Goal: Task Accomplishment & Management: Manage account settings

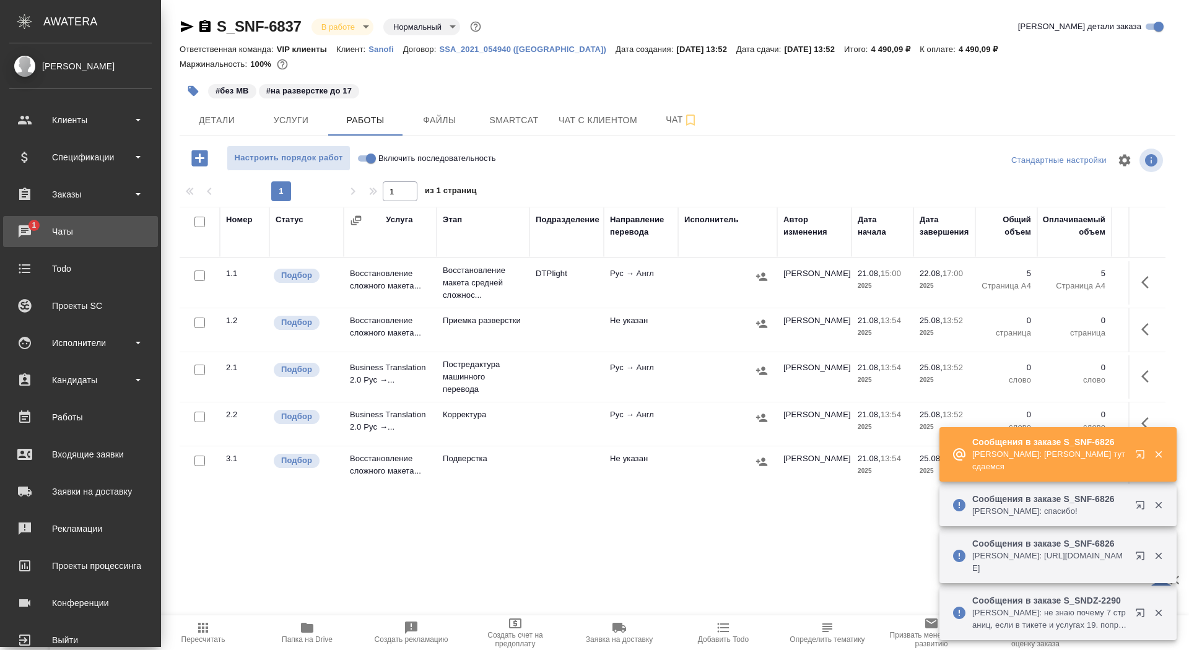
click at [42, 231] on div "Чаты" at bounding box center [80, 231] width 142 height 19
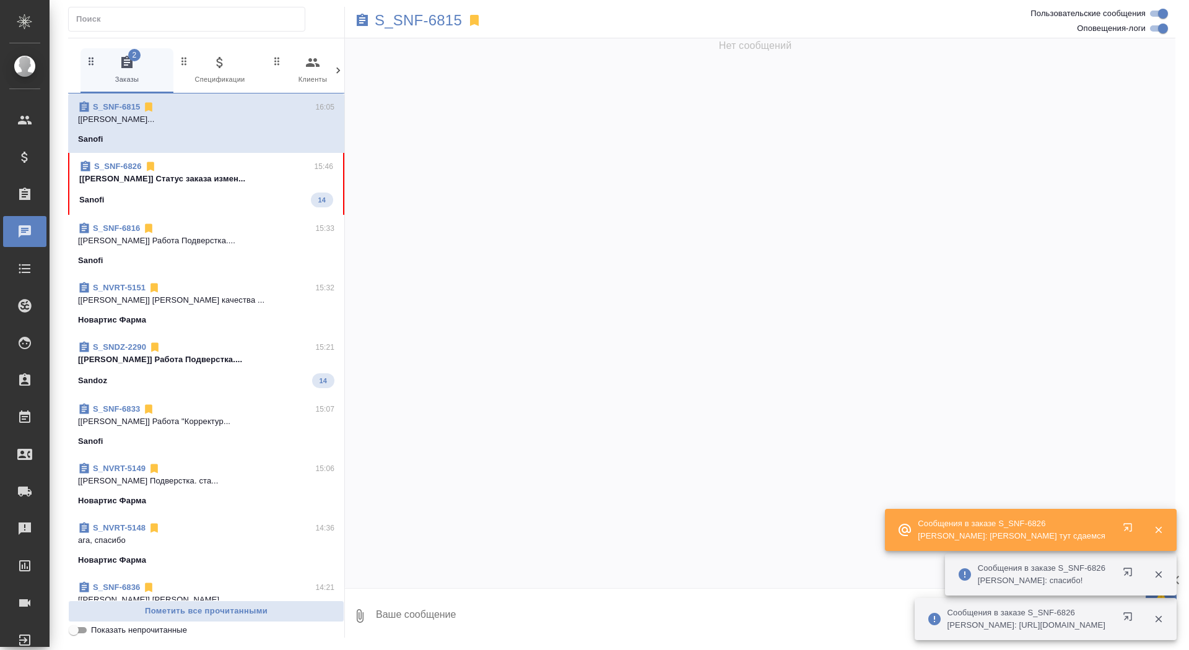
click at [181, 188] on span "S_SNF-6826 15:46 [[PERSON_NAME]] Статус заказа измен... Sanofi 14" at bounding box center [206, 183] width 254 height 47
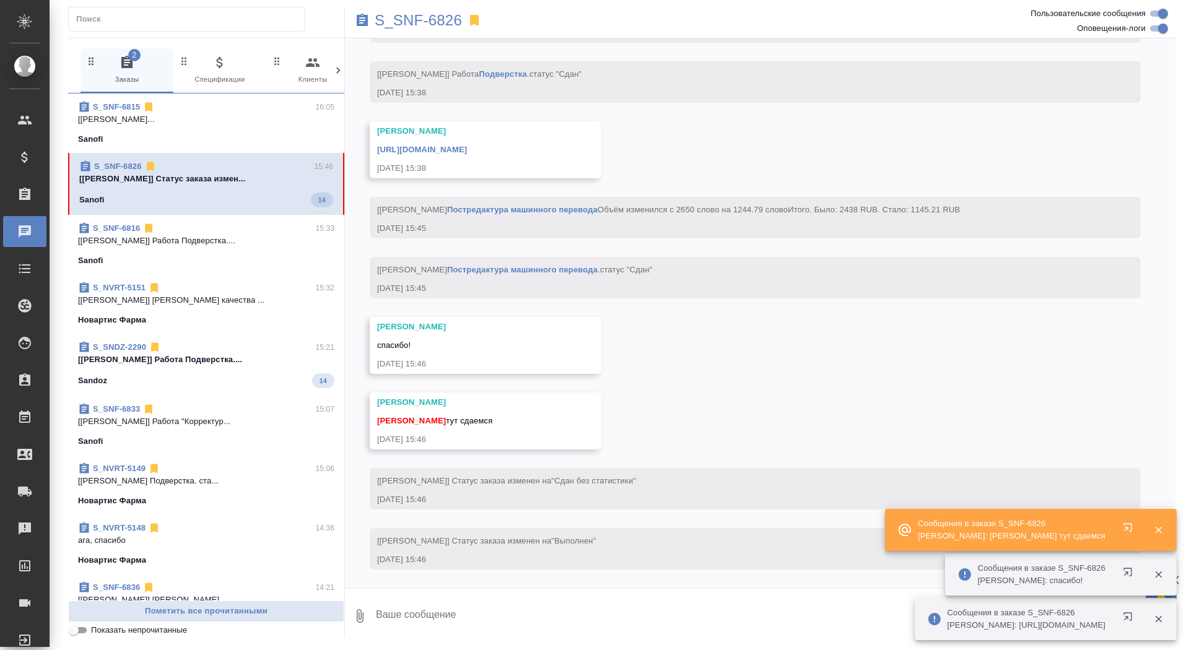
click at [538, 616] on textarea at bounding box center [775, 616] width 801 height 42
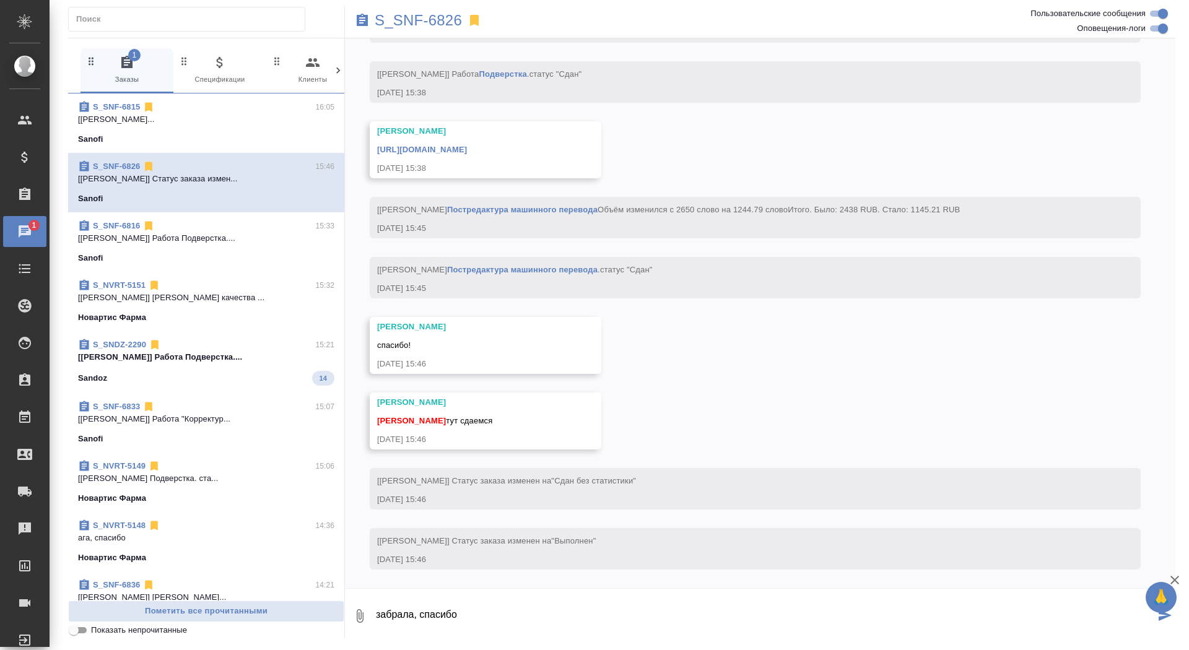
type textarea "забрала, спасибо"
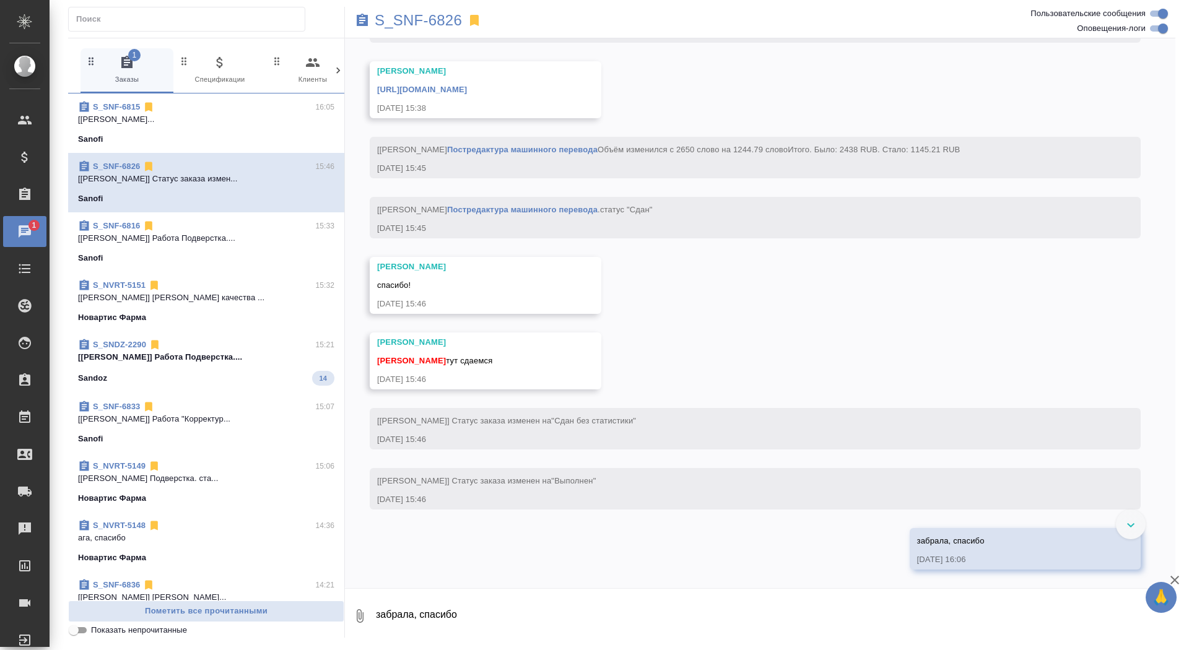
scroll to position [4354, 0]
click at [467, 85] on link "https://drive.awatera.com/apps/files/?dir=/Shares/Sanofi/Orders/S_SNF-6826/DTP/…" at bounding box center [422, 89] width 90 height 9
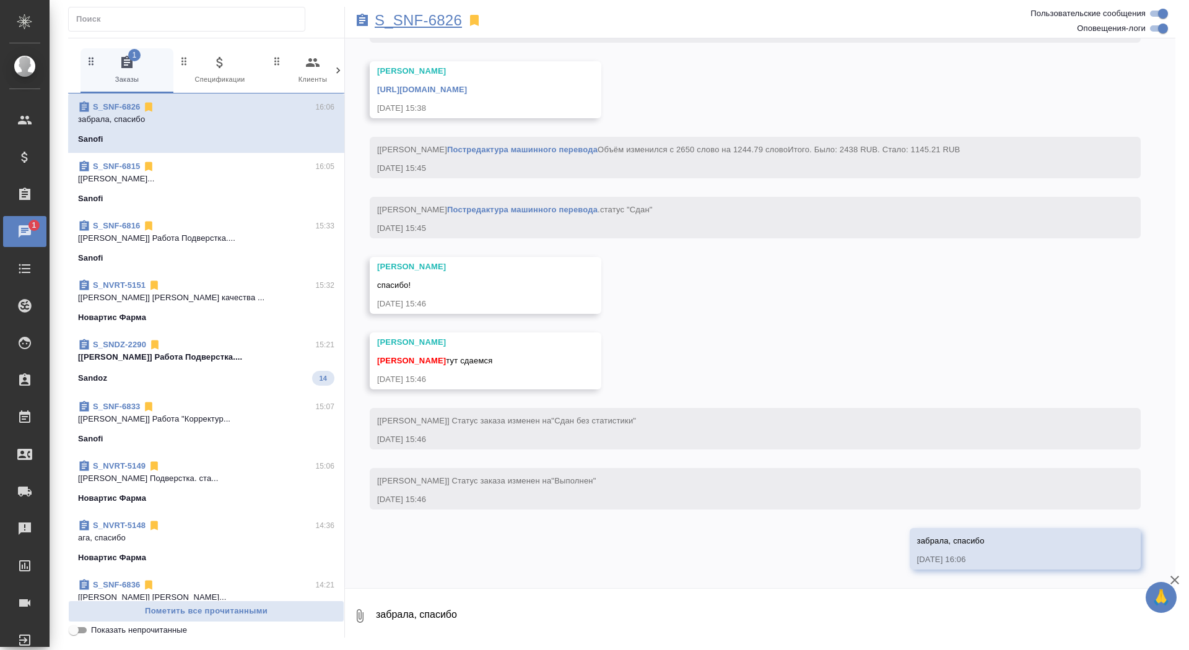
click at [425, 20] on p "S_SNF-6826" at bounding box center [418, 20] width 87 height 12
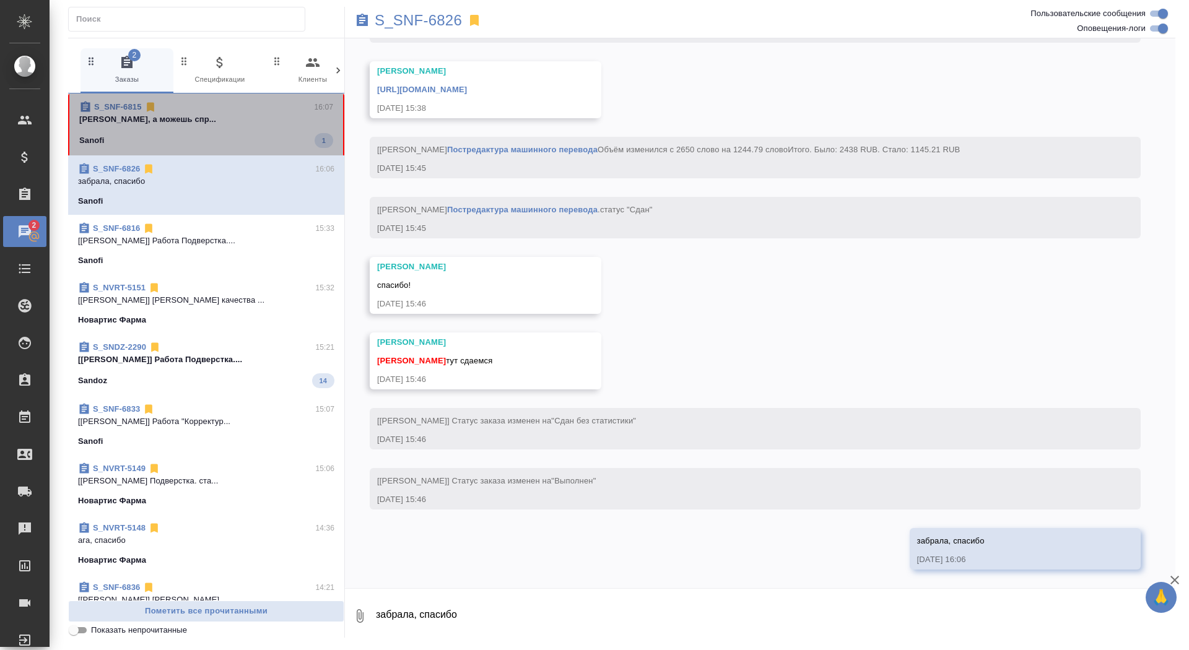
click at [232, 144] on div "Sanofi 1" at bounding box center [206, 140] width 254 height 15
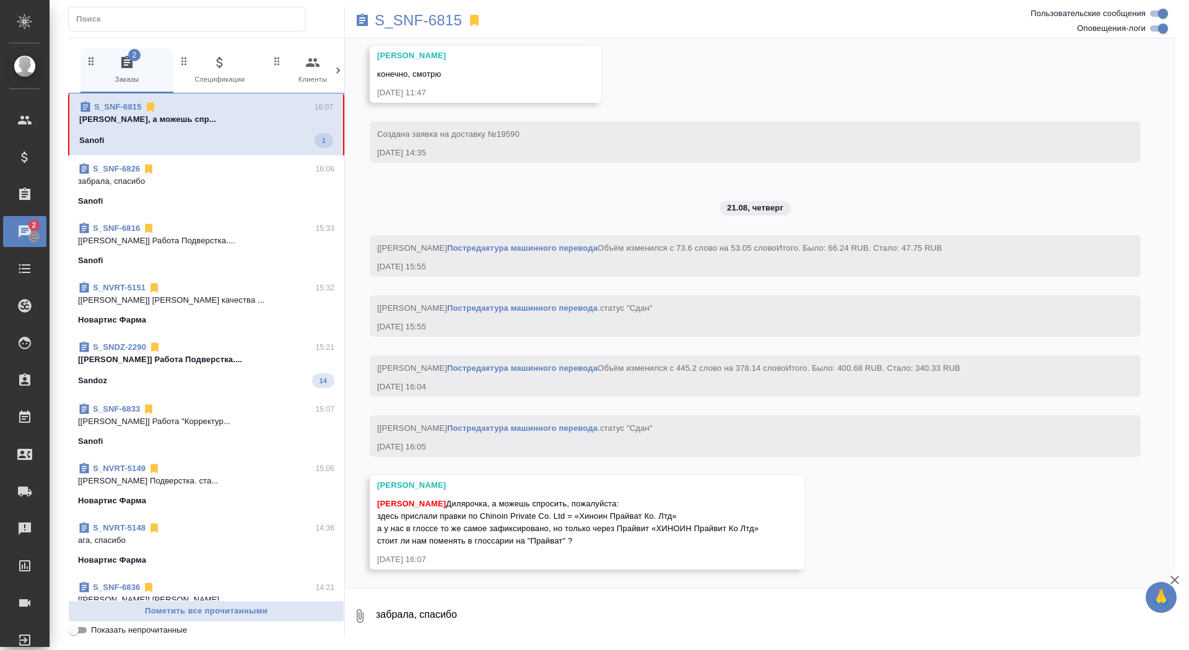
scroll to position [7006, 0]
click at [437, 617] on textarea "забрала, спасибо" at bounding box center [775, 616] width 801 height 42
type textarea "ща спрошу"
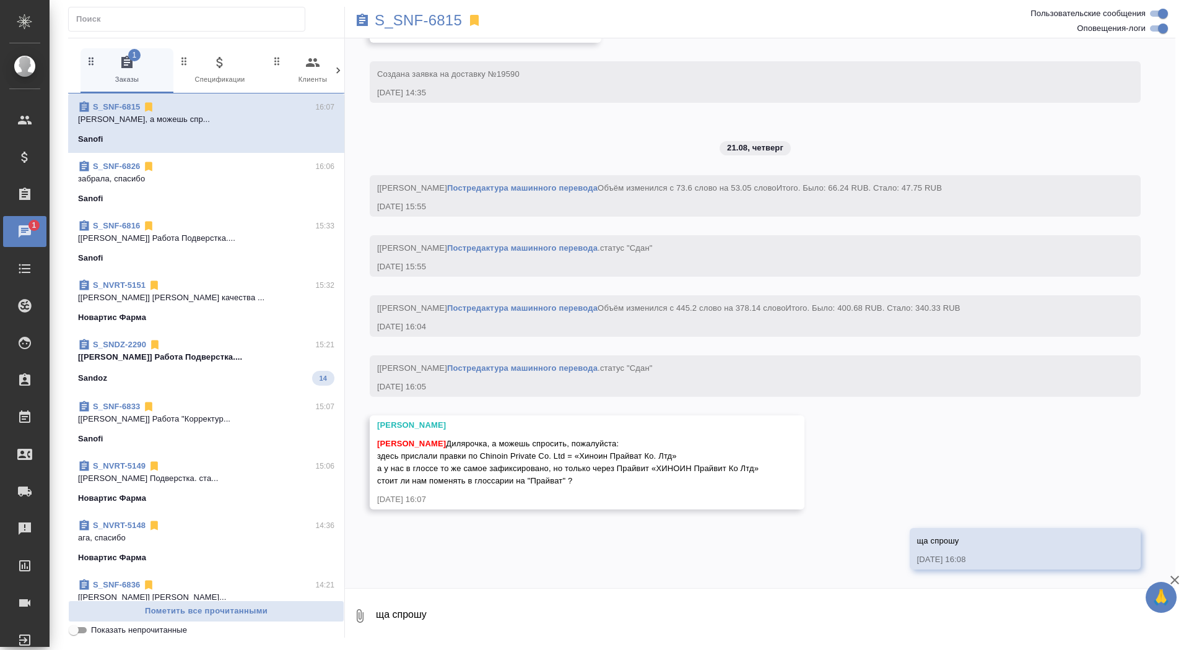
scroll to position [7066, 0]
click at [438, 19] on p "S_SNF-6815" at bounding box center [418, 20] width 87 height 12
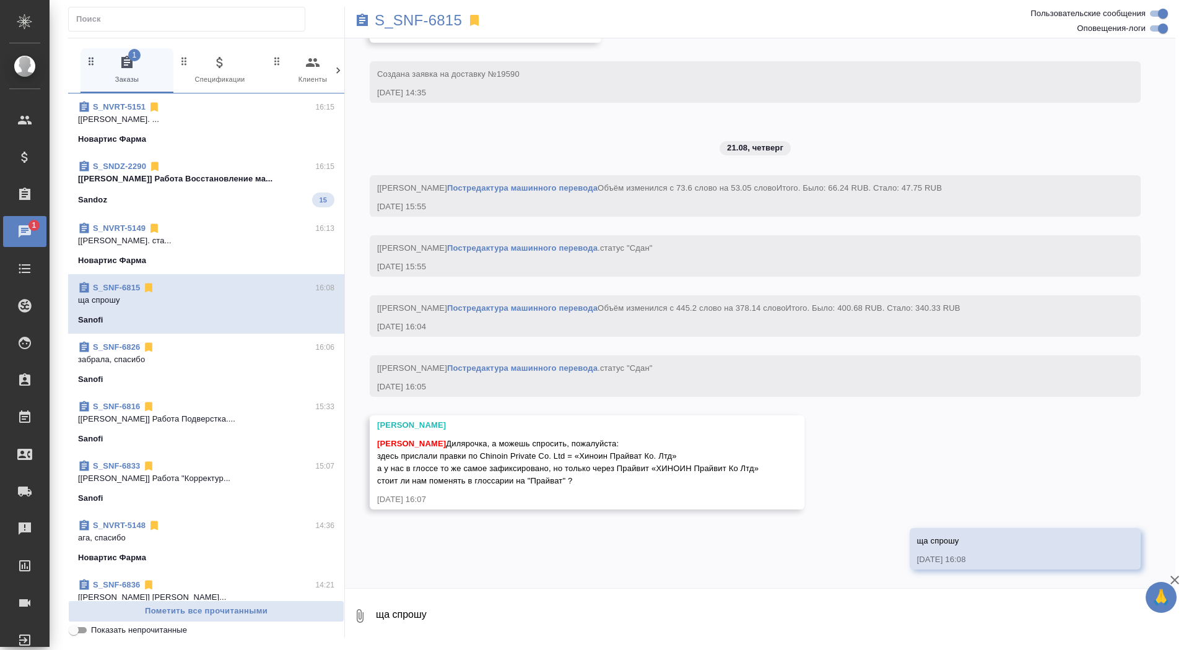
click at [250, 169] on div "S_SNDZ-2290 16:15" at bounding box center [206, 166] width 256 height 12
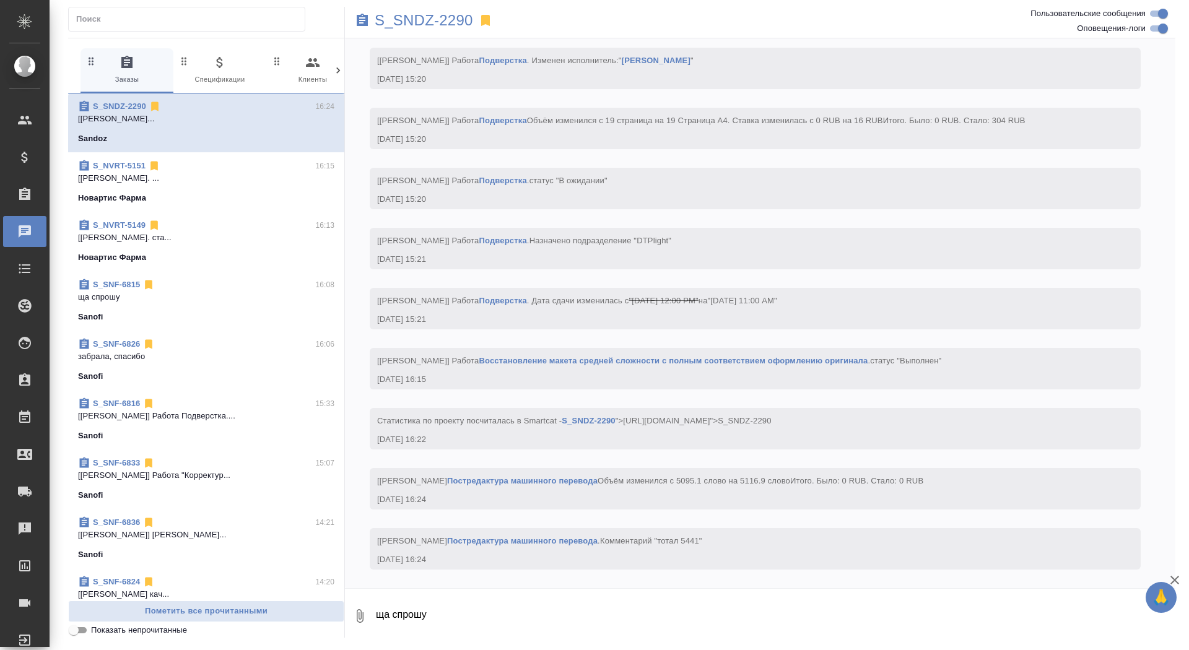
scroll to position [214, 0]
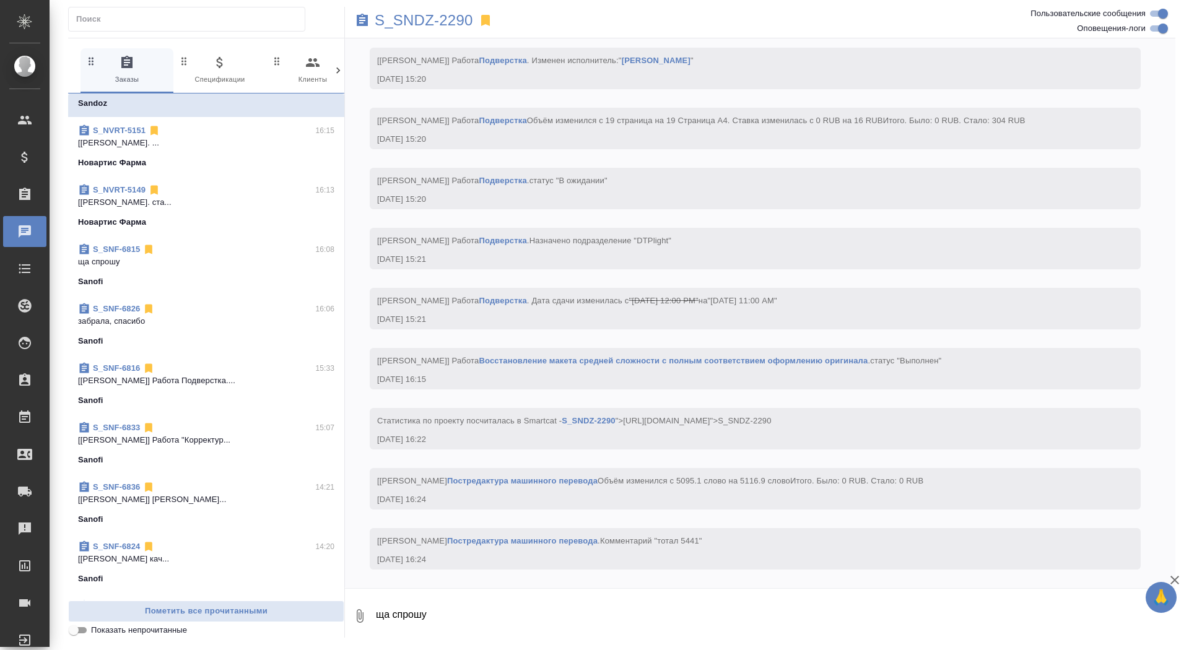
click at [242, 269] on span "S_SNF-6815 16:08 ща спрошу Sanofi" at bounding box center [206, 265] width 256 height 45
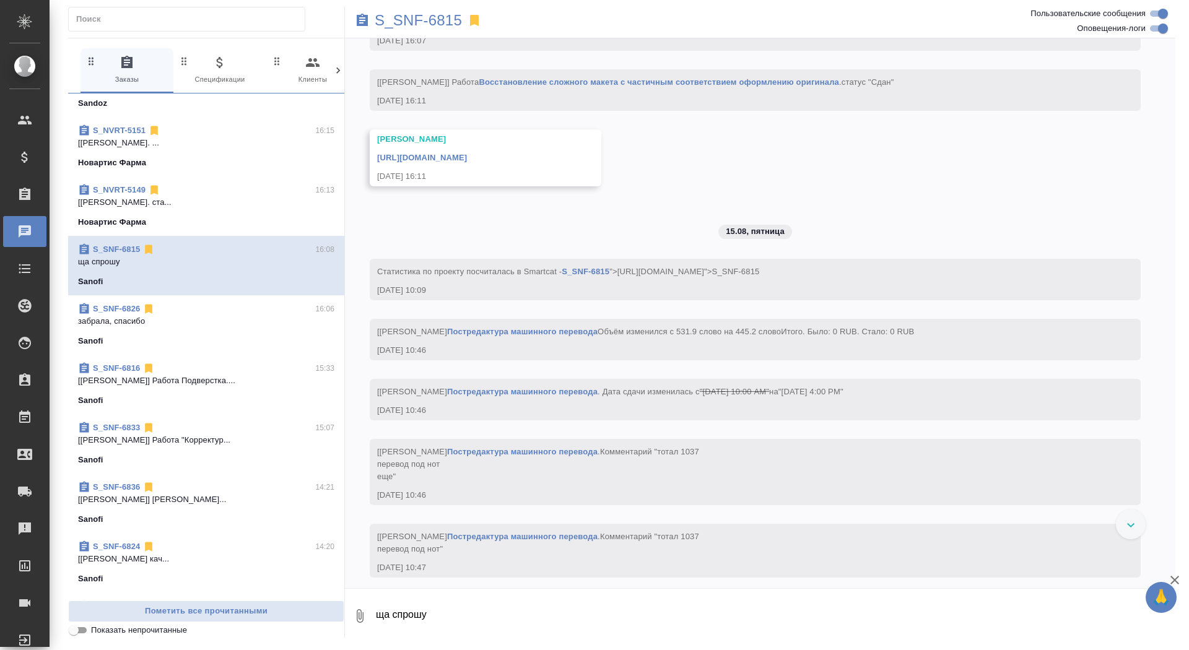
click at [521, 622] on textarea "ща спрошу" at bounding box center [775, 616] width 801 height 42
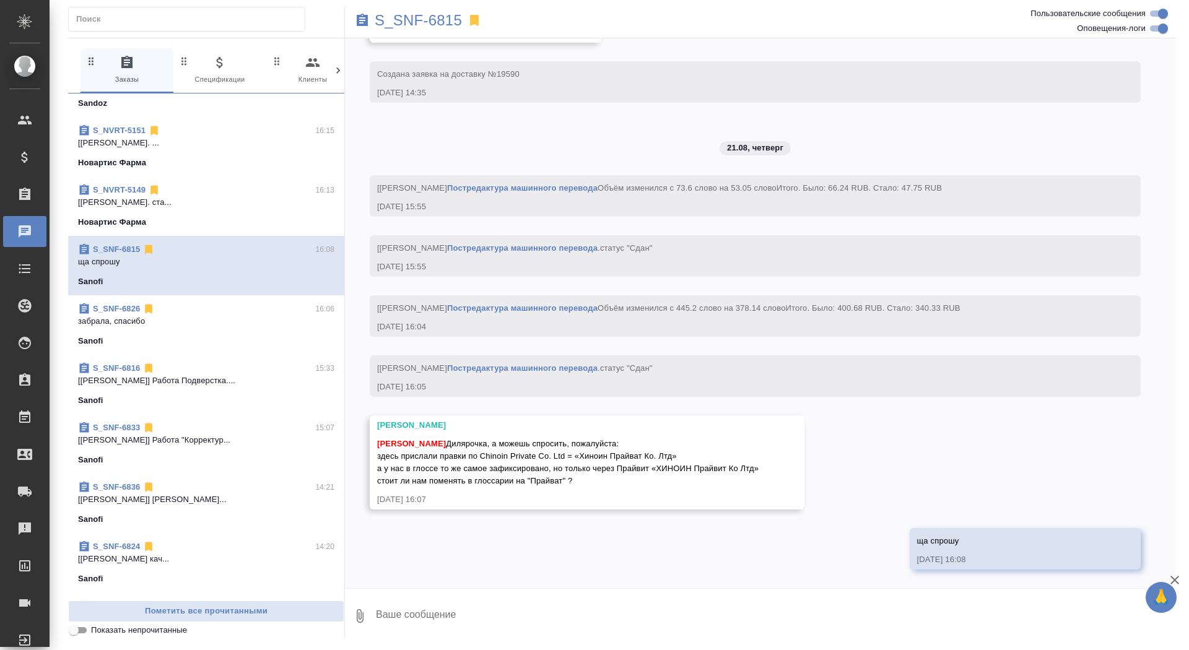
scroll to position [7066, 0]
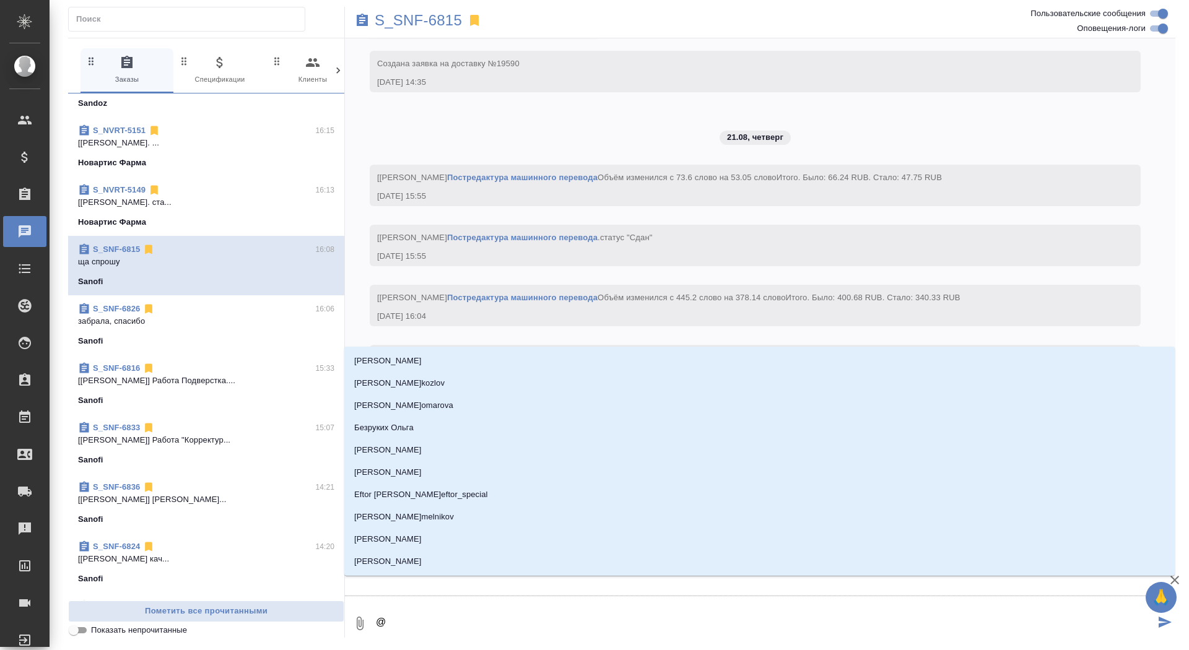
type textarea "@г"
type input "г"
type textarea "@го"
type input "го"
type textarea "@гор"
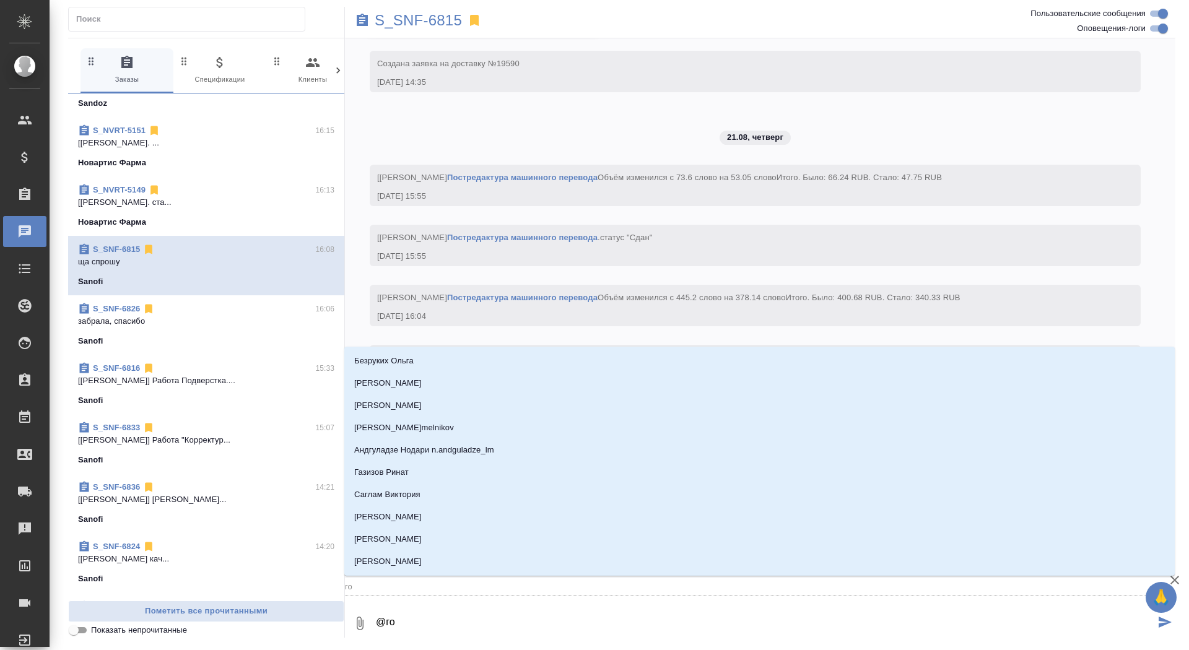
type input "гор"
type textarea "@горш"
type input "горш"
type textarea "@горшк"
type input "горшк"
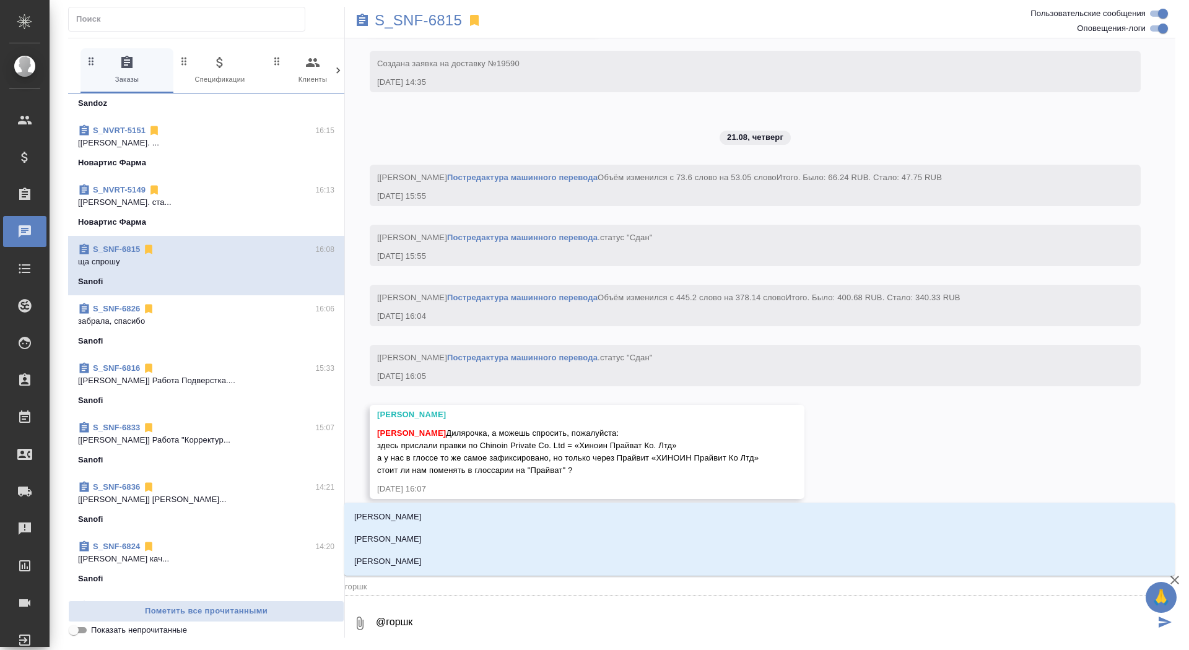
type textarea "@горшко"
type input "горшко"
click at [562, 557] on li "[PERSON_NAME]" at bounding box center [759, 561] width 830 height 22
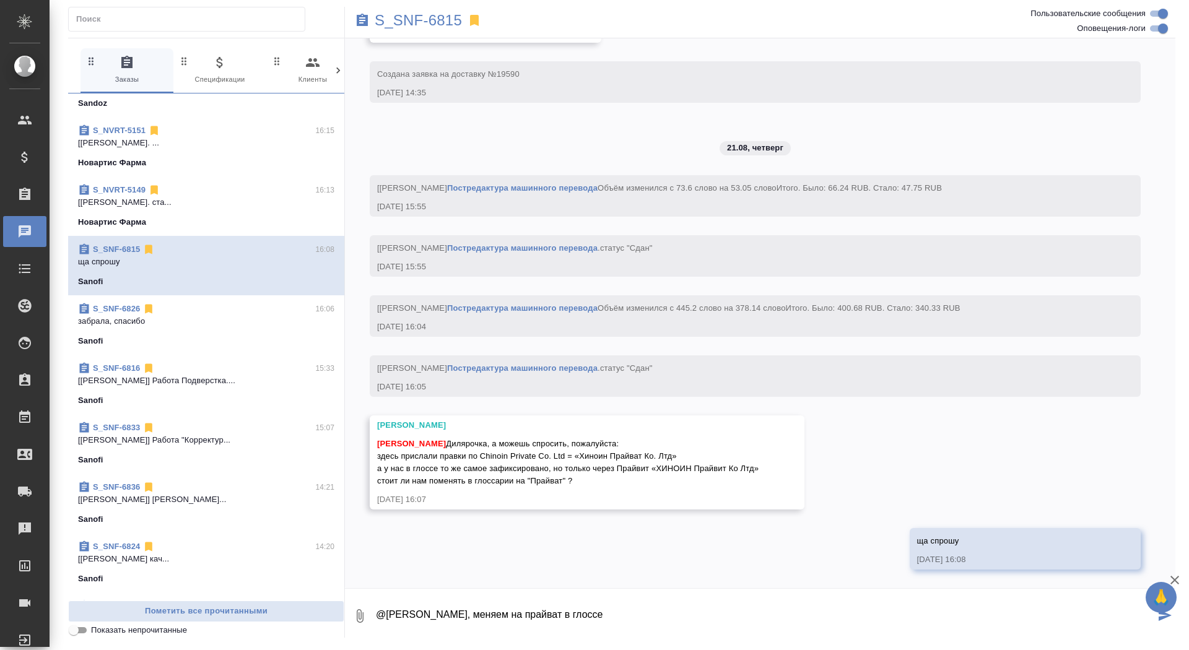
type textarea "@Горшкова Валентина Валечка, меняем на прайват в глоссе"
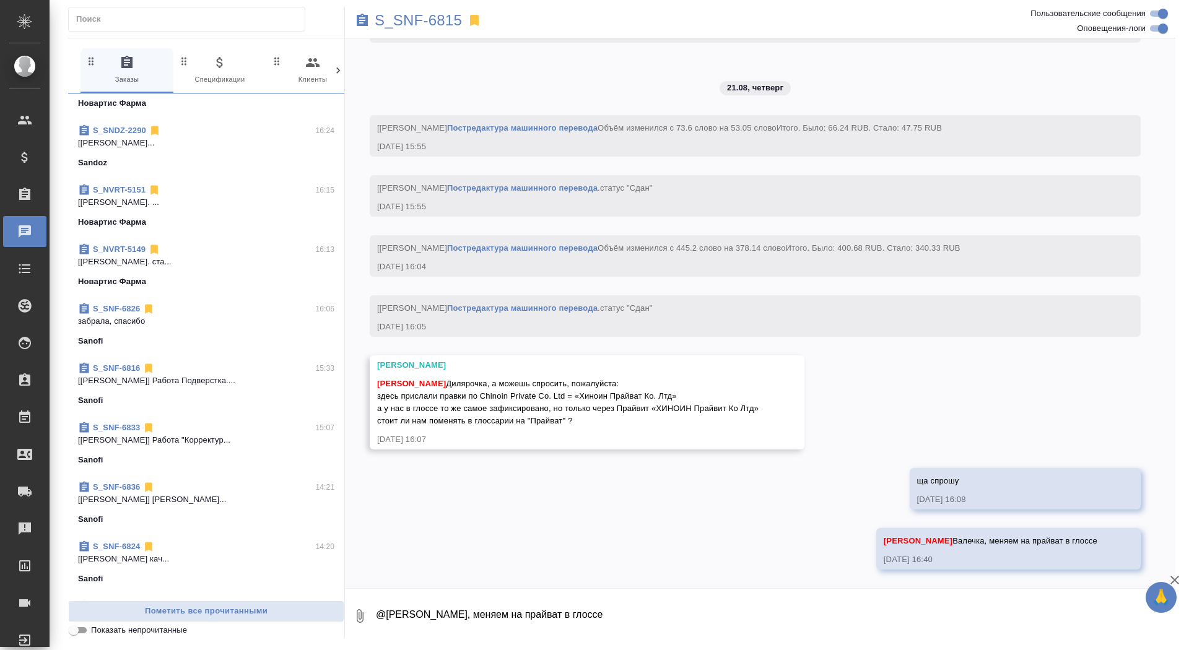
scroll to position [0, 0]
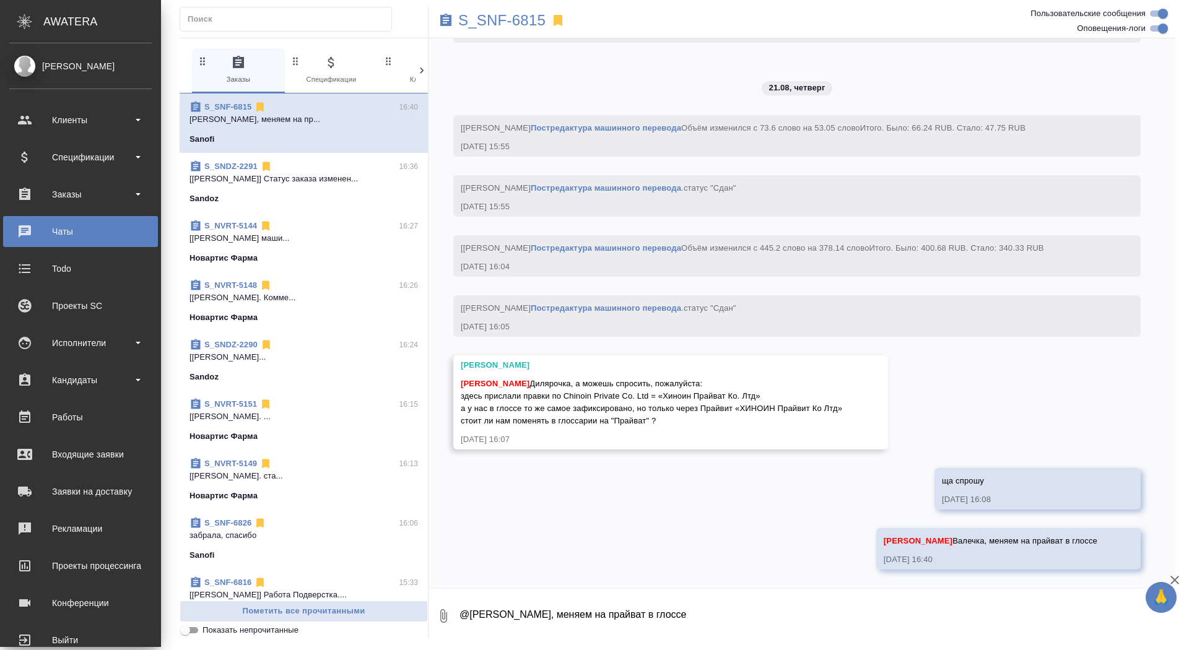
click at [18, 178] on ul "Клиенты Спецификации Заказы 0 Чаты Todo Проекты SC Исполнители Кандидаты Работы…" at bounding box center [80, 376] width 161 height 557
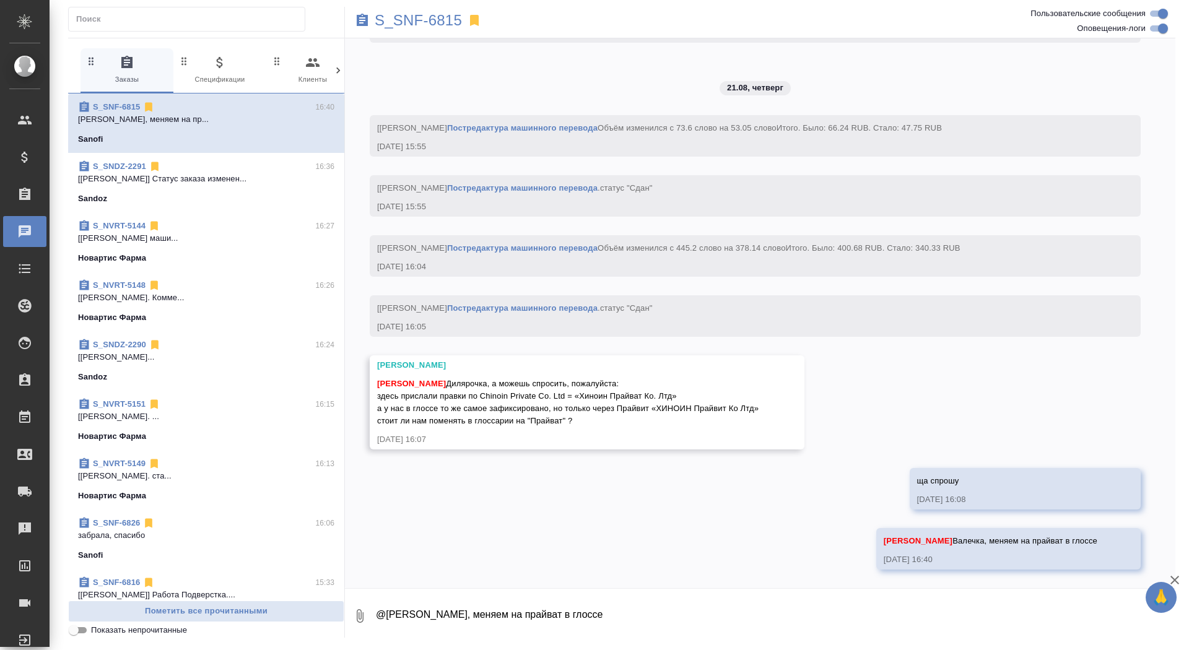
scroll to position [7126, 0]
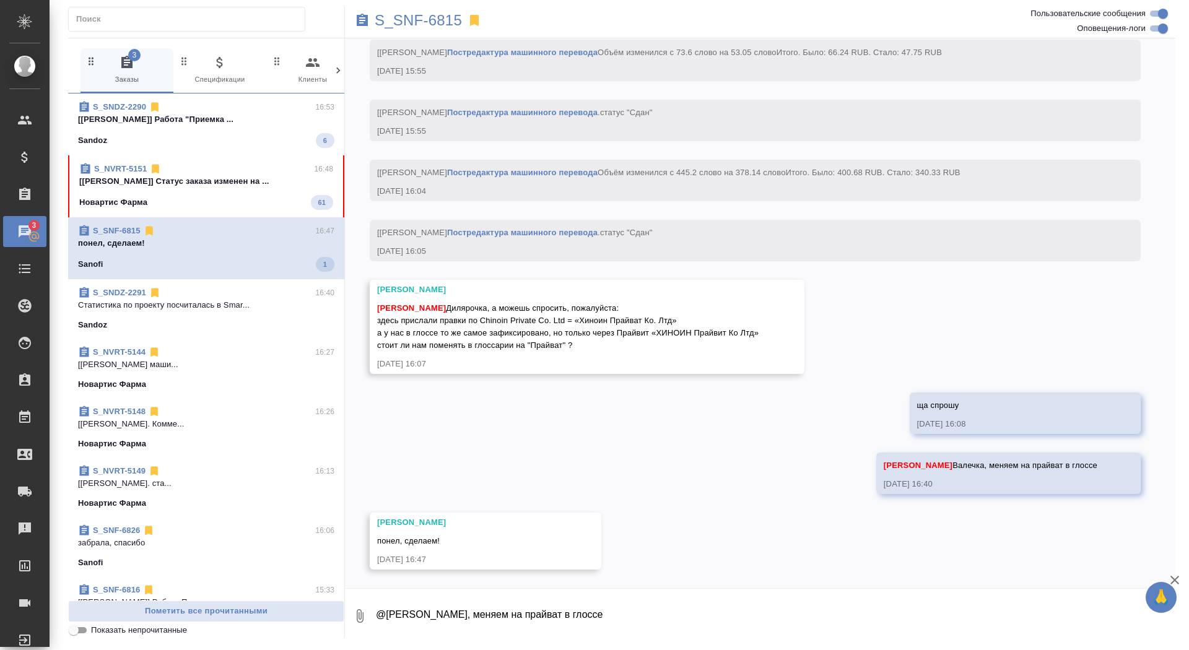
click at [259, 185] on p "[Грабко Мария] Статус заказа изменен на ..." at bounding box center [206, 181] width 254 height 12
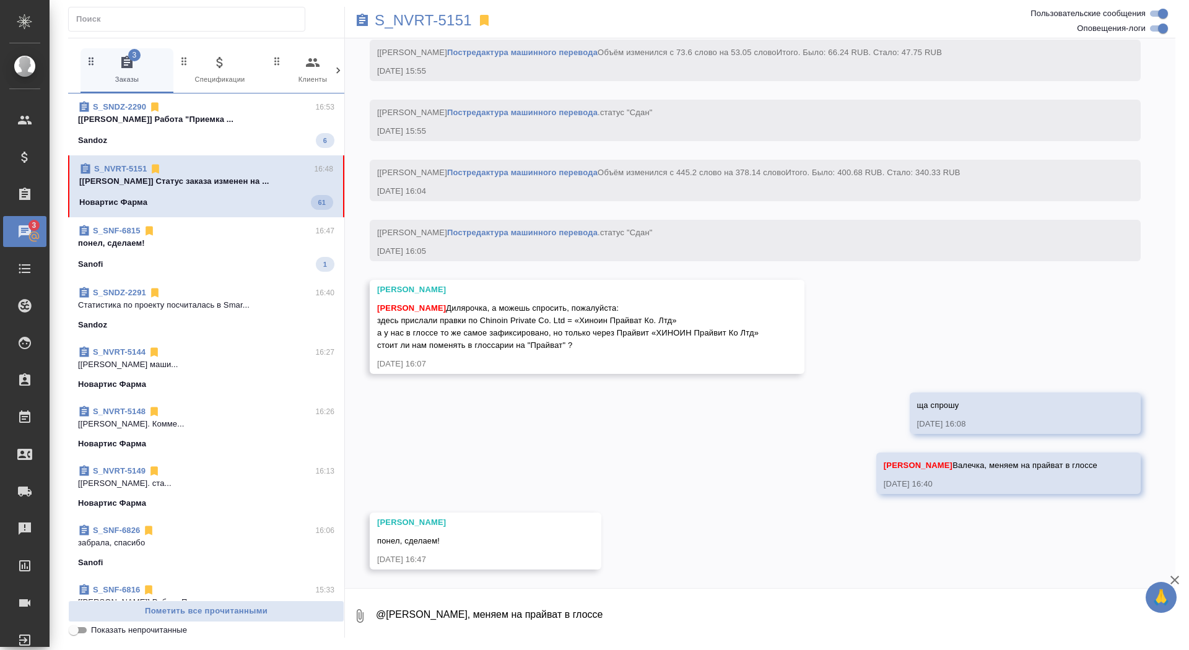
scroll to position [5492, 0]
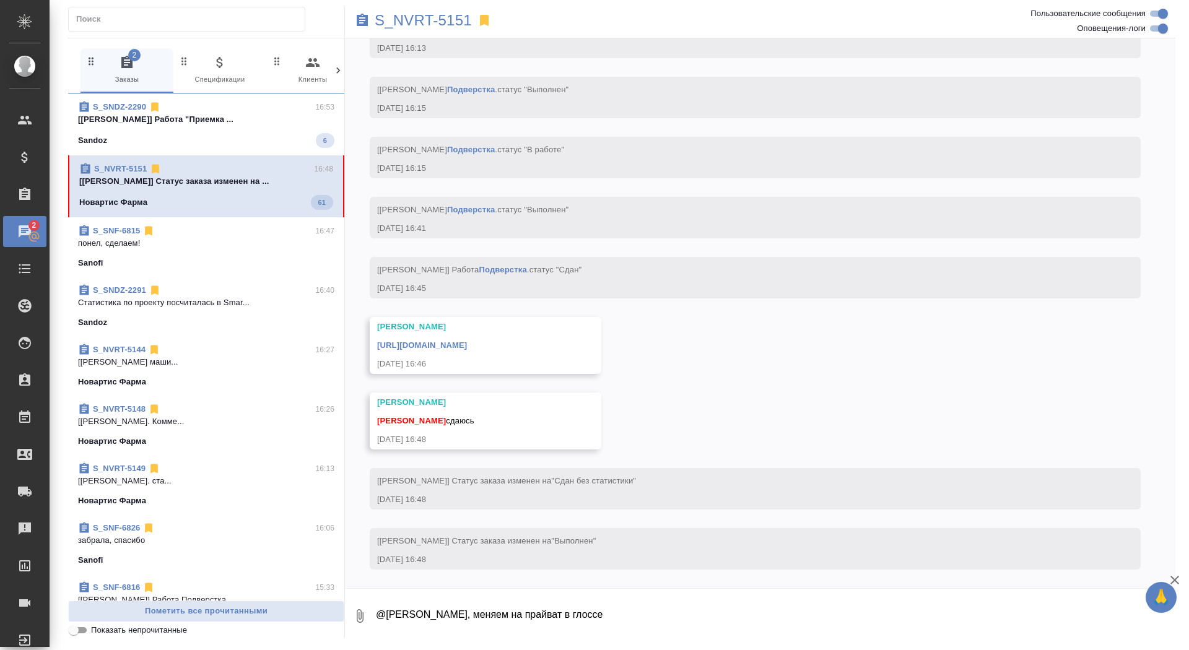
click at [466, 632] on textarea "@Горшкова Валентина Валечка, меняем на прайват в глоссе" at bounding box center [775, 616] width 801 height 42
type textarea "забрала, спасибо!"
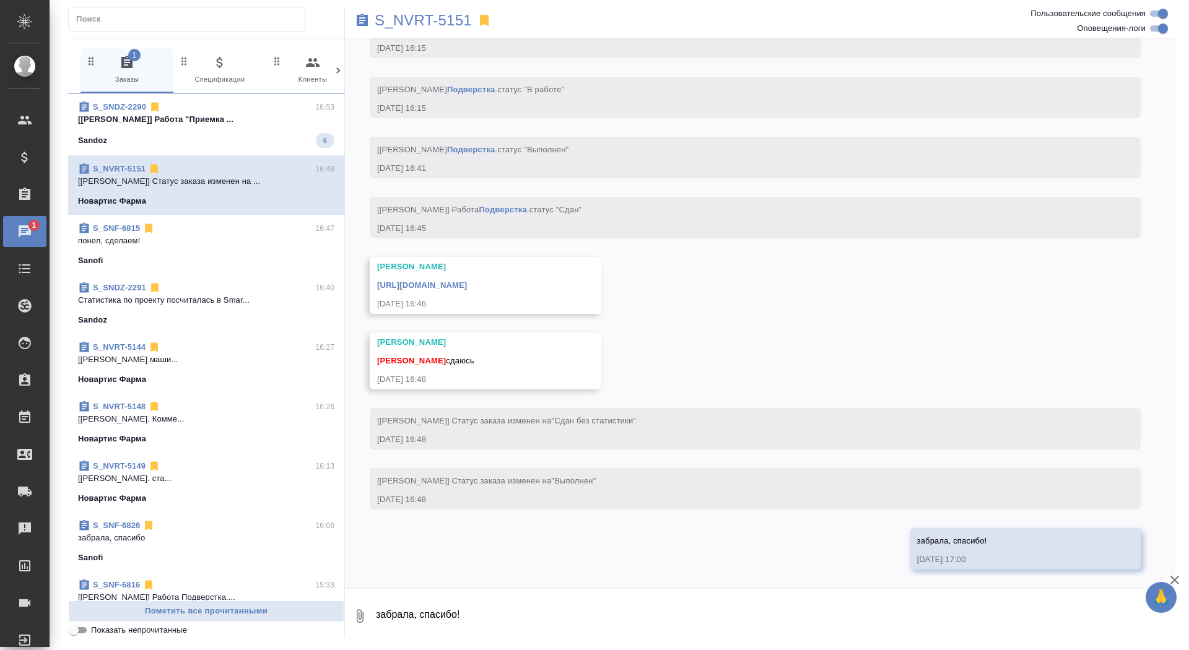
scroll to position [5552, 0]
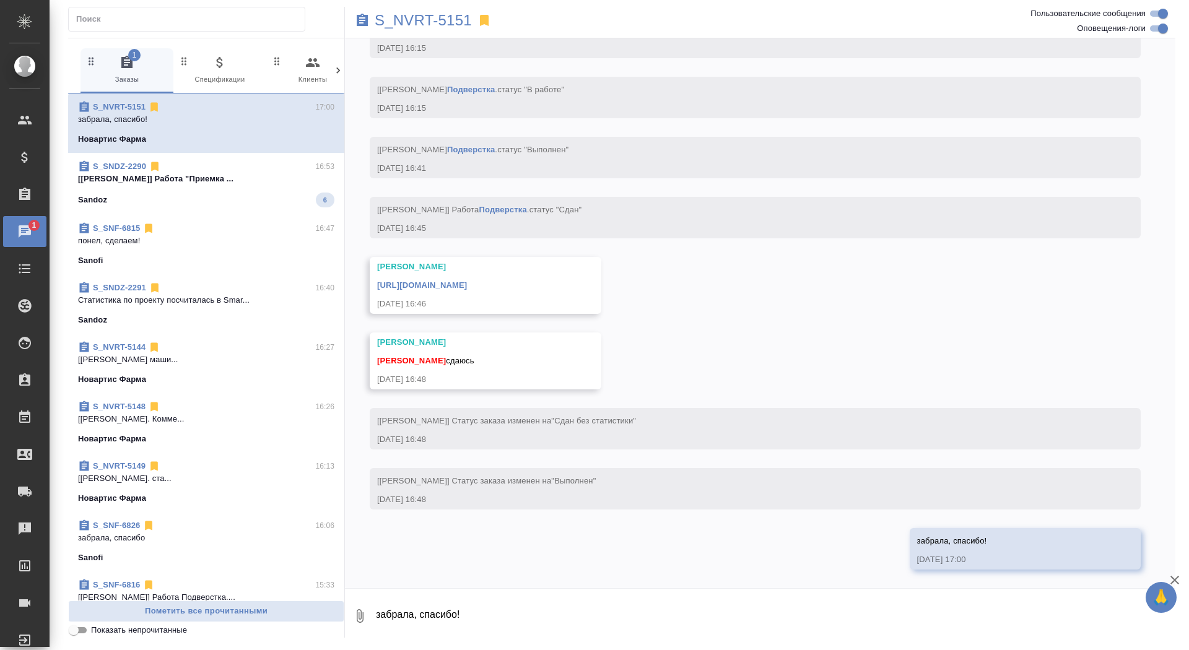
click at [467, 283] on link "https://drive.awatera.com/apps/files/files/10149016?dir=/Shares/Novartos_Pharma…" at bounding box center [422, 284] width 90 height 9
click at [436, 20] on p "S_NVRT-5151" at bounding box center [423, 20] width 97 height 12
click at [217, 198] on div "Sandoz 6" at bounding box center [206, 200] width 256 height 15
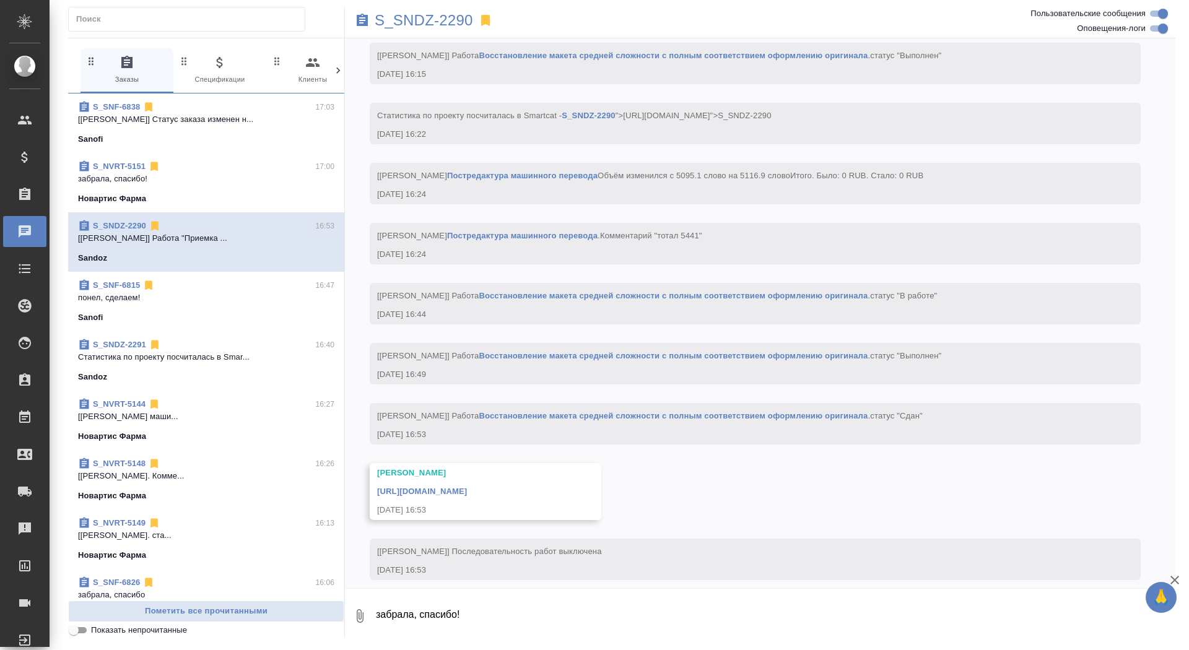
scroll to position [3611, 0]
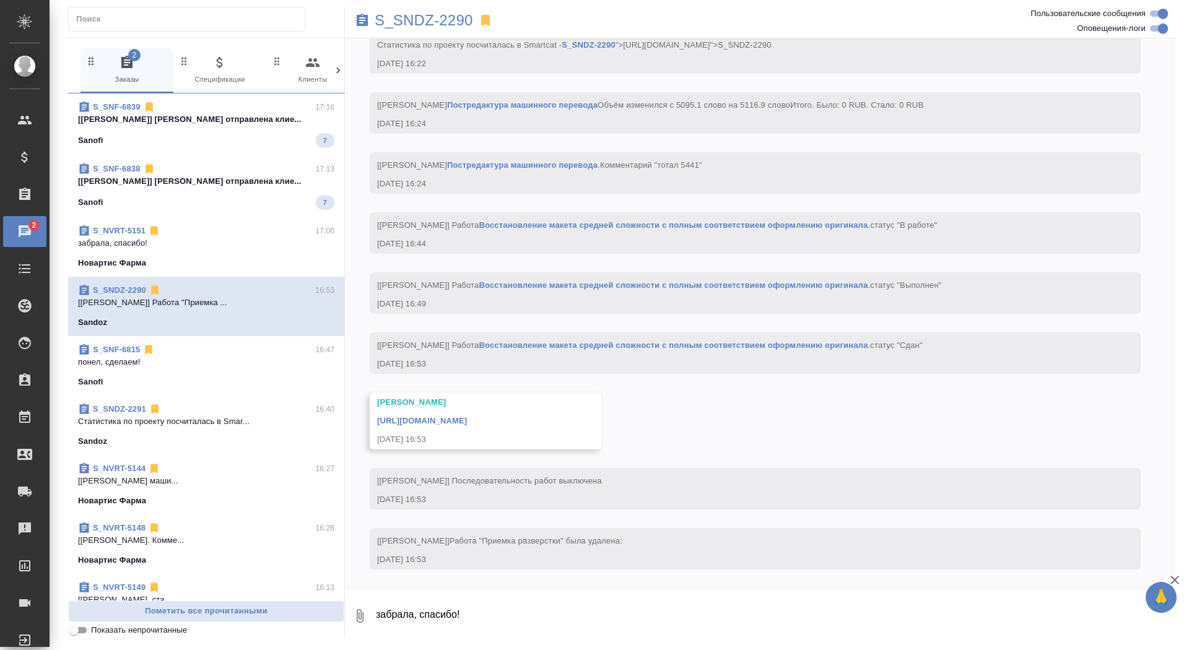
click at [191, 212] on div "S_SNF-6838 17:13 [Сайдашева Диляра] Смета отправлена клие... Sanofi 7" at bounding box center [206, 186] width 276 height 62
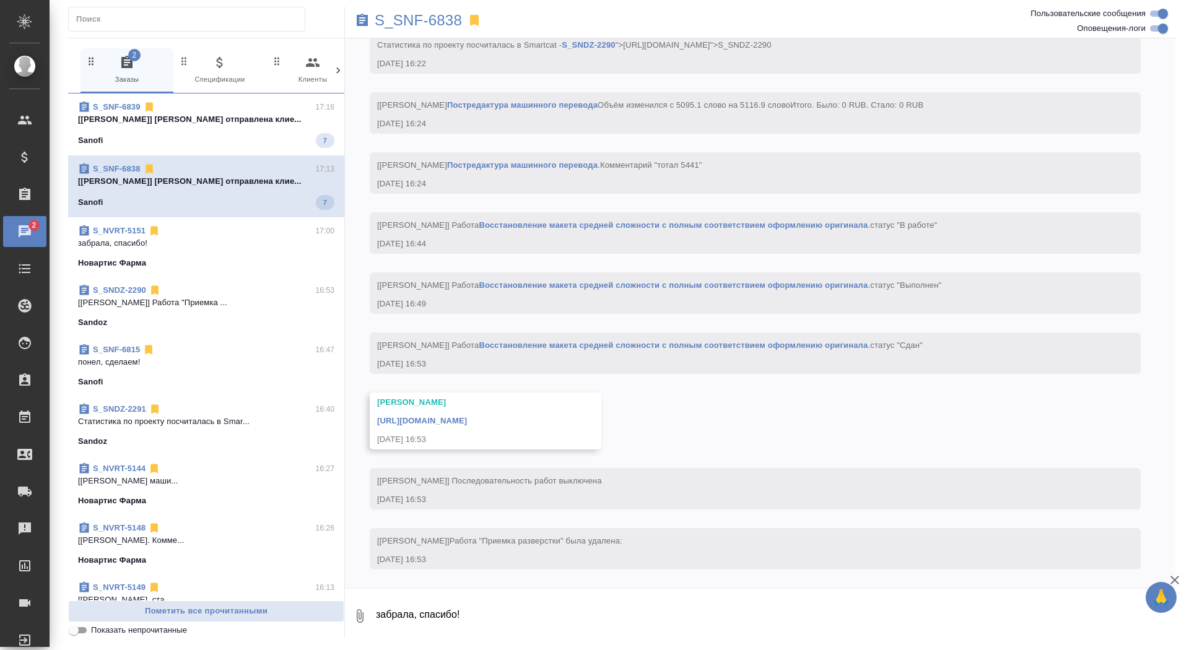
scroll to position [555, 0]
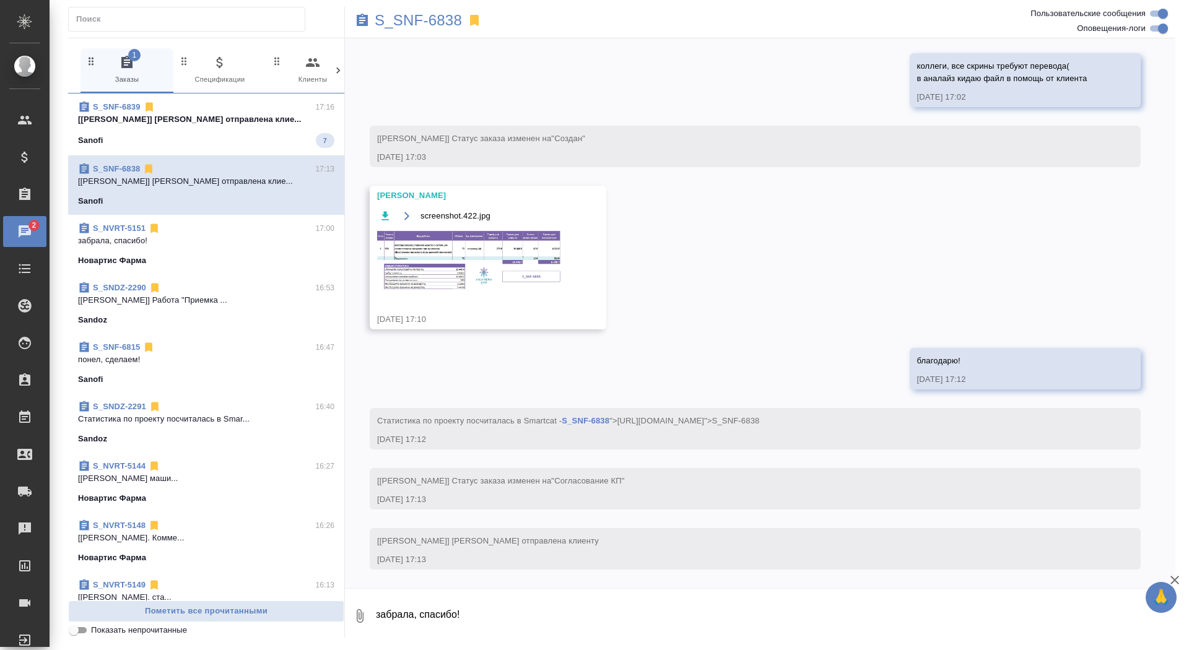
click at [222, 123] on p "[Сайдашева Диляра] Смета отправлена клие..." at bounding box center [206, 119] width 256 height 12
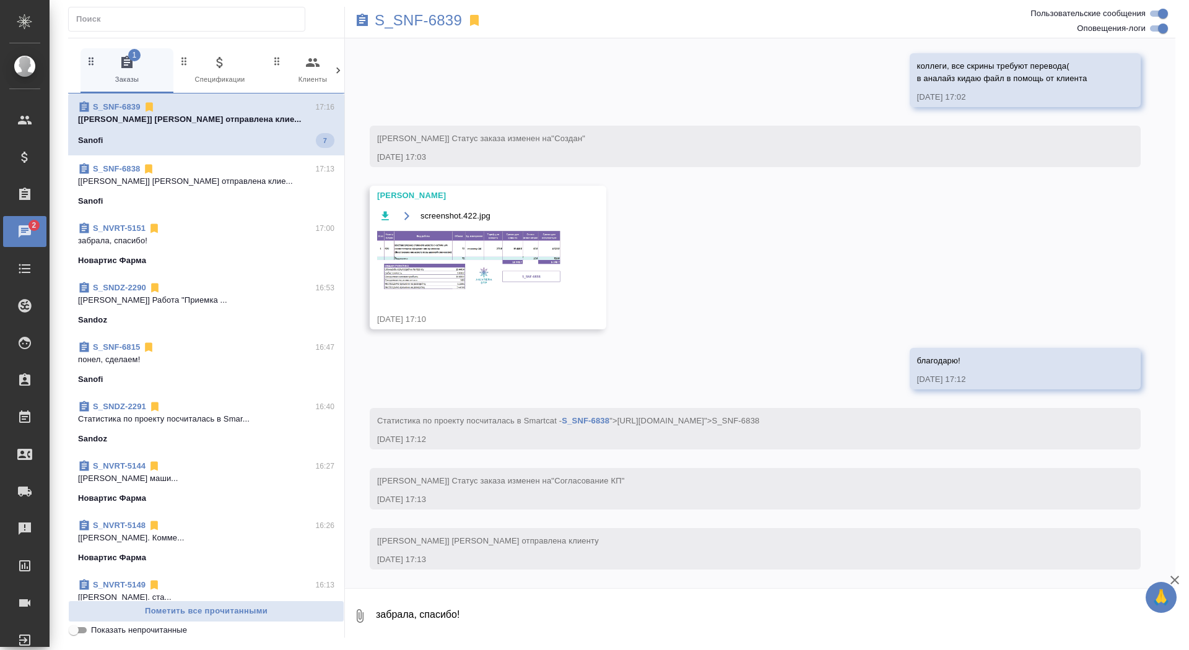
scroll to position [542, 0]
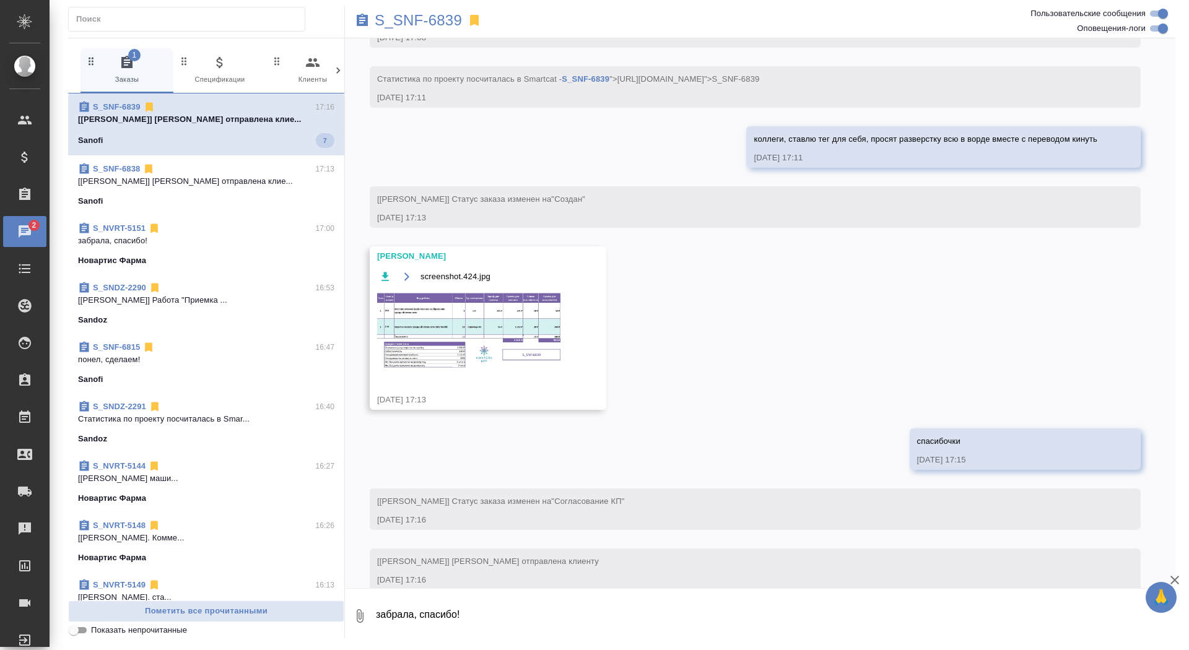
click at [222, 127] on span "S_SNF-6839 17:16 [Сайдашева Диляра] Смета отправлена клие... Sanofi 7" at bounding box center [206, 124] width 256 height 47
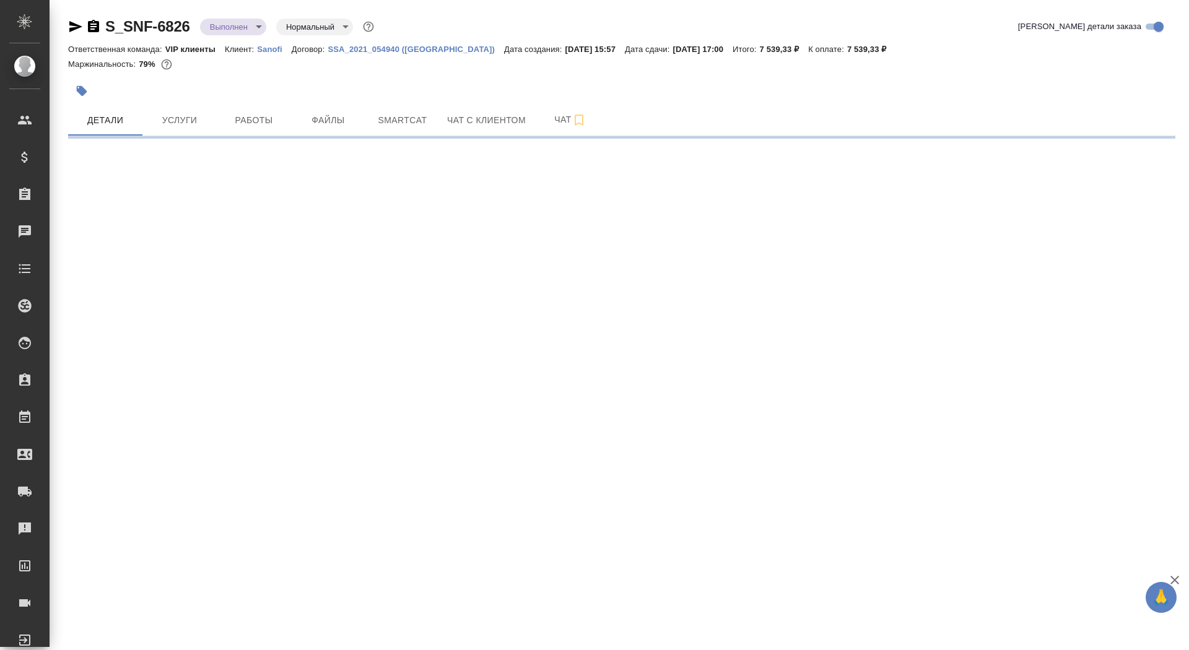
select select "RU"
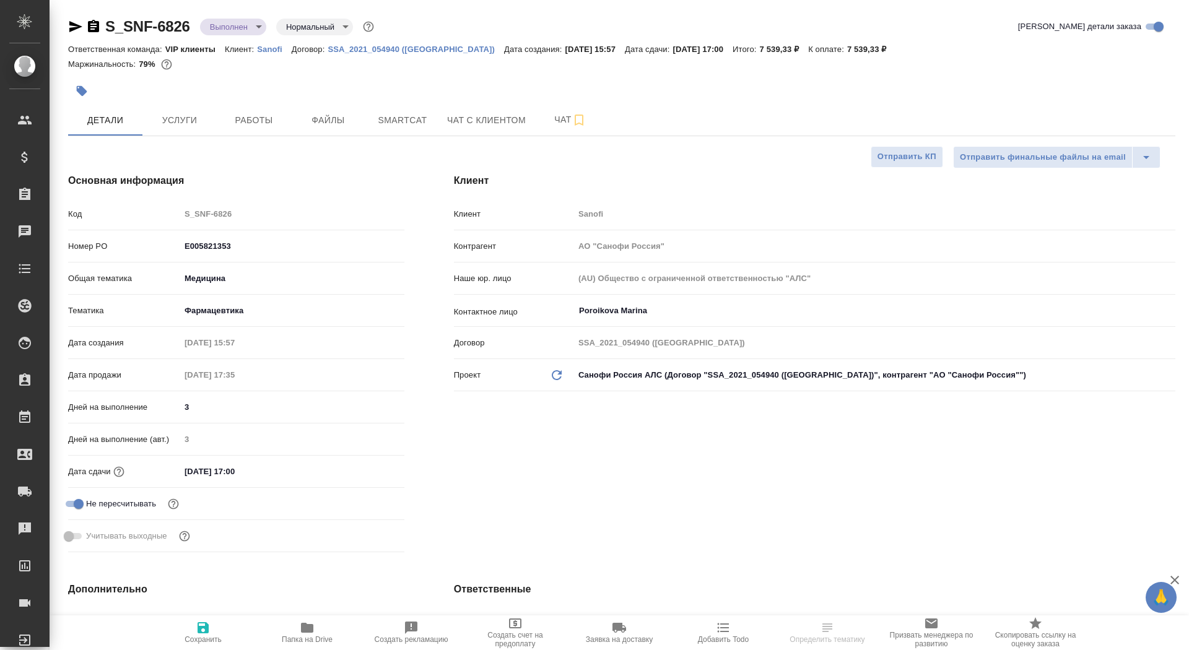
type textarea "x"
type input "[PERSON_NAME]"
type input "Комаров Роман"
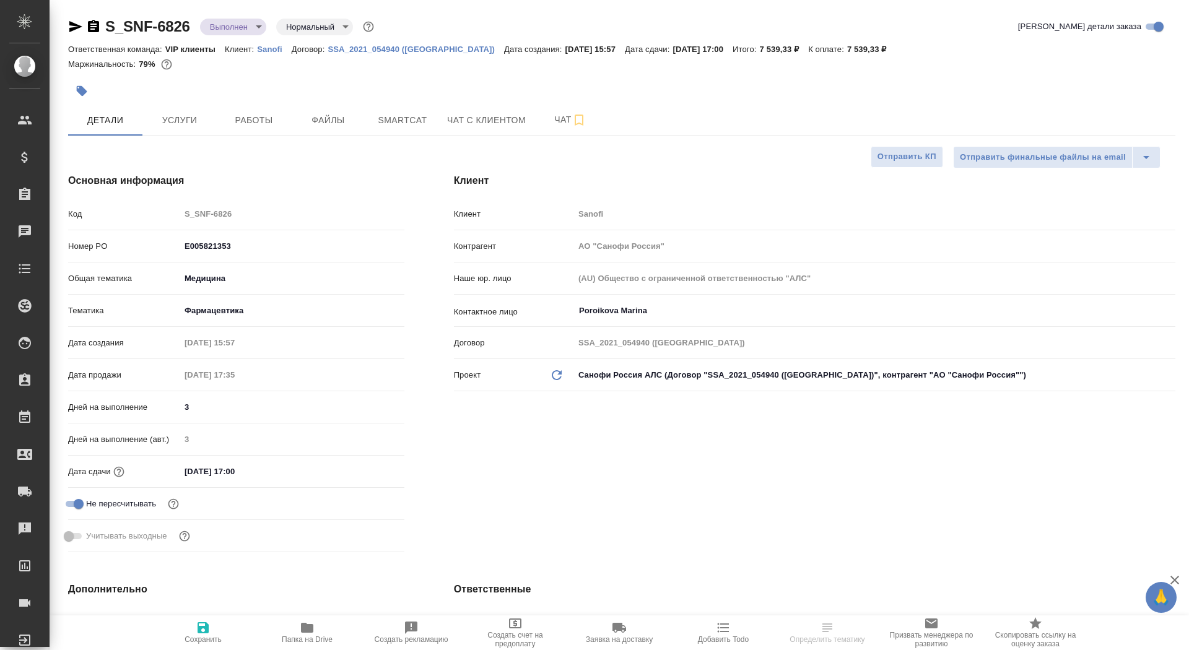
type textarea "x"
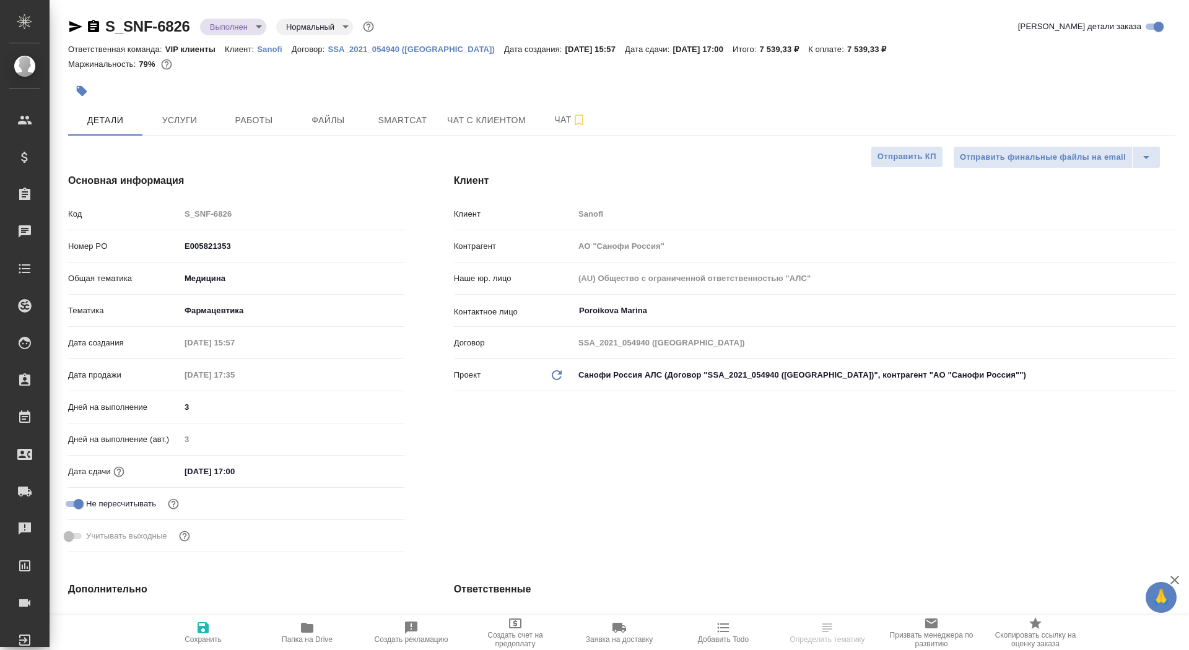
type textarea "x"
click at [92, 24] on icon "button" at bounding box center [93, 26] width 15 height 15
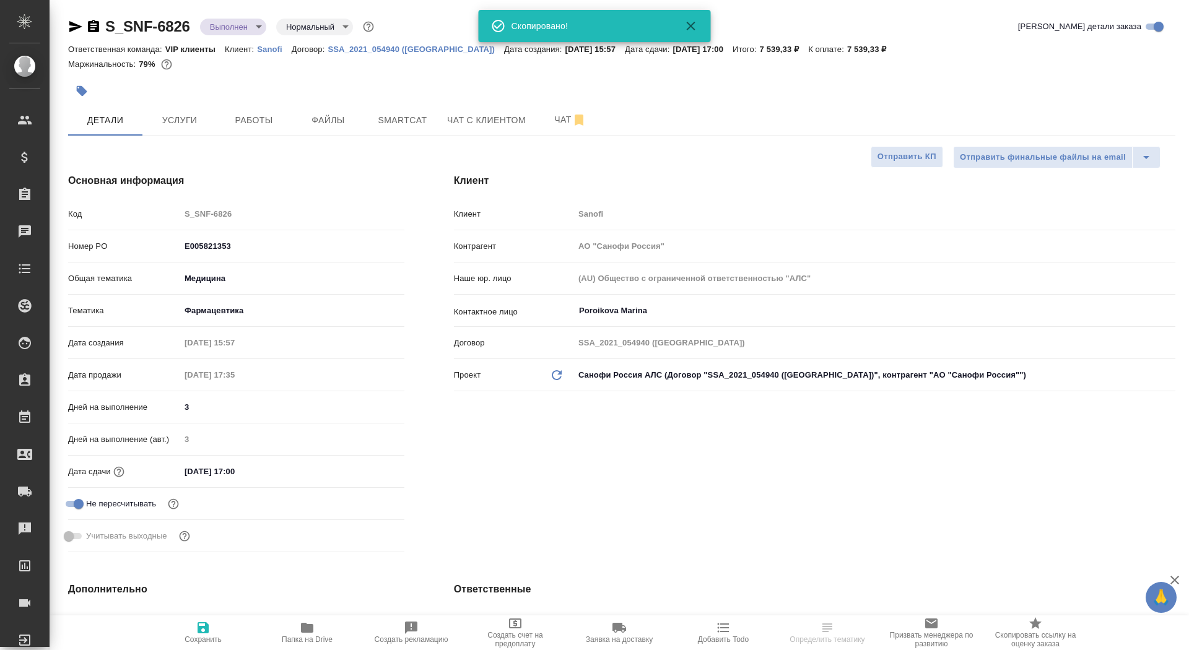
type textarea "x"
select select "RU"
type textarea "x"
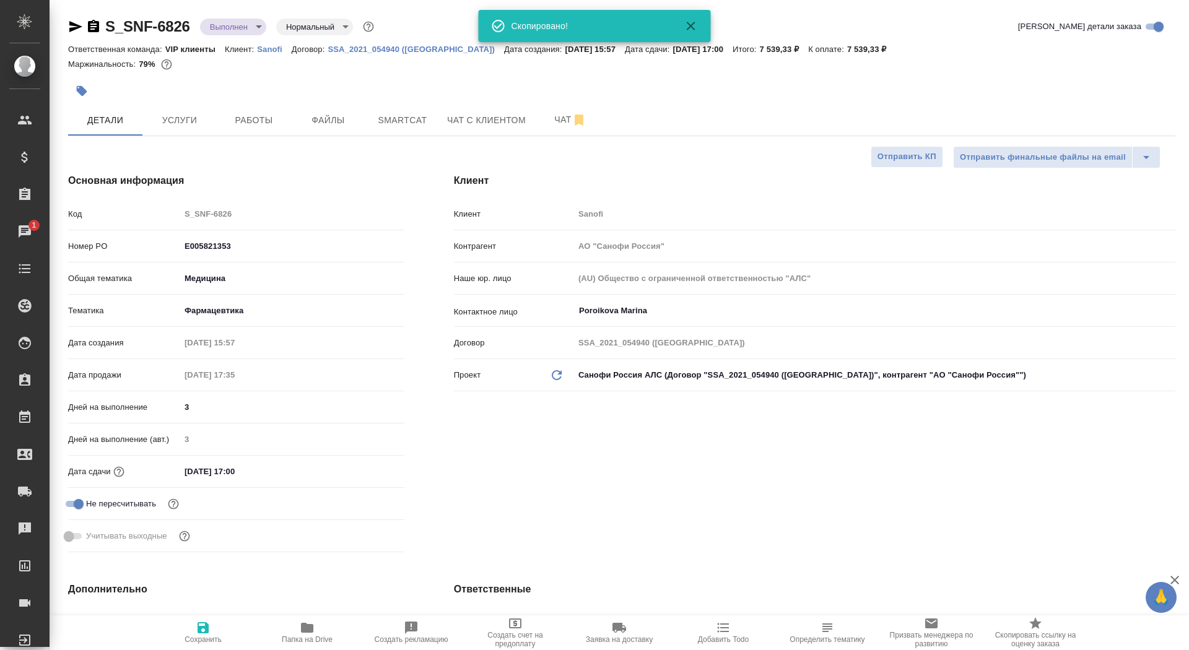
type textarea "x"
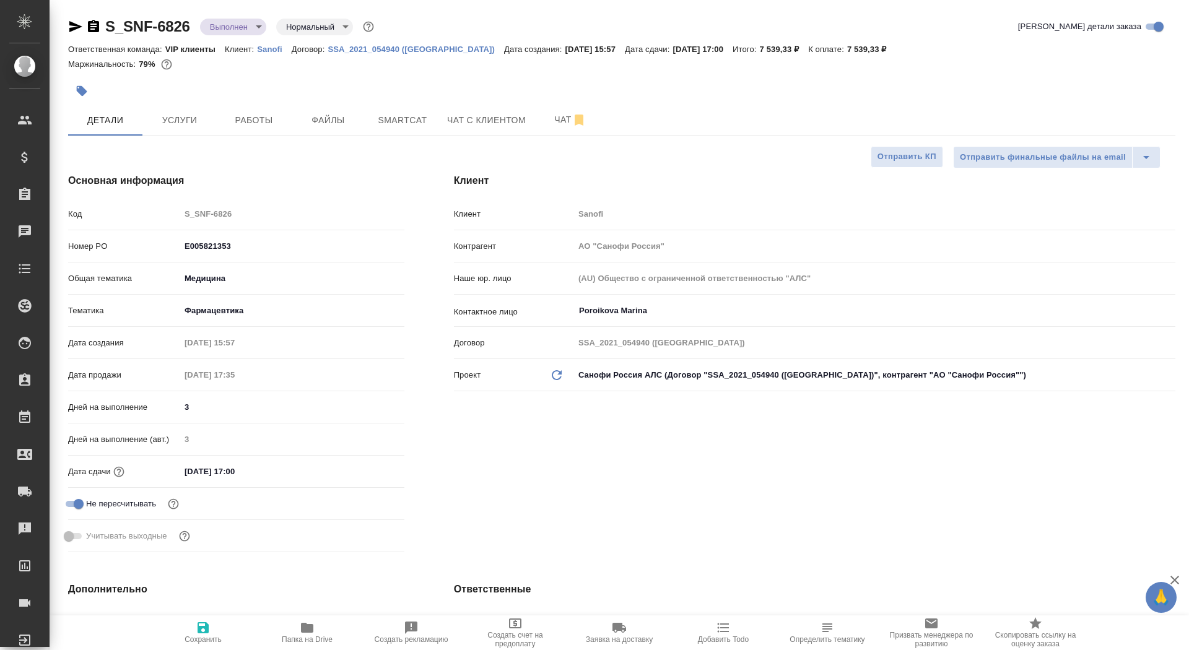
type textarea "x"
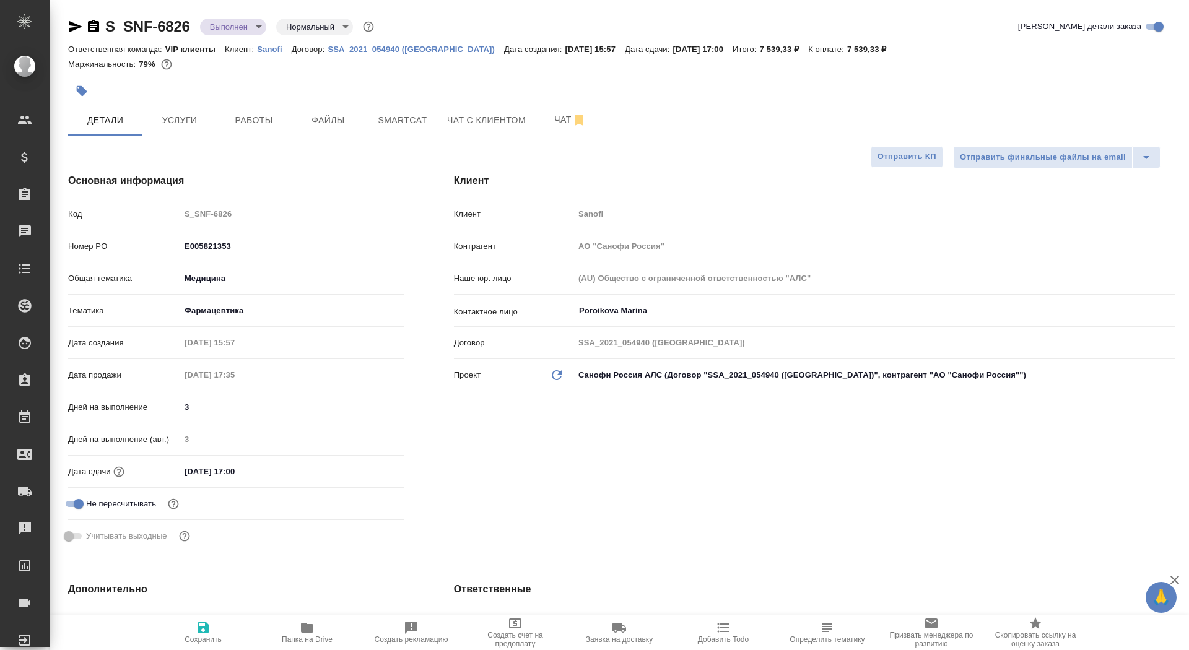
type textarea "x"
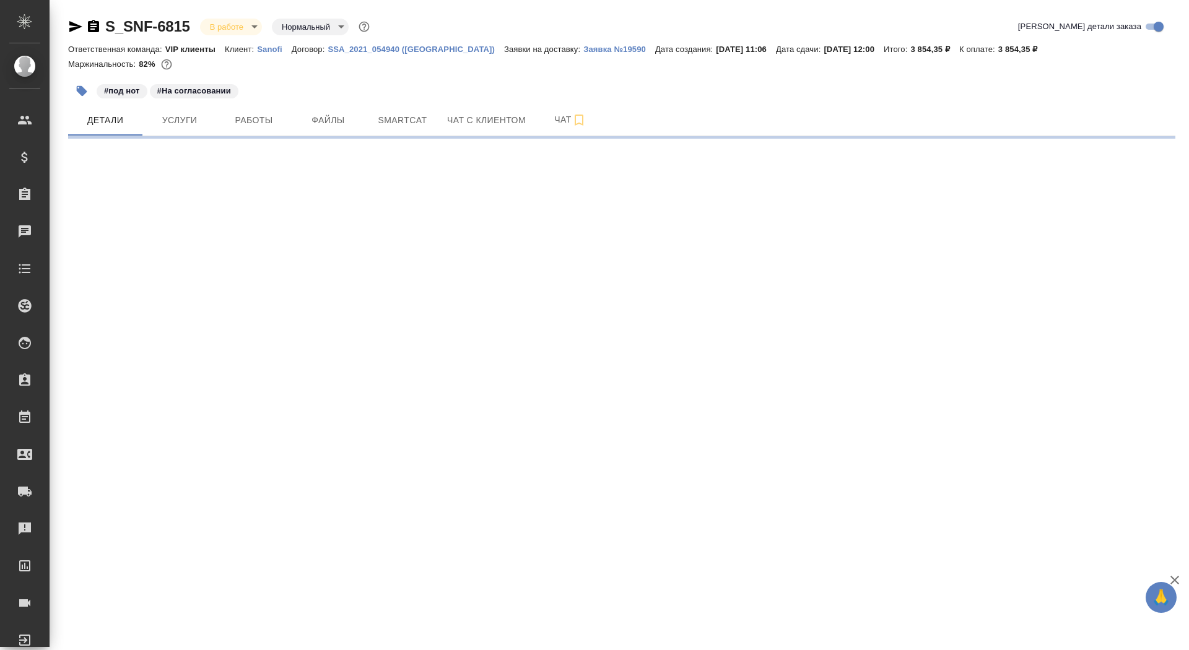
select select "RU"
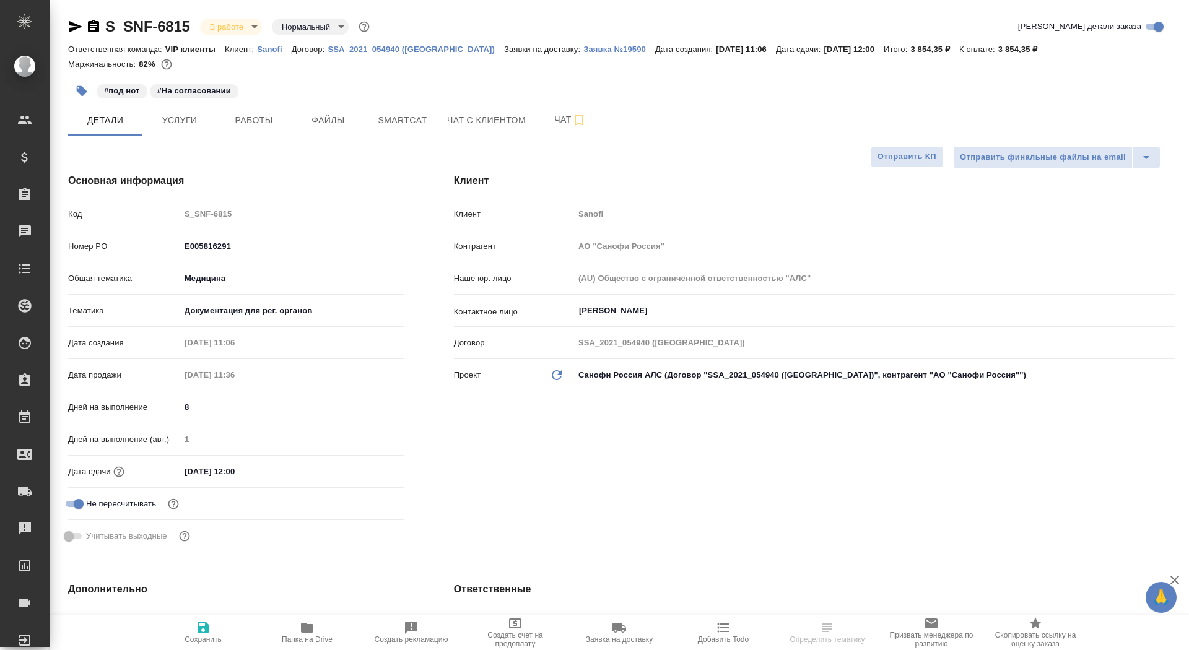
type textarea "x"
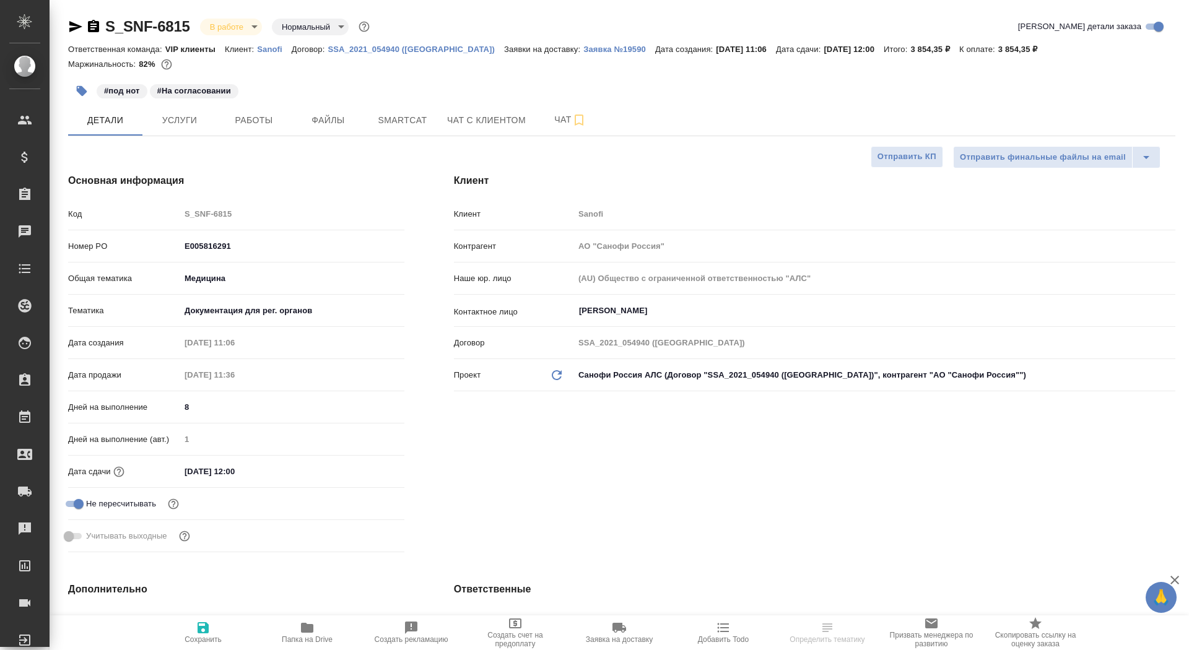
type textarea "x"
click at [93, 29] on icon "button" at bounding box center [93, 26] width 15 height 15
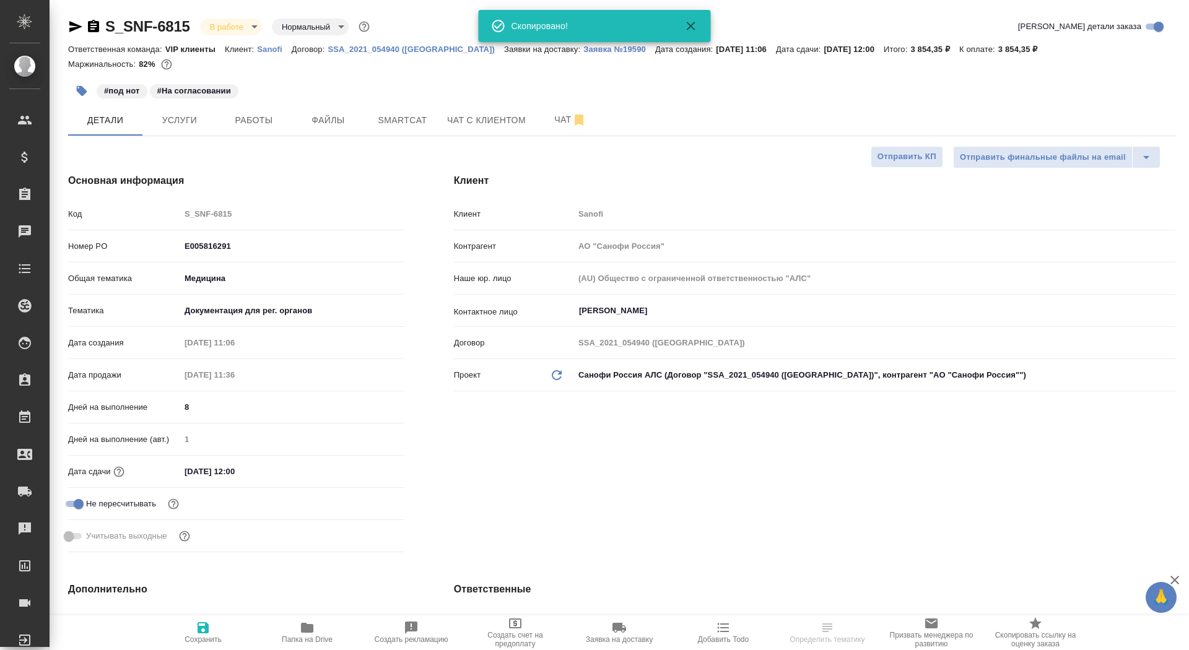
type textarea "x"
select select "RU"
type textarea "x"
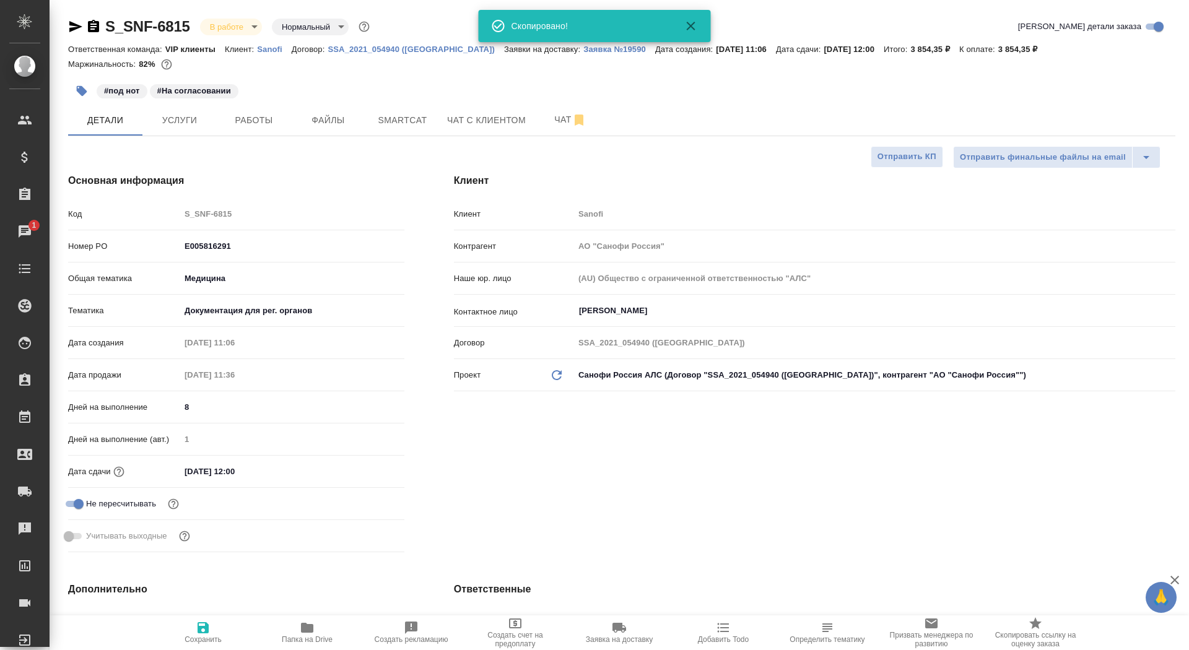
type textarea "x"
click at [562, 121] on span "Чат" at bounding box center [570, 119] width 59 height 15
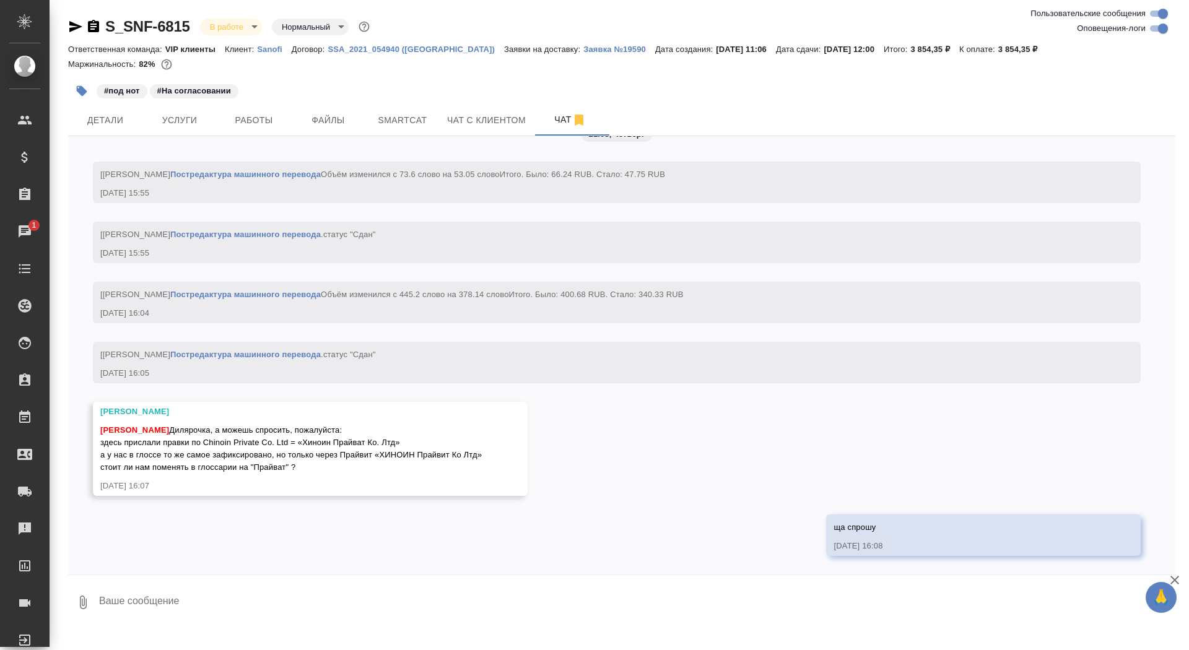
scroll to position [7066, 0]
drag, startPoint x: 207, startPoint y: 442, endPoint x: 406, endPoint y: 441, distance: 198.8
click at [406, 441] on span "Сайдашева Диляра Дилярочка, а можешь спросить, пожалуйста: здесь прислали правк…" at bounding box center [292, 448] width 384 height 46
copy span "Chinoin Private Co. Ltd = «Хиноин Прайват Ко. Лтд»"
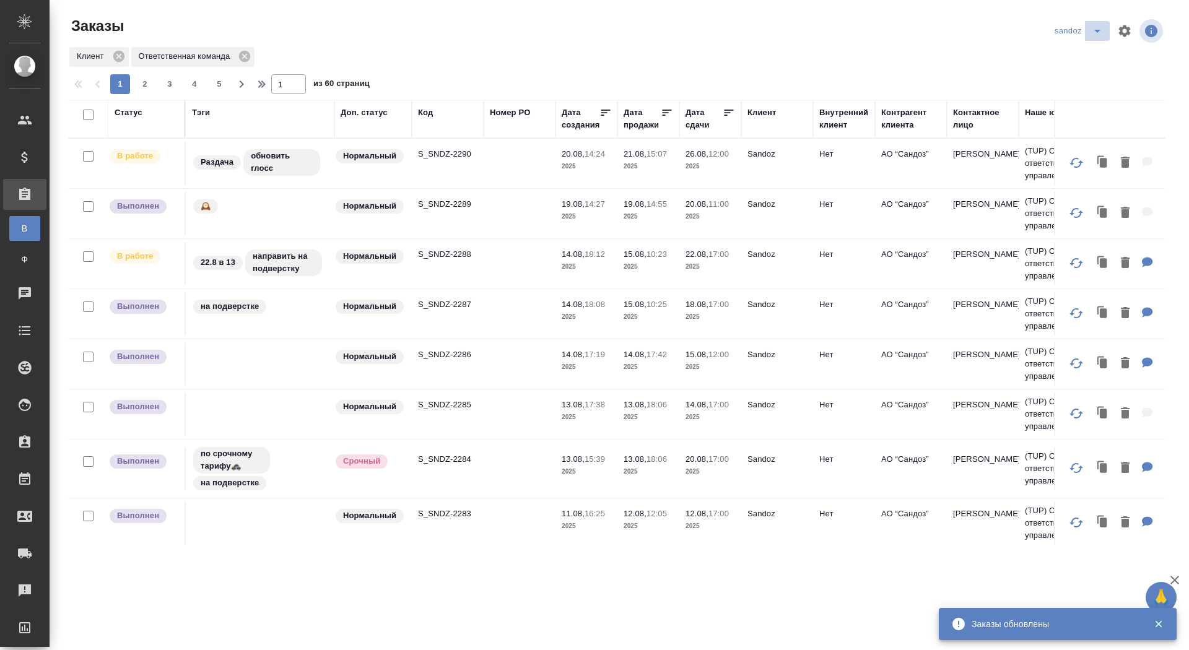
click at [1098, 28] on icon "split button" at bounding box center [1097, 31] width 15 height 15
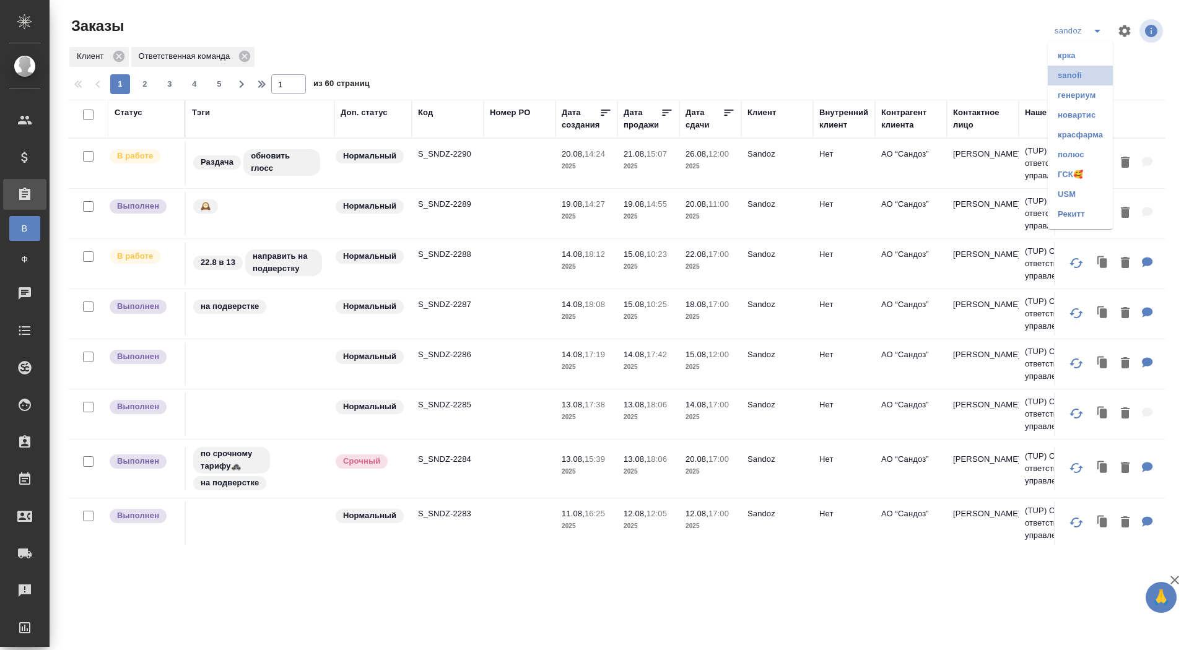
click at [1057, 74] on li "sanofi" at bounding box center [1080, 76] width 65 height 20
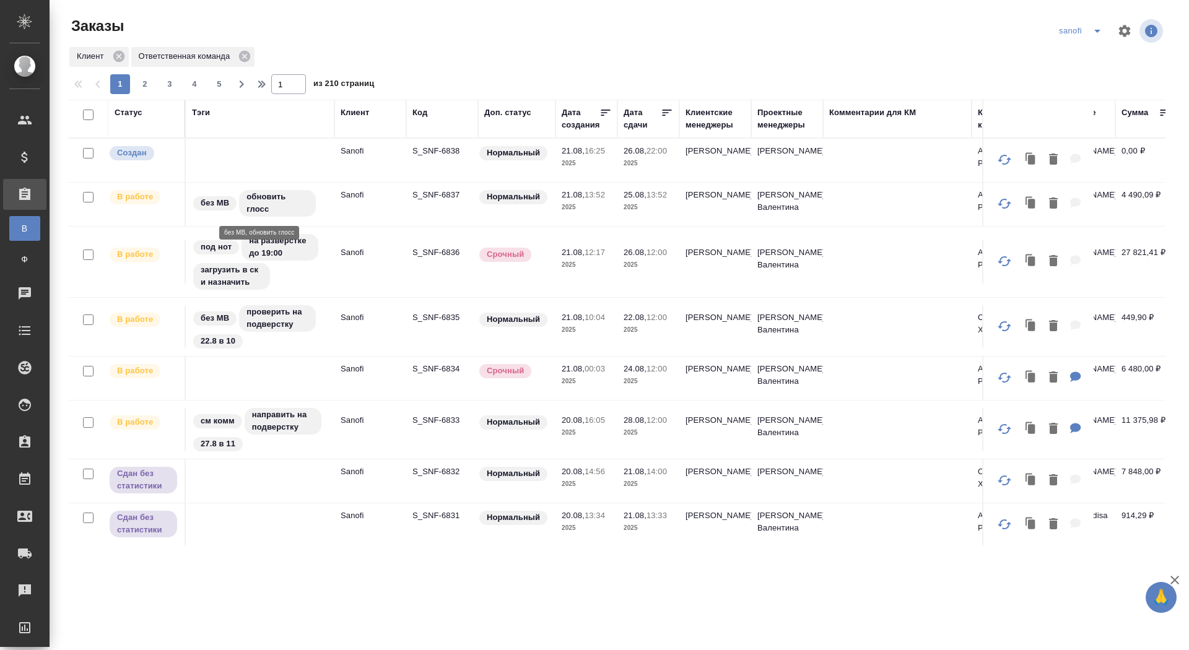
click at [431, 150] on p "S_SNF-6838" at bounding box center [441, 151] width 59 height 12
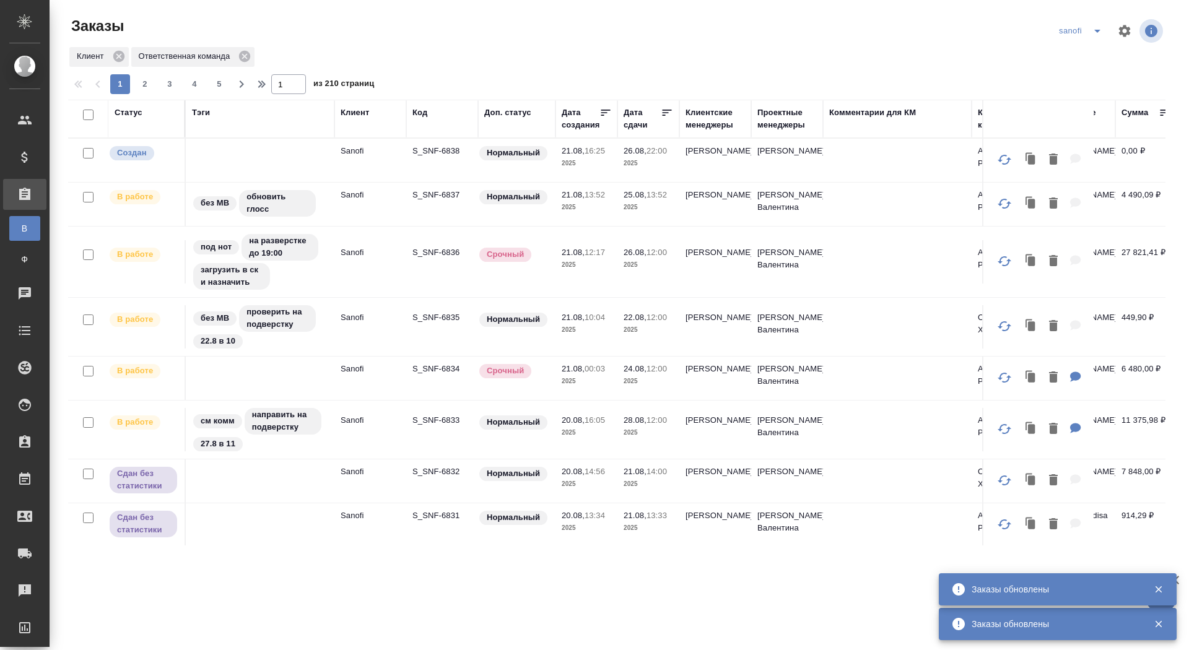
click at [1100, 32] on icon "split button" at bounding box center [1097, 31] width 15 height 15
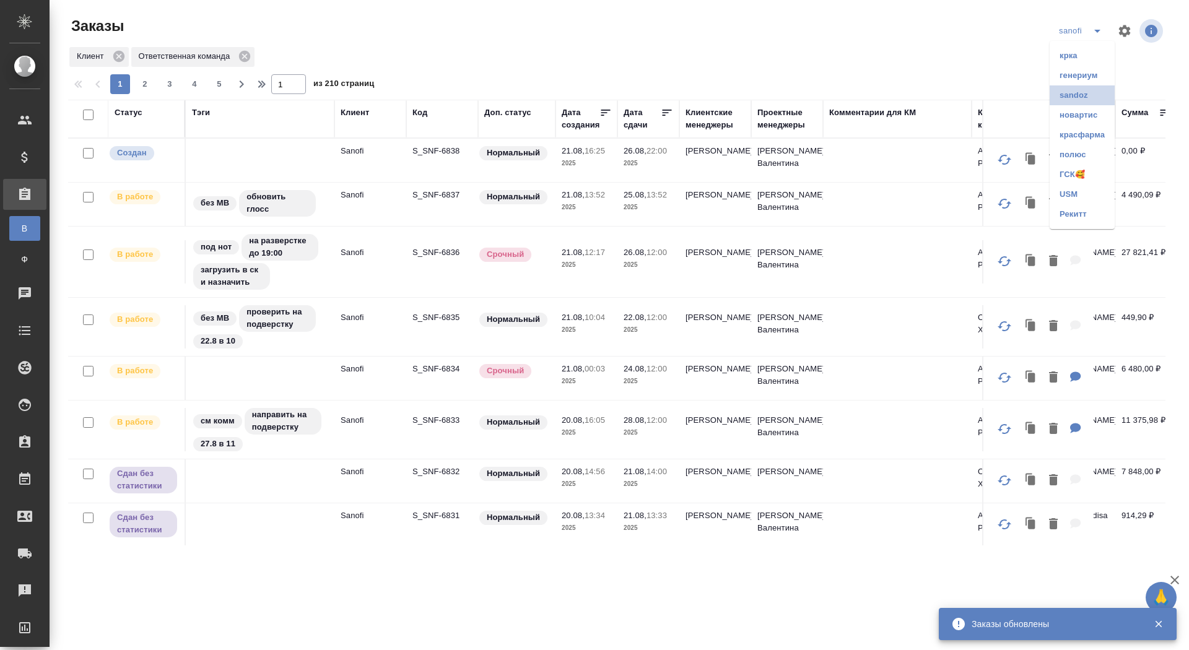
click at [1076, 101] on li "sandoz" at bounding box center [1082, 95] width 65 height 20
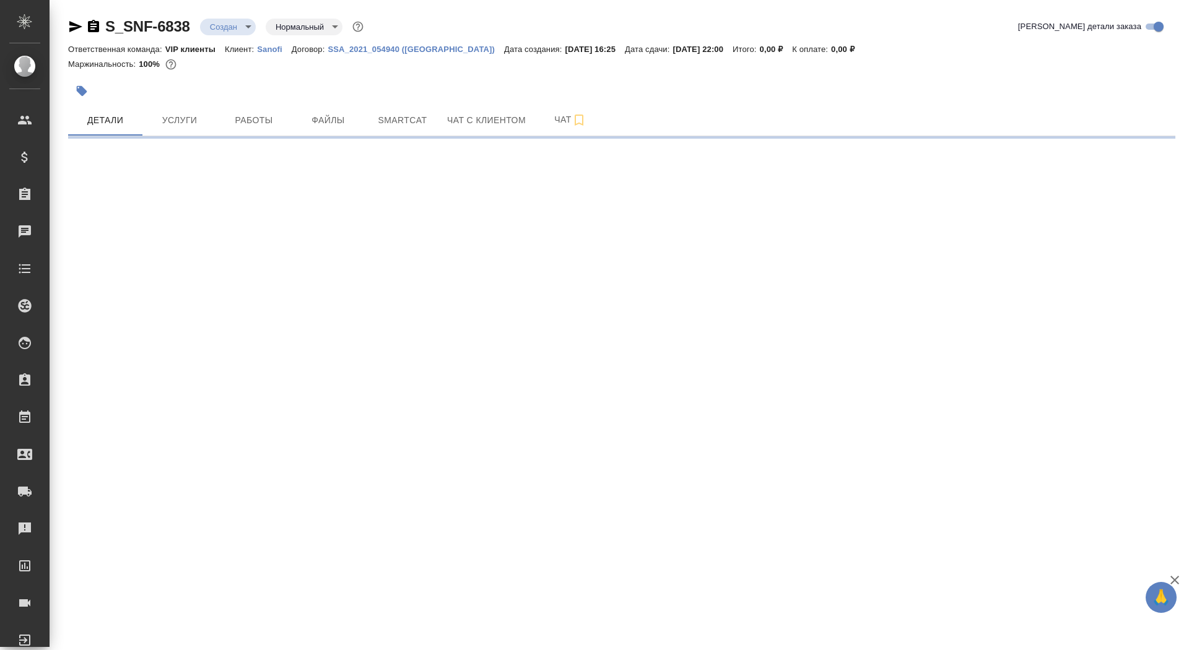
select select "RU"
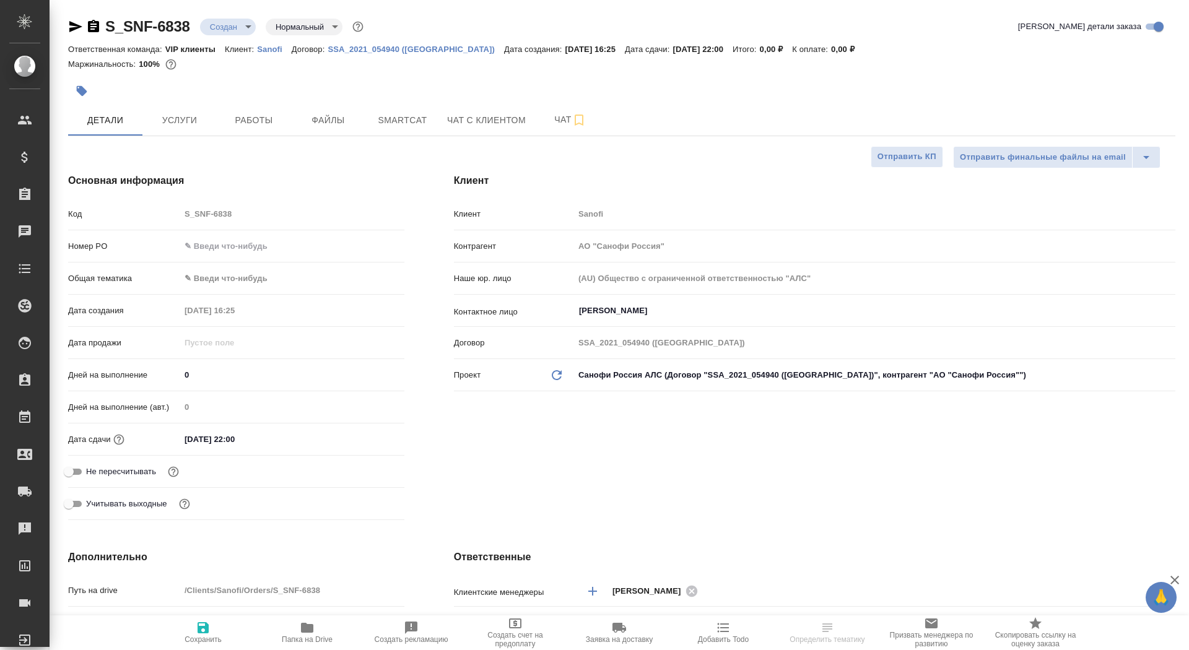
select select "RU"
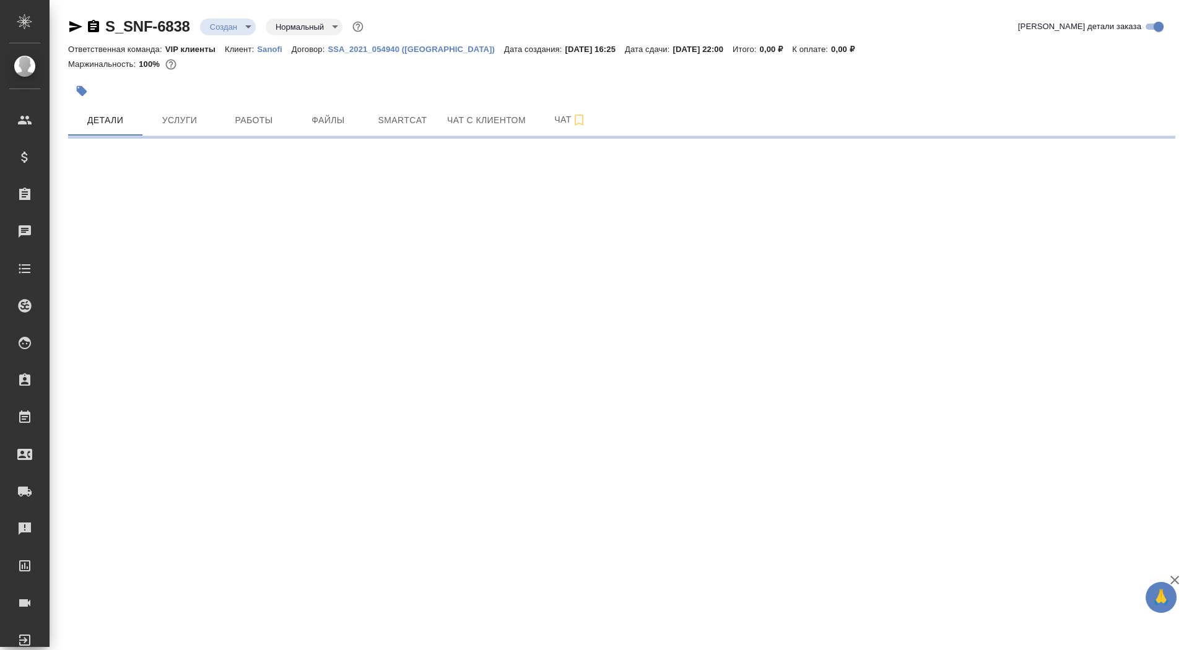
select select "RU"
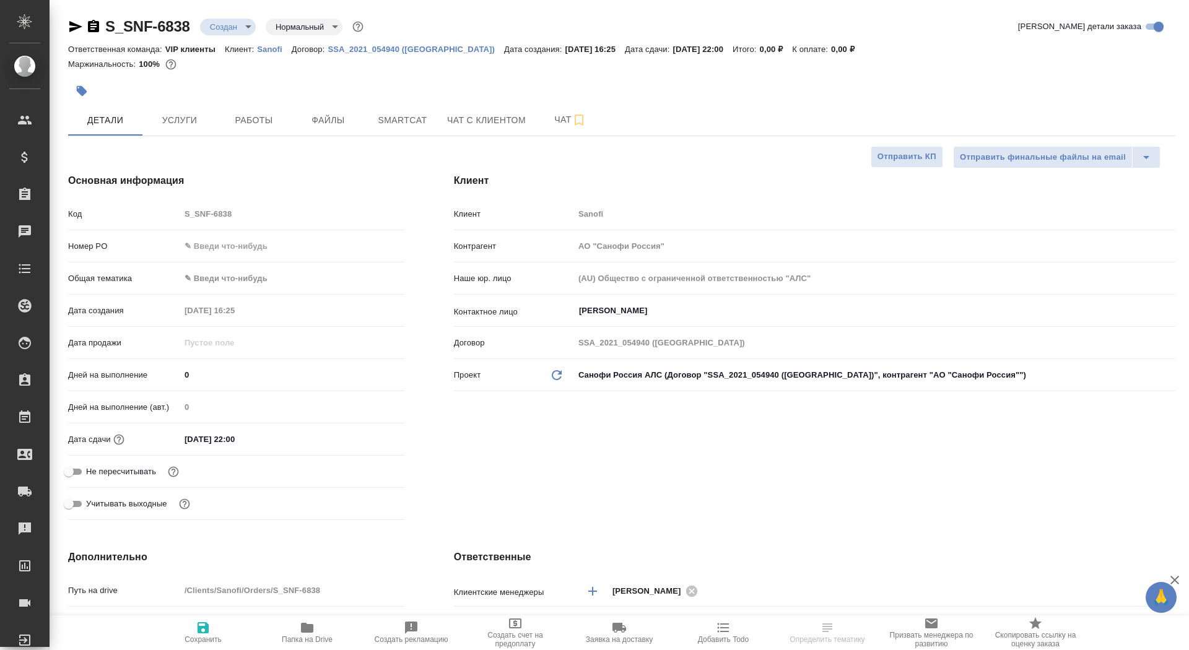
type textarea "x"
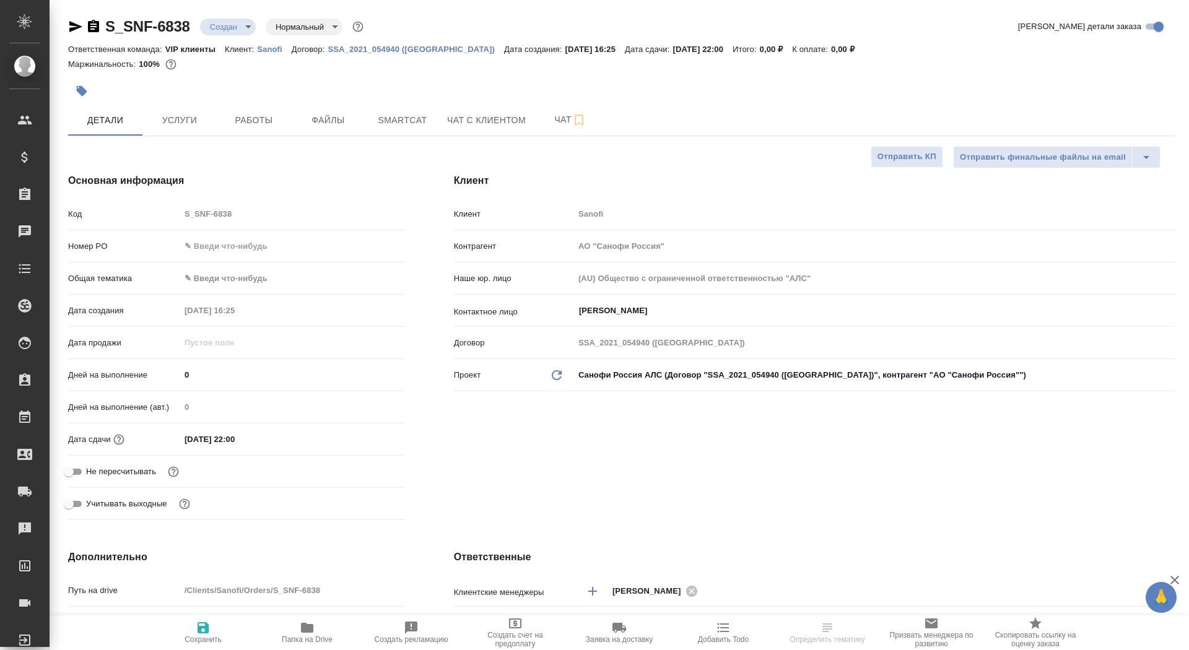
type textarea "x"
click at [197, 368] on input "0" at bounding box center [292, 375] width 223 height 18
type input "50"
type textarea "x"
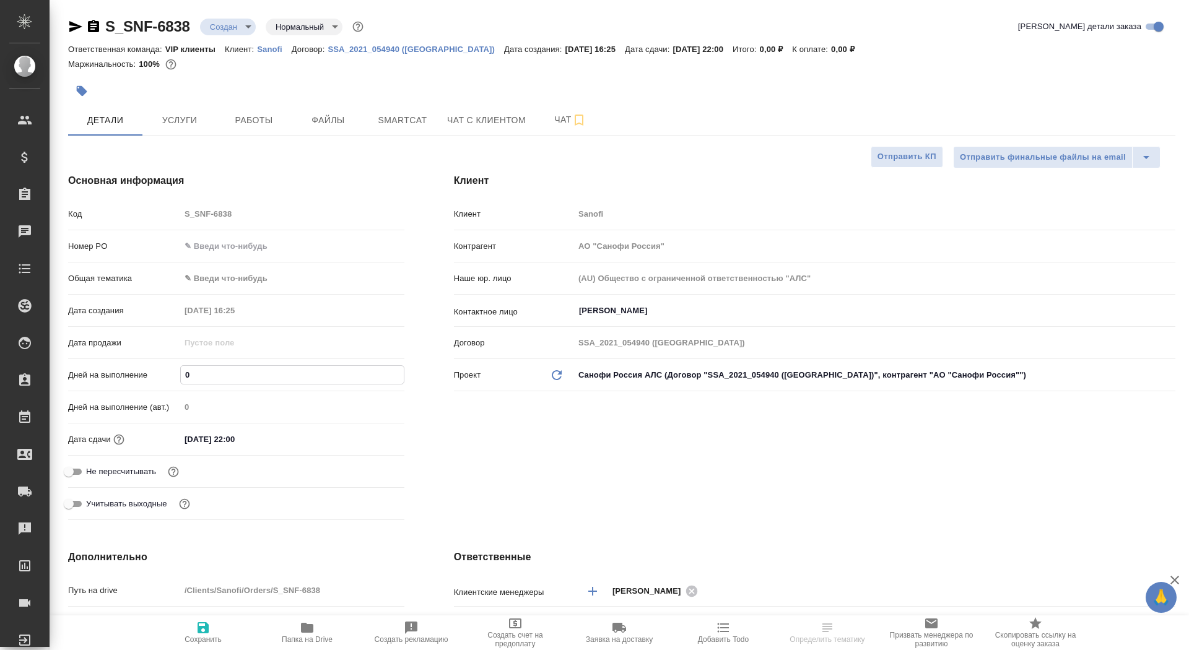
type textarea "x"
type input "5"
type textarea "x"
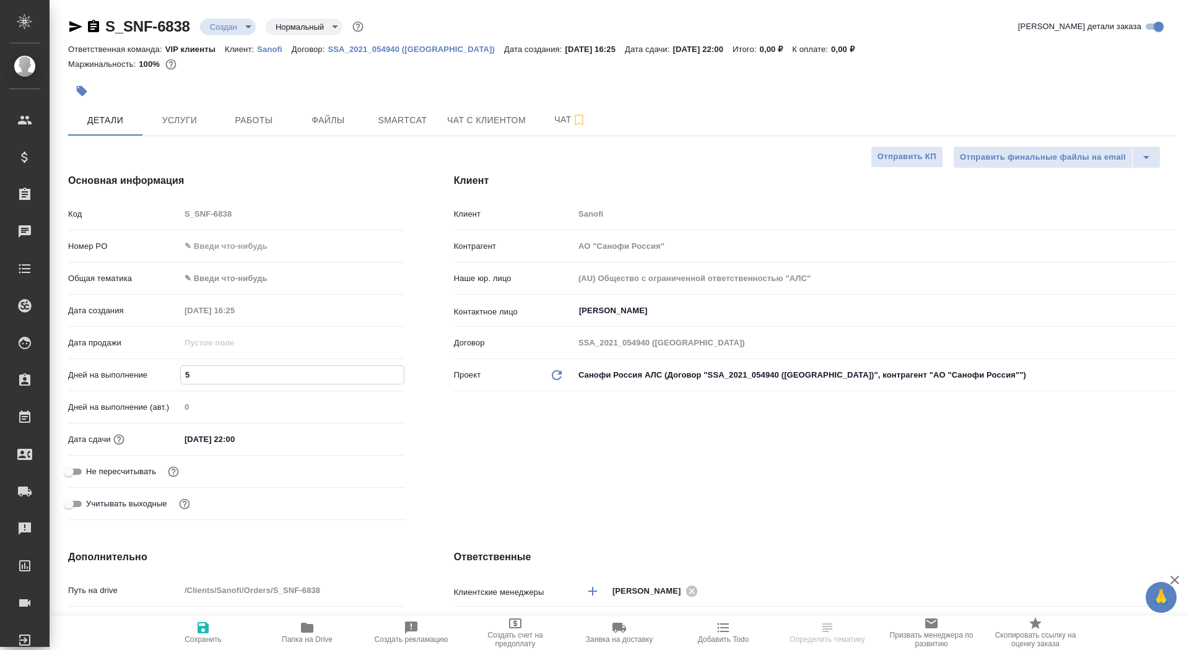
type input "5"
click at [197, 629] on icon "button" at bounding box center [203, 627] width 15 height 15
type textarea "x"
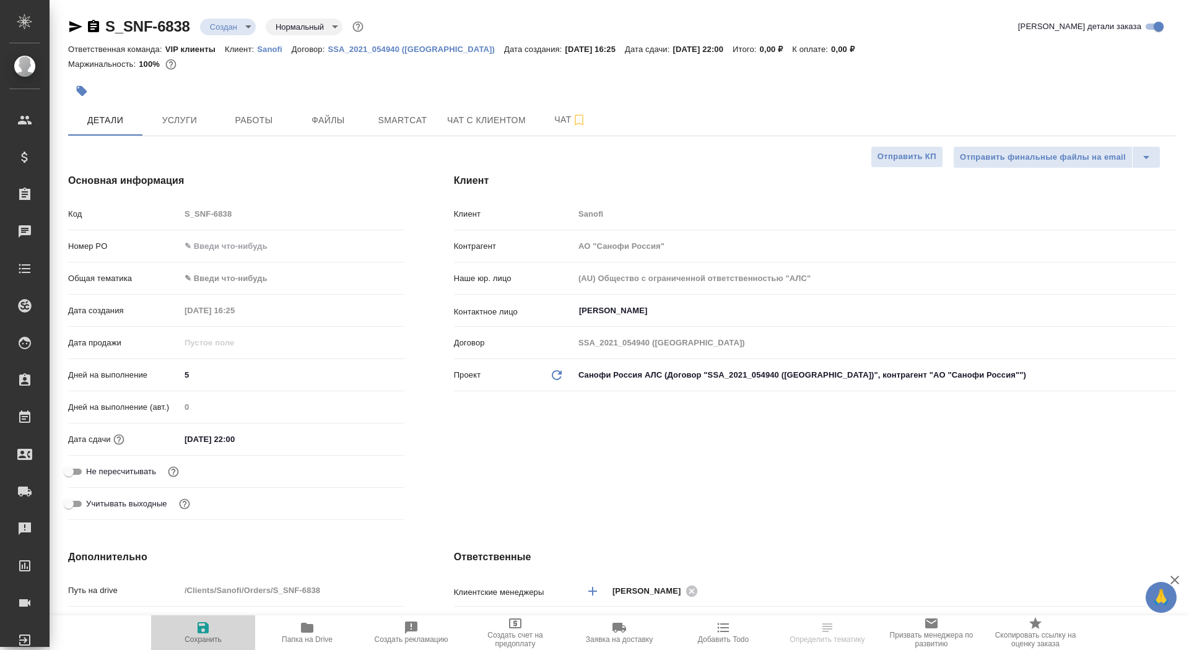
type textarea "x"
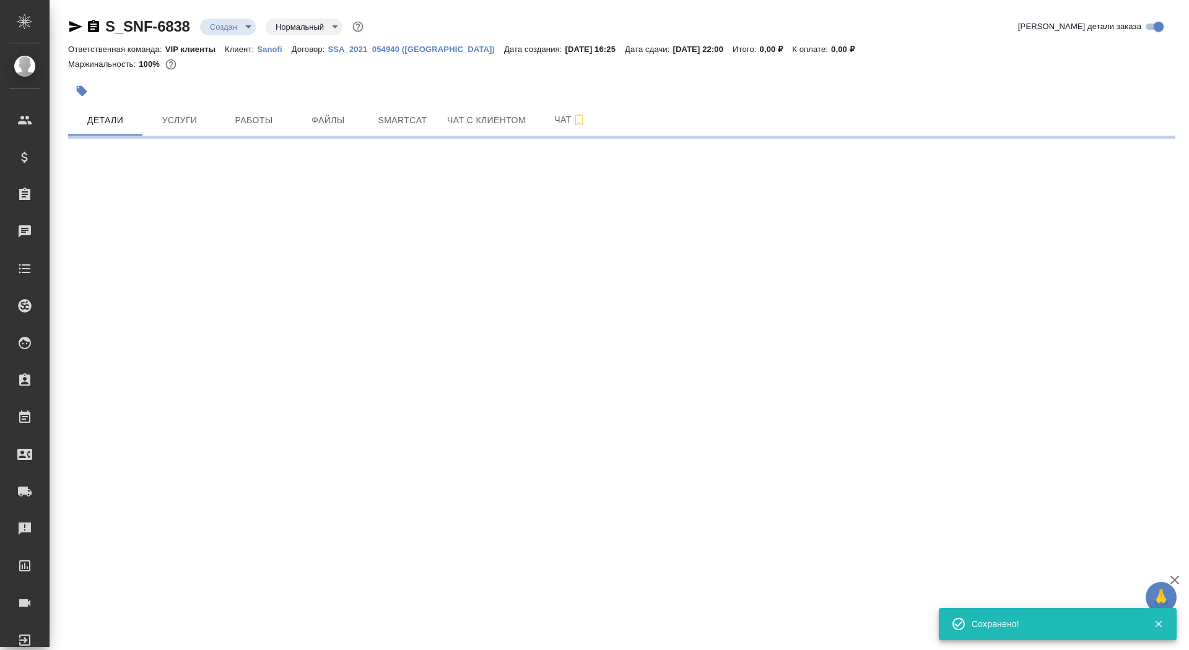
select select "RU"
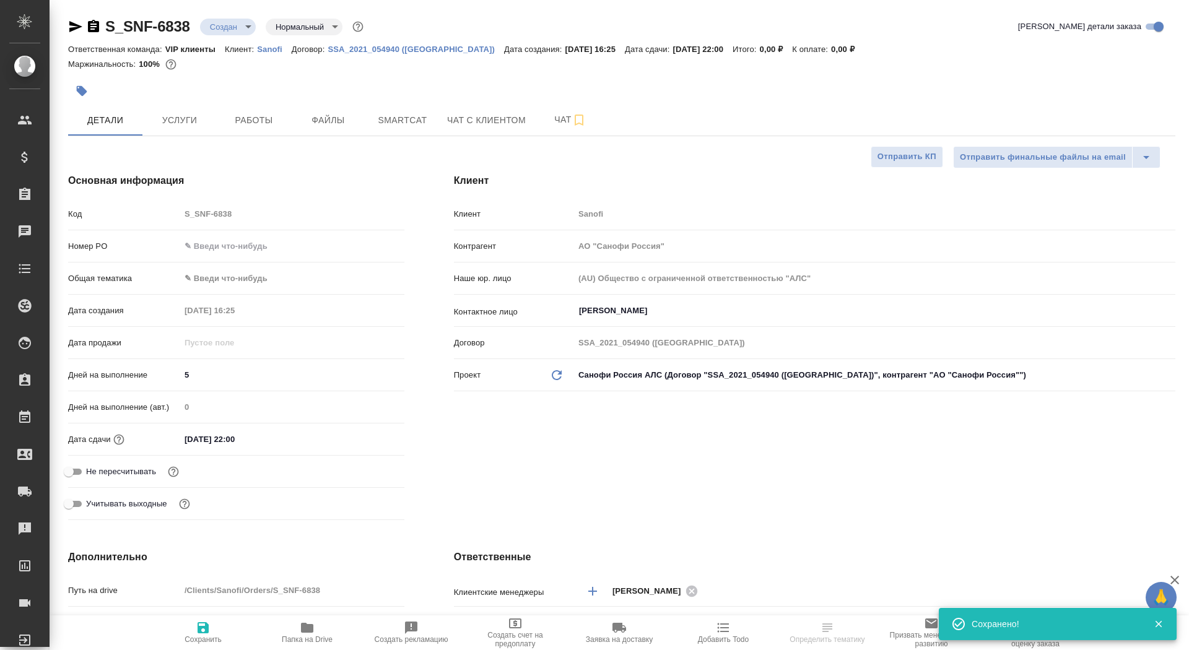
type textarea "x"
click at [79, 464] on input "Не пересчитывать" at bounding box center [68, 471] width 45 height 15
checkbox input "true"
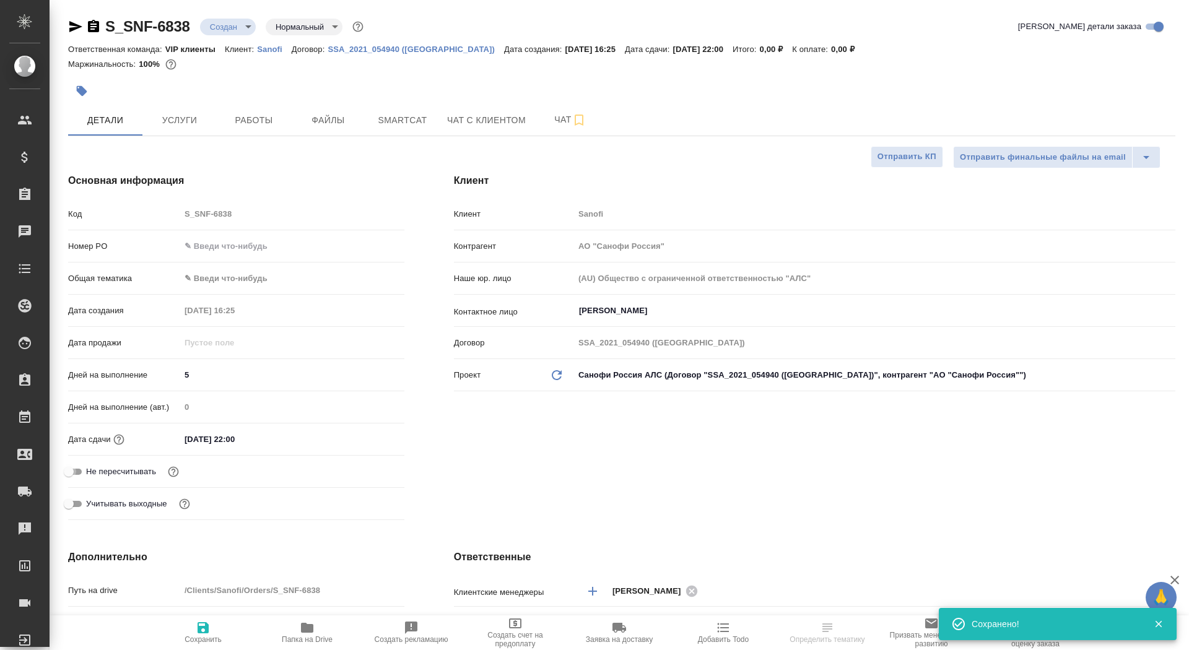
type textarea "x"
click at [212, 630] on span "Сохранить" at bounding box center [203, 632] width 89 height 24
type textarea "x"
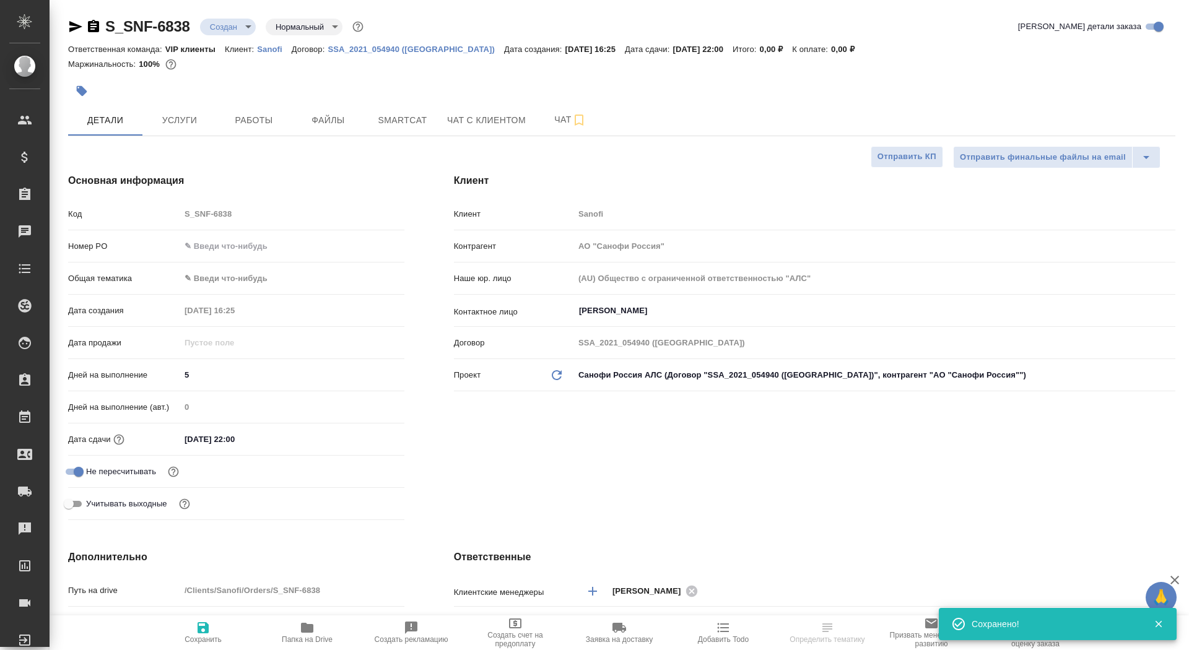
type textarea "x"
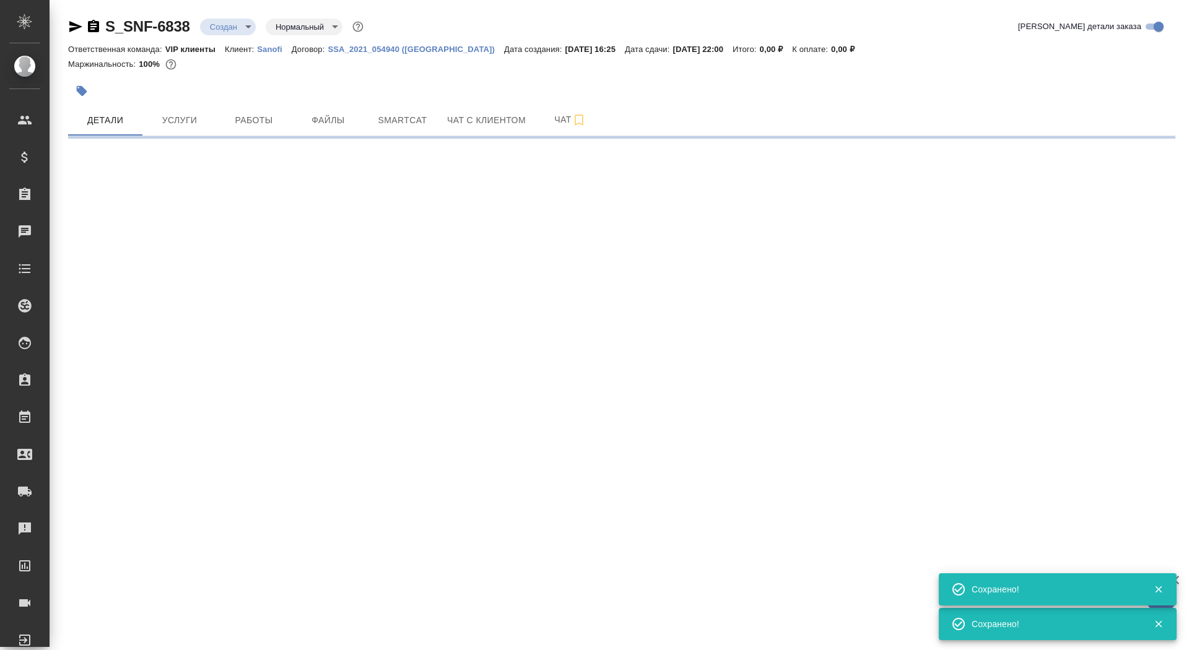
select select "RU"
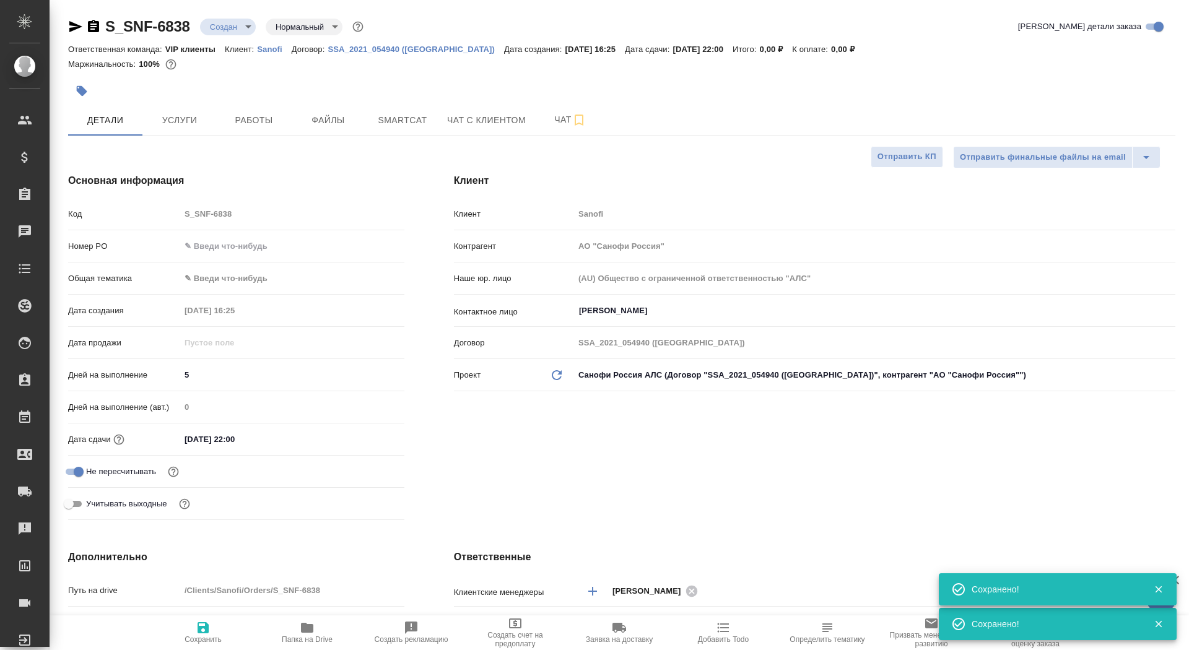
type textarea "x"
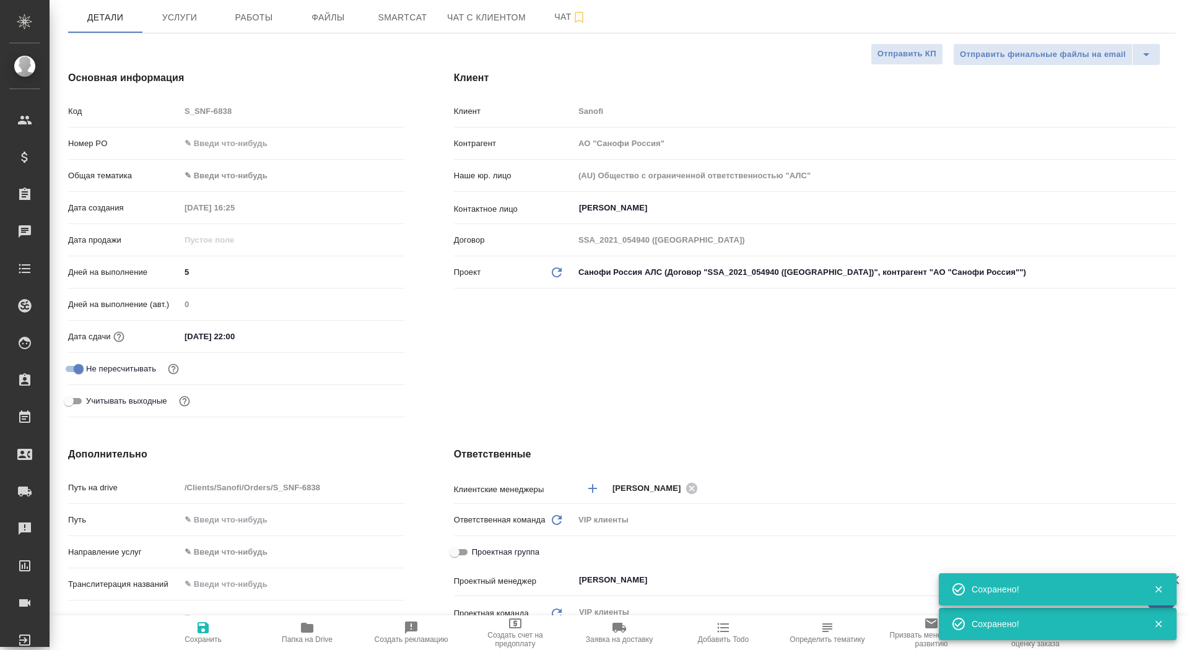
scroll to position [214, 0]
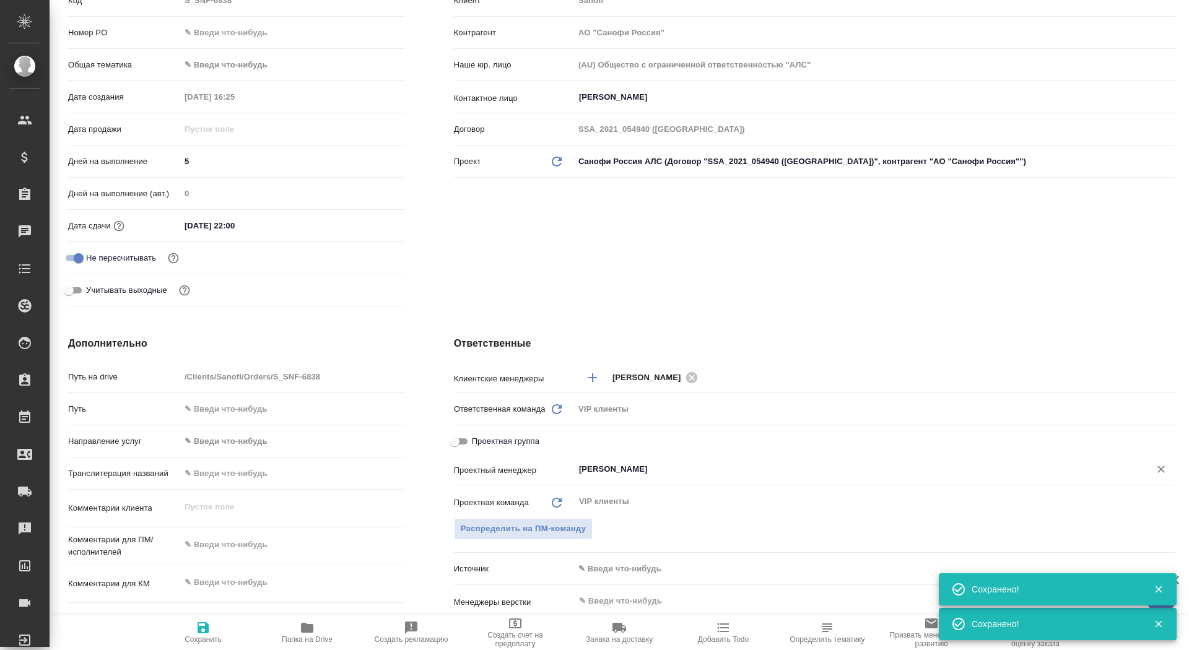
click at [610, 472] on input "[PERSON_NAME]" at bounding box center [854, 469] width 552 height 15
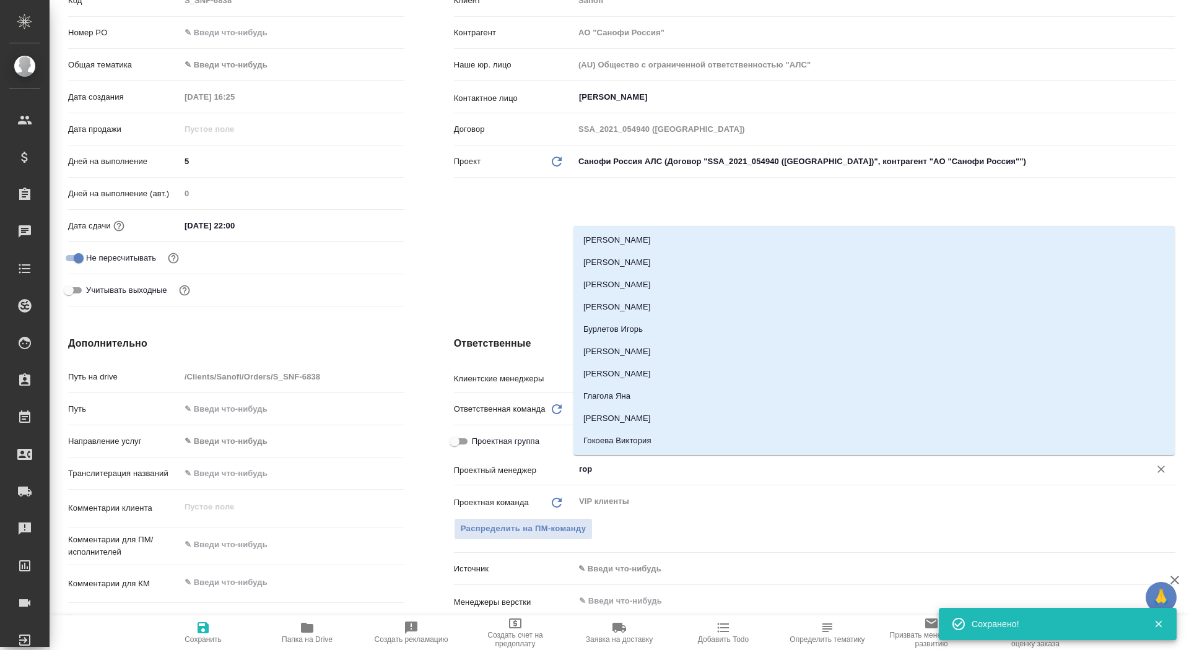
type input "горш"
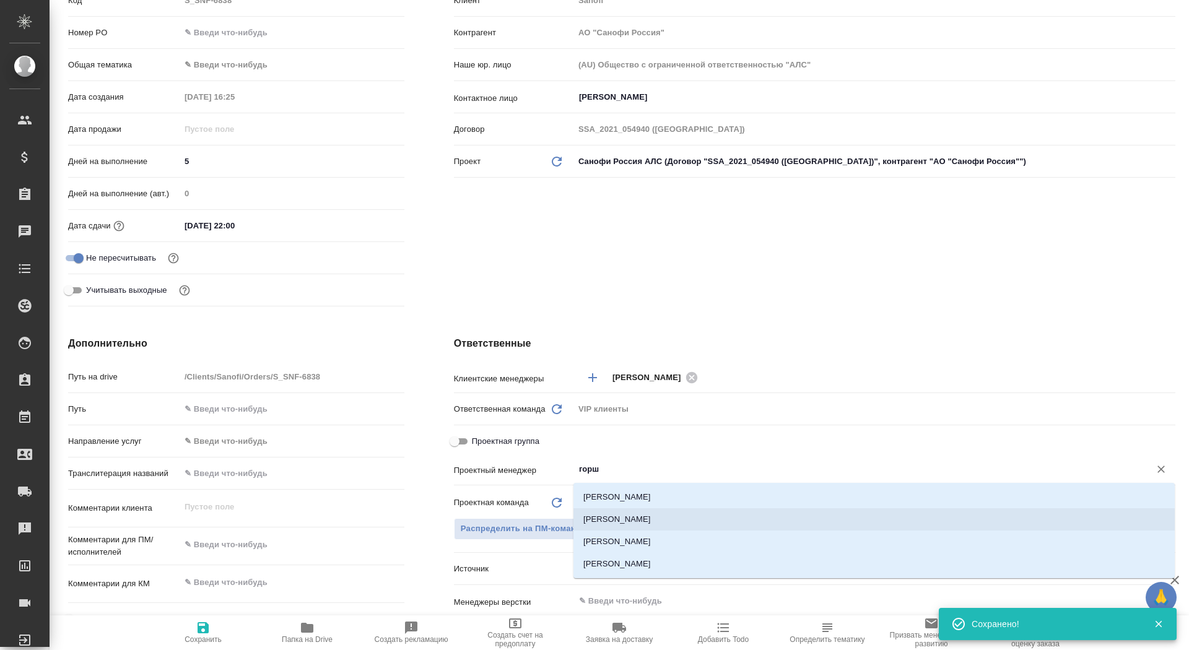
click at [642, 517] on li "[PERSON_NAME]" at bounding box center [873, 519] width 601 height 22
type textarea "x"
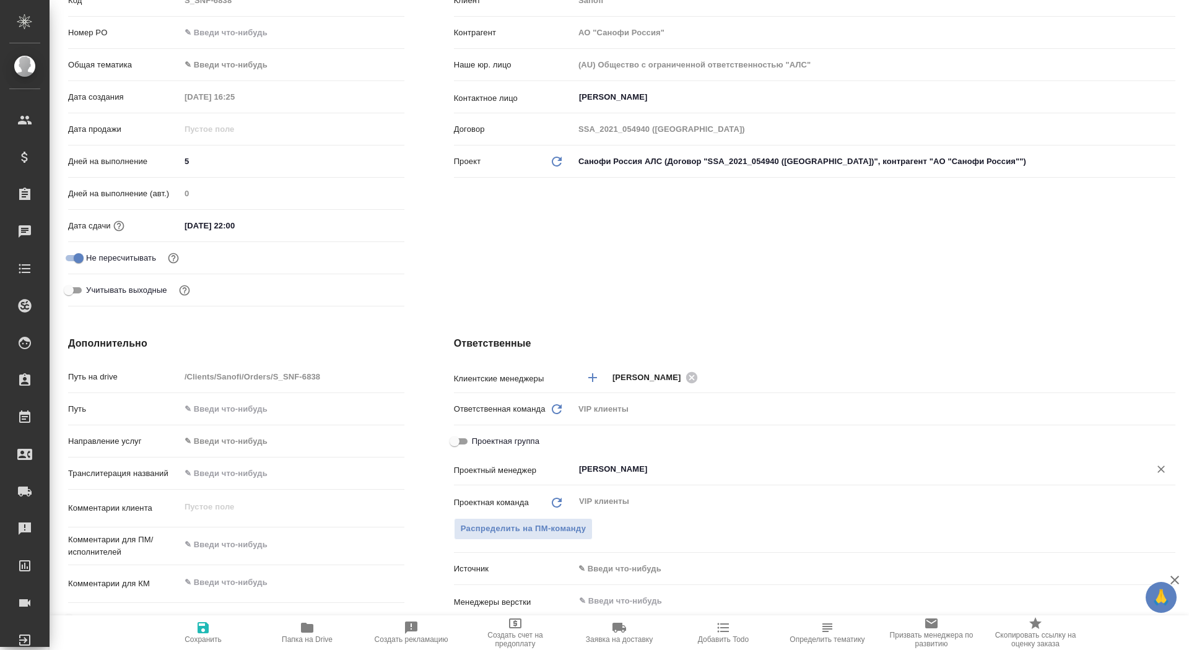
type input "[PERSON_NAME]"
click at [181, 641] on span "Сохранить" at bounding box center [203, 632] width 89 height 24
type textarea "x"
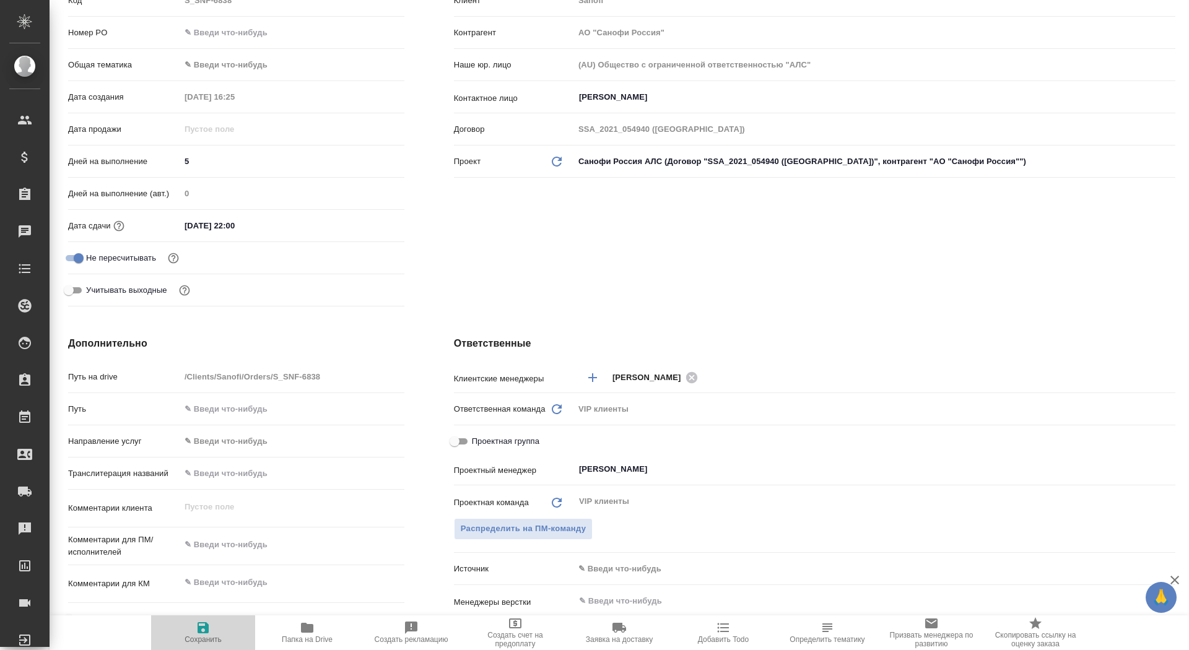
type textarea "x"
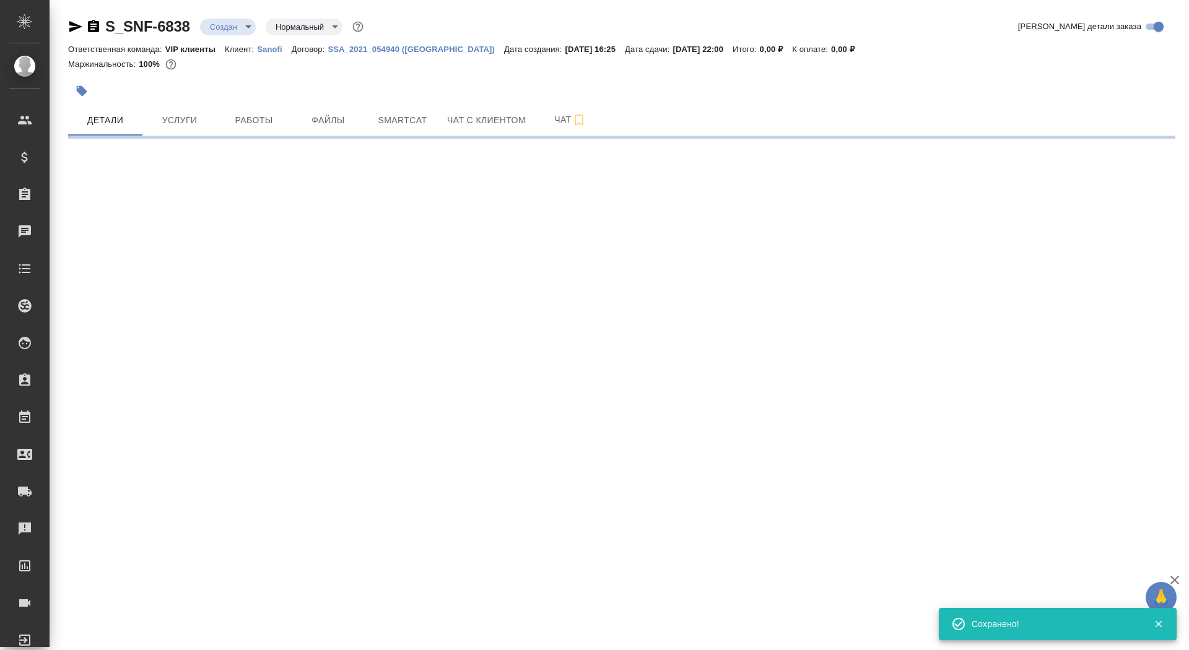
scroll to position [0, 0]
select select "RU"
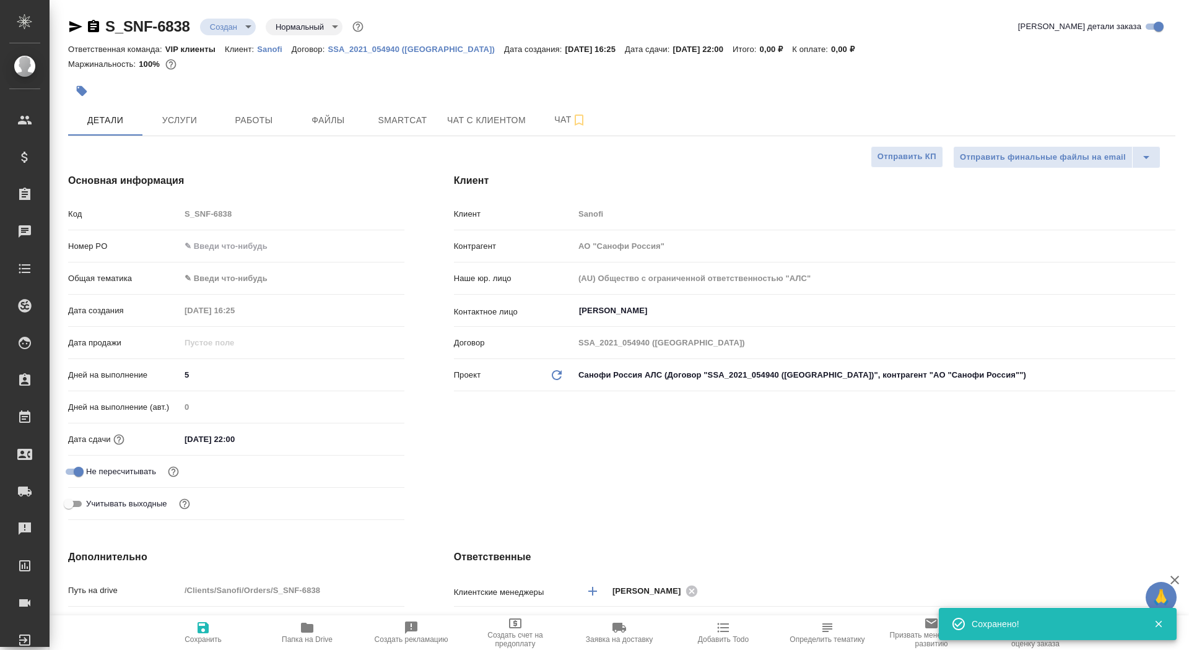
type textarea "x"
click at [306, 633] on icon "button" at bounding box center [307, 627] width 15 height 15
type textarea "x"
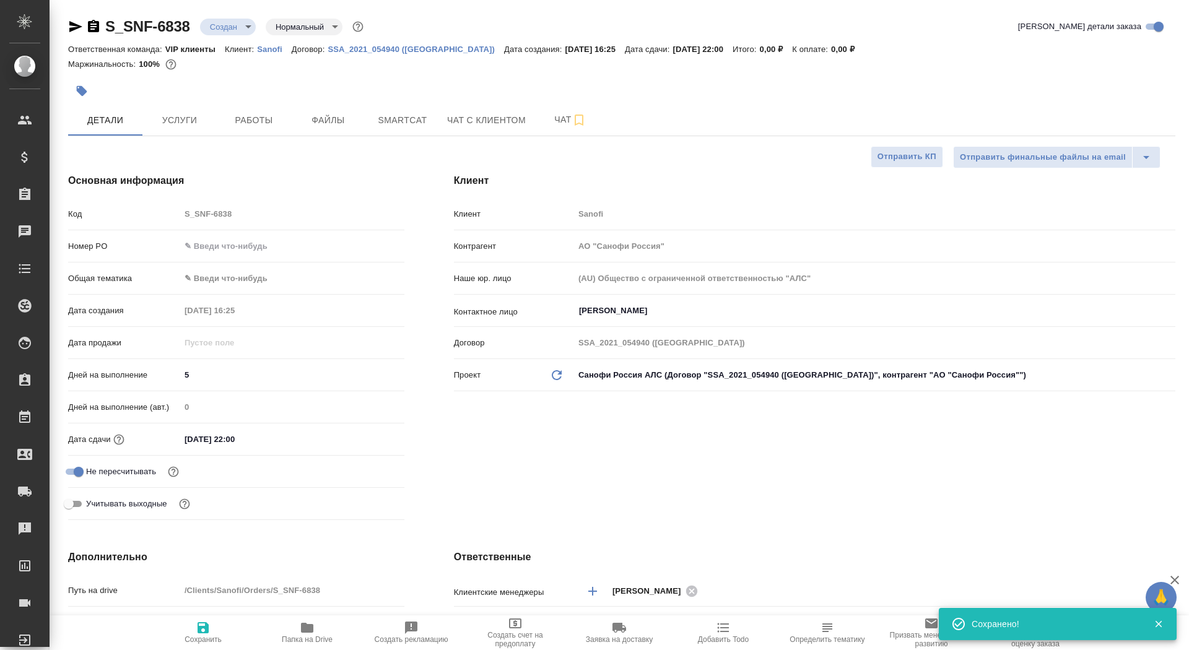
type textarea "x"
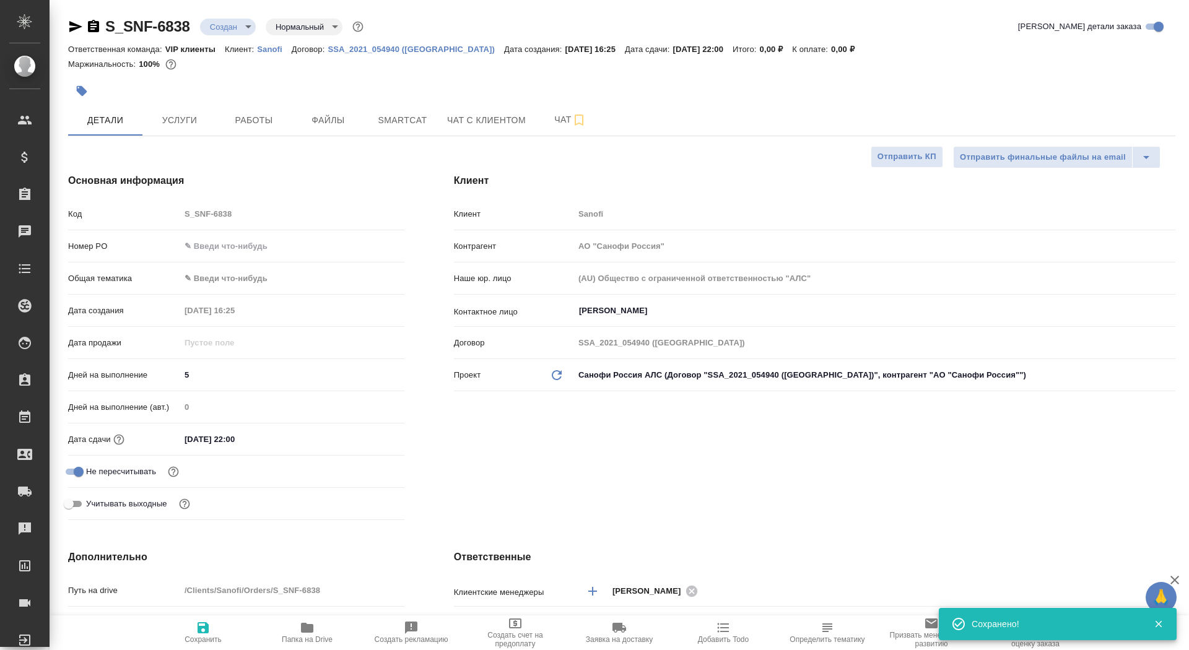
click at [97, 27] on icon "button" at bounding box center [93, 26] width 11 height 12
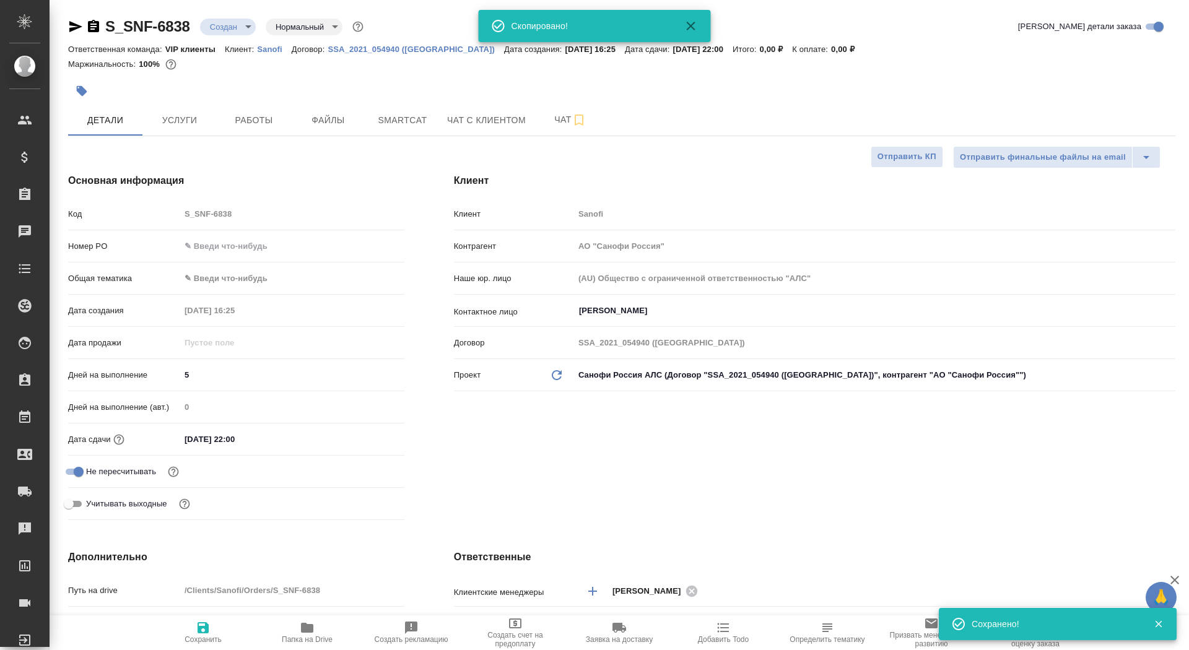
type textarea "x"
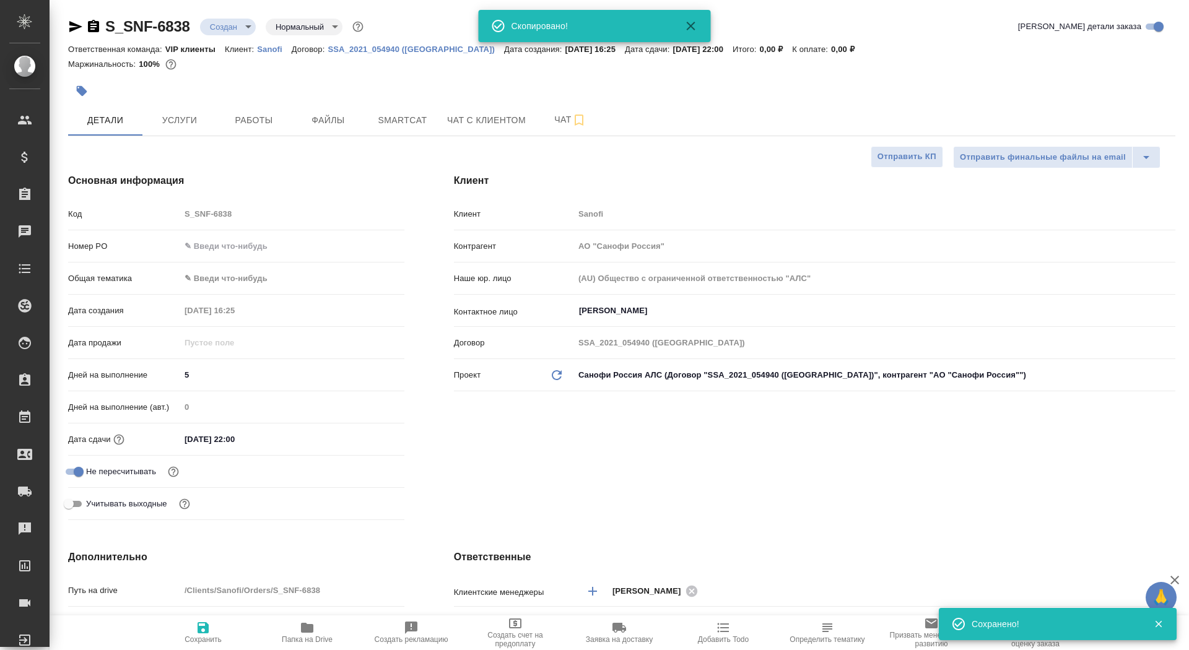
type textarea "x"
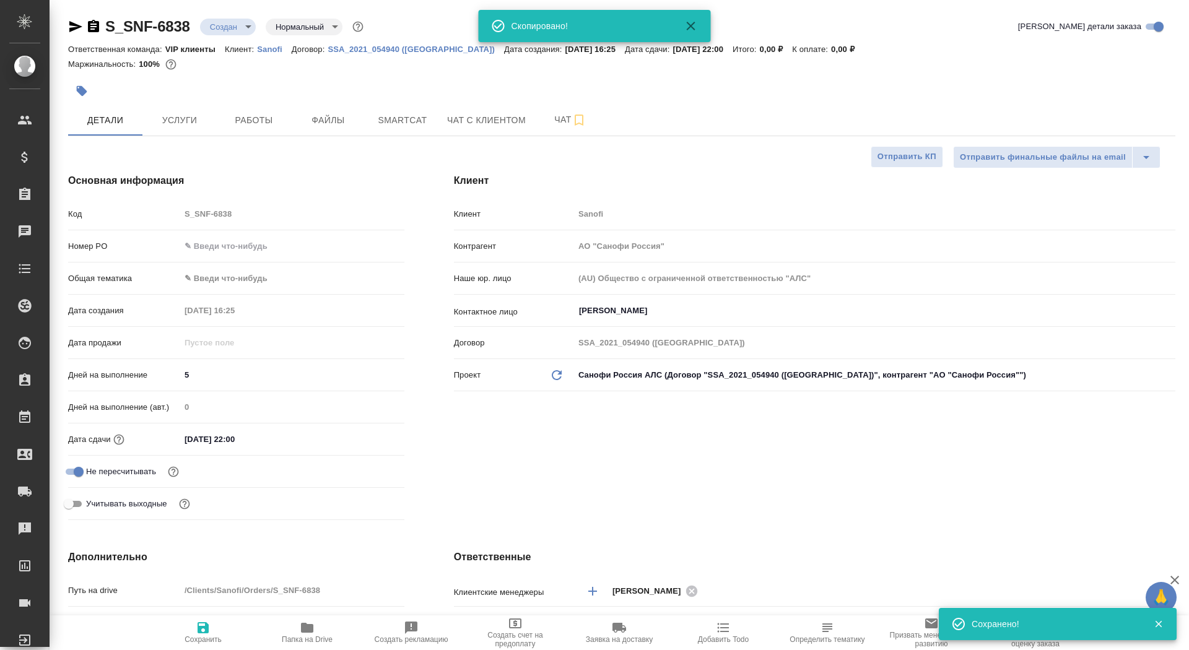
type textarea "x"
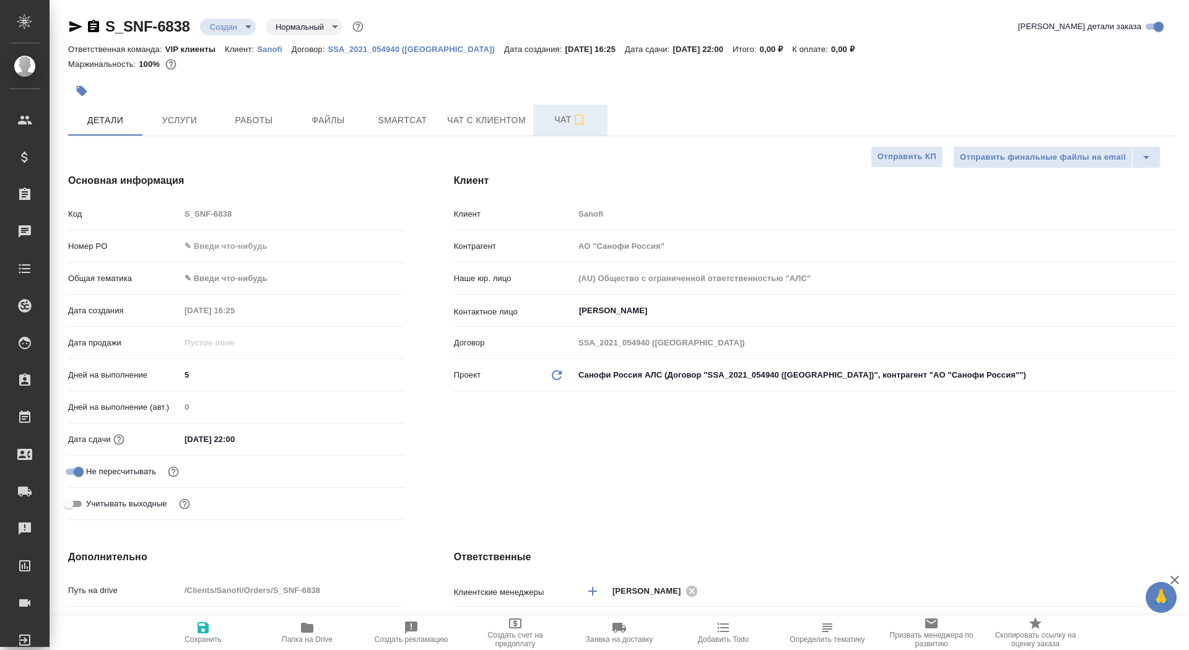
click at [554, 117] on span "Чат" at bounding box center [570, 119] width 59 height 15
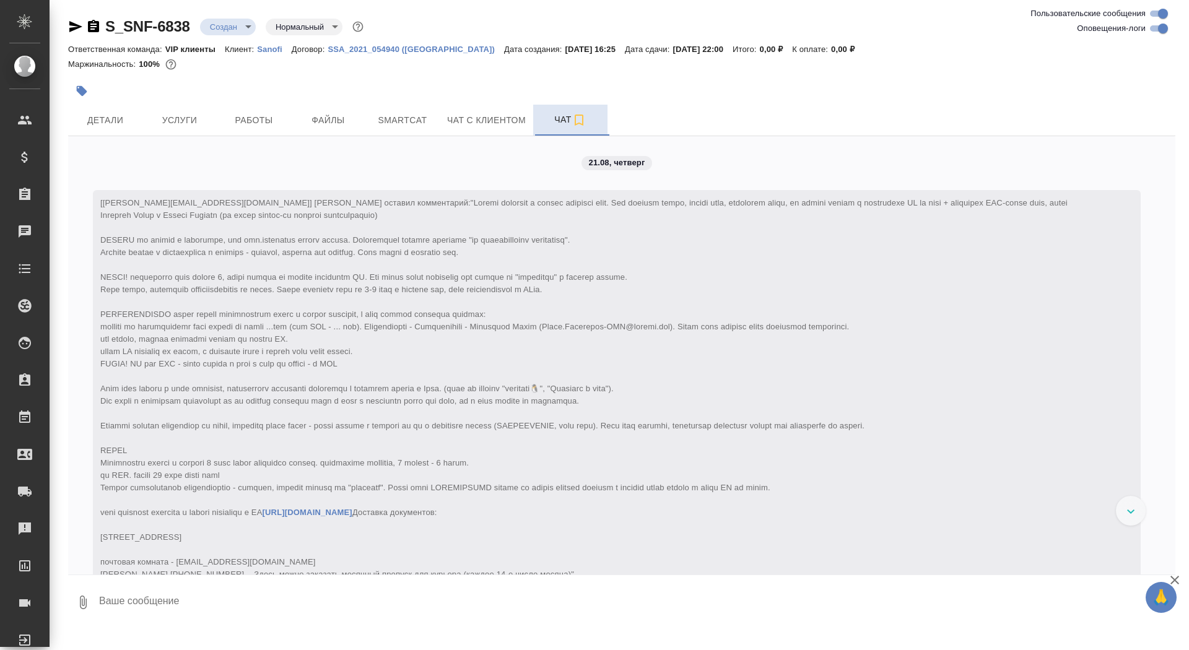
scroll to position [97, 0]
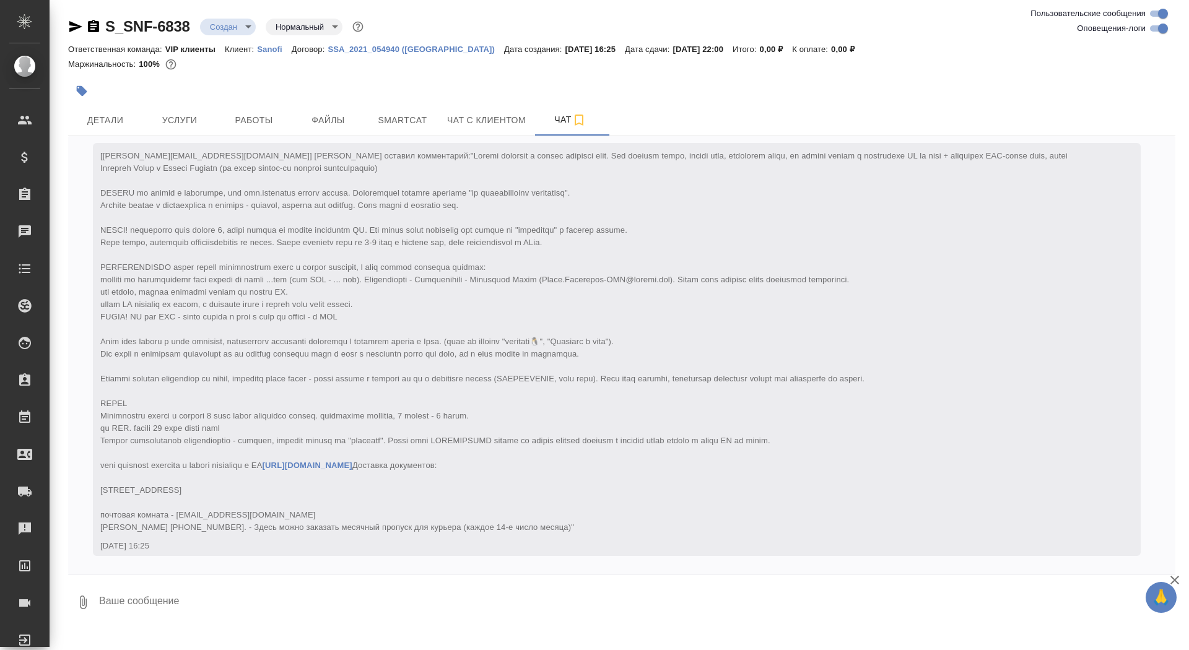
click at [232, 25] on body "🙏 .cls-1 fill:#fff; AWATERA Saydasheva Dilyara Клиенты Спецификации Заказы 0 Ча…" at bounding box center [594, 325] width 1189 height 650
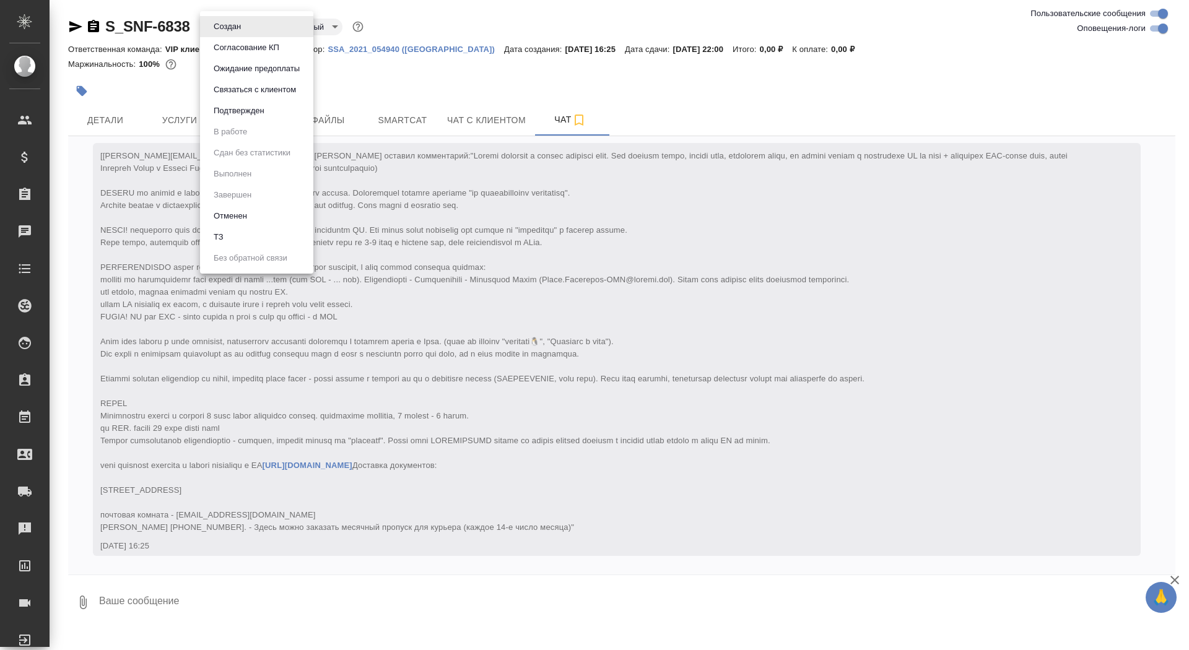
click at [245, 232] on li "ТЗ" at bounding box center [256, 237] width 113 height 21
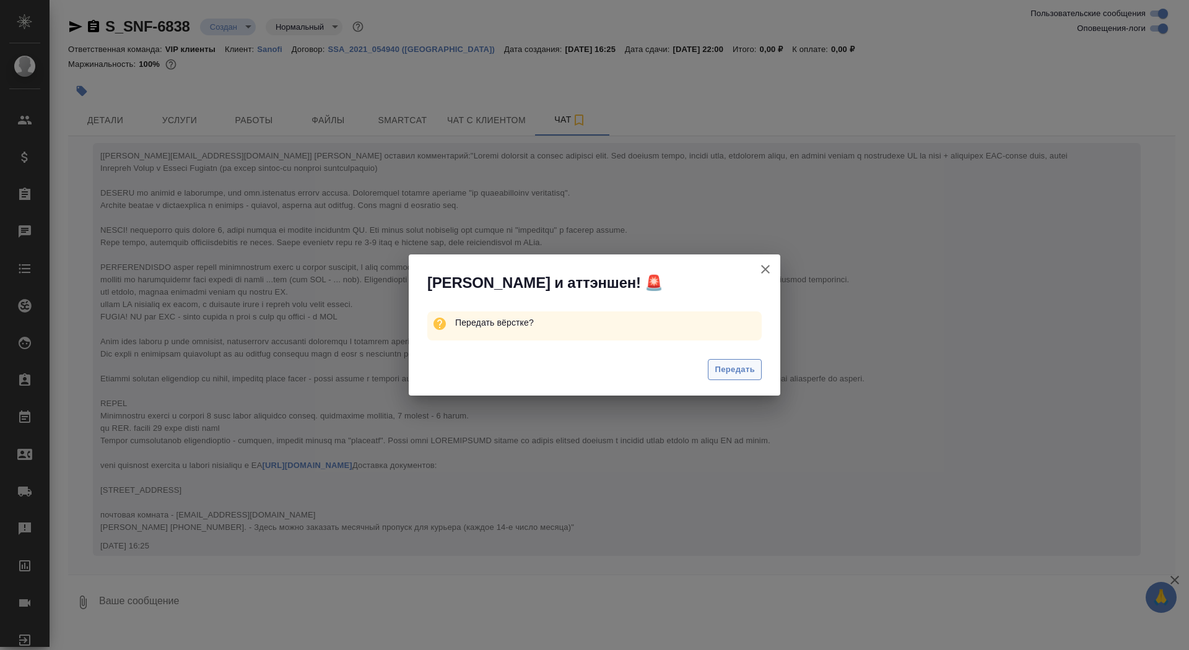
click at [747, 370] on span "Передать" at bounding box center [735, 370] width 40 height 14
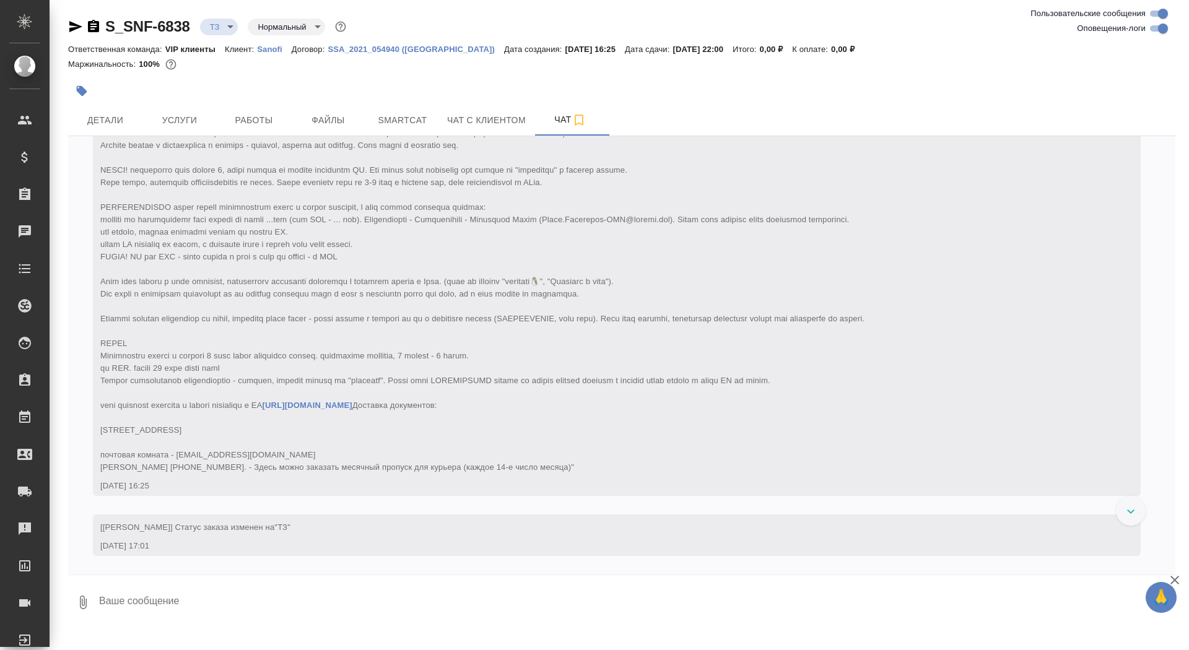
scroll to position [157, 0]
click at [257, 603] on textarea at bounding box center [636, 602] width 1077 height 42
type textarea "коллеги, все скрины требуют перевода( в аналайз кидаю файл в помощь от клиента"
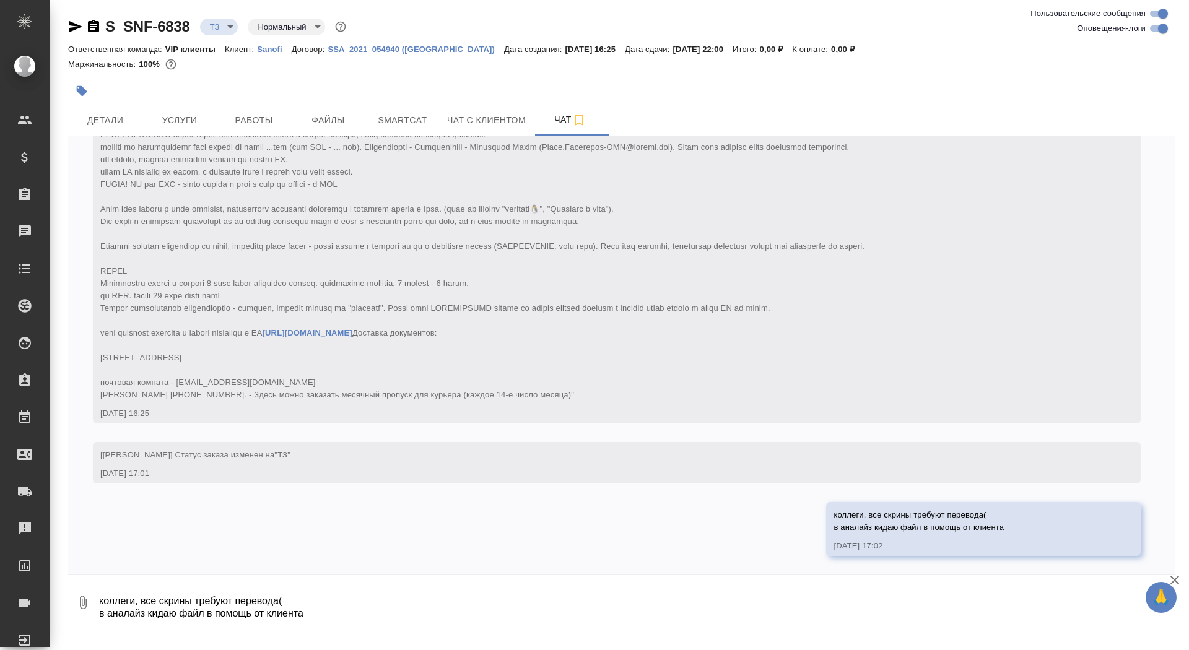
scroll to position [229, 0]
click at [192, 119] on span "Услуги" at bounding box center [179, 120] width 59 height 15
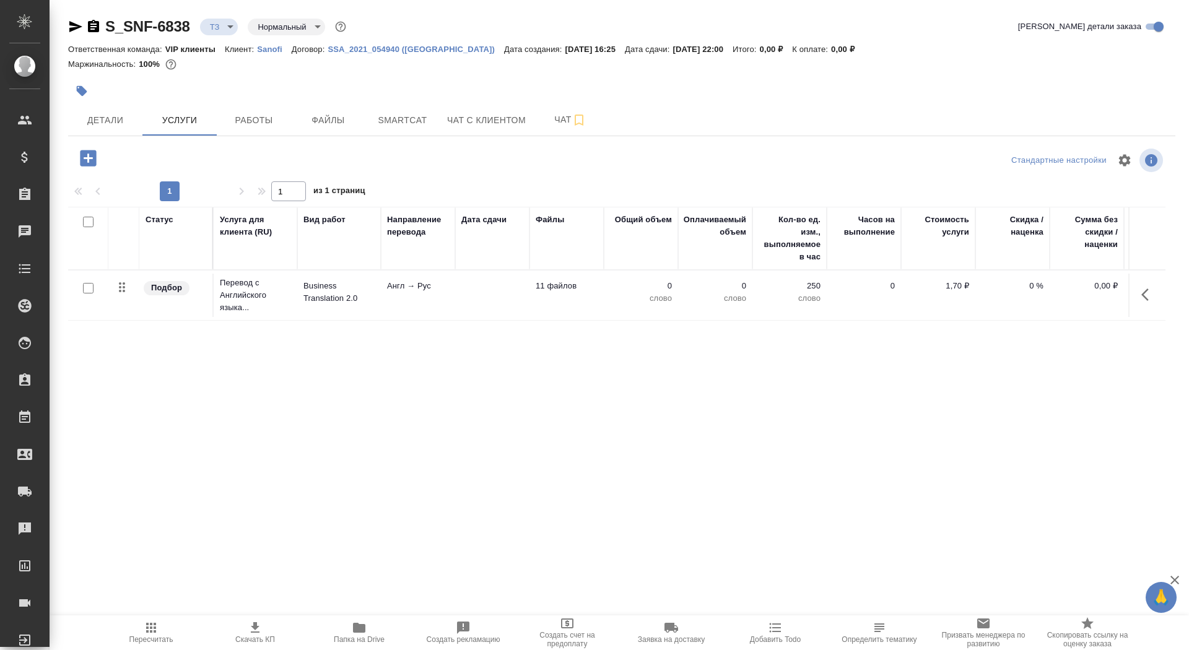
click at [339, 632] on span "Папка на Drive" at bounding box center [359, 632] width 89 height 24
click at [549, 123] on span "Чат" at bounding box center [570, 119] width 59 height 15
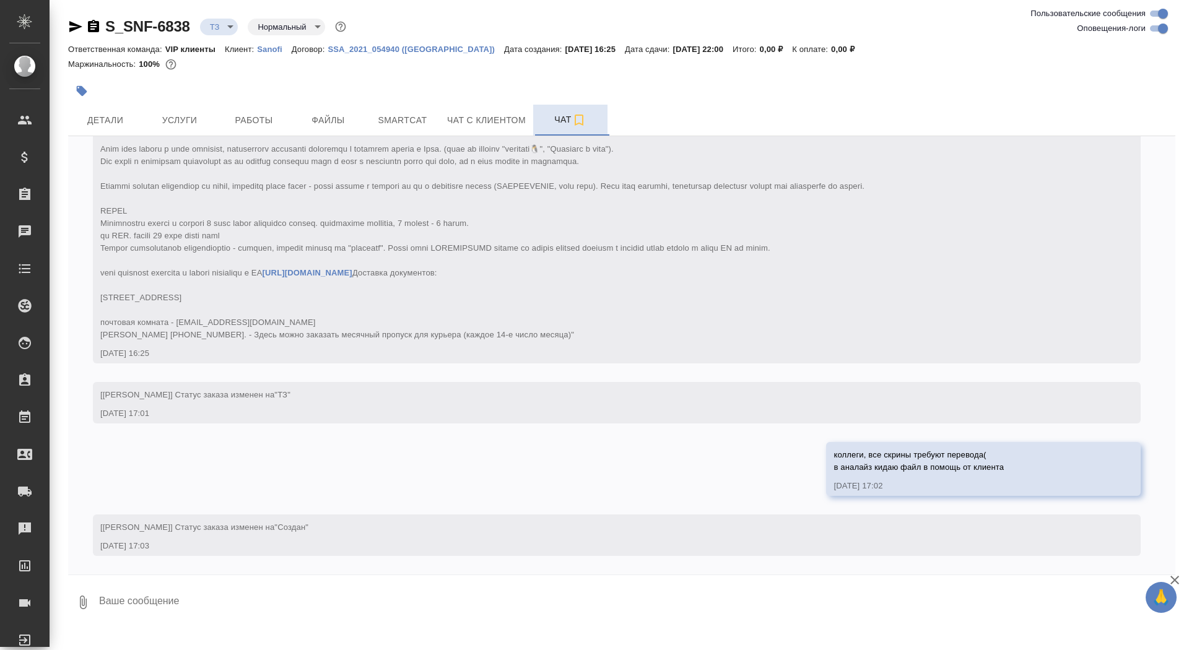
scroll to position [289, 0]
click at [176, 123] on span "Услуги" at bounding box center [179, 120] width 59 height 15
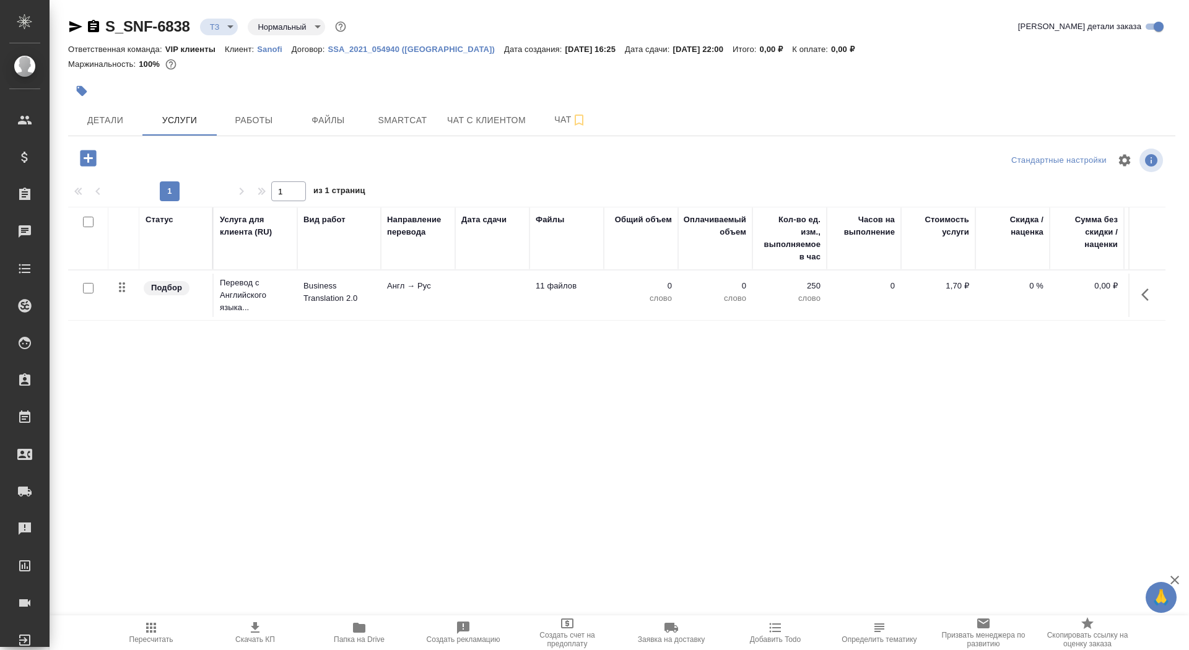
click at [433, 306] on td "Англ → Рус" at bounding box center [418, 295] width 74 height 43
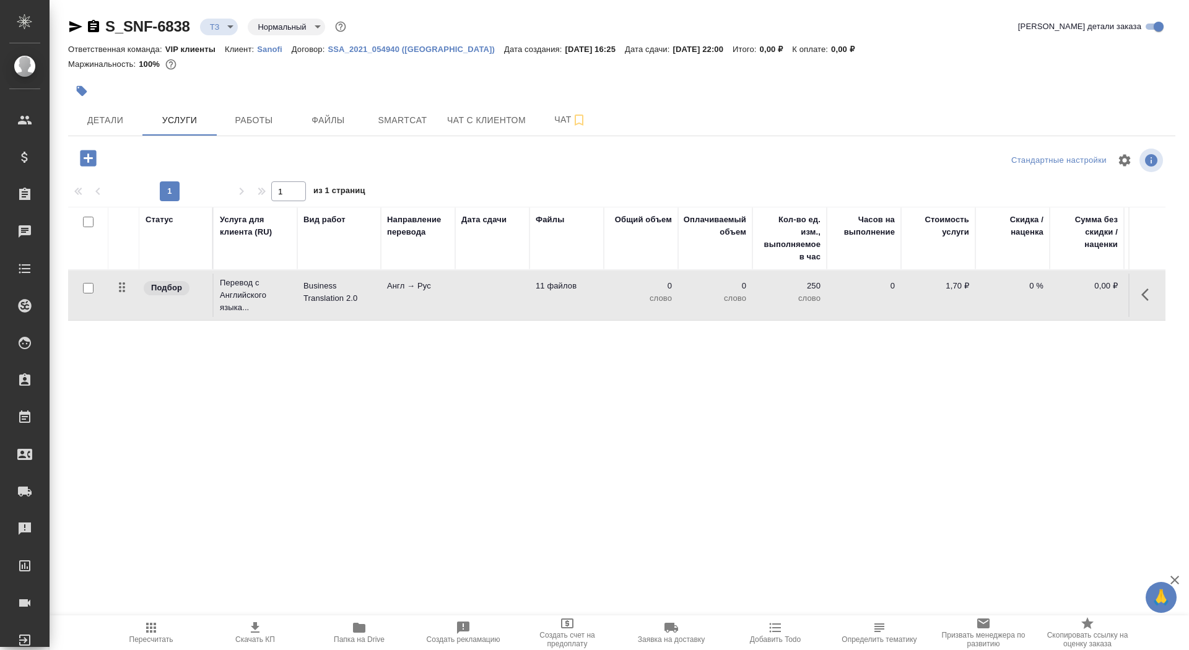
click at [433, 306] on td "Англ → Рус" at bounding box center [418, 295] width 74 height 43
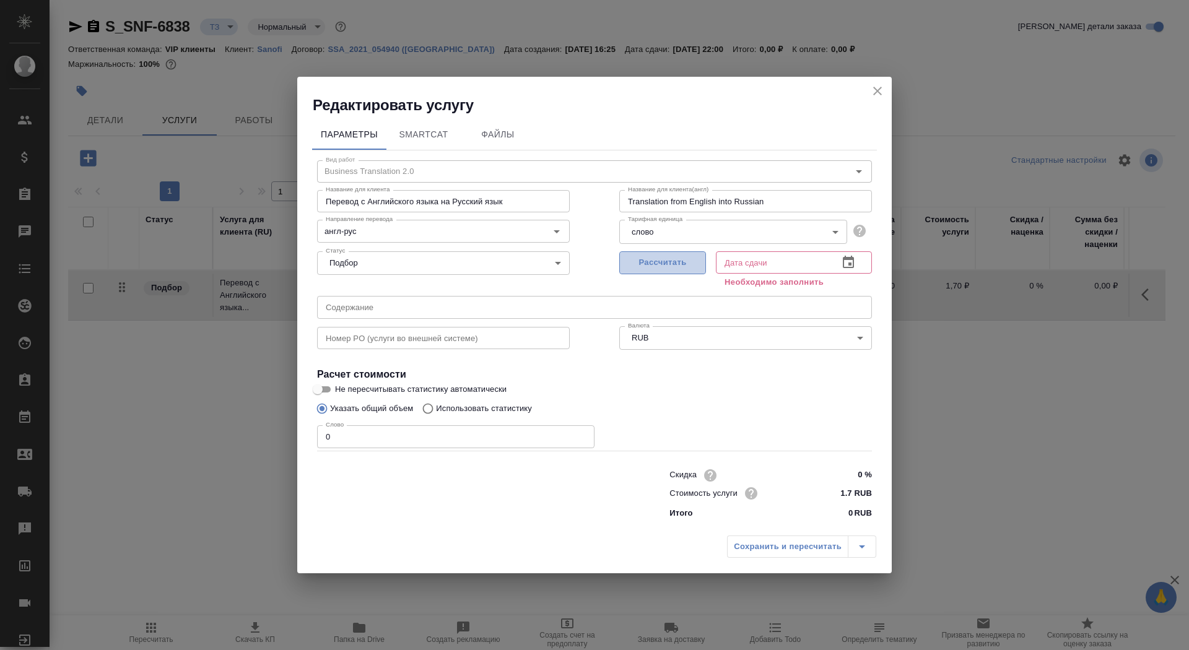
click at [676, 262] on span "Рассчитать" at bounding box center [662, 263] width 73 height 14
type input "26.08.2025 22:00"
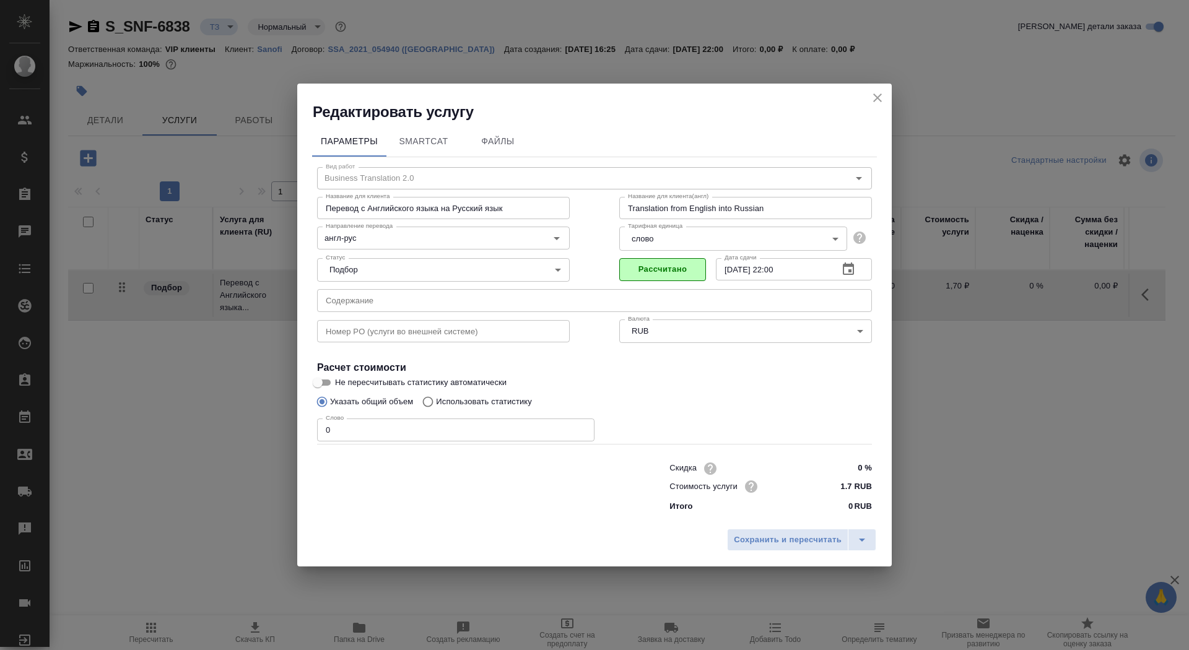
click at [331, 385] on input "Не пересчитывать статистику автоматически" at bounding box center [317, 382] width 45 height 15
checkbox input "true"
click at [355, 424] on input "0" at bounding box center [455, 430] width 277 height 22
type input "10"
click at [791, 546] on span "Сохранить и пересчитать" at bounding box center [788, 540] width 108 height 14
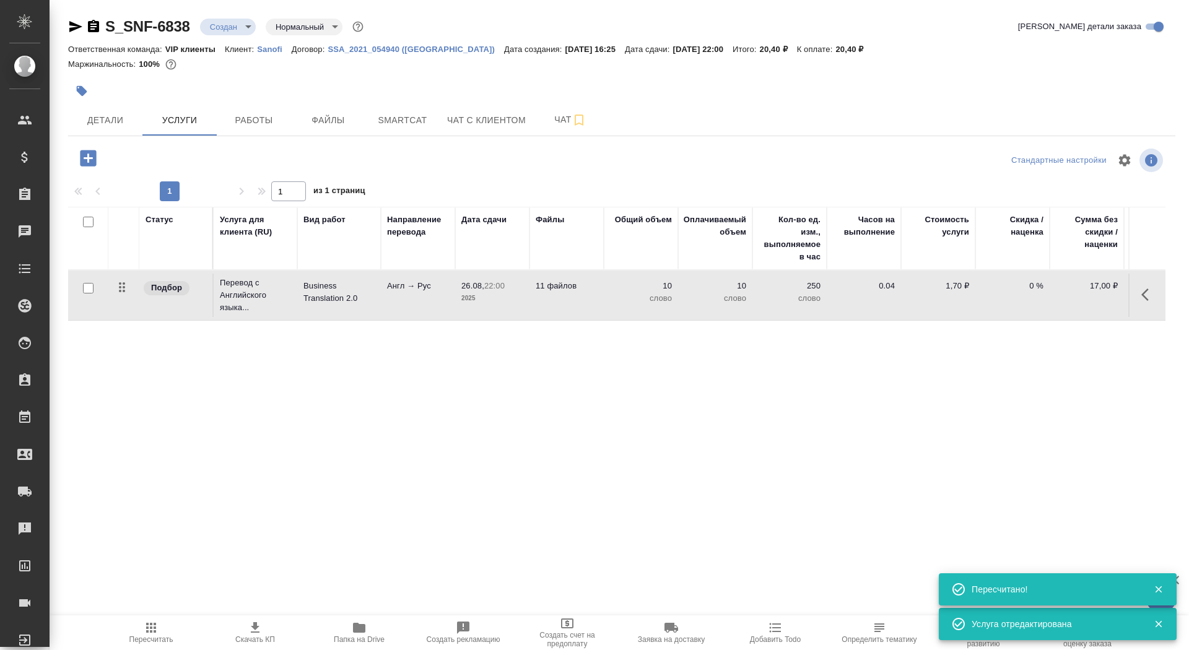
type input "new"
click at [86, 290] on input "checkbox" at bounding box center [88, 288] width 11 height 11
checkbox input "true"
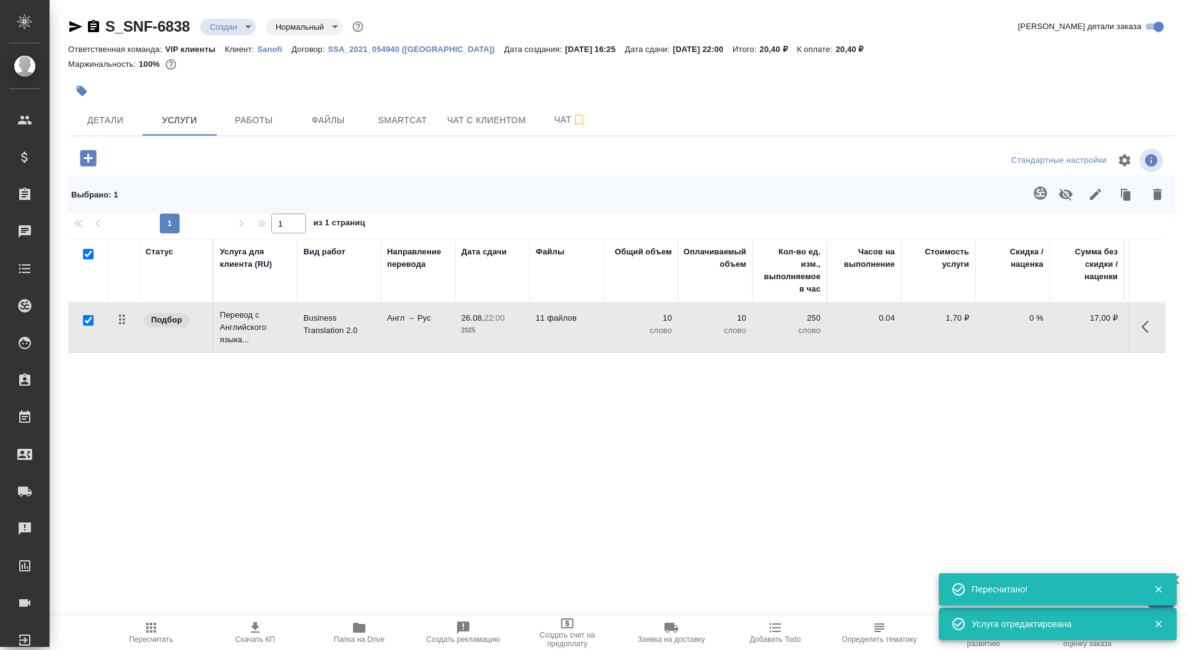
click at [1038, 202] on button "button" at bounding box center [1040, 193] width 30 height 30
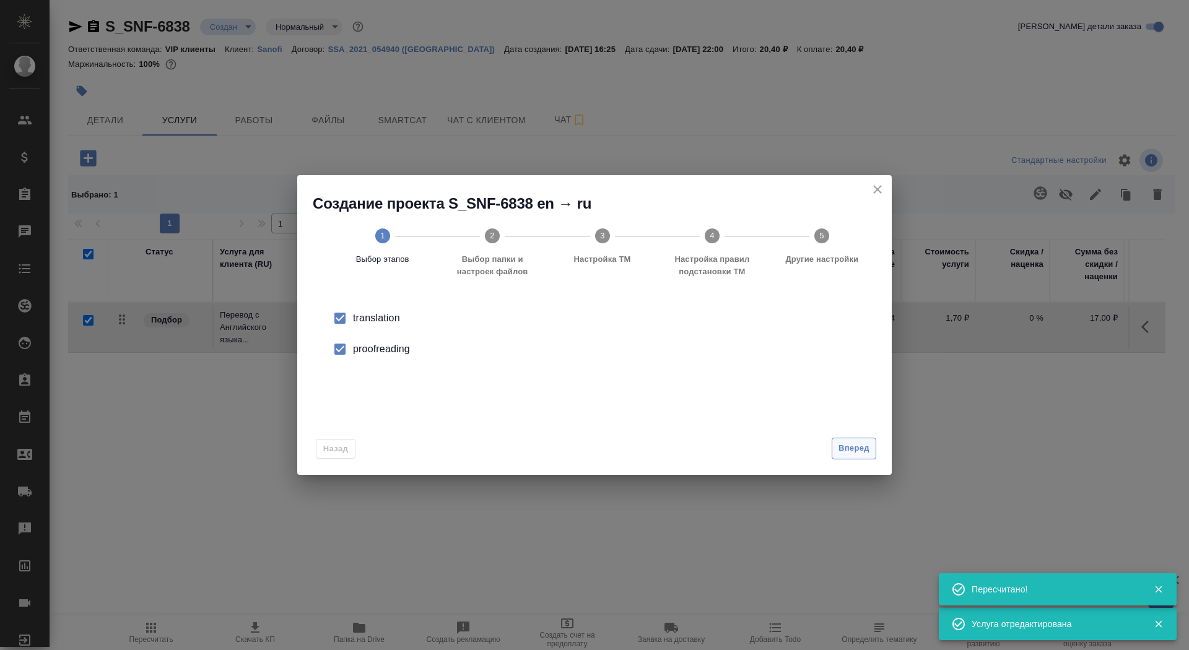
click at [845, 448] on span "Вперед" at bounding box center [853, 448] width 31 height 14
click at [695, 326] on input "Папка с файлами для перевода" at bounding box center [574, 325] width 515 height 15
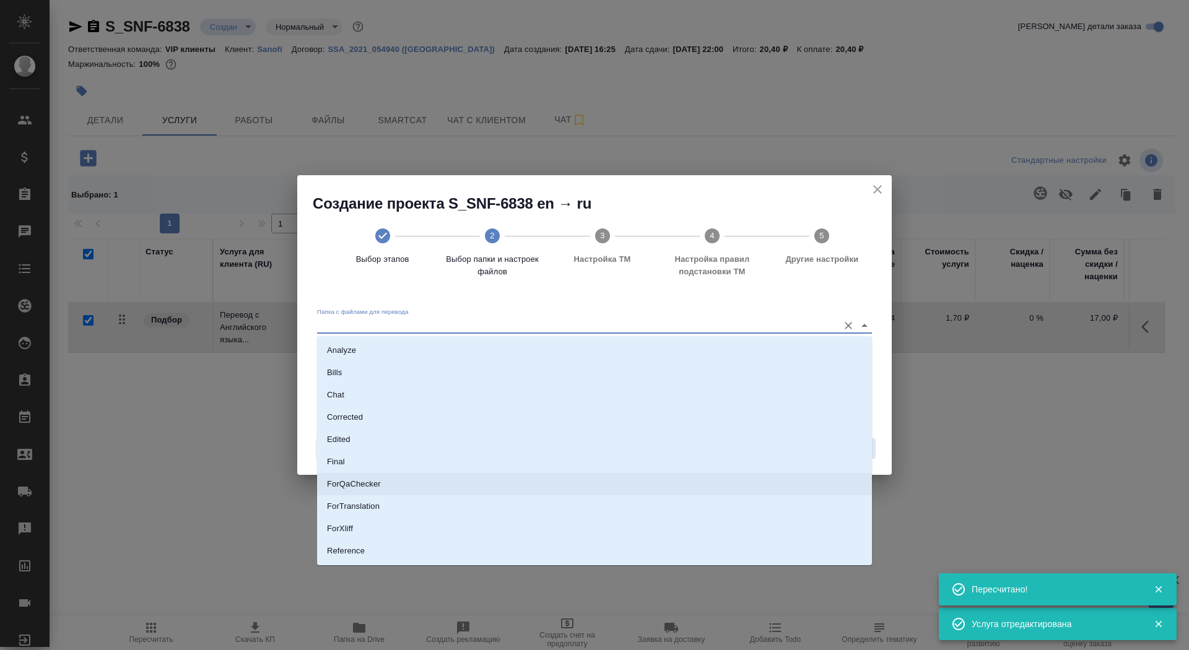
scroll to position [64, 0]
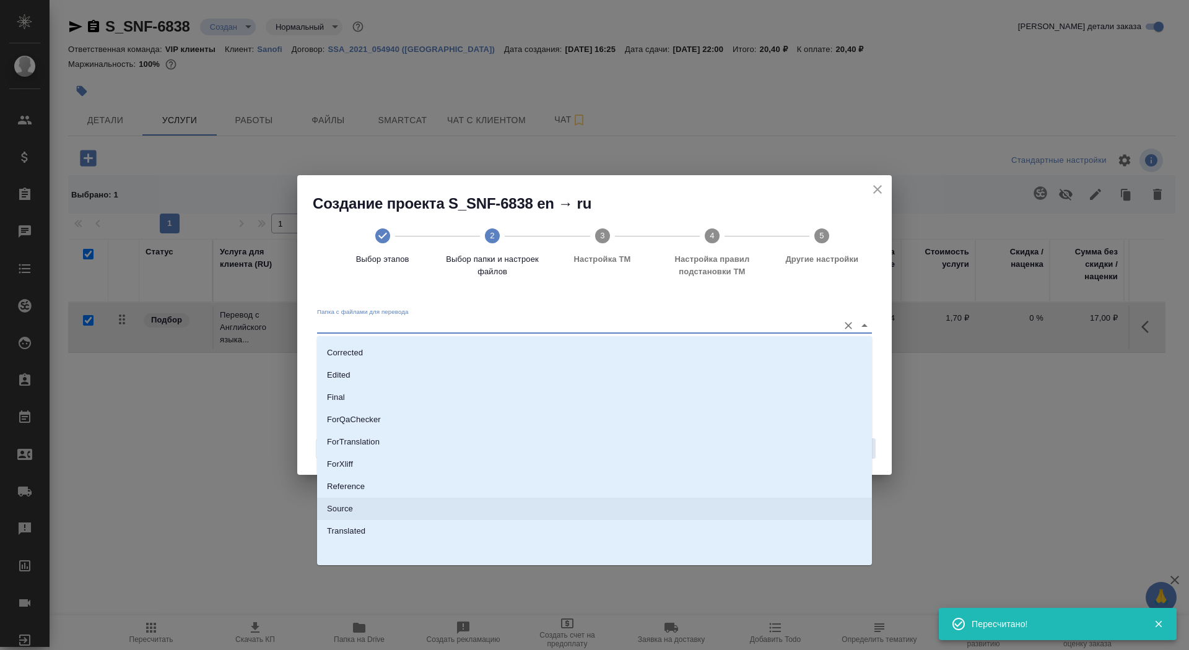
click at [625, 506] on li "Source" at bounding box center [594, 509] width 555 height 22
type input "Source"
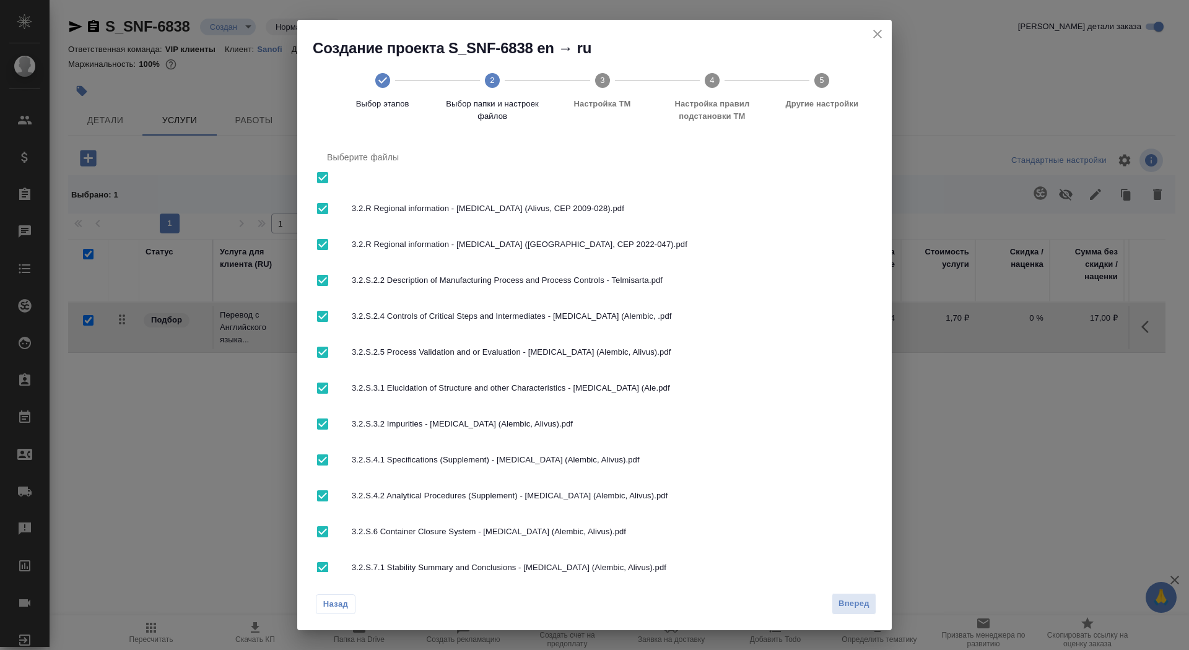
scroll to position [105, 0]
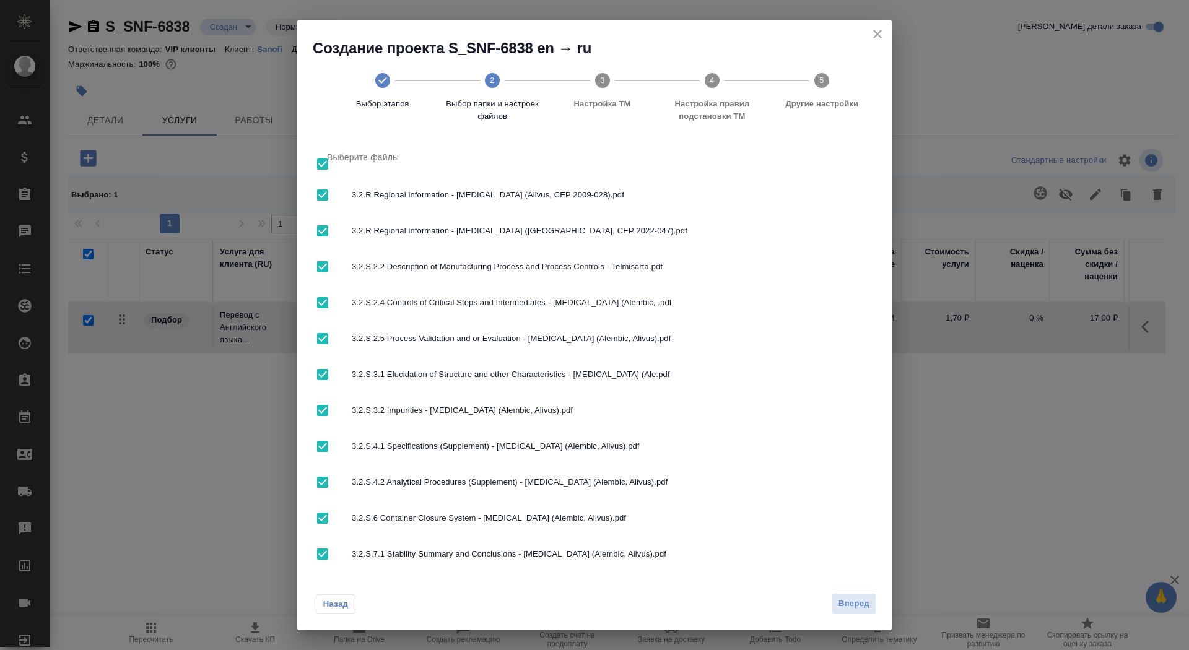
click at [324, 484] on input "checkbox" at bounding box center [323, 482] width 26 height 26
checkbox input "false"
click at [324, 555] on input "checkbox" at bounding box center [323, 554] width 26 height 26
checkbox input "false"
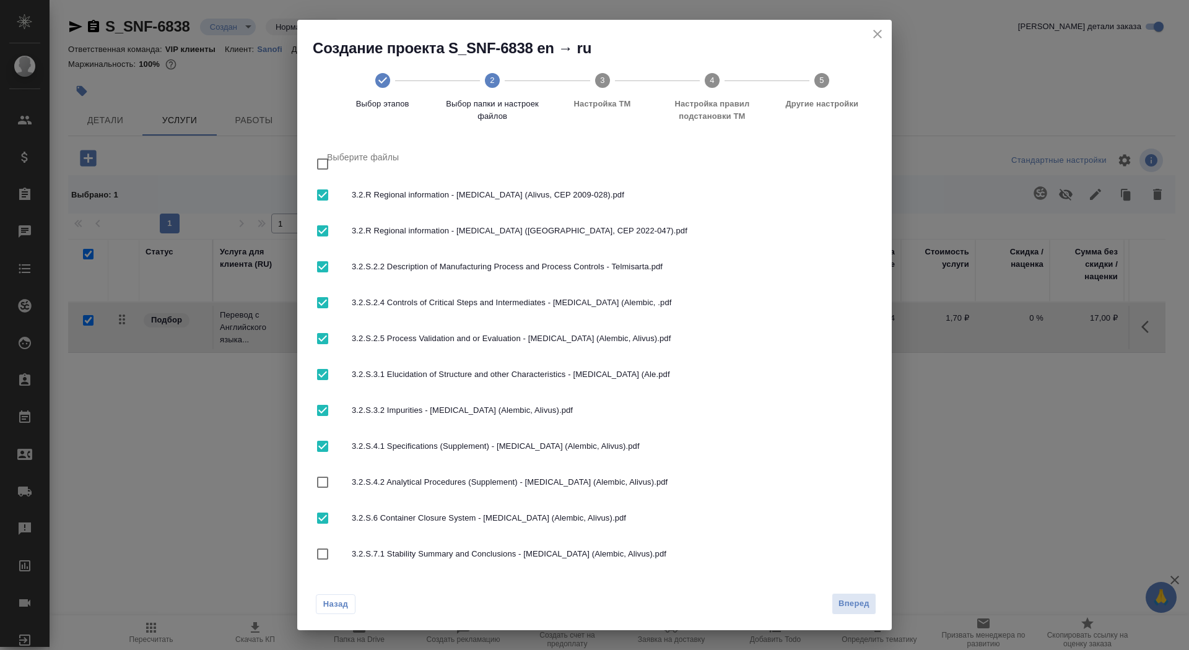
click at [324, 192] on input "checkbox" at bounding box center [323, 195] width 26 height 26
checkbox input "false"
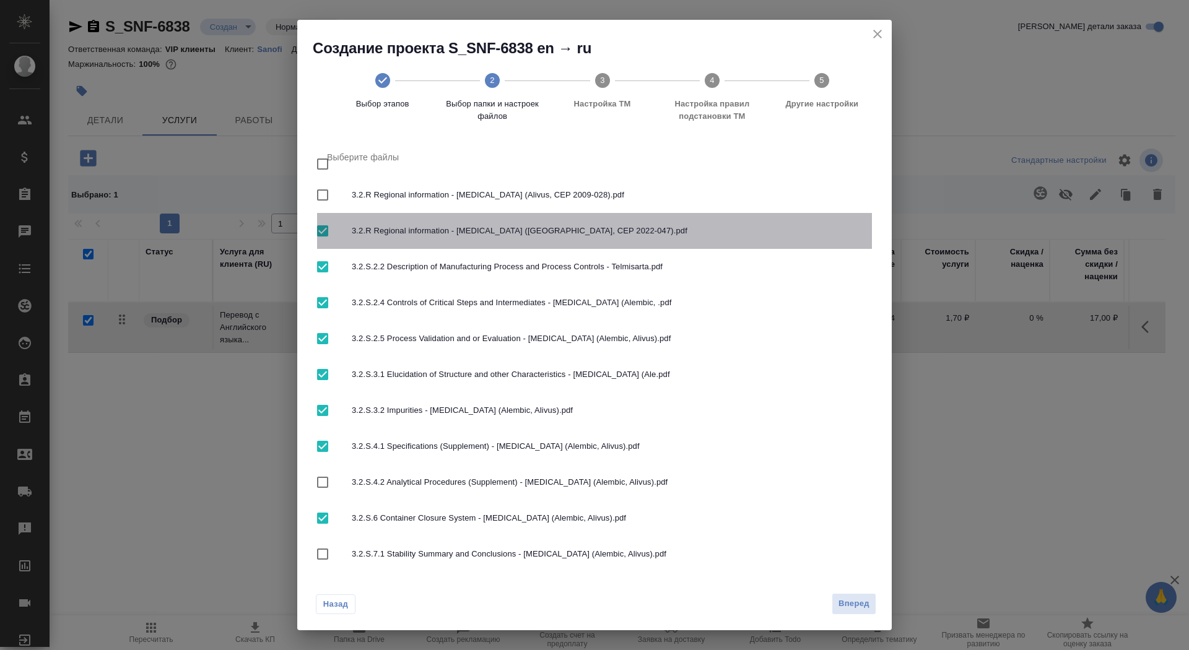
click at [324, 229] on input "checkbox" at bounding box center [323, 231] width 26 height 26
checkbox input "false"
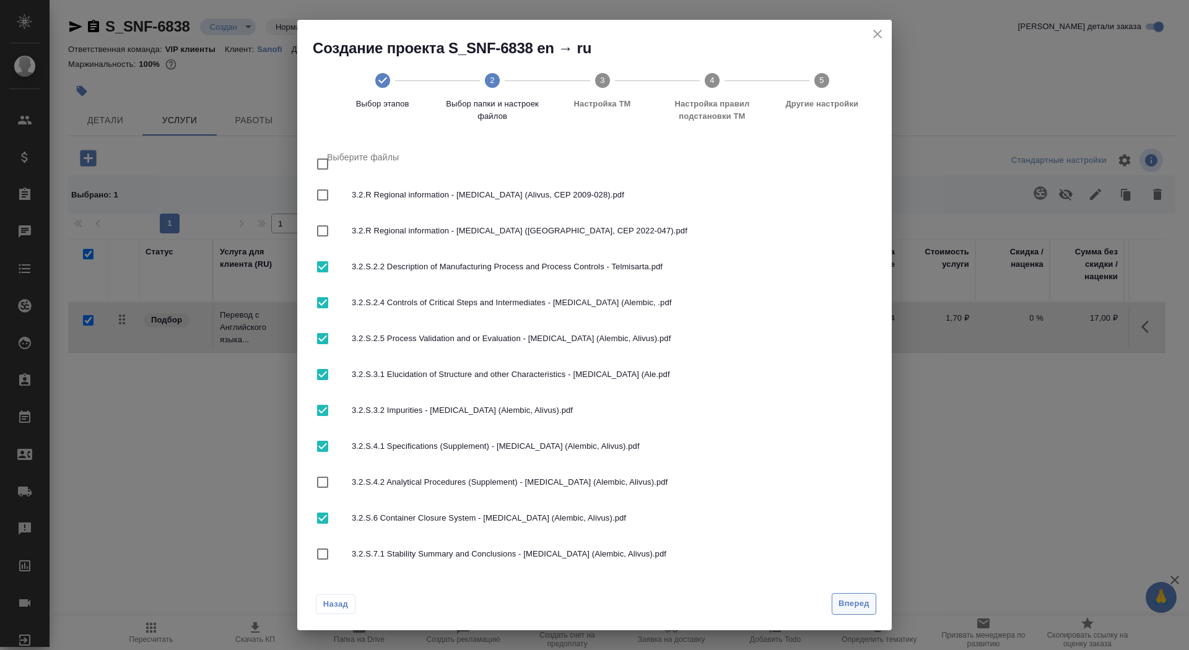
click at [867, 599] on span "Вперед" at bounding box center [853, 604] width 31 height 14
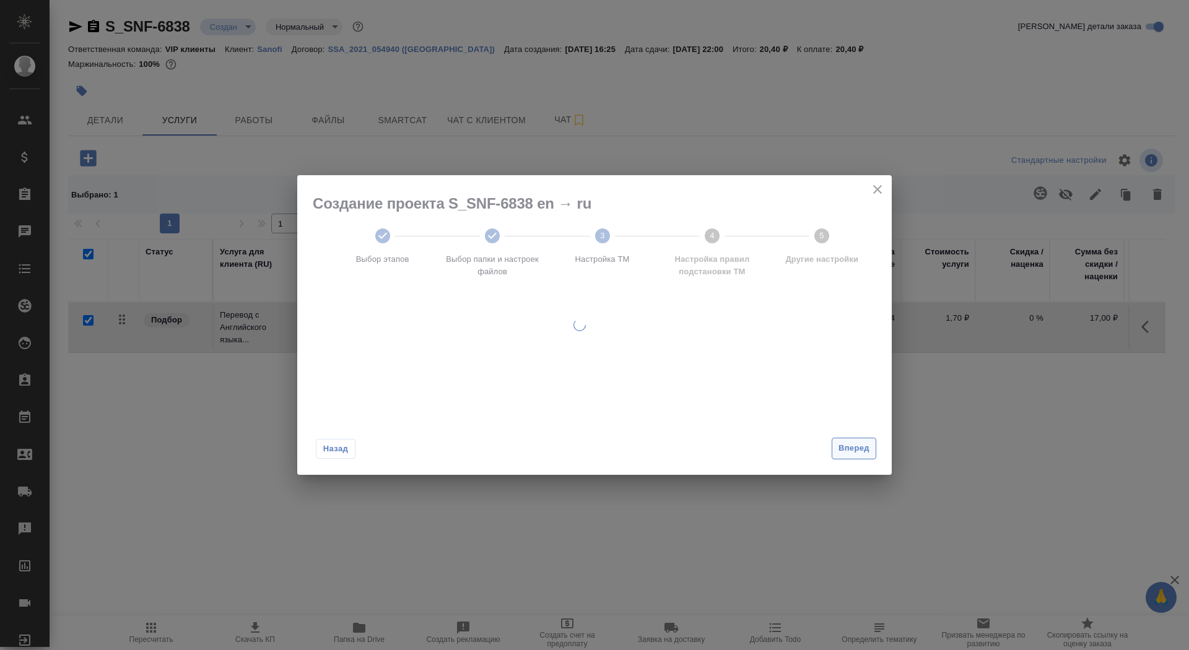
scroll to position [0, 0]
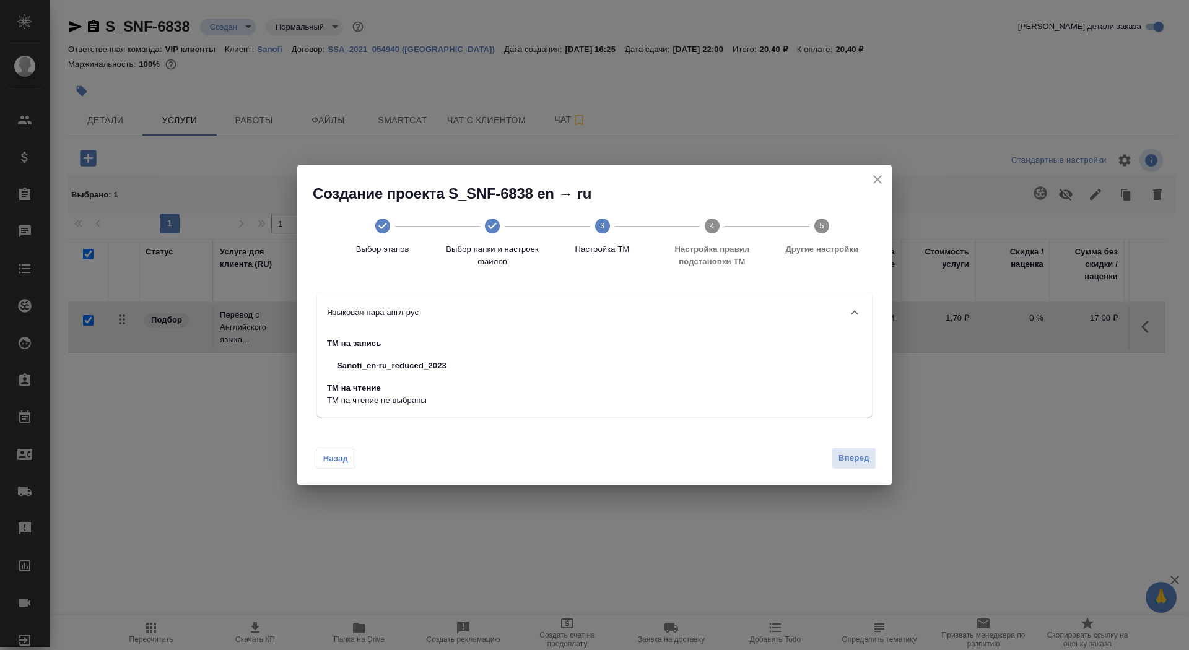
click at [802, 448] on div "Назад Вперед" at bounding box center [594, 456] width 594 height 58
click at [845, 456] on span "Вперед" at bounding box center [853, 458] width 31 height 14
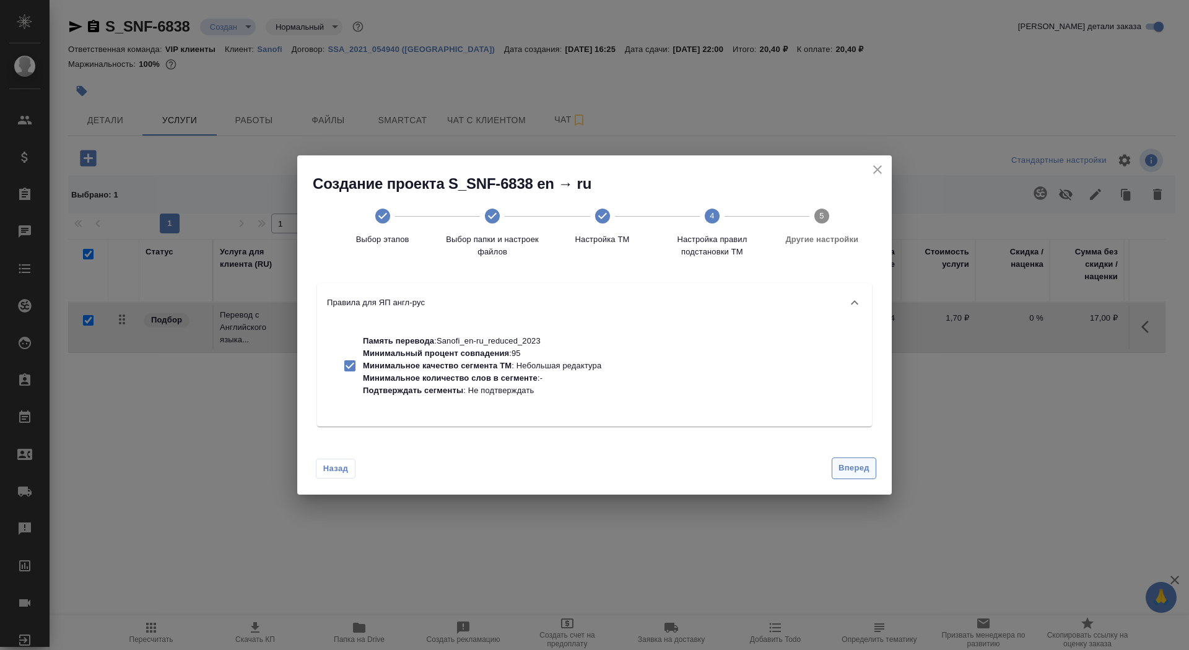
click at [854, 474] on span "Вперед" at bounding box center [853, 468] width 31 height 14
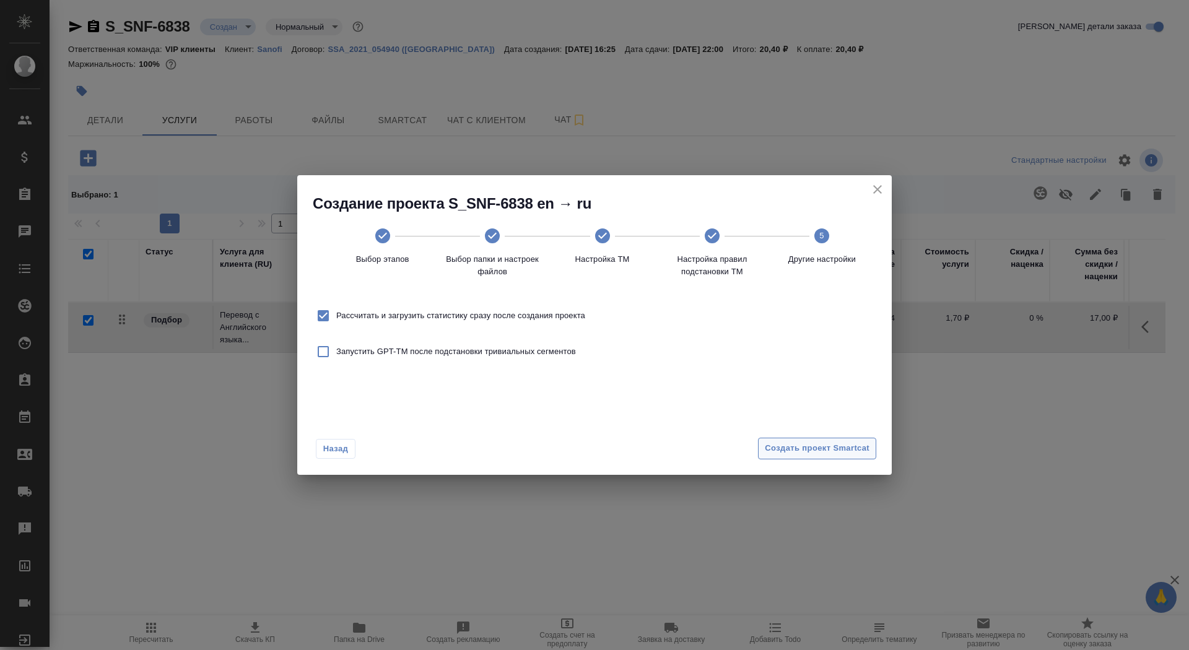
click at [843, 443] on span "Создать проект Smartcat" at bounding box center [817, 448] width 105 height 14
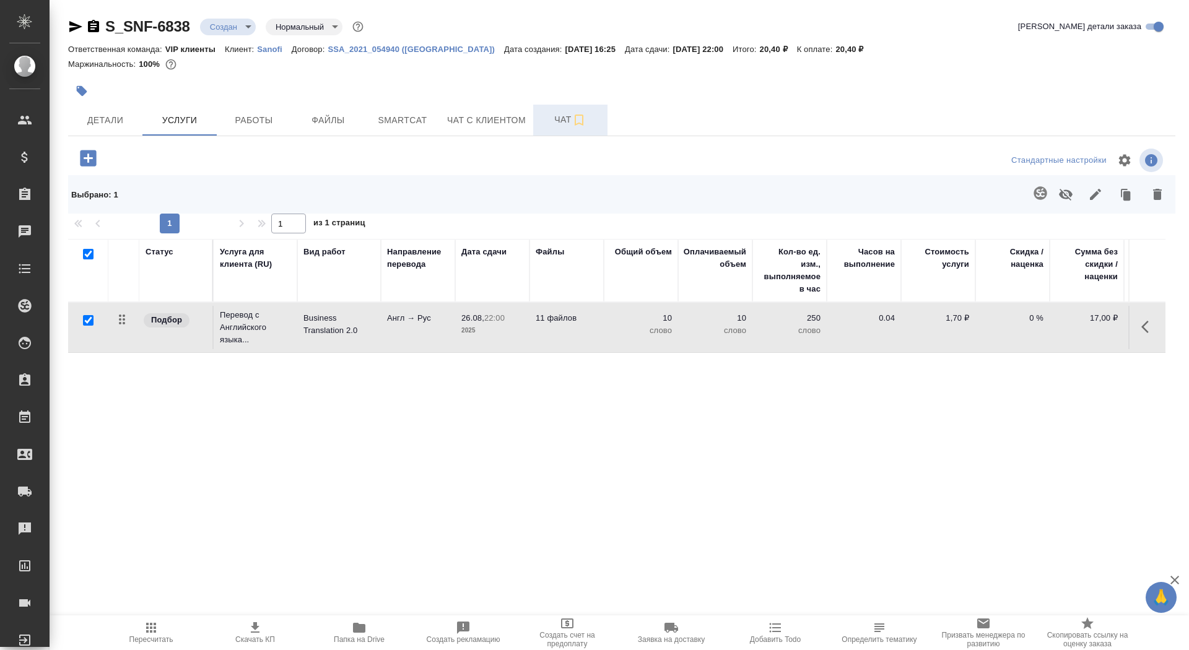
click at [551, 120] on span "Чат" at bounding box center [570, 119] width 59 height 15
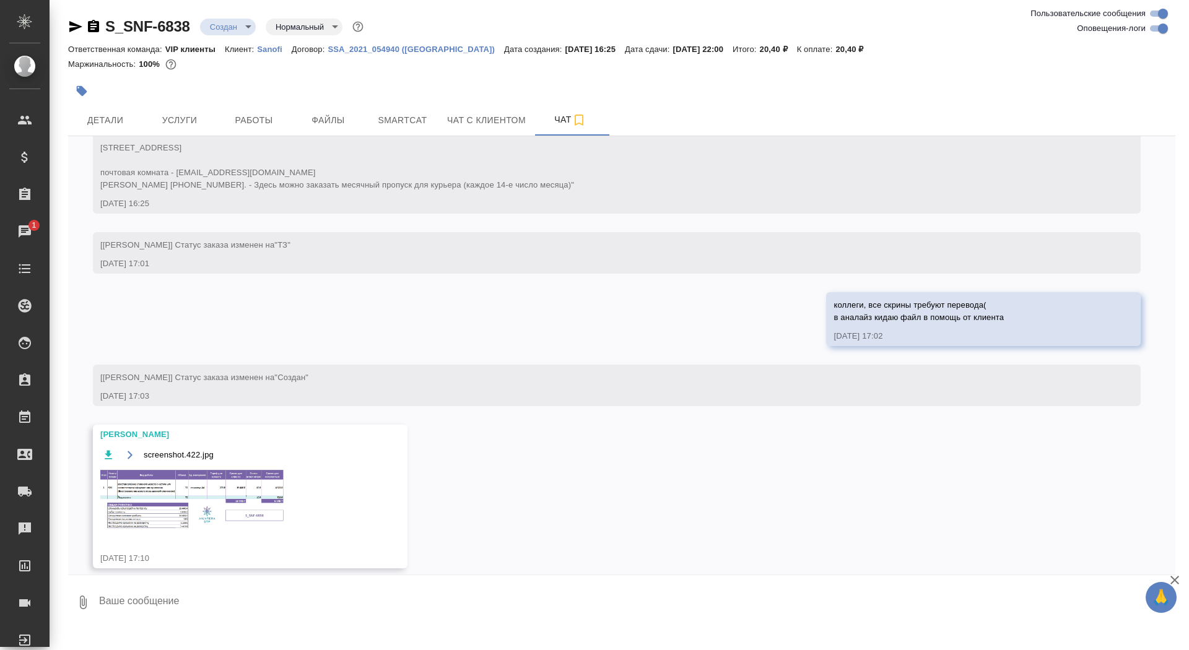
scroll to position [451, 0]
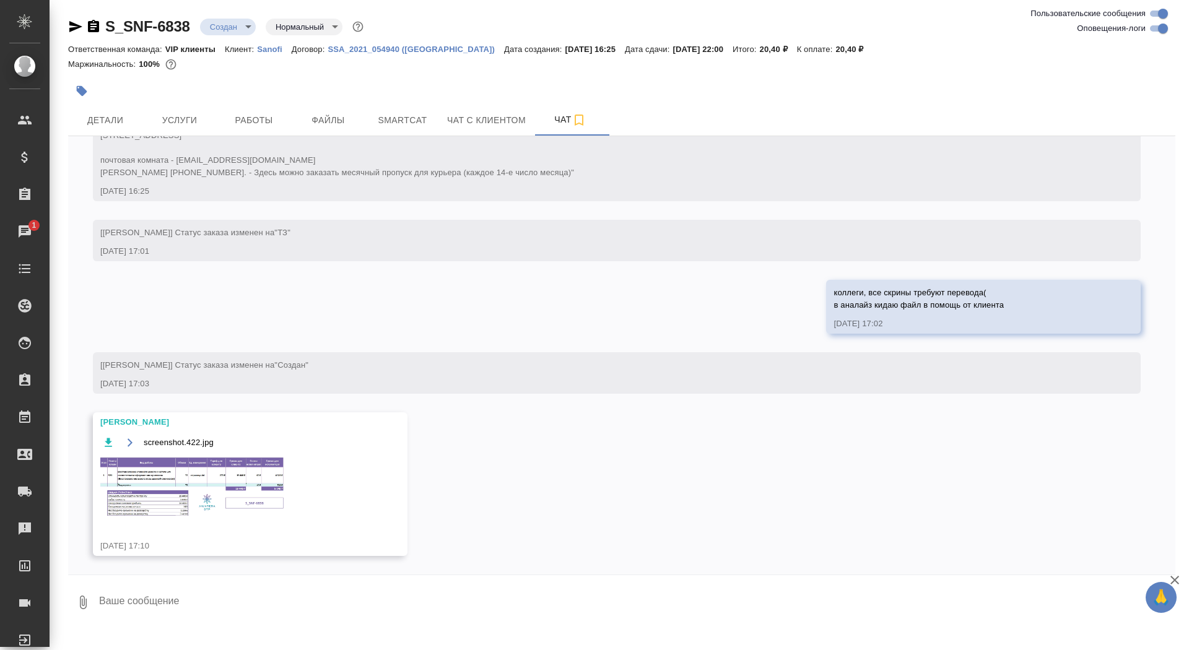
click at [300, 623] on div "0" at bounding box center [621, 600] width 1107 height 50
type textarea "благодарю!"
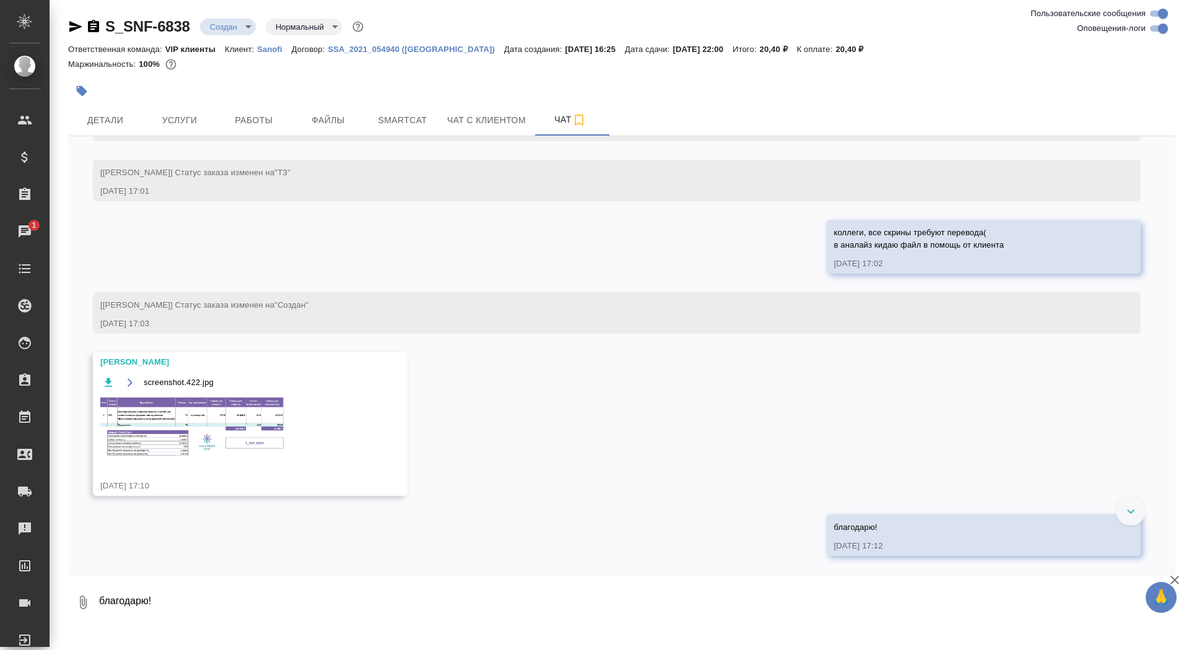
scroll to position [511, 0]
click at [227, 413] on img at bounding box center [193, 427] width 186 height 62
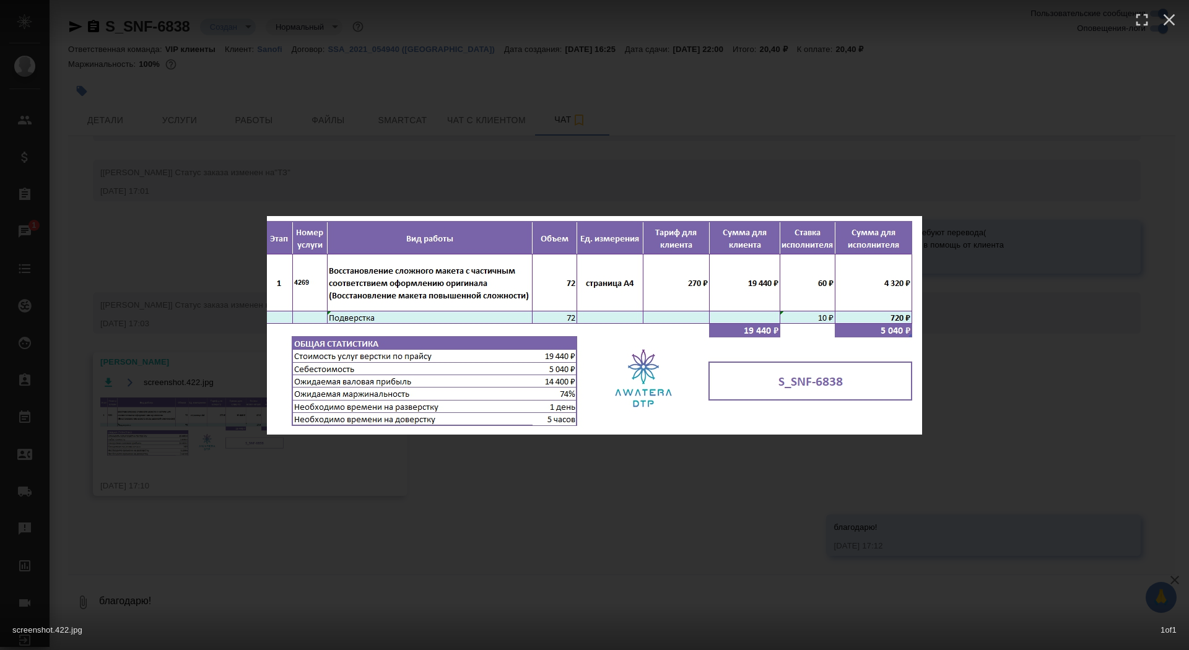
click at [201, 412] on div "screenshot.422.jpg 1 of 1" at bounding box center [594, 325] width 1189 height 650
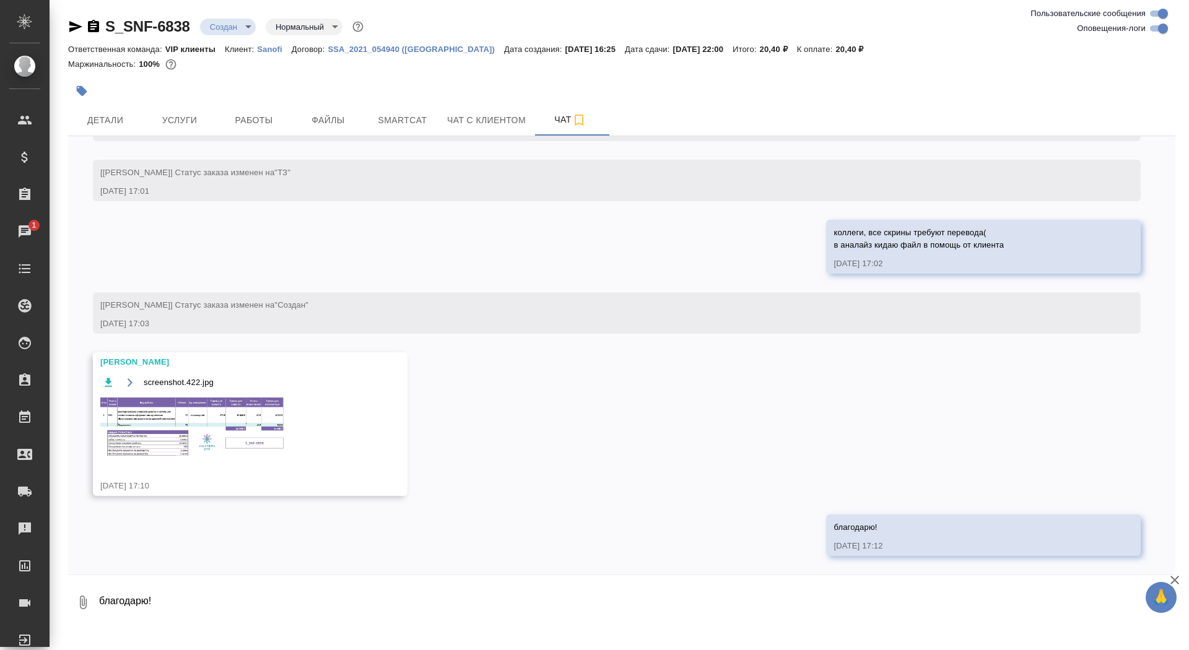
click at [170, 127] on span "Услуги" at bounding box center [179, 120] width 59 height 15
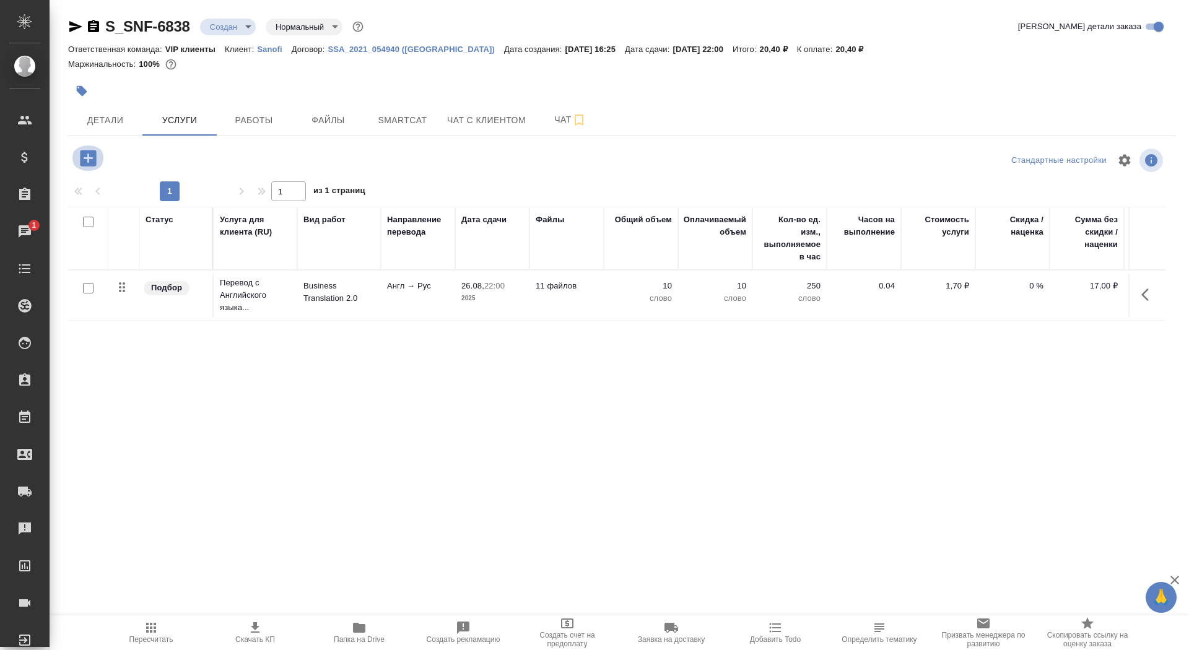
click at [87, 159] on icon "button" at bounding box center [88, 158] width 22 height 22
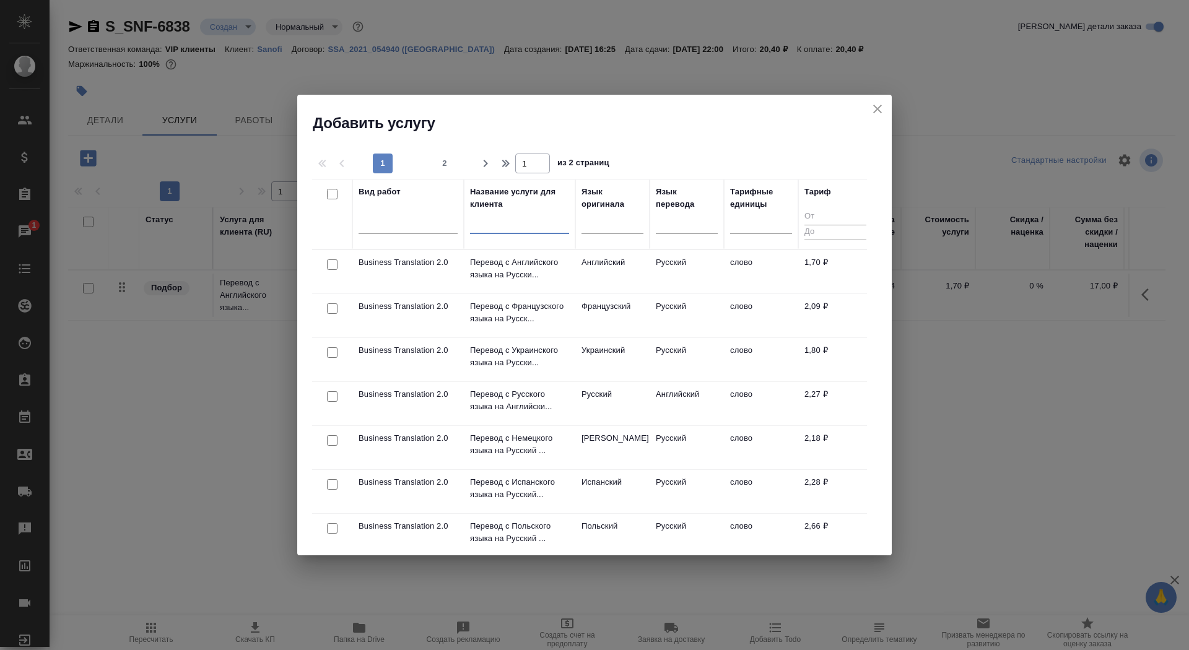
click at [497, 228] on input "text" at bounding box center [519, 226] width 99 height 15
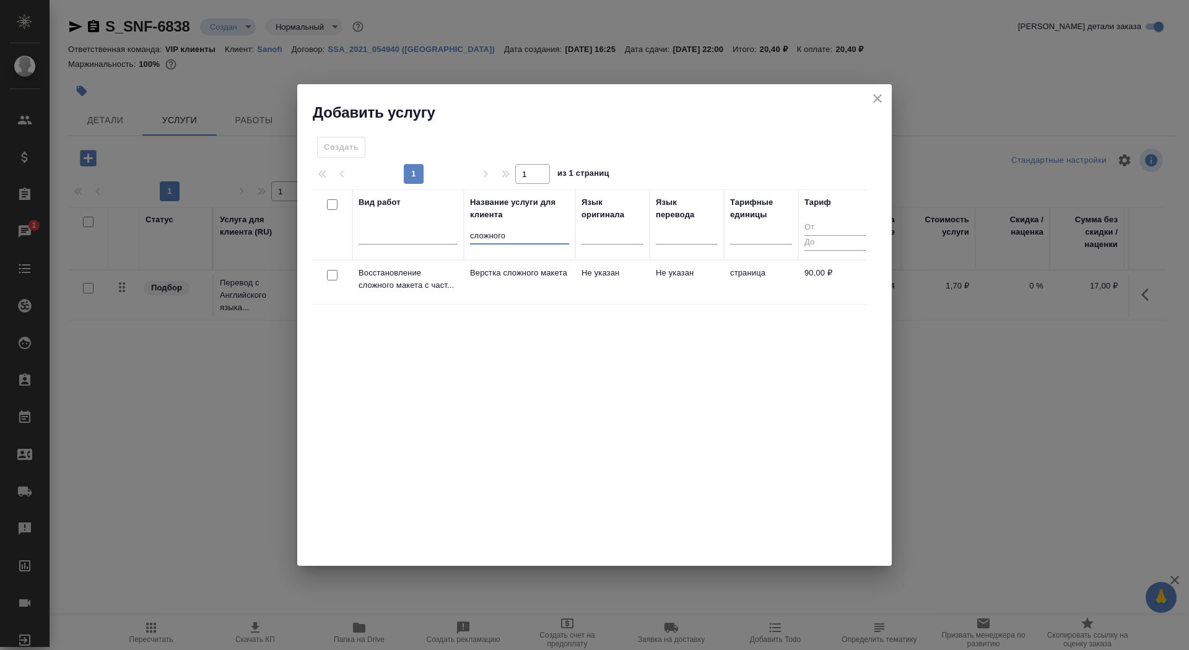
type input "сложного"
click at [505, 279] on p "Верстка сложного макета" at bounding box center [519, 273] width 99 height 12
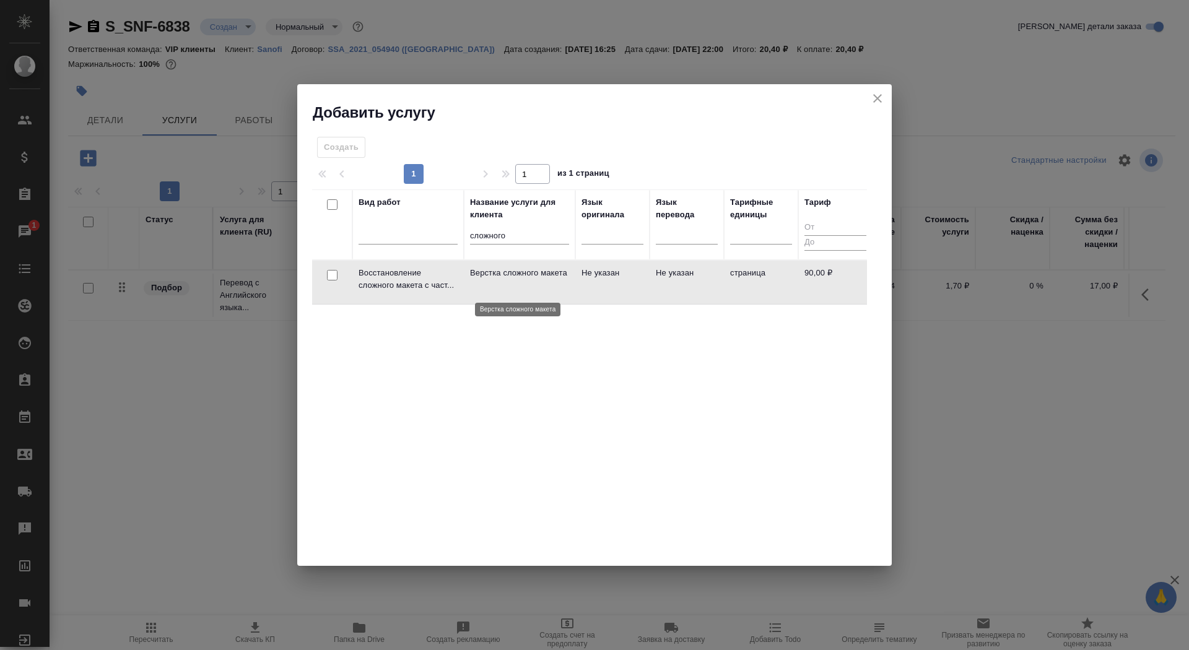
click at [505, 279] on p "Верстка сложного макета" at bounding box center [519, 273] width 99 height 12
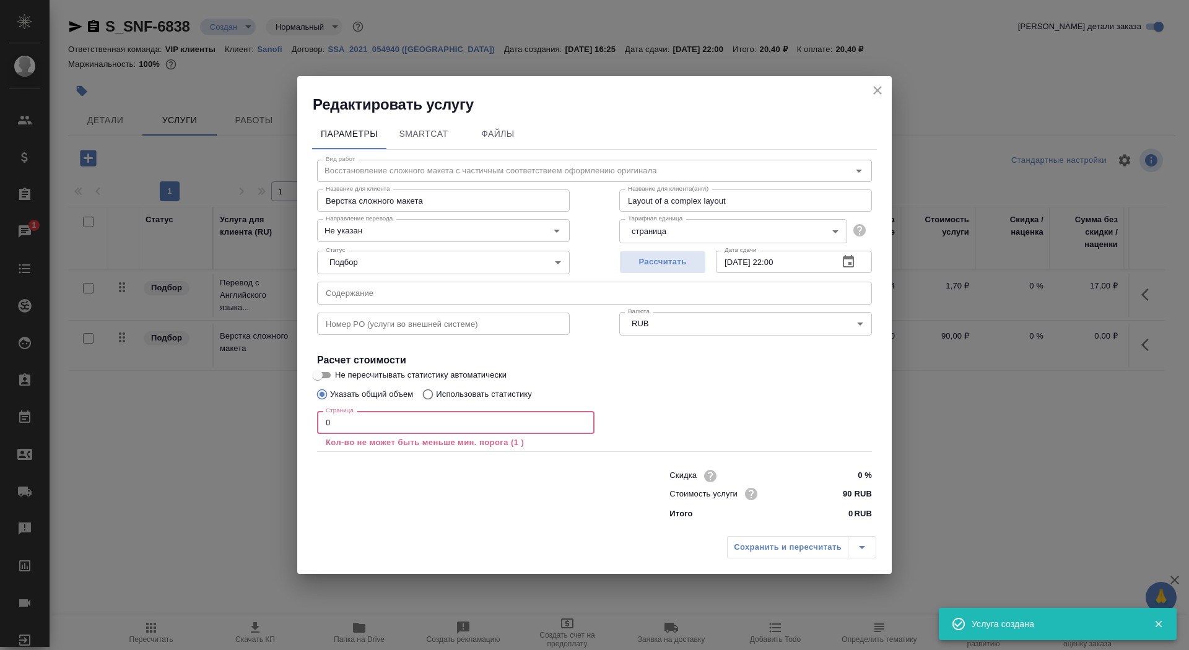
drag, startPoint x: 392, startPoint y: 427, endPoint x: 269, endPoint y: 427, distance: 122.6
click at [269, 427] on div "Редактировать услугу Параметры SmartCat Файлы Вид работ Восстановление сложного…" at bounding box center [594, 325] width 1189 height 650
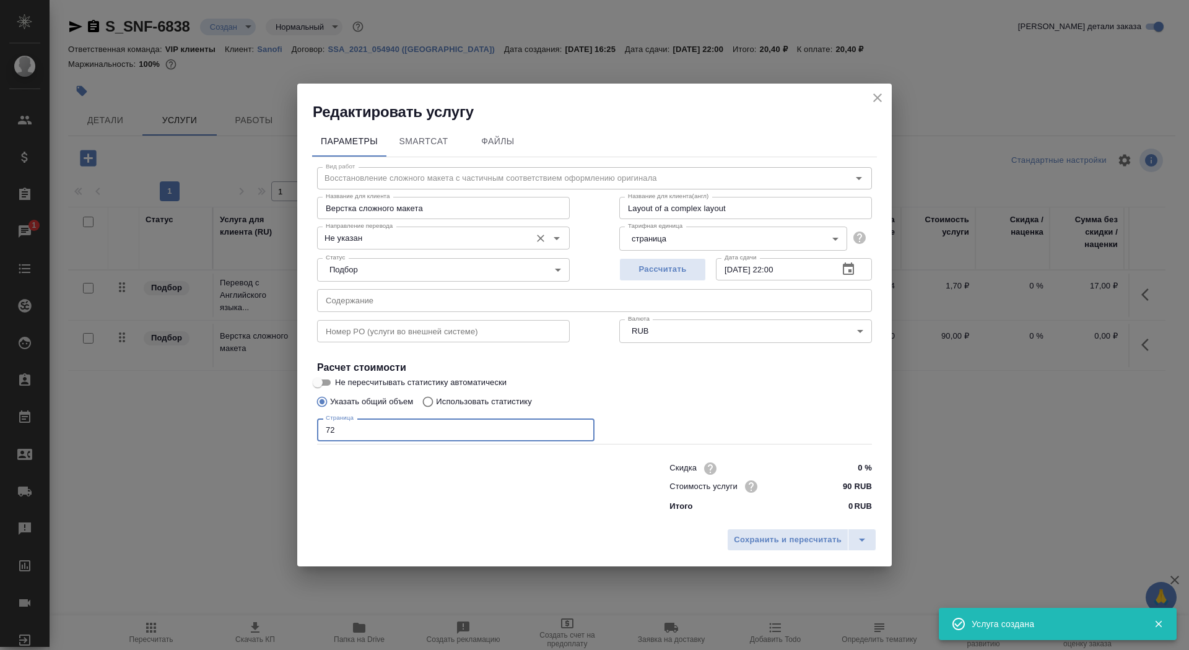
click at [409, 224] on div "Направление перевода Не указан Направление перевода" at bounding box center [443, 237] width 253 height 30
type input "72"
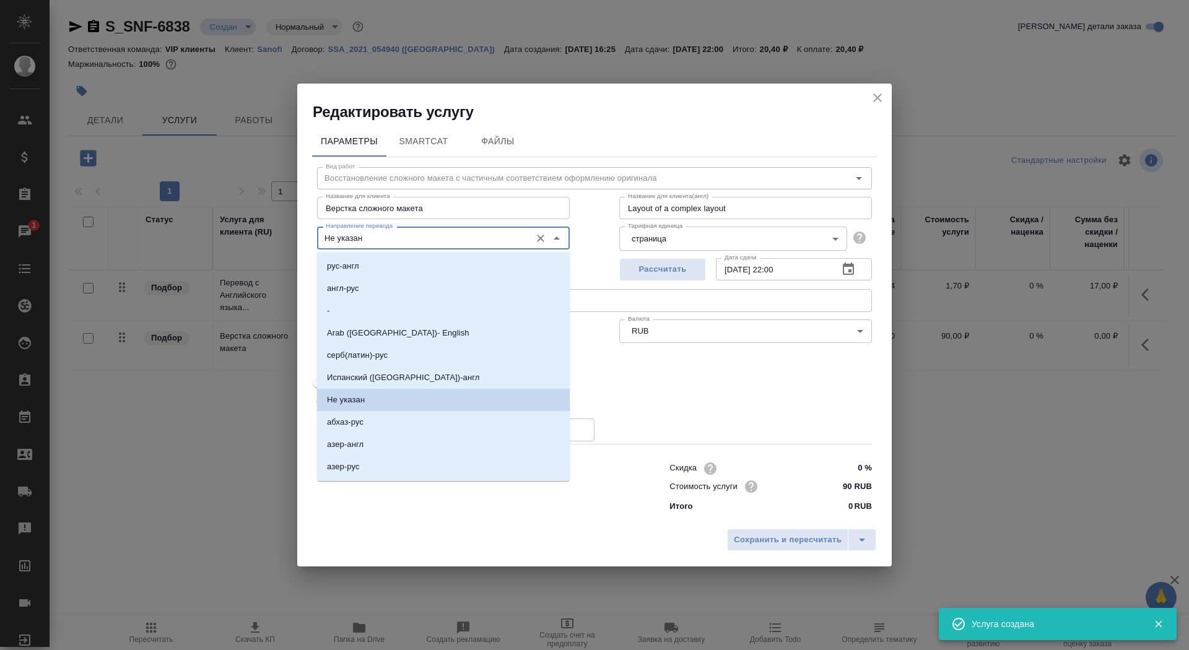
click at [409, 234] on input "Не указан" at bounding box center [423, 237] width 204 height 15
click at [404, 281] on li "англ-рус" at bounding box center [443, 288] width 253 height 22
type input "англ-рус"
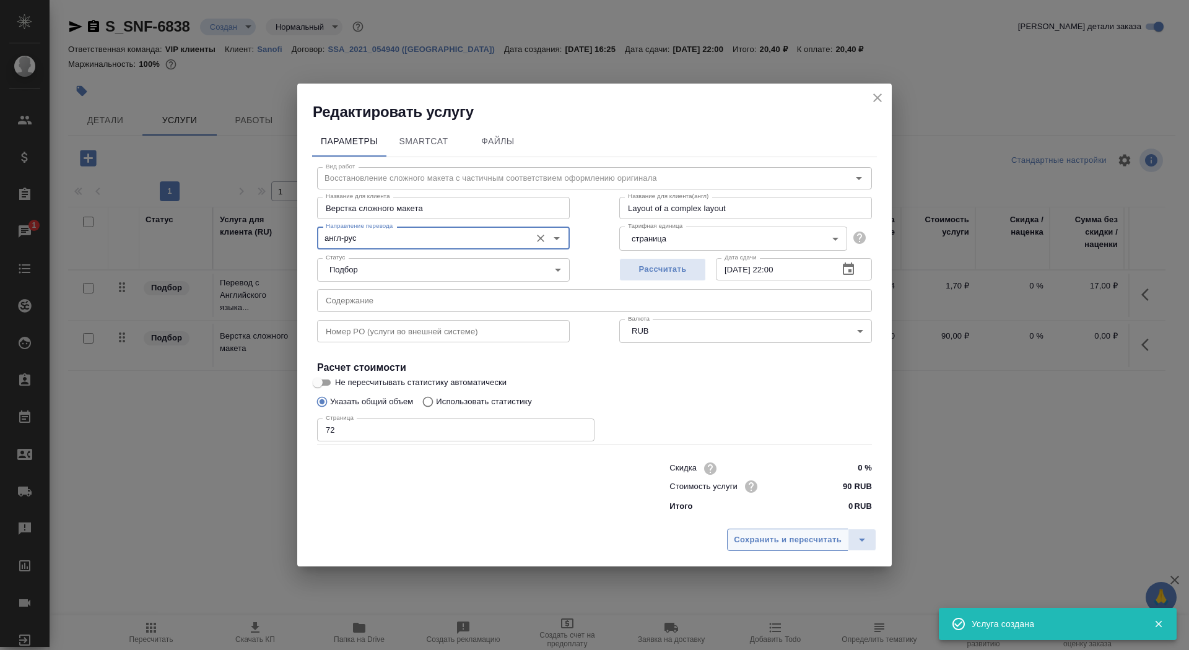
click at [802, 533] on span "Сохранить и пересчитать" at bounding box center [788, 540] width 108 height 14
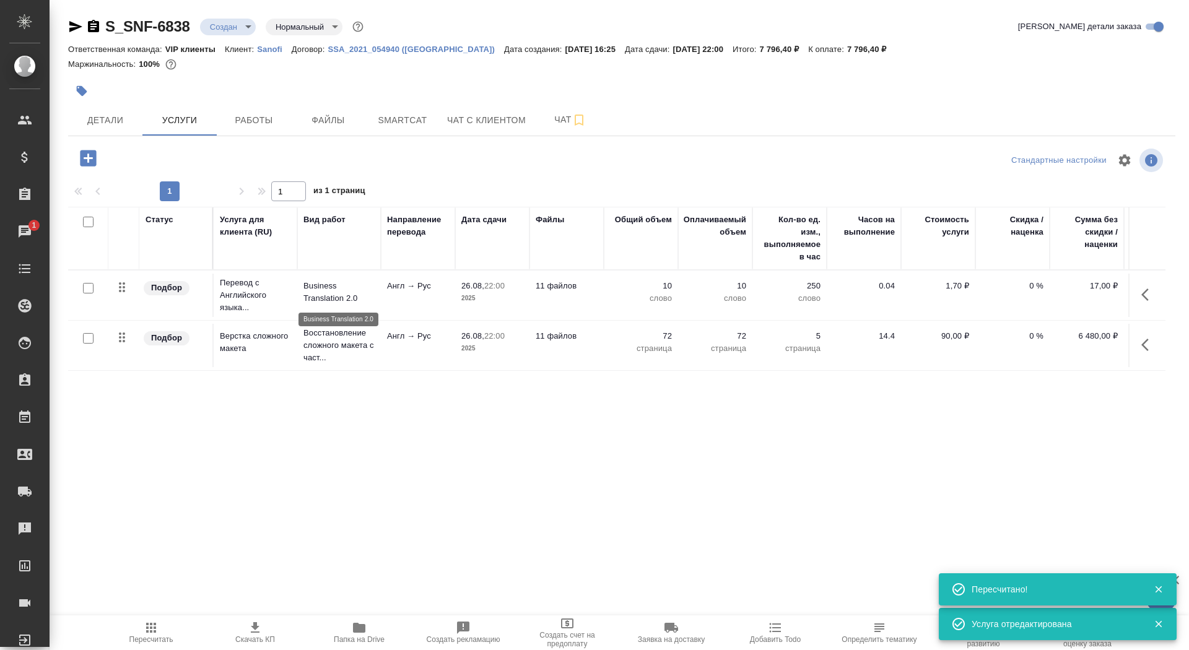
click at [305, 295] on p "Business Translation 2.0" at bounding box center [338, 292] width 71 height 25
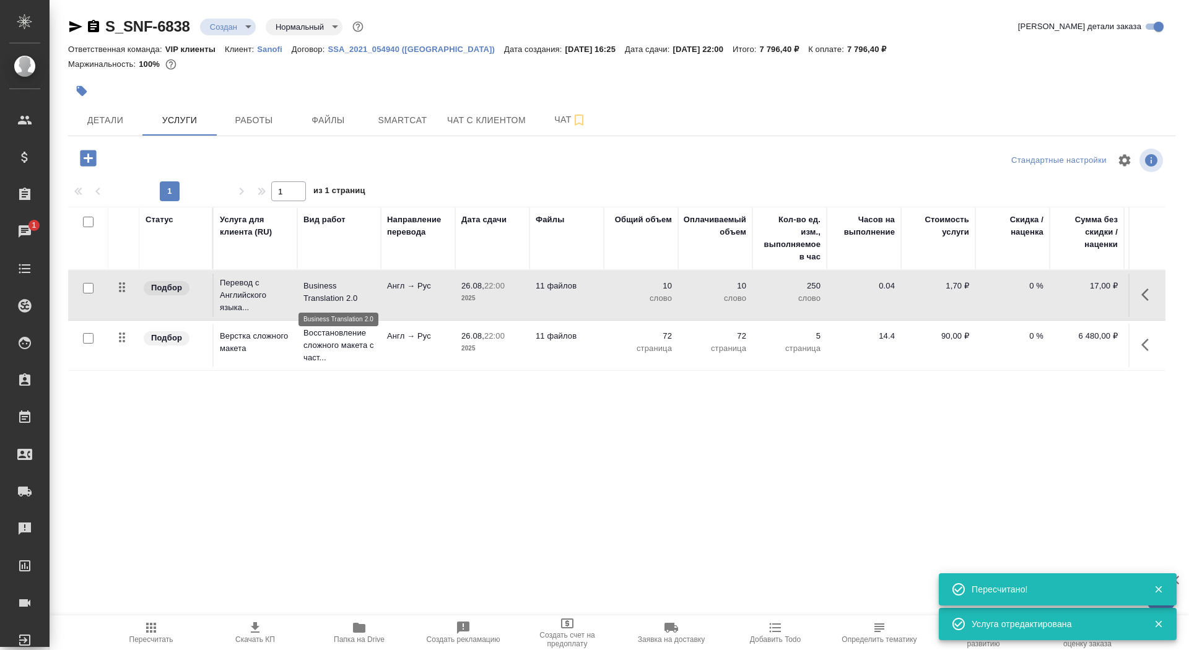
click at [305, 295] on p "Business Translation 2.0" at bounding box center [338, 292] width 71 height 25
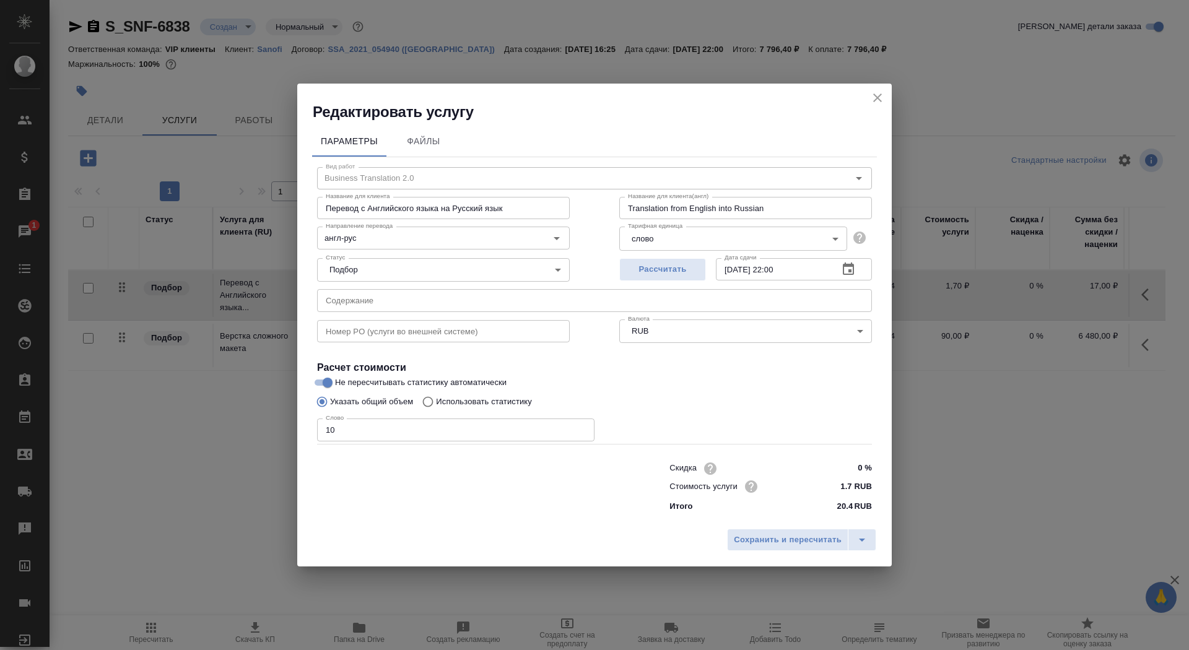
click at [452, 401] on p "Использовать статистику" at bounding box center [484, 402] width 96 height 12
click at [436, 401] on input "Использовать статистику" at bounding box center [426, 402] width 20 height 24
radio input "true"
radio input "false"
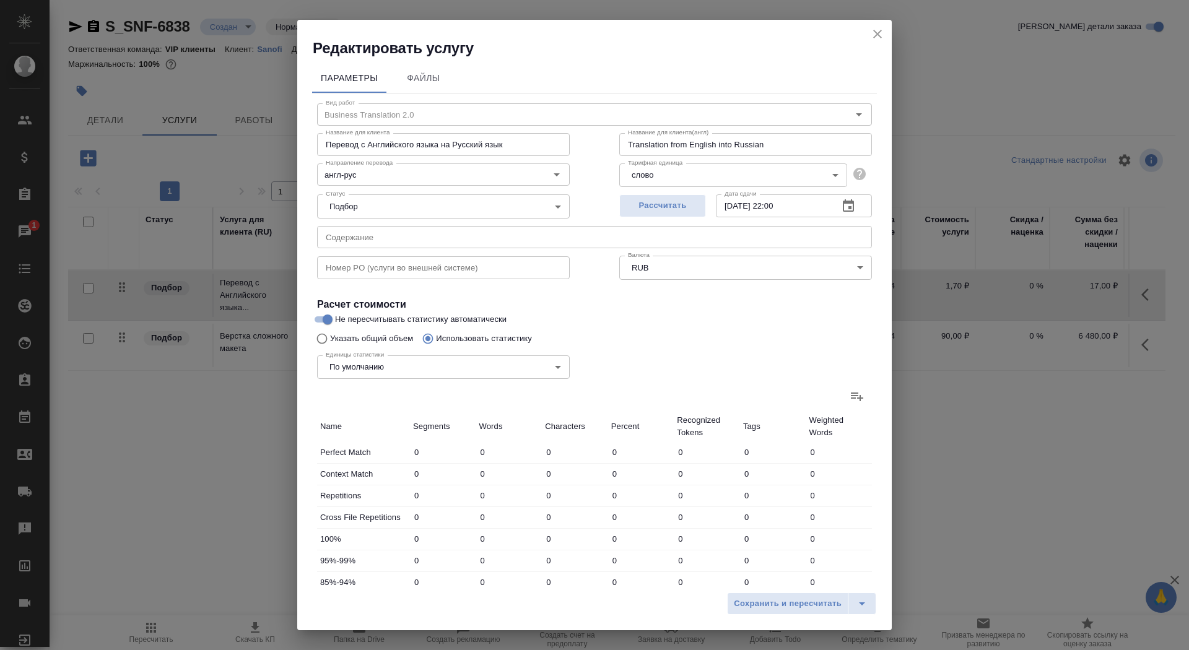
click at [856, 393] on icon at bounding box center [857, 397] width 12 height 9
click at [0, 0] on input "file" at bounding box center [0, 0] width 0 height 0
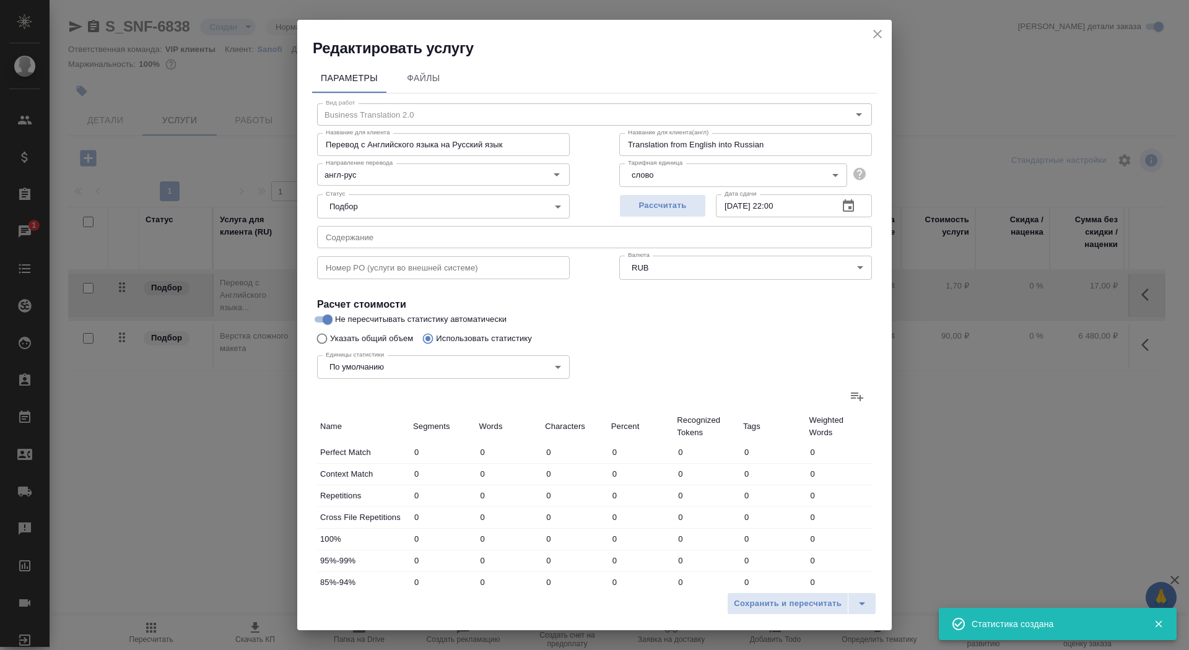
type input "510"
type input "1276"
type input "7810"
type input "61"
type input "261"
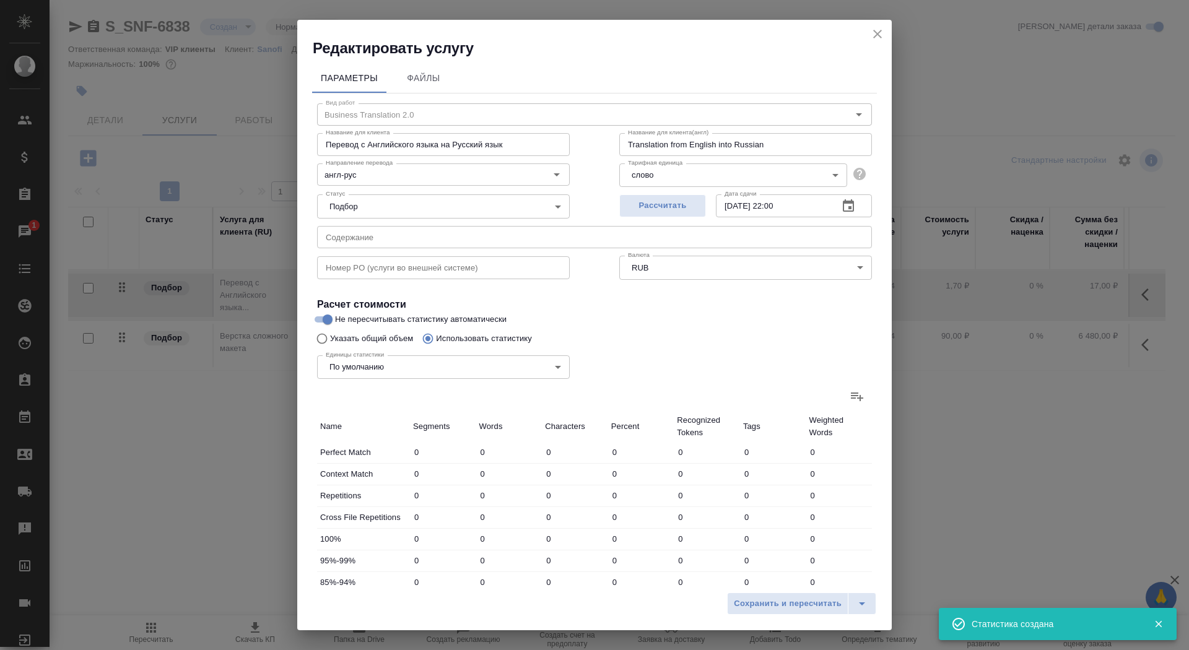
type input "1687"
type input "16"
type input "289"
type input "1845"
type input "414"
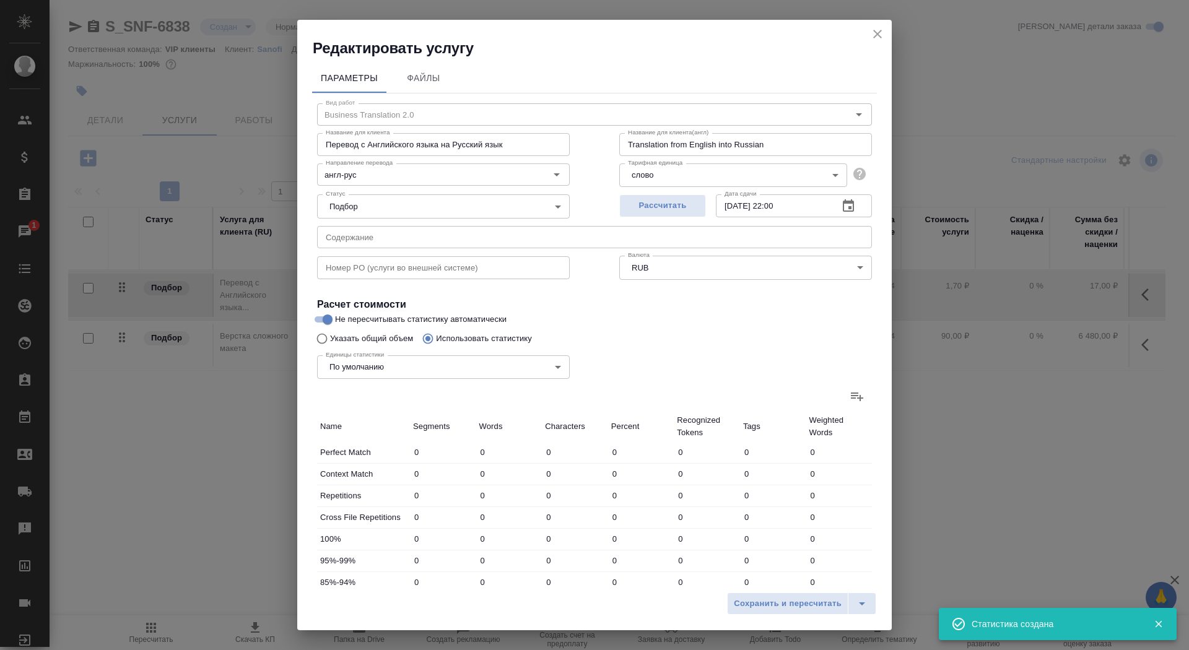
type input "943"
type input "5598"
type input "130"
type input "533"
type input "3080"
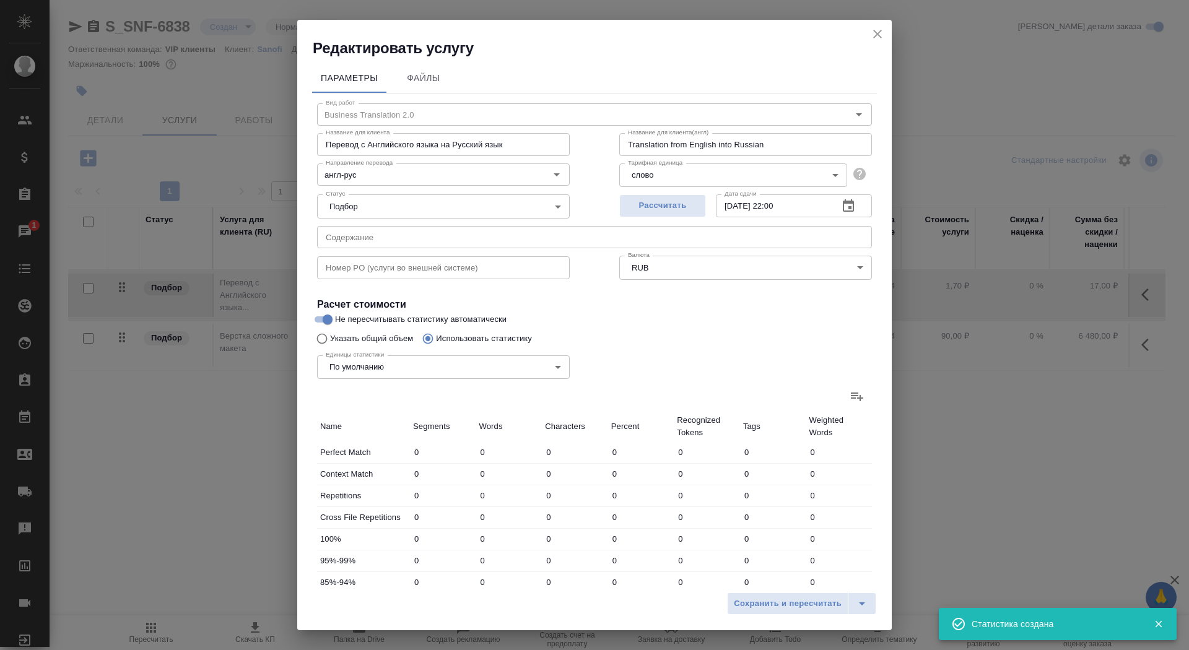
type input "116"
type input "1602"
type input "9738"
type input "202"
type input "1941"
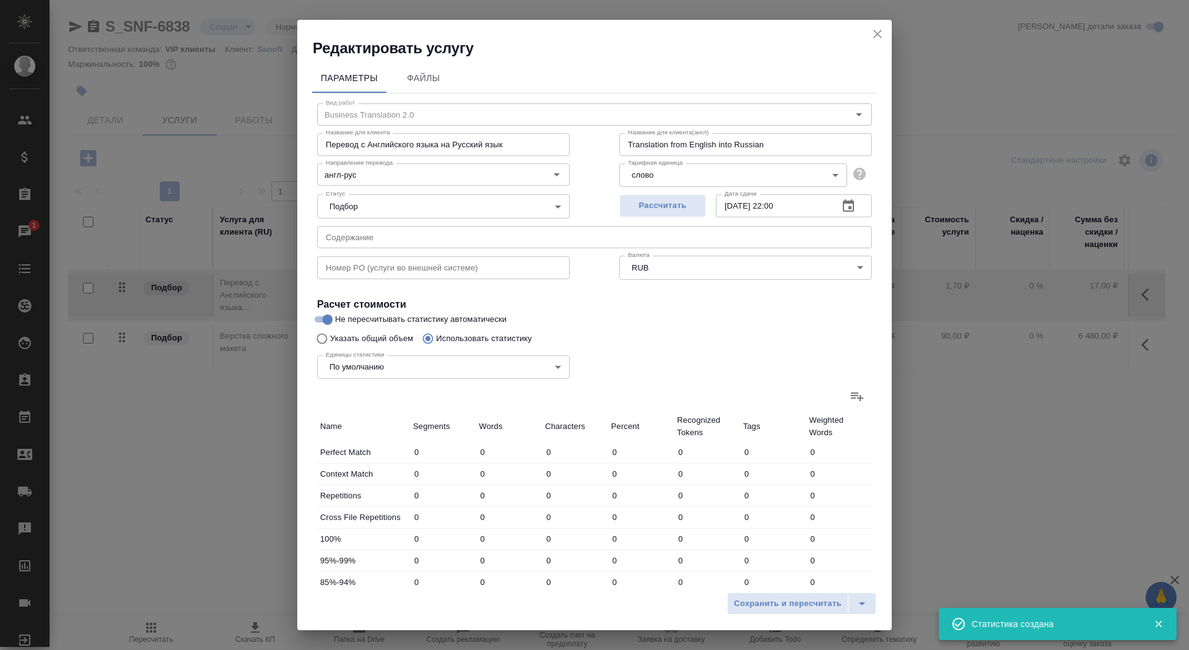
type input "11542"
type input "701"
type input "5049"
type input "30521"
type input "2070"
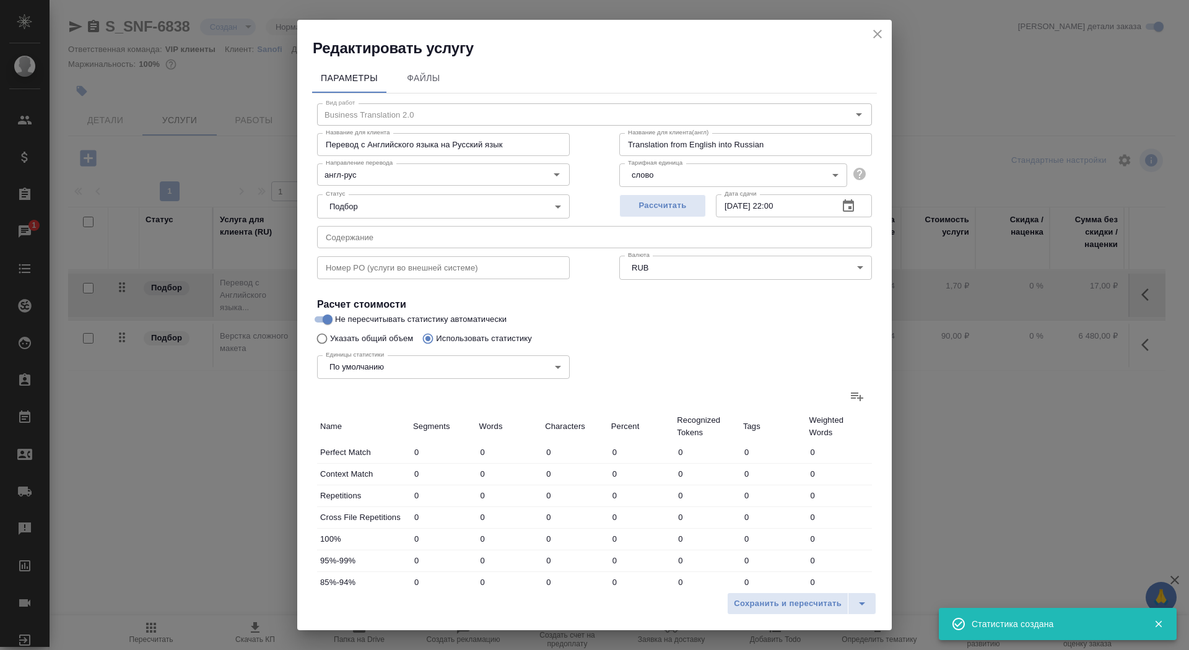
type input "11341"
type input "68286"
type input "2147"
type input "11891"
type input "71818"
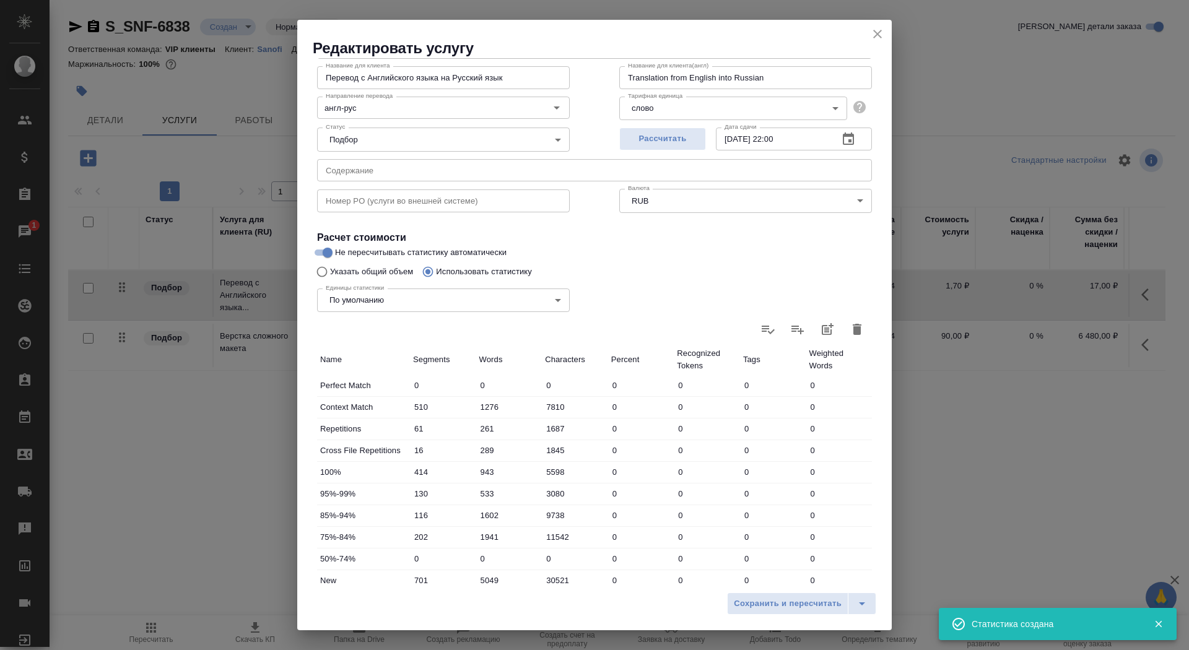
scroll to position [192, 0]
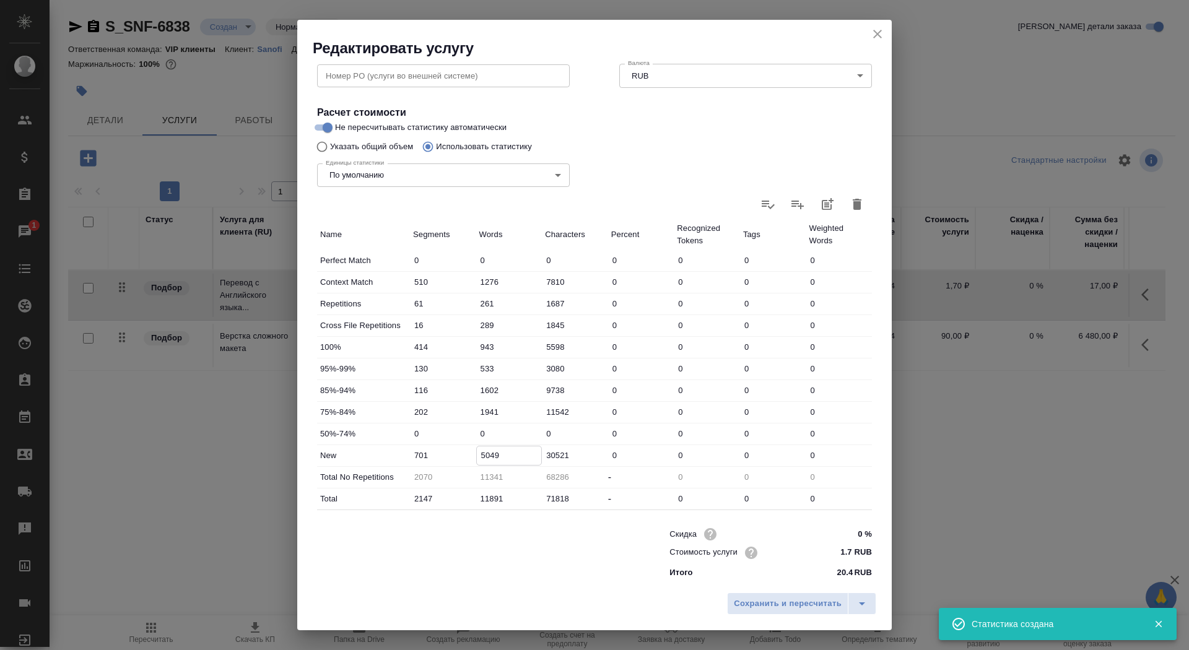
click at [480, 456] on input "5049" at bounding box center [509, 455] width 65 height 18
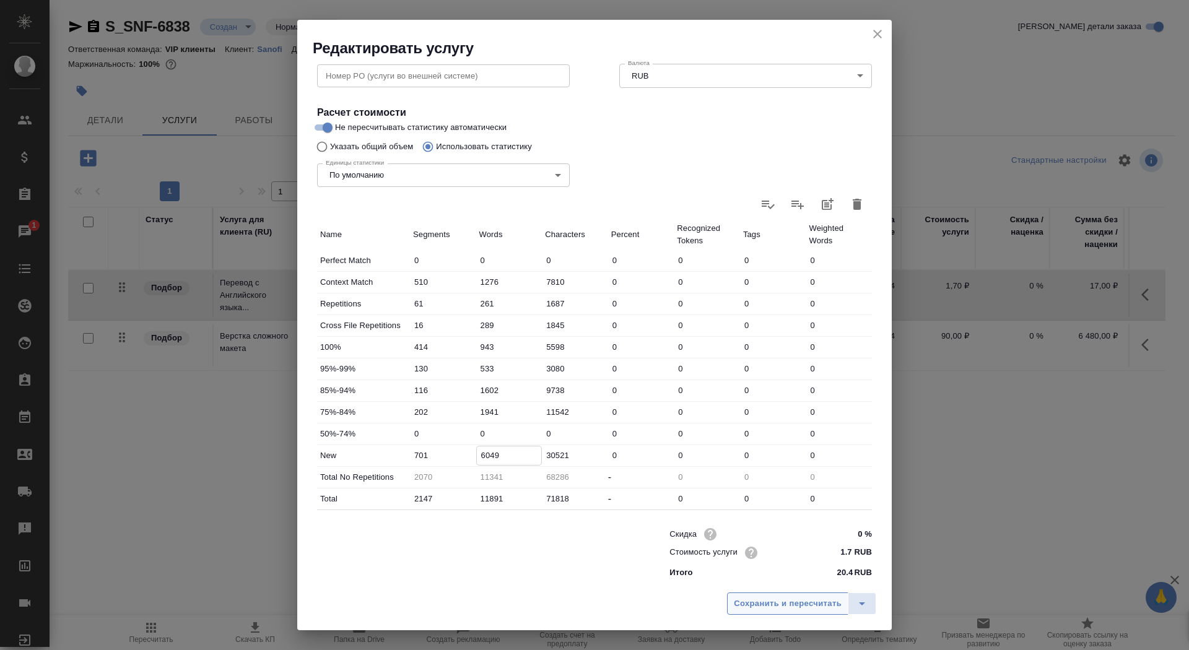
type input "6049"
click at [790, 608] on span "Сохранить и пересчитать" at bounding box center [788, 604] width 108 height 14
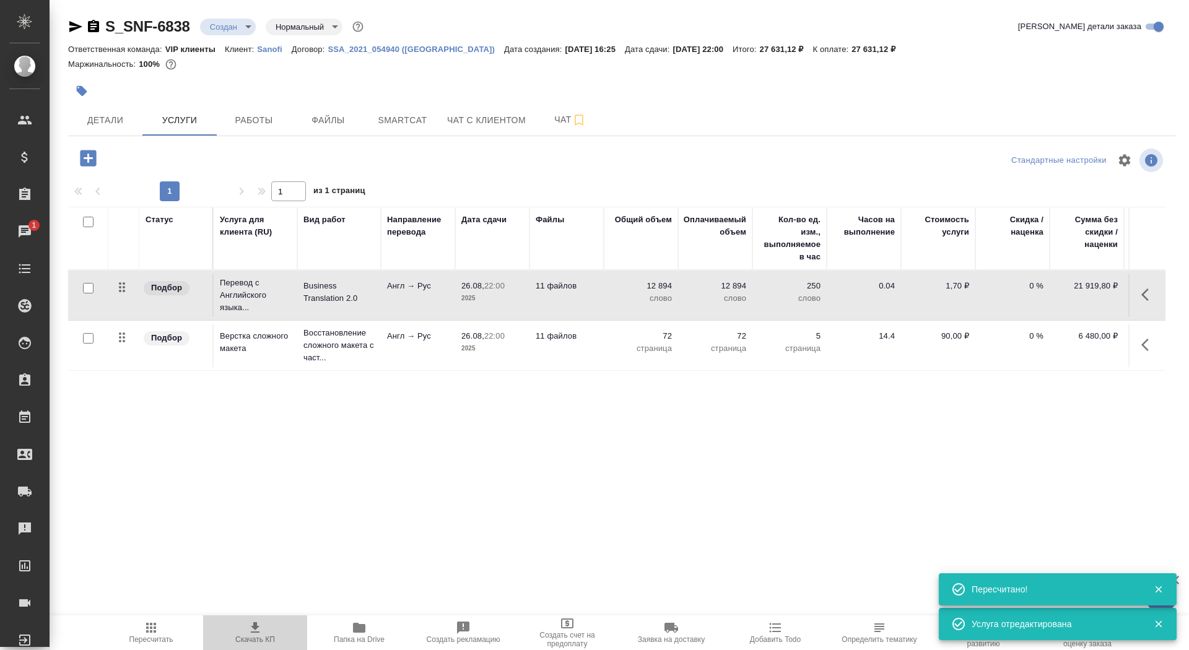
click at [250, 633] on icon "button" at bounding box center [255, 627] width 15 height 15
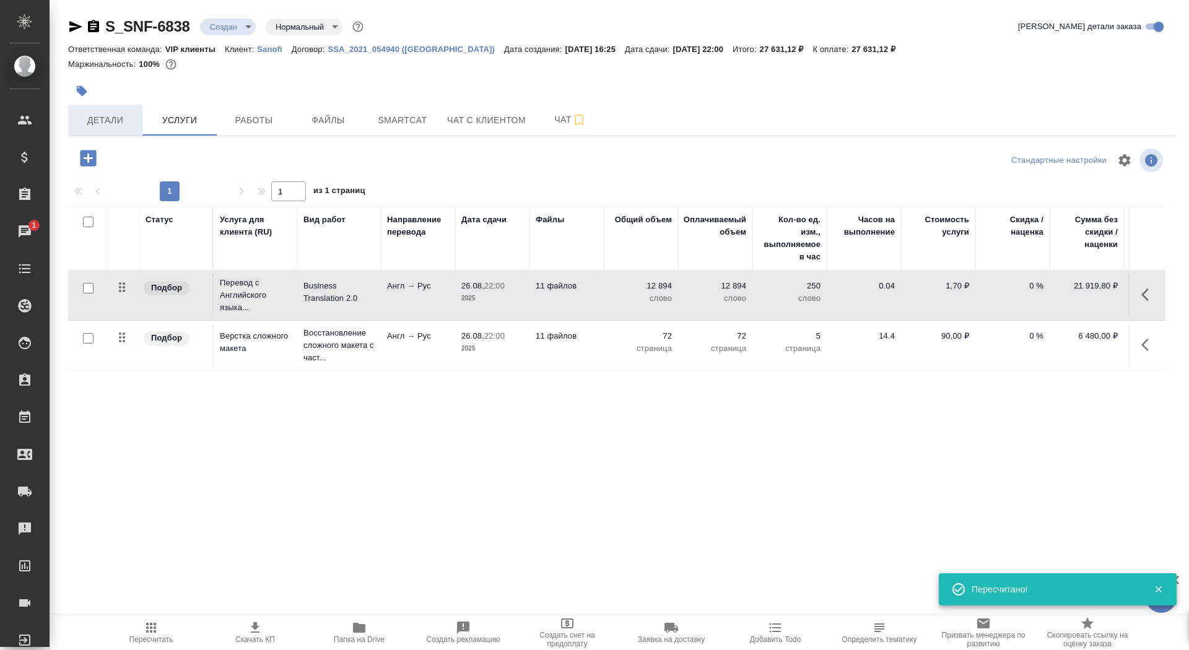
click at [106, 121] on span "Детали" at bounding box center [105, 120] width 59 height 15
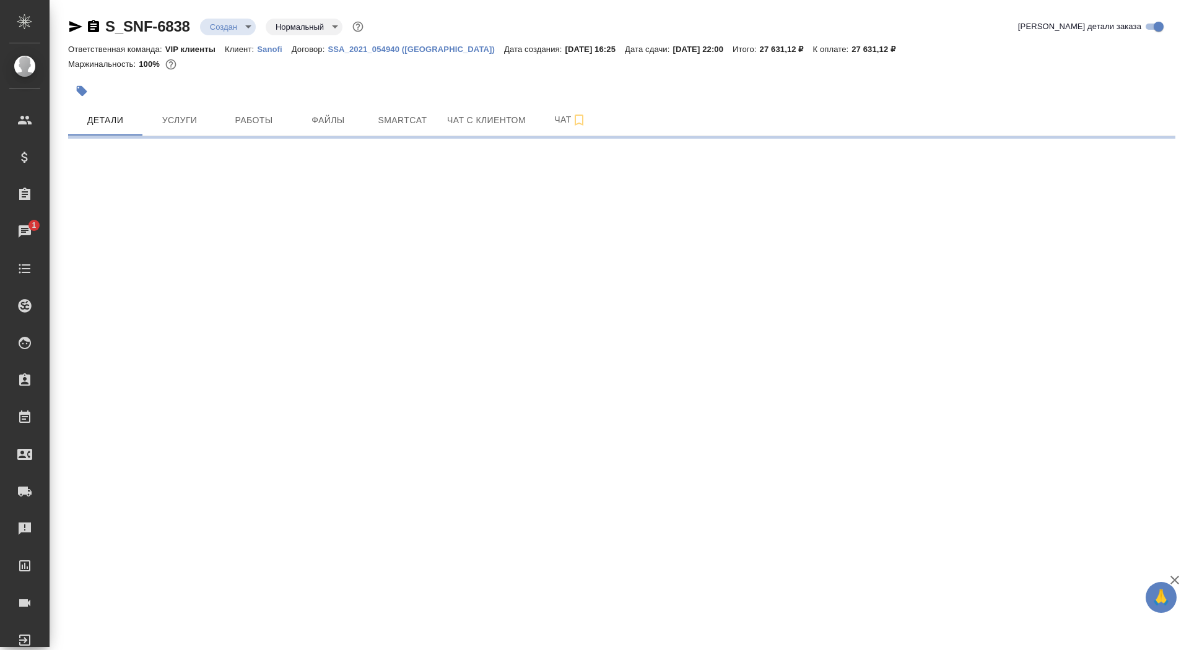
select select "RU"
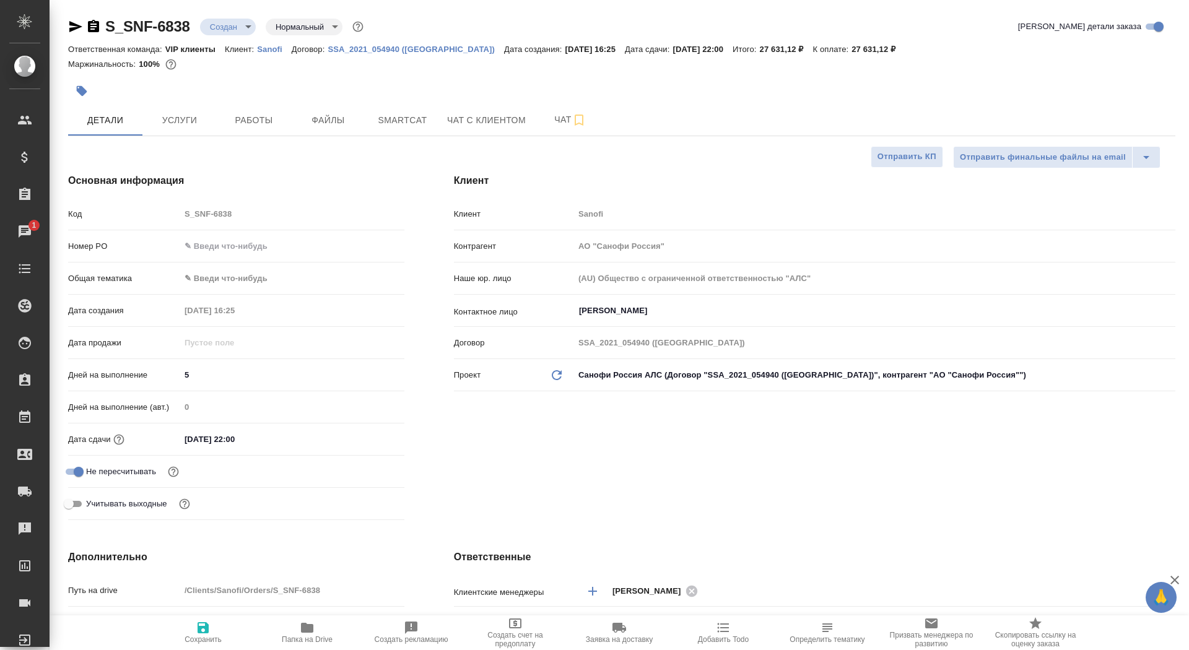
click at [207, 638] on span "Сохранить" at bounding box center [203, 639] width 37 height 9
type textarea "x"
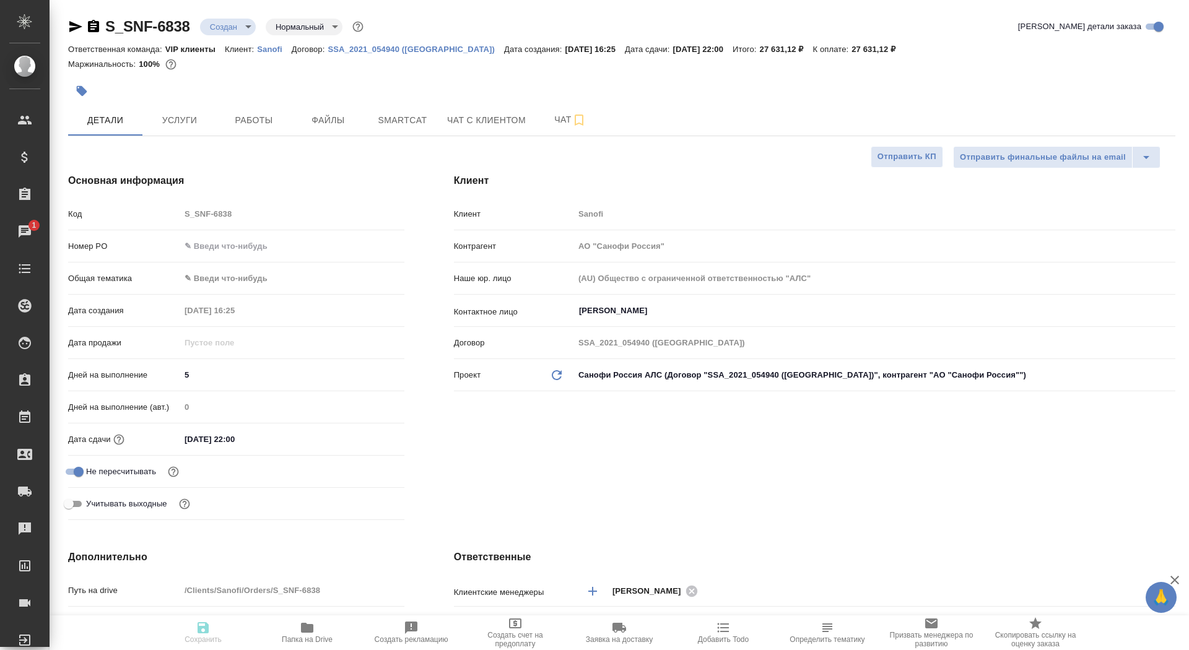
type textarea "x"
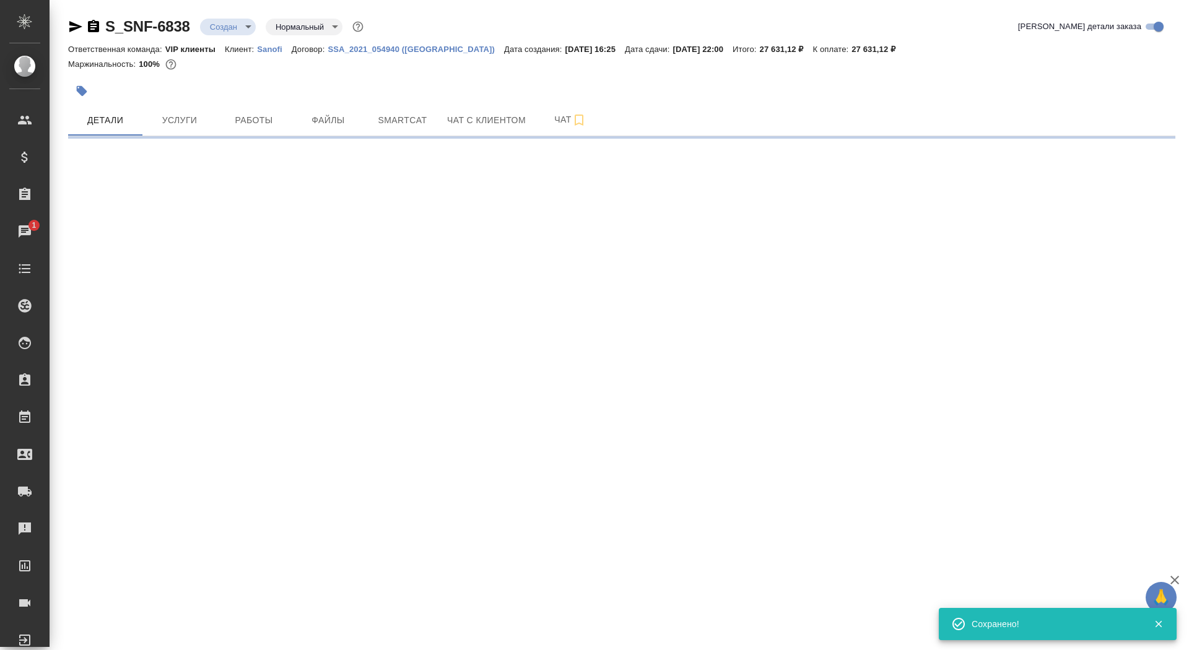
select select "RU"
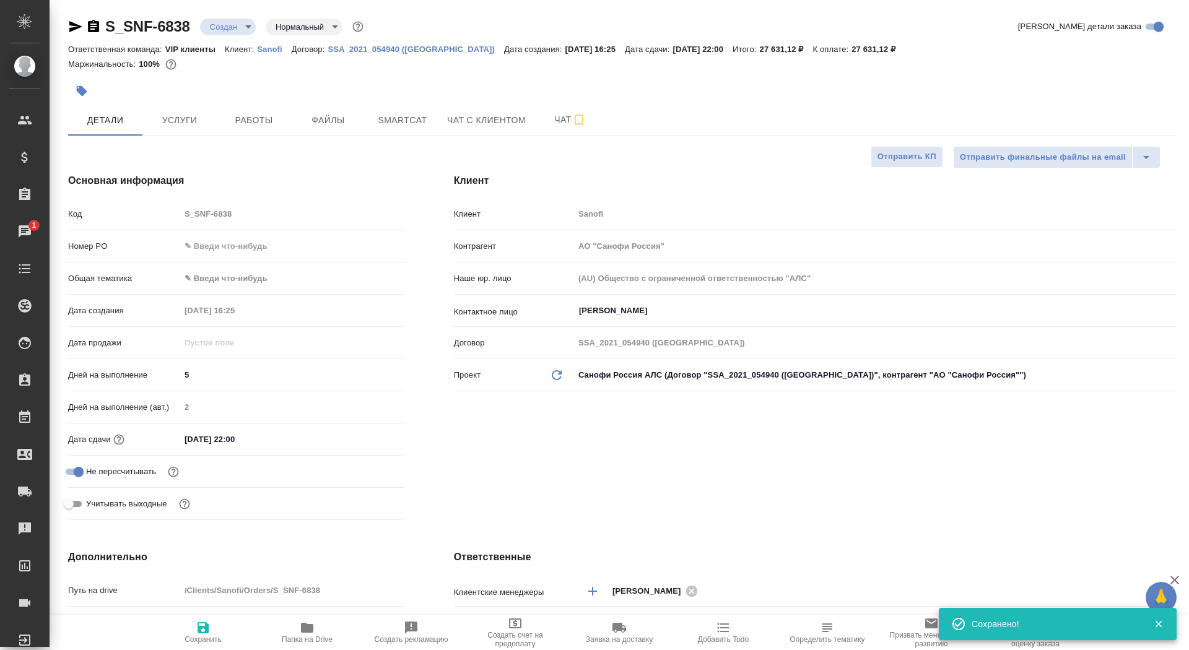
type textarea "x"
click at [198, 630] on icon "button" at bounding box center [203, 627] width 11 height 11
type textarea "x"
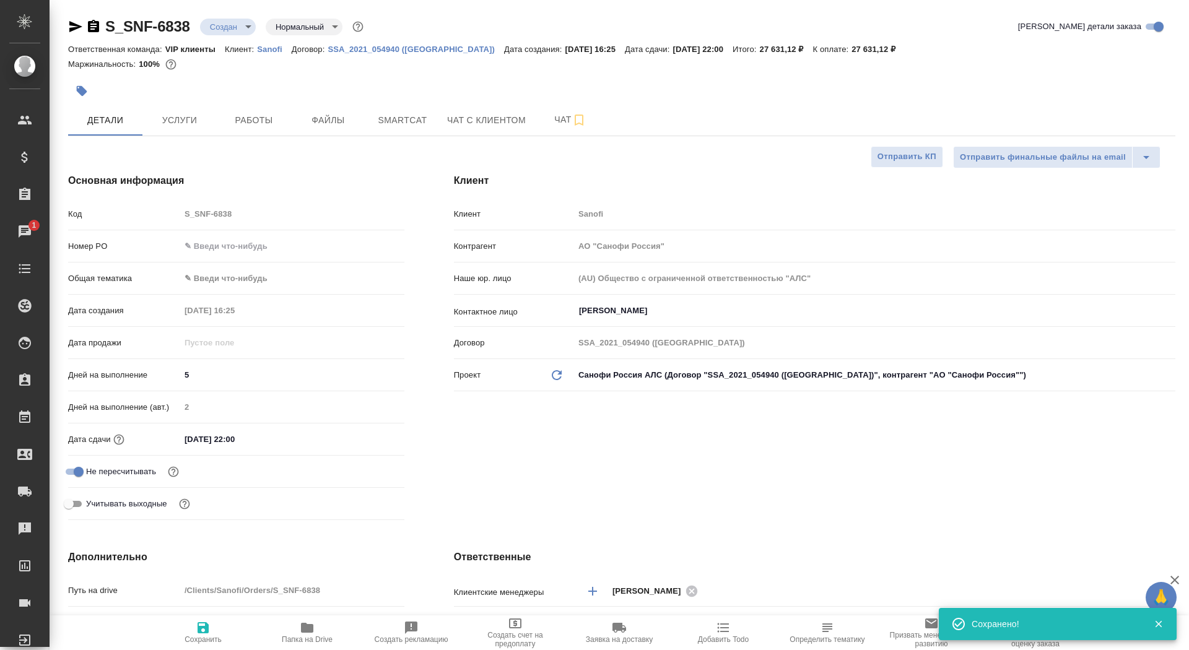
type textarea "x"
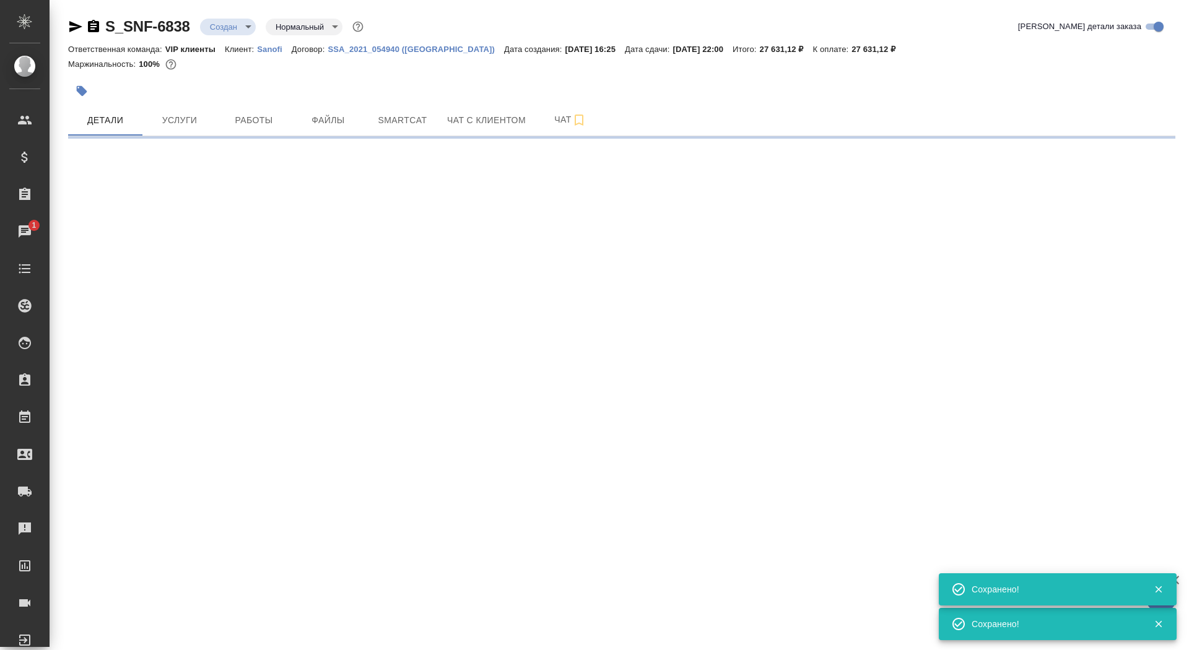
select select "RU"
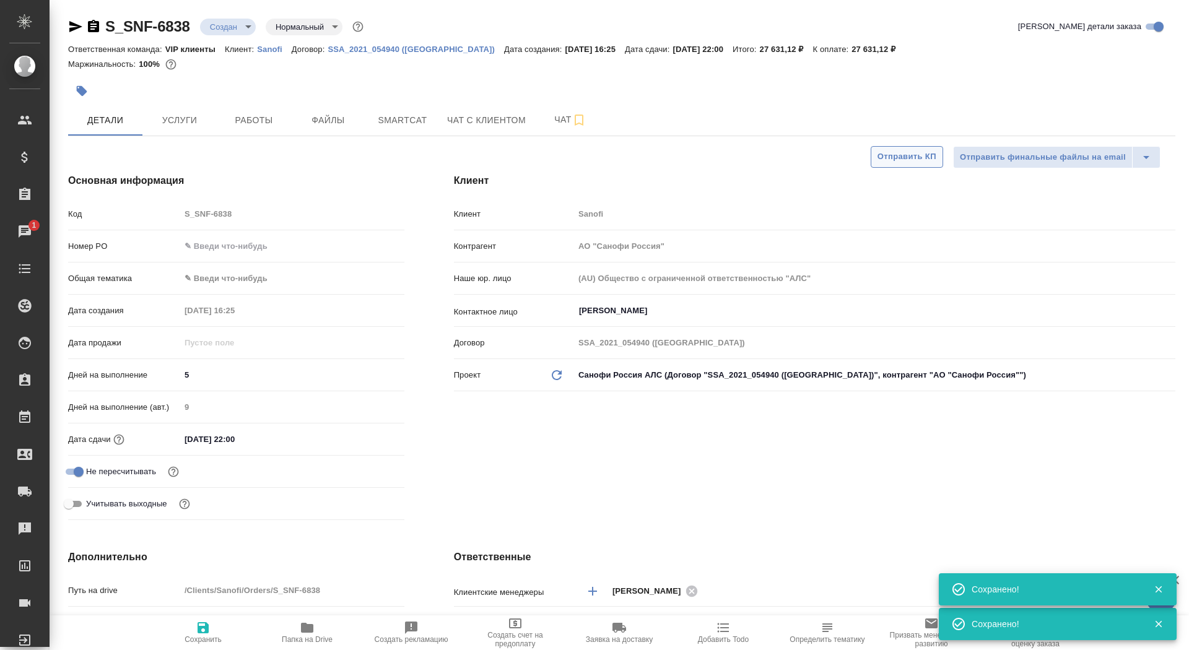
type textarea "x"
click at [884, 159] on span "Отправить КП" at bounding box center [906, 157] width 59 height 14
type textarea "x"
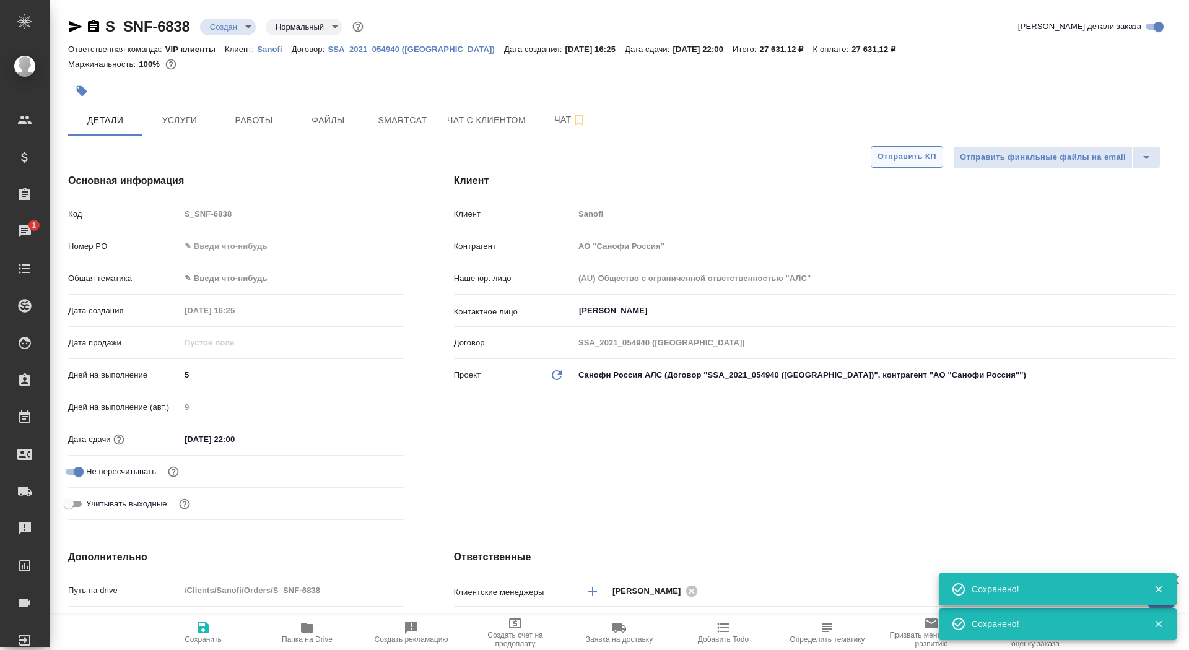
type textarea "x"
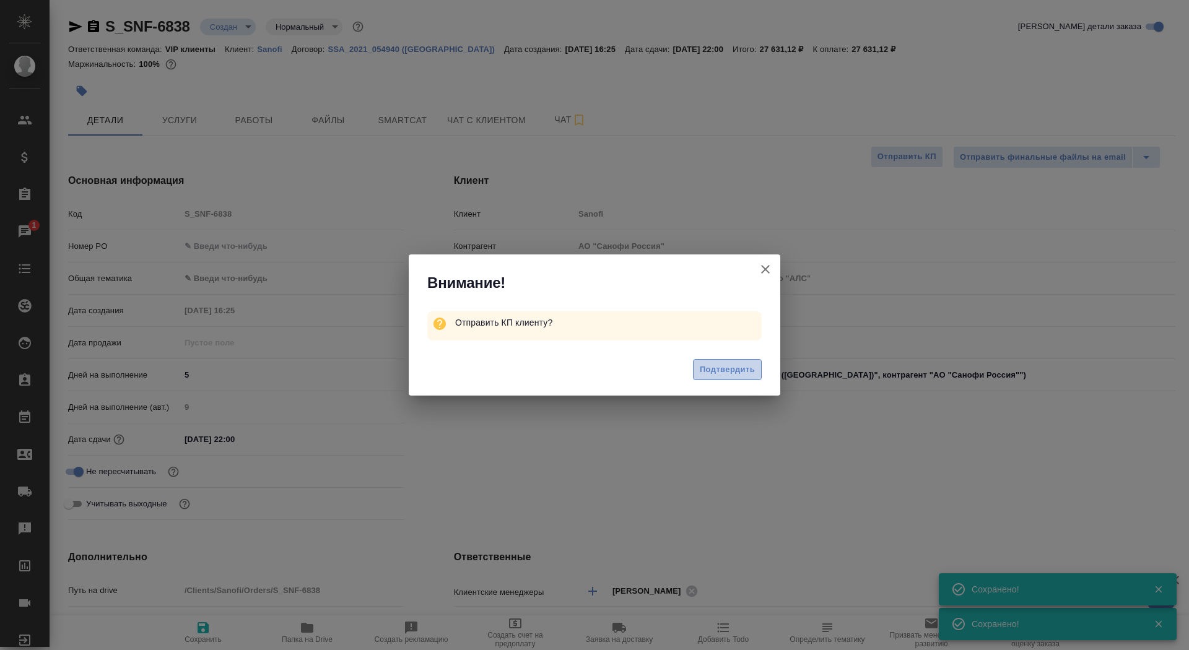
click at [716, 375] on span "Подтвердить" at bounding box center [727, 370] width 55 height 14
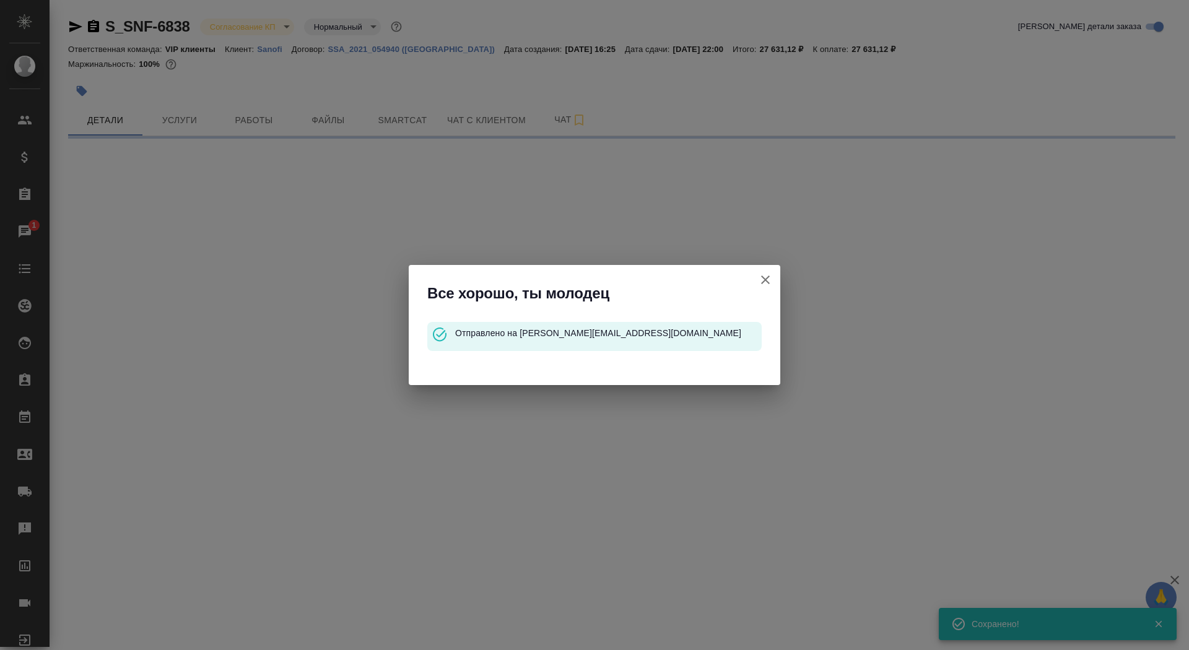
select select "RU"
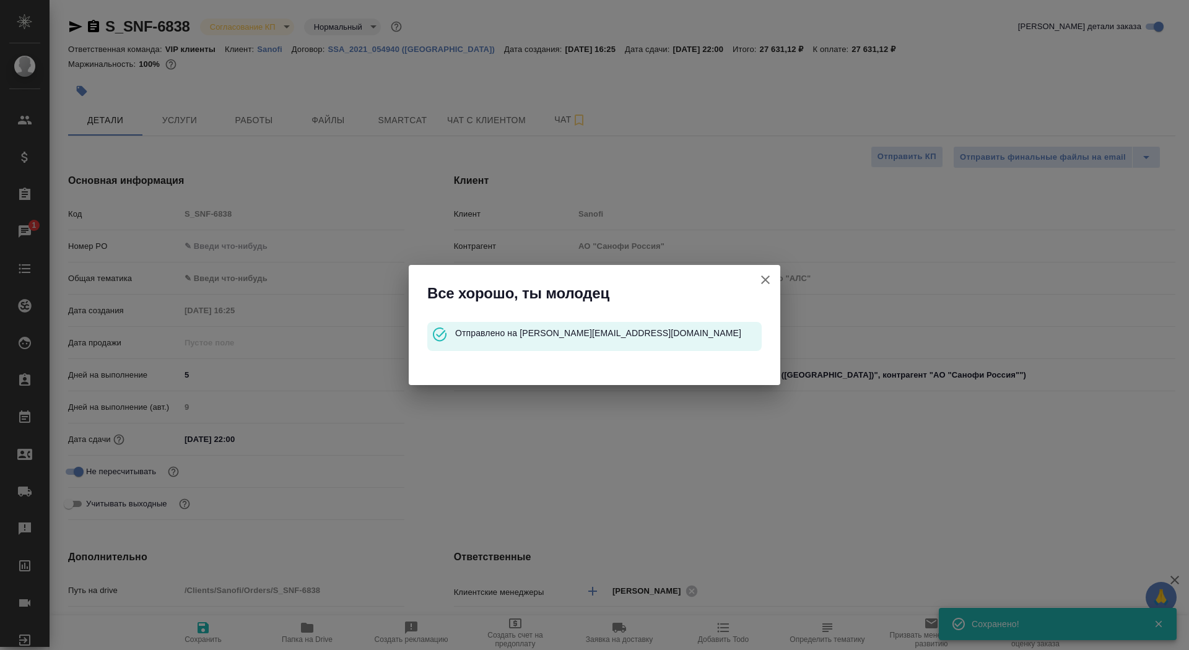
type textarea "x"
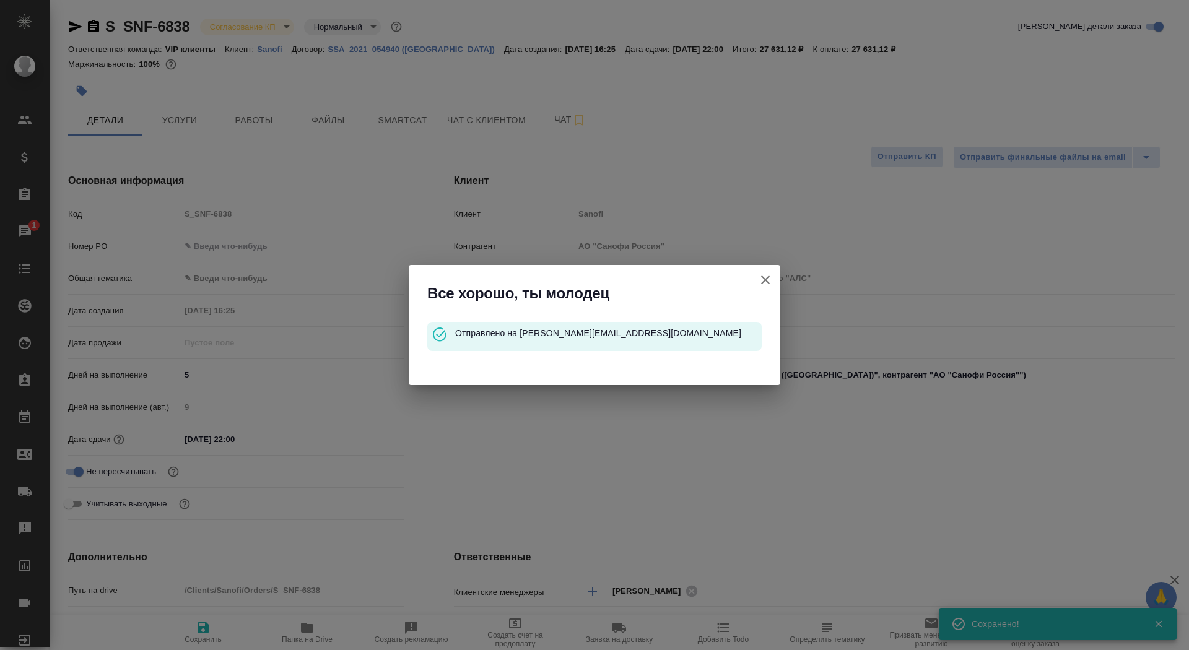
type textarea "x"
click at [768, 278] on icon "button" at bounding box center [765, 279] width 15 height 15
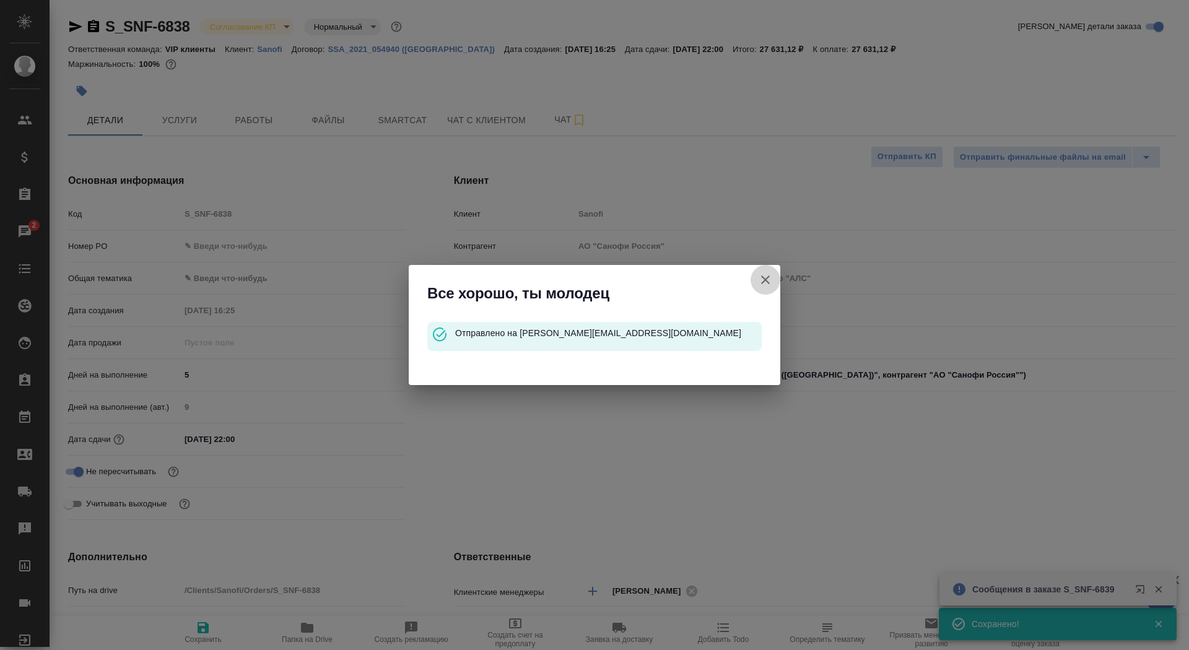
type textarea "x"
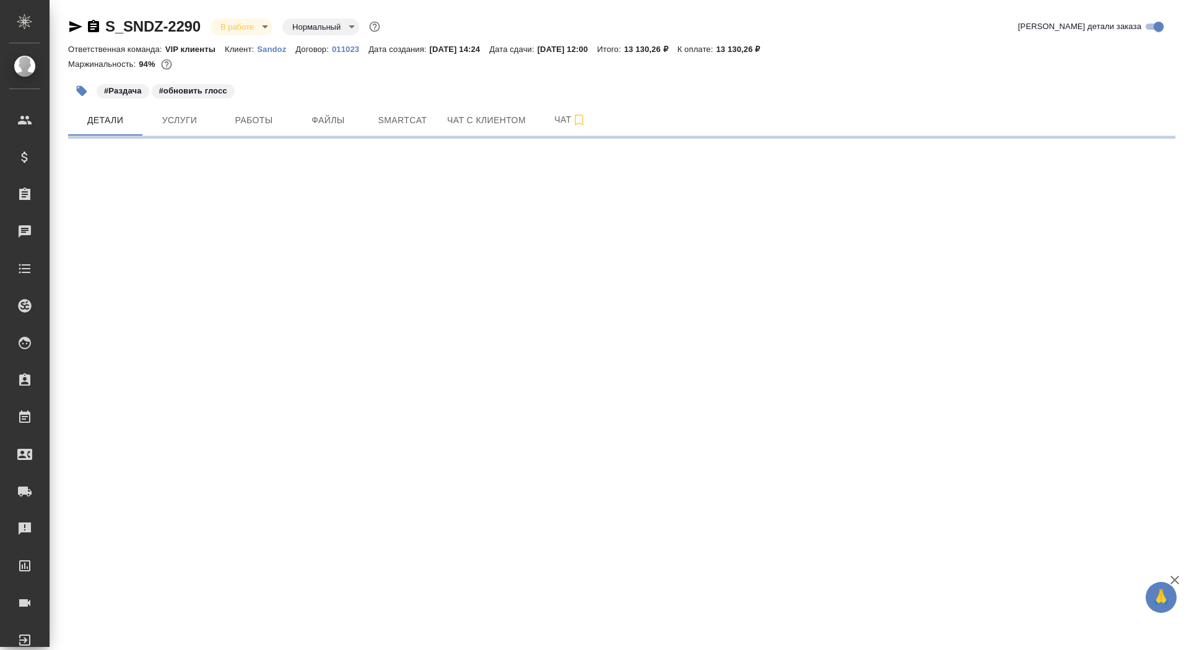
select select "RU"
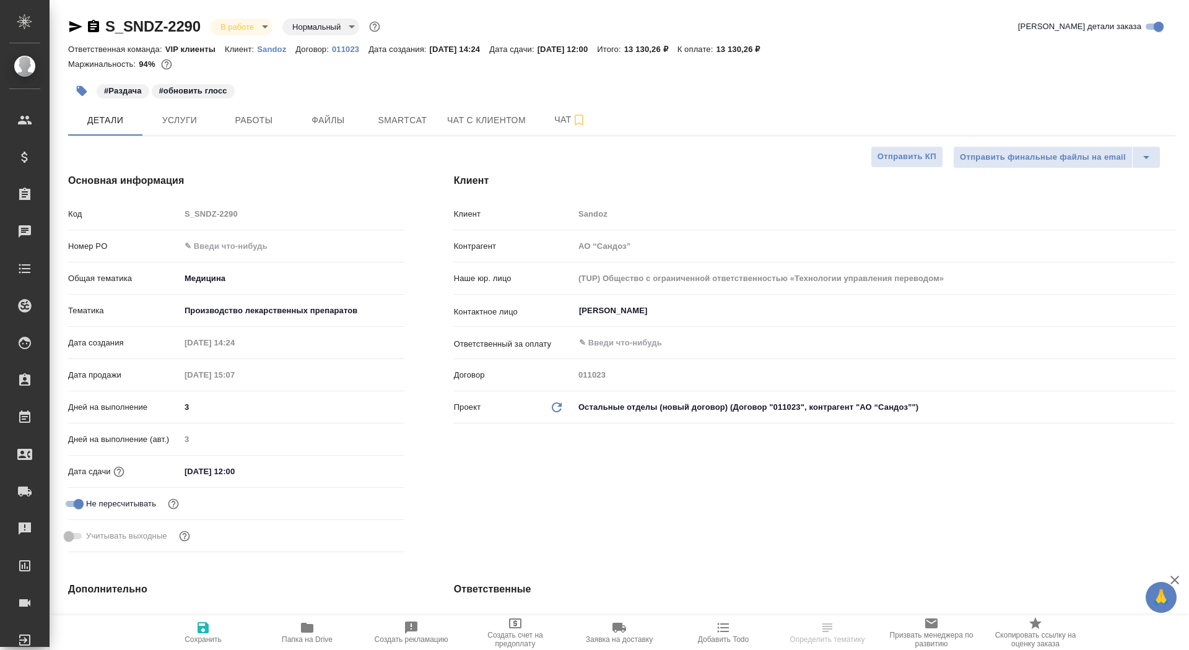
type textarea "x"
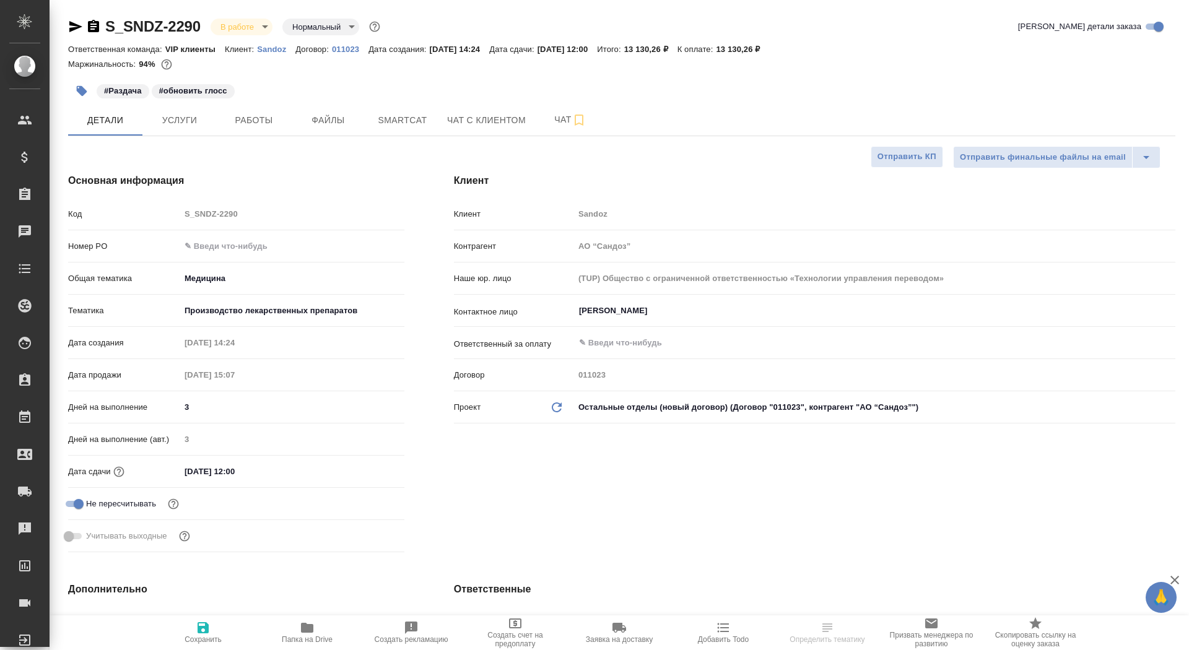
type textarea "x"
click at [276, 53] on p "Sandoz" at bounding box center [276, 49] width 38 height 9
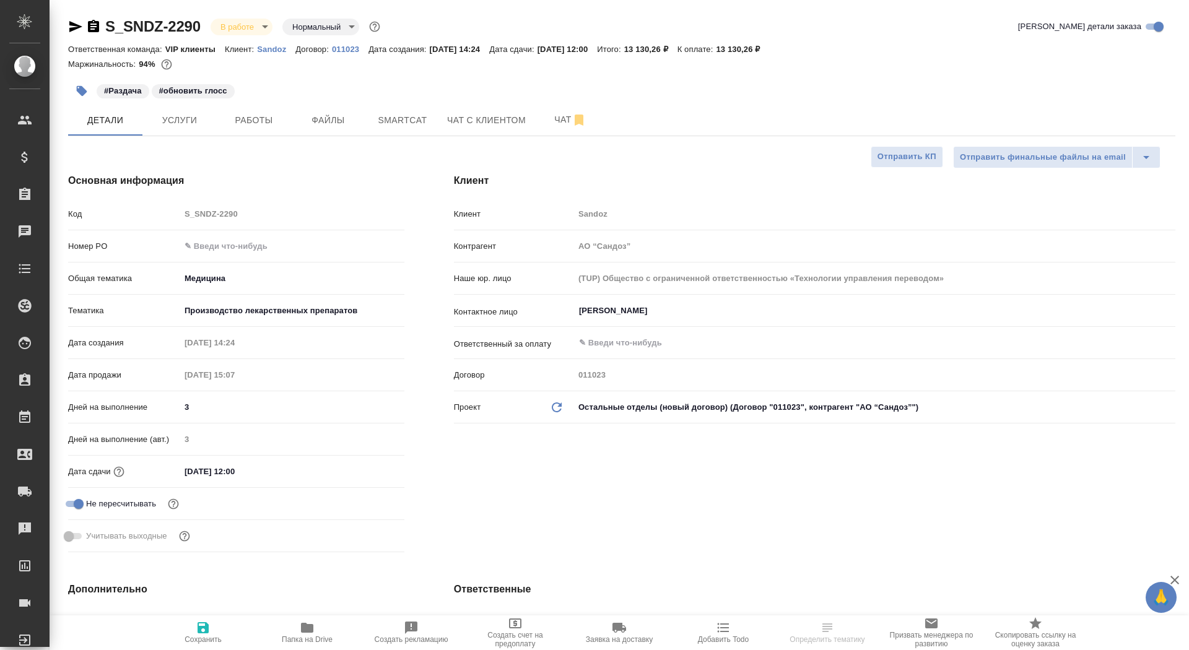
type textarea "x"
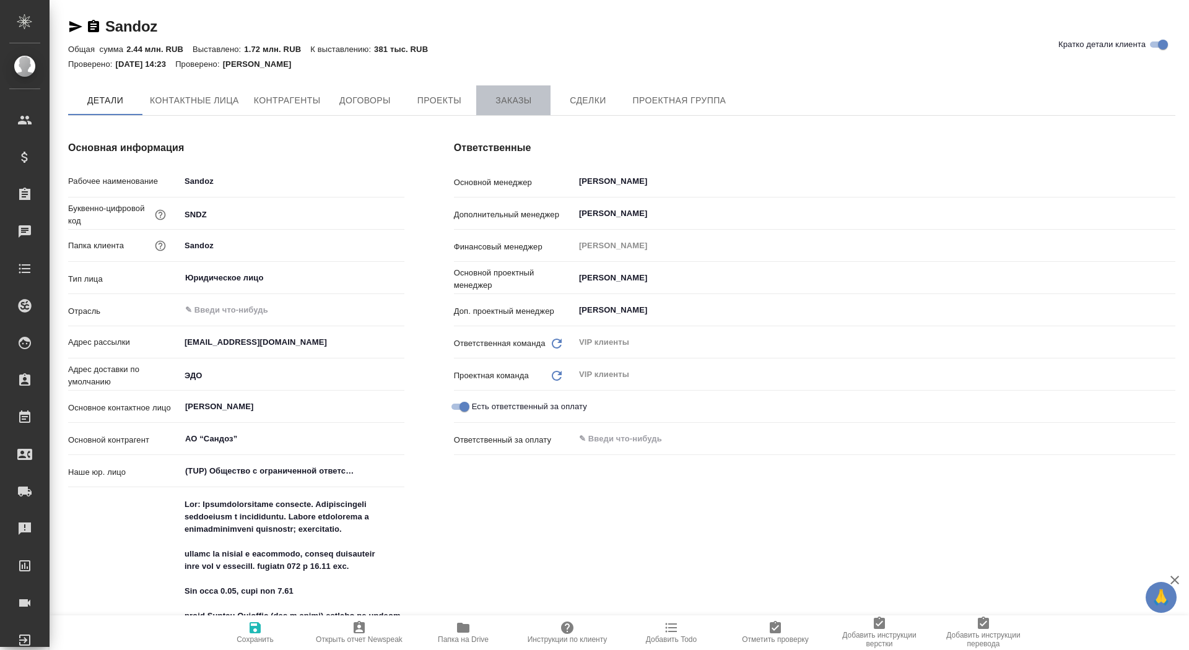
click at [508, 88] on button "Заказы" at bounding box center [513, 100] width 74 height 30
type textarea "x"
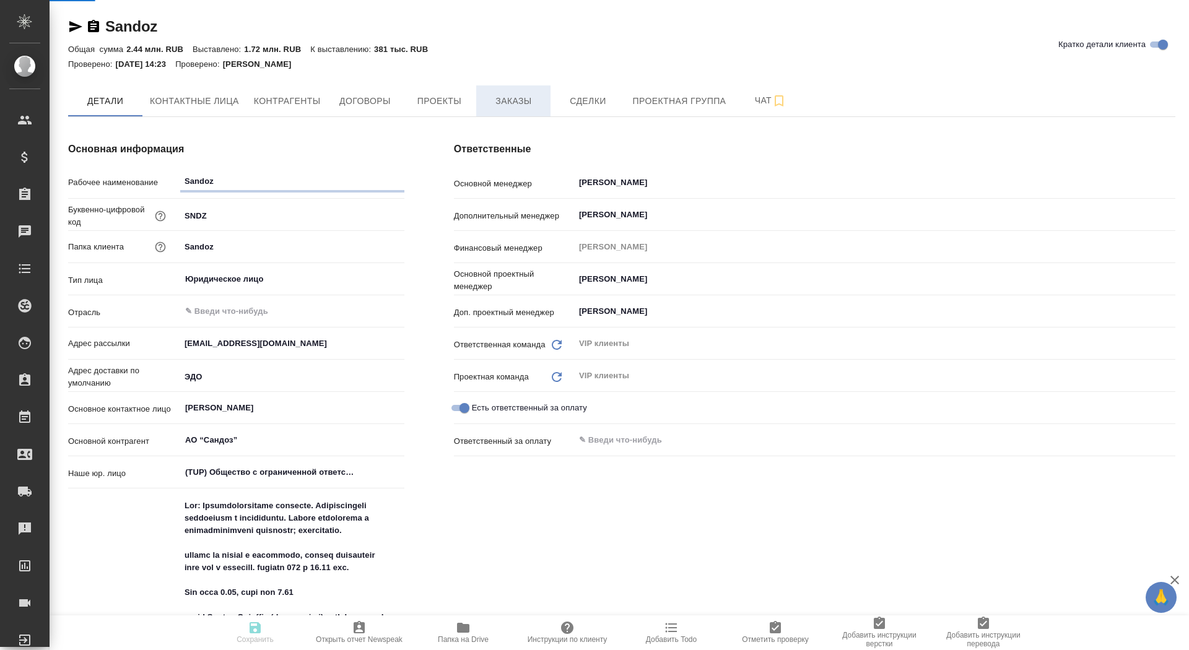
type textarea "x"
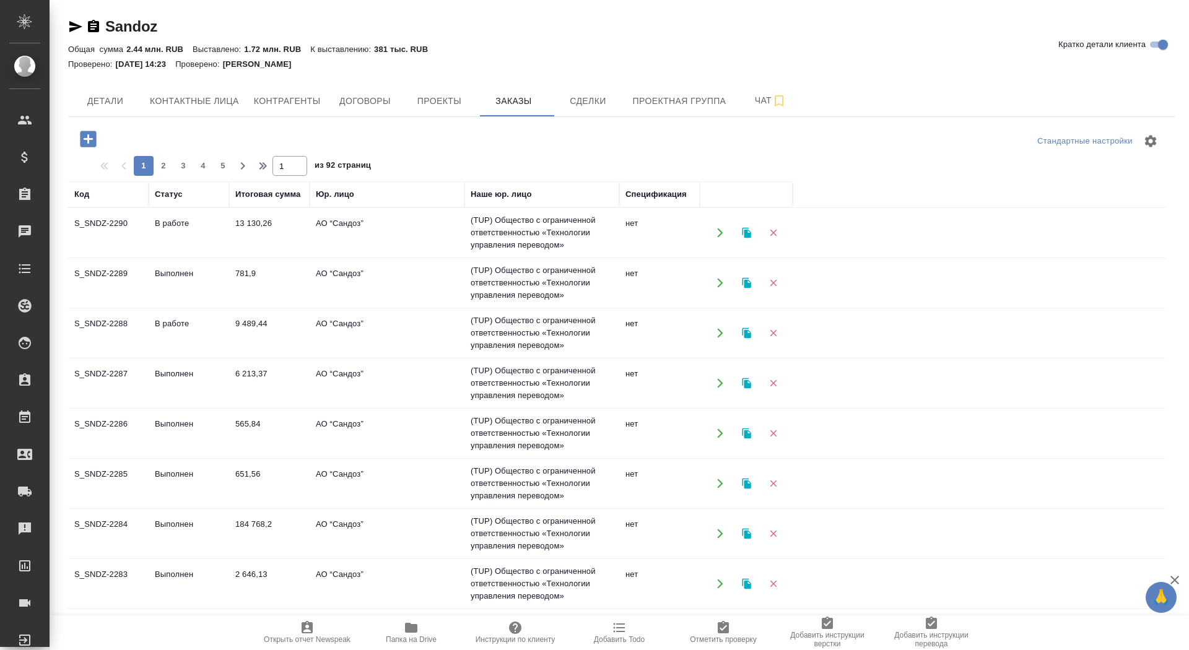
click at [85, 133] on icon "button" at bounding box center [88, 139] width 16 height 16
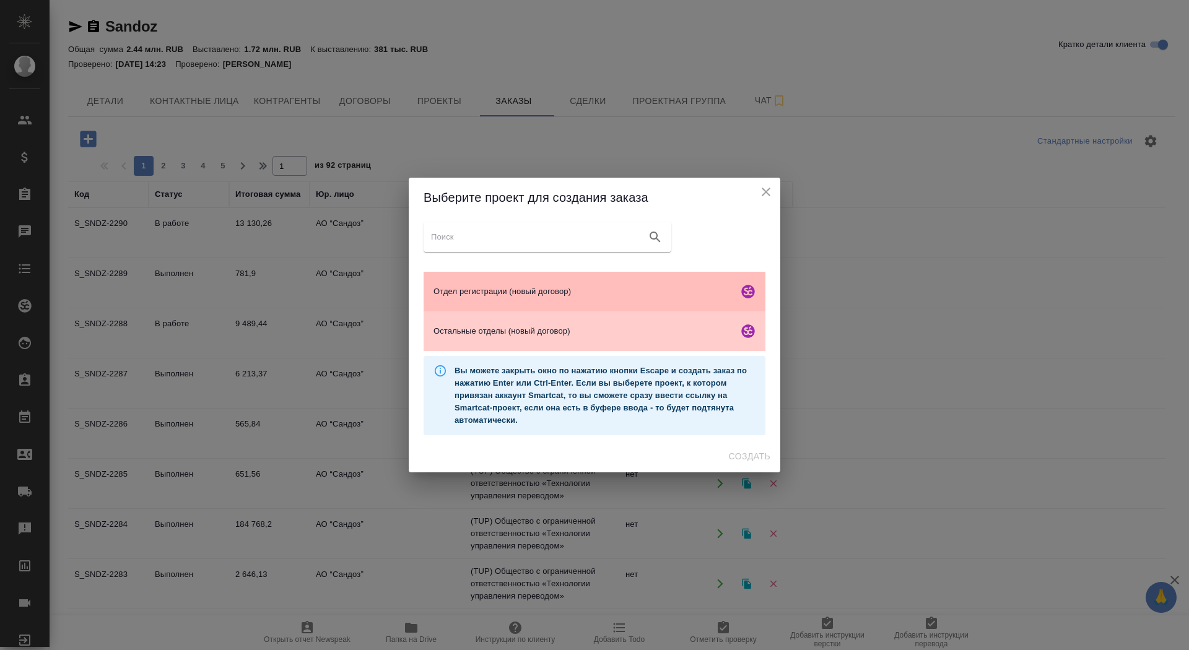
click at [526, 287] on span "Отдел регистрации (новый договор)" at bounding box center [583, 291] width 300 height 12
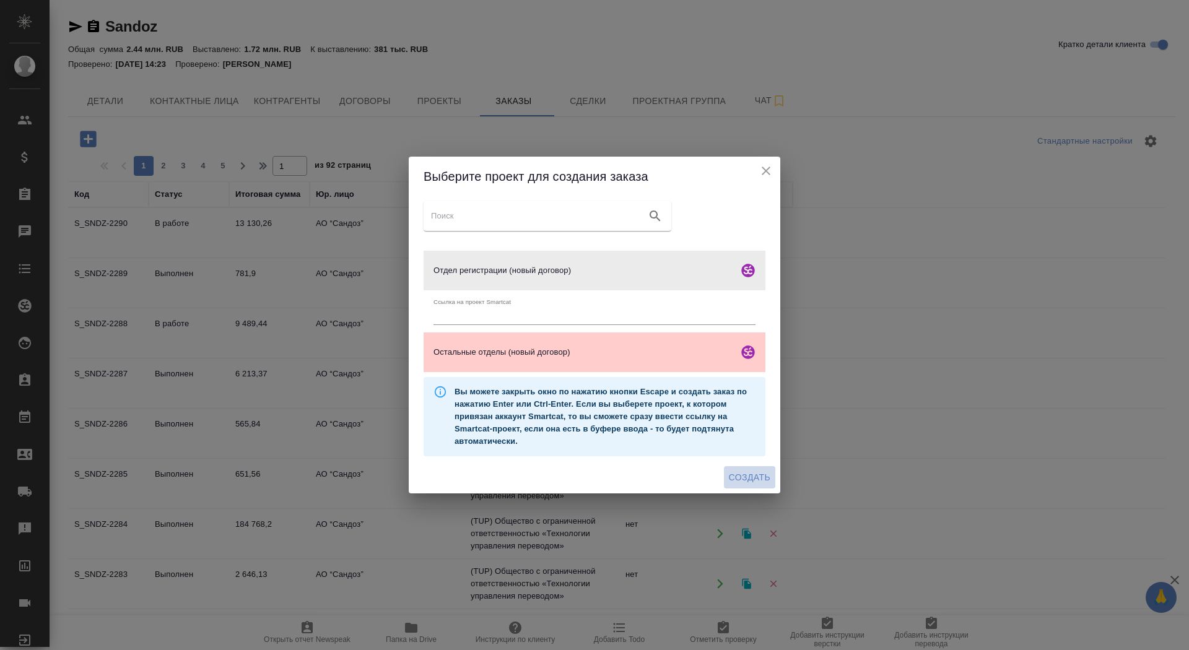
click at [747, 482] on span "Создать" at bounding box center [749, 477] width 41 height 15
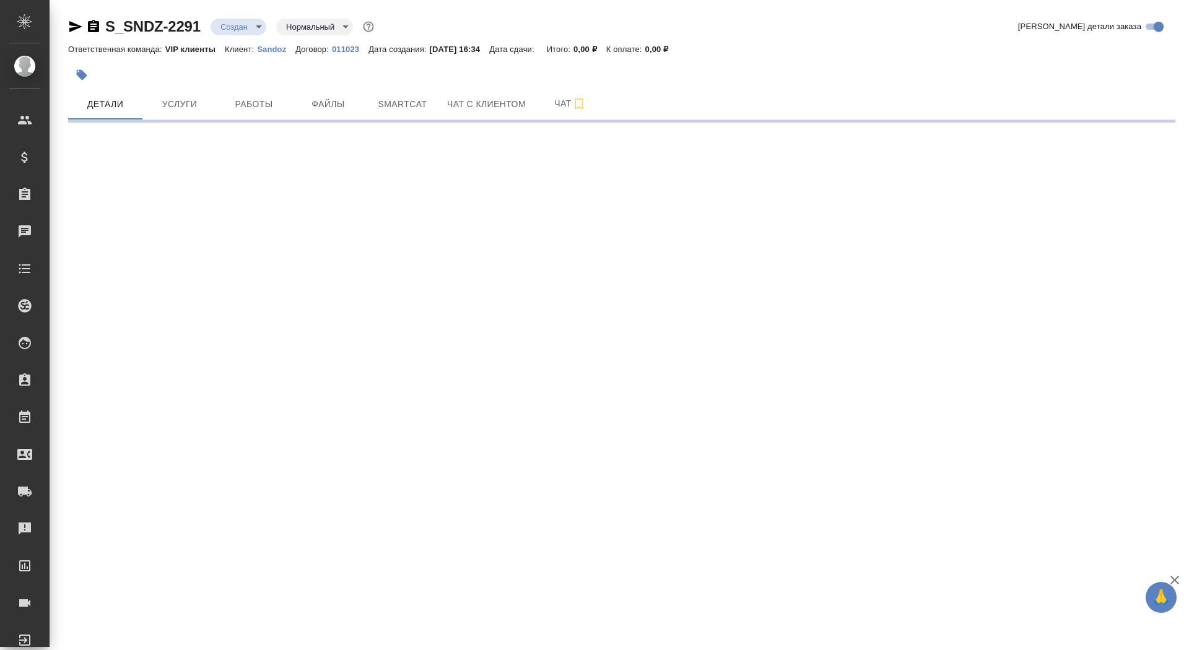
select select "RU"
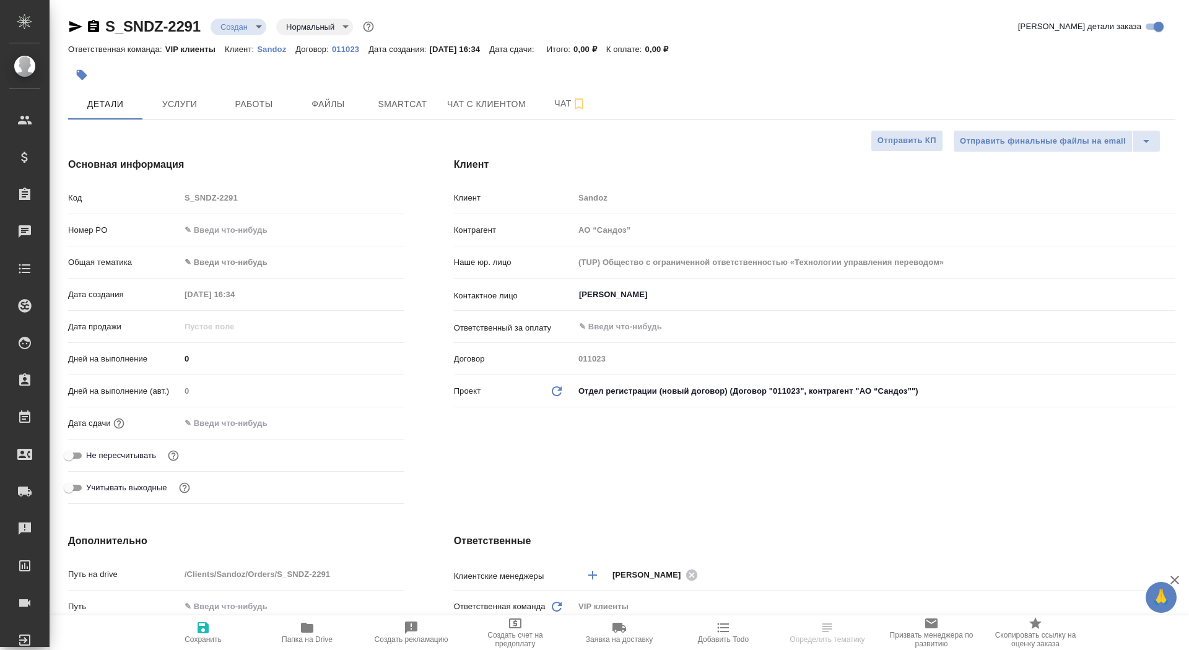
type textarea "x"
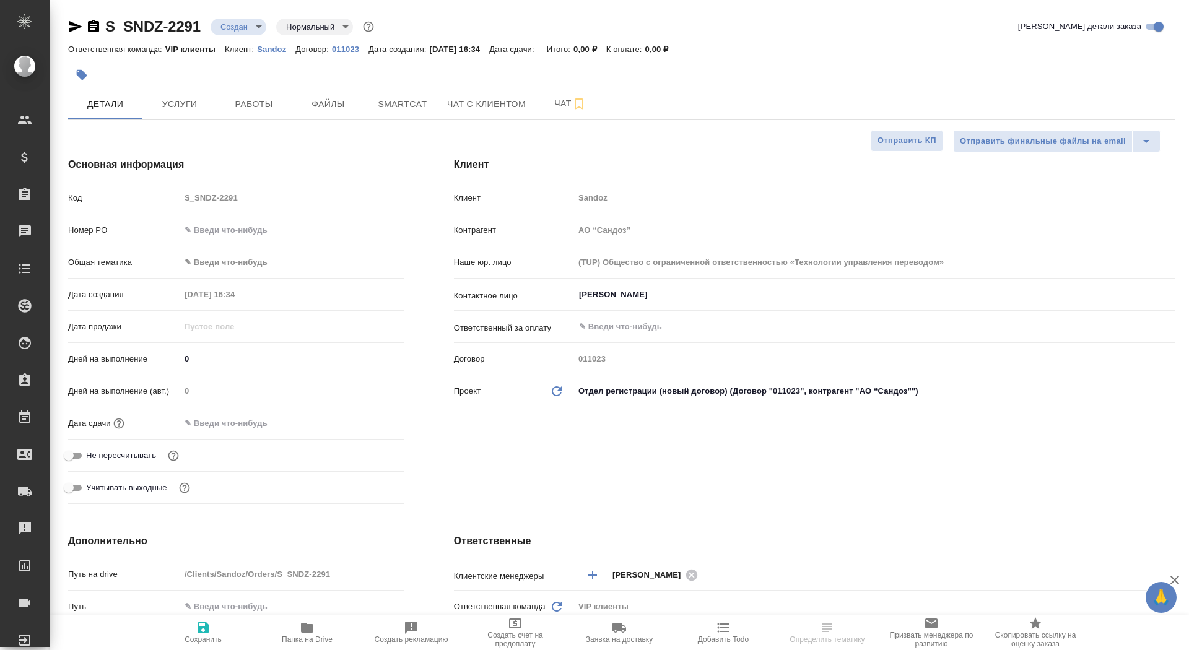
type textarea "x"
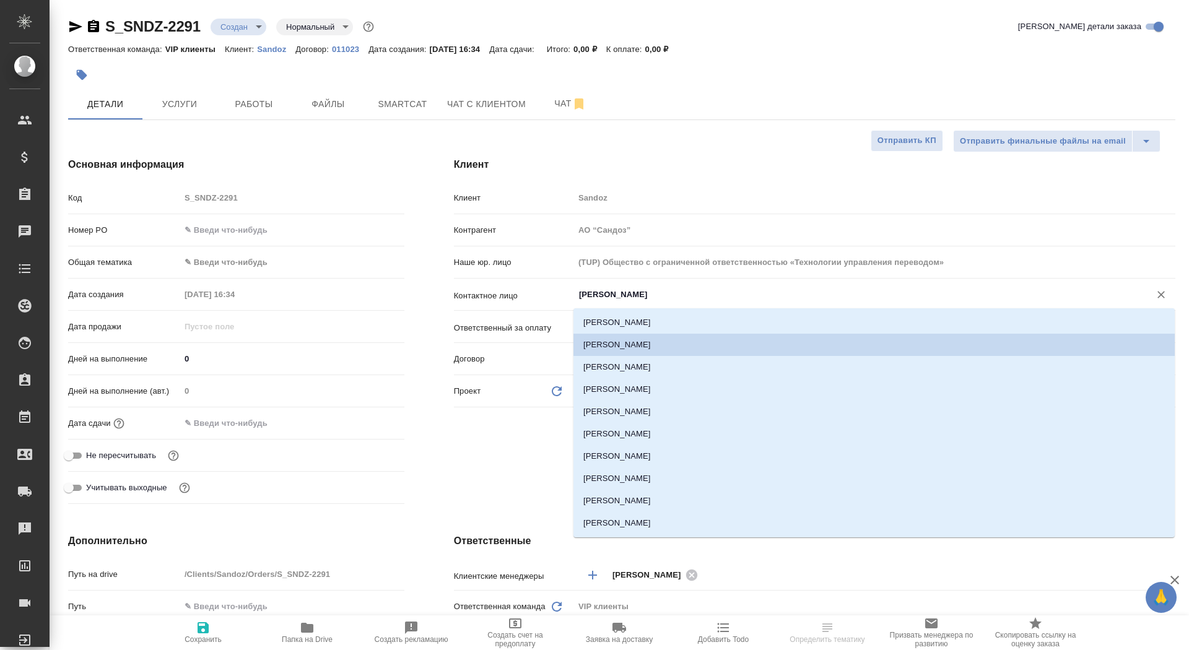
click at [627, 292] on input "[PERSON_NAME]" at bounding box center [854, 294] width 552 height 15
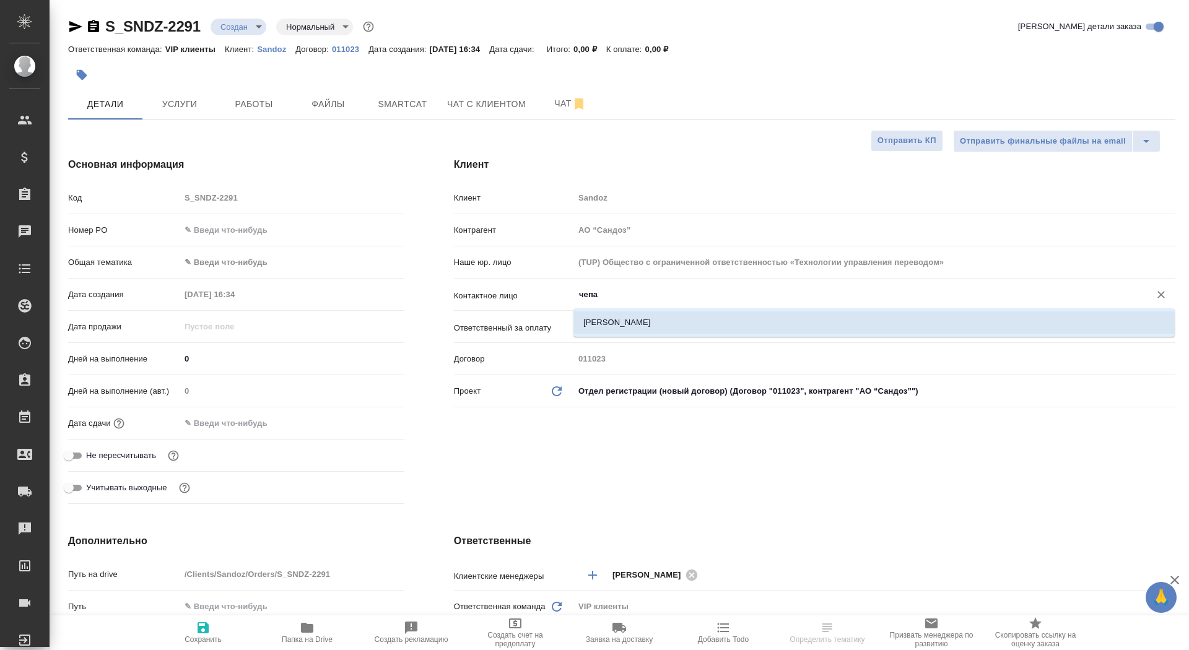
click at [638, 322] on li "[PERSON_NAME]" at bounding box center [873, 322] width 601 height 22
type input "[PERSON_NAME]"
type textarea "x"
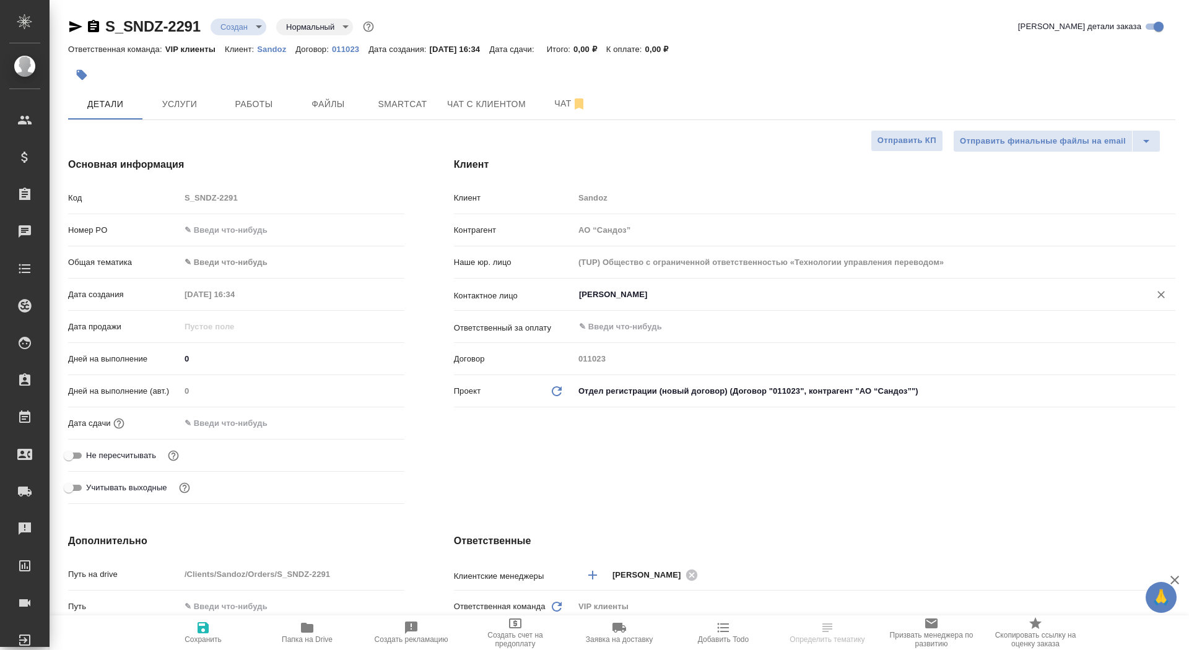
type input "[PERSON_NAME]"
click at [186, 650] on button "Сохранить" at bounding box center [203, 632] width 104 height 35
type textarea "x"
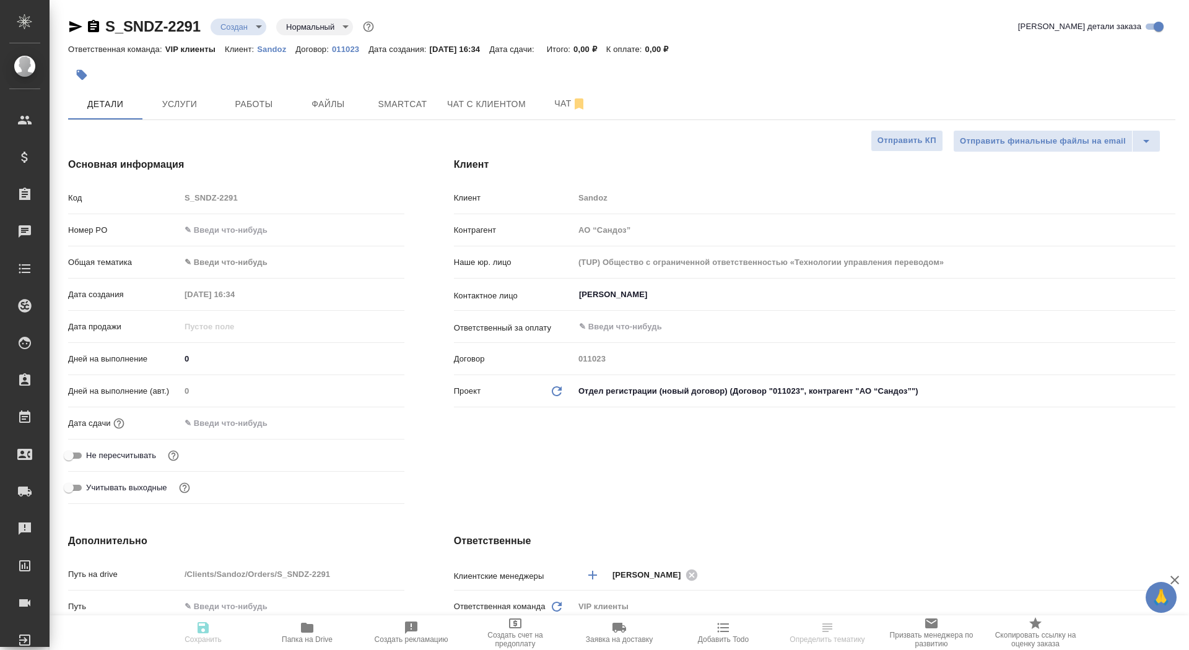
type textarea "x"
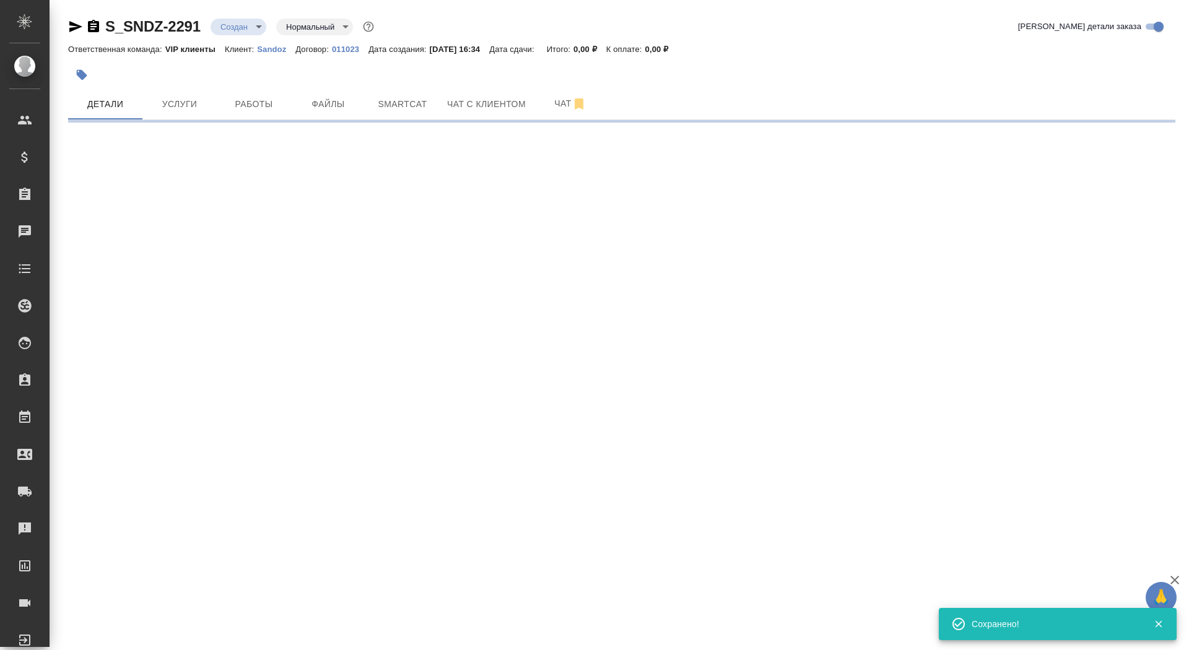
select select "RU"
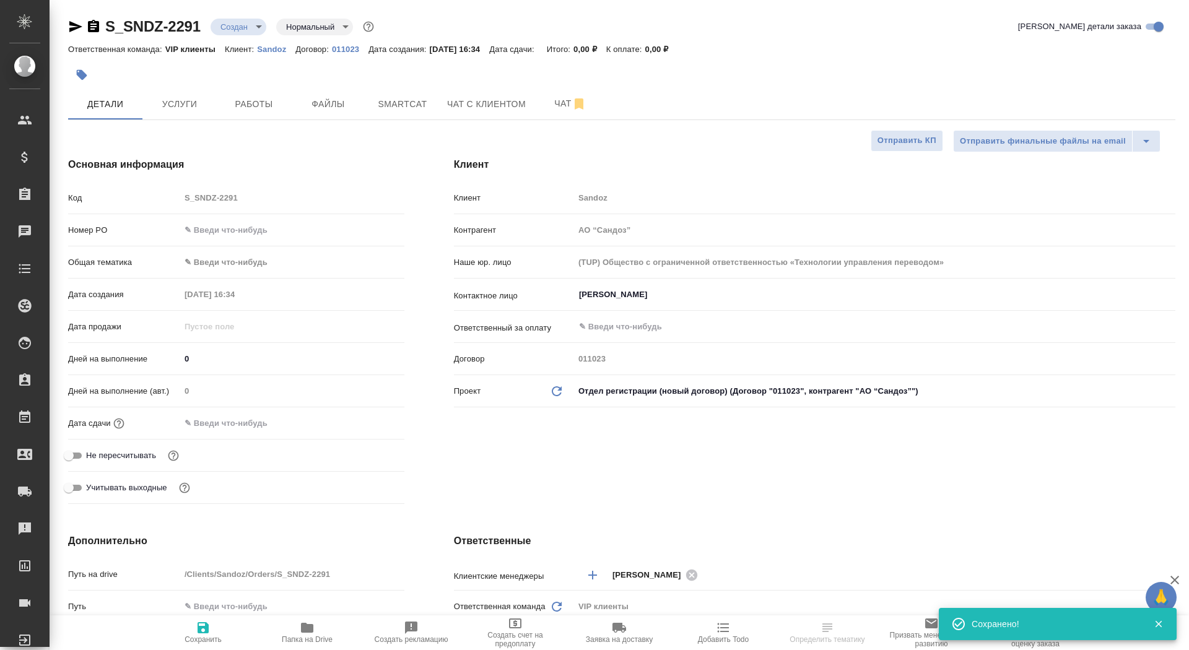
type textarea "x"
click at [202, 418] on input "text" at bounding box center [234, 423] width 108 height 18
click at [380, 418] on div at bounding box center [382, 422] width 43 height 15
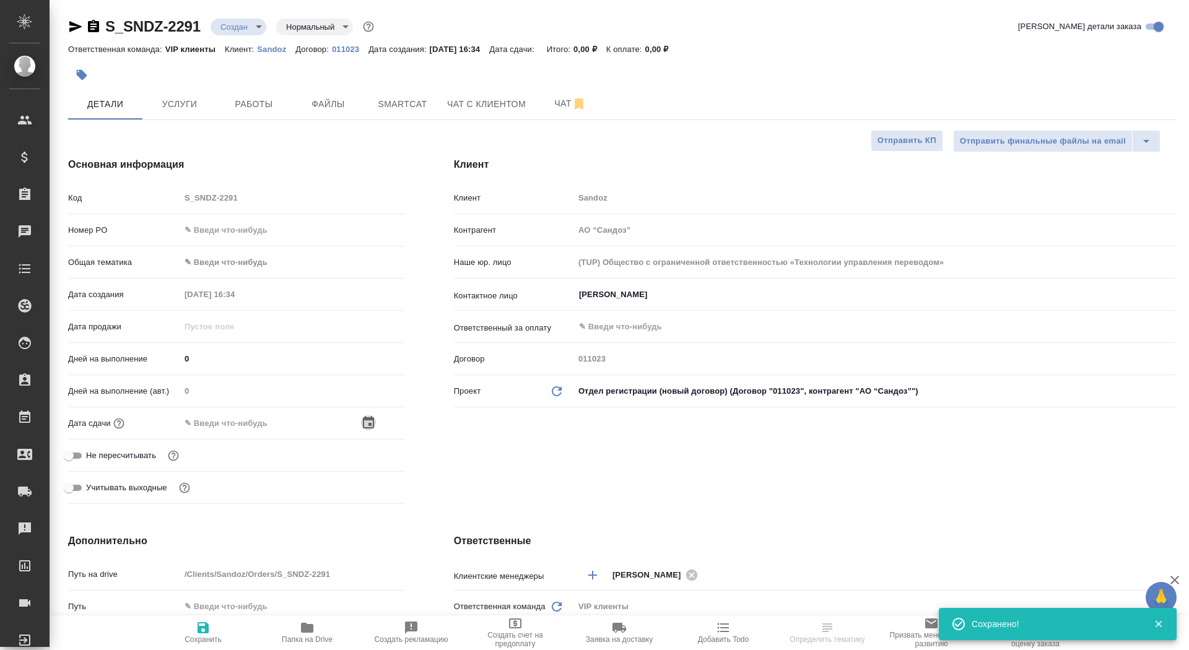
click at [367, 418] on icon "button" at bounding box center [368, 422] width 11 height 12
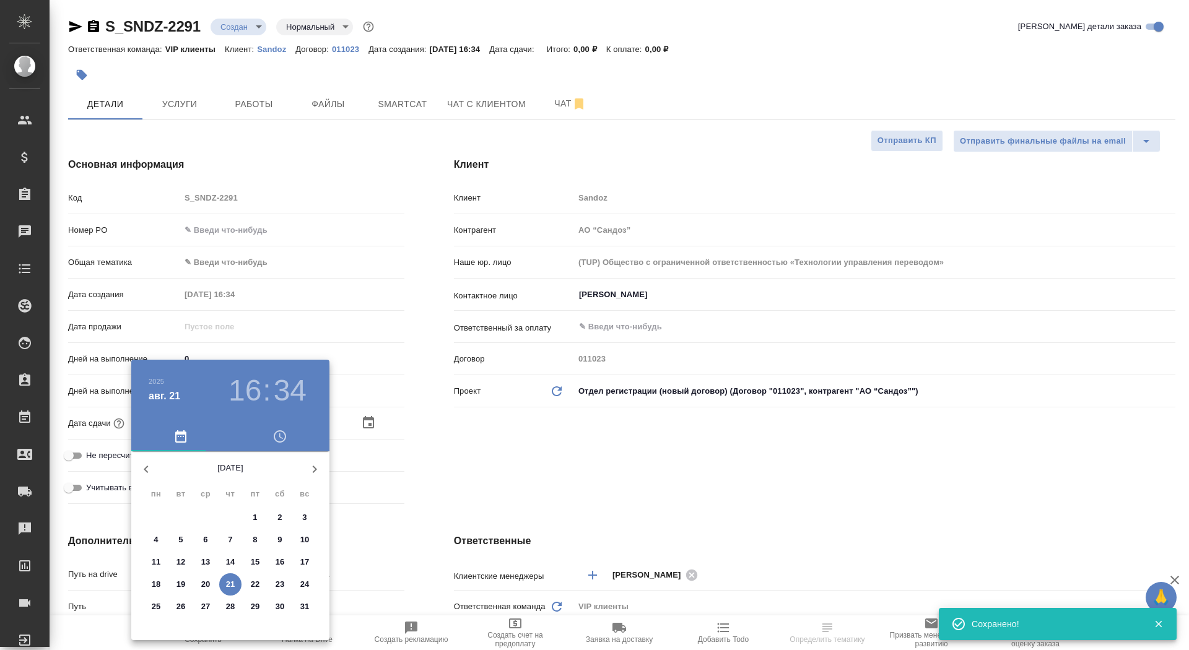
click at [252, 586] on p "22" at bounding box center [255, 584] width 9 height 12
type input "[DATE] 16:34"
type textarea "x"
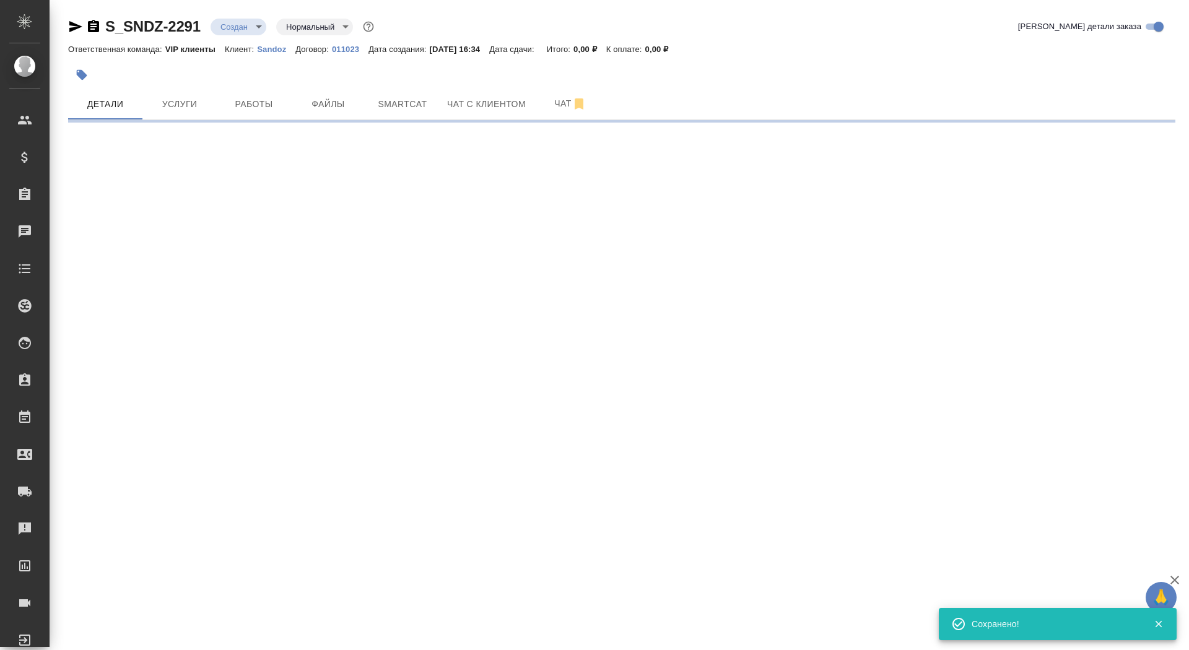
select select "RU"
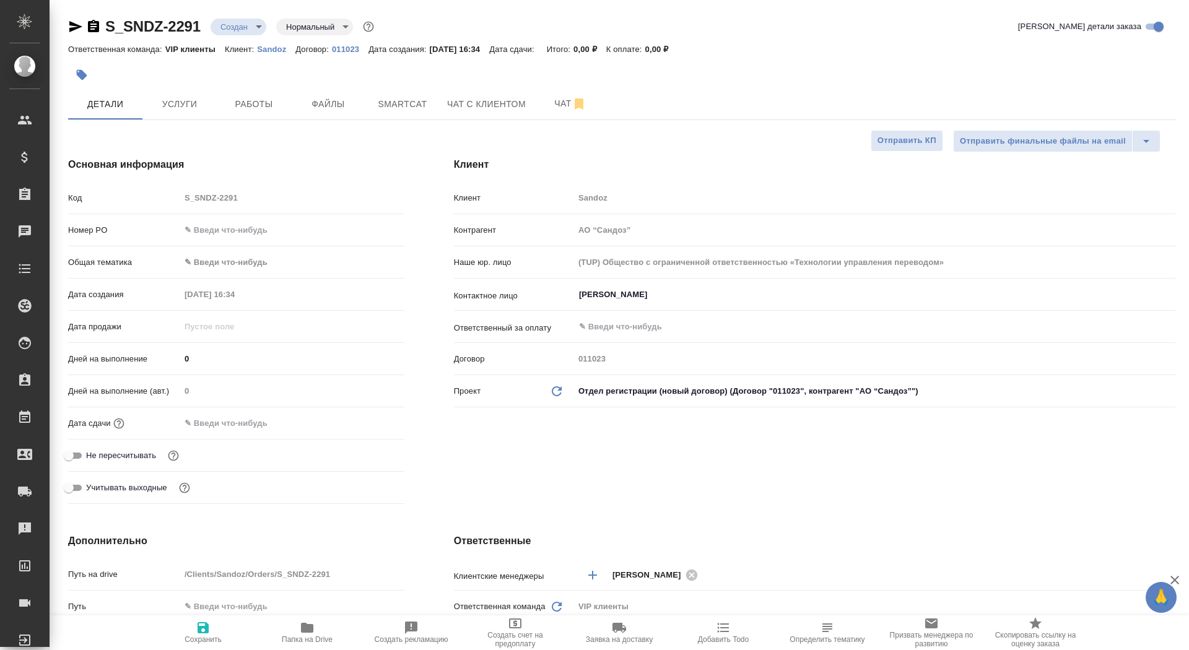
click at [278, 493] on div "Учитывать выходные" at bounding box center [236, 488] width 336 height 22
click at [250, 427] on input "text" at bounding box center [234, 423] width 108 height 18
click at [358, 413] on div "Дата сдачи" at bounding box center [236, 423] width 336 height 22
click at [363, 415] on icon "button" at bounding box center [368, 422] width 15 height 15
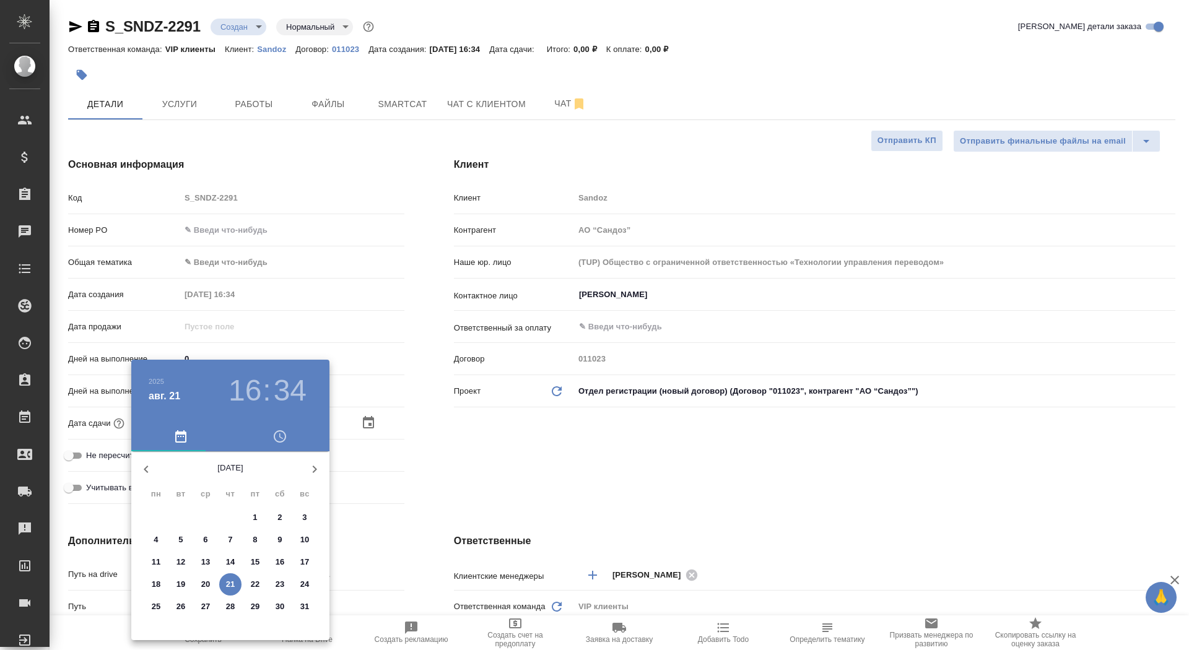
click at [253, 586] on p "22" at bounding box center [255, 584] width 9 height 12
type input "22.08.2025 16:34"
type textarea "x"
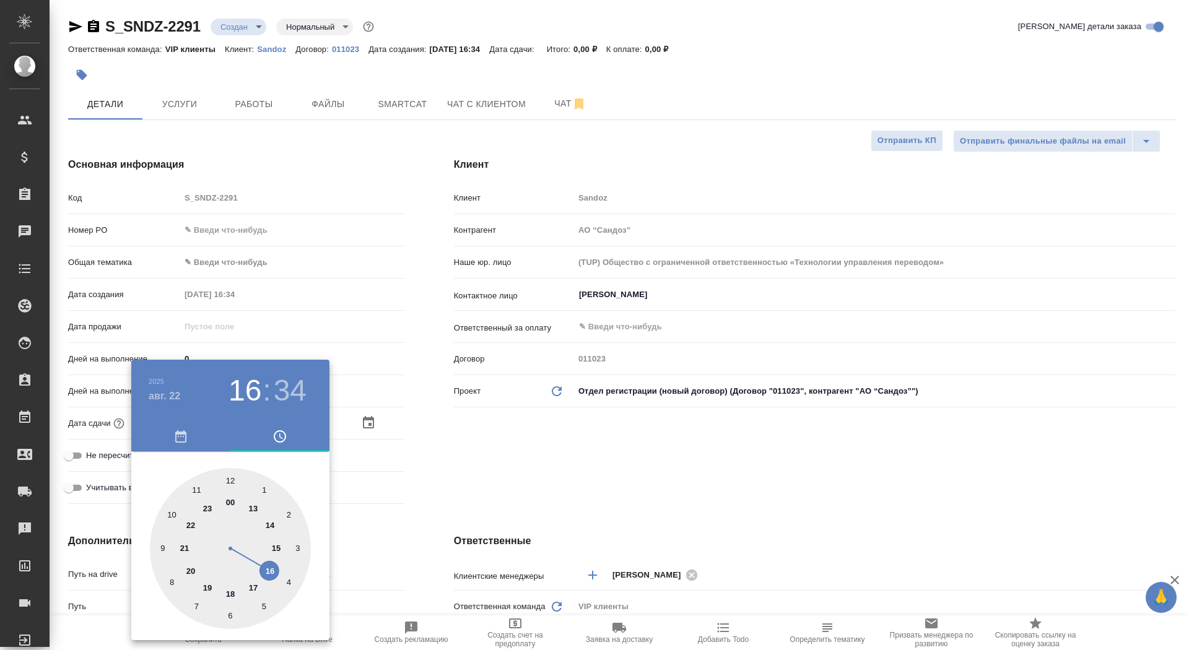
type input "22.08.2025 12:34"
type textarea "x"
click at [230, 480] on div at bounding box center [230, 548] width 161 height 161
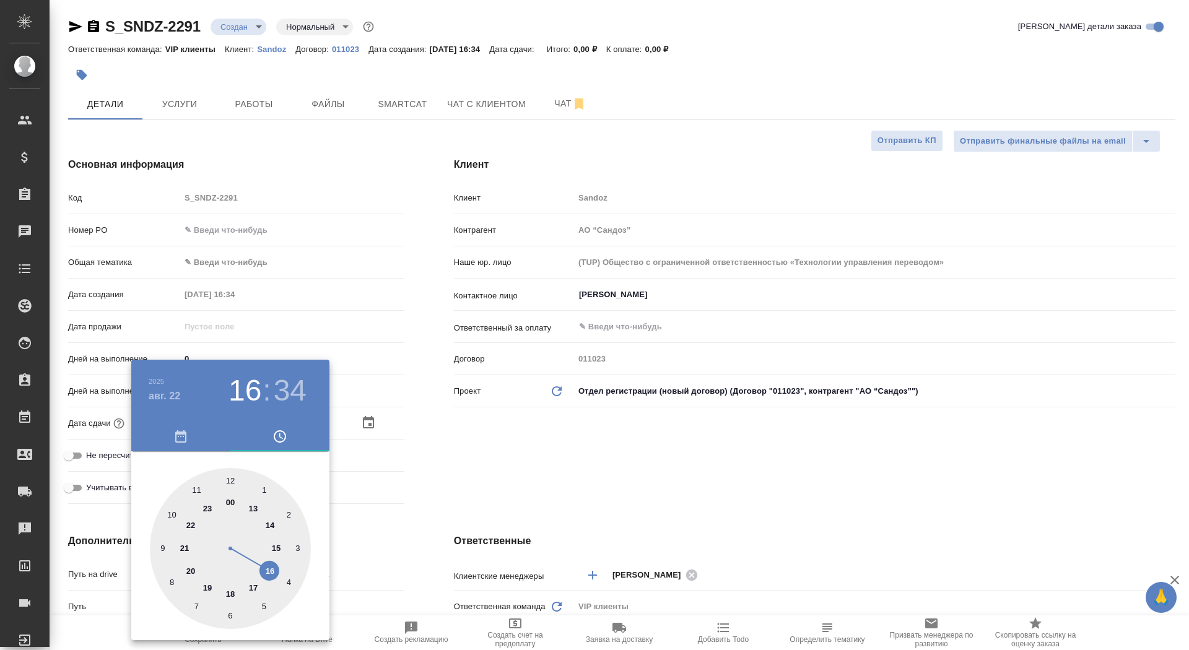
type textarea "x"
click at [230, 480] on div at bounding box center [230, 548] width 161 height 161
type input "22.08.2025 12:00"
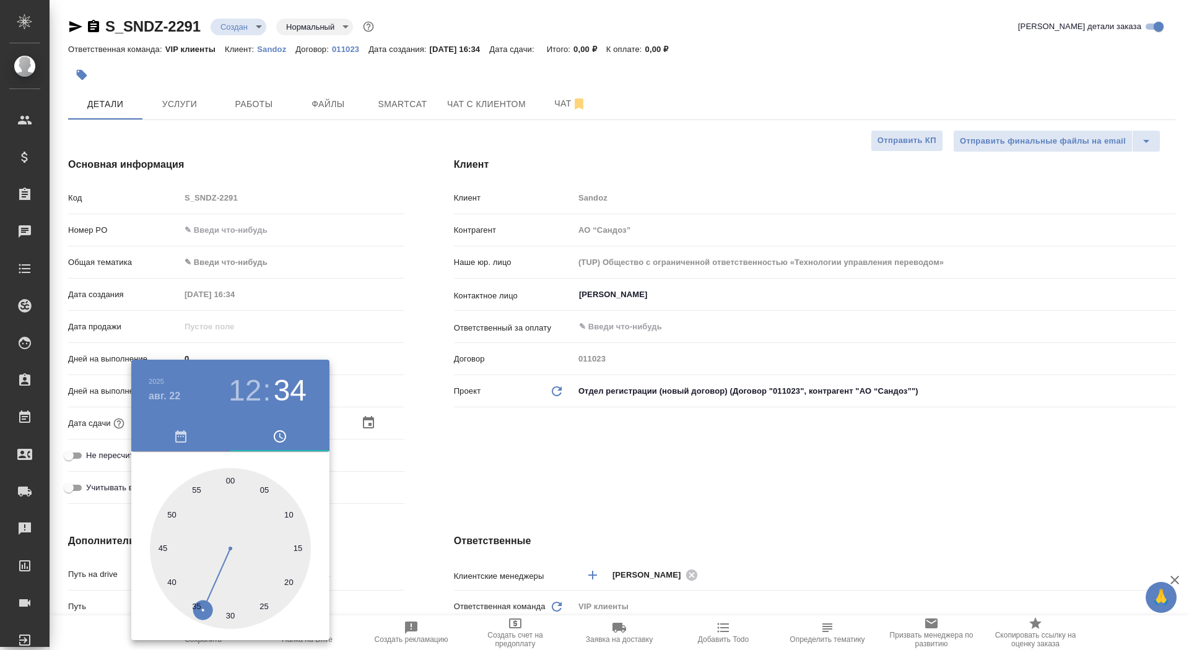
type textarea "x"
click at [398, 468] on div at bounding box center [594, 325] width 1189 height 650
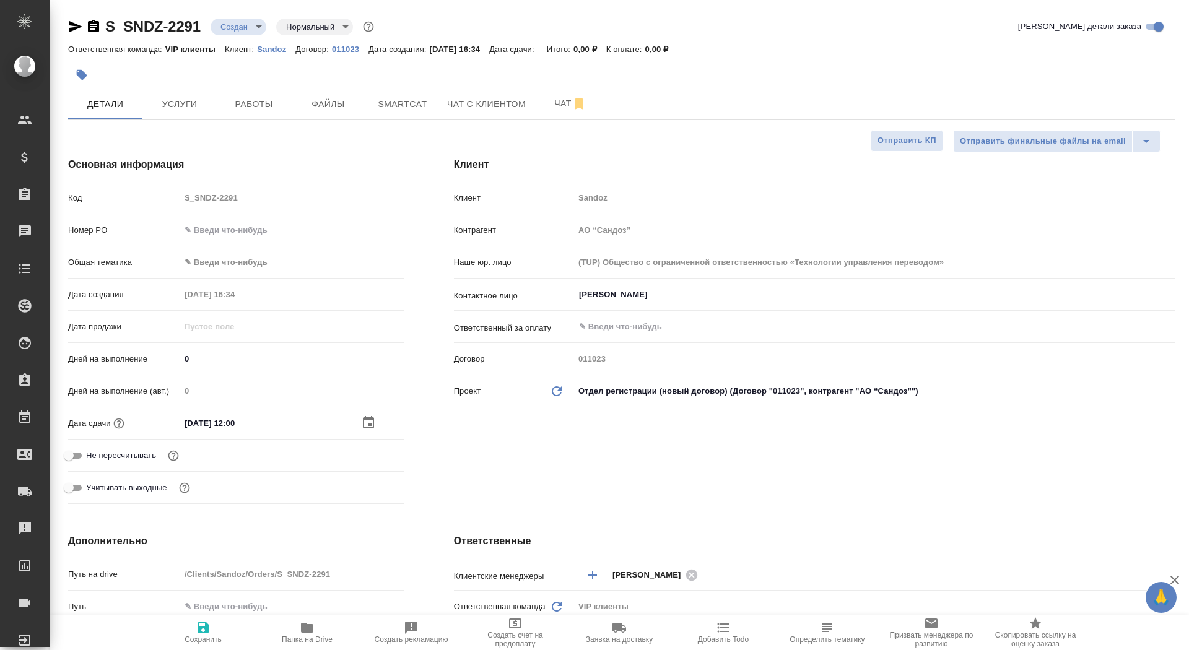
click at [202, 633] on icon "button" at bounding box center [203, 627] width 11 height 11
type textarea "x"
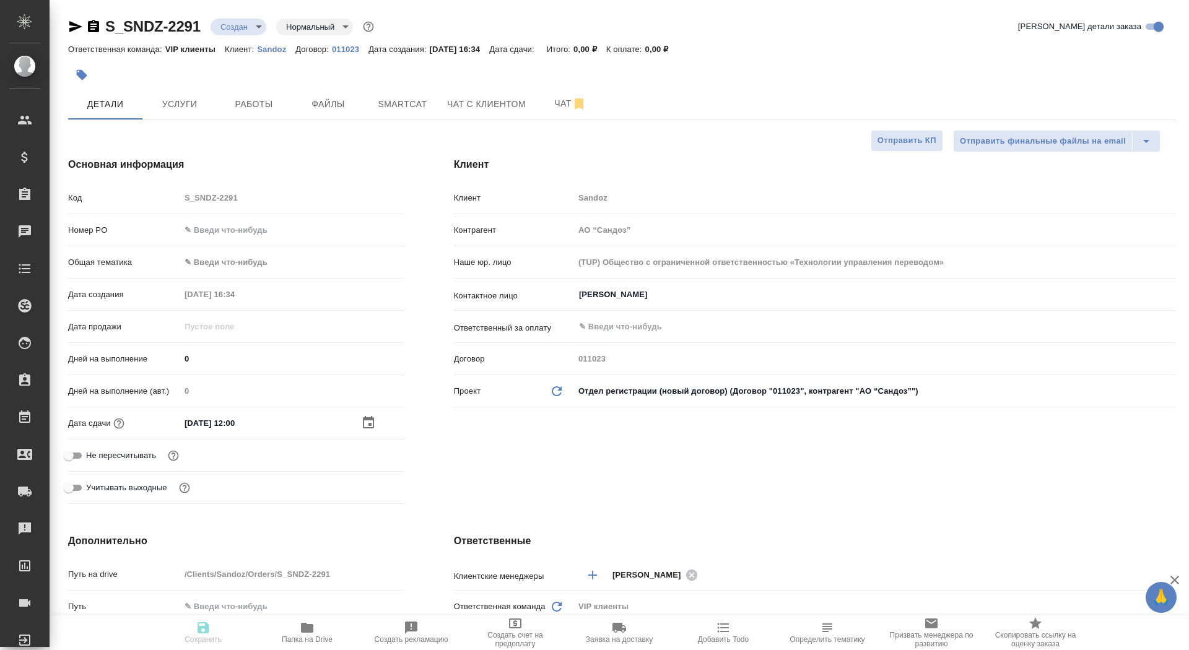
type textarea "x"
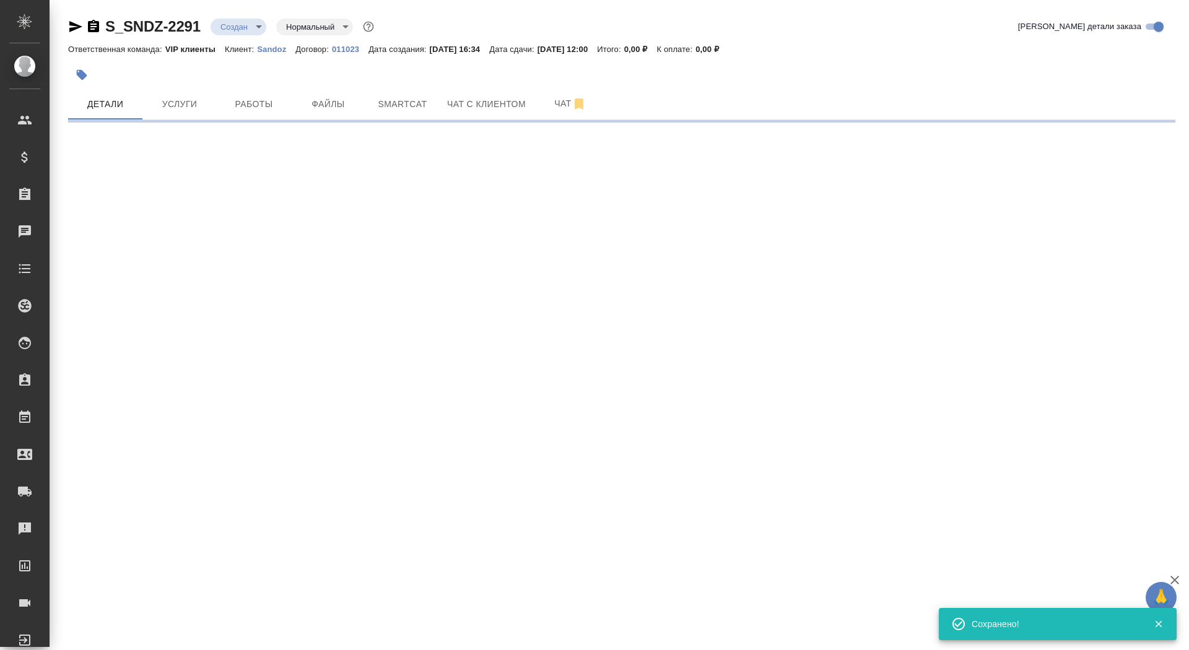
select select "RU"
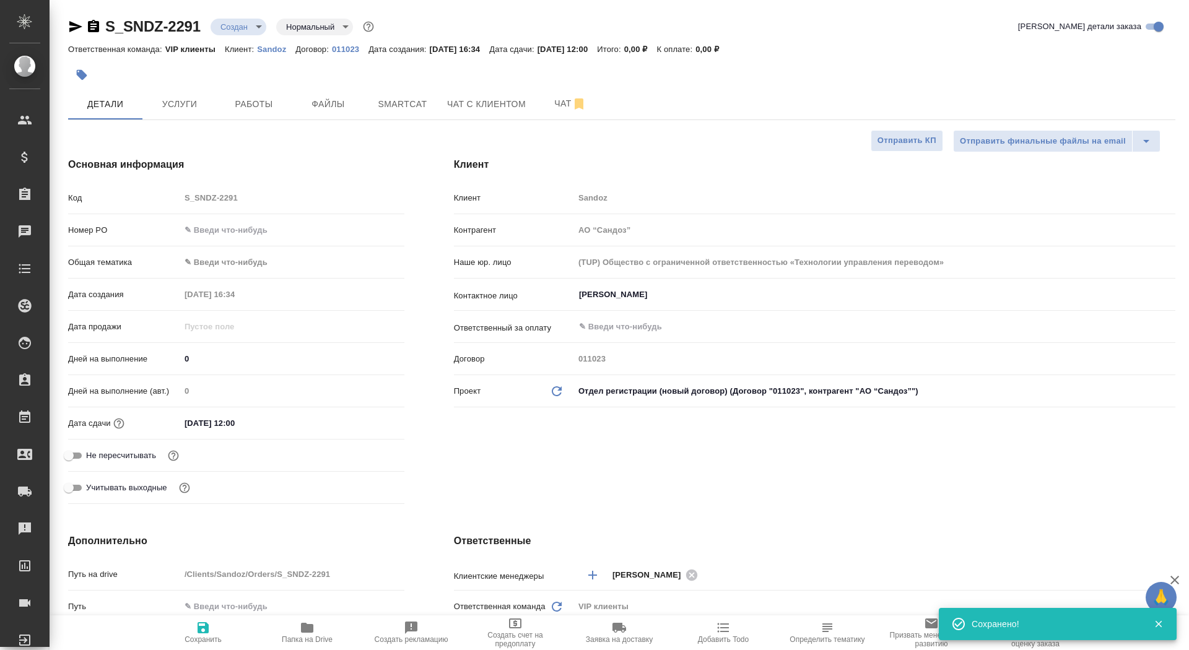
type textarea "x"
click at [266, 110] on span "Работы" at bounding box center [253, 104] width 59 height 15
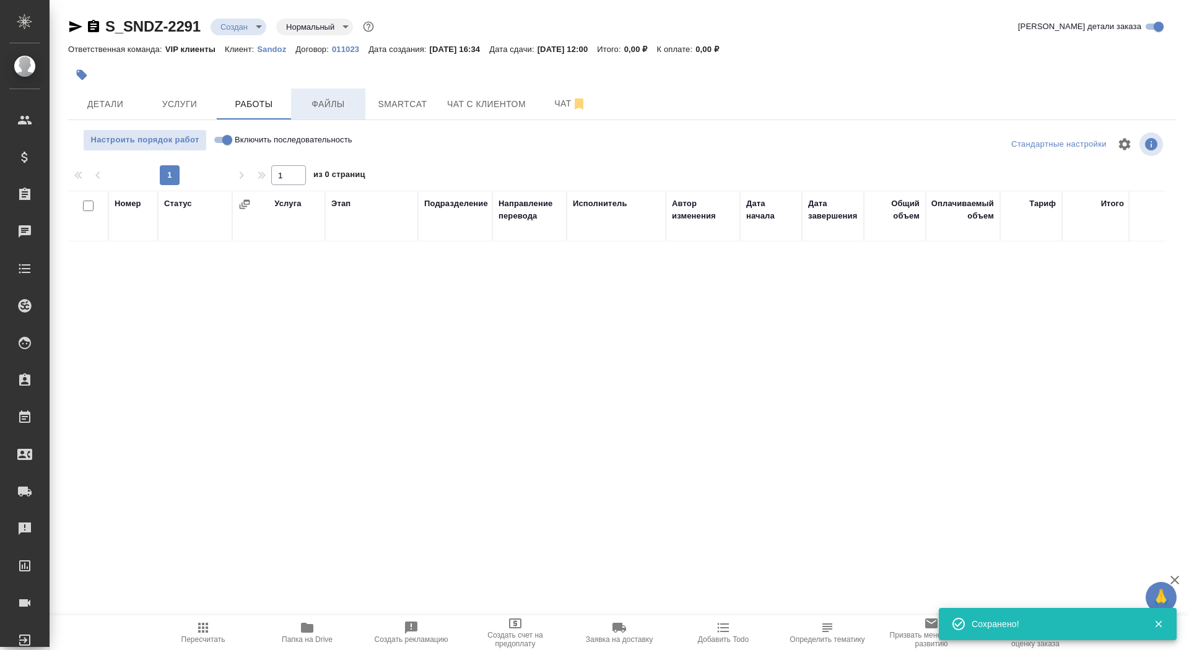
click at [349, 100] on span "Файлы" at bounding box center [327, 104] width 59 height 15
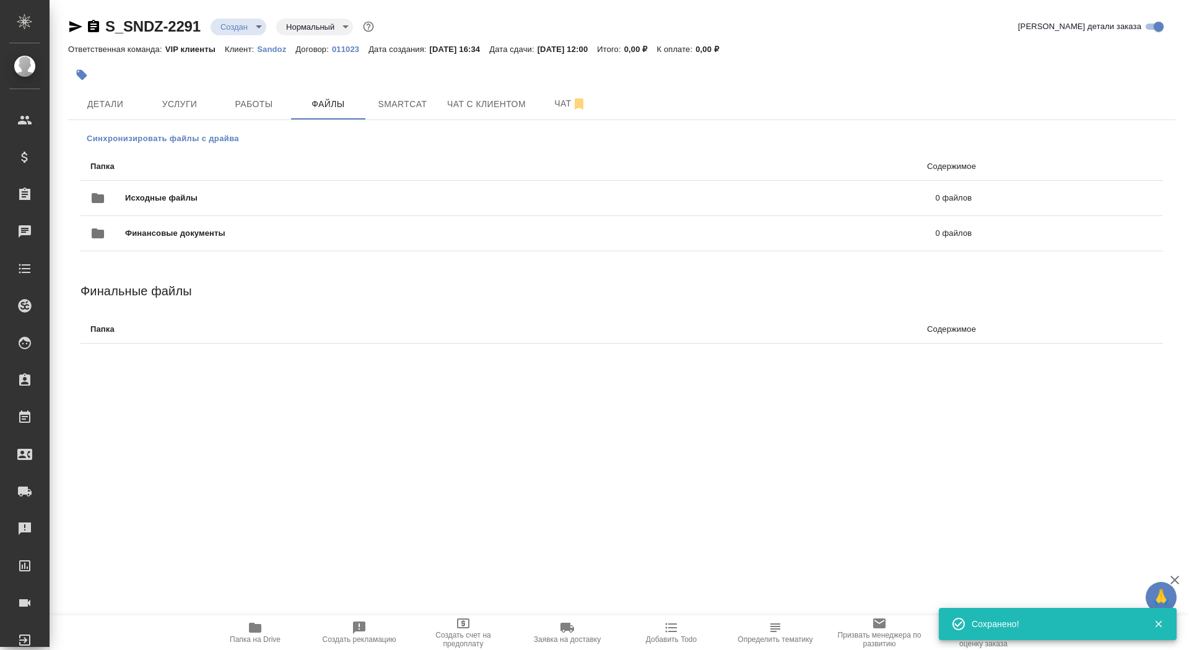
click at [166, 141] on span "Синхронизировать файлы с драйва" at bounding box center [163, 139] width 152 height 12
click at [173, 196] on span "Исходные файлы" at bounding box center [345, 199] width 441 height 12
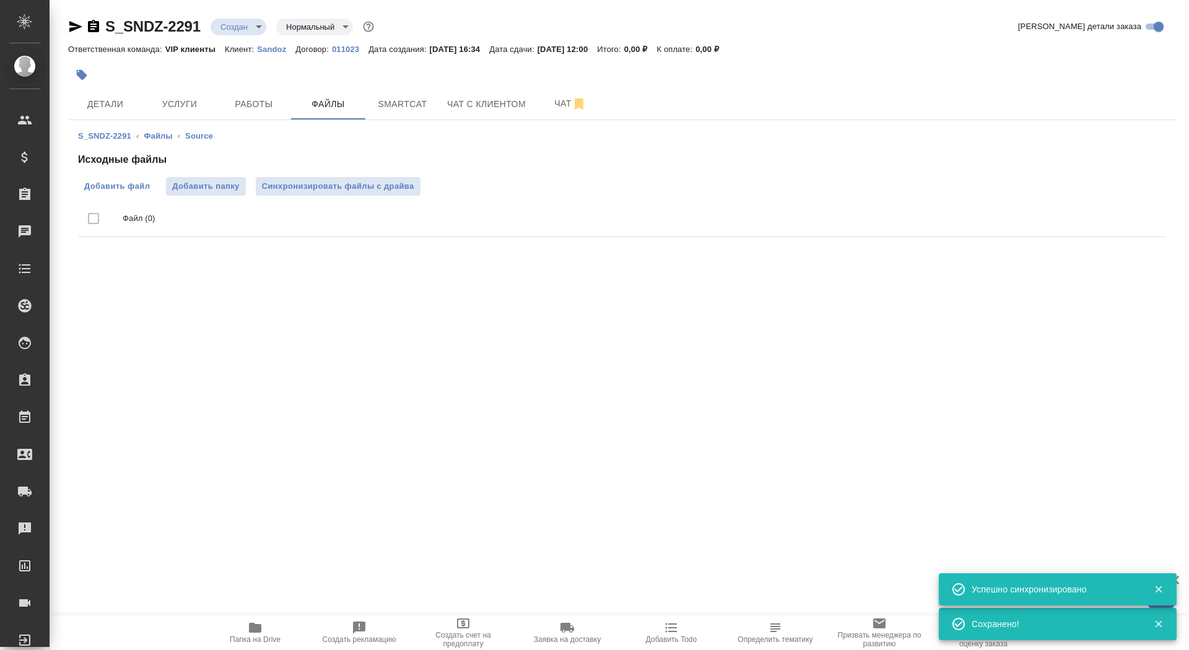
click at [137, 185] on span "Добавить файл" at bounding box center [117, 186] width 66 height 12
click at [0, 0] on input "Добавить файл" at bounding box center [0, 0] width 0 height 0
click at [87, 72] on icon "button" at bounding box center [82, 75] width 12 height 12
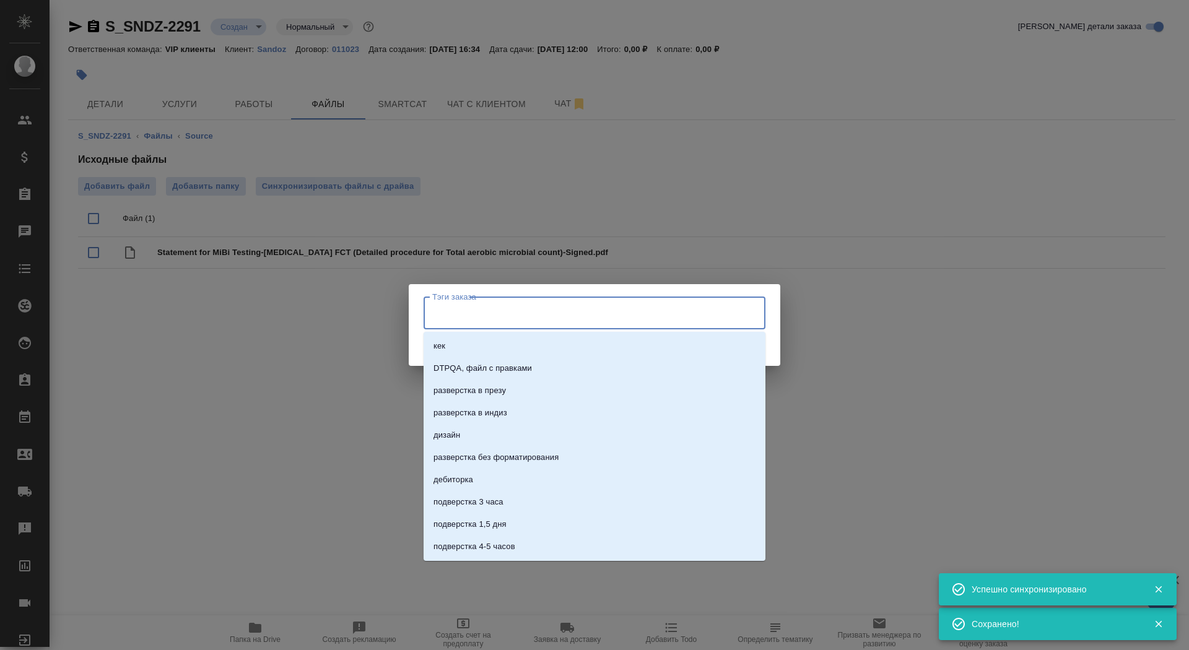
click at [503, 317] on input "Тэги заказа" at bounding box center [582, 312] width 307 height 21
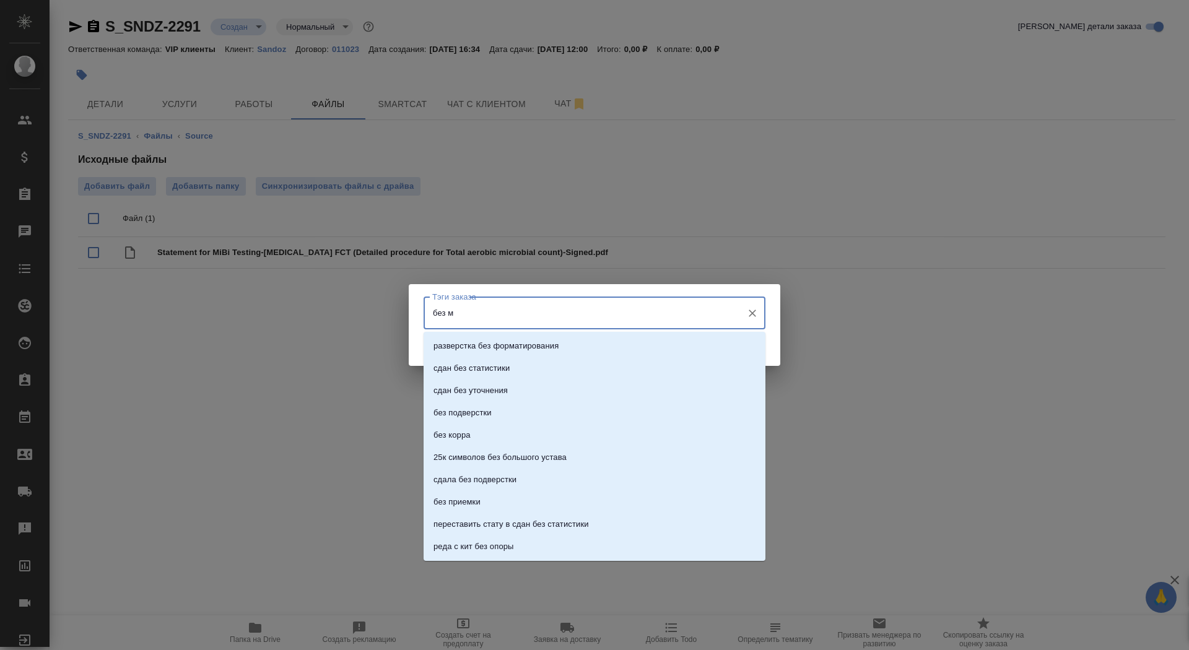
type input "без мв"
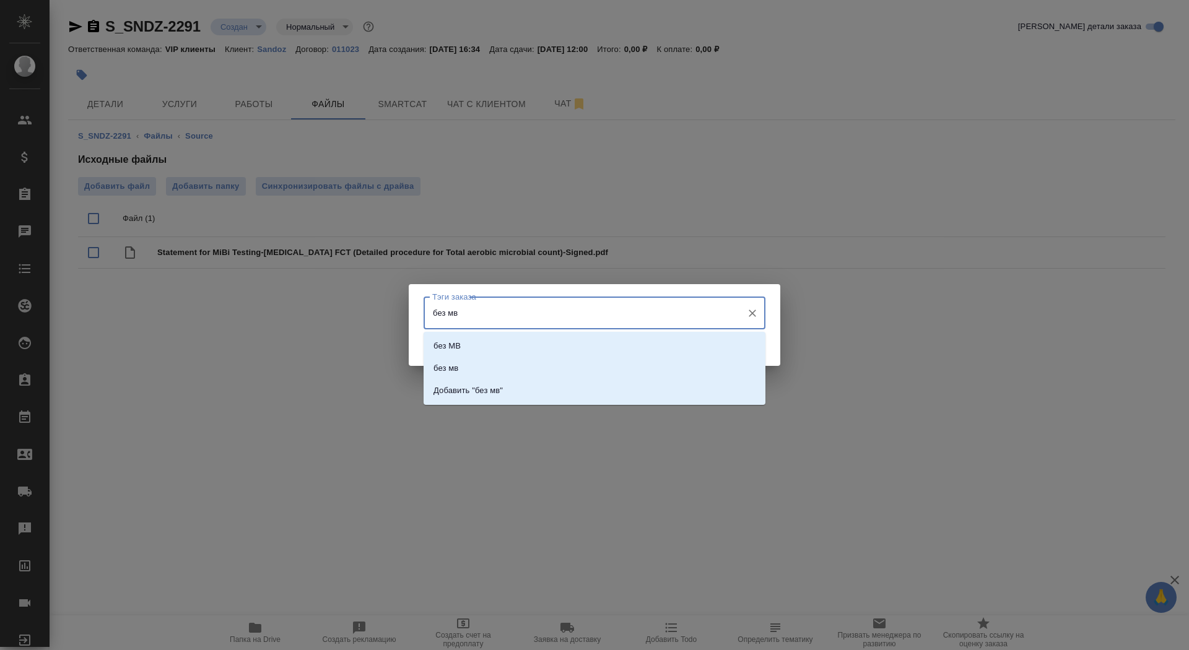
click at [502, 337] on li "без МВ" at bounding box center [595, 346] width 342 height 22
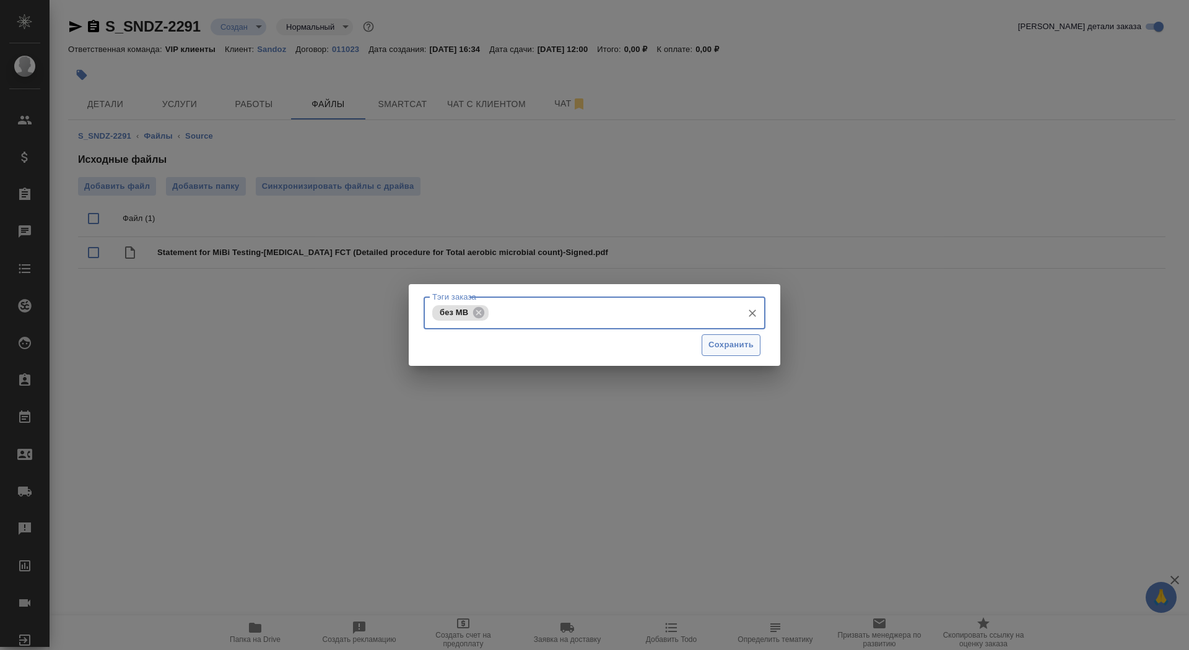
click at [728, 344] on span "Сохранить" at bounding box center [730, 345] width 45 height 14
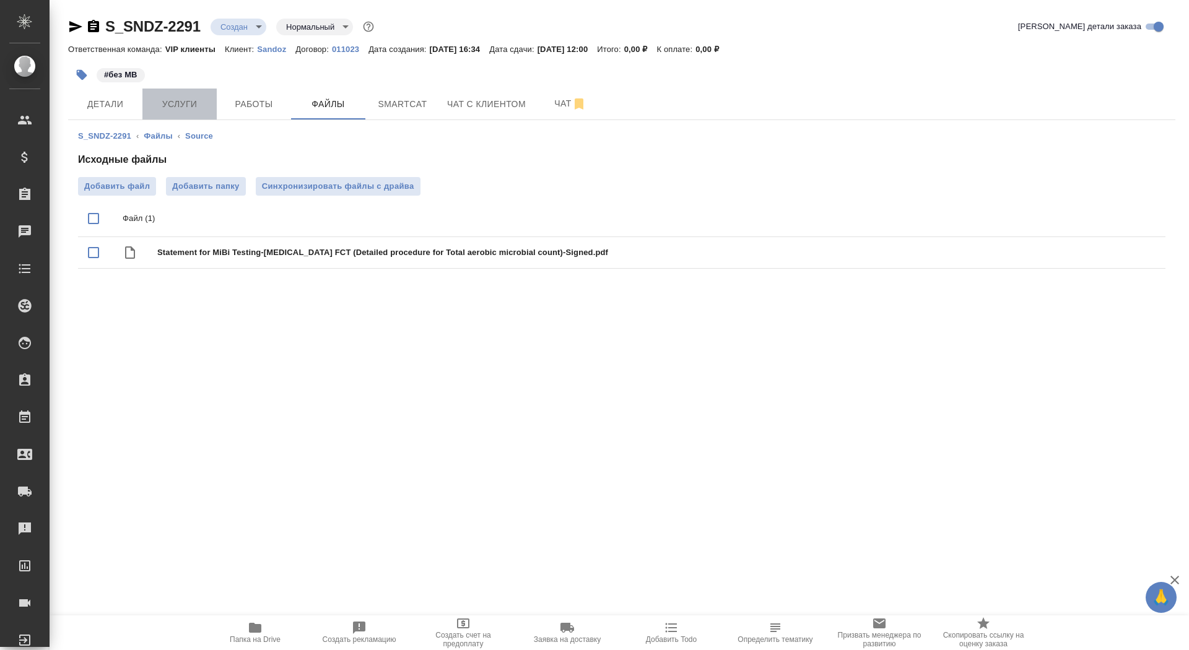
click at [168, 100] on span "Услуги" at bounding box center [179, 104] width 59 height 15
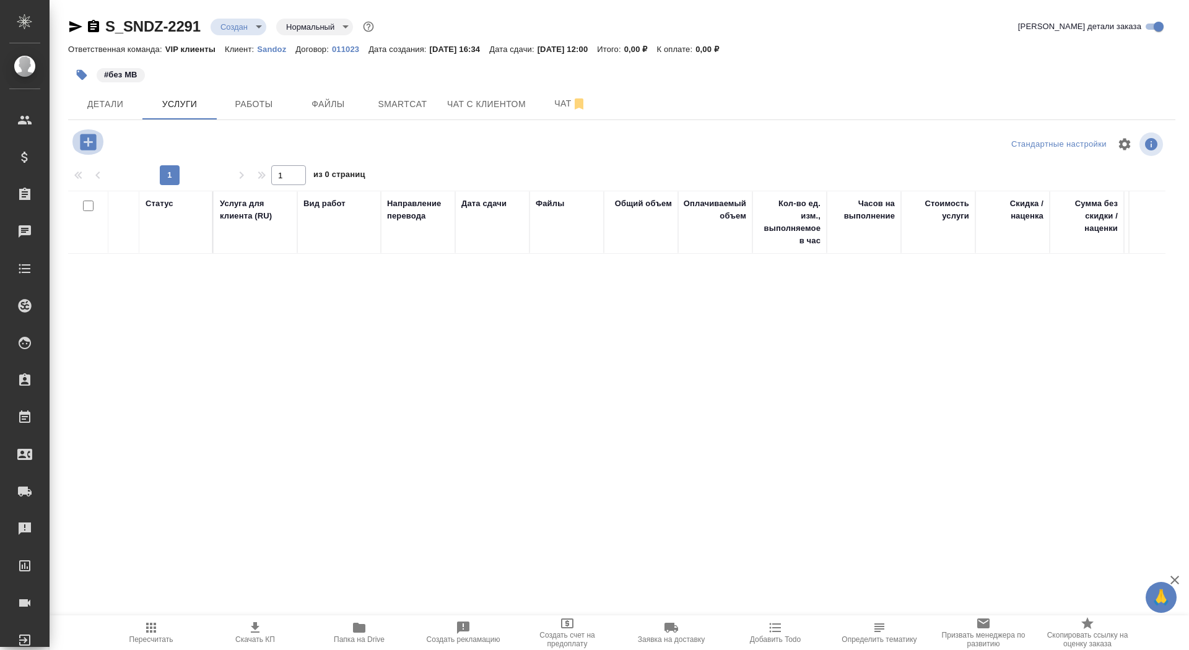
click at [91, 142] on icon "button" at bounding box center [88, 142] width 22 height 22
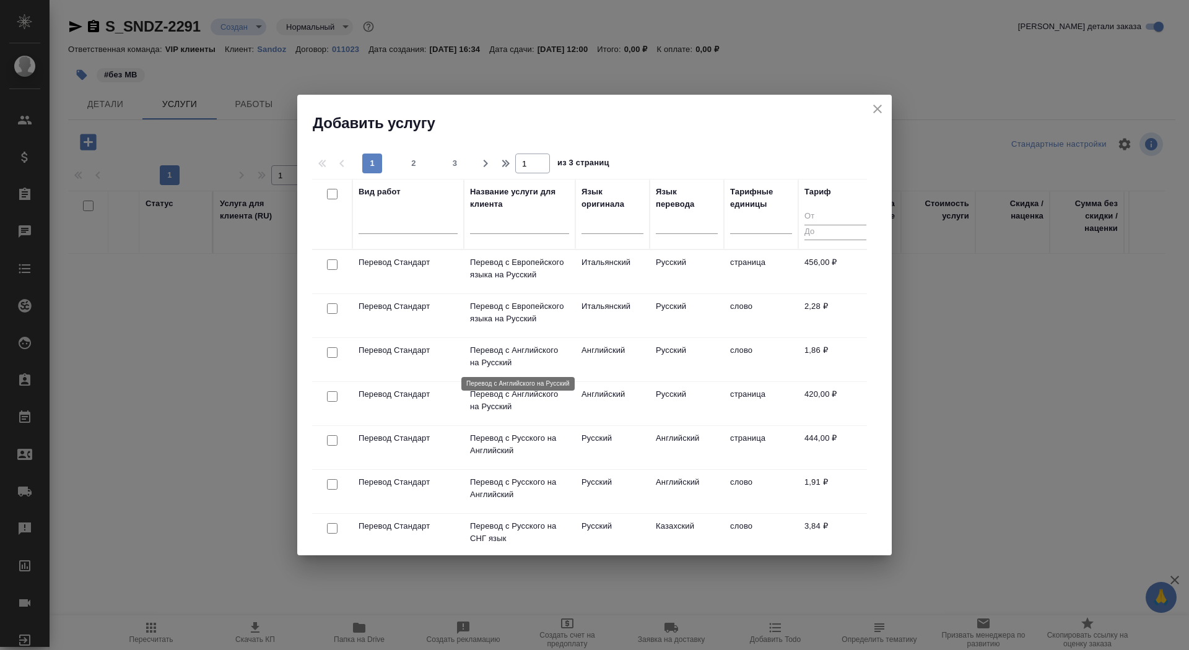
click at [505, 357] on p "Перевод с Английского на Русский" at bounding box center [519, 356] width 99 height 25
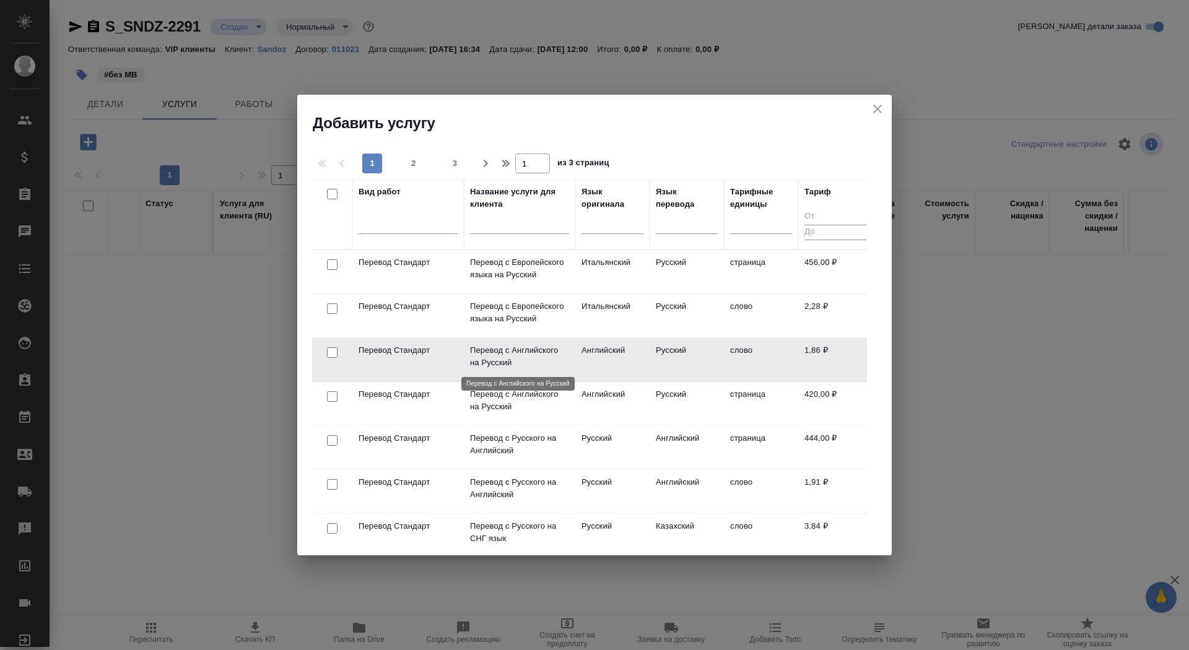
click at [505, 357] on p "Перевод с Английского на Русский" at bounding box center [519, 356] width 99 height 25
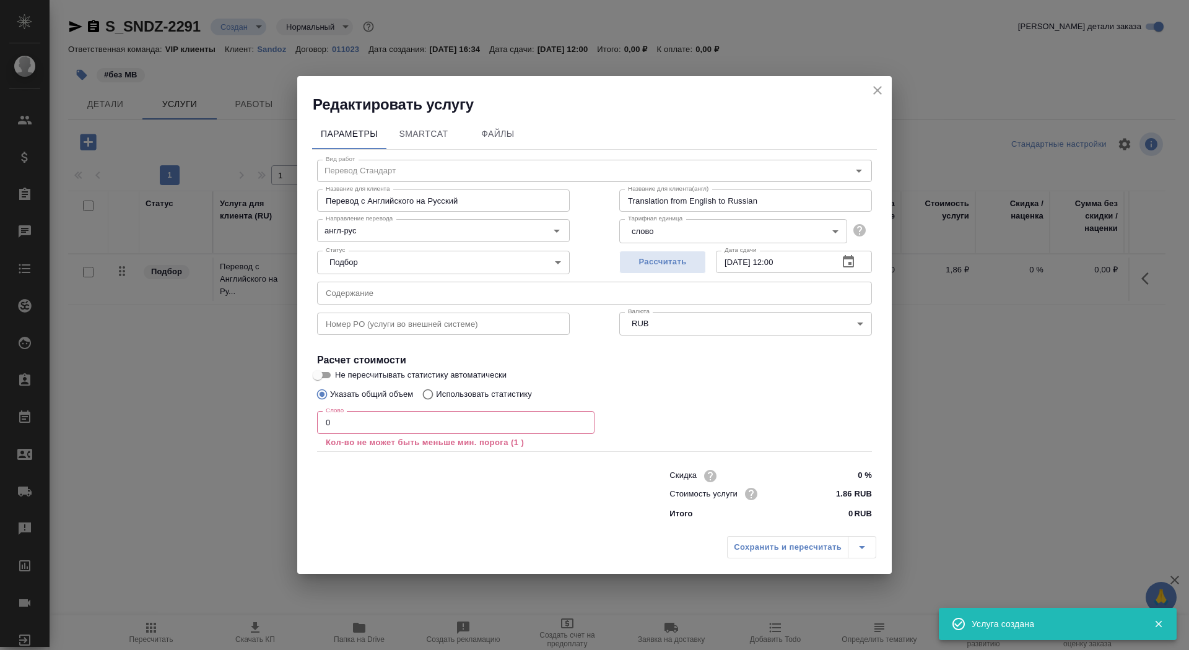
click at [384, 432] on input "0" at bounding box center [455, 422] width 277 height 22
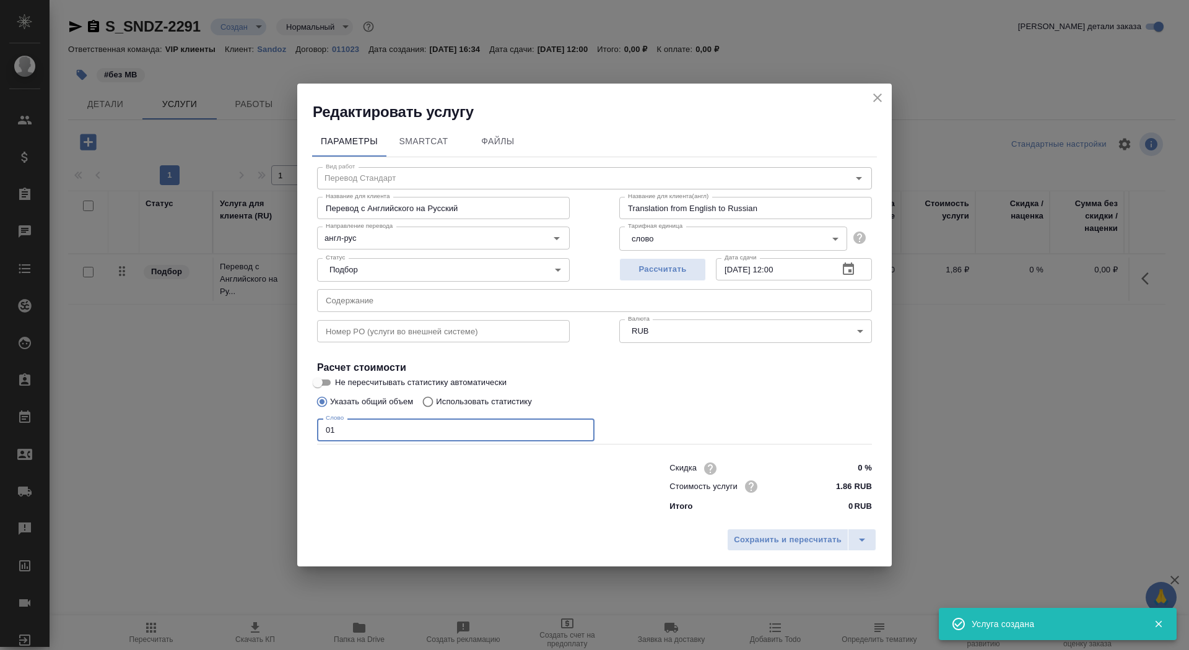
type input "01"
click at [324, 378] on input "Не пересчитывать статистику автоматически" at bounding box center [317, 382] width 45 height 15
checkbox input "true"
click at [807, 548] on button "Сохранить и пересчитать" at bounding box center [787, 540] width 121 height 22
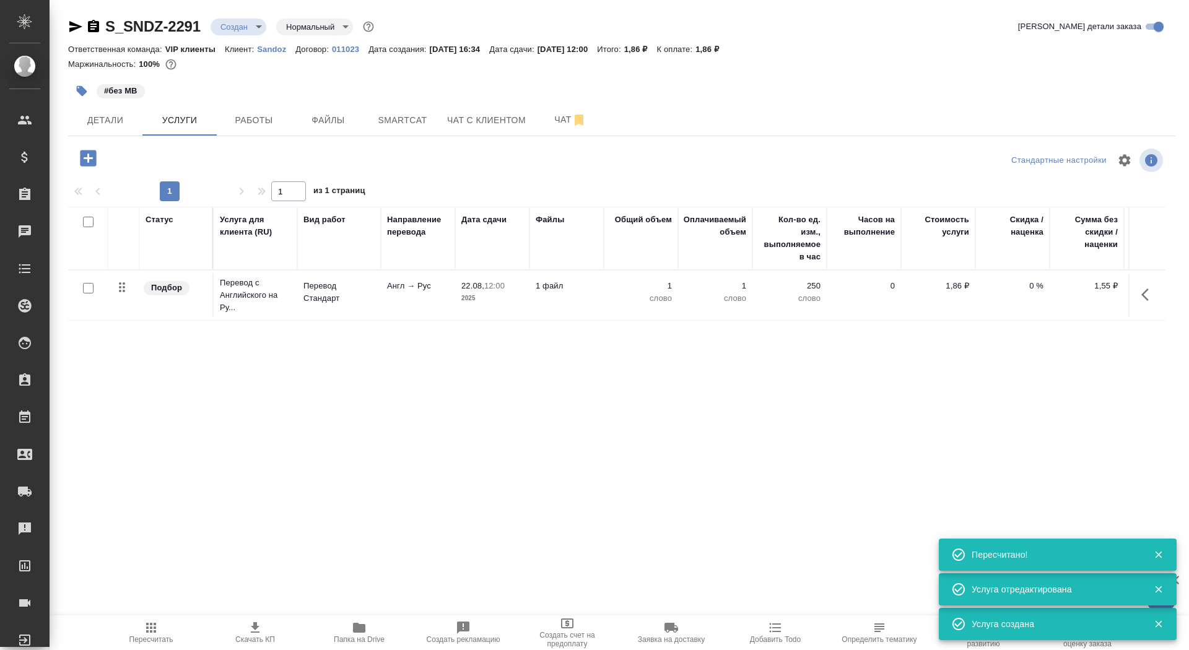
click at [79, 296] on div at bounding box center [88, 288] width 28 height 17
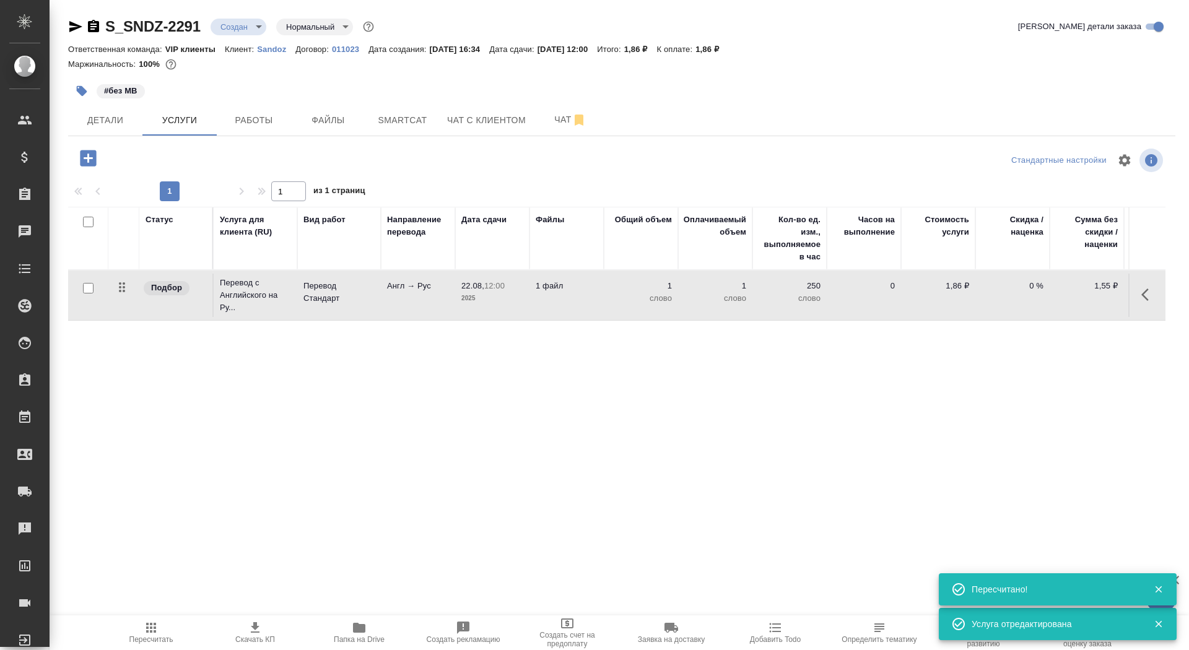
click at [88, 285] on input "checkbox" at bounding box center [88, 288] width 11 height 11
checkbox input "true"
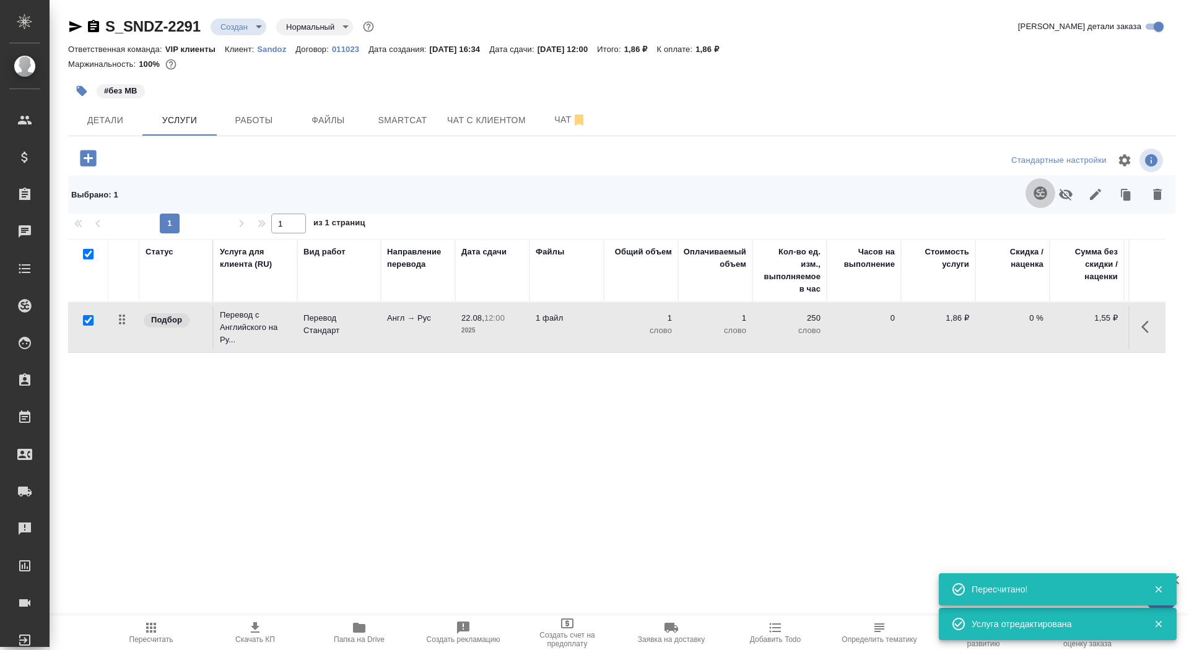
click at [1033, 199] on icon "button" at bounding box center [1040, 193] width 15 height 15
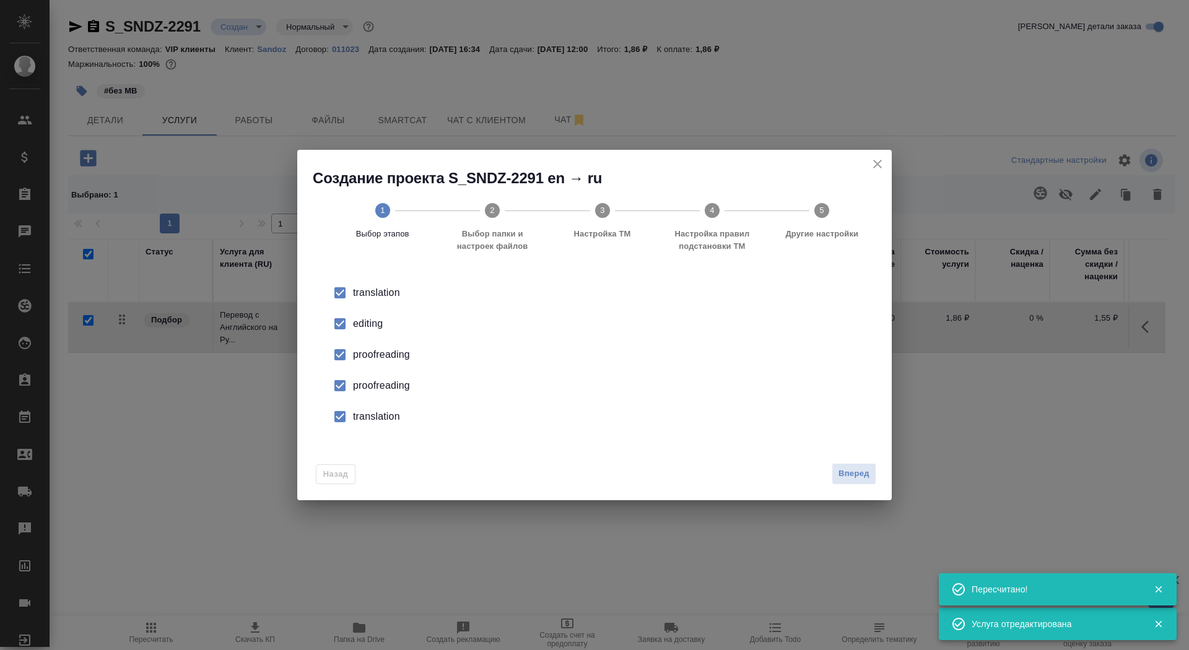
click at [368, 321] on div "editing" at bounding box center [607, 323] width 509 height 15
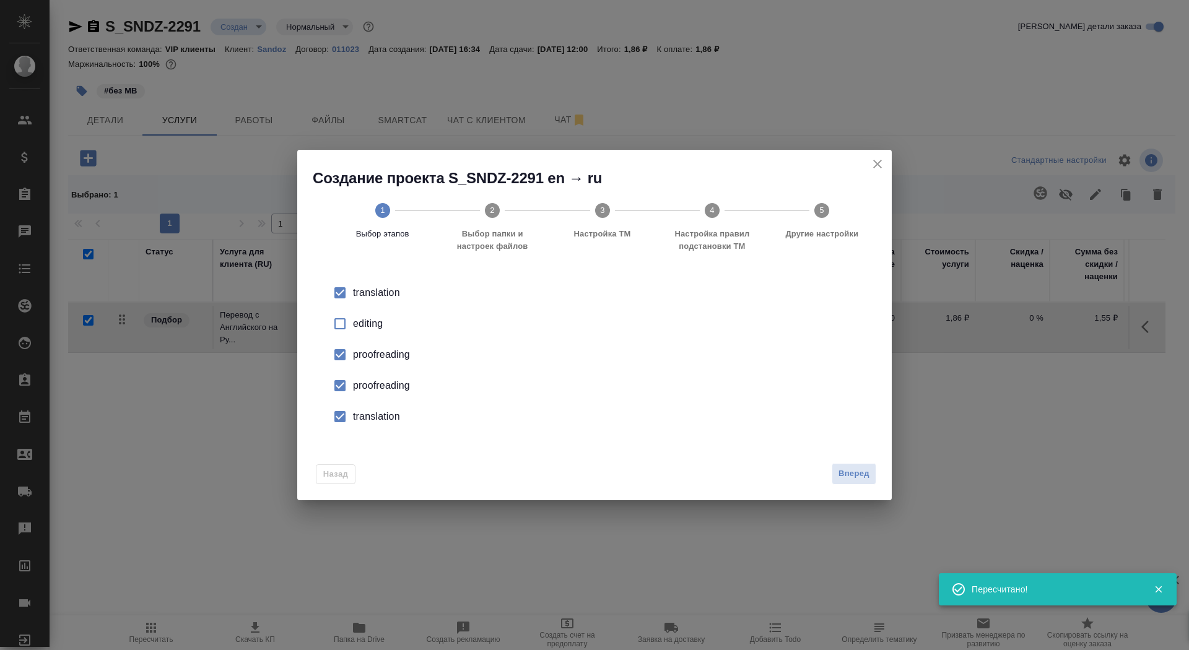
click at [380, 362] on div "proofreading" at bounding box center [607, 354] width 509 height 15
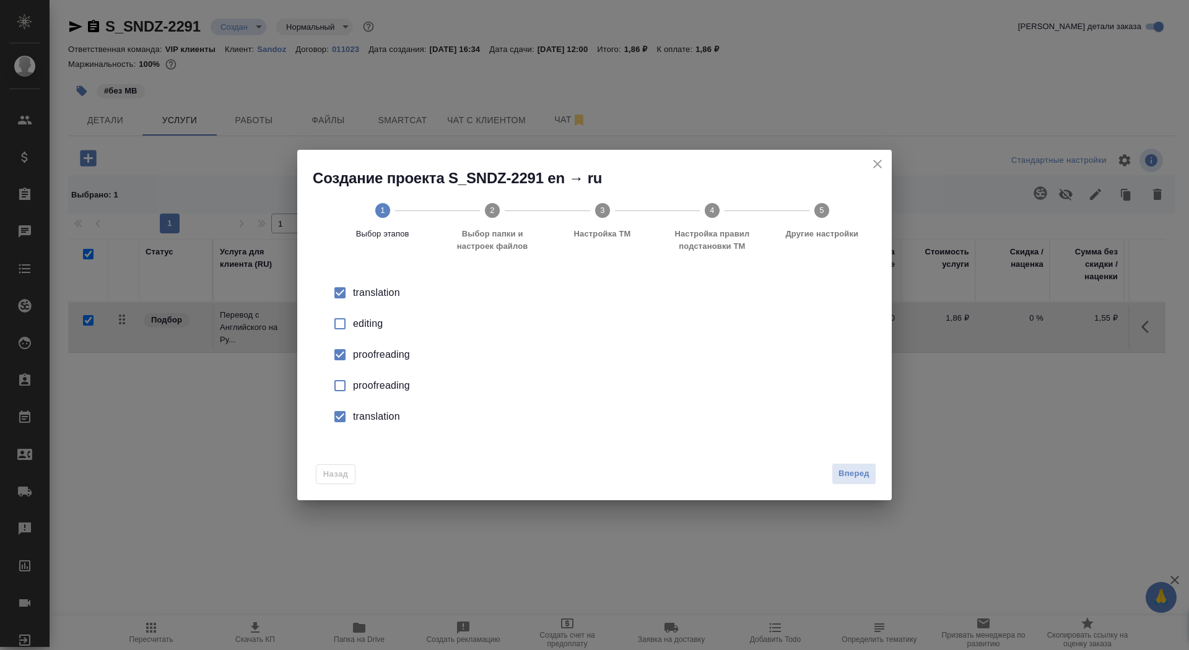
click at [380, 300] on div "translation" at bounding box center [607, 292] width 509 height 15
click at [857, 472] on span "Вперед" at bounding box center [853, 474] width 31 height 14
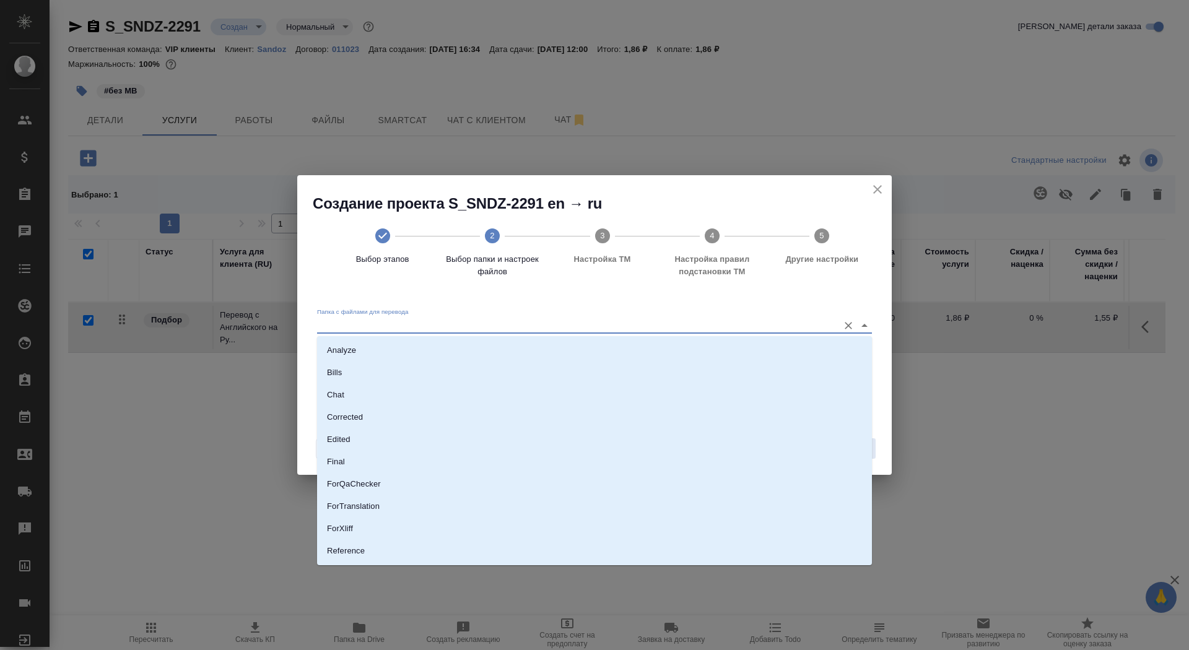
click at [727, 332] on input "Папка с файлами для перевода" at bounding box center [574, 325] width 515 height 15
click at [682, 513] on li "Source" at bounding box center [594, 509] width 555 height 22
type input "Source"
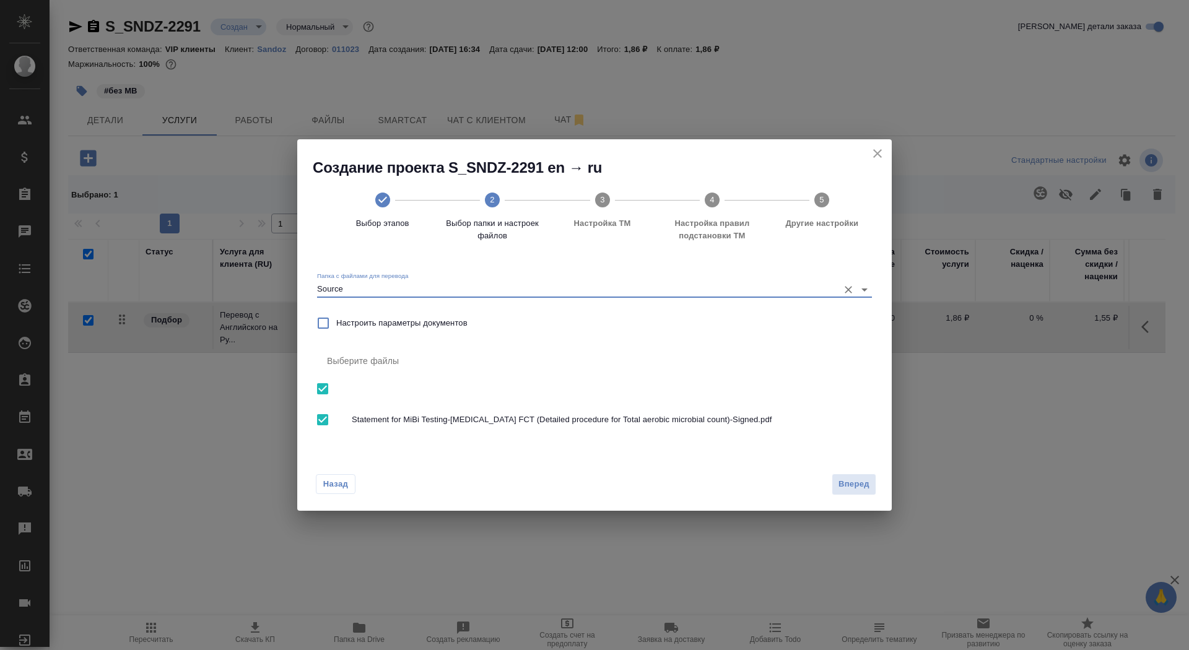
click at [877, 475] on div "Назад Вперед" at bounding box center [594, 482] width 594 height 58
click at [859, 476] on button "Вперед" at bounding box center [854, 485] width 45 height 22
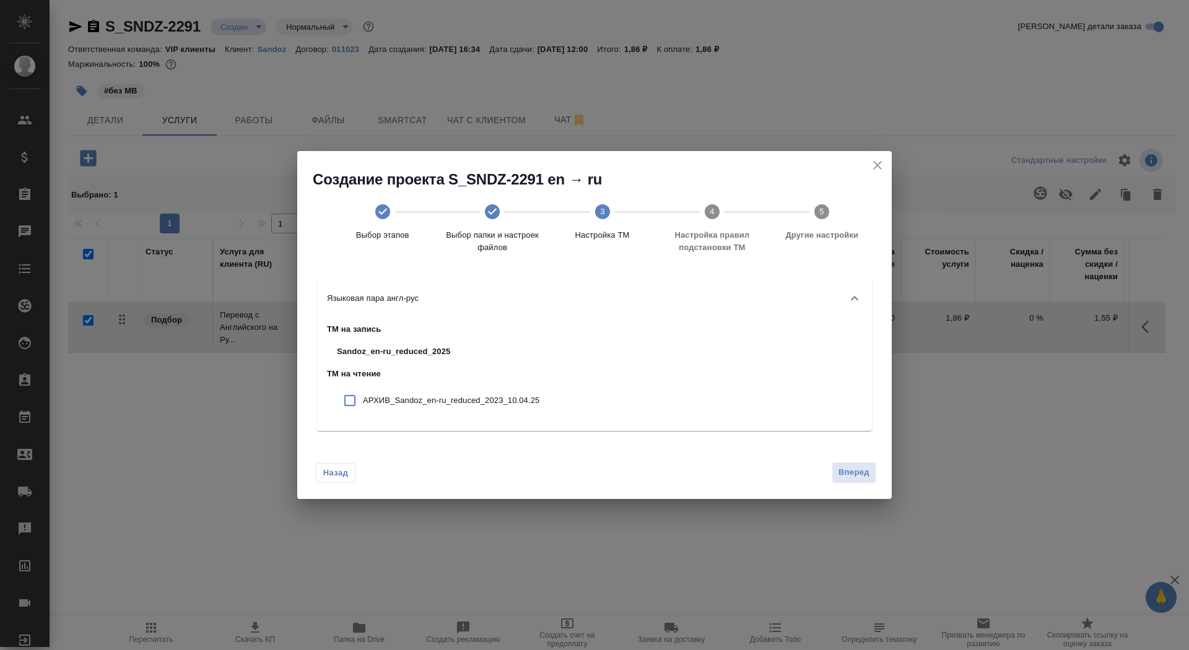
click at [850, 460] on div "Назад Вперед" at bounding box center [594, 470] width 594 height 58
click at [851, 469] on span "Вперед" at bounding box center [853, 473] width 31 height 14
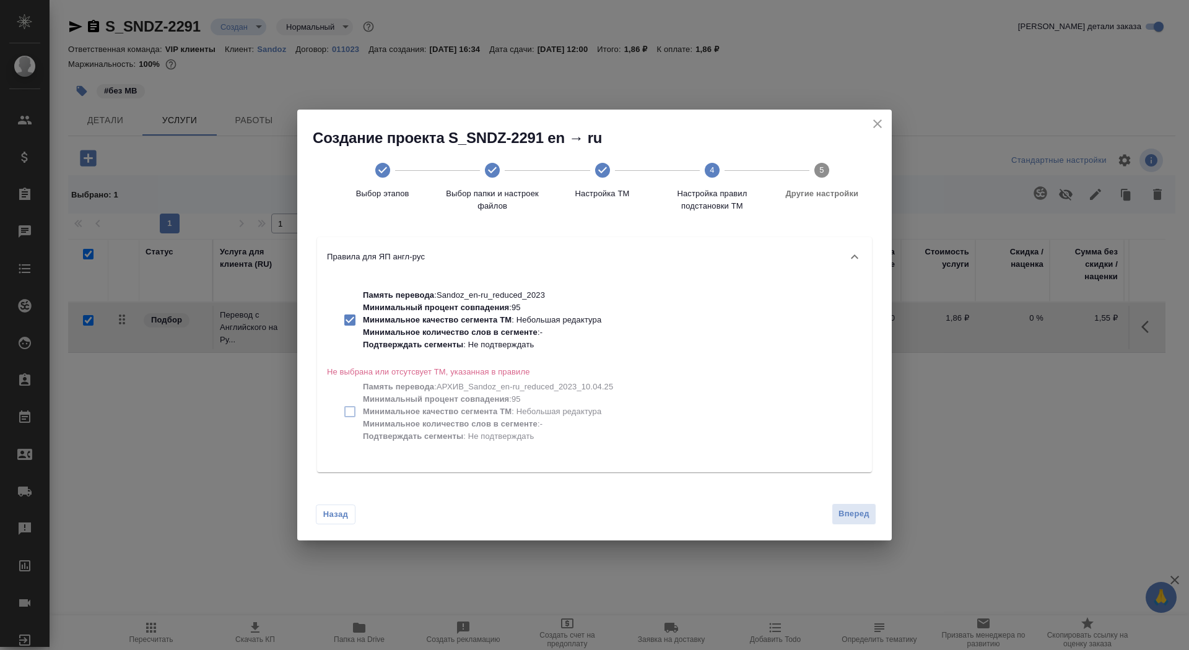
click at [864, 497] on div "Назад Вперед" at bounding box center [594, 511] width 594 height 58
click at [864, 515] on span "Вперед" at bounding box center [853, 514] width 31 height 14
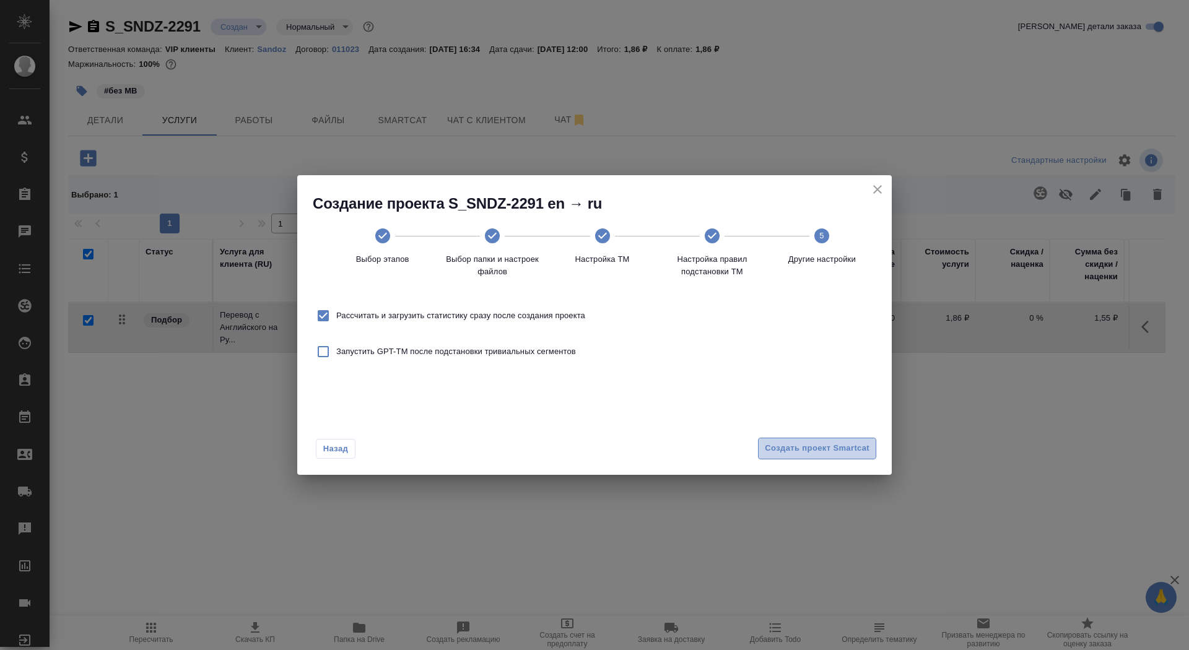
click at [831, 445] on span "Создать проект Smartcat" at bounding box center [817, 448] width 105 height 14
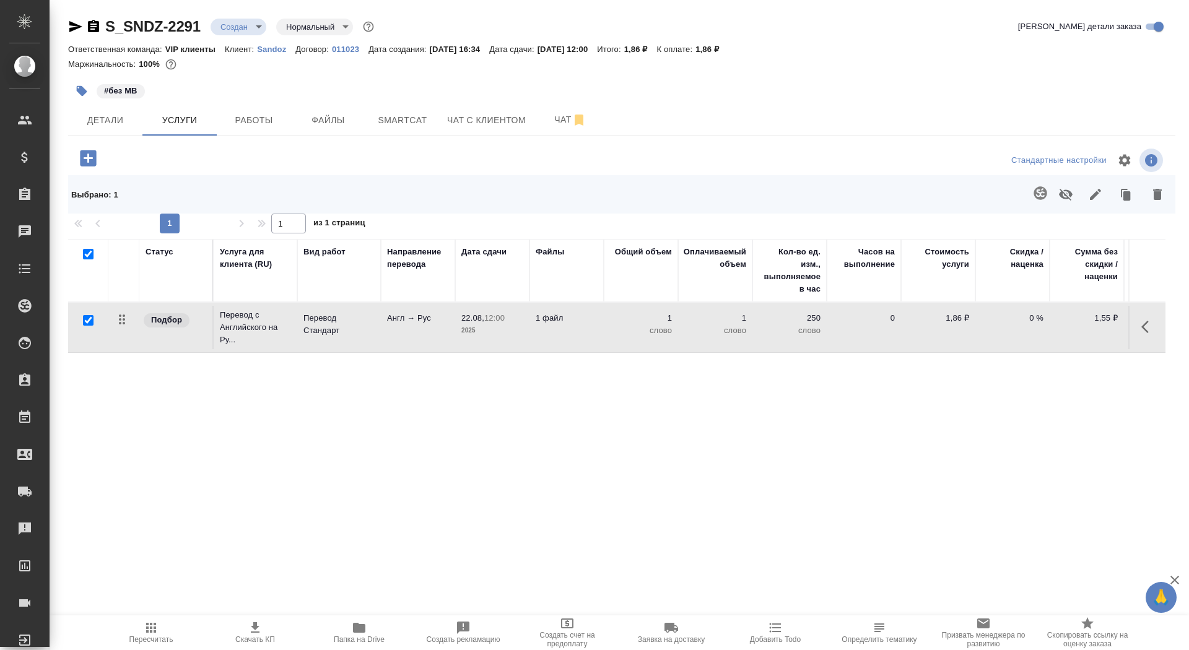
click at [91, 160] on icon "button" at bounding box center [88, 158] width 16 height 16
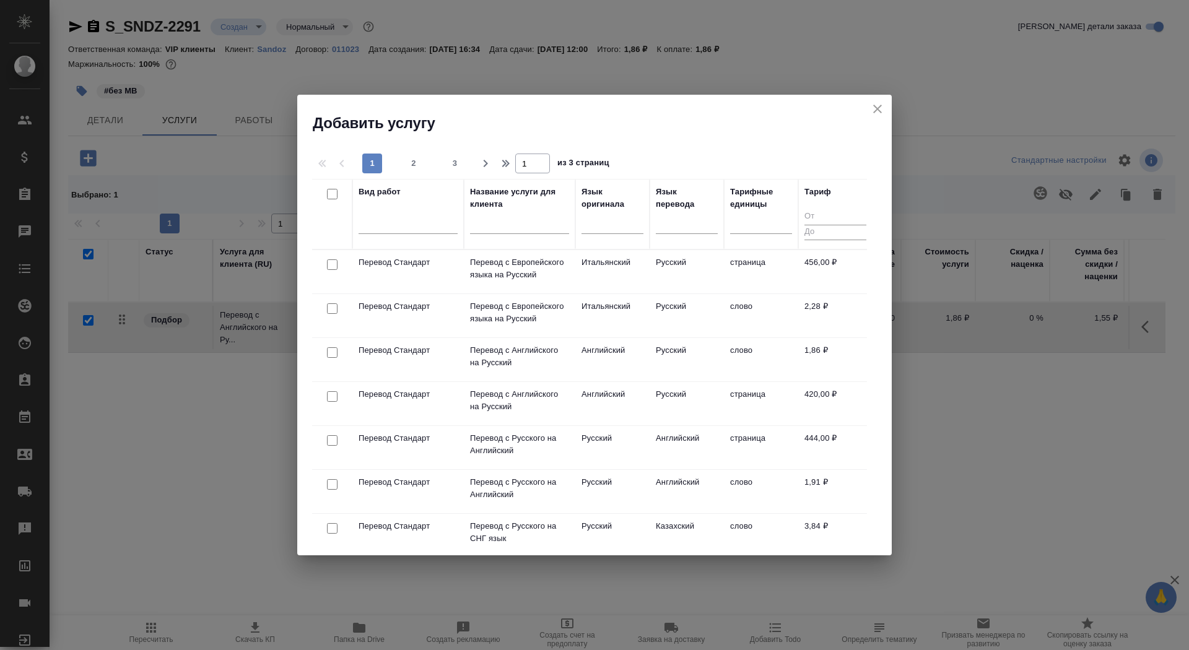
click at [539, 226] on input "text" at bounding box center [519, 226] width 99 height 15
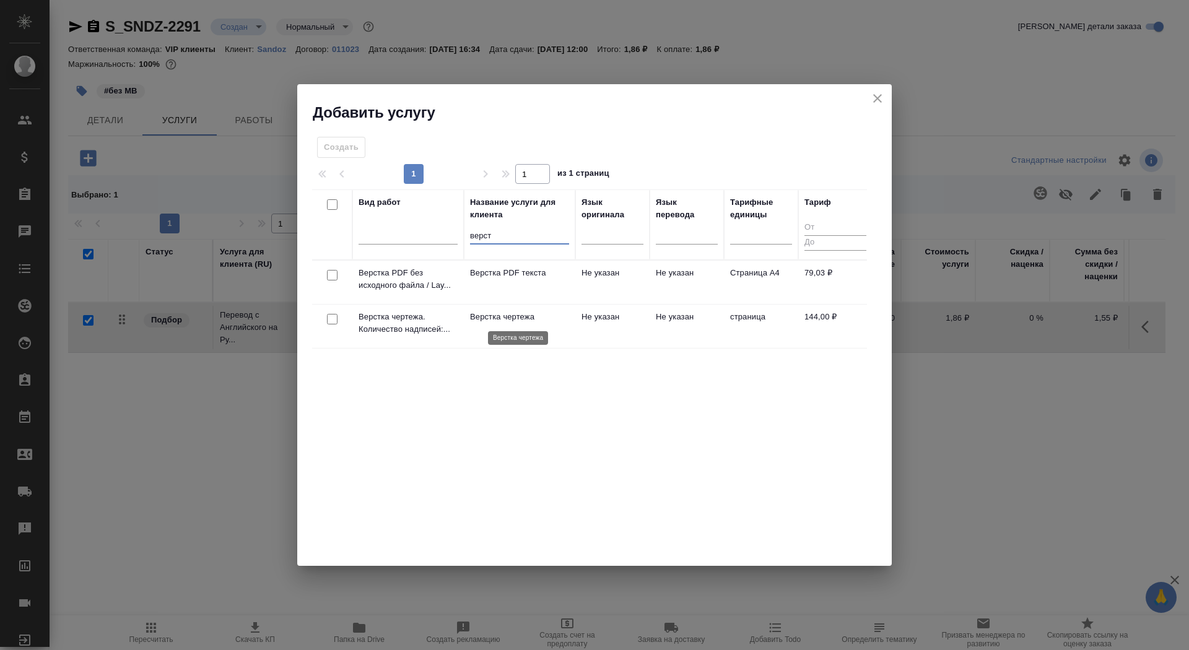
type input "верст"
click at [537, 314] on p "Верстка чертежа" at bounding box center [519, 317] width 99 height 12
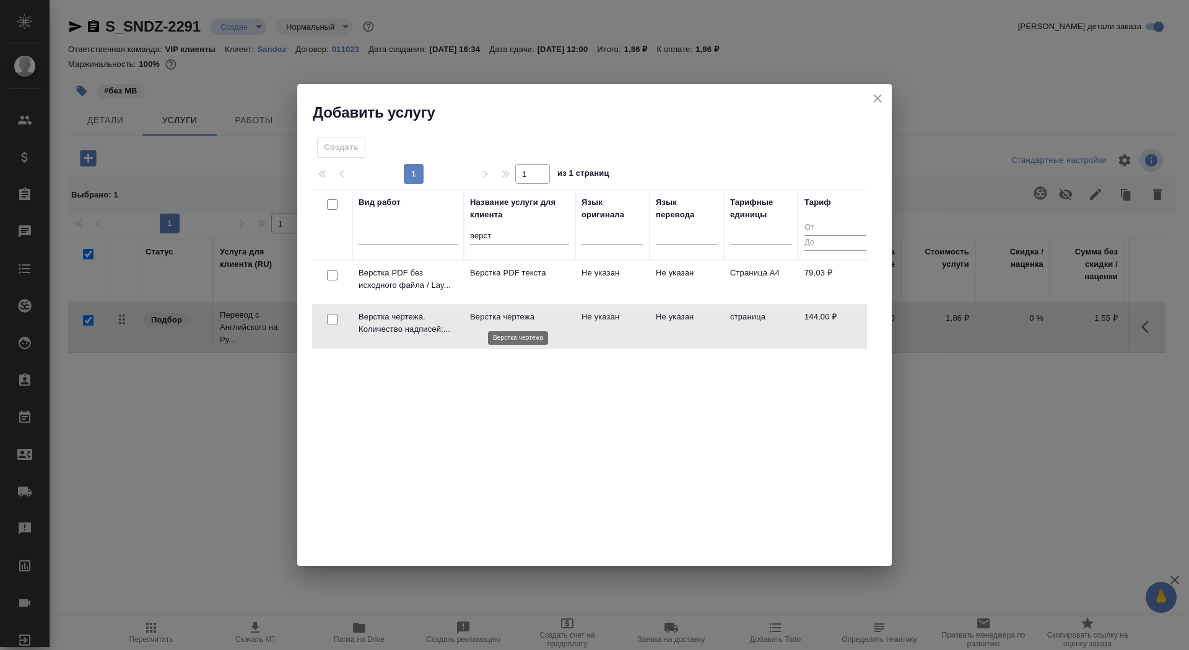
click at [537, 314] on p "Верстка чертежа" at bounding box center [519, 317] width 99 height 12
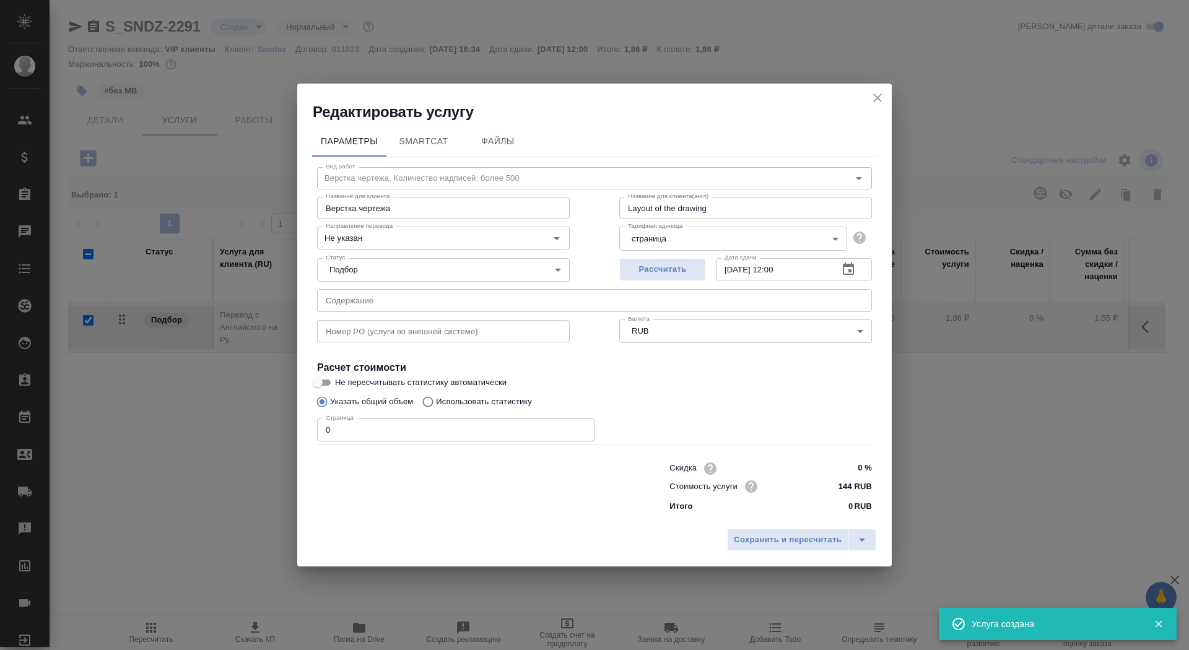
checkbox input "false"
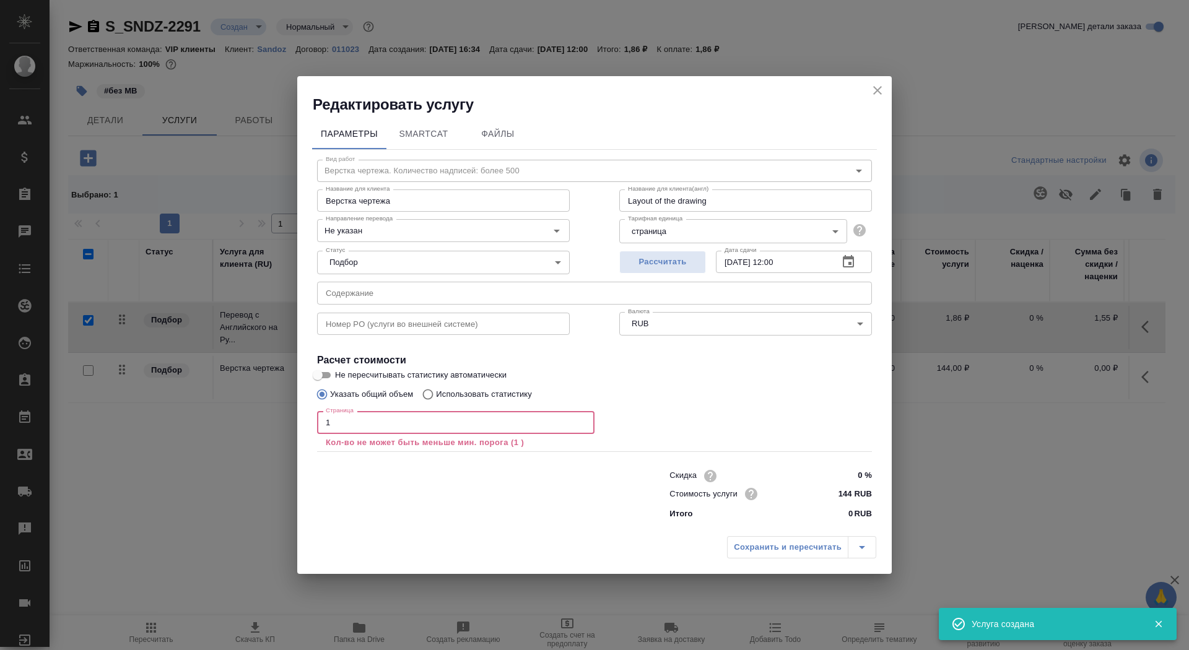
drag, startPoint x: 357, startPoint y: 425, endPoint x: 320, endPoint y: 424, distance: 36.6
click at [319, 425] on input "1" at bounding box center [455, 422] width 277 height 22
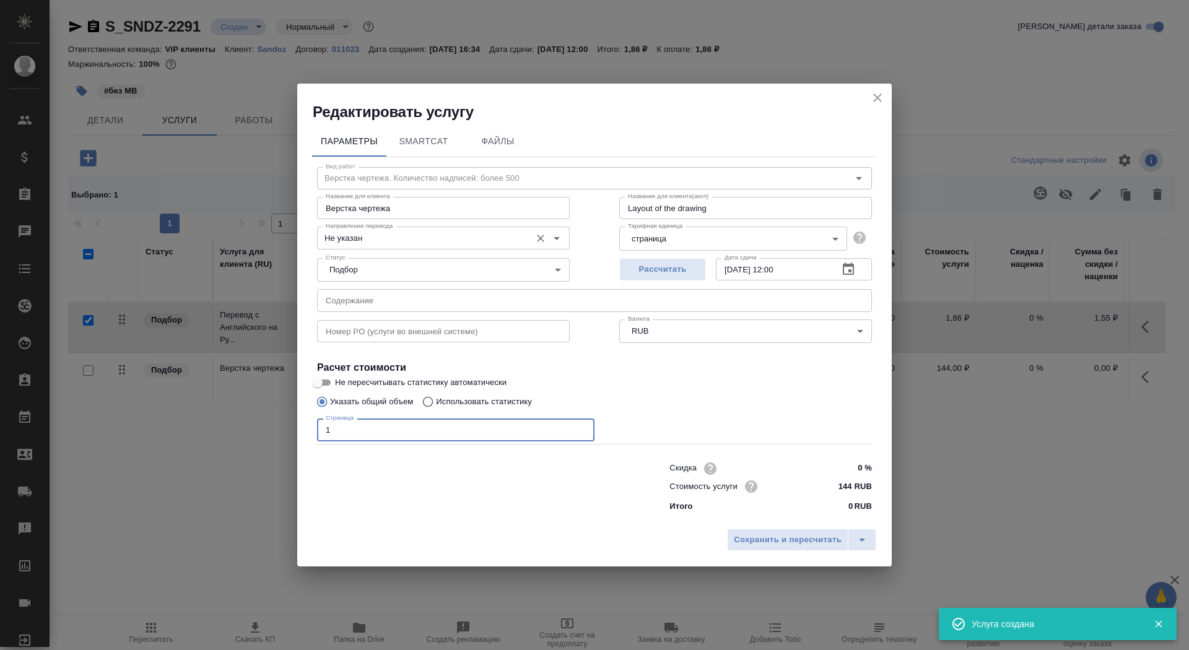
type input "1"
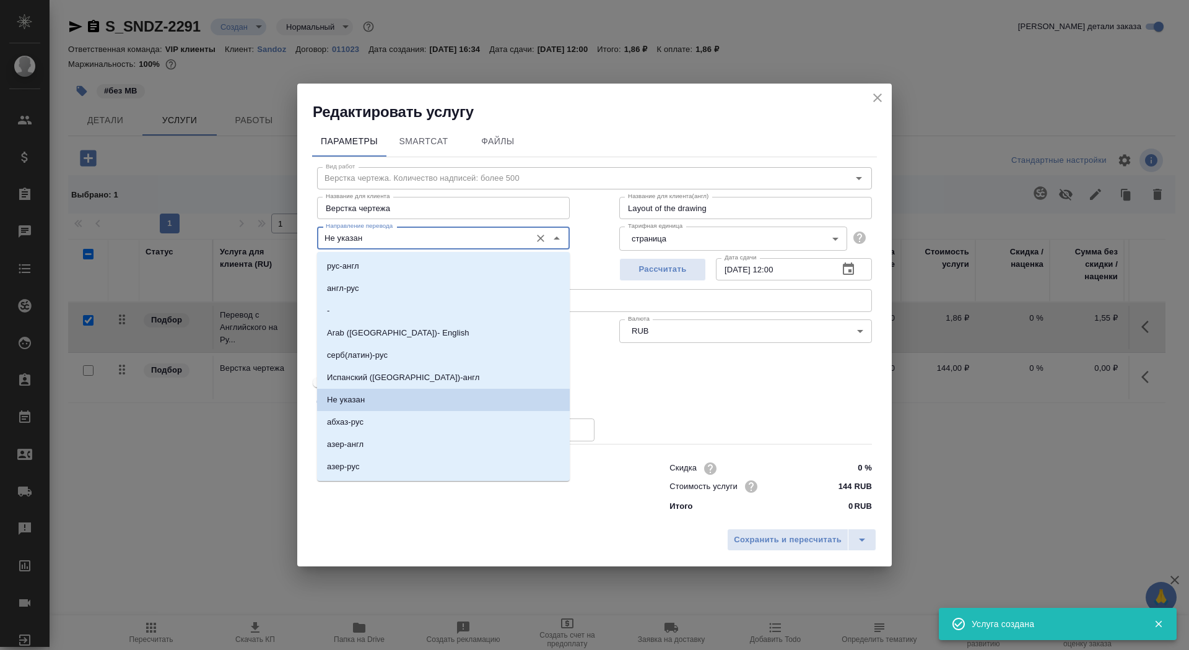
click at [380, 236] on input "Не указан" at bounding box center [423, 237] width 204 height 15
click at [380, 282] on li "англ-рус" at bounding box center [443, 288] width 253 height 22
type input "англ-рус"
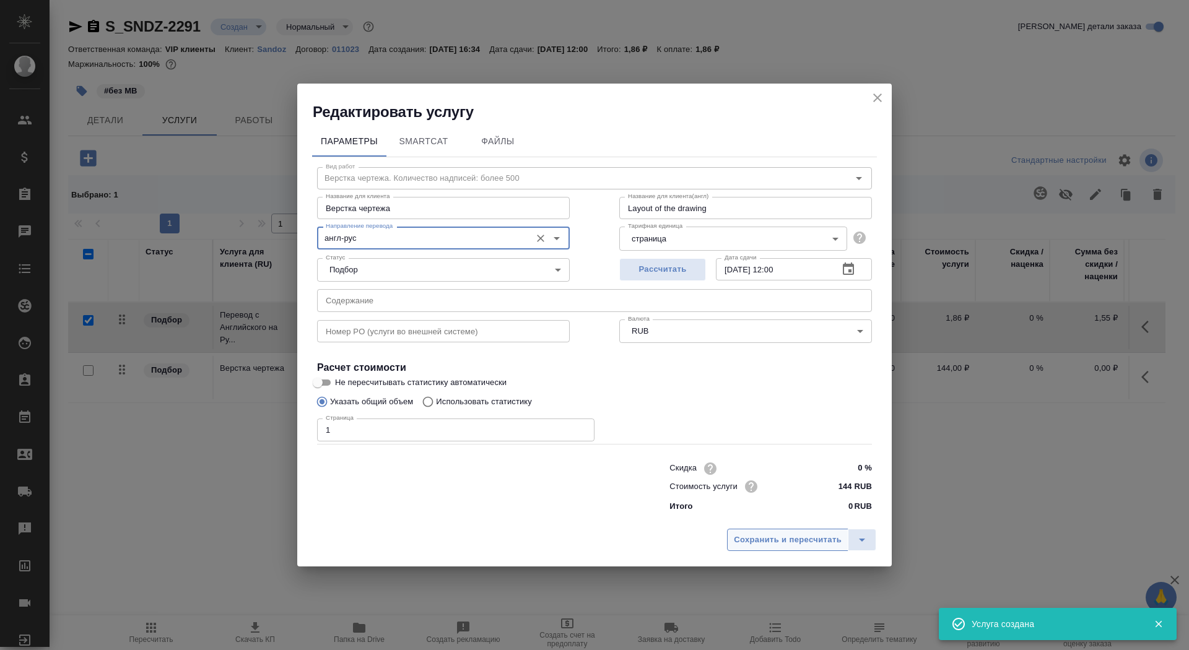
click at [814, 542] on span "Сохранить и пересчитать" at bounding box center [788, 540] width 108 height 14
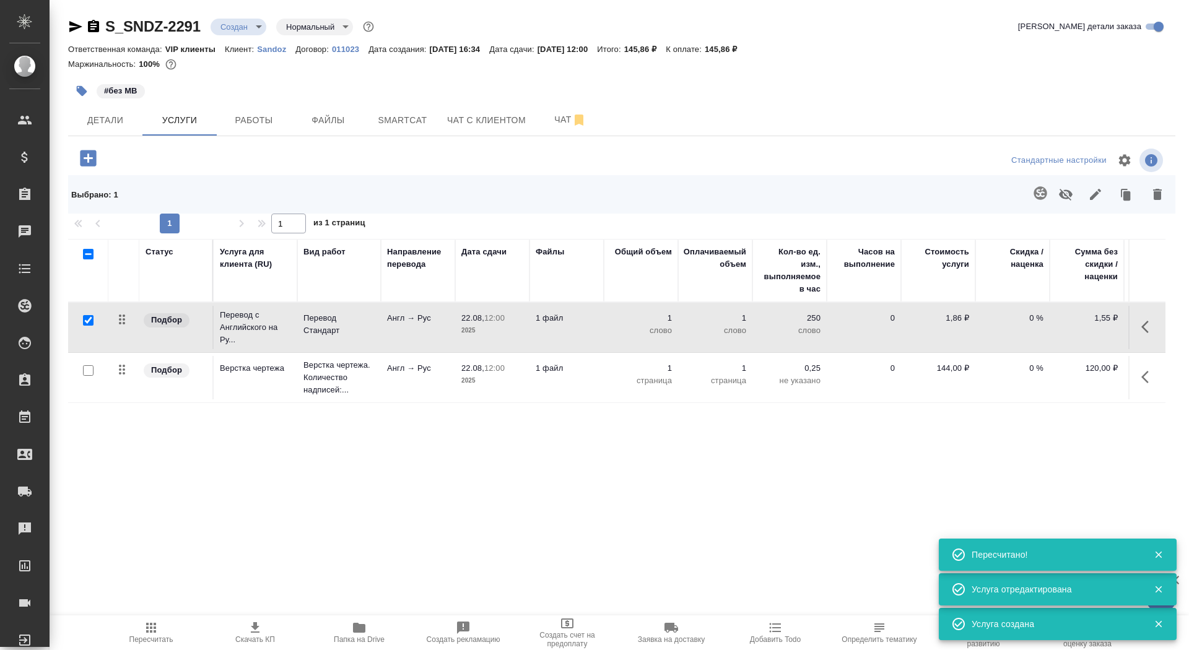
click at [360, 333] on p "Перевод Стандарт" at bounding box center [338, 324] width 71 height 25
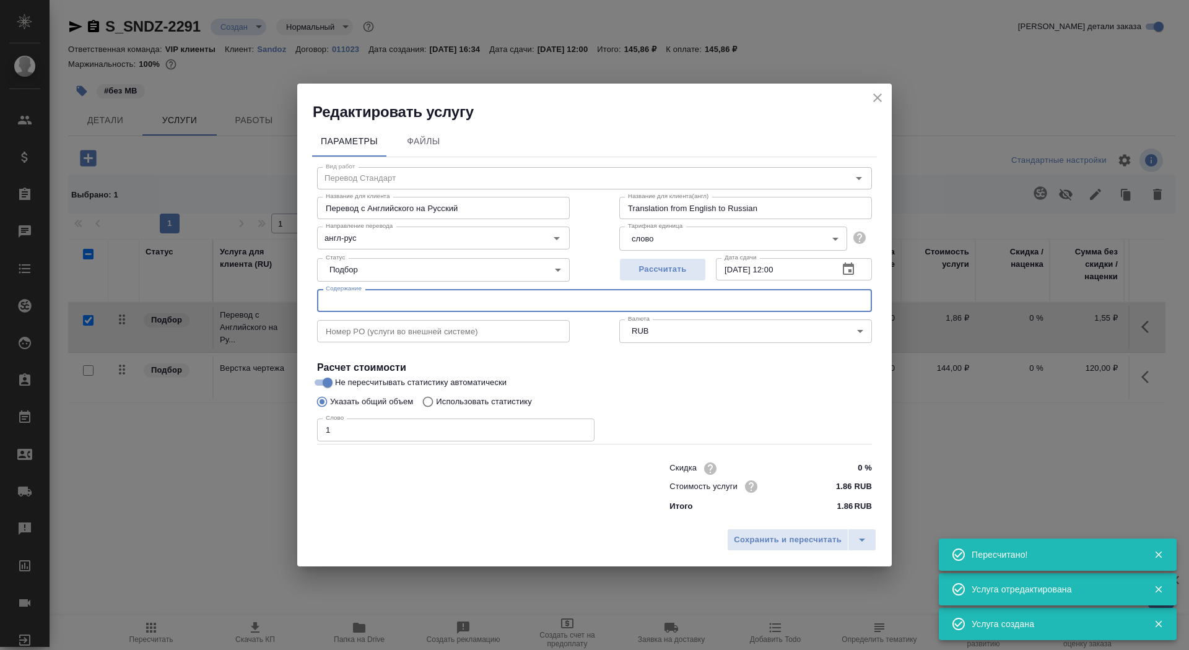
click at [372, 304] on input "text" at bounding box center [594, 300] width 555 height 22
paste input "Цефиксим, таблетки, покрытые оболочкой, 400 мг"
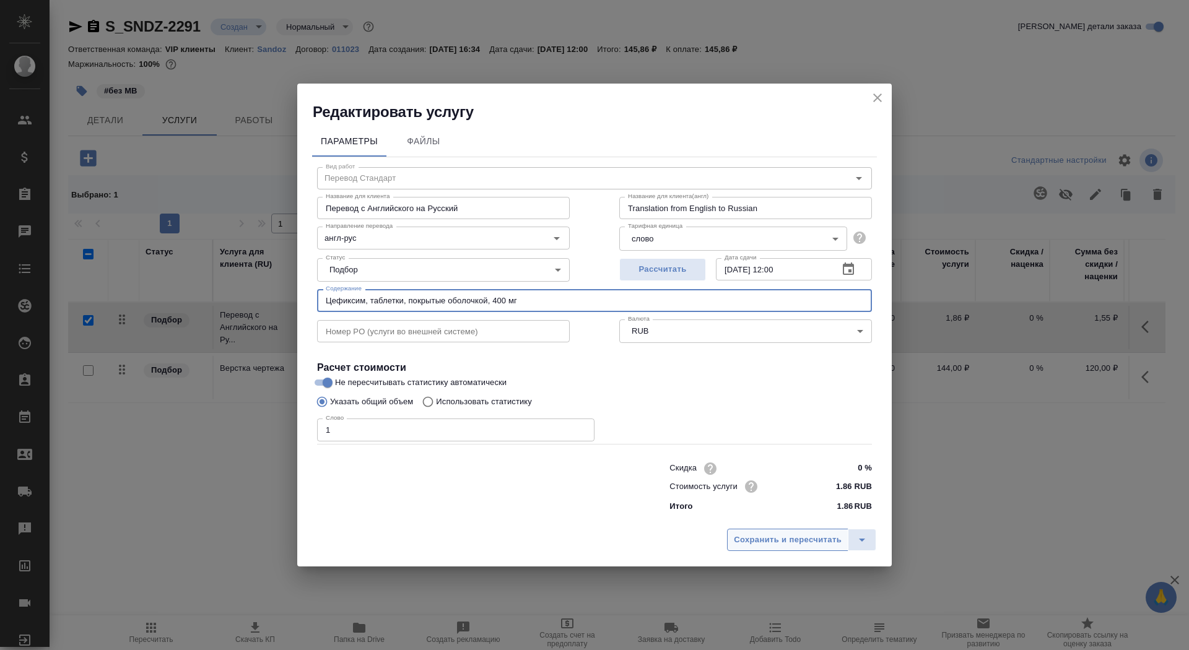
type input "Цефиксим, таблетки, покрытые оболочкой, 400 мг"
click at [762, 547] on button "Сохранить и пересчитать" at bounding box center [787, 540] width 121 height 22
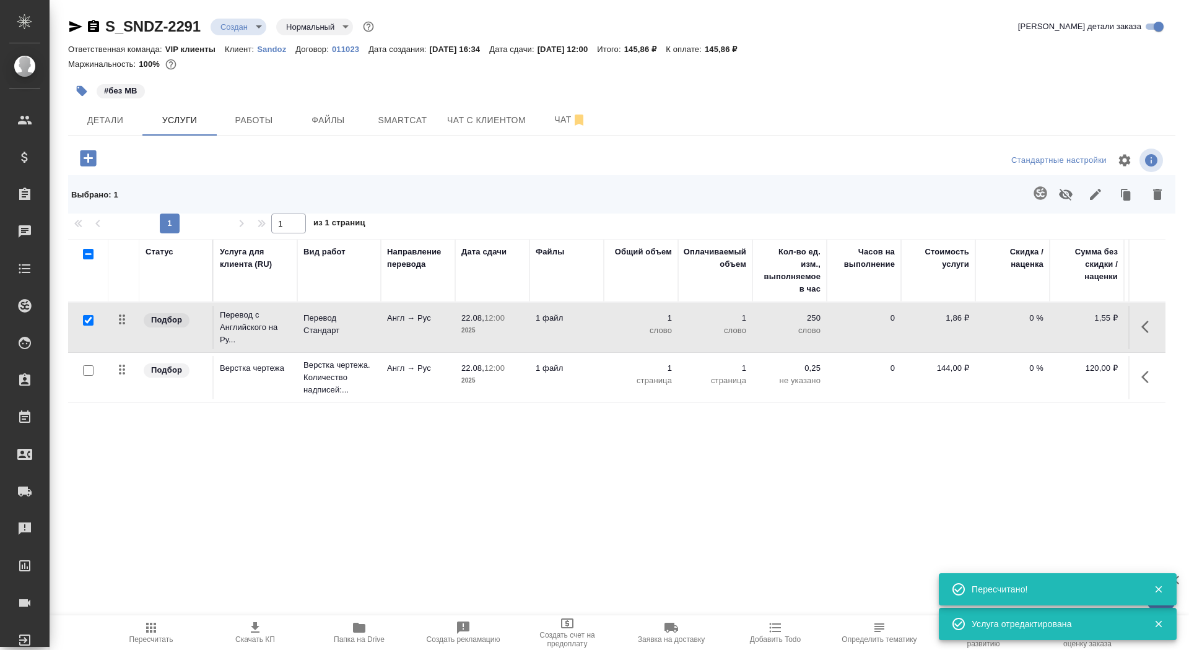
click at [806, 521] on div "S_SNDZ-2291 Создан new Нормальный normal Кратко детали заказа Ответственная ком…" at bounding box center [621, 268] width 1121 height 537
click at [395, 337] on td "Англ → Рус" at bounding box center [418, 327] width 74 height 43
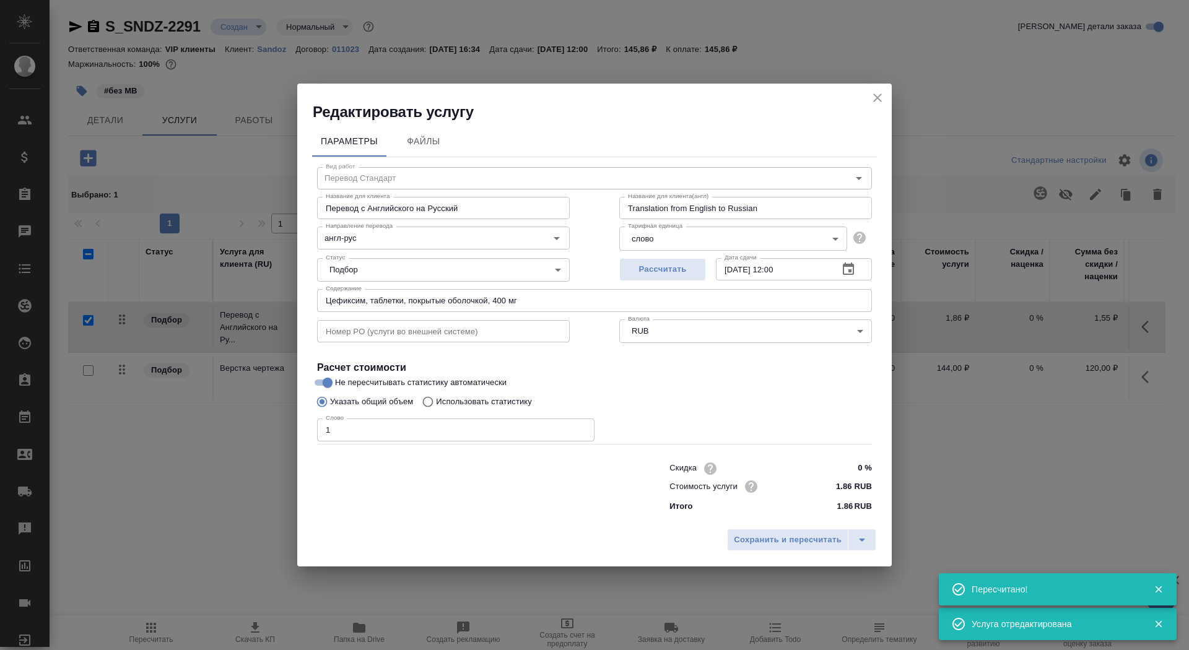
click at [469, 395] on label "Использовать статистику" at bounding box center [474, 402] width 116 height 24
click at [436, 395] on input "Использовать статистику" at bounding box center [426, 402] width 20 height 24
radio input "true"
radio input "false"
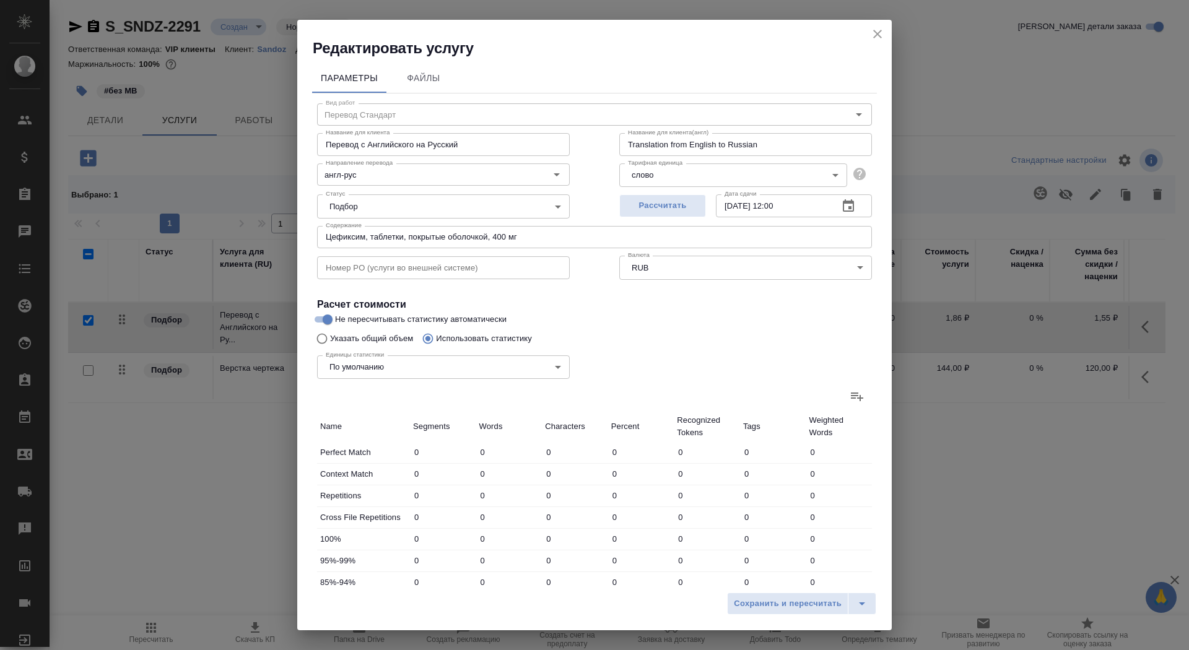
click at [851, 396] on icon at bounding box center [857, 396] width 15 height 15
click at [0, 0] on input "file" at bounding box center [0, 0] width 0 height 0
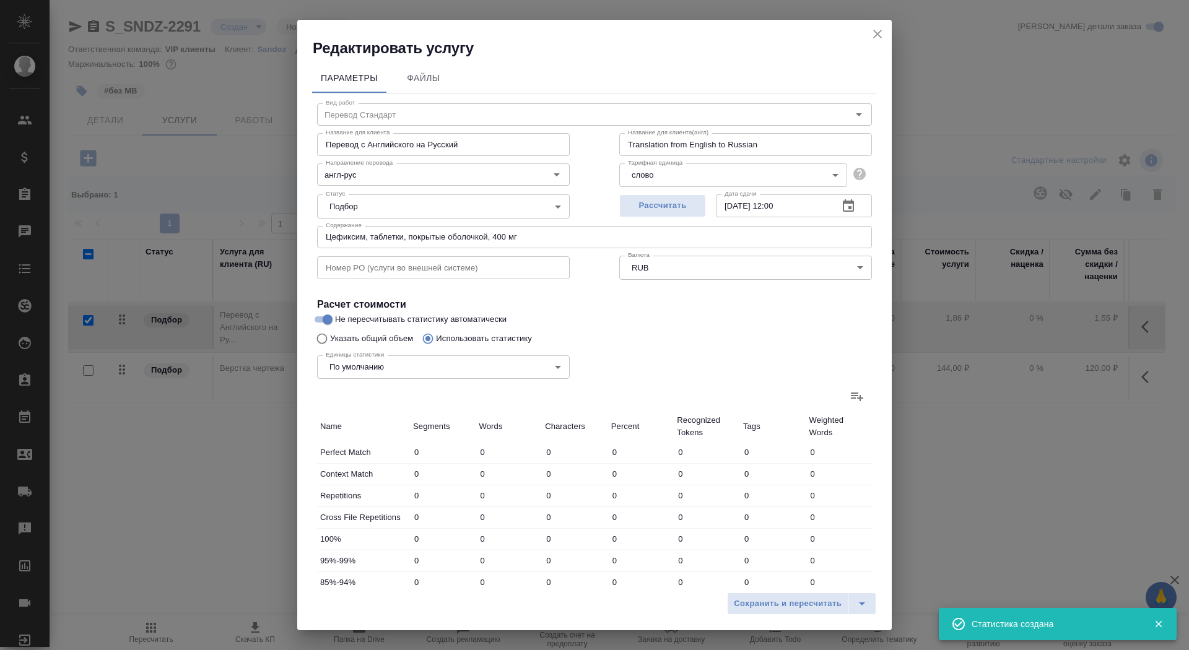
type input "6"
type input "20"
type input "117"
type input "1"
type input "5"
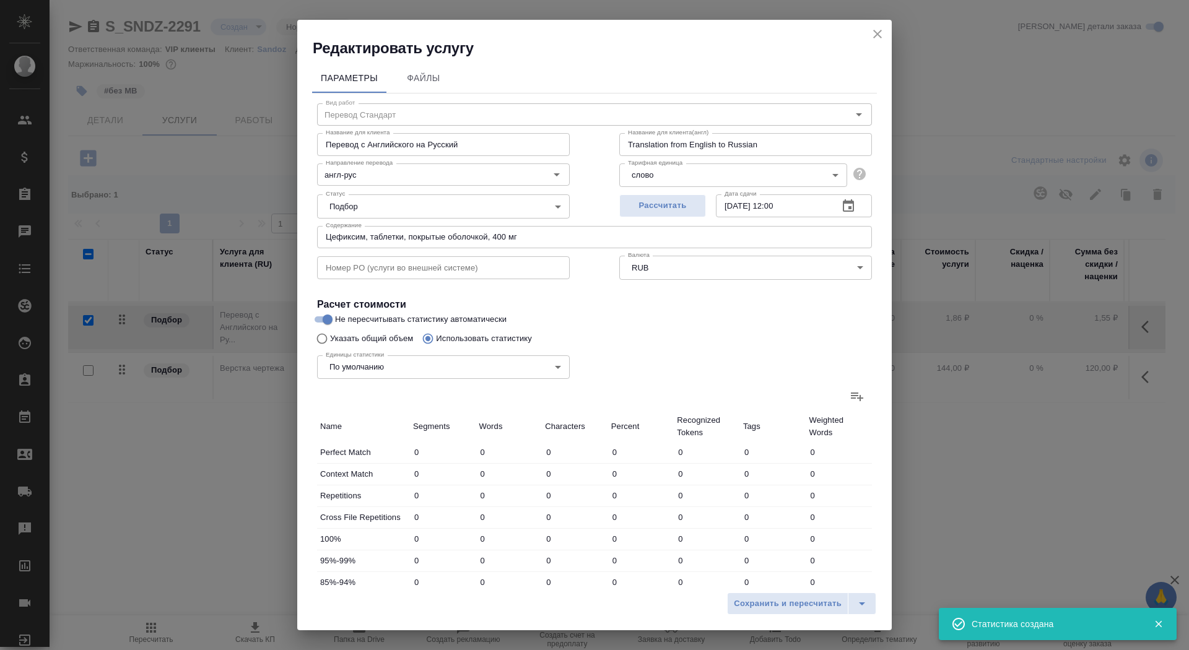
type input "37"
type input "1"
type input "3"
type input "20"
type input "16"
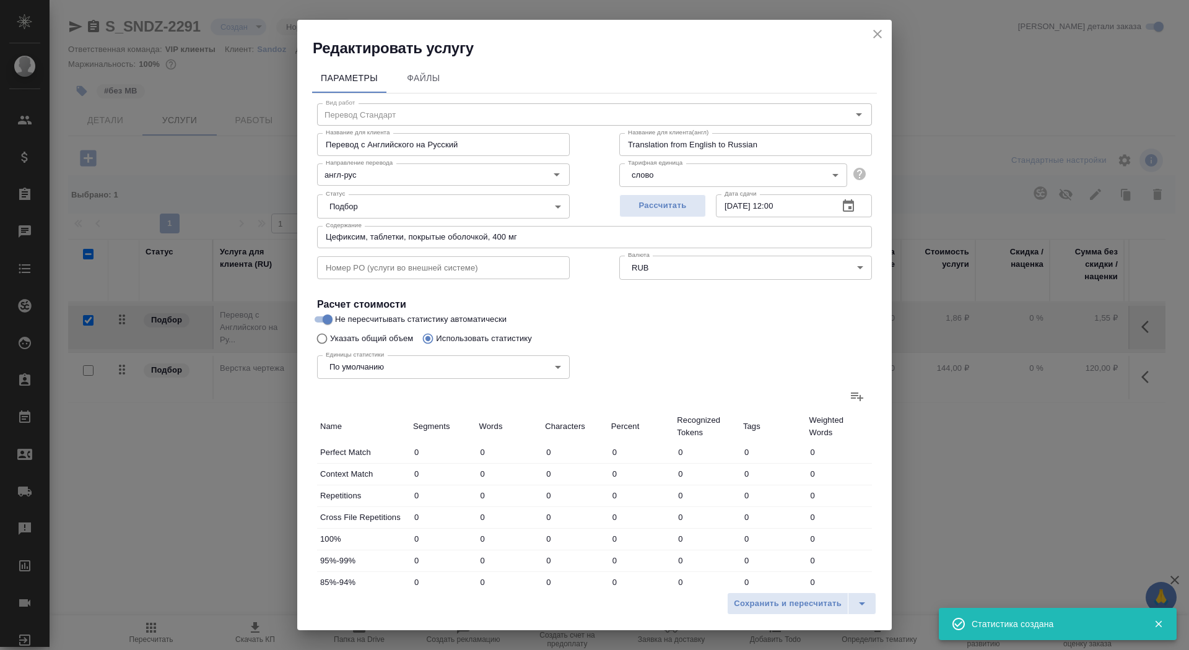
type input "211"
type input "1313"
type input "24"
type input "239"
type input "1487"
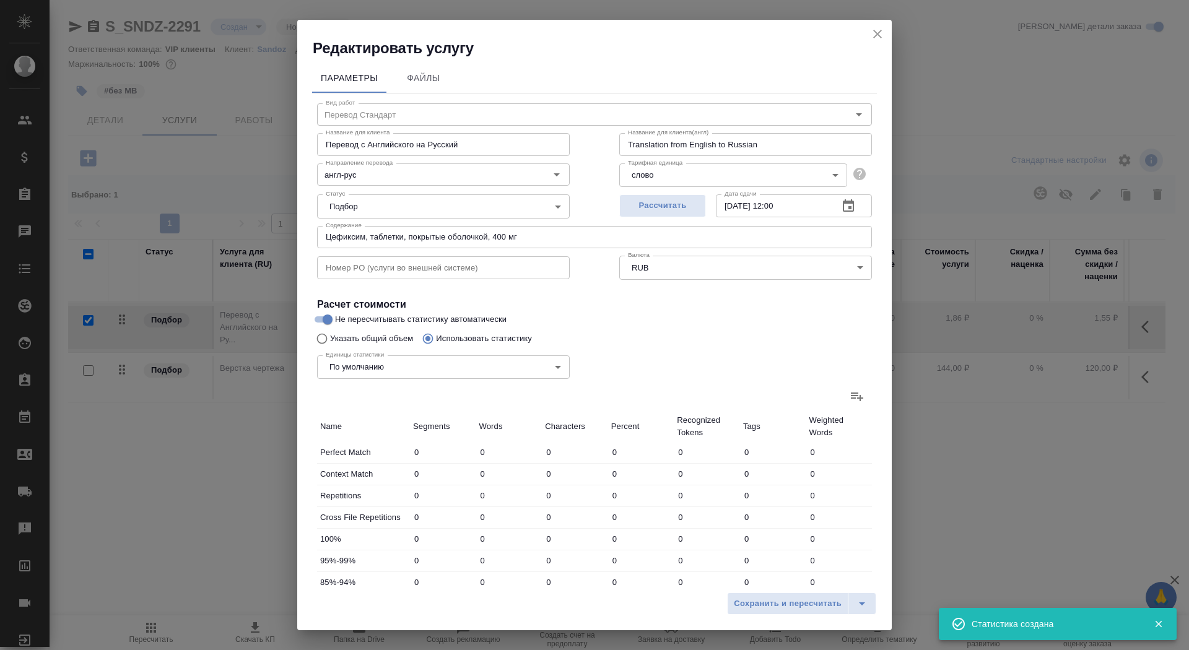
type input "24"
type input "239"
type input "1487"
click at [724, 611] on div "Сохранить и пересчитать" at bounding box center [594, 608] width 594 height 44
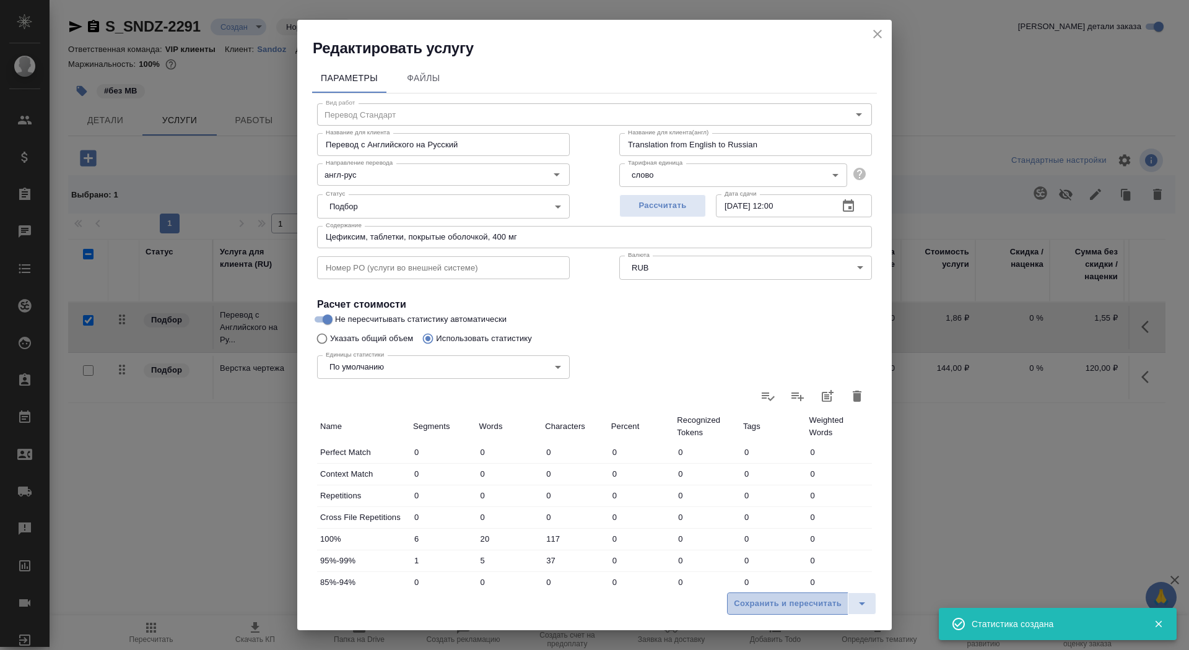
click at [742, 607] on span "Сохранить и пересчитать" at bounding box center [788, 604] width 108 height 14
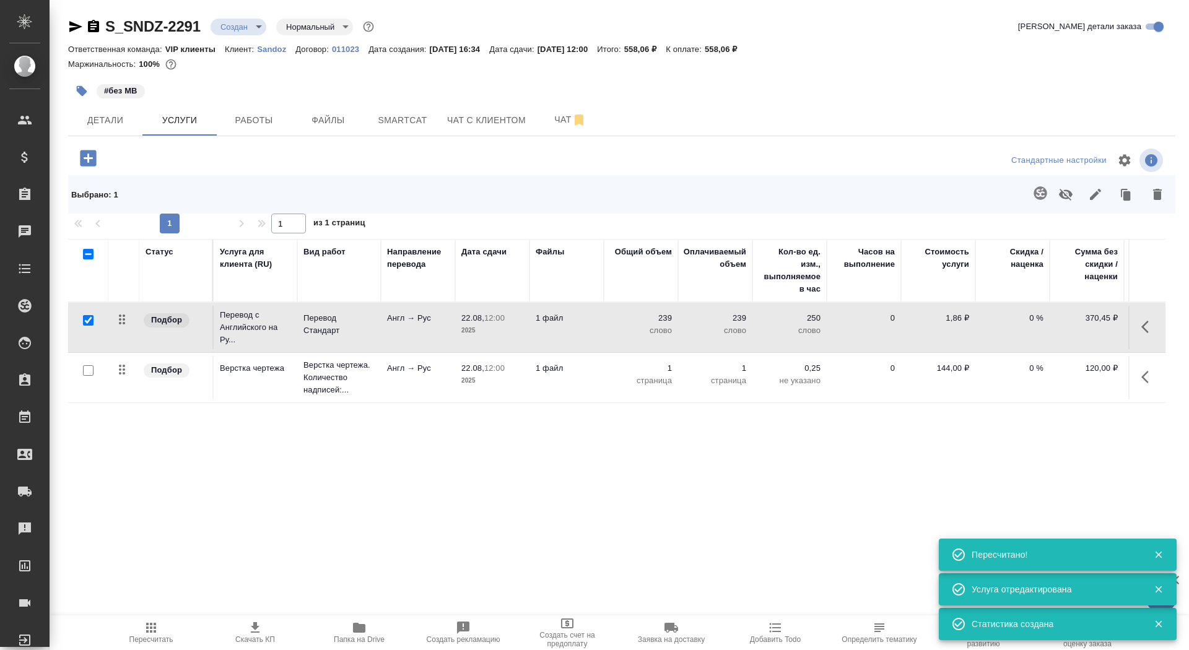
click at [548, 327] on td "1 файл" at bounding box center [566, 327] width 74 height 43
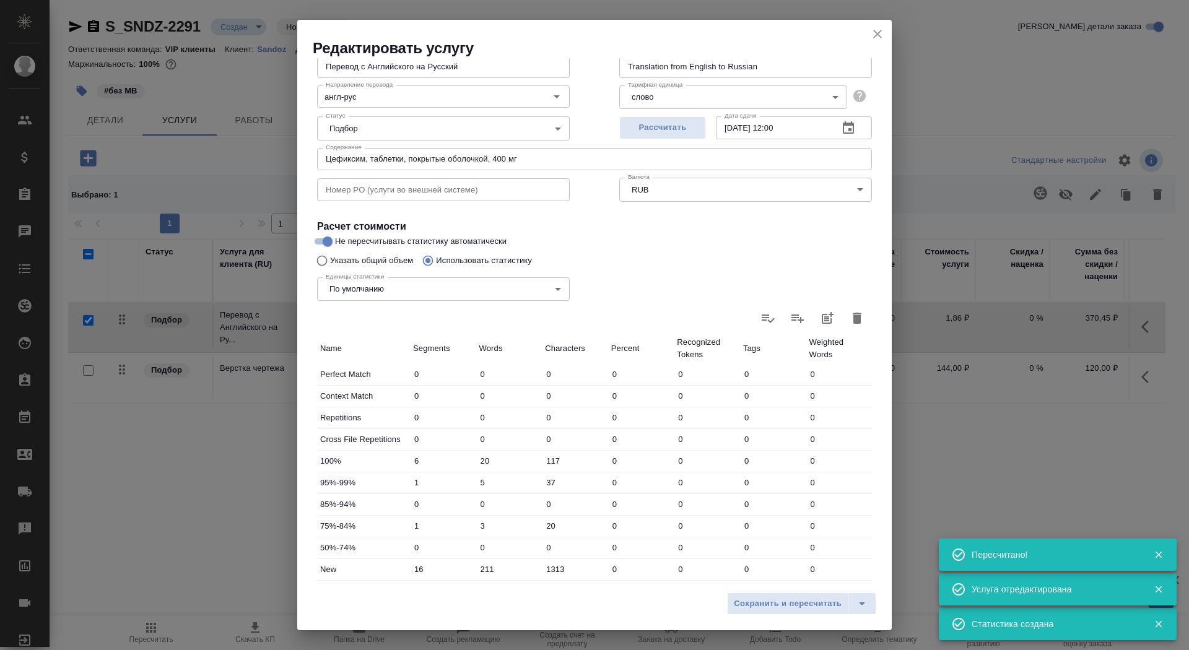
scroll to position [192, 0]
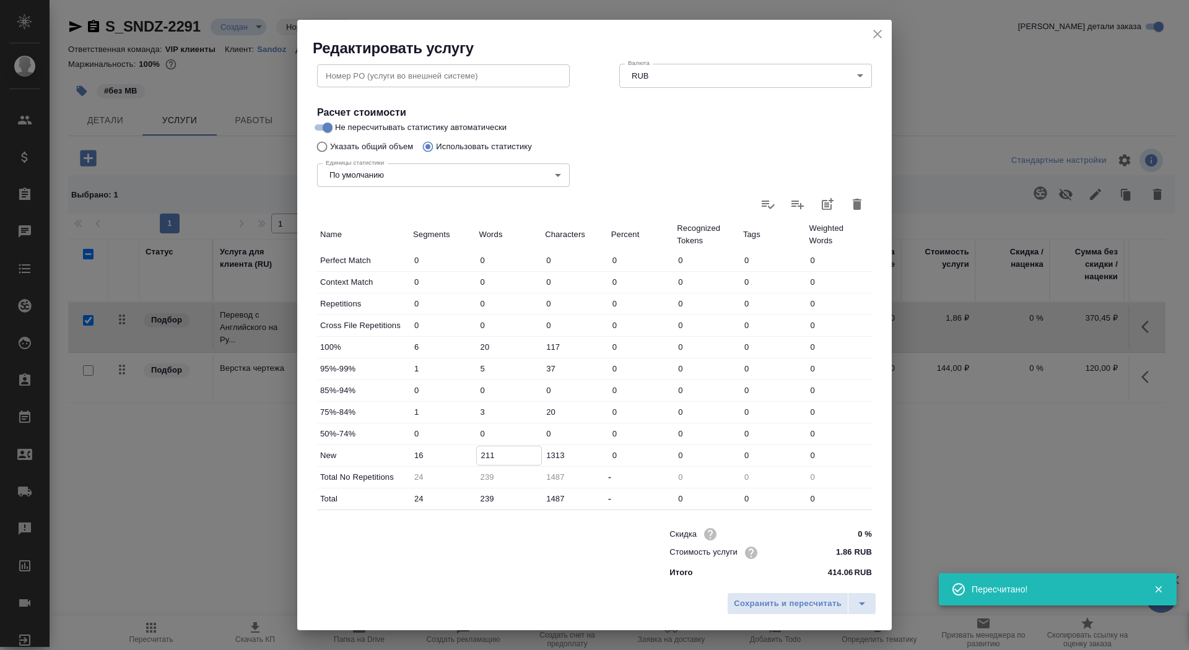
click at [486, 453] on input "211" at bounding box center [509, 455] width 65 height 18
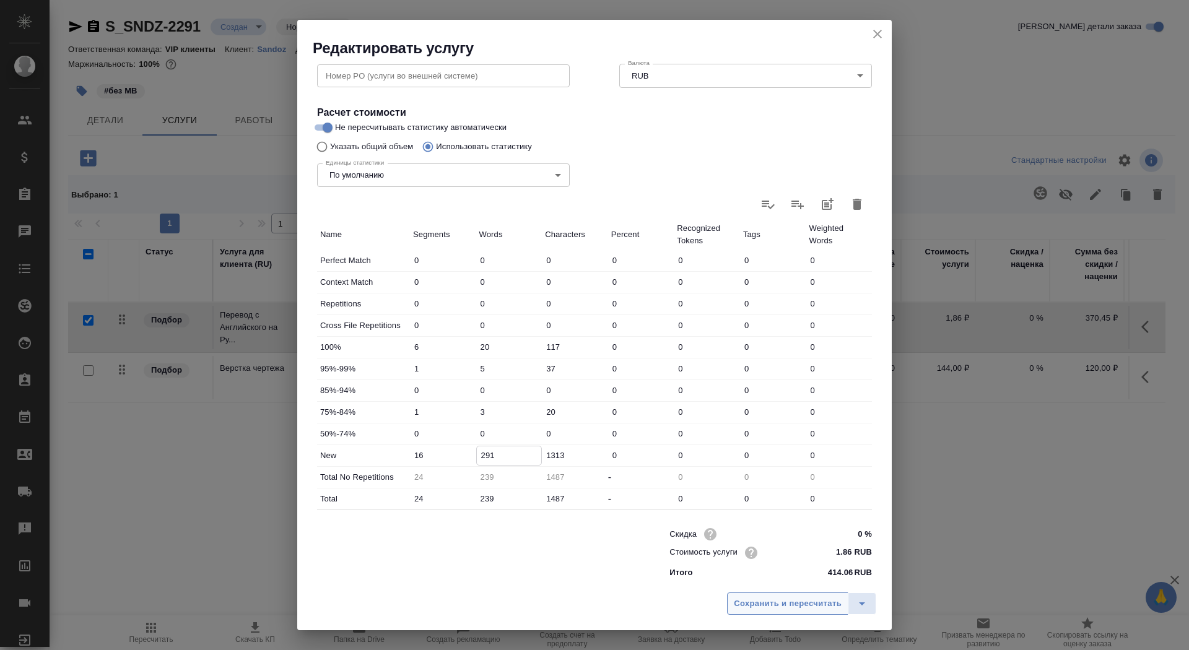
type input "291"
click at [772, 607] on span "Сохранить и пересчитать" at bounding box center [788, 604] width 108 height 14
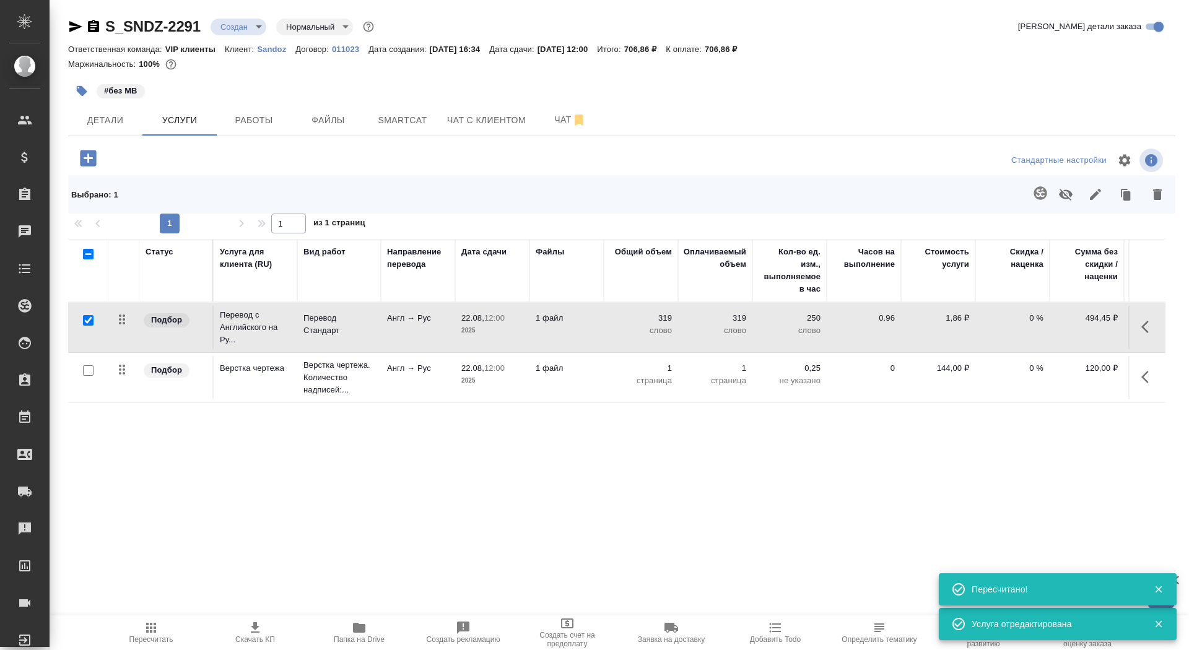
click at [253, 638] on span "Скачать КП" at bounding box center [255, 639] width 40 height 9
click at [100, 124] on span "Детали" at bounding box center [105, 120] width 59 height 15
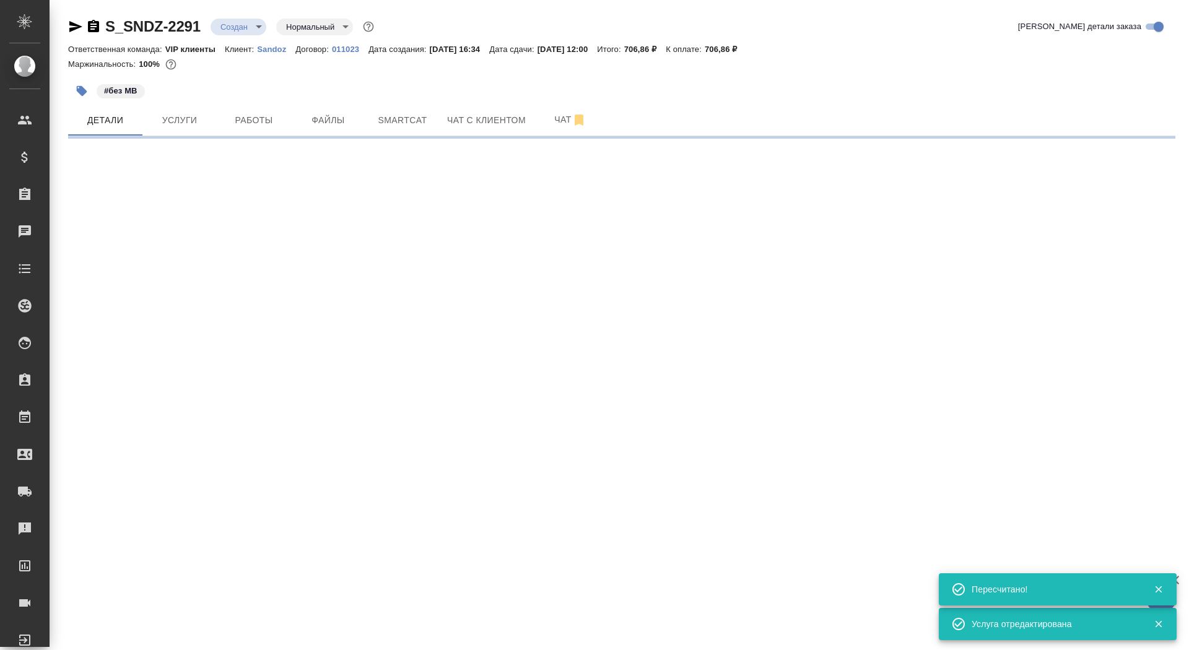
select select "RU"
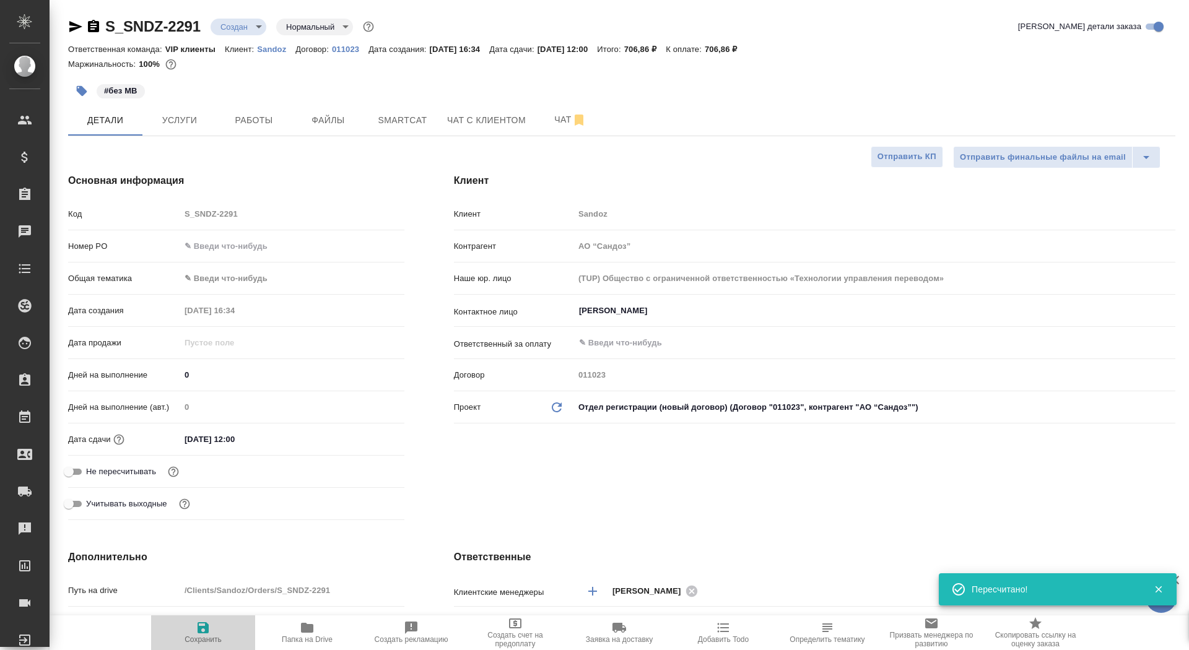
click at [207, 639] on span "Сохранить" at bounding box center [203, 639] width 37 height 9
type textarea "x"
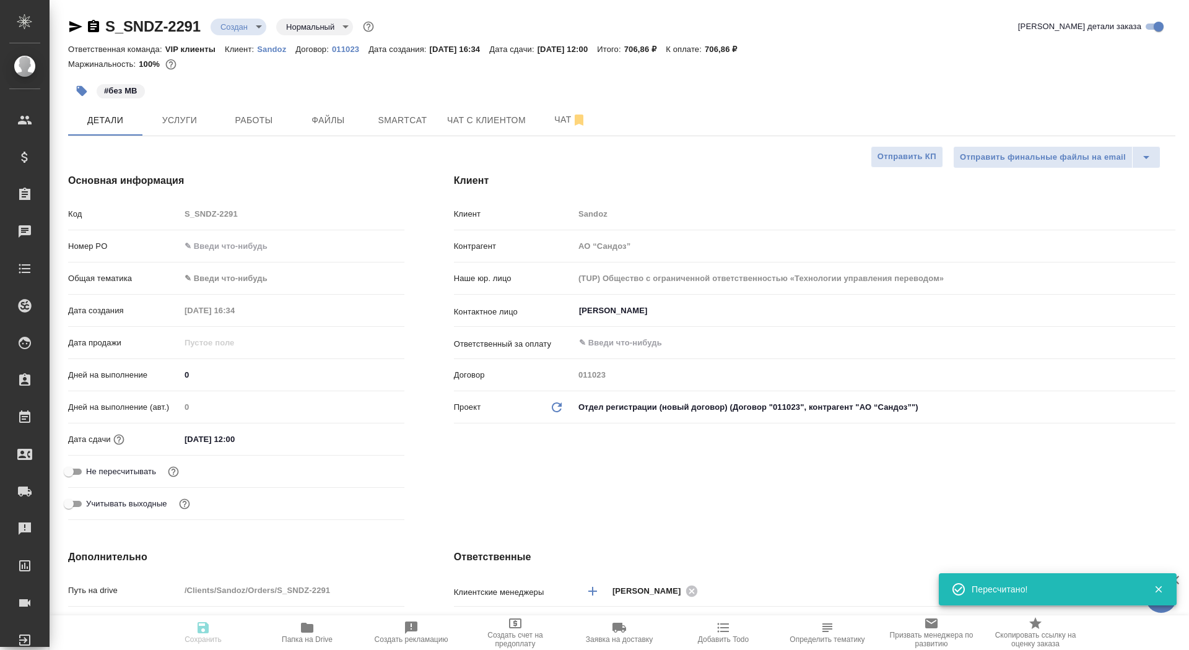
type textarea "x"
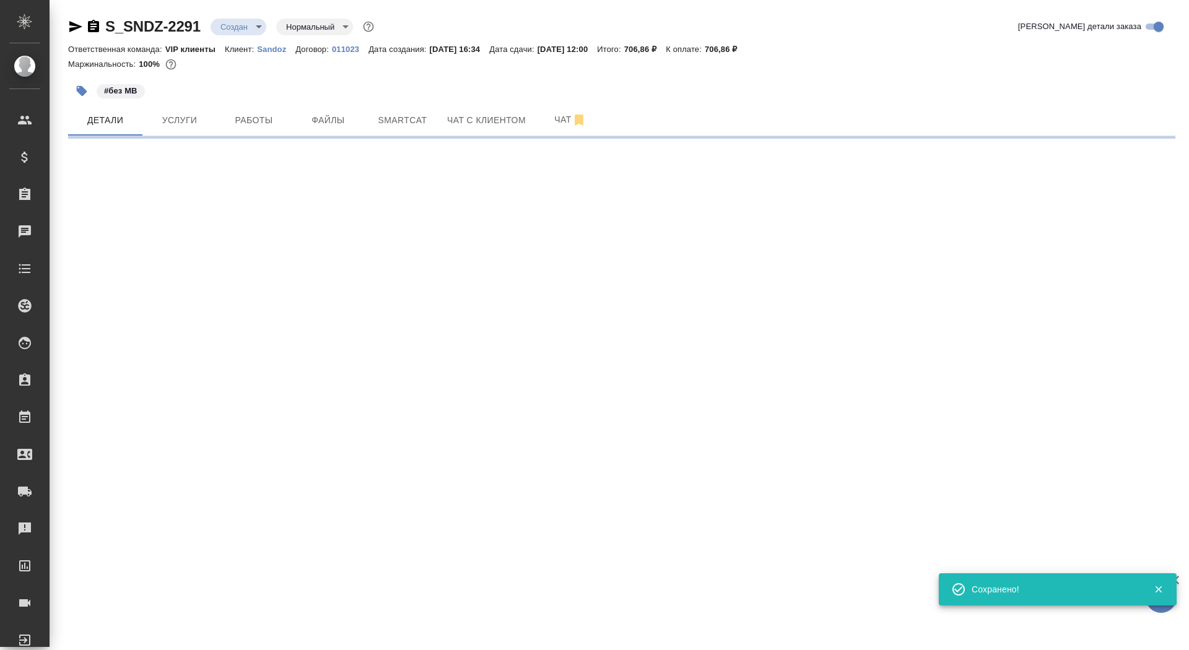
select select "RU"
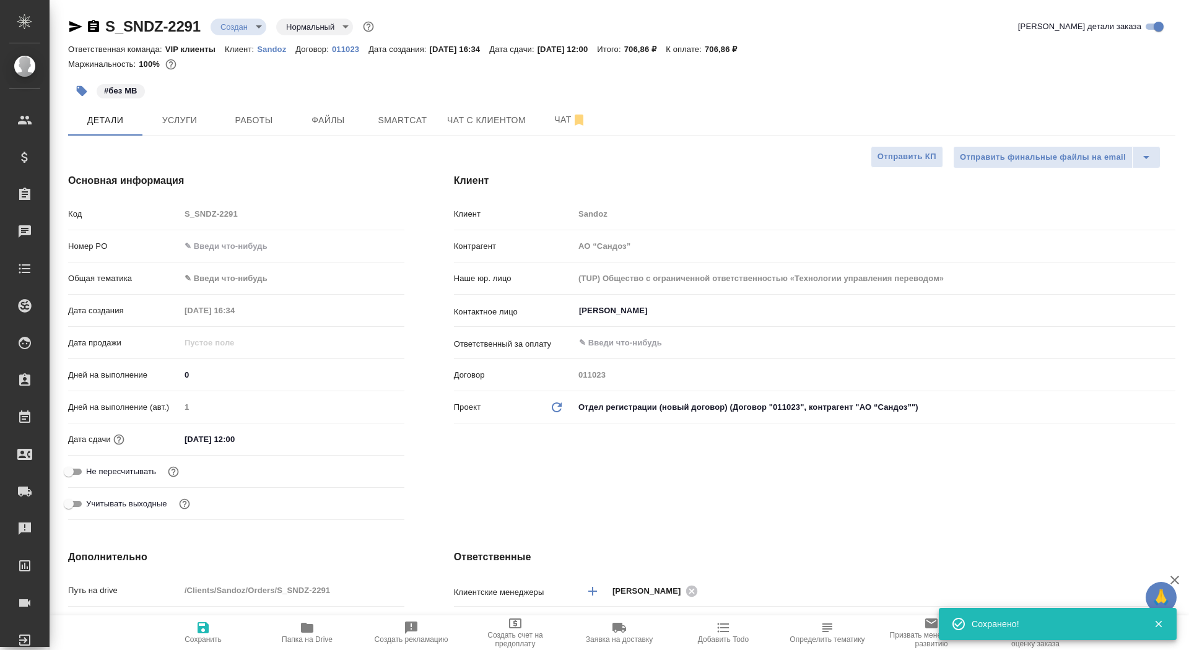
type textarea "x"
click at [243, 15] on div "S_SNDZ-2291 Создан new Нормальный normal Кратко детали заказа Ответственная ком…" at bounding box center [621, 639] width 1121 height 1279
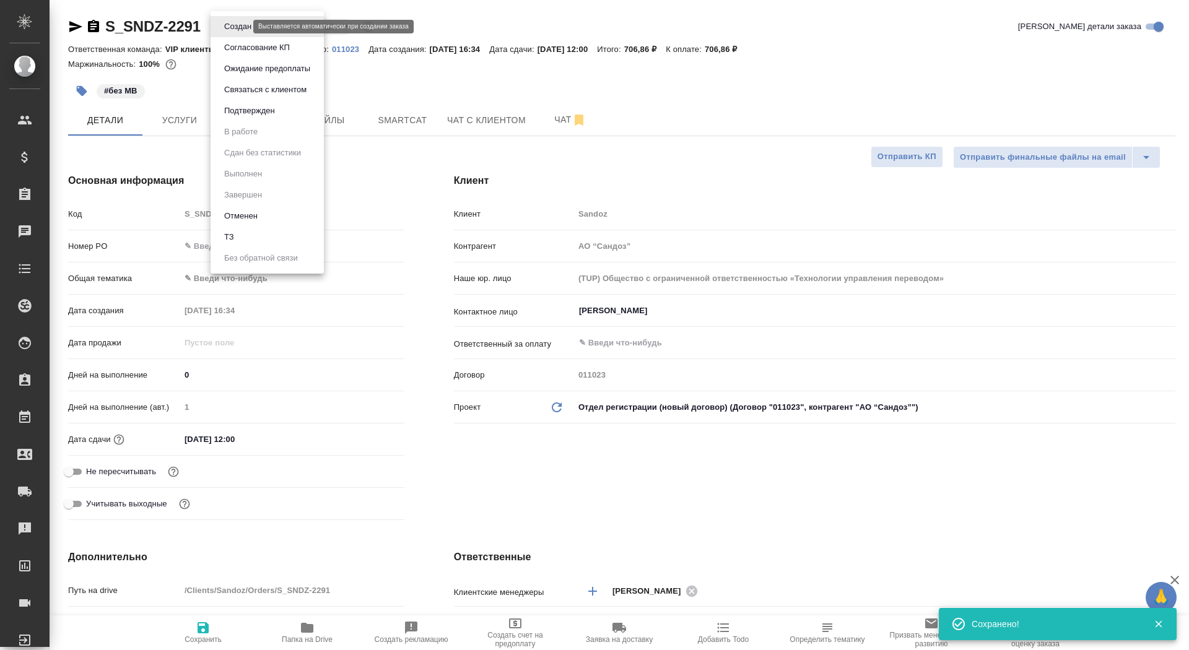
click at [243, 24] on body "🙏 .cls-1 fill:#fff; AWATERA Saydasheva Dilyara Клиенты Спецификации Заказы 0 Ча…" at bounding box center [594, 325] width 1189 height 650
click at [254, 33] on button "Согласование КП" at bounding box center [237, 27] width 35 height 14
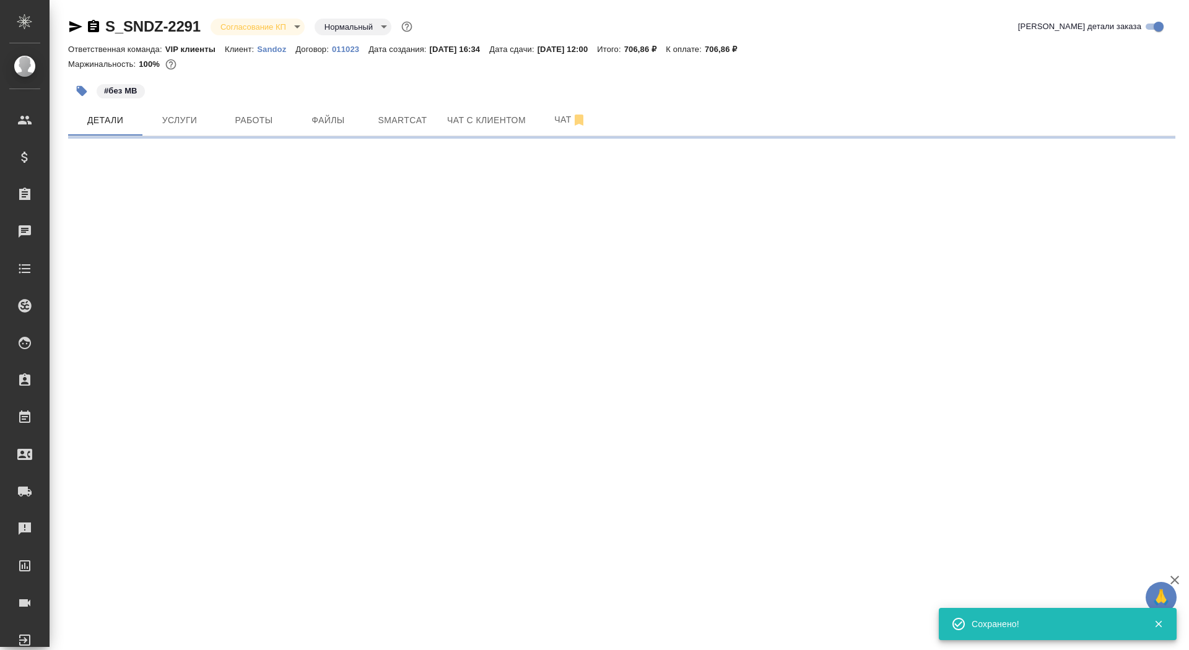
select select "RU"
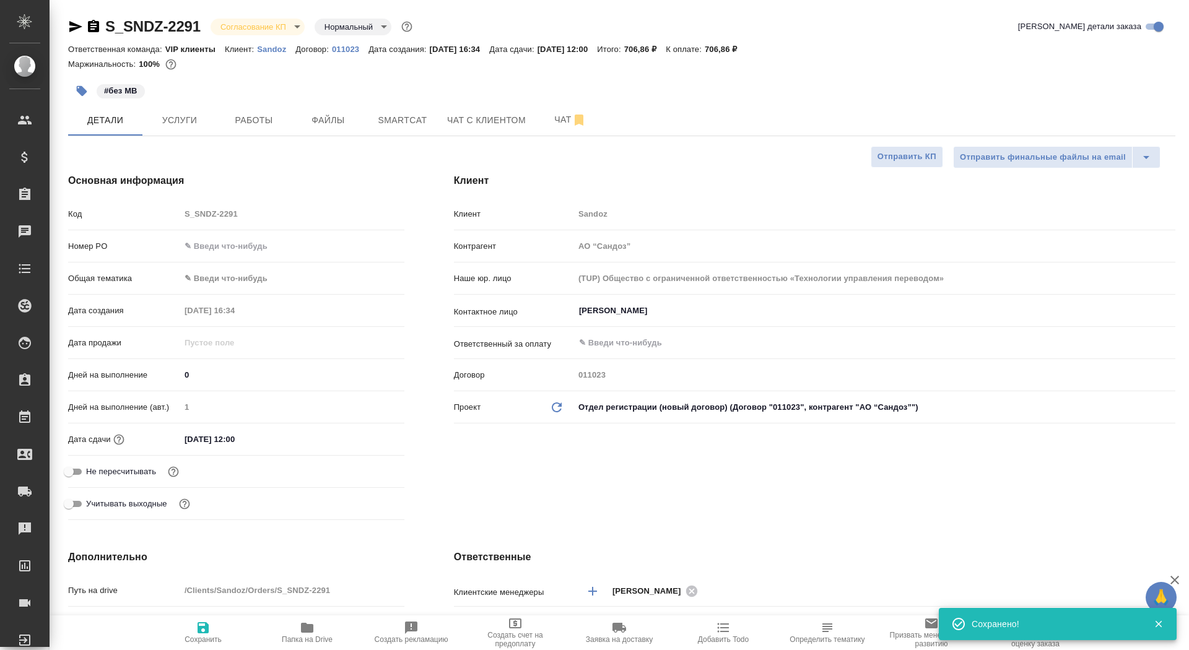
type textarea "x"
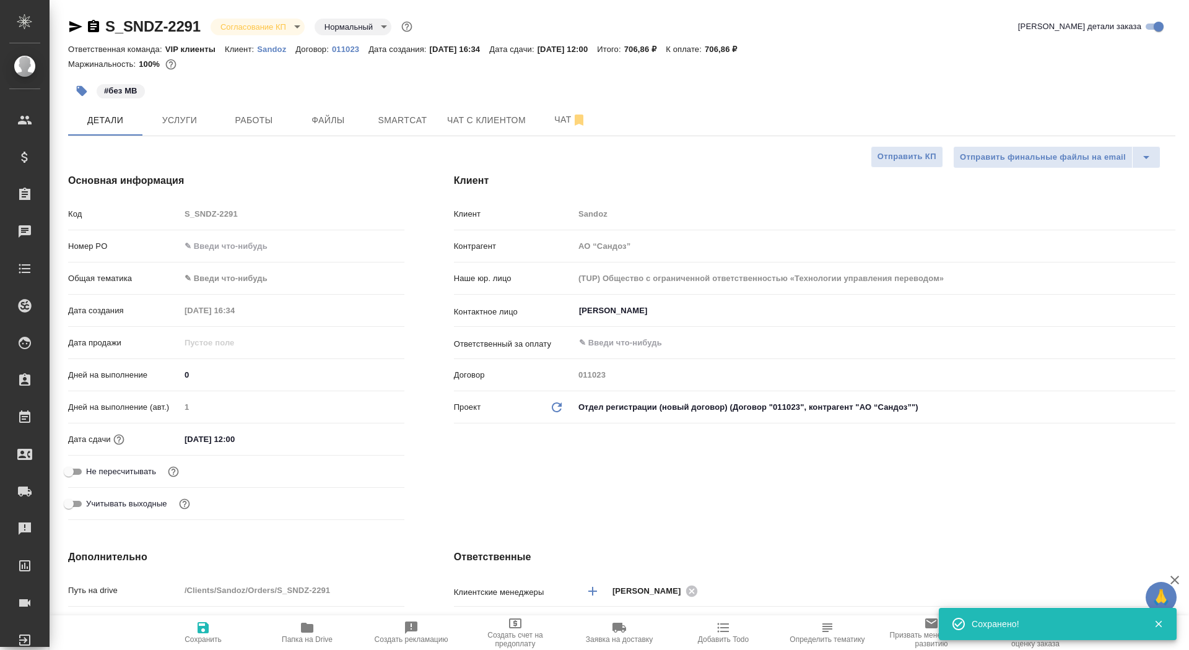
type textarea "x"
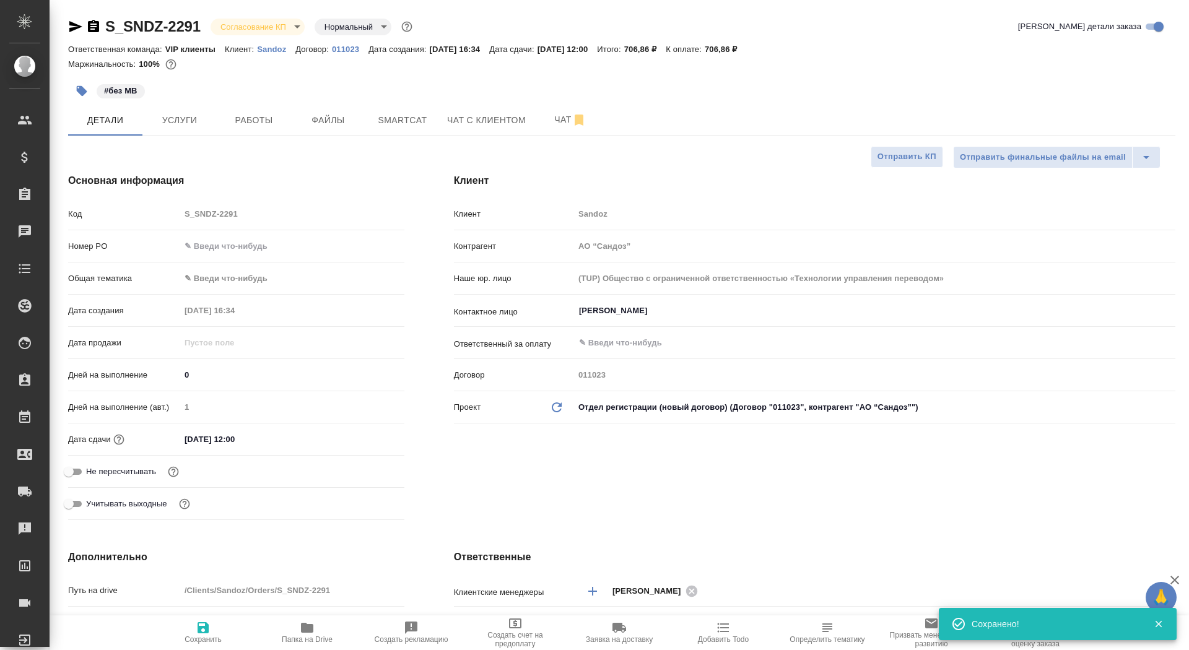
type textarea "x"
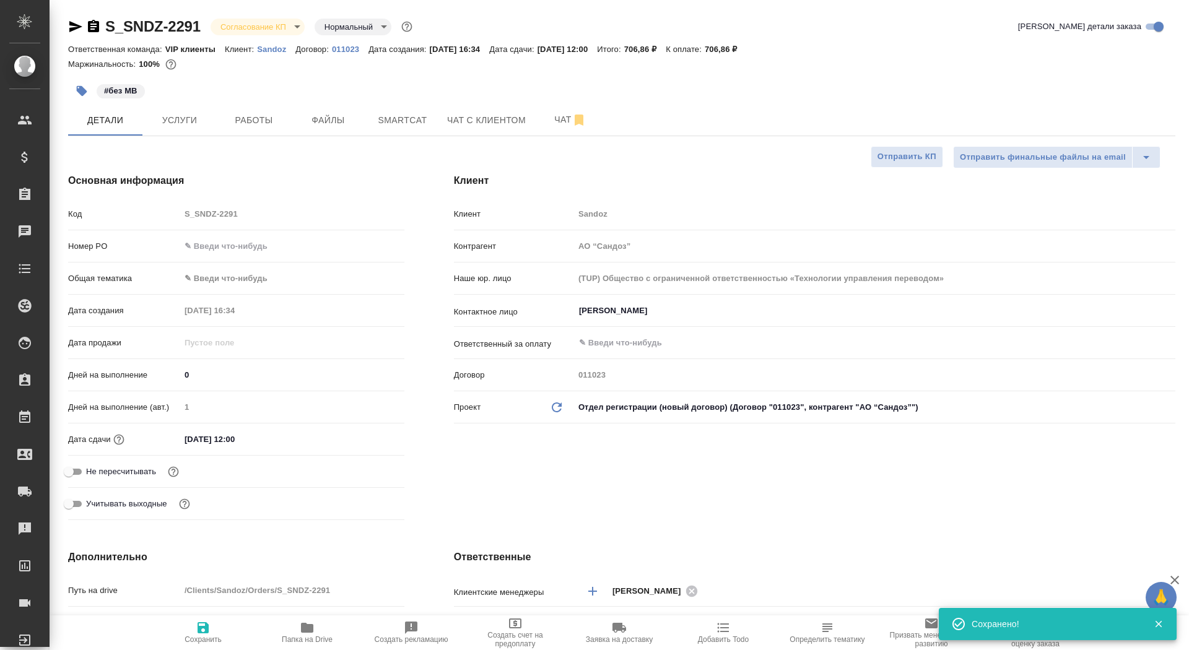
type textarea "x"
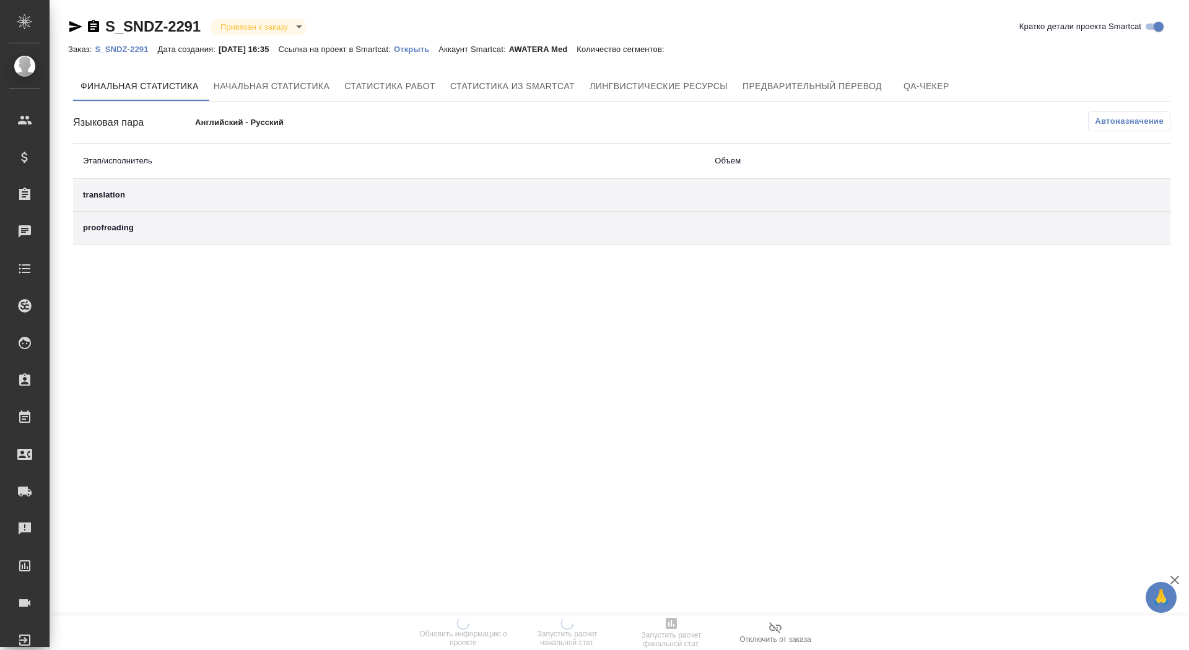
click at [438, 47] on p "Открыть" at bounding box center [416, 49] width 45 height 9
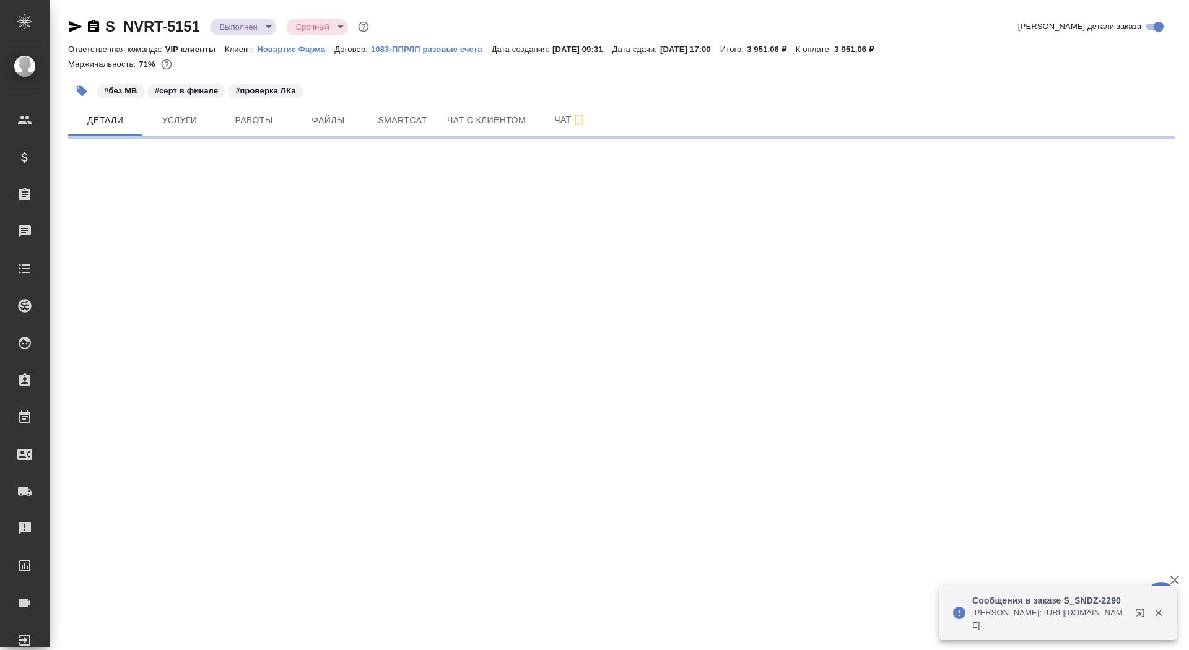
click at [97, 28] on icon "button" at bounding box center [93, 26] width 11 height 12
select select "RU"
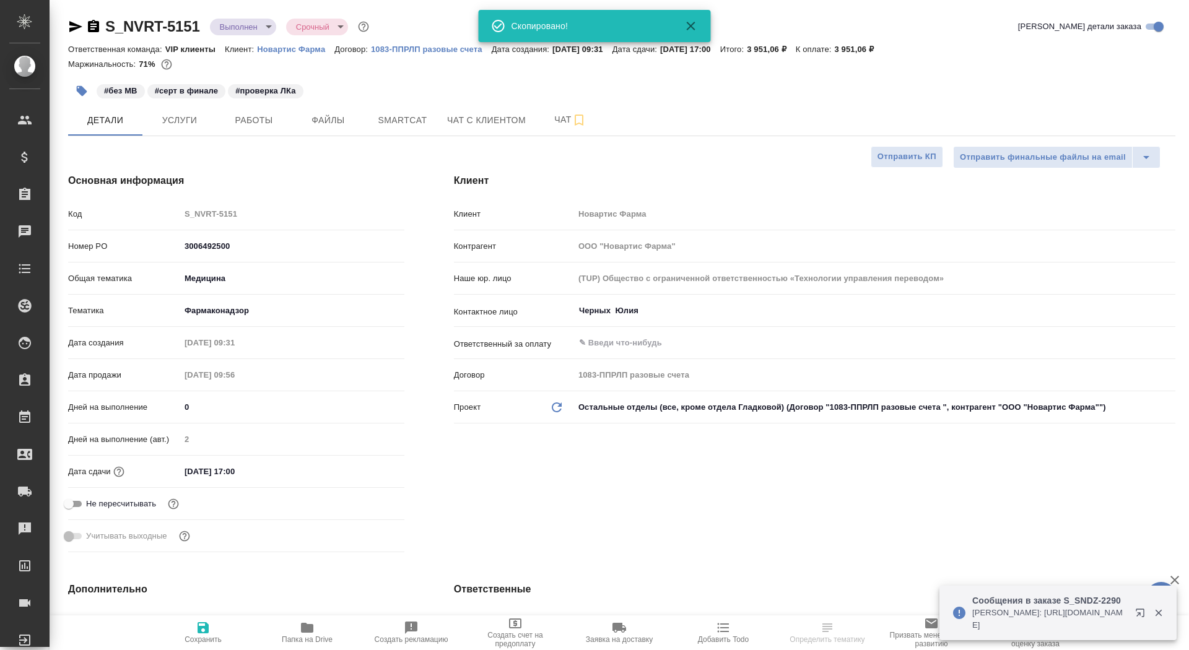
type textarea "x"
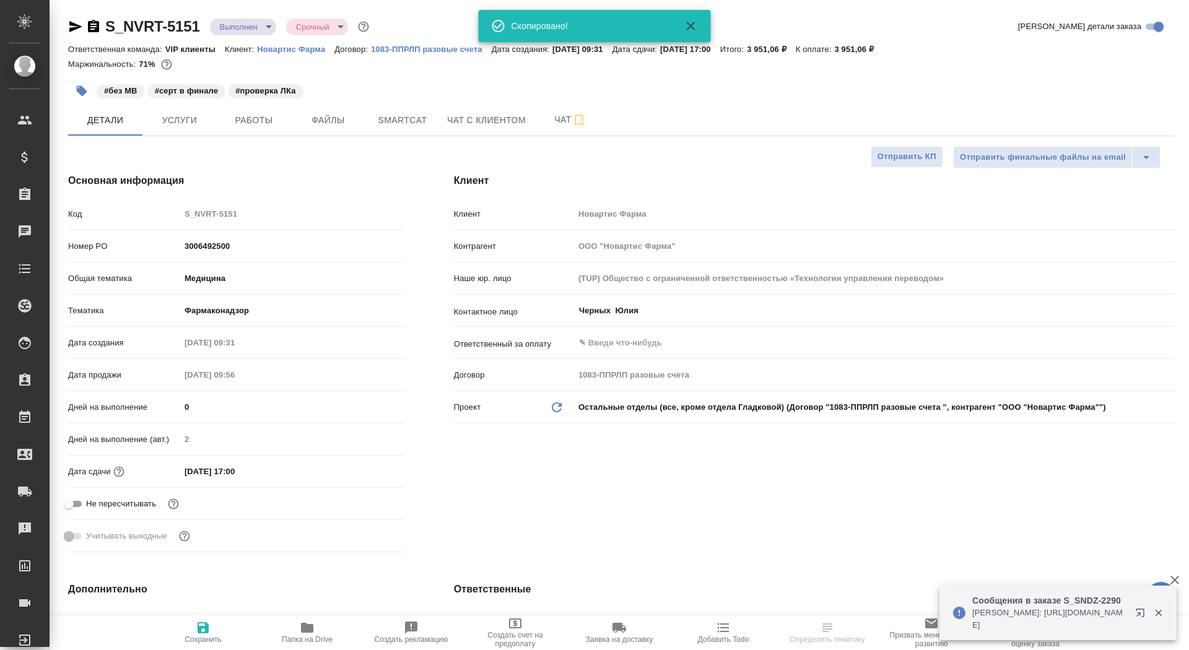
type textarea "x"
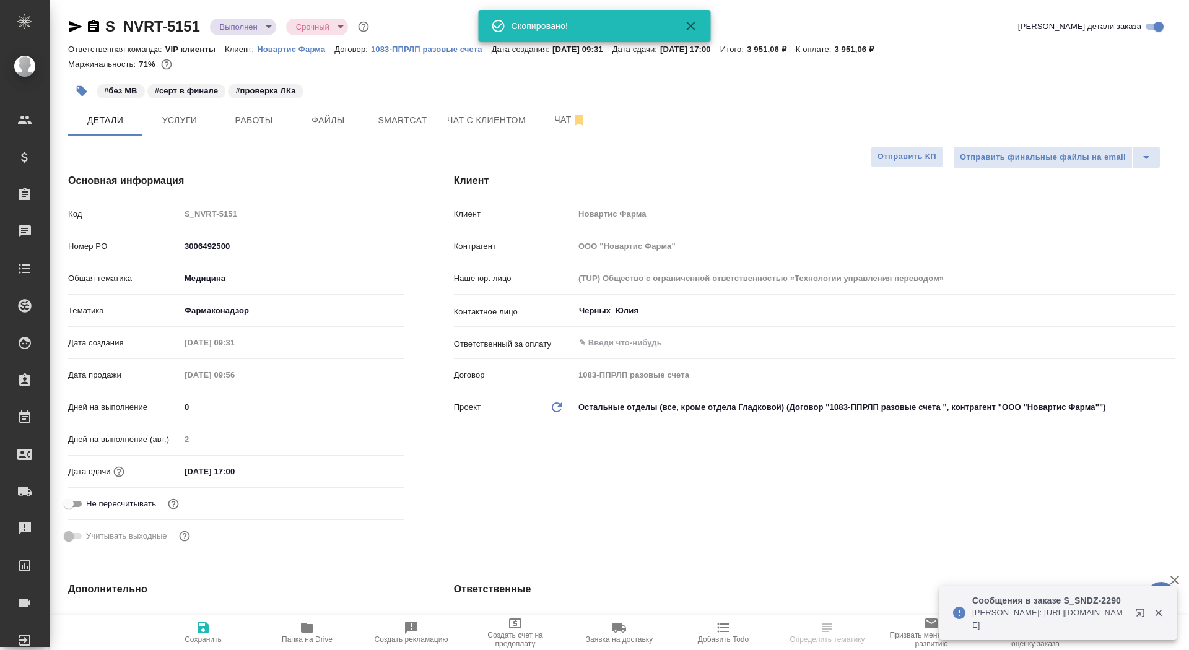
type textarea "x"
select select "RU"
type textarea "x"
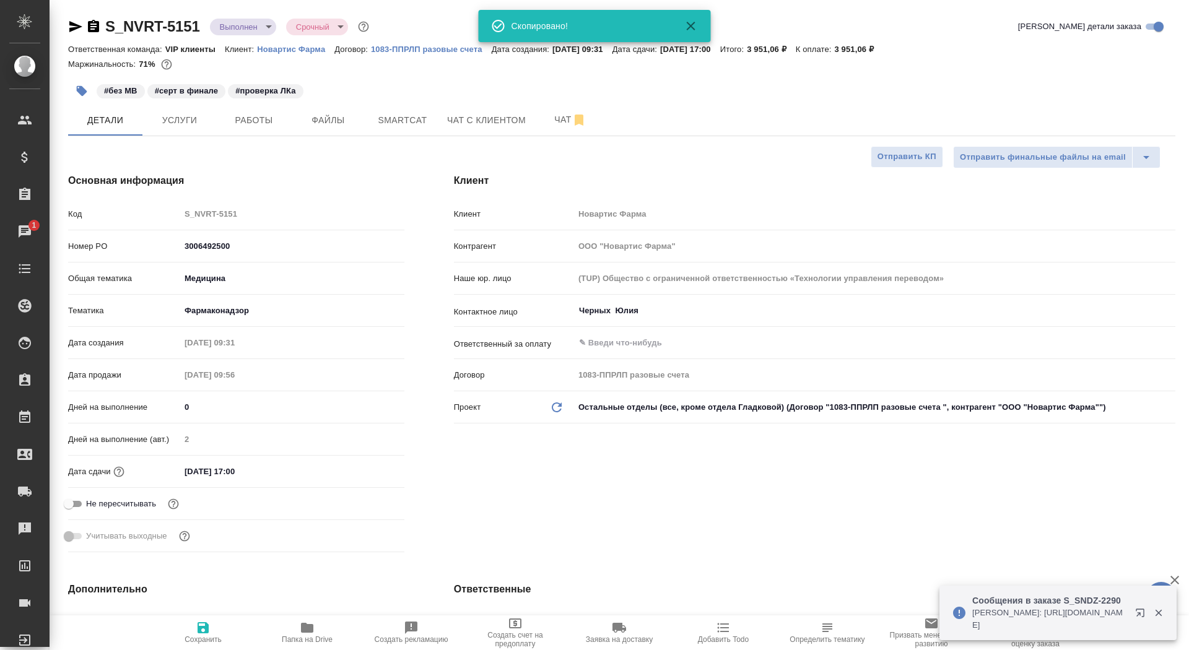
type textarea "x"
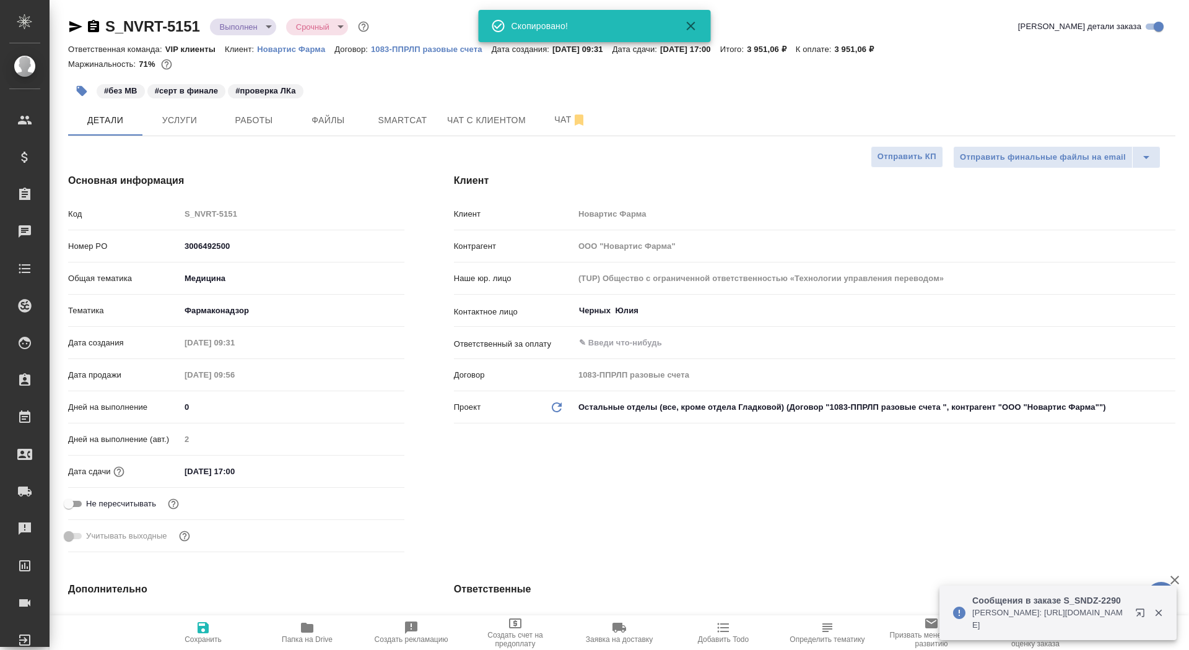
type textarea "x"
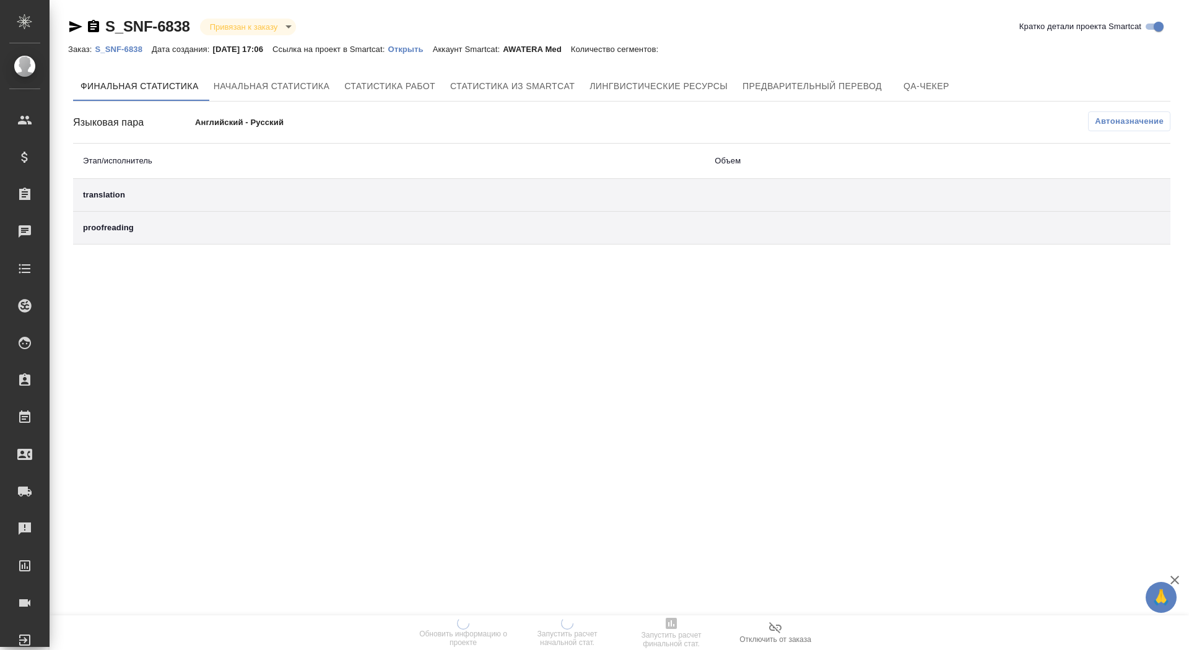
click at [427, 55] on div "Заказ: S_SNF-6838 Дата создания: [DATE] 17:06 Ссылка на проект в Smartcat: Откр…" at bounding box center [369, 48] width 602 height 15
click at [427, 50] on p "Открыть" at bounding box center [410, 49] width 45 height 9
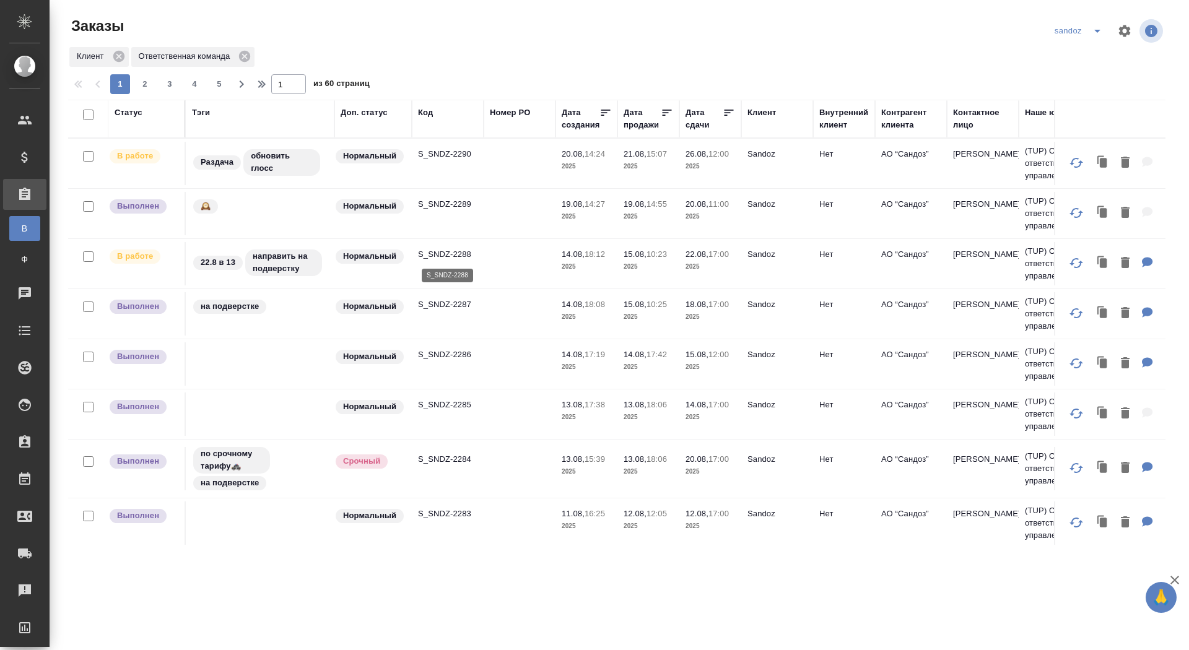
click at [1097, 30] on icon "split button" at bounding box center [1097, 31] width 6 height 3
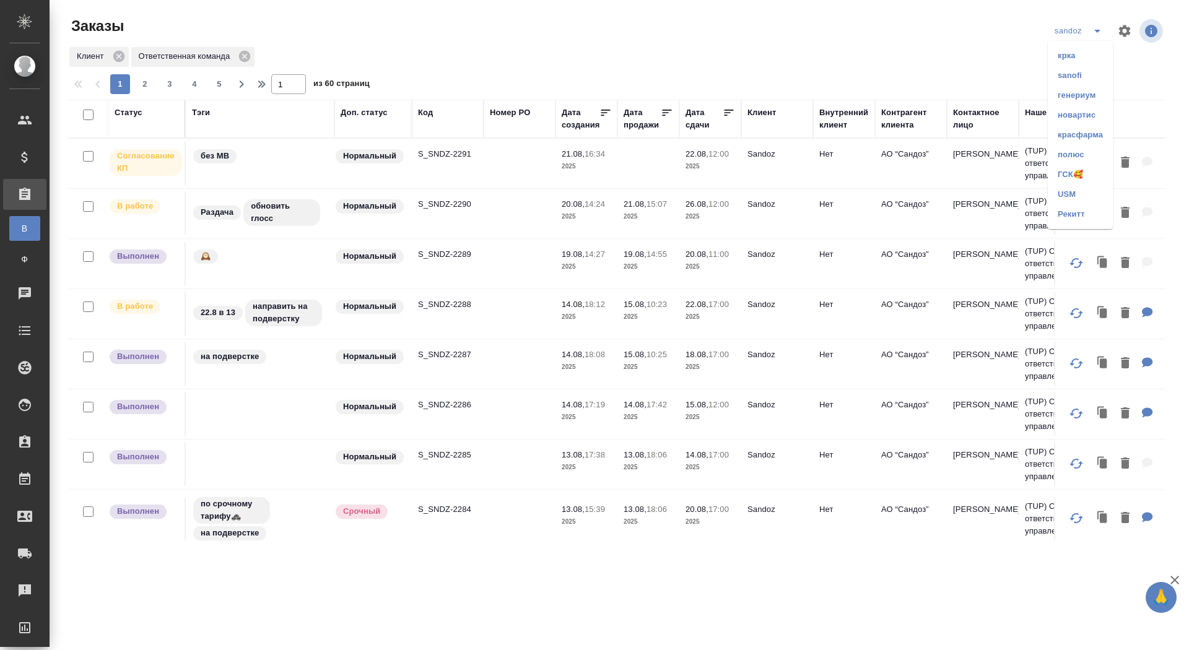
click at [1078, 75] on li "sanofi" at bounding box center [1080, 76] width 65 height 20
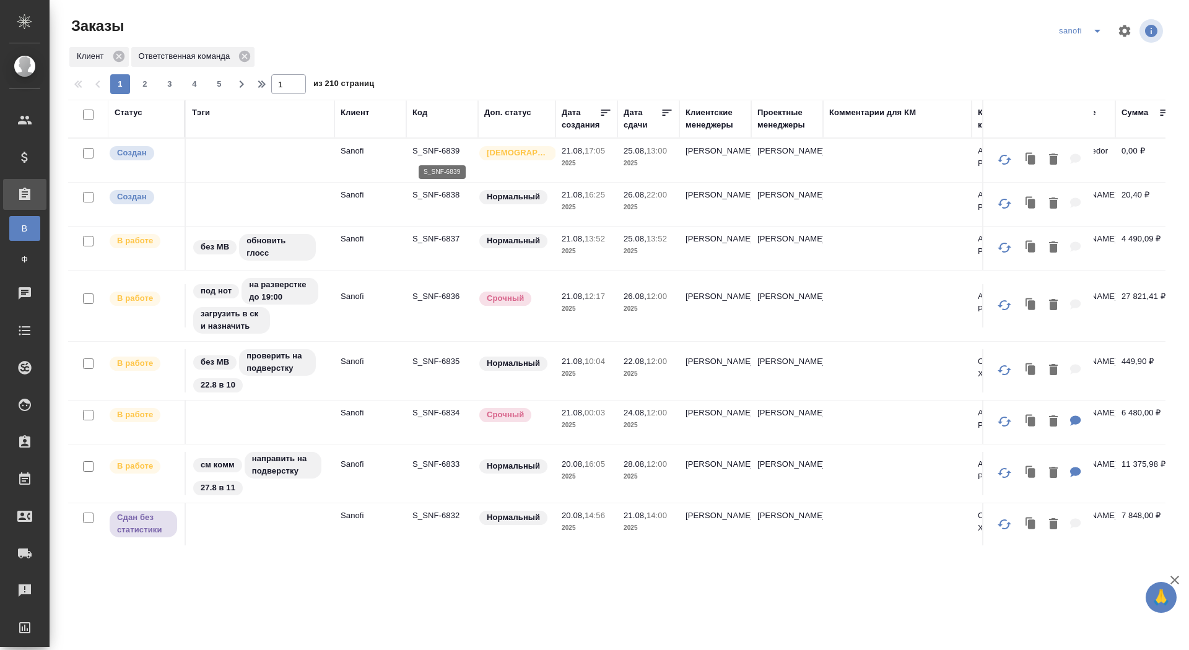
click at [439, 152] on p "S_SNF-6839" at bounding box center [441, 151] width 59 height 12
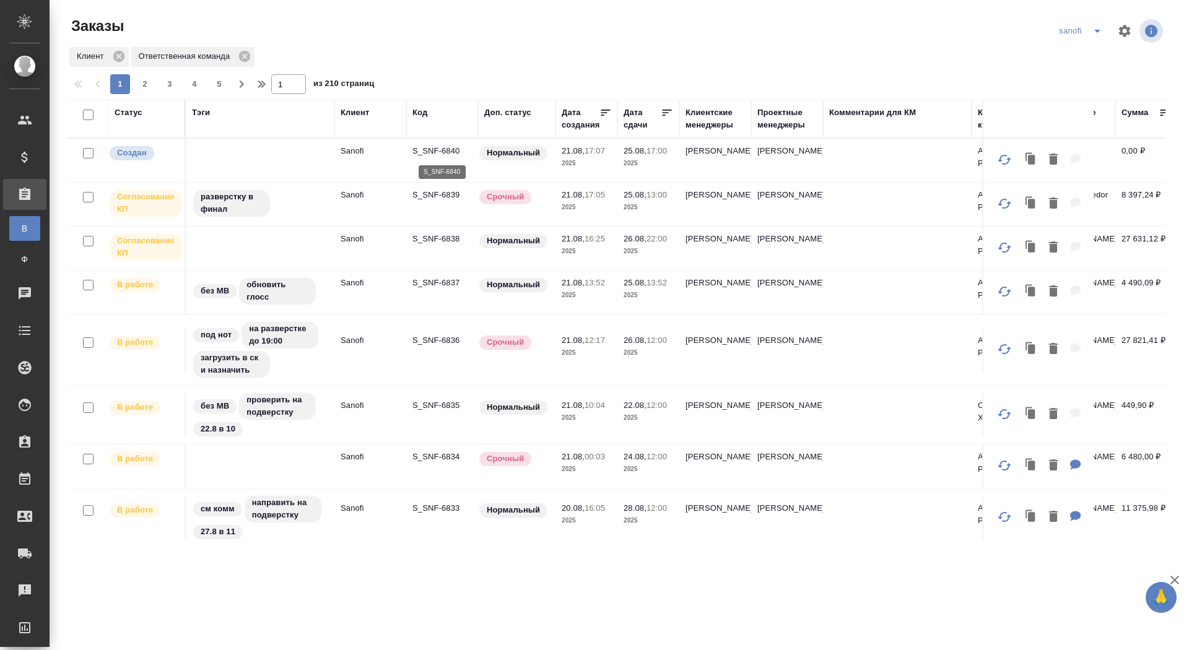
click at [437, 154] on p "S_SNF-6840" at bounding box center [441, 151] width 59 height 12
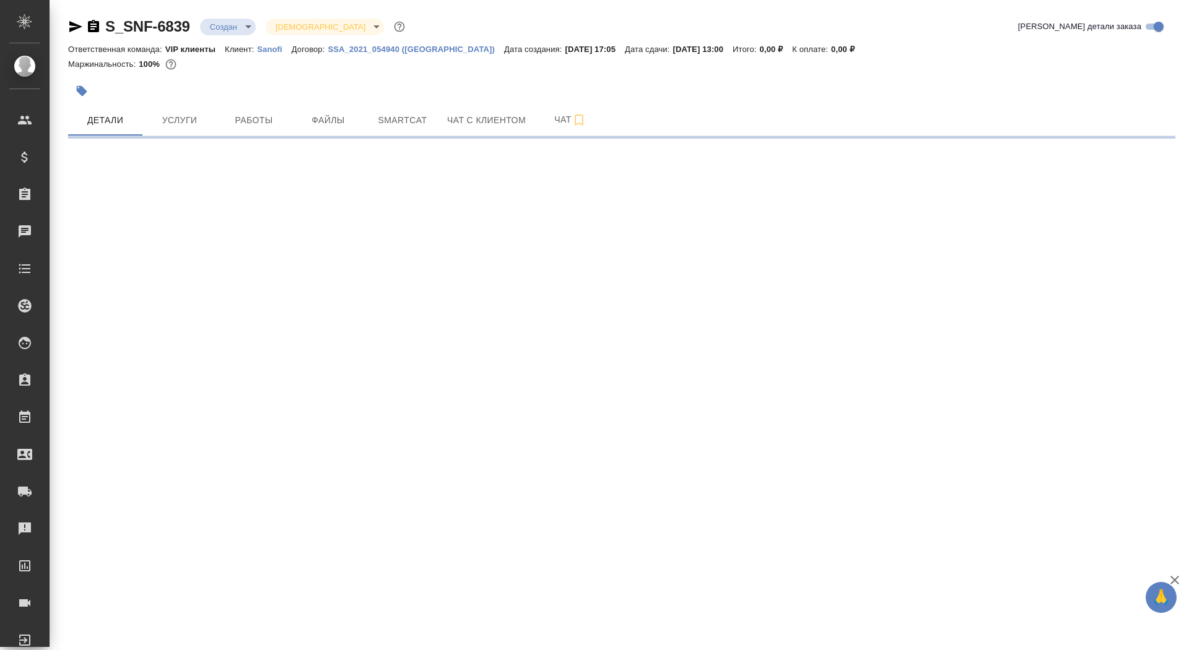
select select "RU"
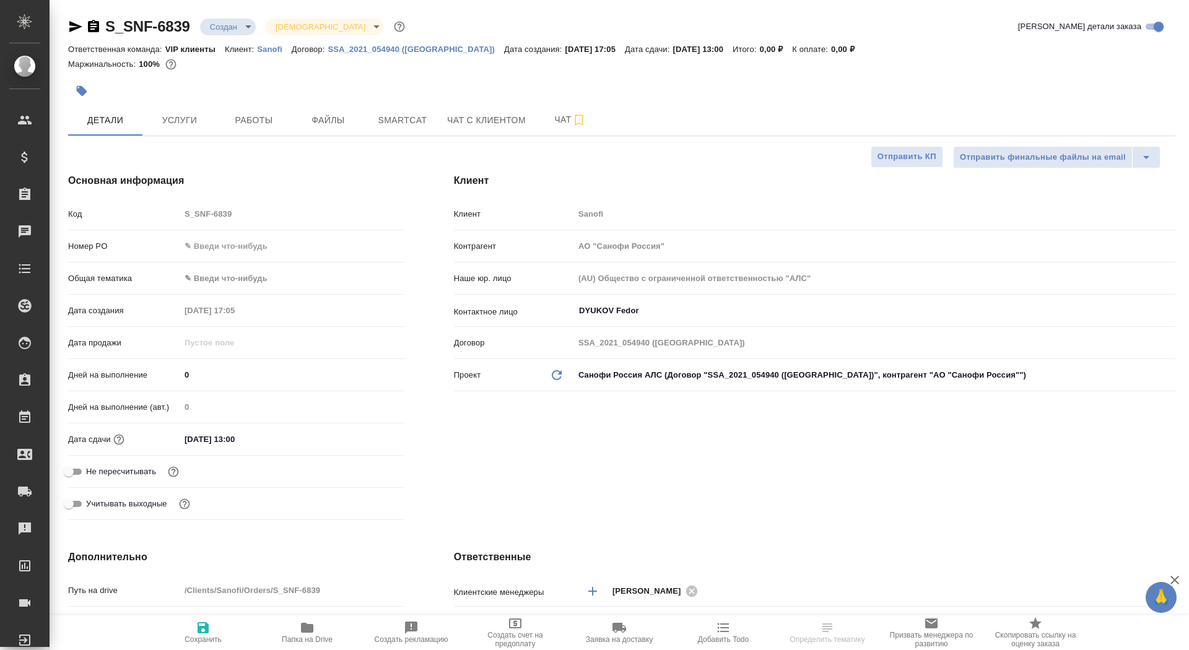
type textarea "x"
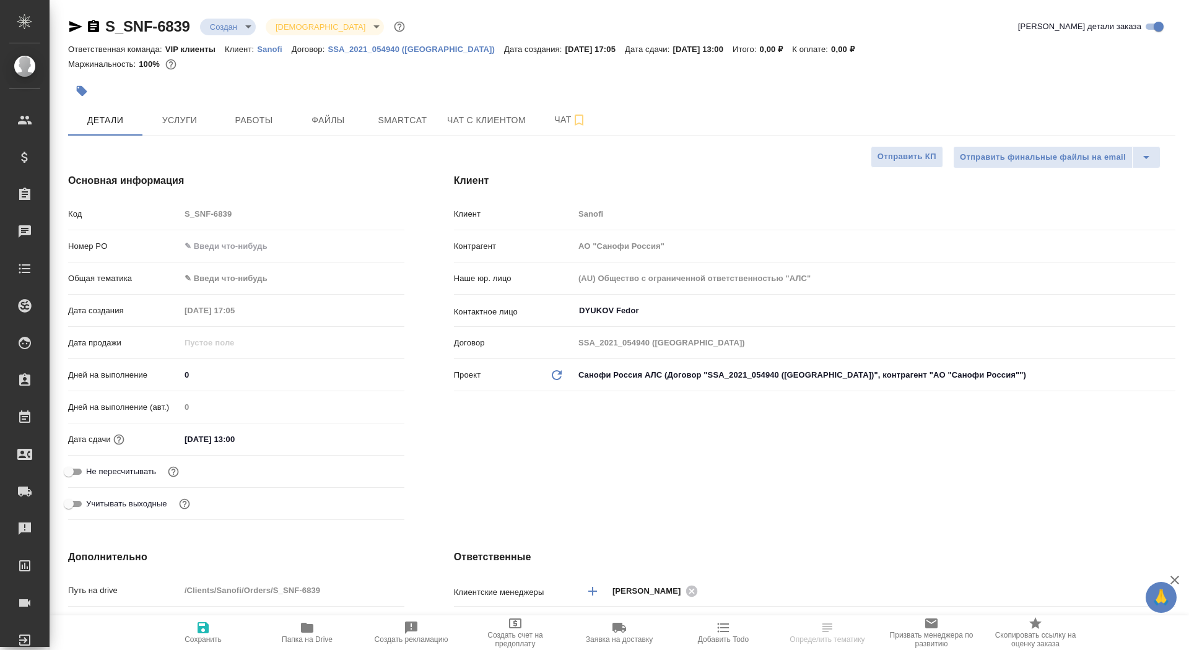
type textarea "x"
drag, startPoint x: 196, startPoint y: 380, endPoint x: 168, endPoint y: 376, distance: 28.7
click at [168, 378] on div "Дней на выполнение 0" at bounding box center [236, 375] width 336 height 22
type input "4"
type textarea "x"
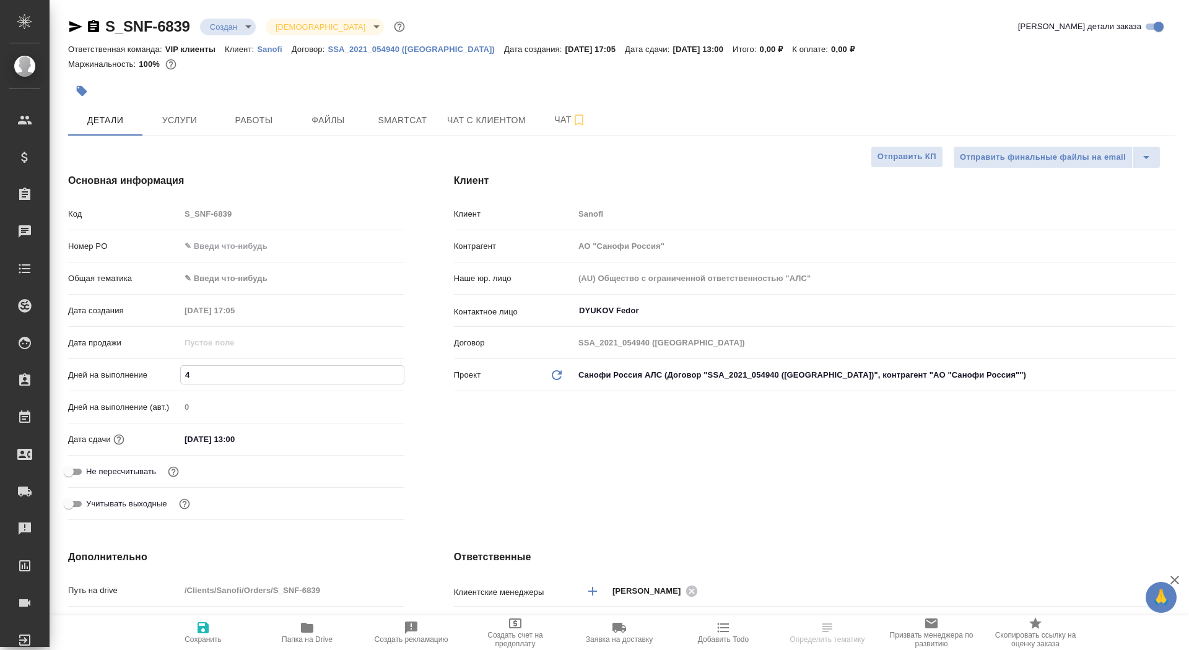
type textarea "x"
type input "4"
click at [214, 640] on span "Сохранить" at bounding box center [203, 639] width 37 height 9
type textarea "x"
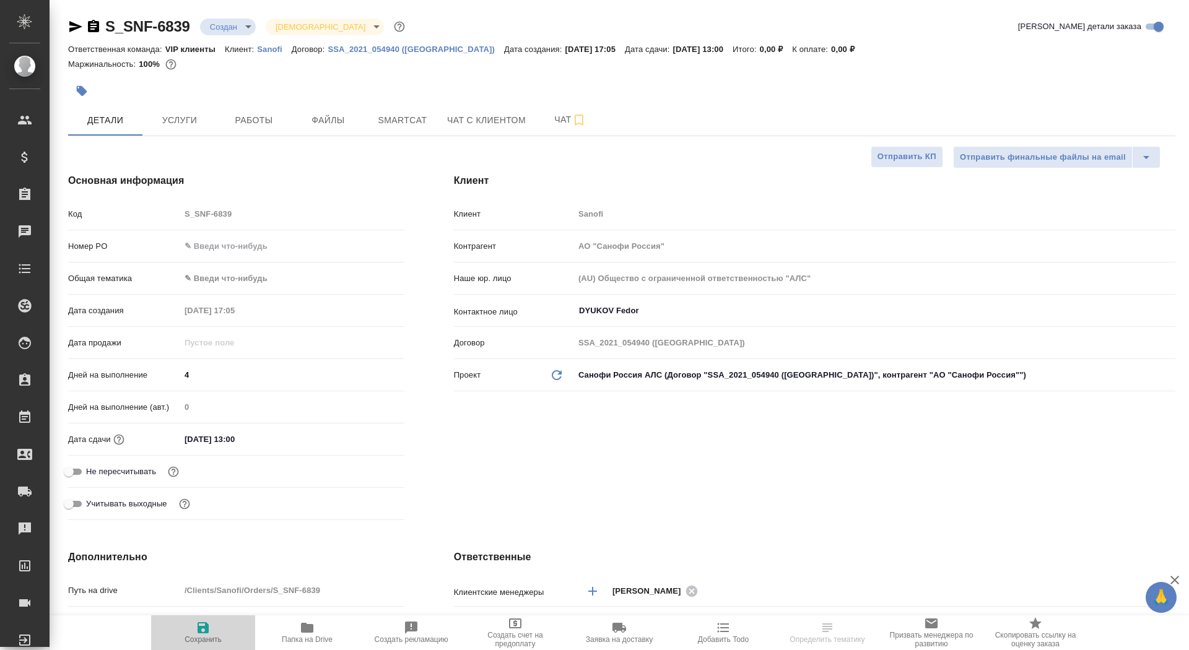
type textarea "x"
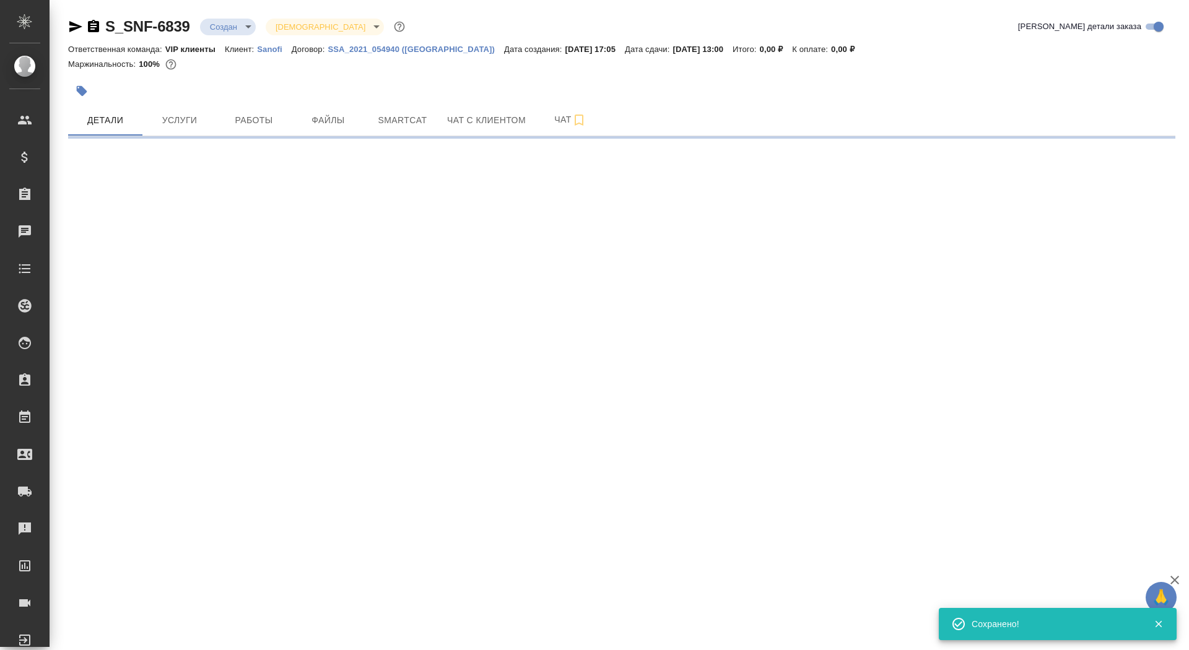
select select "RU"
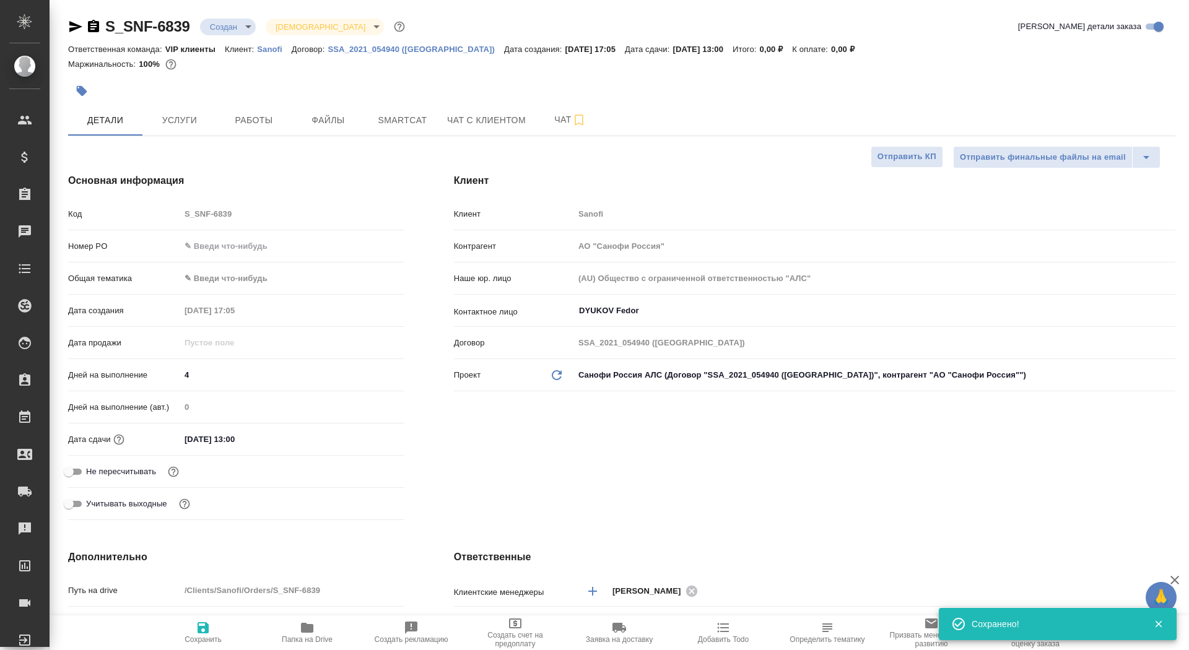
type textarea "x"
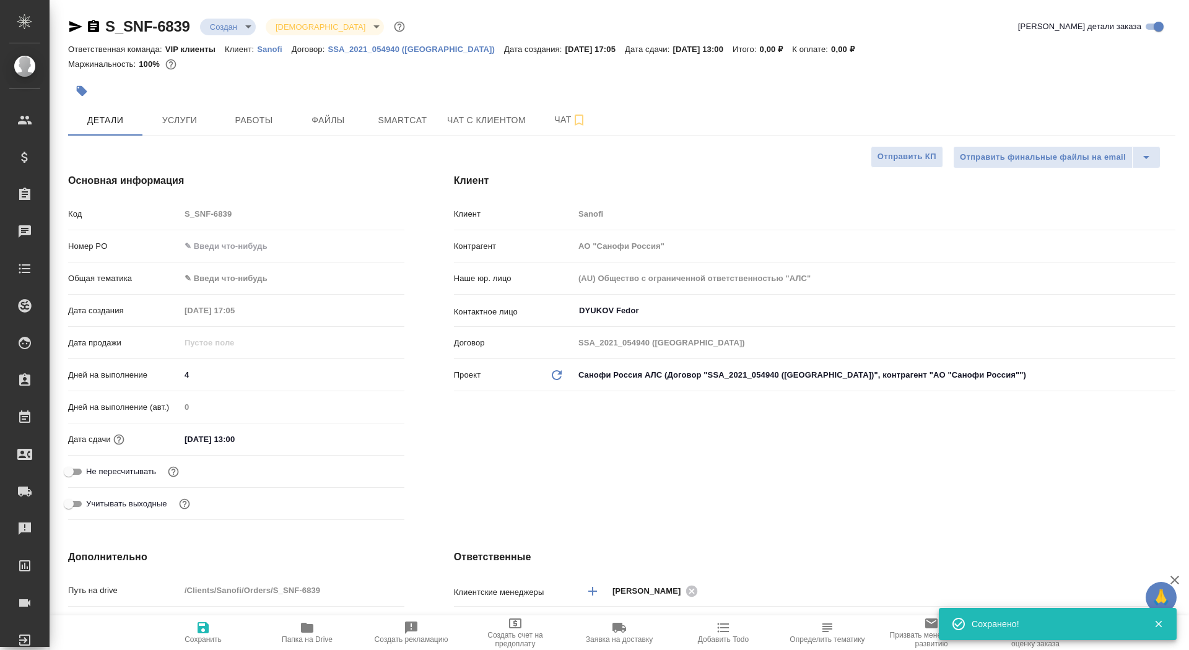
type textarea "x"
click at [78, 473] on input "Не пересчитывать" at bounding box center [68, 471] width 45 height 15
checkbox input "true"
type textarea "x"
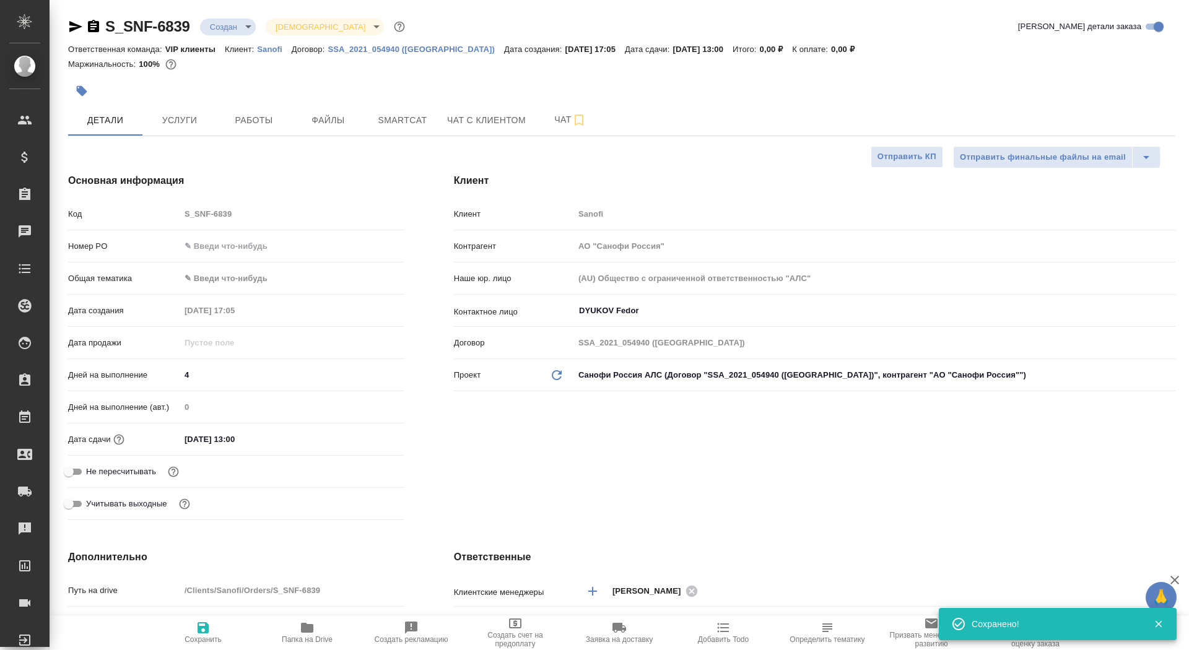
type textarea "x"
type input "[PERSON_NAME]"
click at [206, 635] on icon "button" at bounding box center [203, 627] width 15 height 15
type textarea "x"
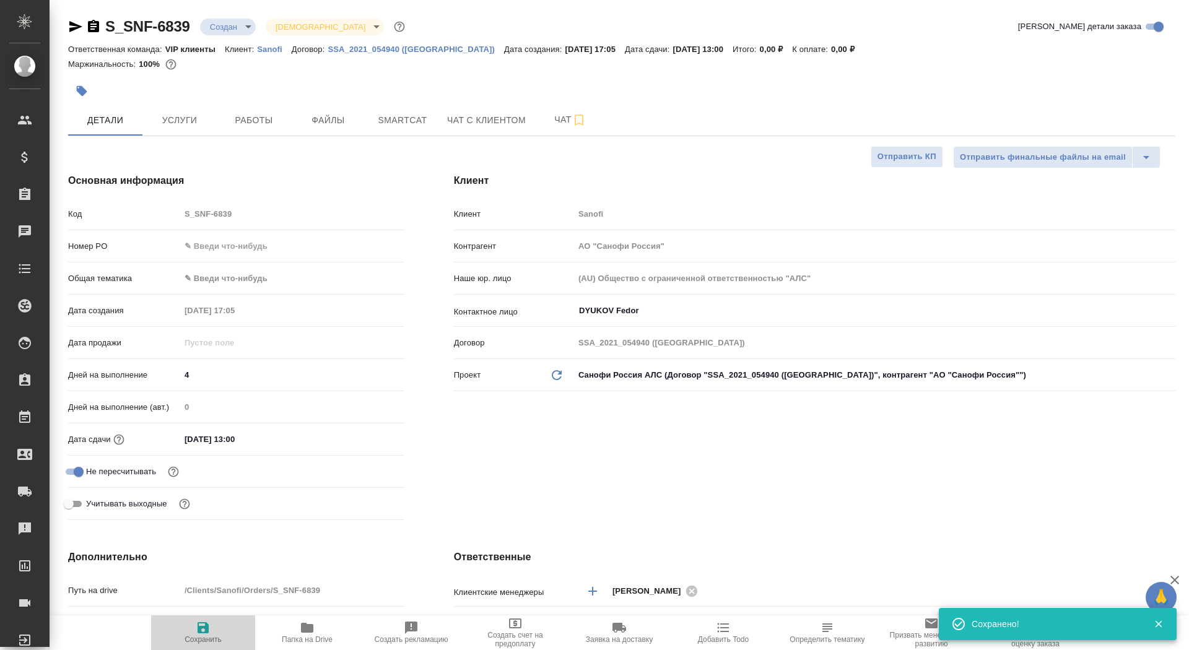
type textarea "x"
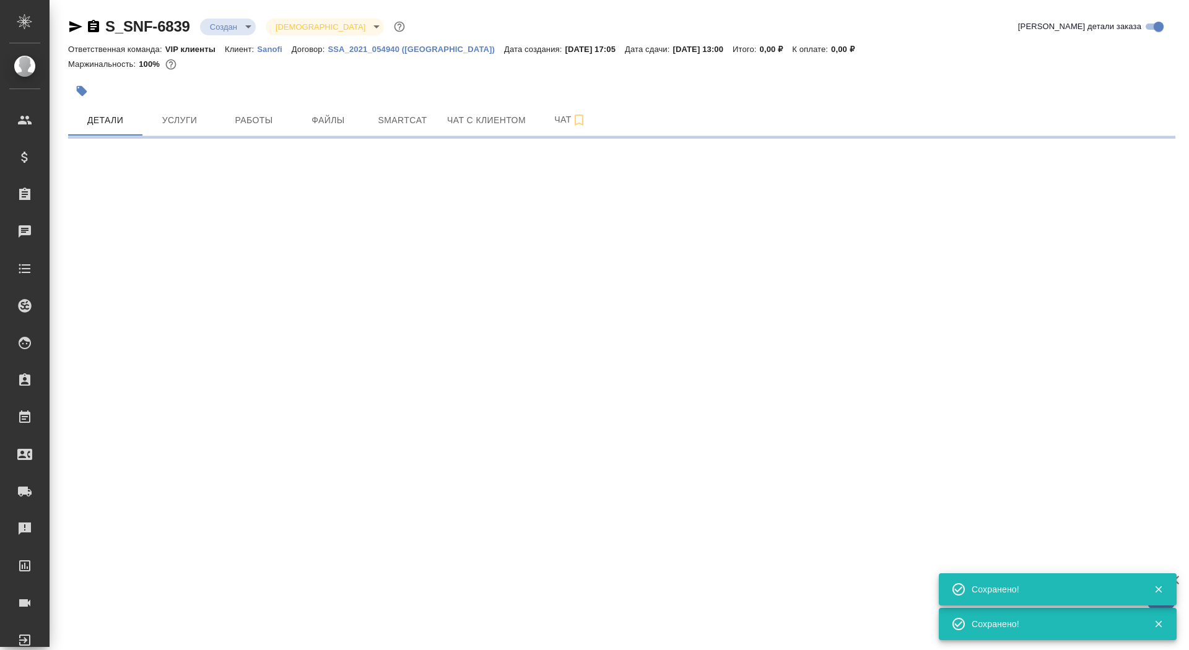
select select "RU"
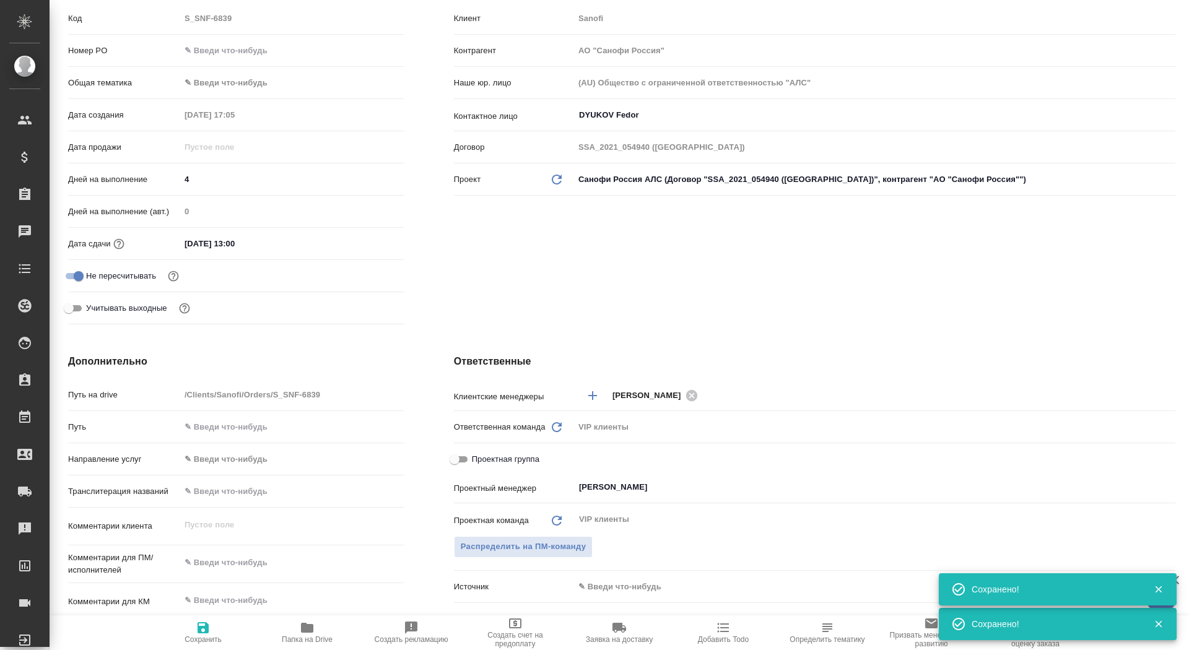
scroll to position [302, 0]
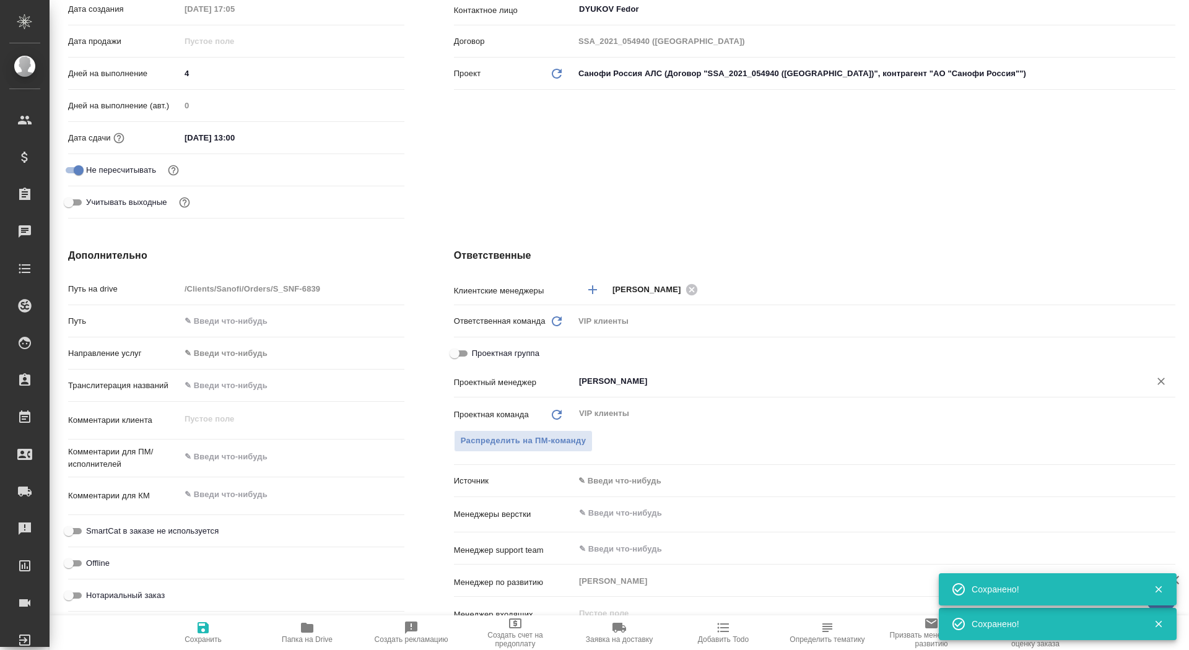
click at [633, 389] on div "Сайдашева Диляра ​" at bounding box center [874, 381] width 601 height 22
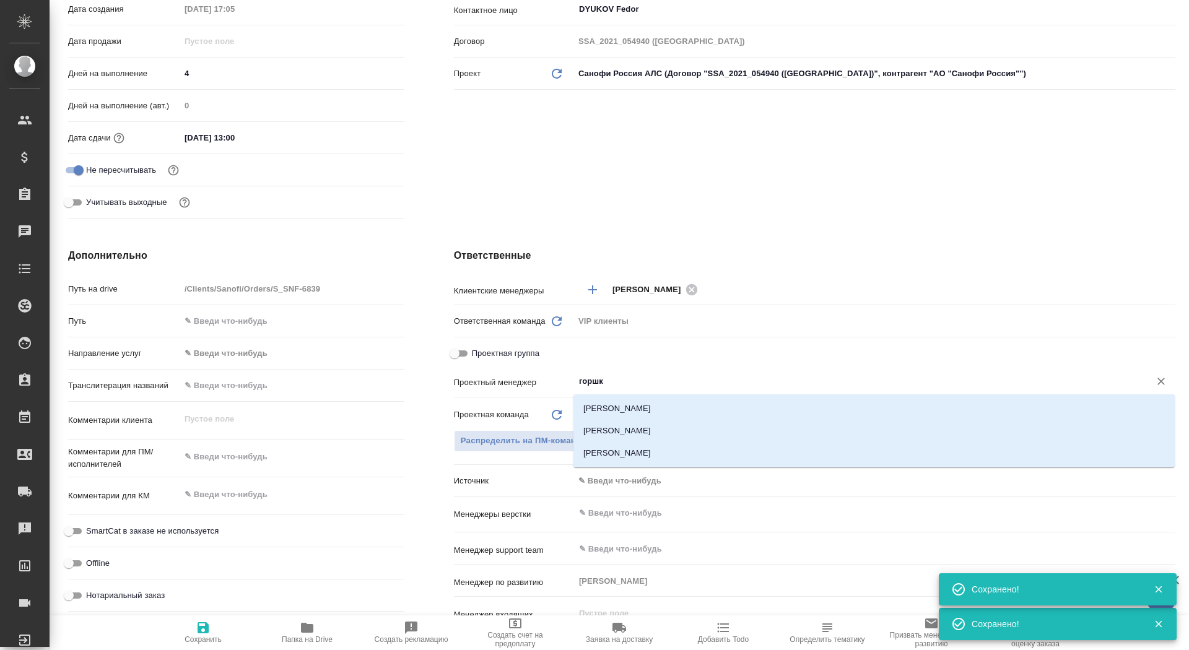
type input "горшко"
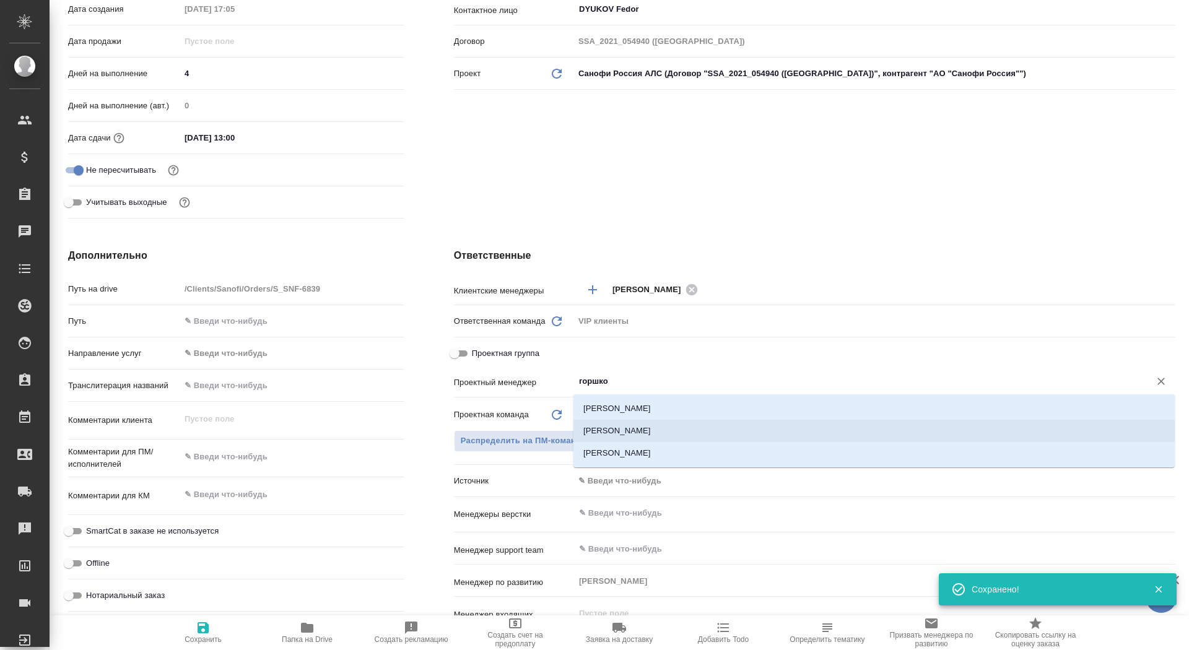
click at [656, 435] on li "[PERSON_NAME]" at bounding box center [873, 431] width 601 height 22
type textarea "x"
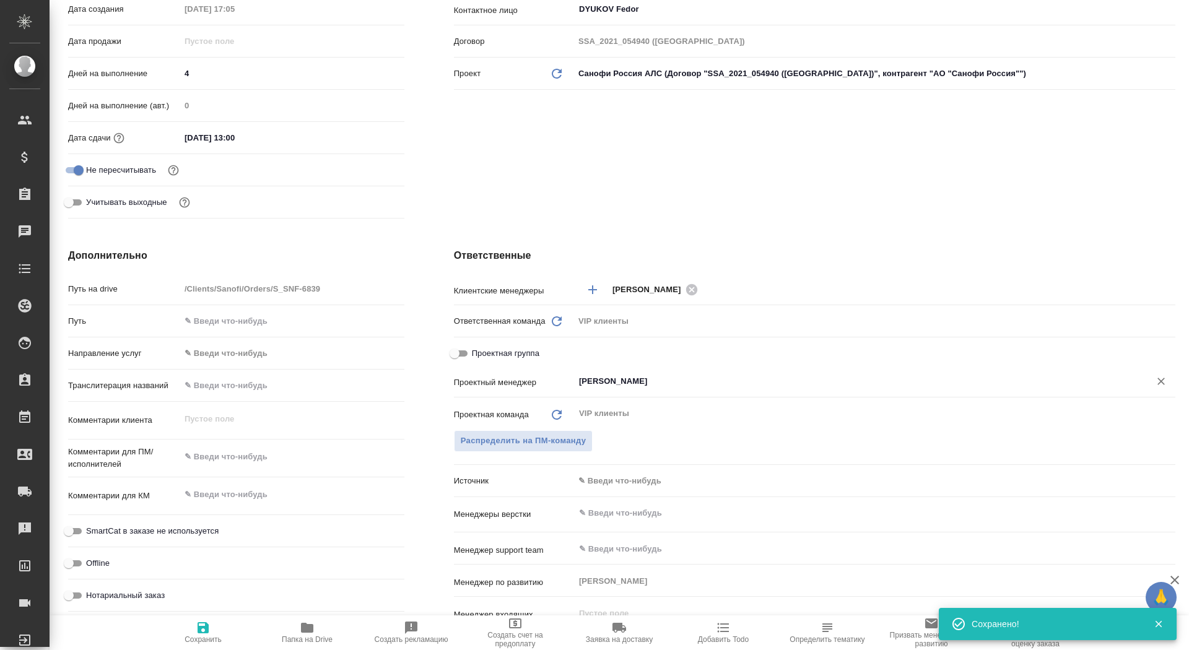
type input "[PERSON_NAME]"
click at [192, 647] on button "Сохранить" at bounding box center [203, 632] width 104 height 35
type textarea "x"
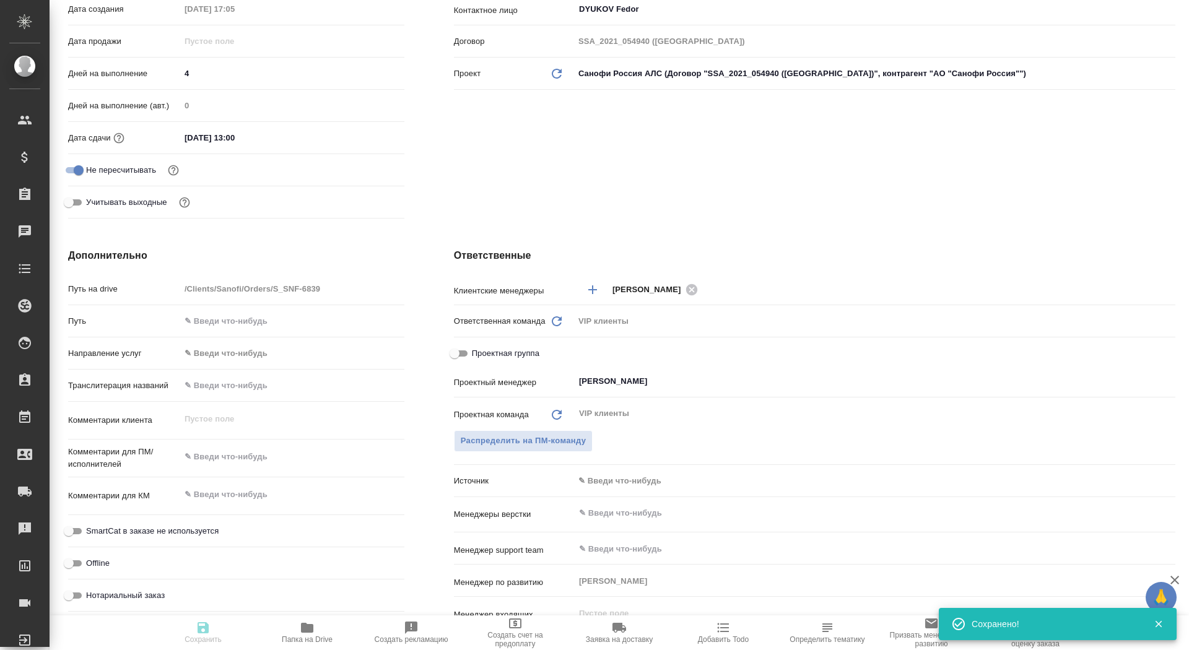
type textarea "x"
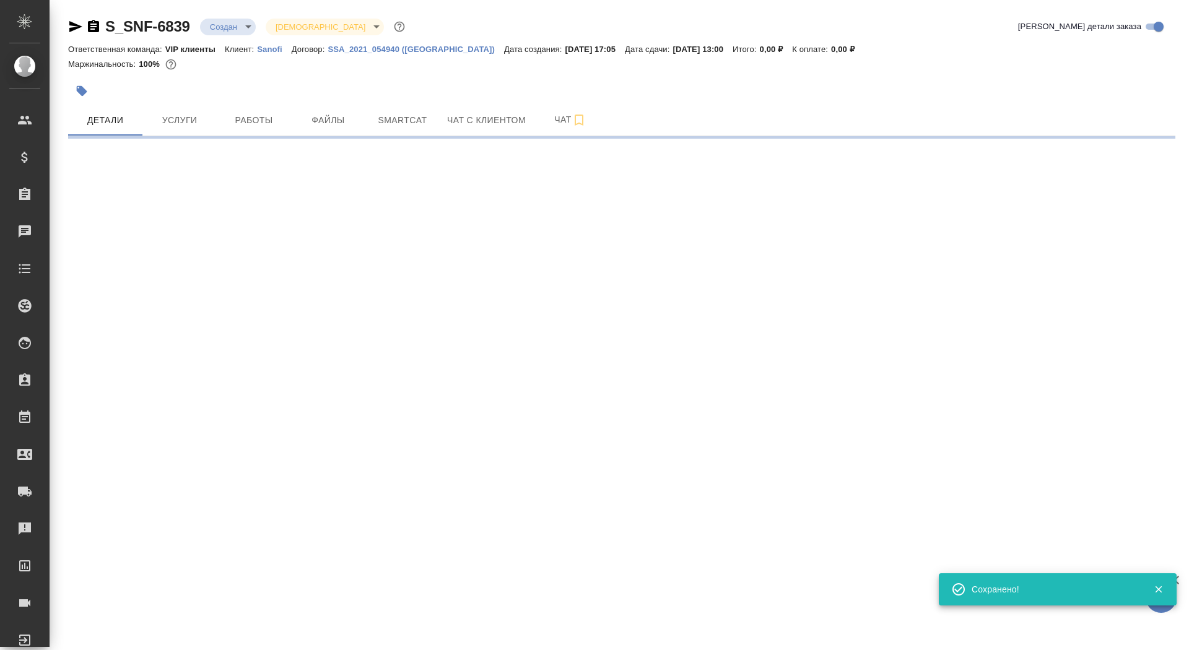
select select "RU"
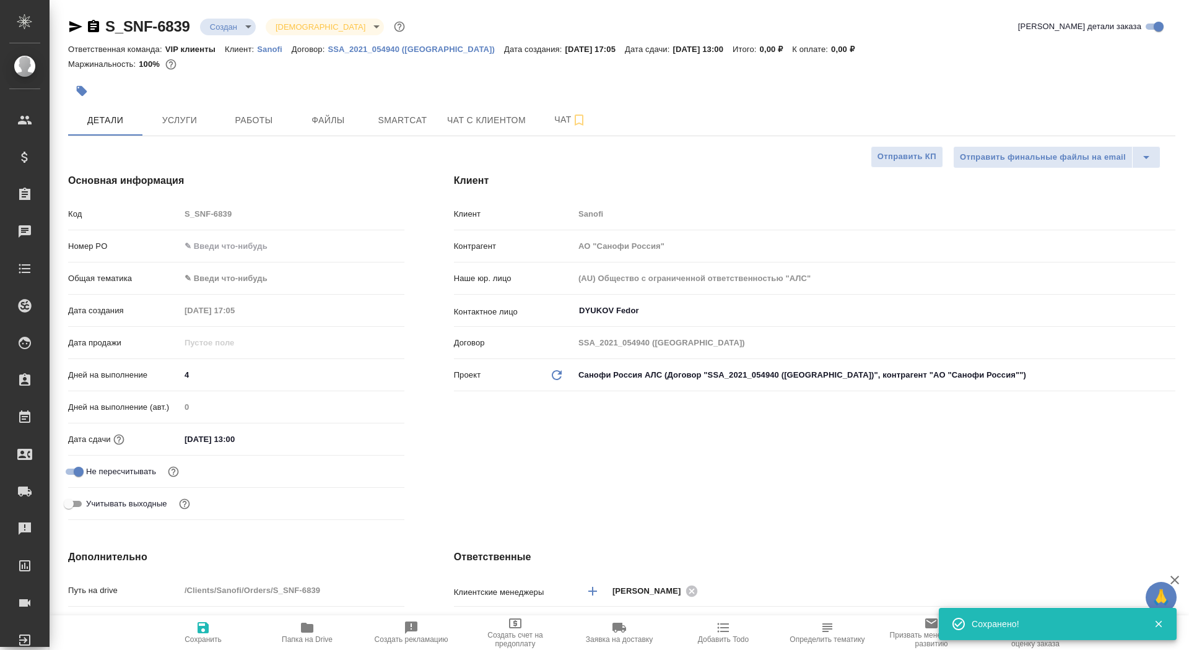
type textarea "x"
click at [310, 637] on span "Папка на Drive" at bounding box center [307, 639] width 51 height 9
type textarea "x"
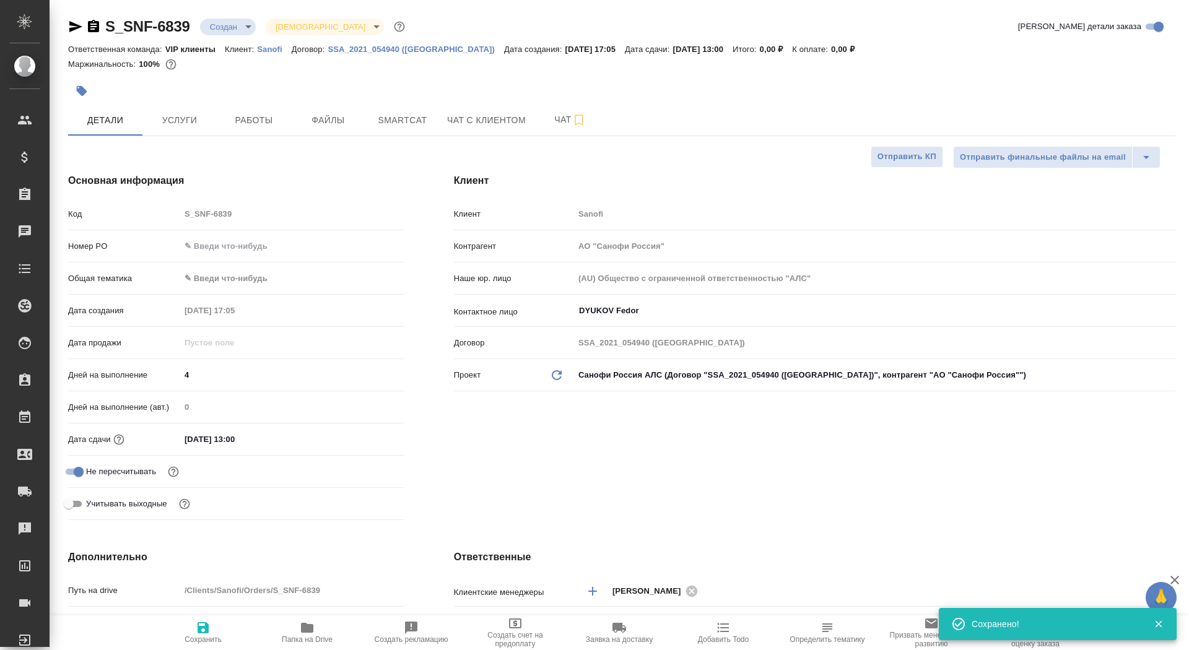
type textarea "x"
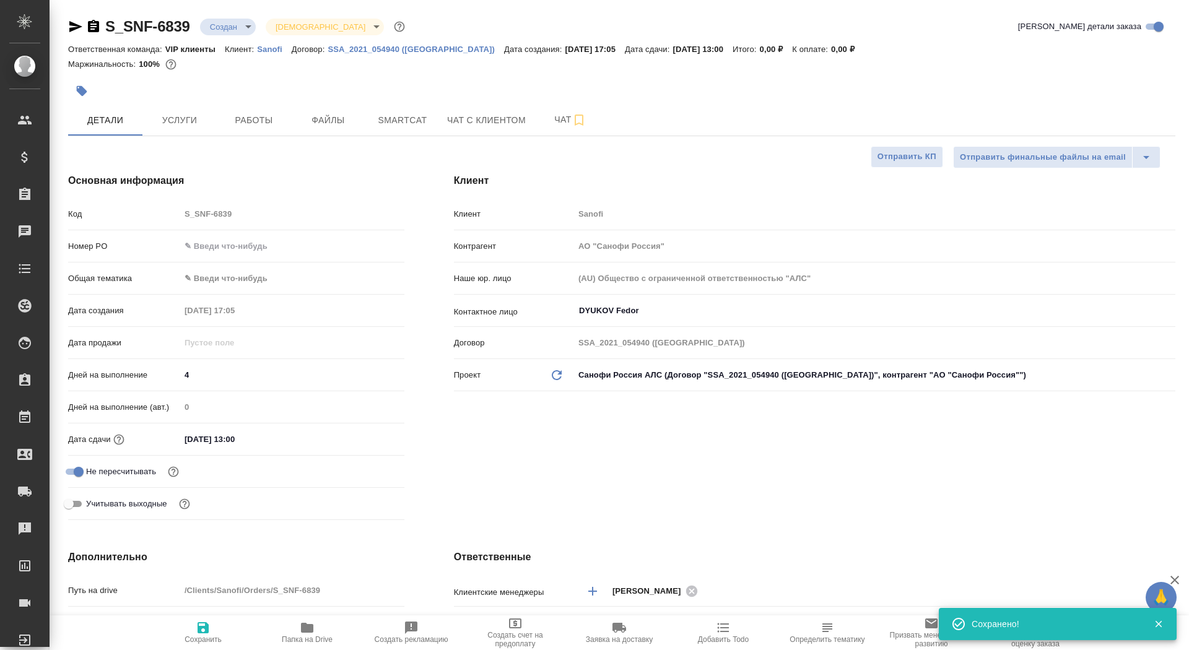
type textarea "x"
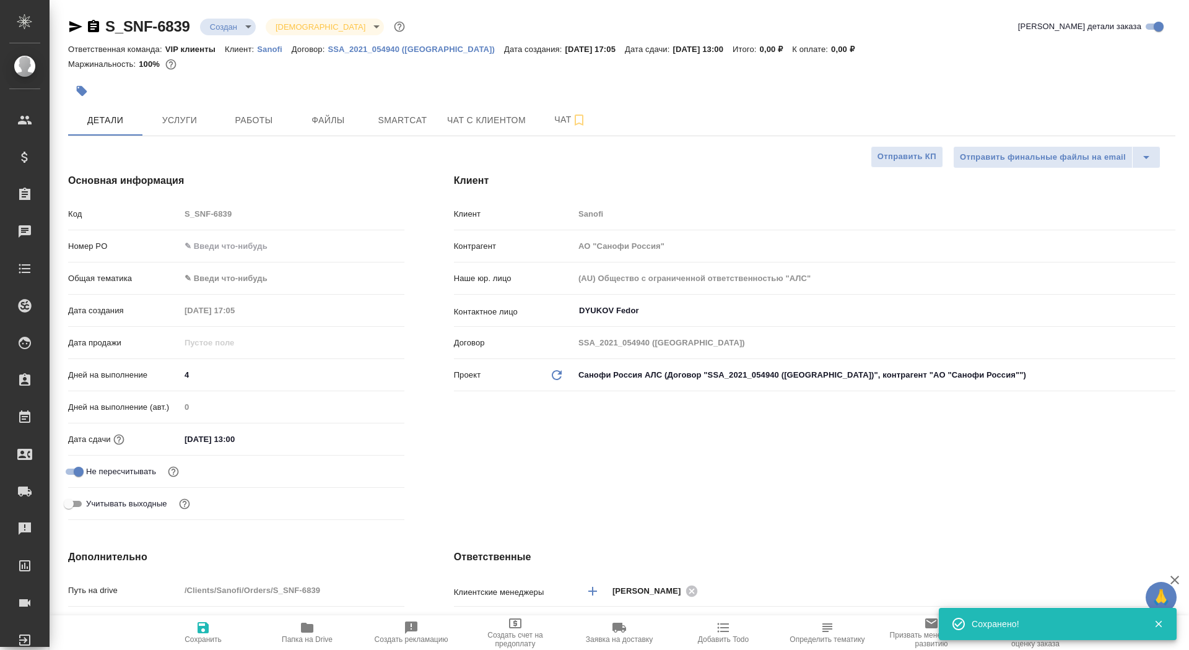
type textarea "x"
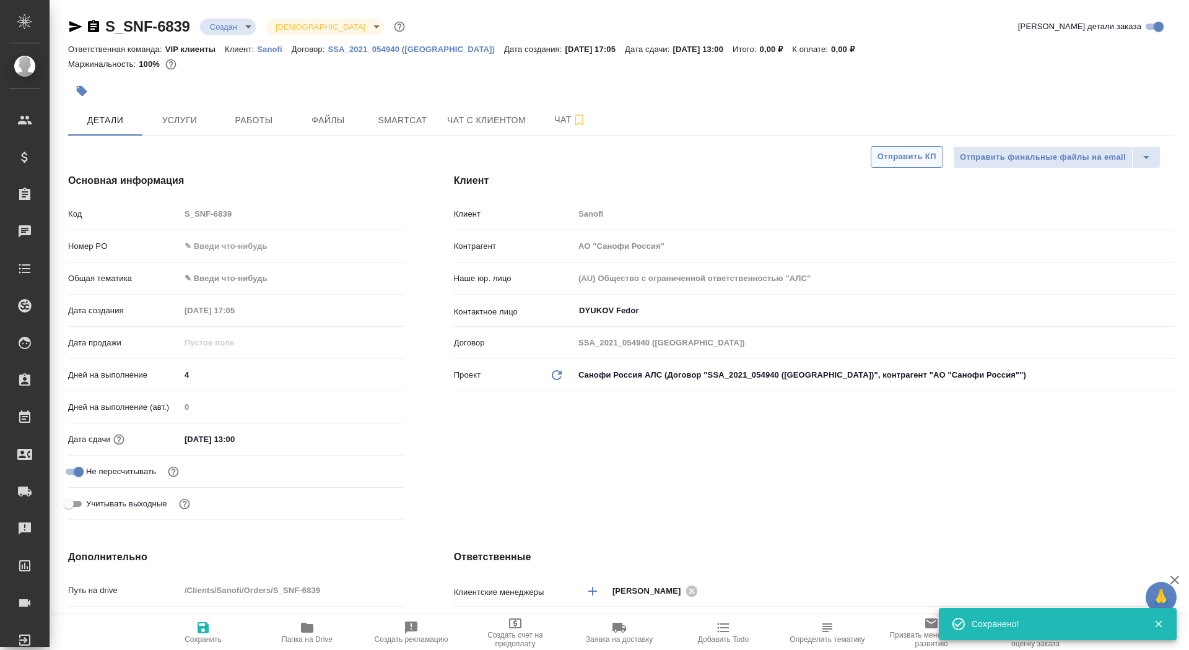
type textarea "x"
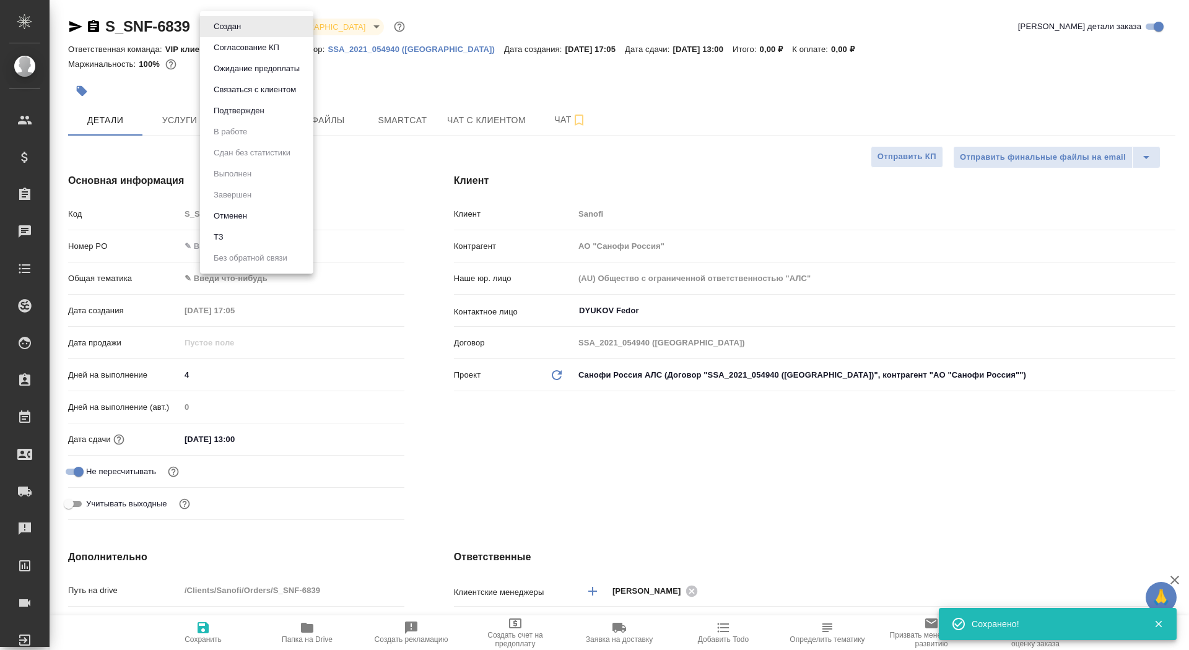
click at [243, 25] on body "🙏 .cls-1 fill:#fff; AWATERA Saydasheva Dilyara Клиенты Спецификации Заказы 0 Ча…" at bounding box center [594, 325] width 1189 height 650
click at [269, 240] on li "ТЗ" at bounding box center [256, 237] width 113 height 21
type textarea "x"
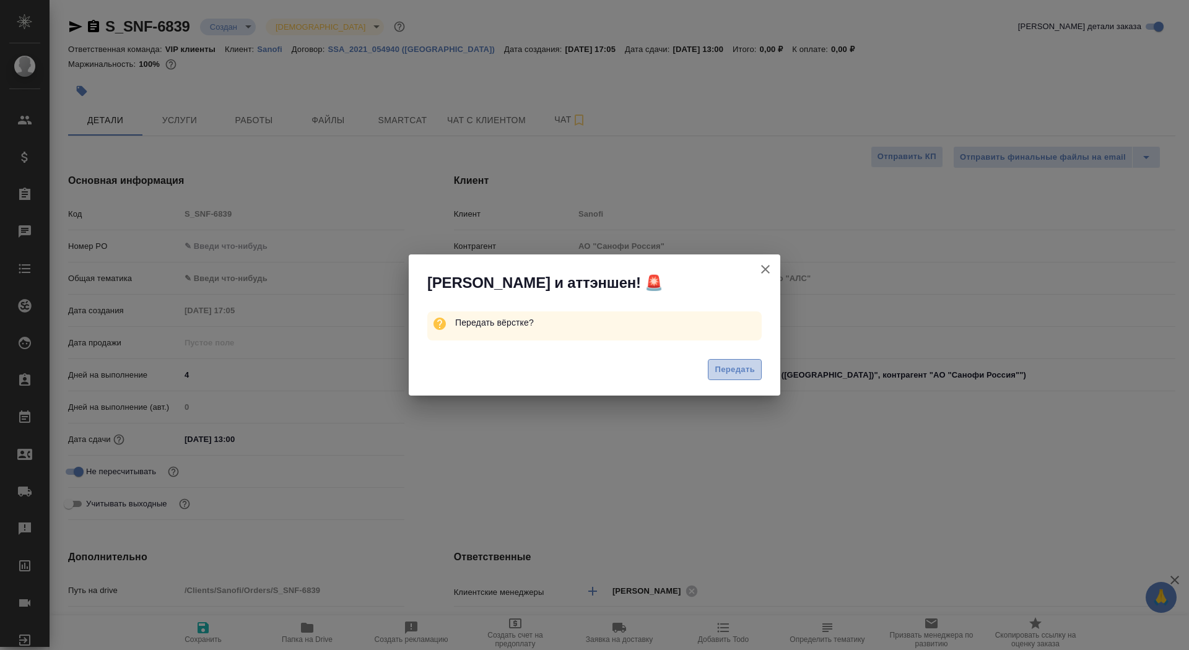
click at [734, 373] on span "Передать" at bounding box center [735, 370] width 40 height 14
type textarea "x"
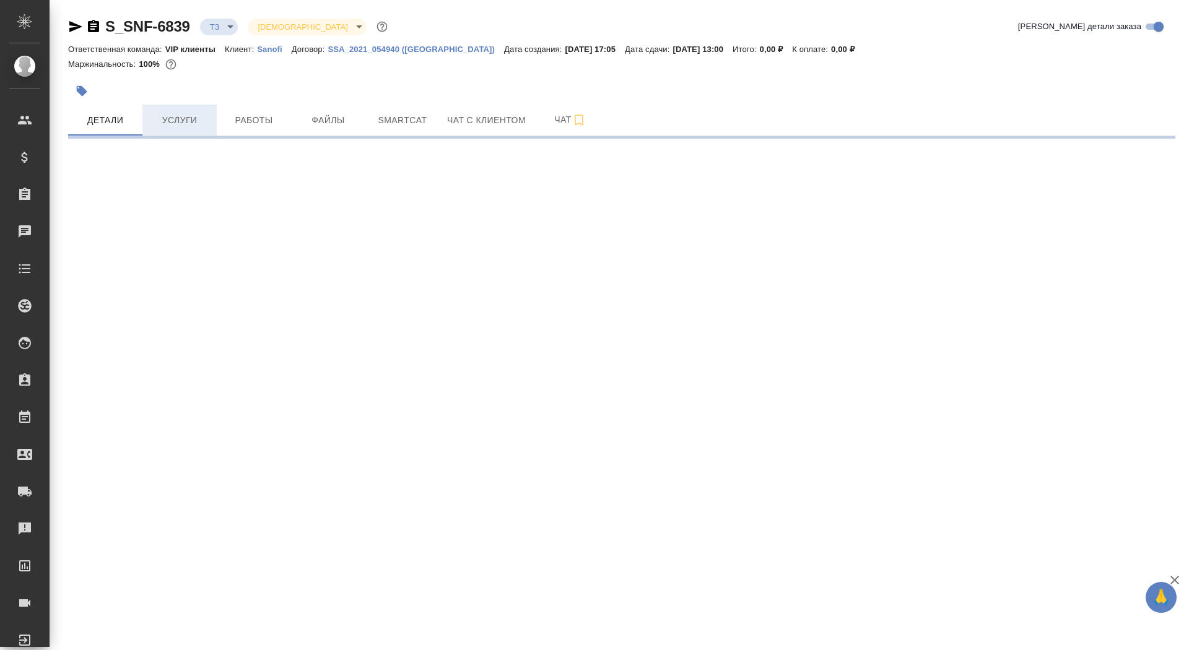
click at [177, 121] on span "Услуги" at bounding box center [179, 120] width 59 height 15
select select "RU"
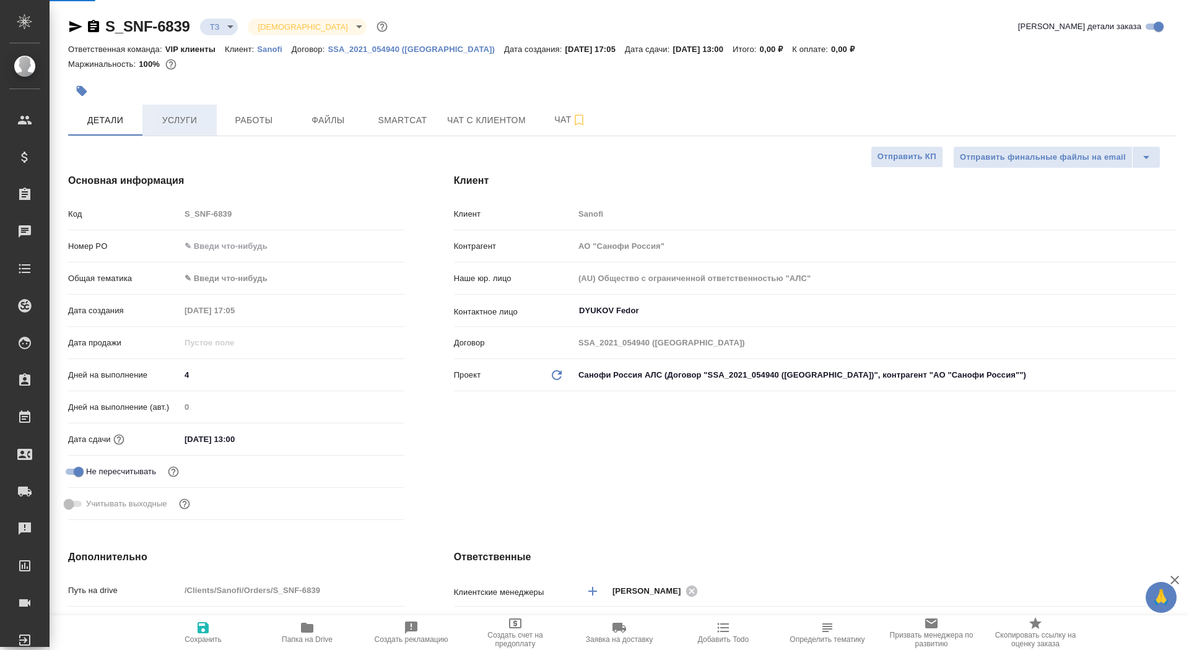
type textarea "x"
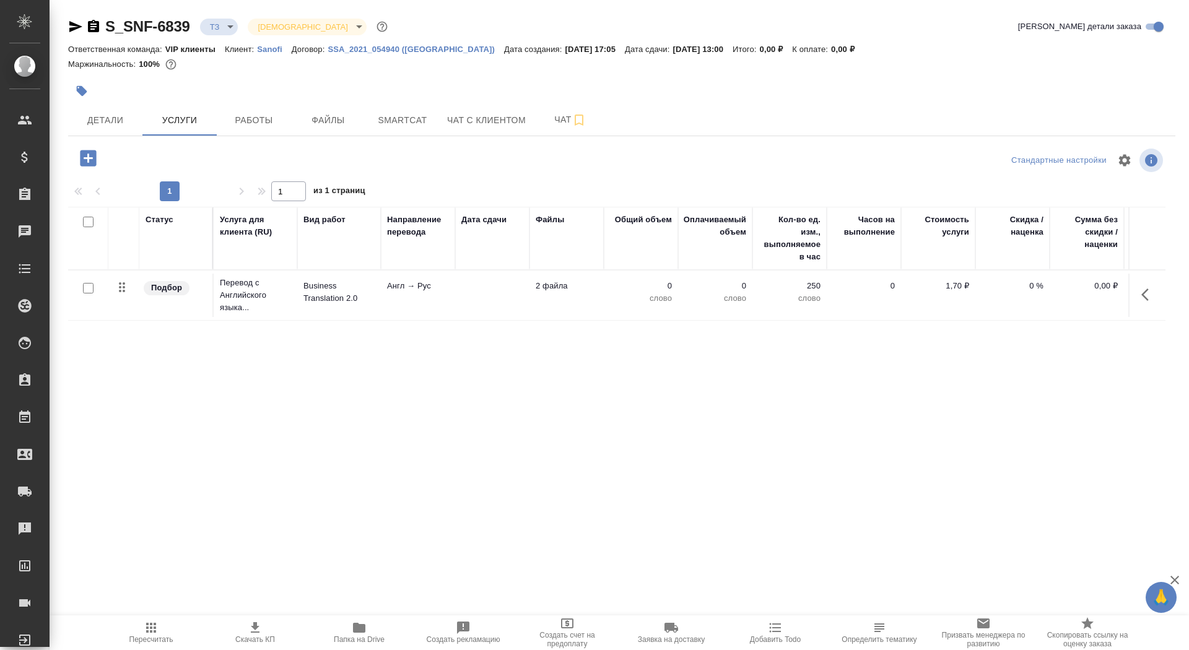
click at [491, 289] on td at bounding box center [492, 295] width 74 height 43
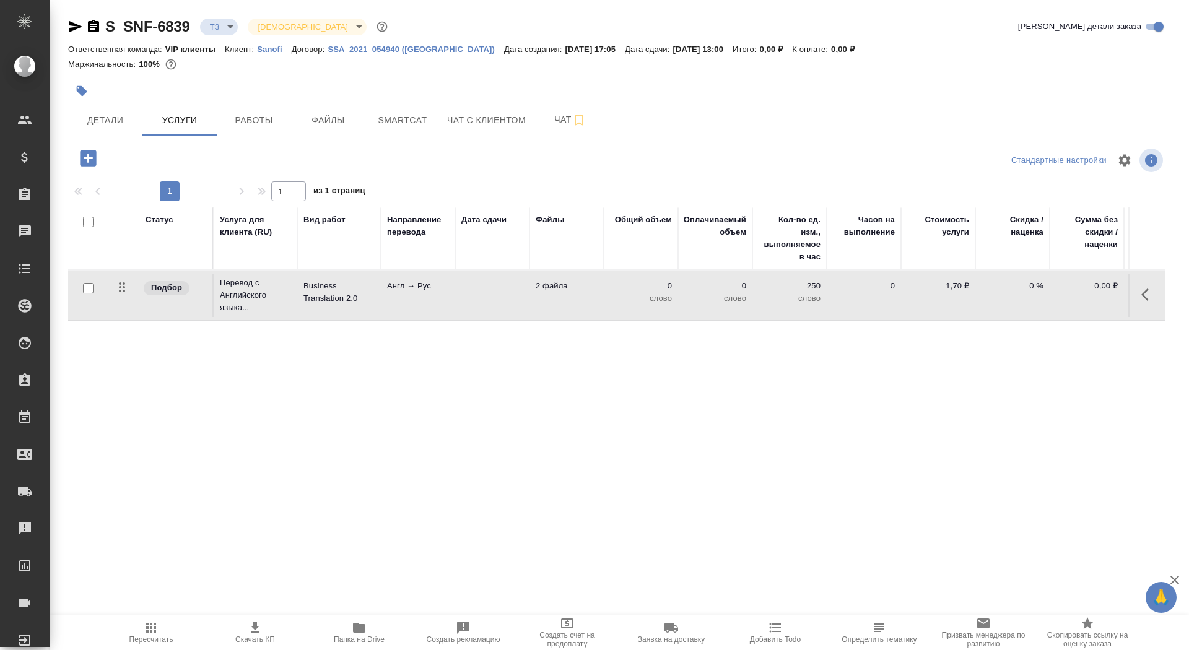
click at [491, 289] on td at bounding box center [492, 295] width 74 height 43
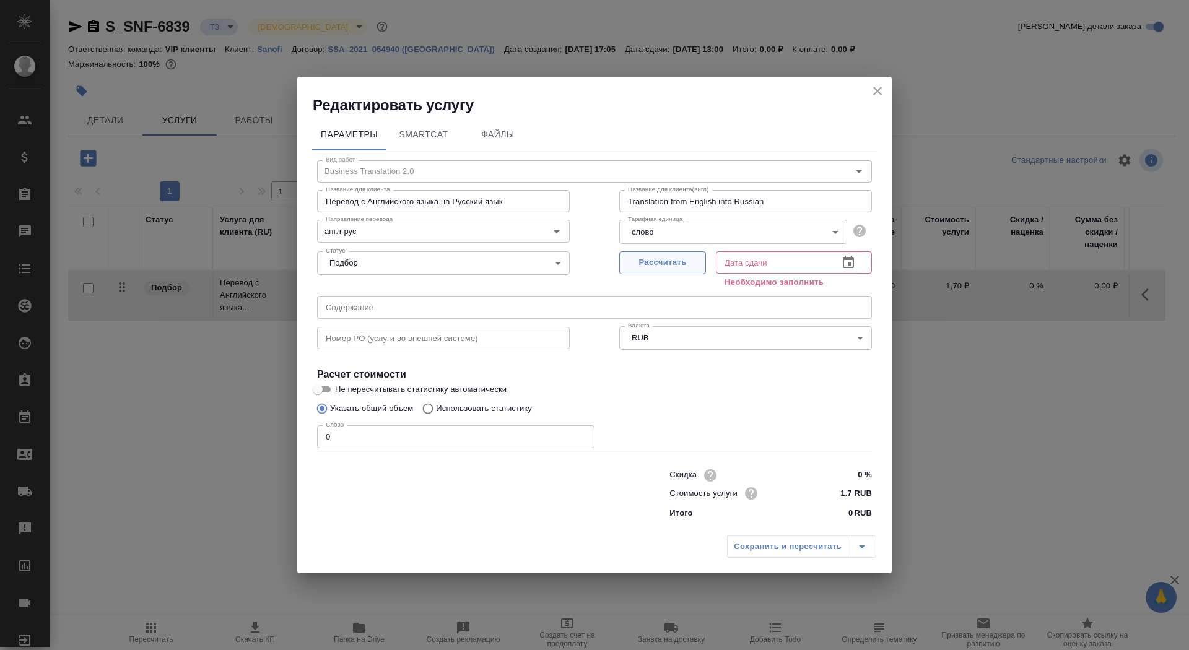
click at [687, 264] on span "Рассчитать" at bounding box center [662, 263] width 73 height 14
type input "25.08.2025 13:00"
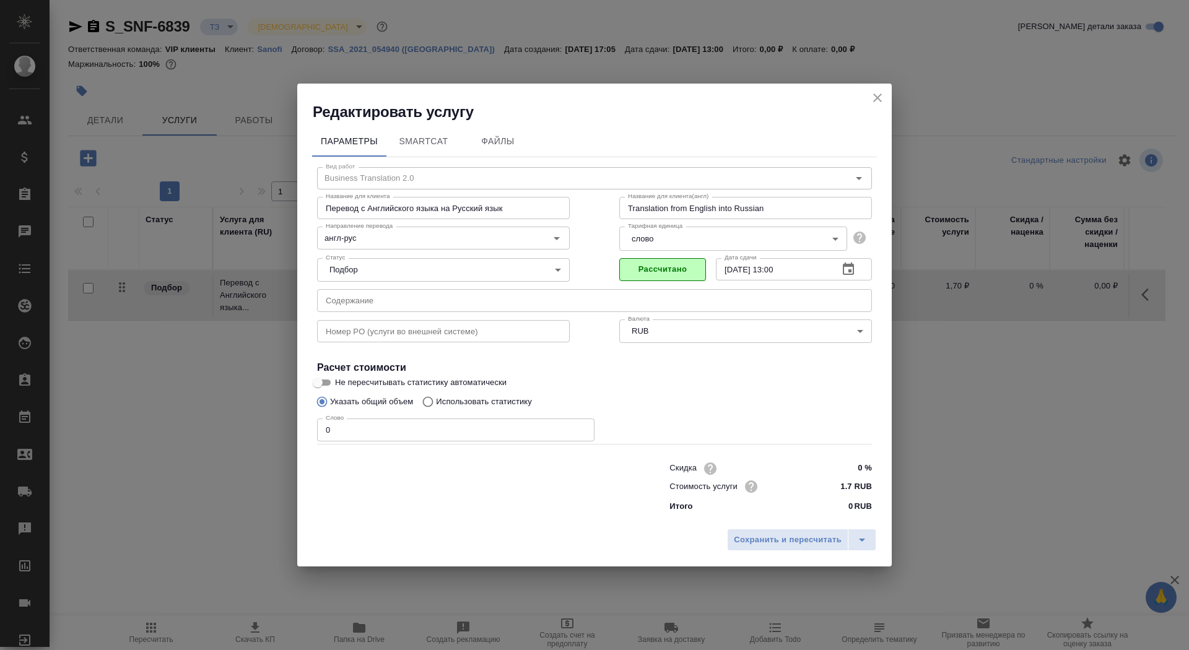
click at [387, 426] on input "0" at bounding box center [455, 430] width 277 height 22
type input "01"
click at [326, 381] on input "Не пересчитывать статистику автоматически" at bounding box center [317, 382] width 45 height 15
checkbox input "true"
click at [776, 542] on span "Сохранить и пересчитать" at bounding box center [788, 540] width 108 height 14
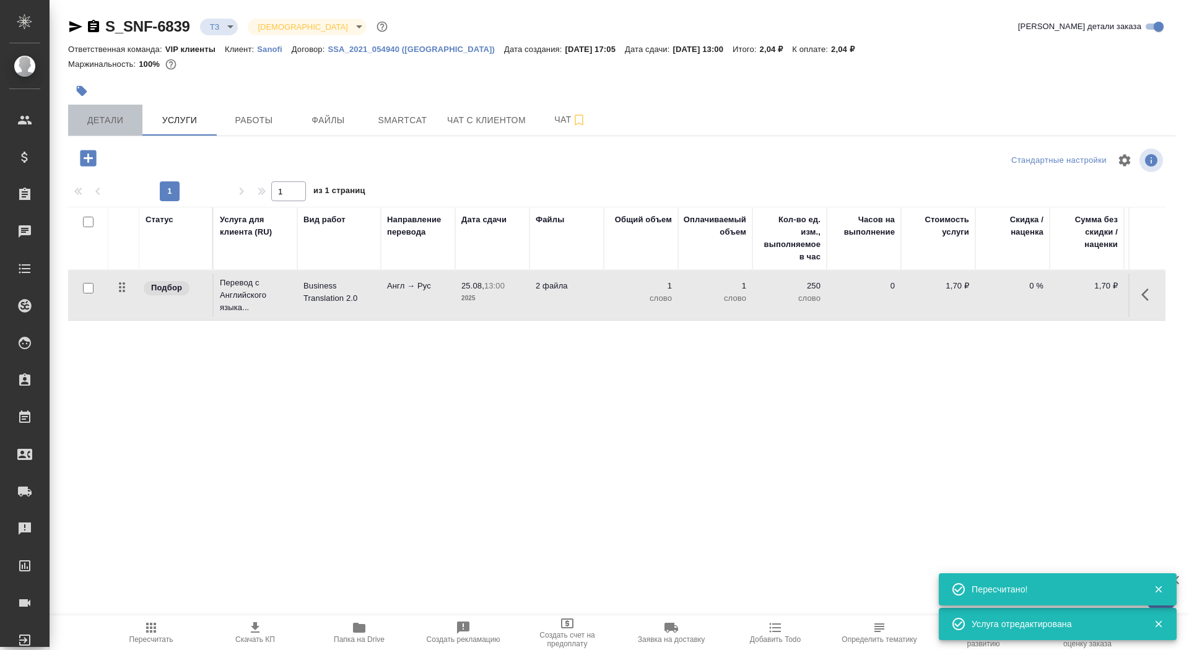
click at [97, 129] on button "Детали" at bounding box center [105, 120] width 74 height 31
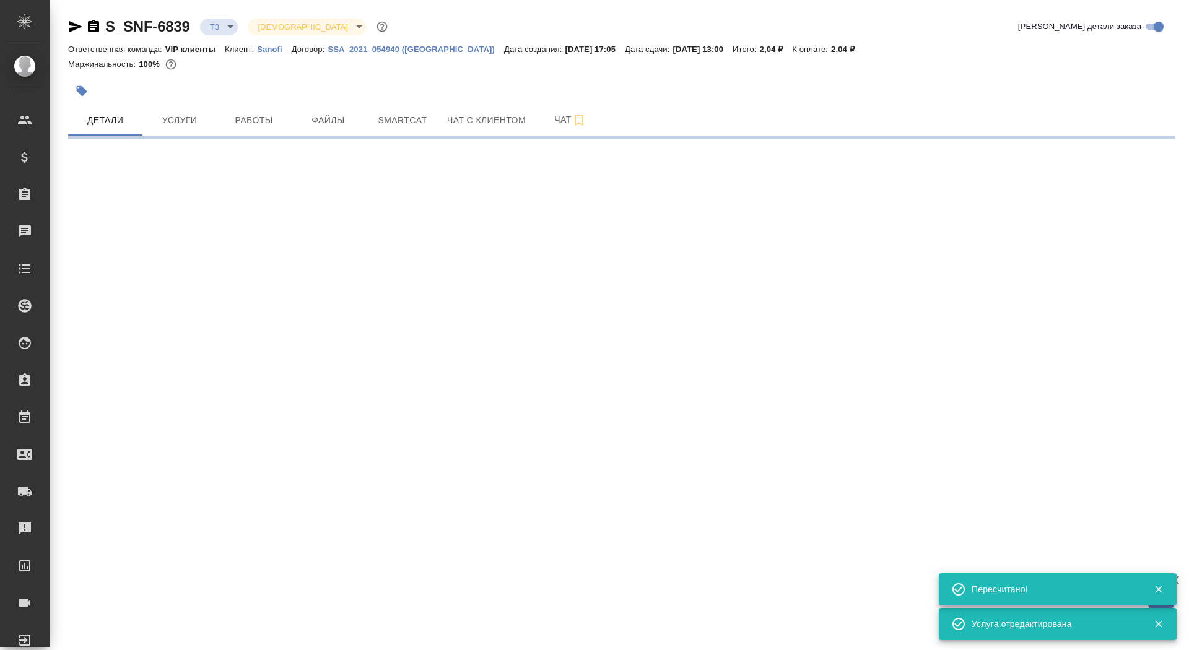
select select "RU"
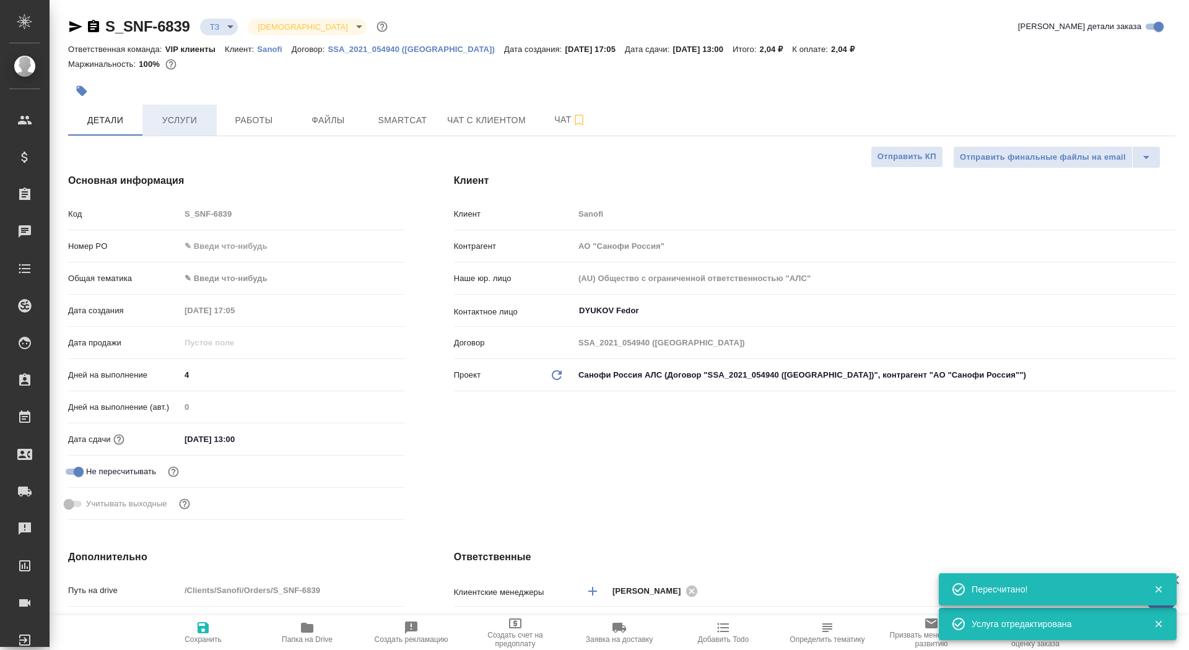
click at [193, 132] on button "Услуги" at bounding box center [179, 120] width 74 height 31
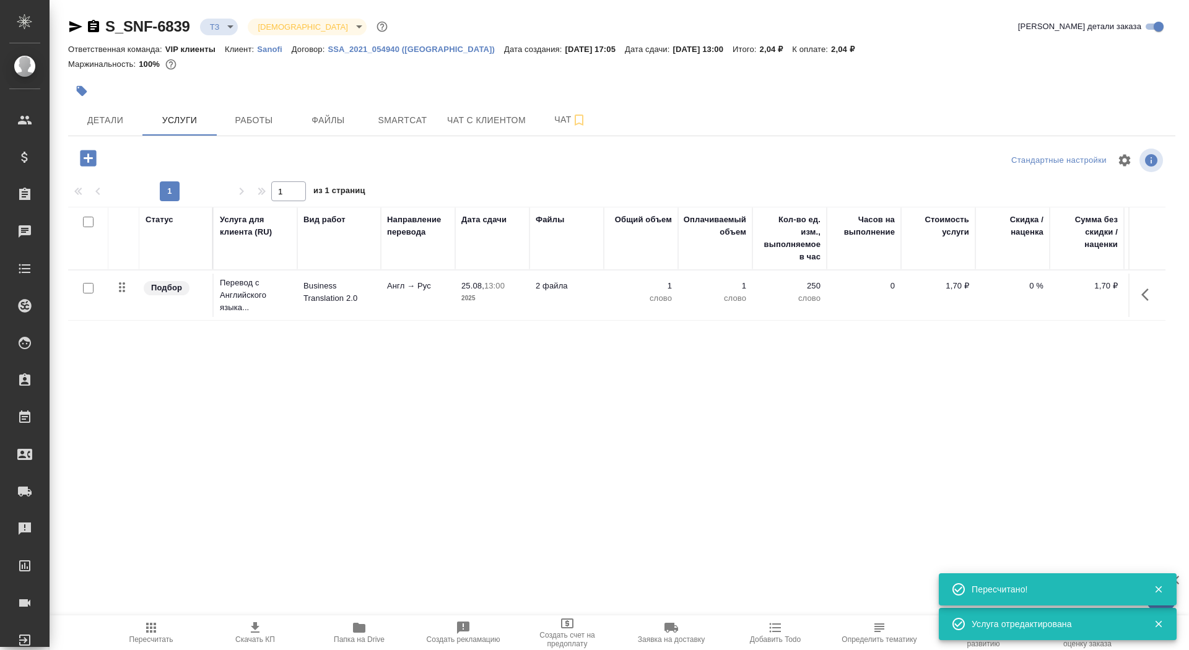
click at [89, 291] on input "checkbox" at bounding box center [88, 288] width 11 height 11
checkbox input "true"
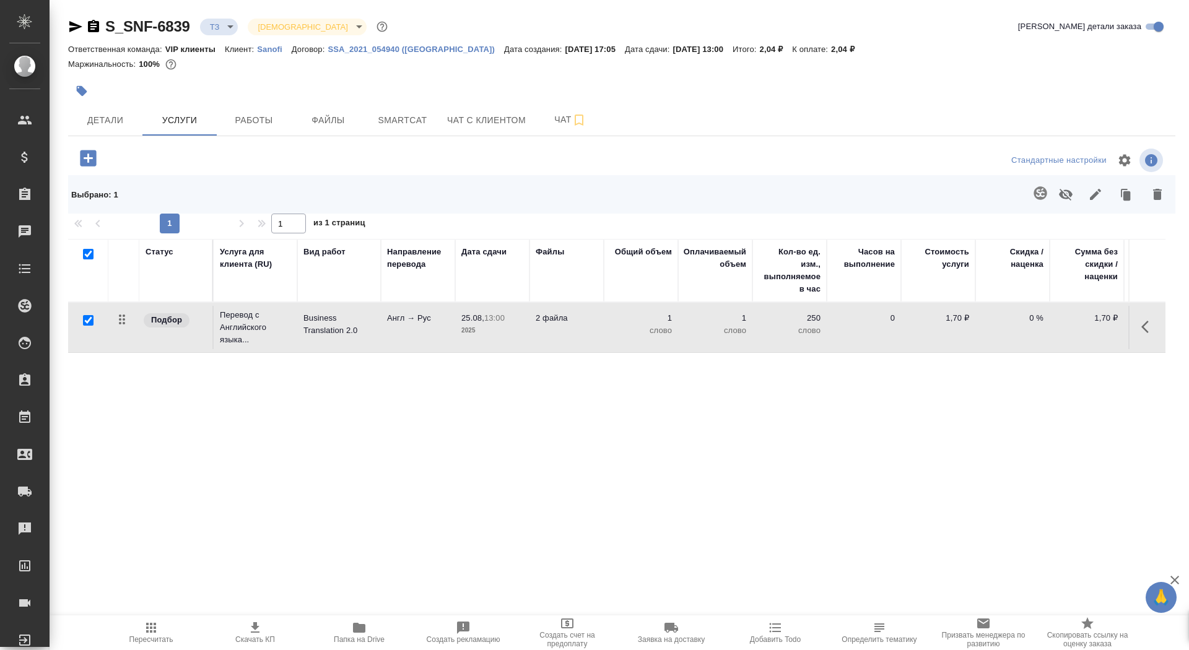
click at [1028, 198] on button "button" at bounding box center [1040, 193] width 30 height 30
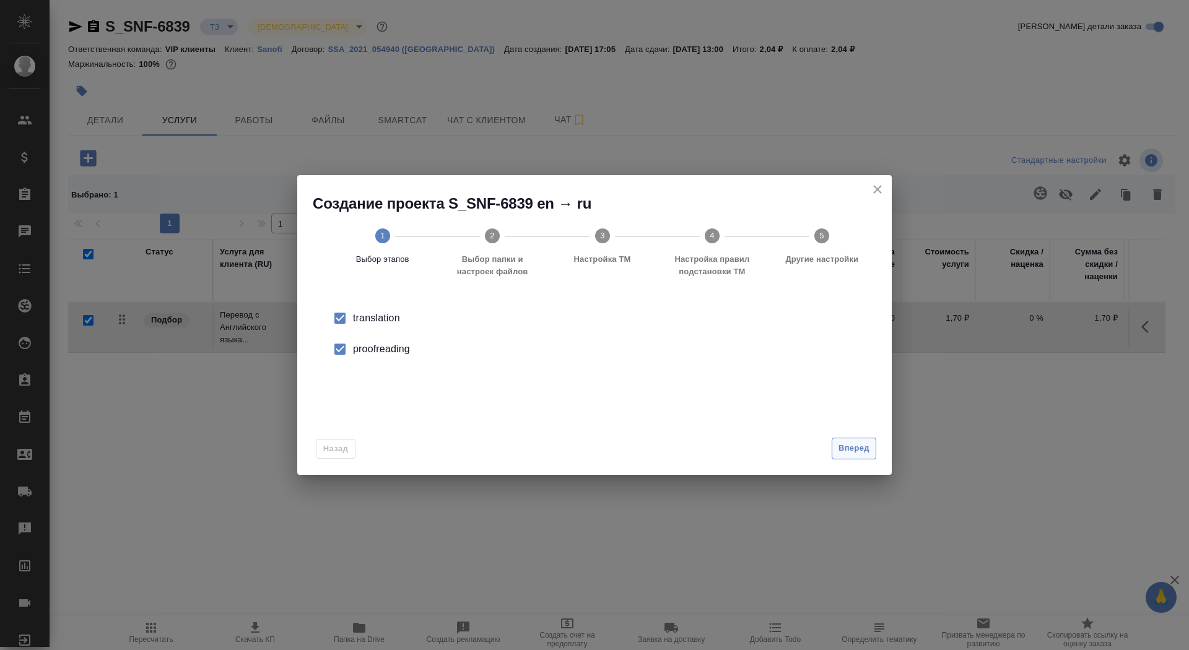
click at [871, 440] on button "Вперед" at bounding box center [854, 449] width 45 height 22
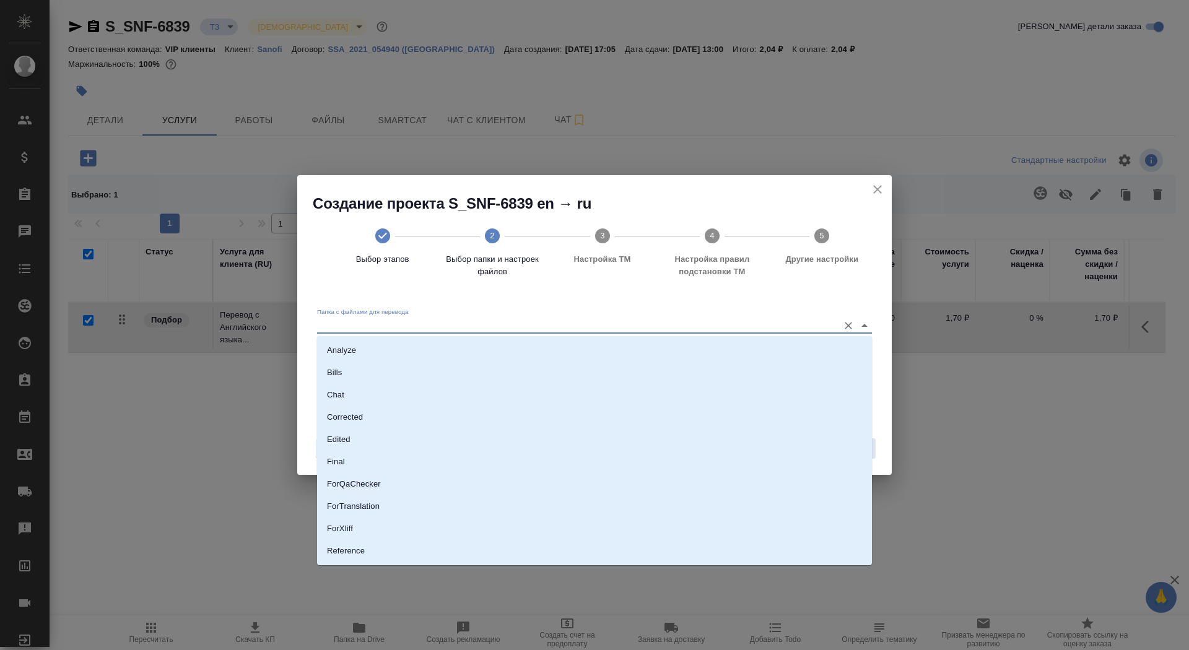
click at [731, 321] on input "Папка с файлами для перевода" at bounding box center [574, 325] width 515 height 15
click at [719, 517] on li "Source" at bounding box center [594, 509] width 555 height 22
type input "Source"
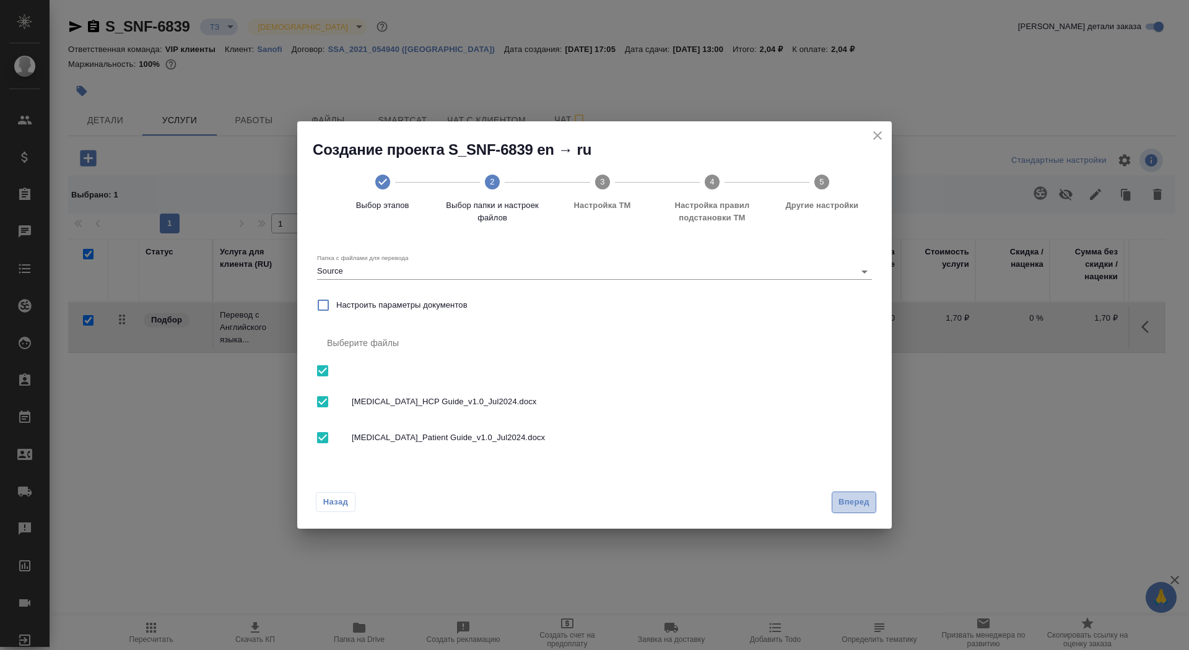
click at [864, 502] on span "Вперед" at bounding box center [853, 502] width 31 height 14
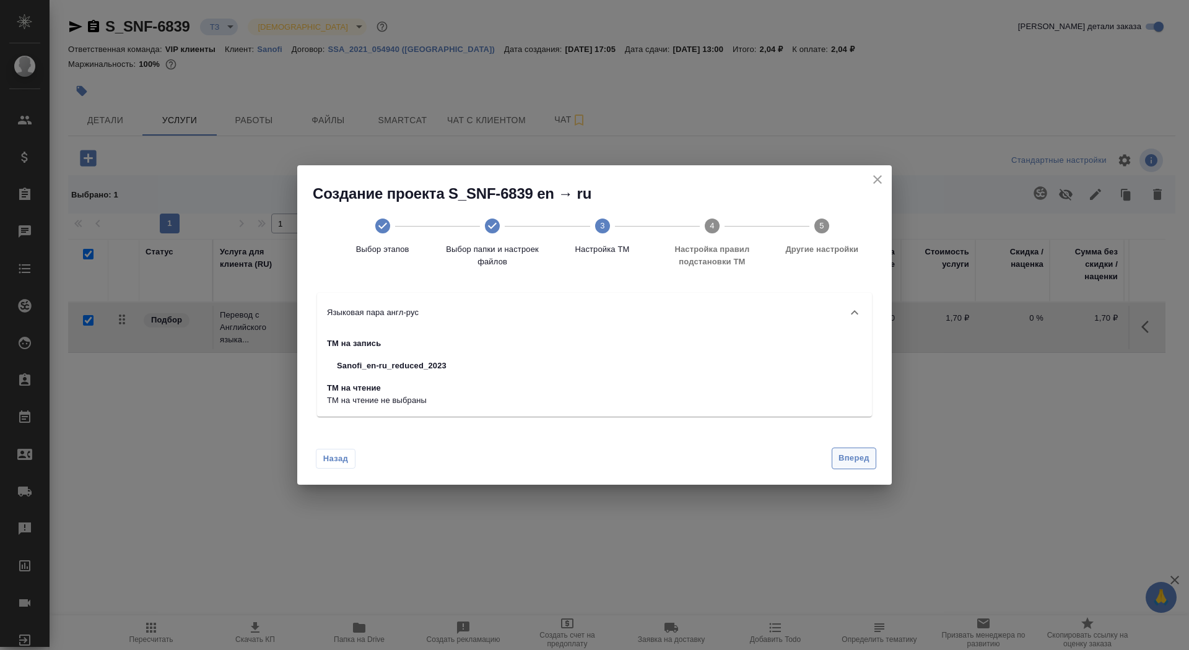
click at [846, 463] on span "Вперед" at bounding box center [853, 458] width 31 height 14
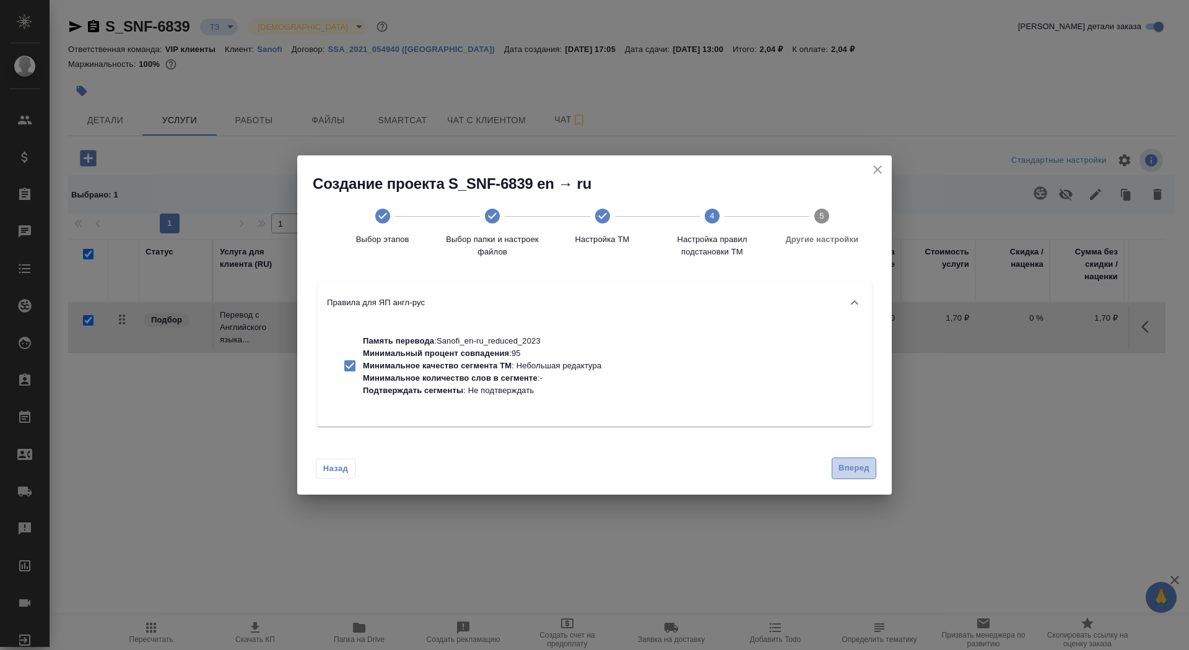
click at [846, 467] on span "Вперед" at bounding box center [853, 468] width 31 height 14
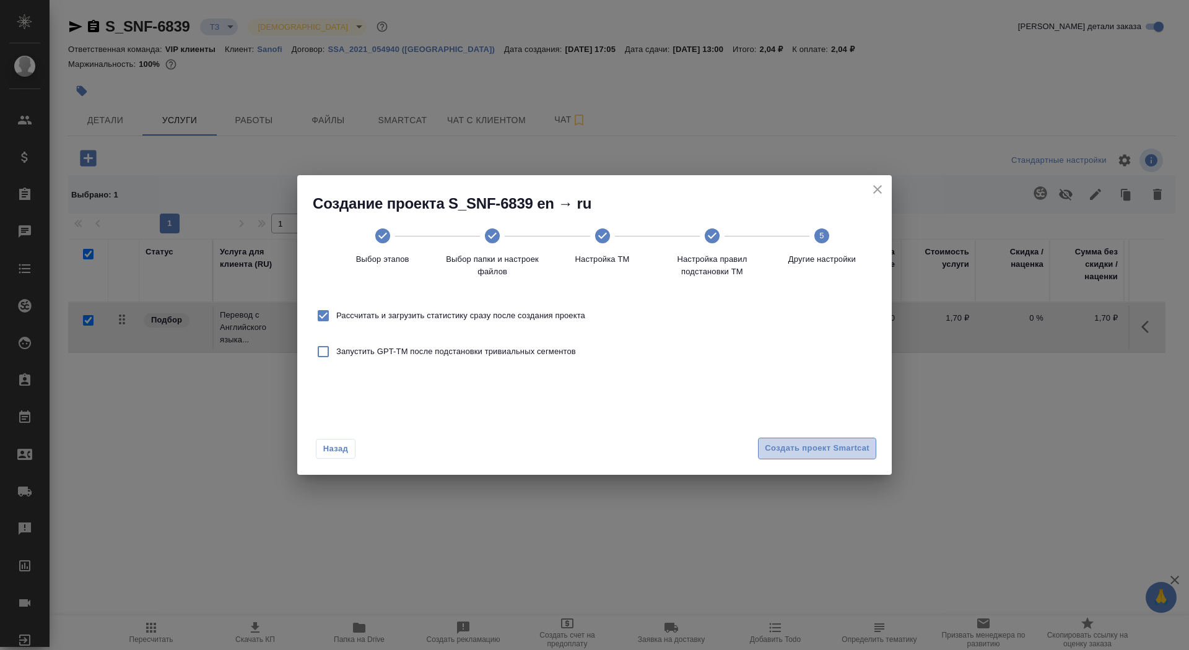
click at [840, 454] on span "Создать проект Smartcat" at bounding box center [817, 448] width 105 height 14
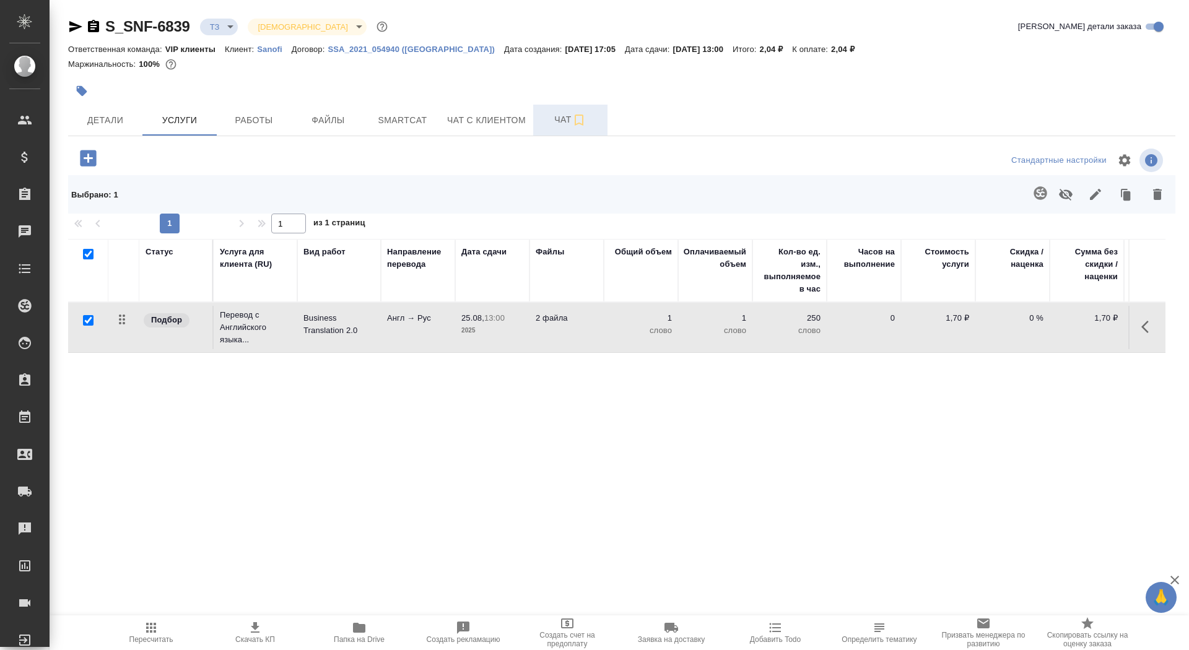
click at [544, 127] on span "Чат" at bounding box center [570, 119] width 59 height 15
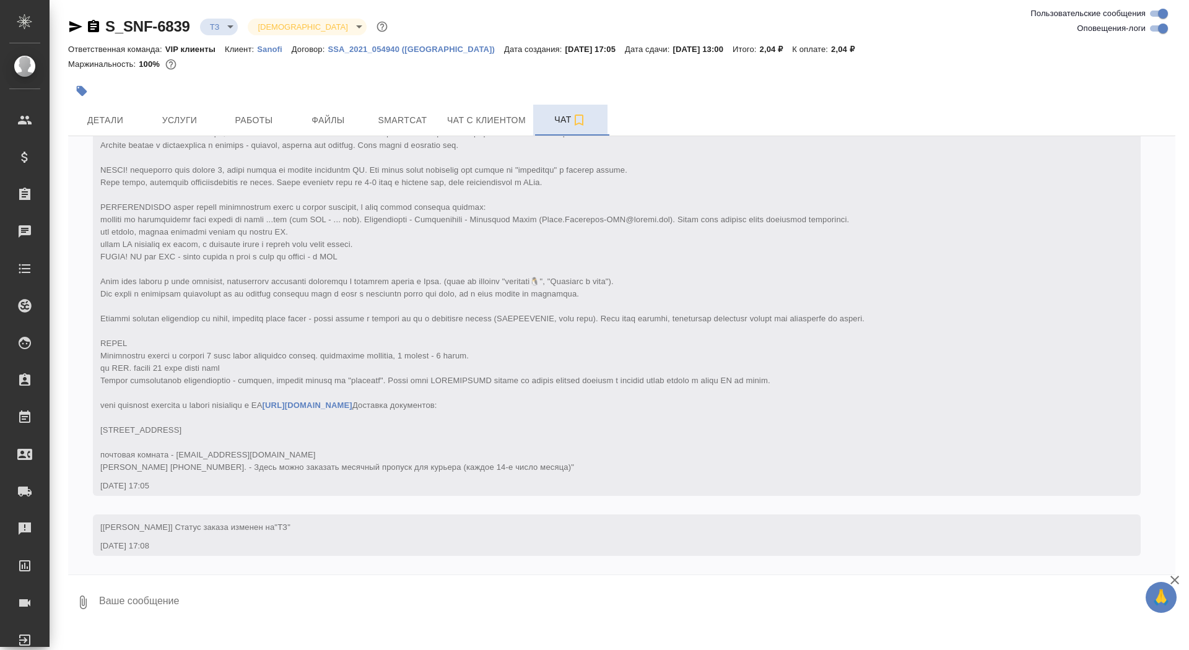
scroll to position [157, 0]
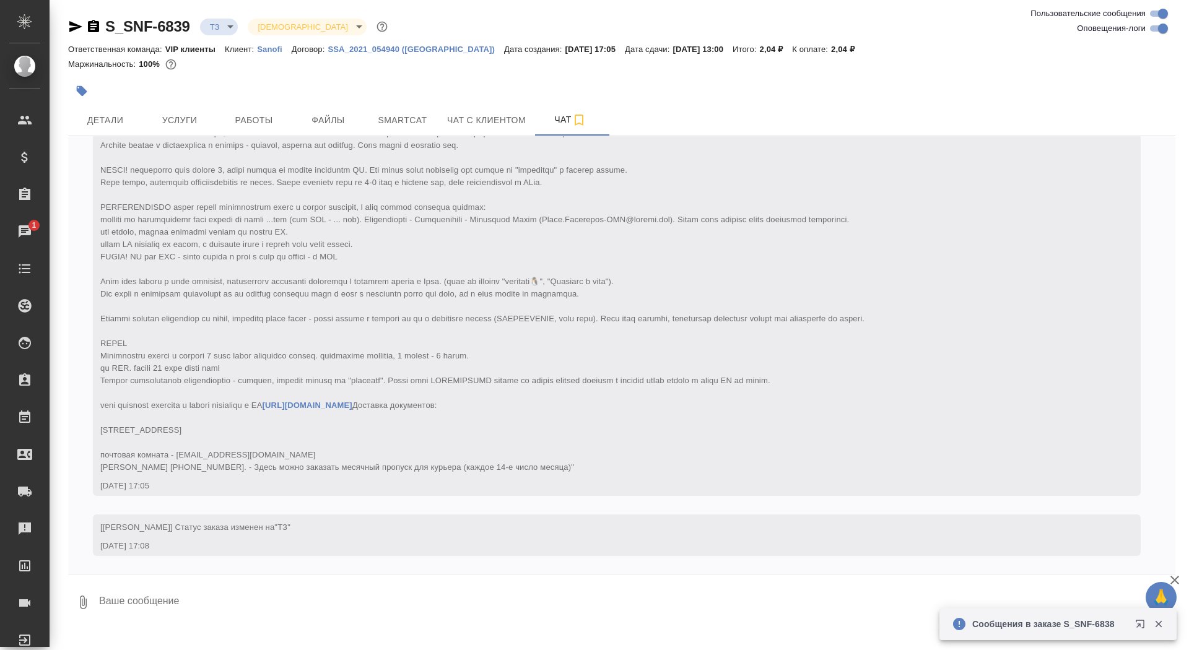
click at [94, 87] on div at bounding box center [437, 90] width 738 height 27
click at [95, 93] on div at bounding box center [437, 90] width 738 height 27
click at [69, 92] on button "button" at bounding box center [81, 90] width 27 height 27
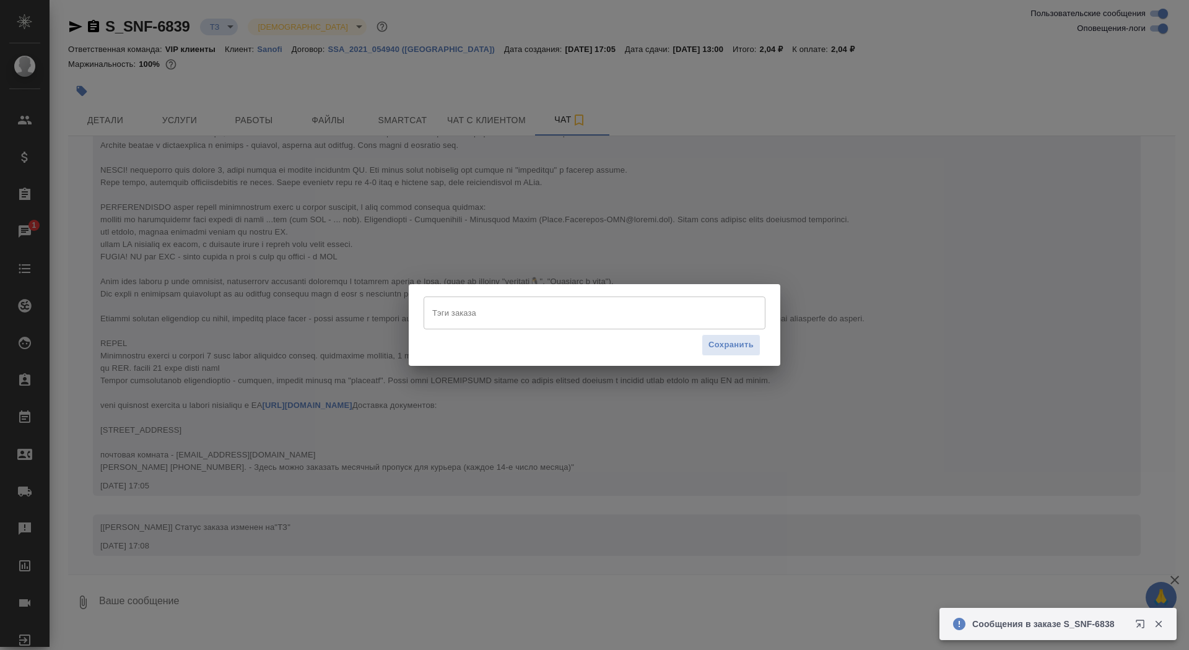
click at [542, 308] on input "Тэги заказа" at bounding box center [582, 312] width 307 height 21
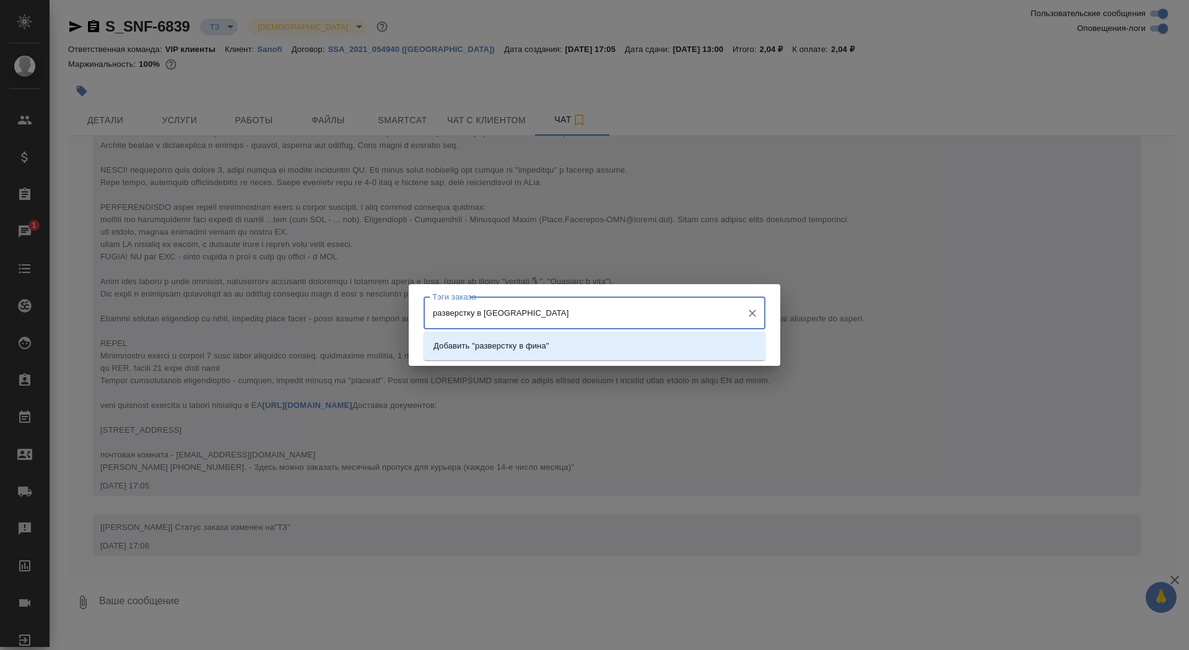
type input "разверстку в финал"
click at [612, 344] on li "Добавить "разверстку в финал"" at bounding box center [595, 346] width 342 height 22
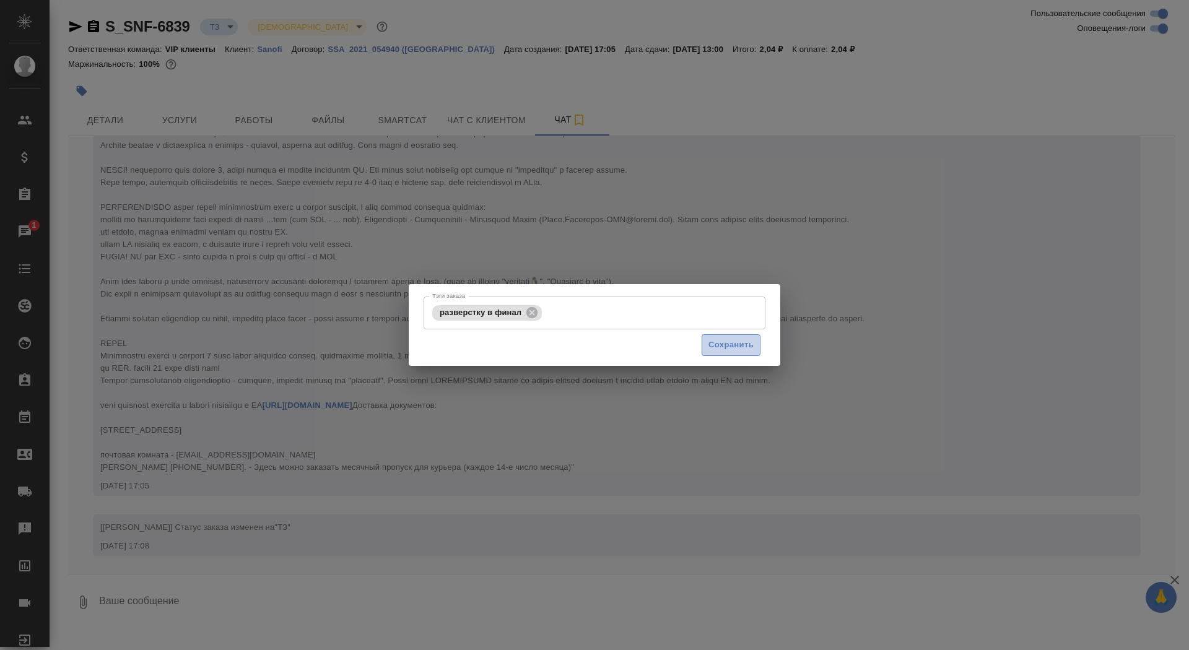
click at [719, 352] on button "Сохранить" at bounding box center [731, 345] width 59 height 22
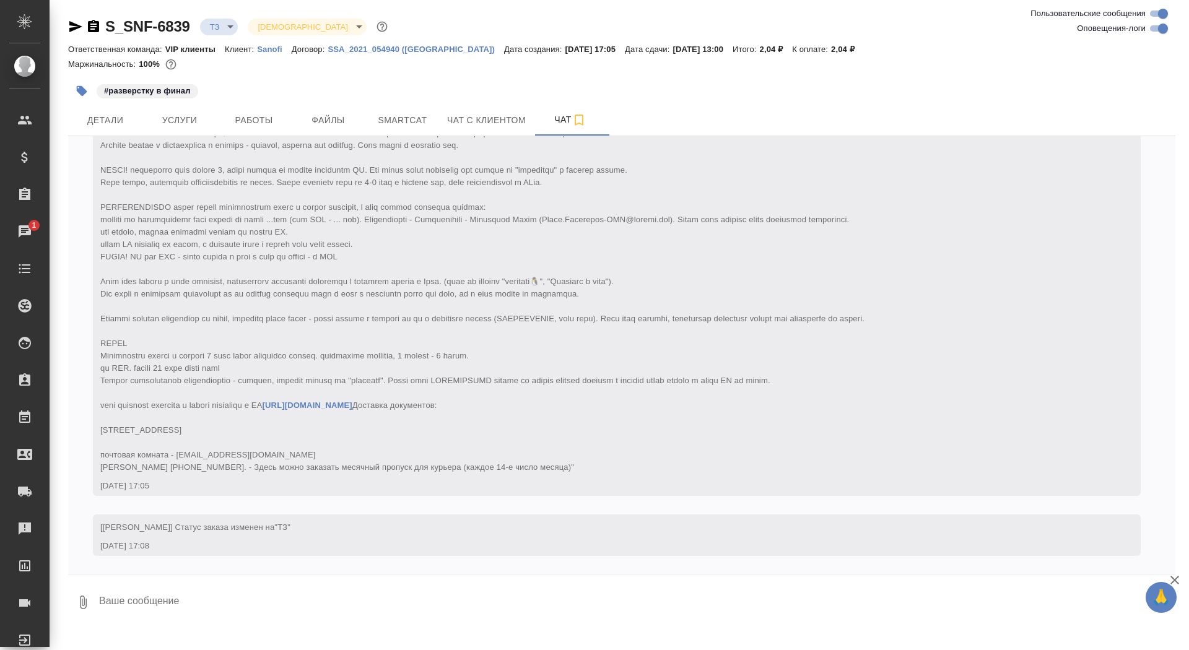
click at [312, 601] on textarea at bounding box center [636, 602] width 1077 height 42
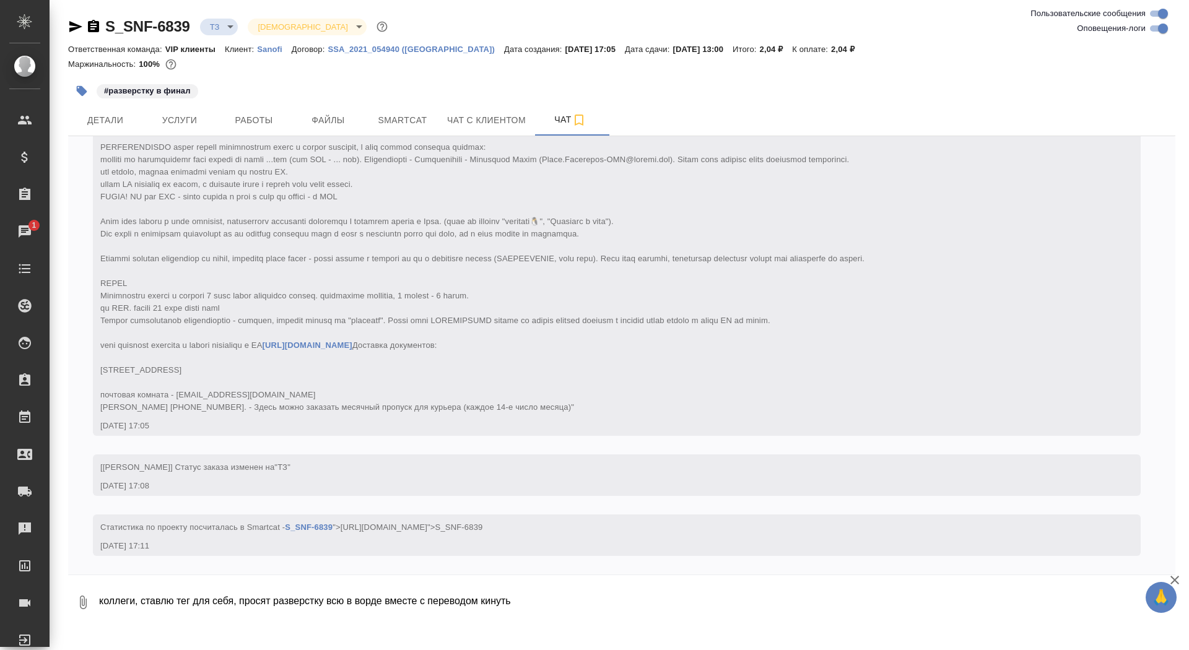
type textarea "коллеги, ставлю тег для себя, просят разверстку всю в ворде вместе с переводом …"
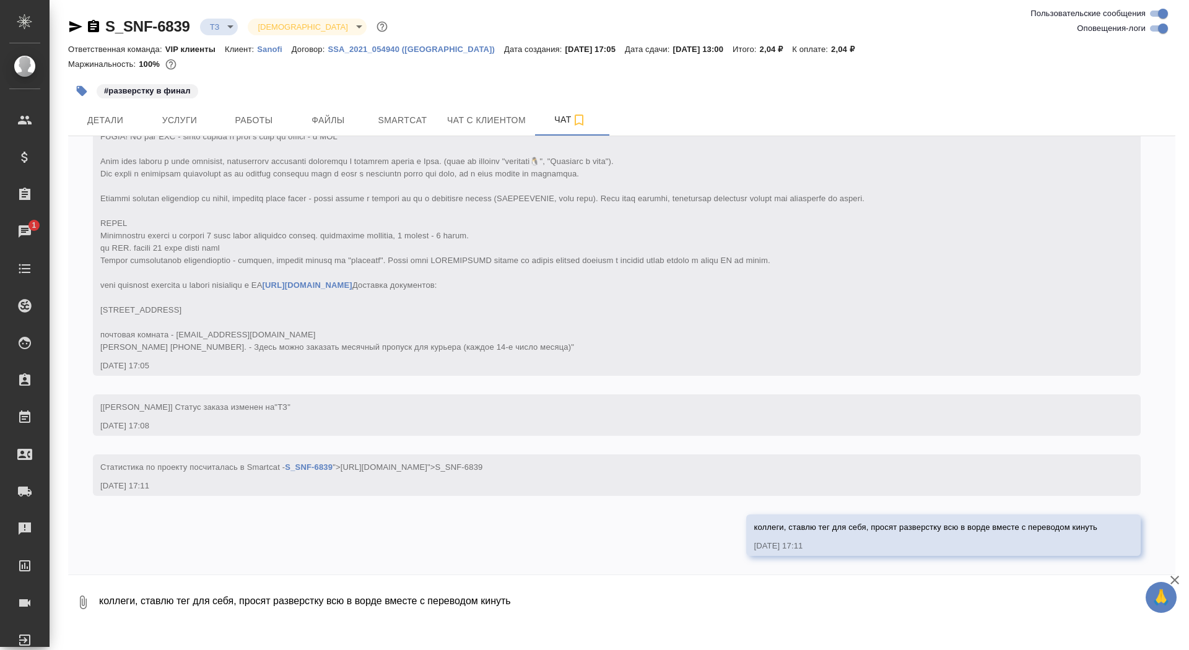
scroll to position [277, 0]
click at [161, 113] on span "Услуги" at bounding box center [179, 120] width 59 height 15
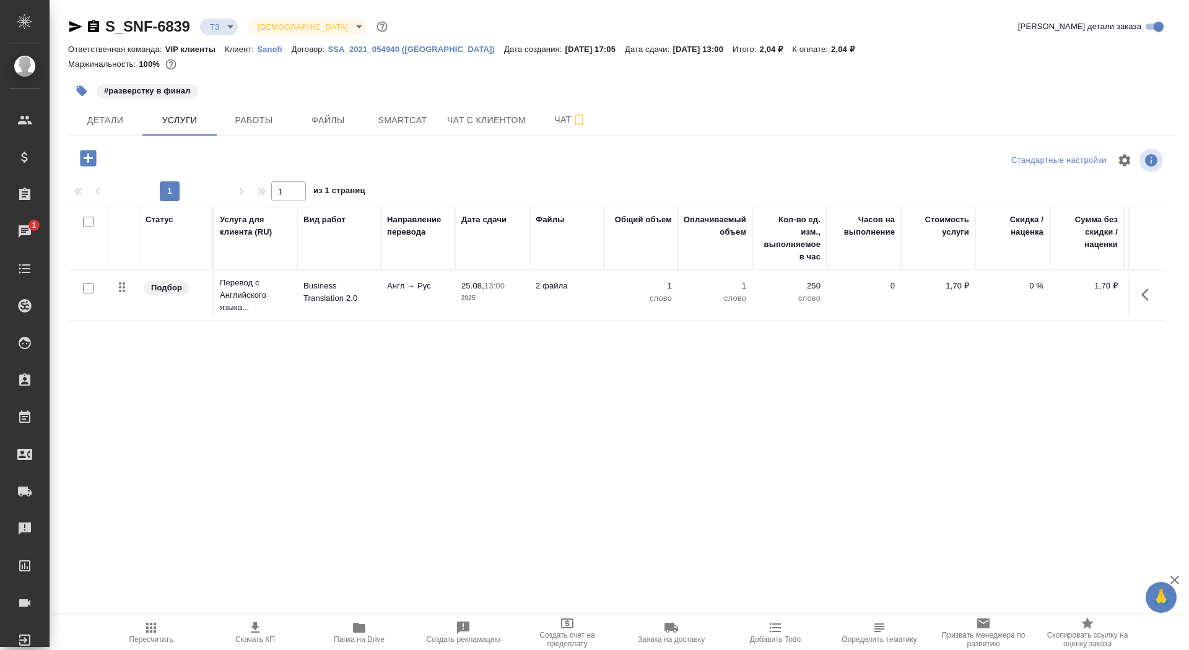
click at [394, 299] on td "Англ → Рус" at bounding box center [418, 295] width 74 height 43
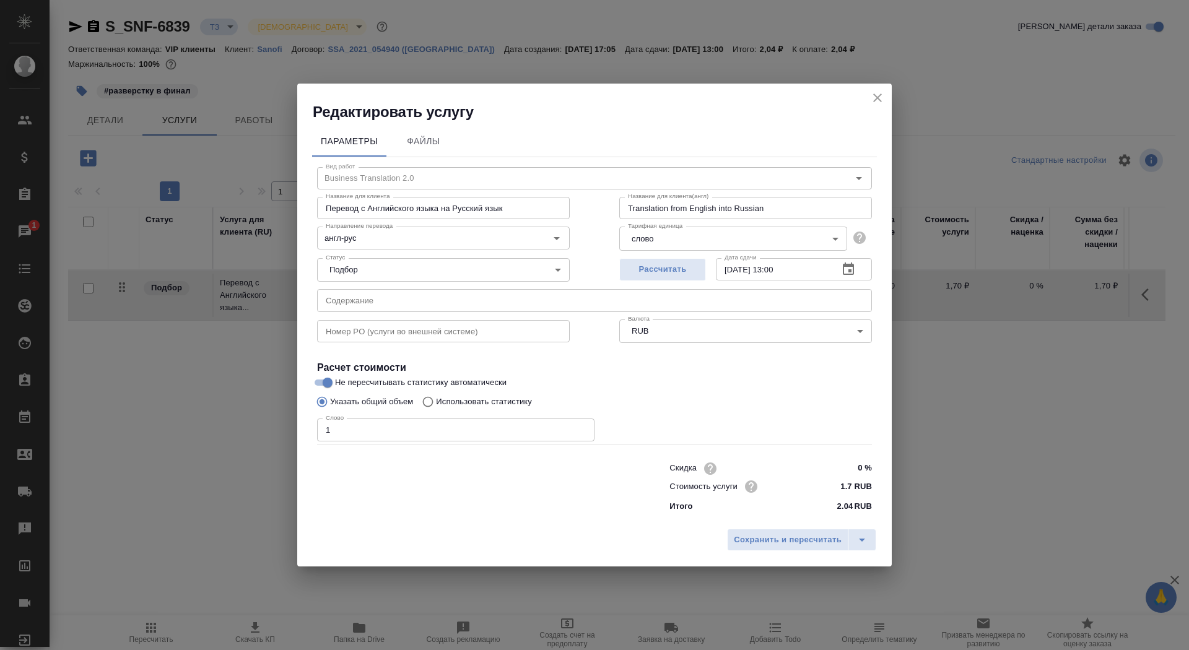
click at [499, 397] on p "Использовать статистику" at bounding box center [484, 402] width 96 height 12
click at [436, 397] on input "Использовать статистику" at bounding box center [426, 402] width 20 height 24
radio input "true"
radio input "false"
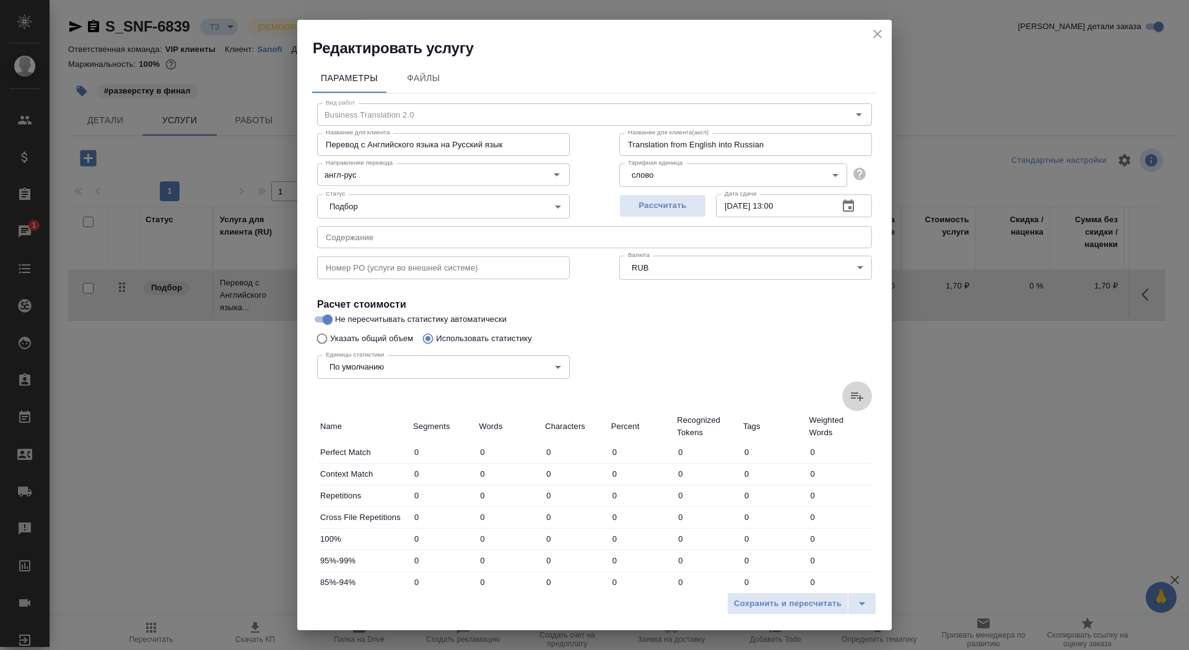
click at [856, 396] on icon at bounding box center [857, 397] width 12 height 9
click at [0, 0] on input "file" at bounding box center [0, 0] width 0 height 0
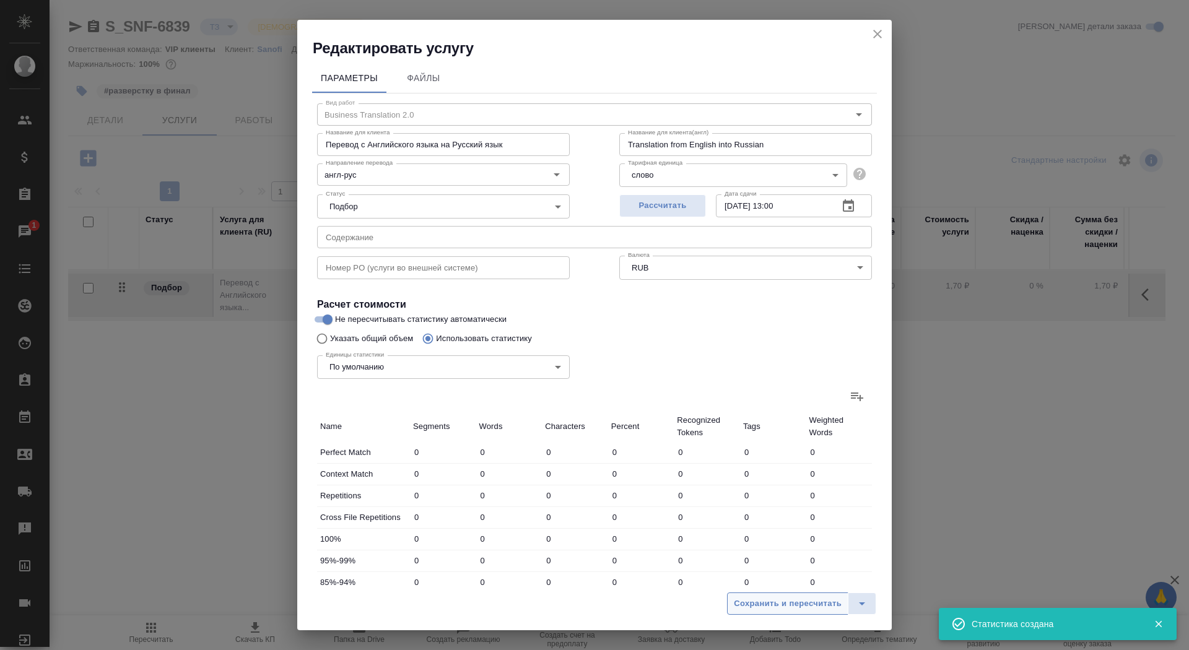
type input "47"
type input "290"
type input "1818"
type input "15"
type input "88"
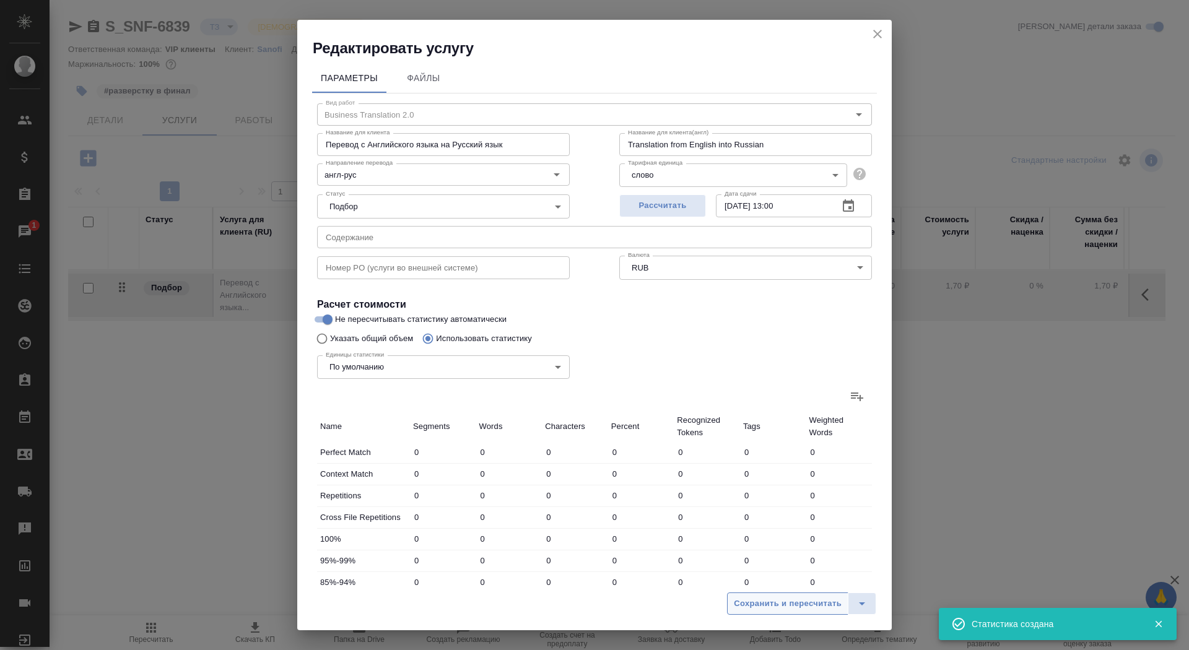
type input "640"
type input "7"
type input "33"
type input "228"
type input "58"
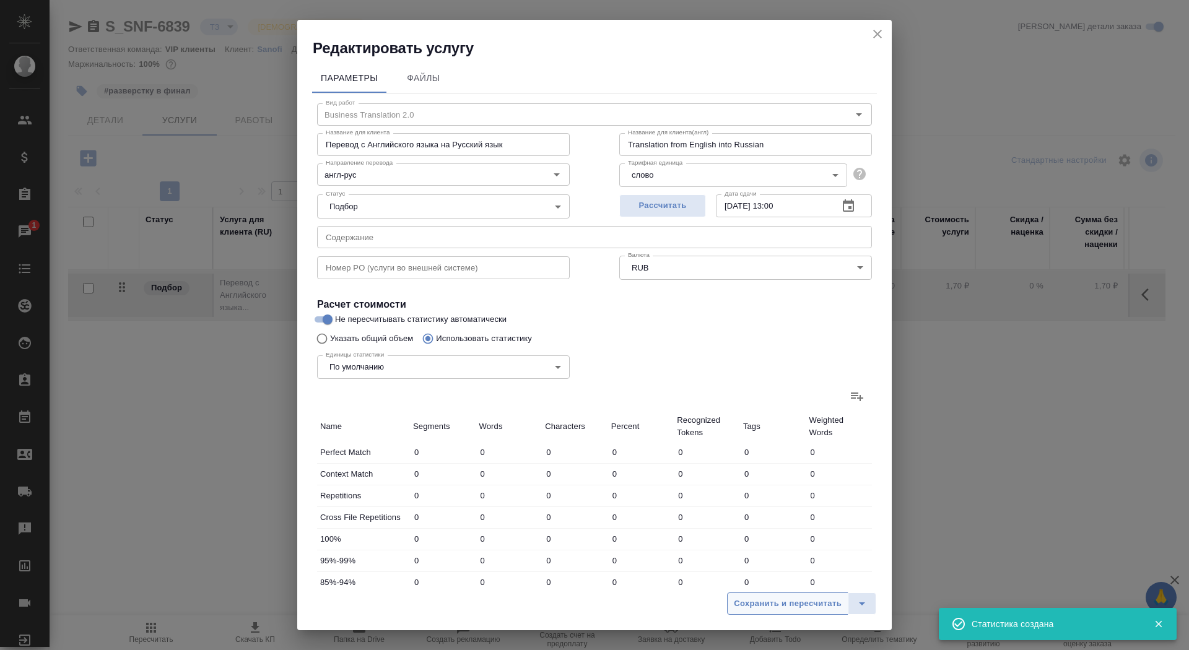
type input "282"
type input "1843"
type input "52"
type input "613"
type input "3970"
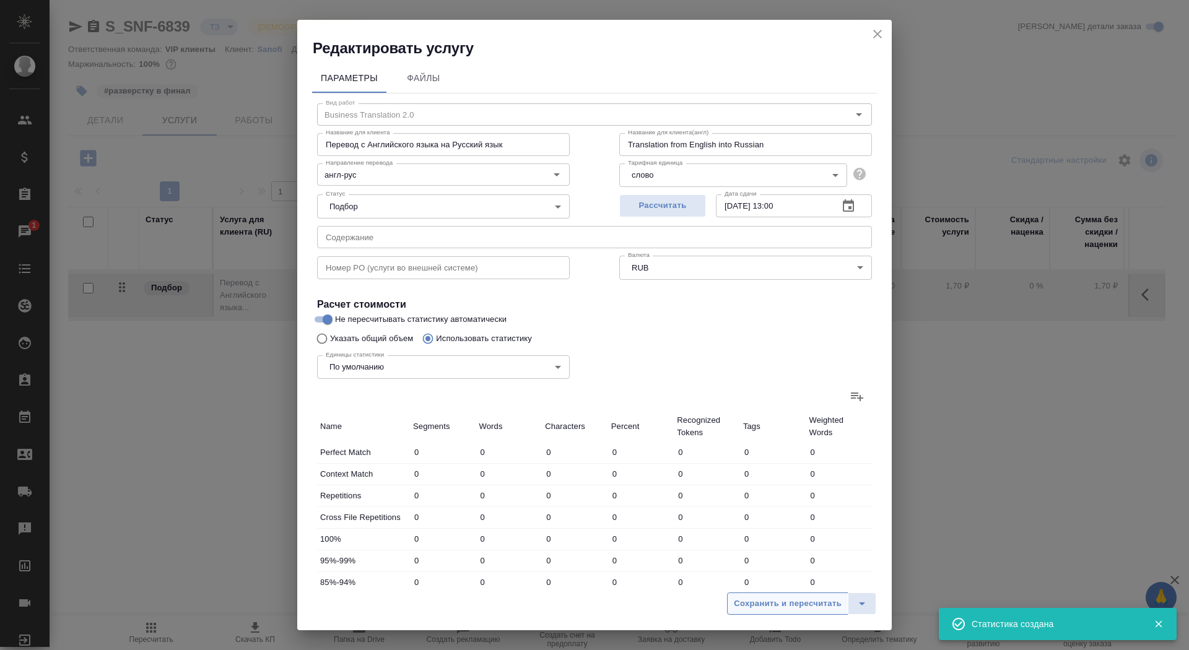
type input "30"
type input "410"
type input "2650"
type input "42"
type input "310"
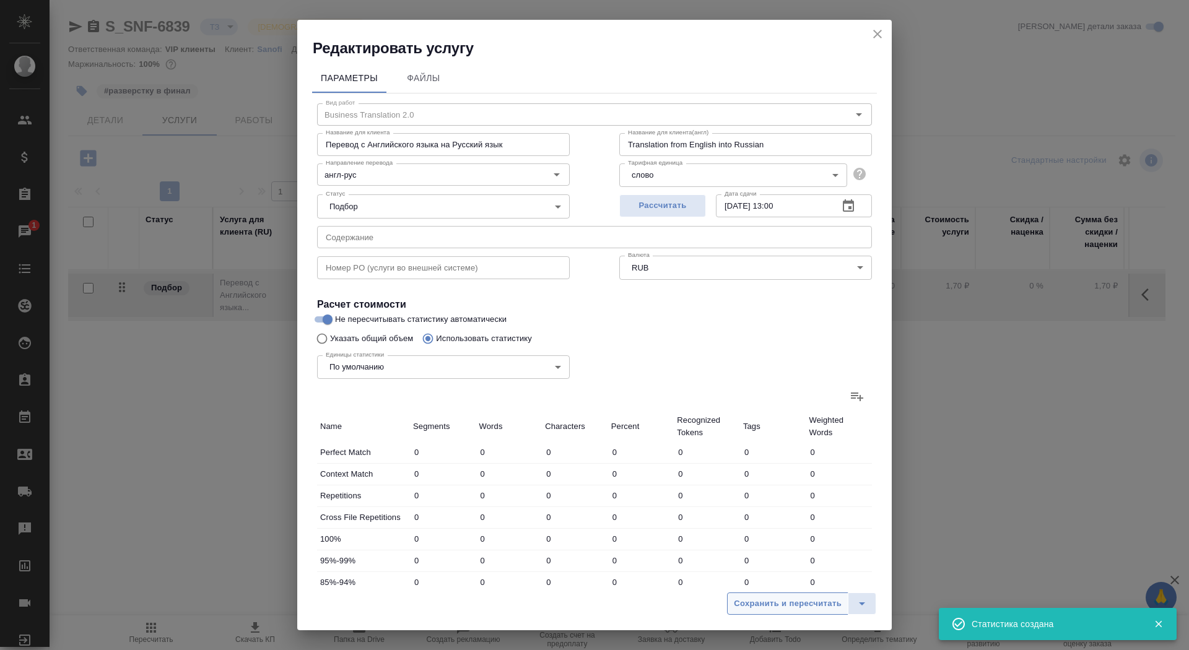
type input "2029"
type input "157"
type input "2060"
type input "13200"
type input "382"
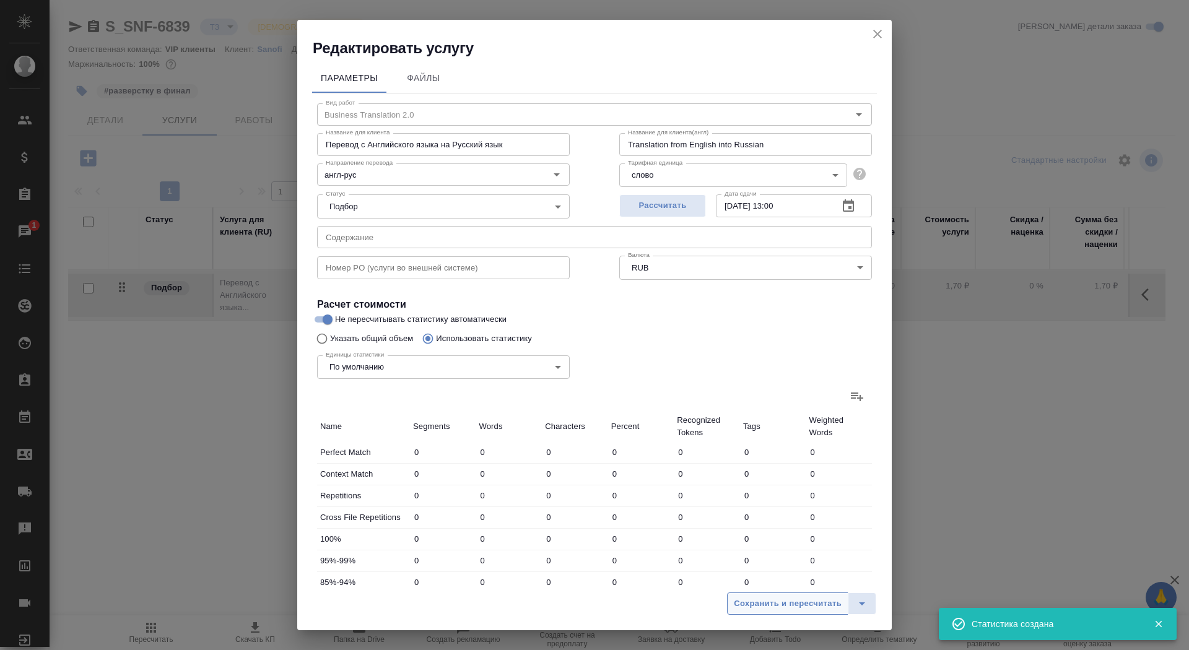
type input "3962"
type input "25507"
type input "404"
type input "4083"
type input "26375"
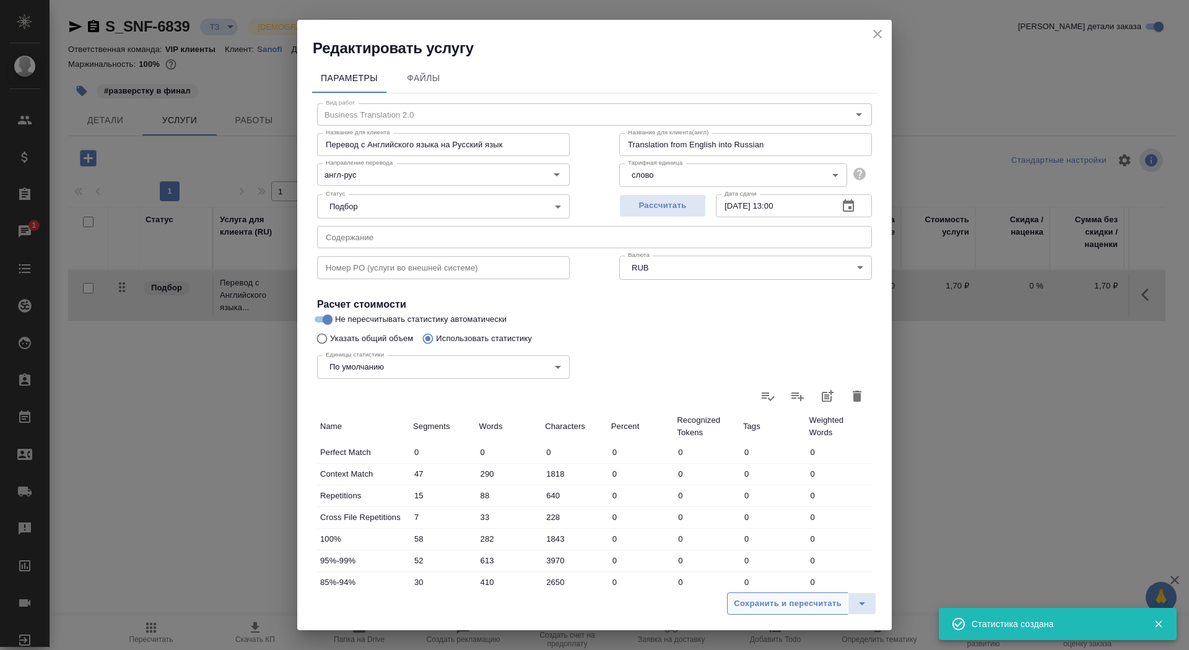
click at [780, 601] on span "Сохранить и пересчитать" at bounding box center [788, 604] width 108 height 14
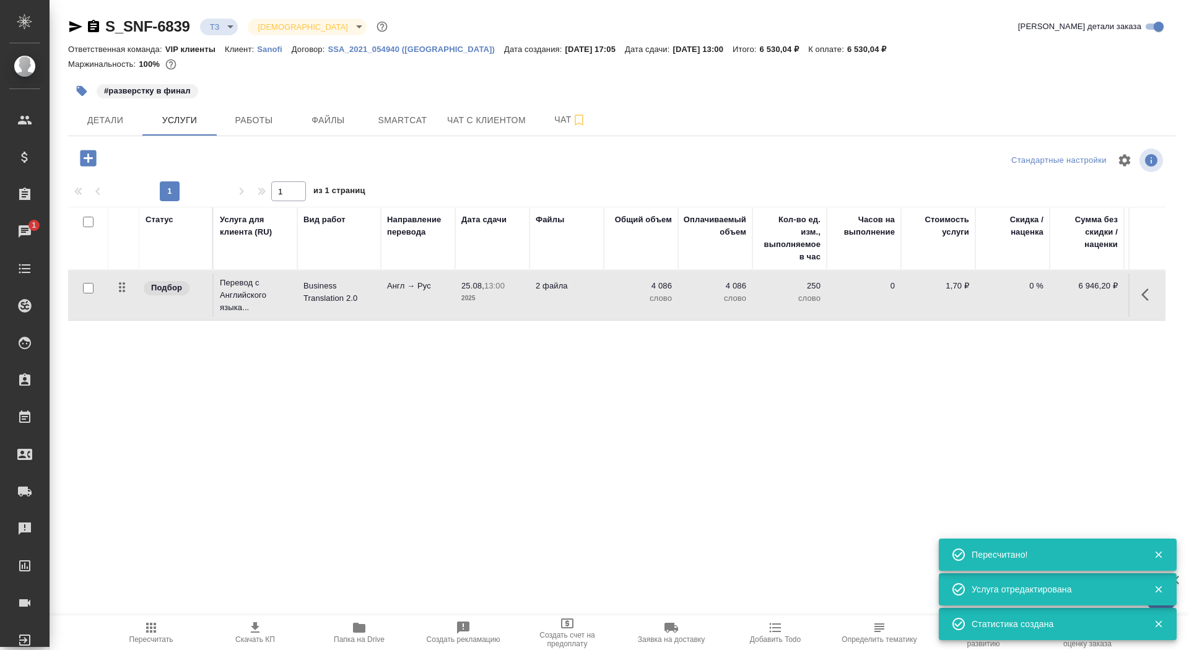
click at [490, 293] on p "2025" at bounding box center [492, 298] width 62 height 12
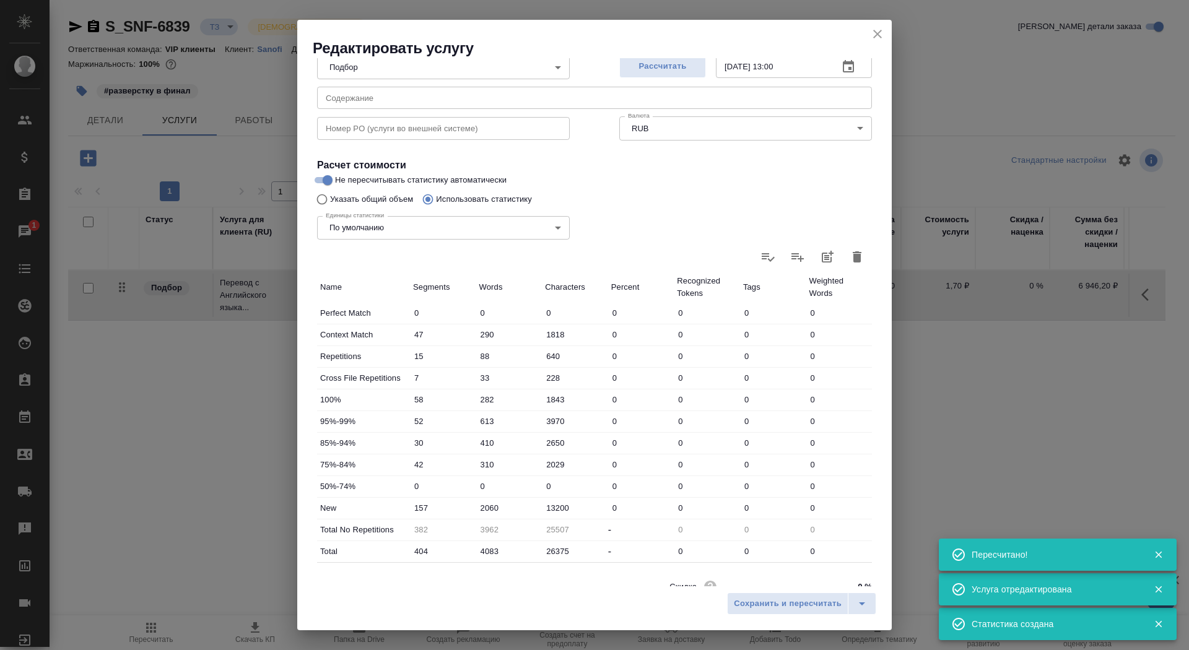
scroll to position [192, 0]
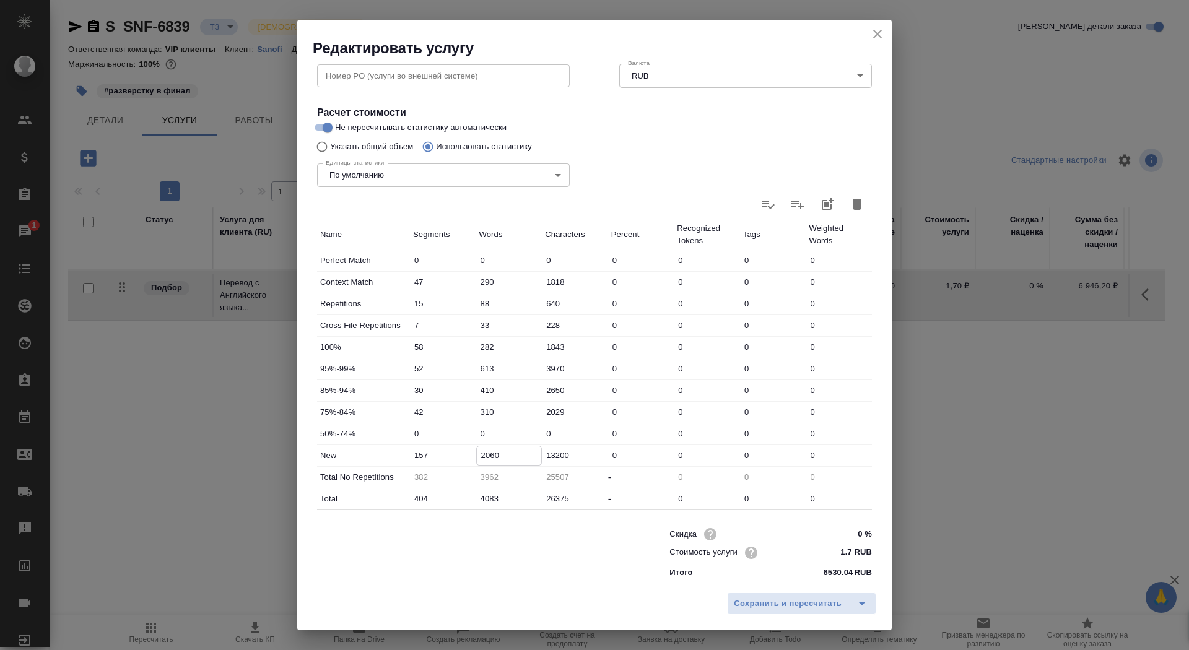
click at [488, 454] on input "2060" at bounding box center [509, 455] width 65 height 18
type input "2260"
click at [793, 611] on button "Сохранить и пересчитать" at bounding box center [787, 604] width 121 height 22
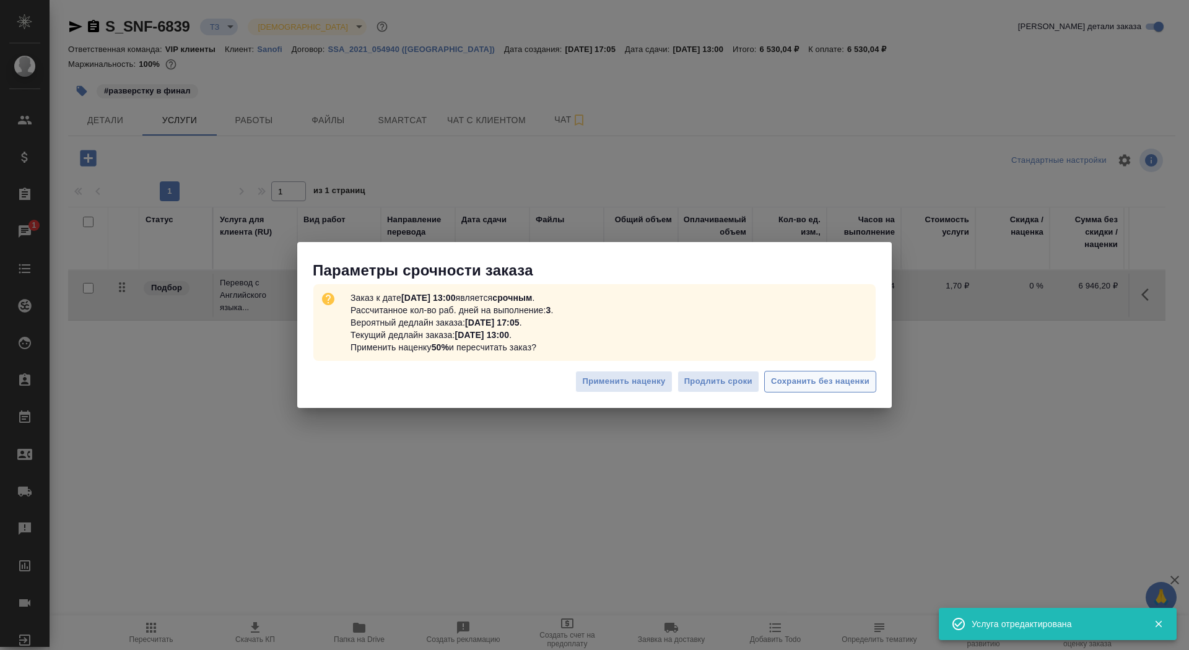
click at [812, 376] on span "Сохранить без наценки" at bounding box center [820, 382] width 98 height 14
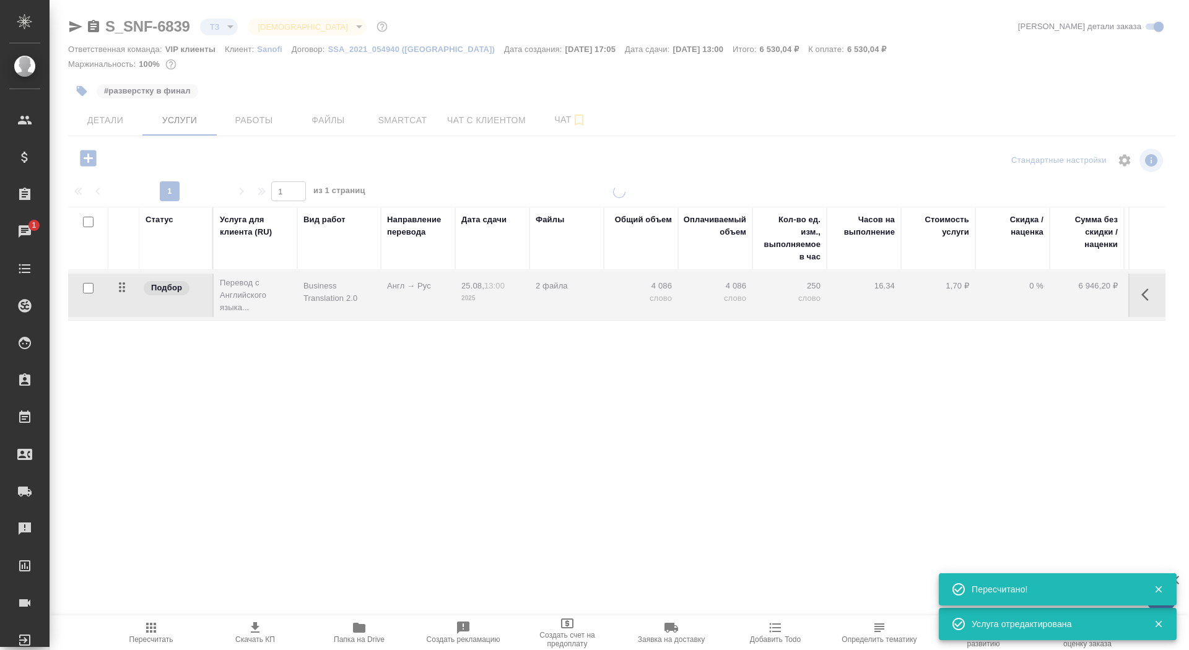
type input "urgent"
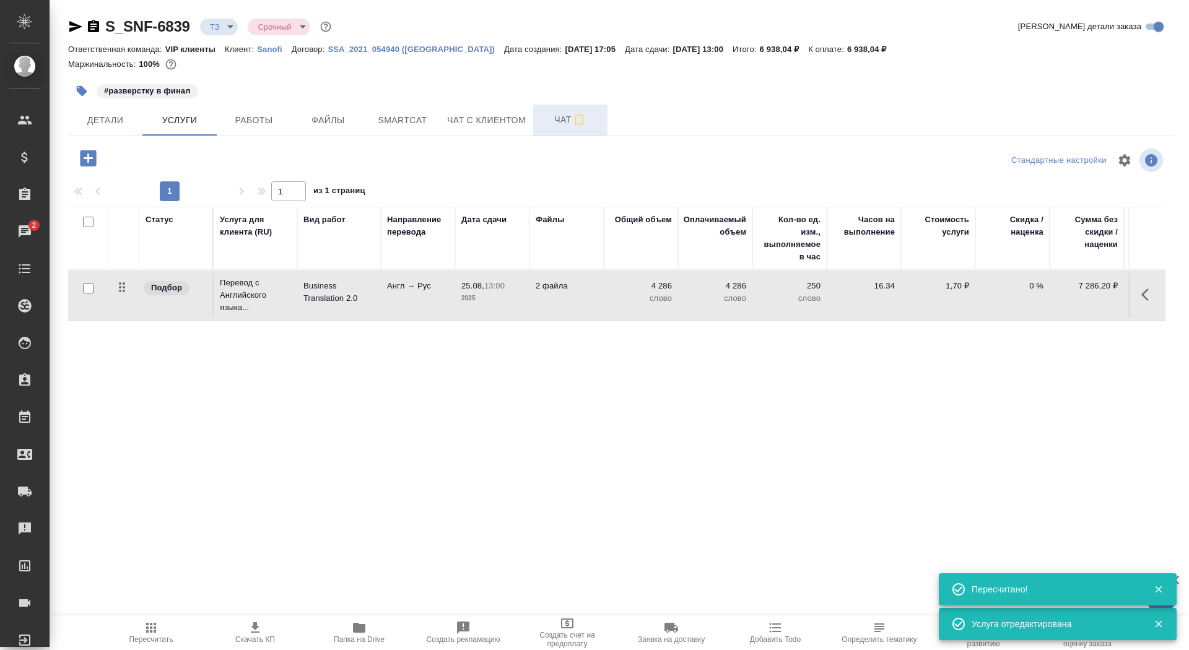
click at [563, 128] on button "Чат" at bounding box center [570, 120] width 74 height 31
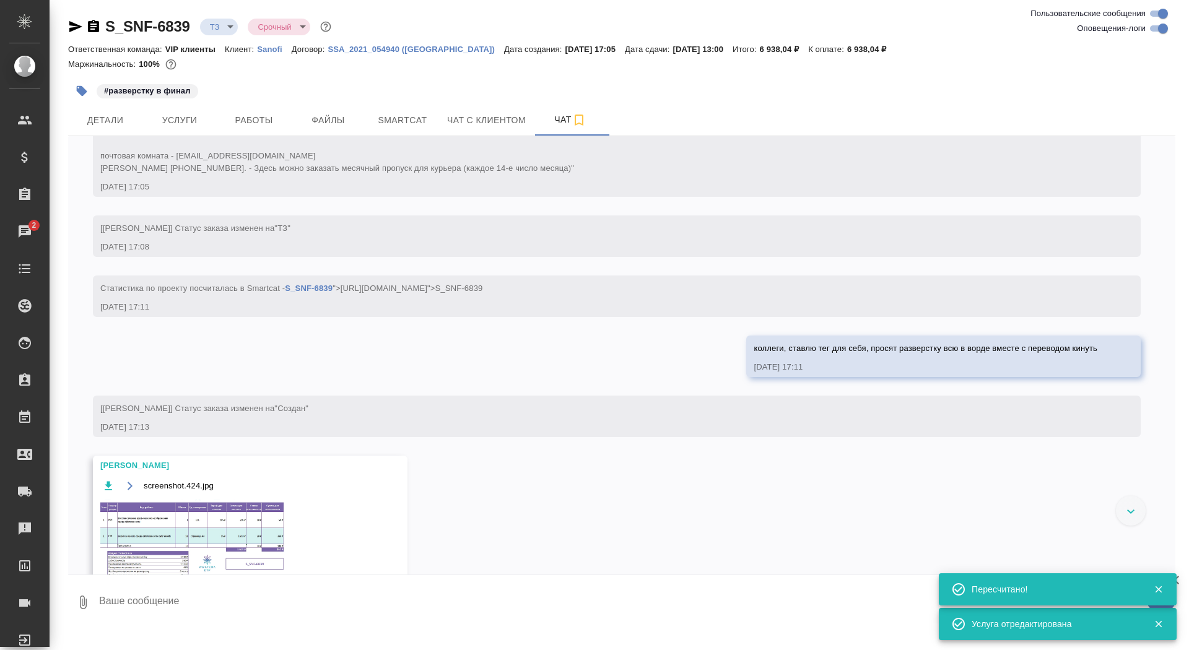
scroll to position [437, 0]
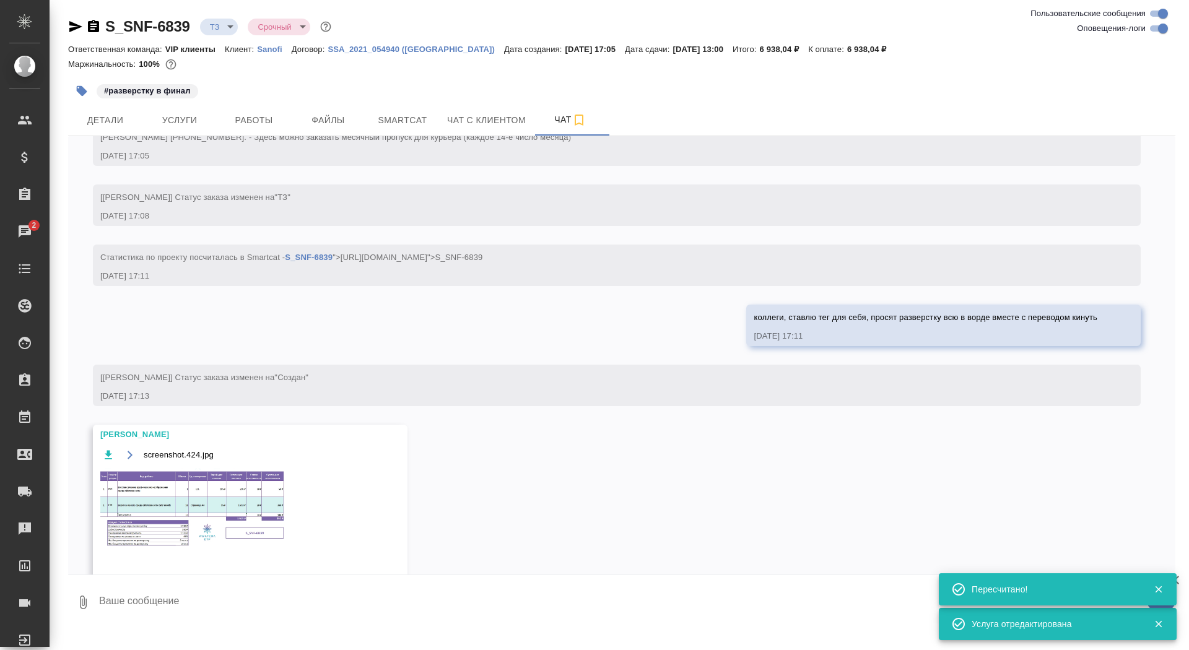
click at [358, 604] on textarea at bounding box center [636, 602] width 1077 height 42
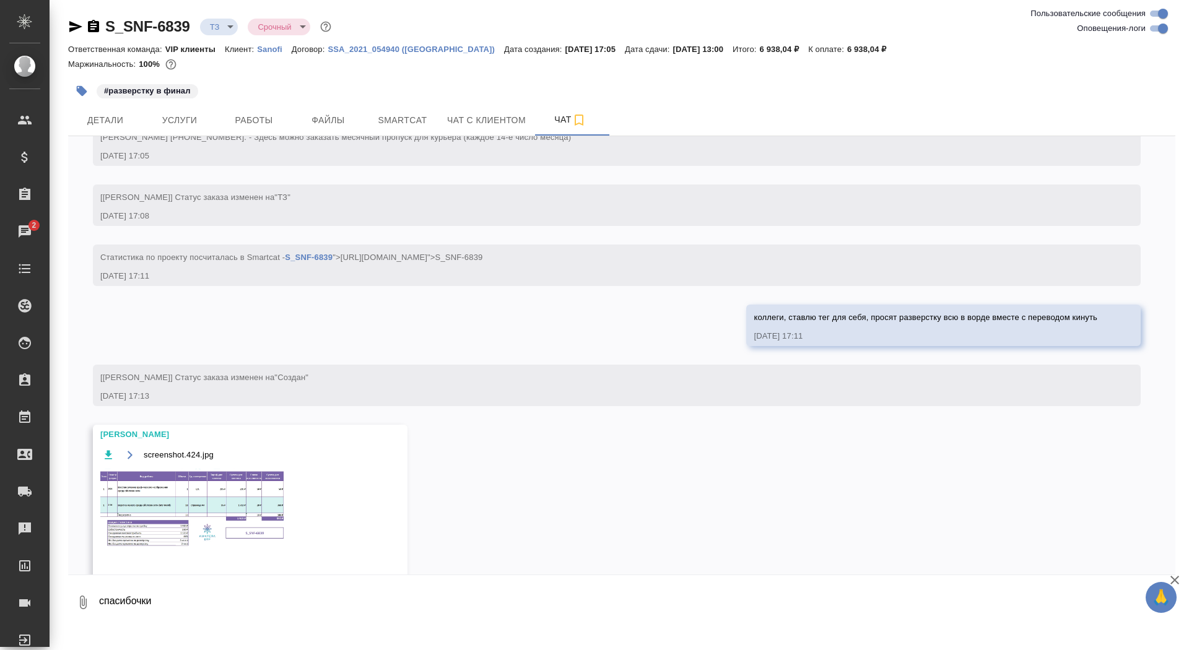
type textarea "спасибочки"
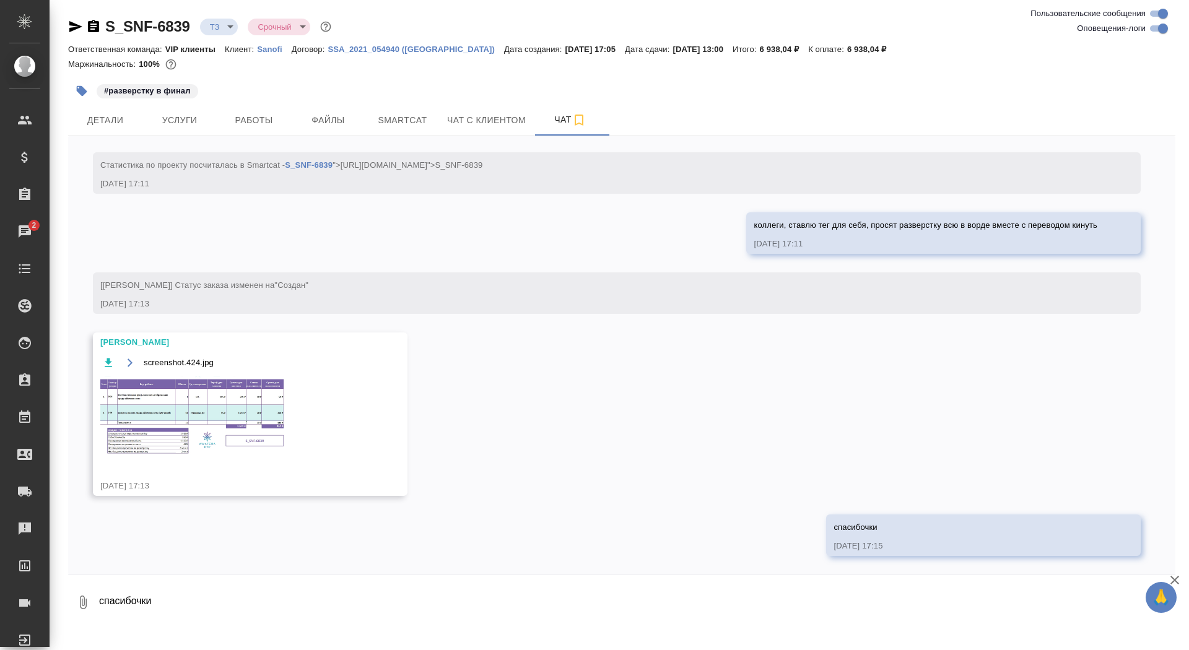
scroll to position [580, 0]
click at [240, 420] on img at bounding box center [193, 417] width 186 height 82
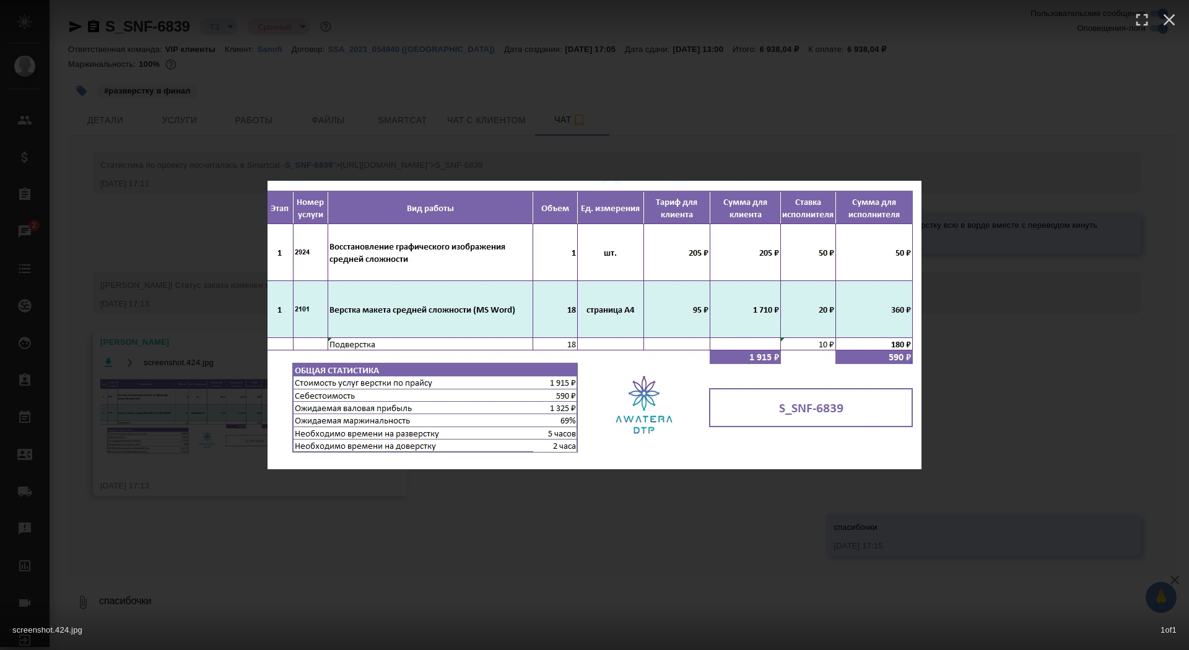
click at [216, 407] on div "screenshot.424.jpg 1 of 1" at bounding box center [594, 325] width 1189 height 650
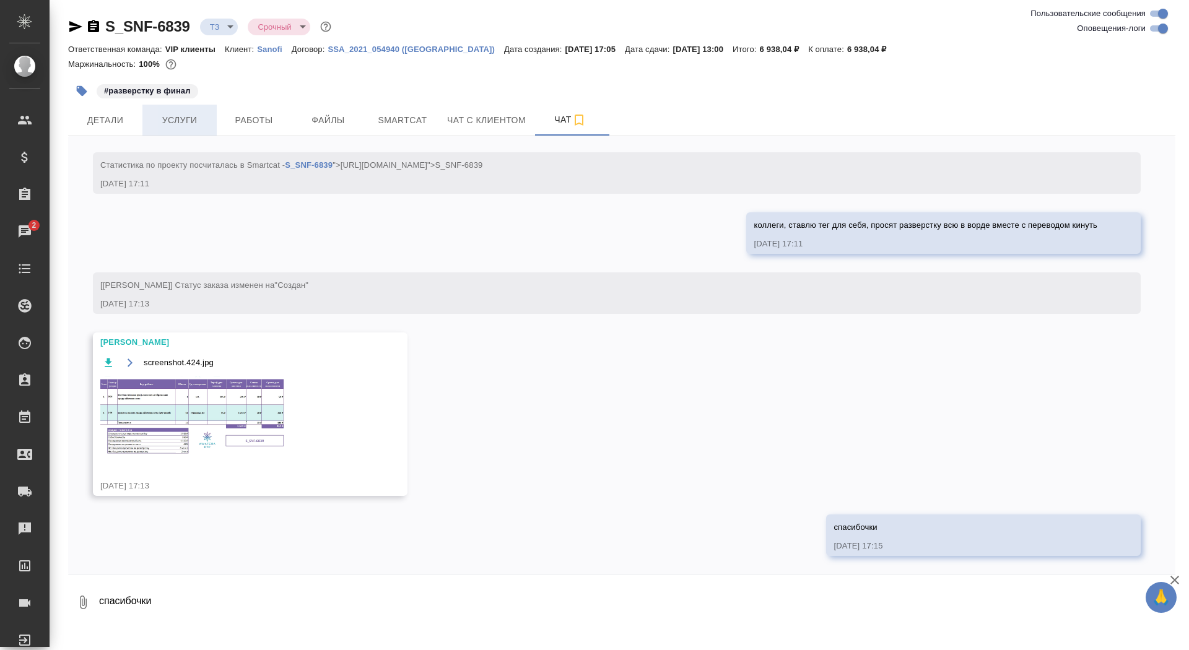
click at [189, 121] on span "Услуги" at bounding box center [179, 120] width 59 height 15
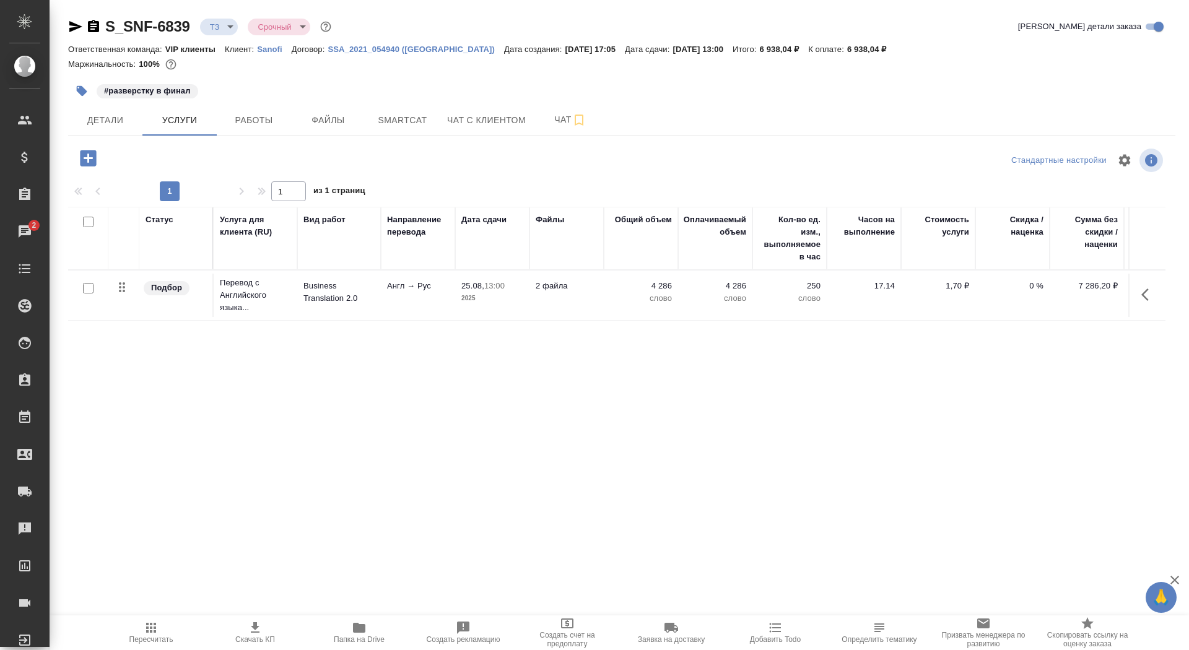
click at [93, 162] on icon "button" at bounding box center [88, 158] width 16 height 16
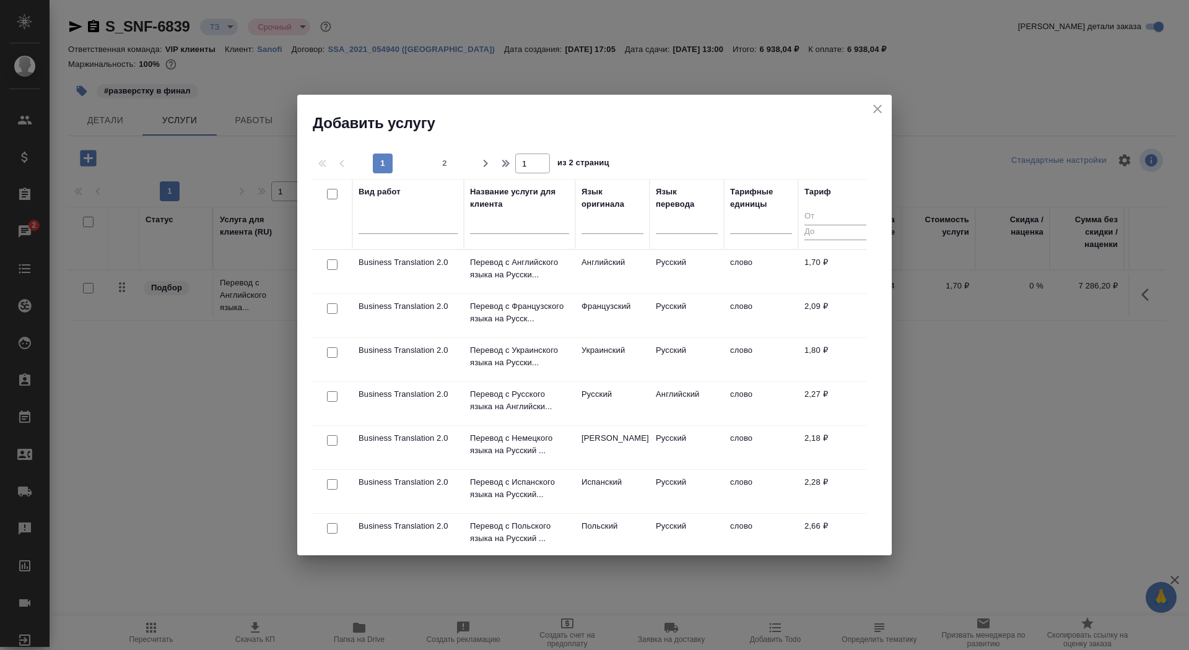
click at [477, 228] on input "text" at bounding box center [519, 226] width 99 height 15
type input "р"
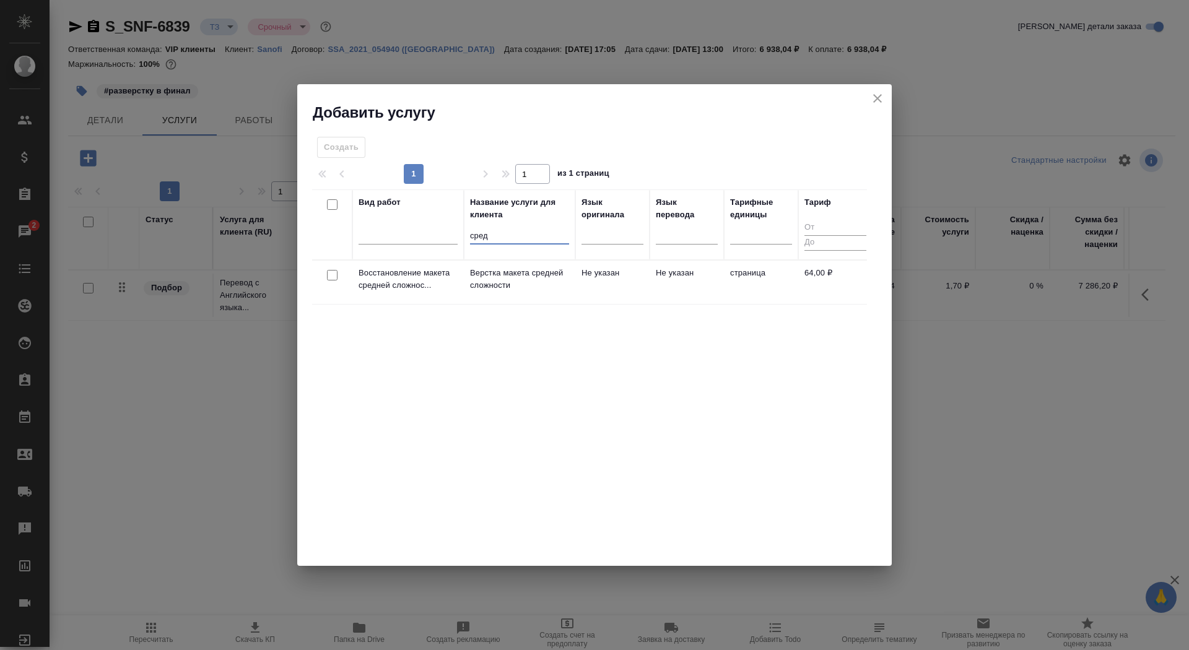
type input "сред"
click at [503, 289] on p "Верстка макета средней сложности" at bounding box center [519, 279] width 99 height 25
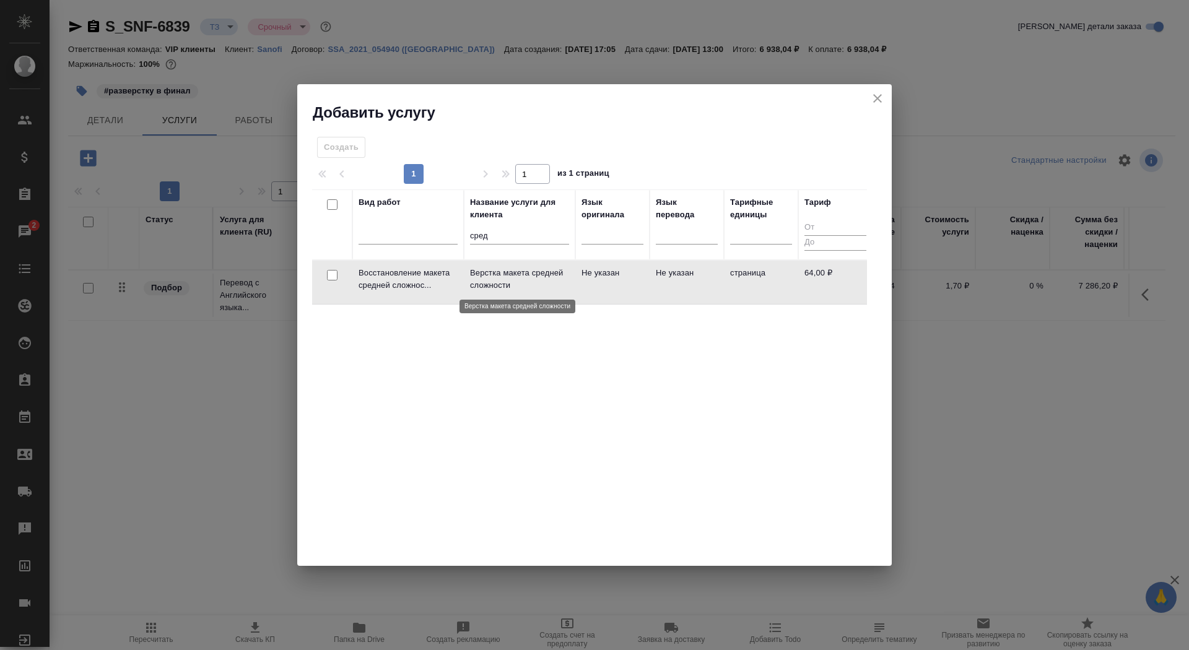
click at [503, 289] on p "Верстка макета средней сложности" at bounding box center [519, 279] width 99 height 25
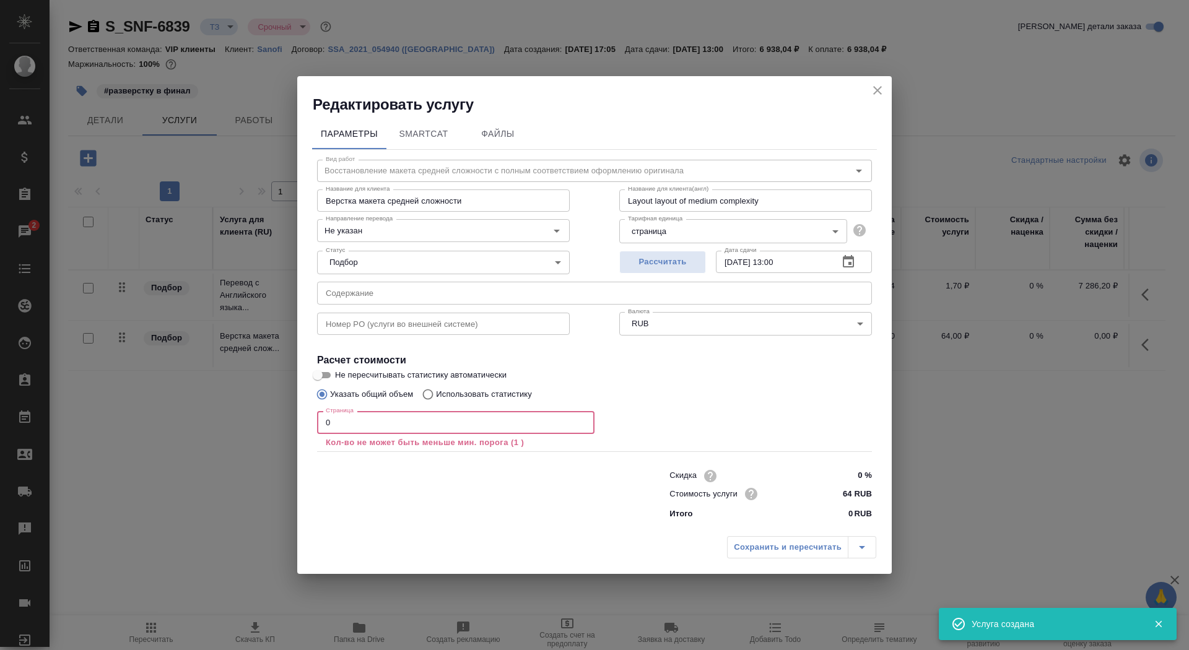
drag, startPoint x: 404, startPoint y: 419, endPoint x: 282, endPoint y: 416, distance: 122.0
click at [282, 416] on div "Редактировать услугу Параметры SmartCat Файлы Вид работ Восстановление макета с…" at bounding box center [594, 325] width 1189 height 650
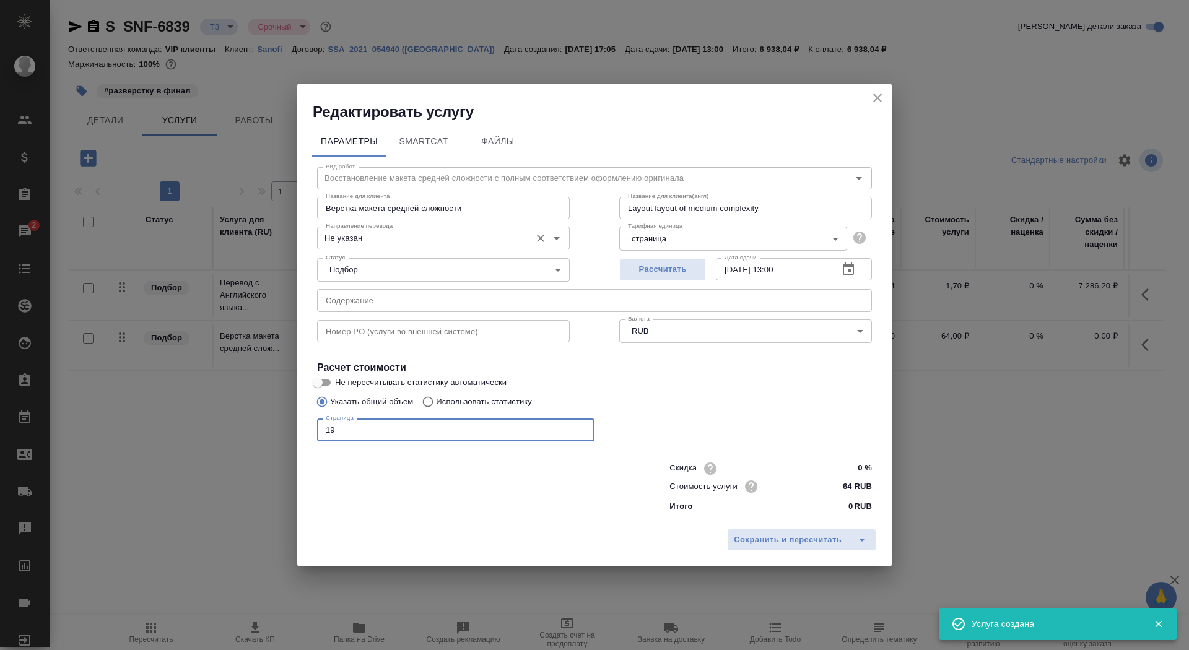
type input "19"
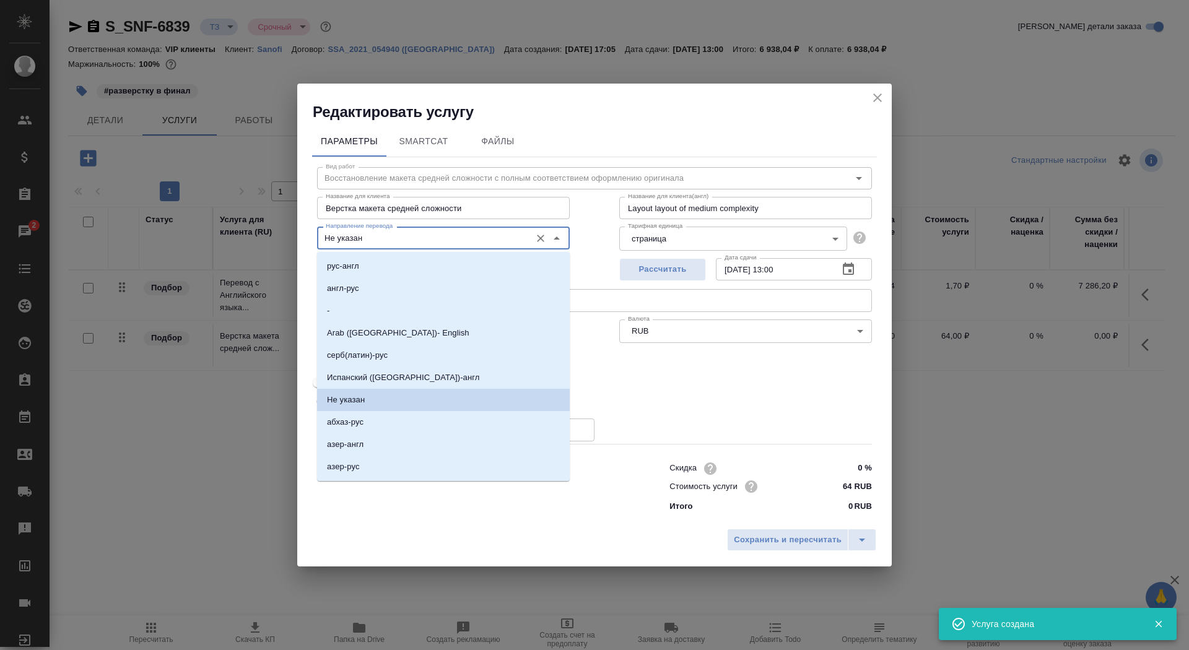
click at [396, 240] on input "Не указан" at bounding box center [423, 237] width 204 height 15
click at [398, 293] on li "англ-рус" at bounding box center [443, 288] width 253 height 22
type input "англ-рус"
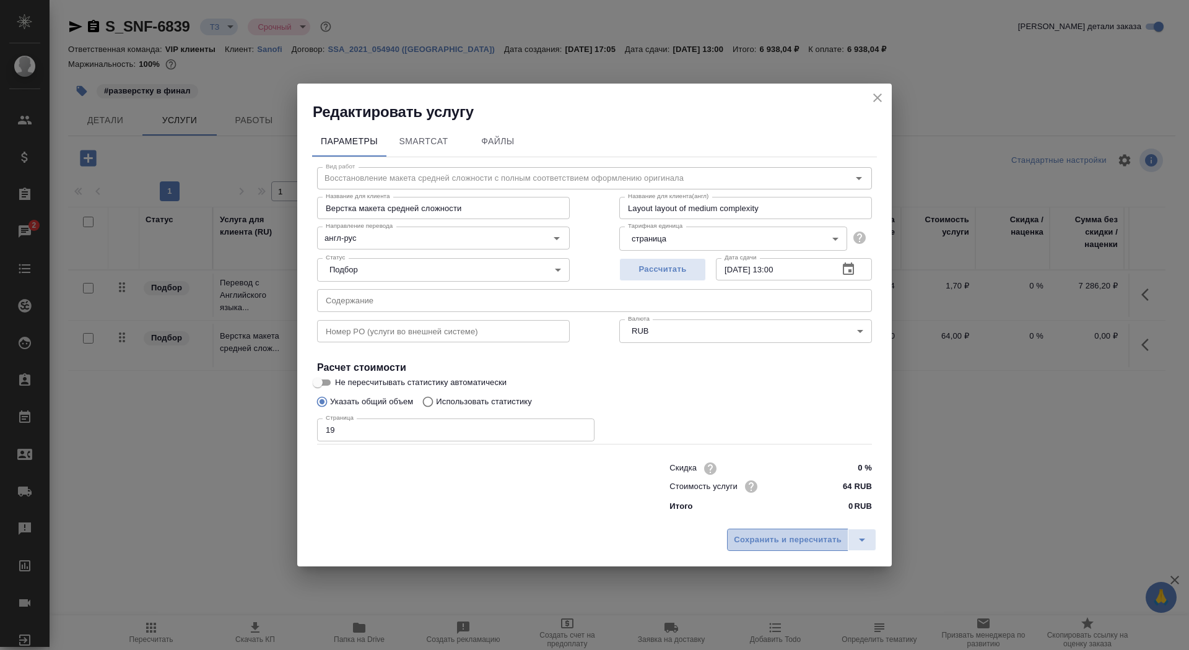
click at [768, 535] on span "Сохранить и пересчитать" at bounding box center [788, 540] width 108 height 14
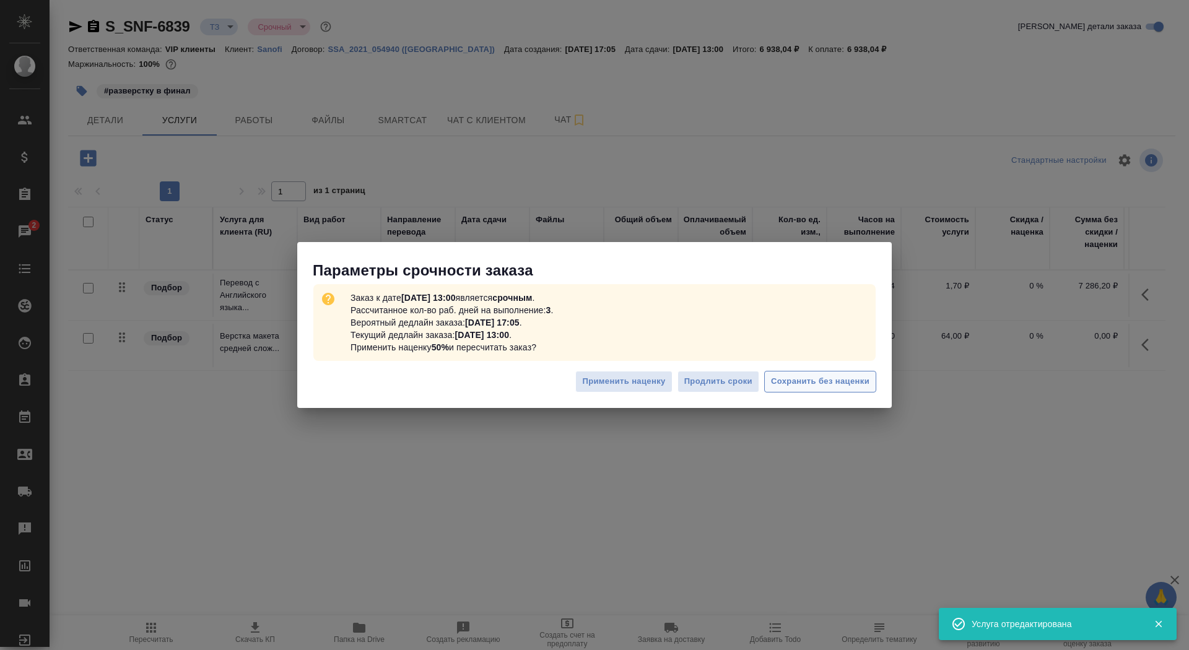
click at [804, 379] on span "Сохранить без наценки" at bounding box center [820, 382] width 98 height 14
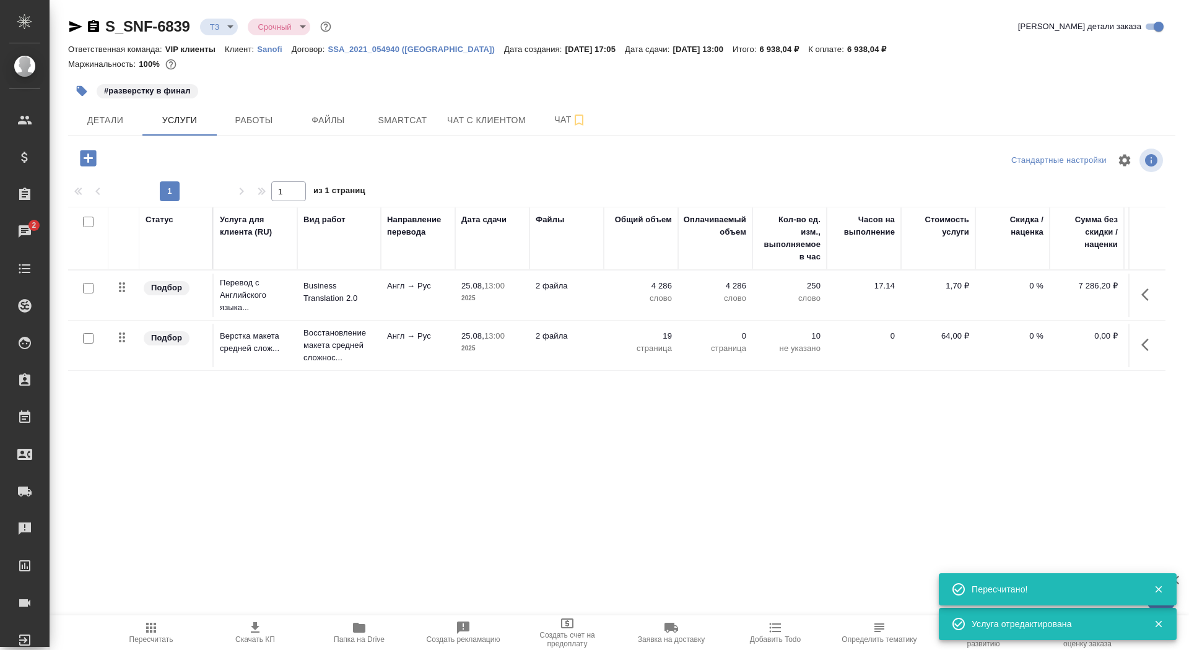
type input "new"
click at [254, 630] on icon "button" at bounding box center [255, 627] width 15 height 15
click at [106, 118] on span "Детали" at bounding box center [105, 120] width 59 height 15
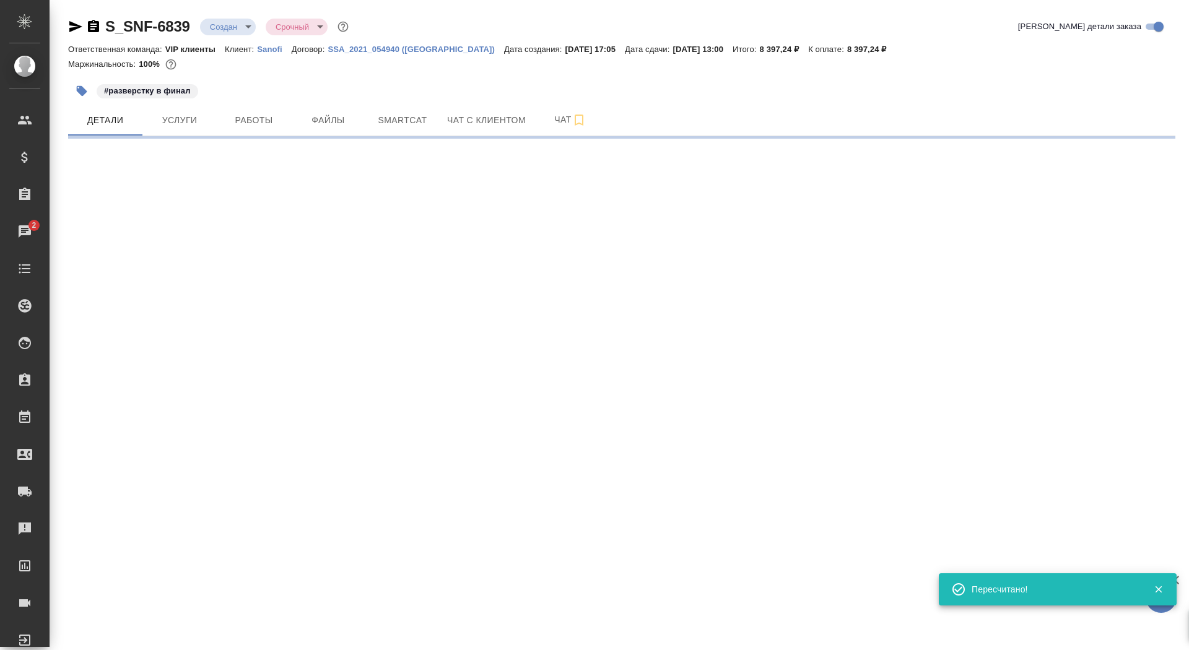
select select "RU"
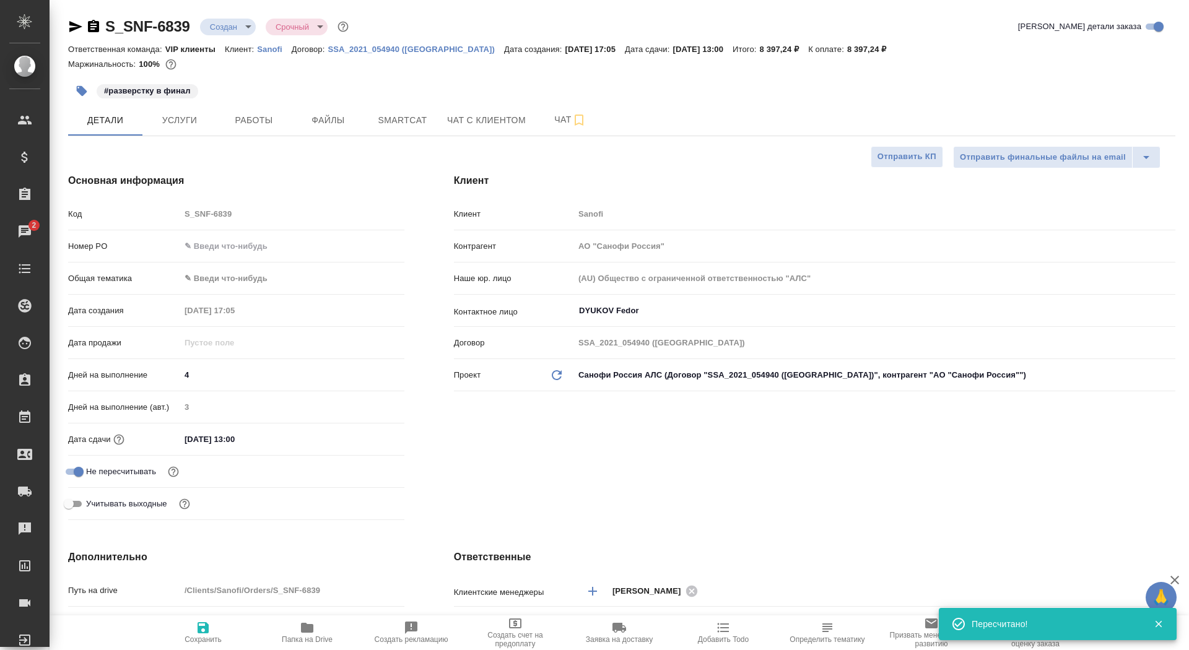
type textarea "x"
click at [209, 634] on icon "button" at bounding box center [203, 627] width 15 height 15
type textarea "x"
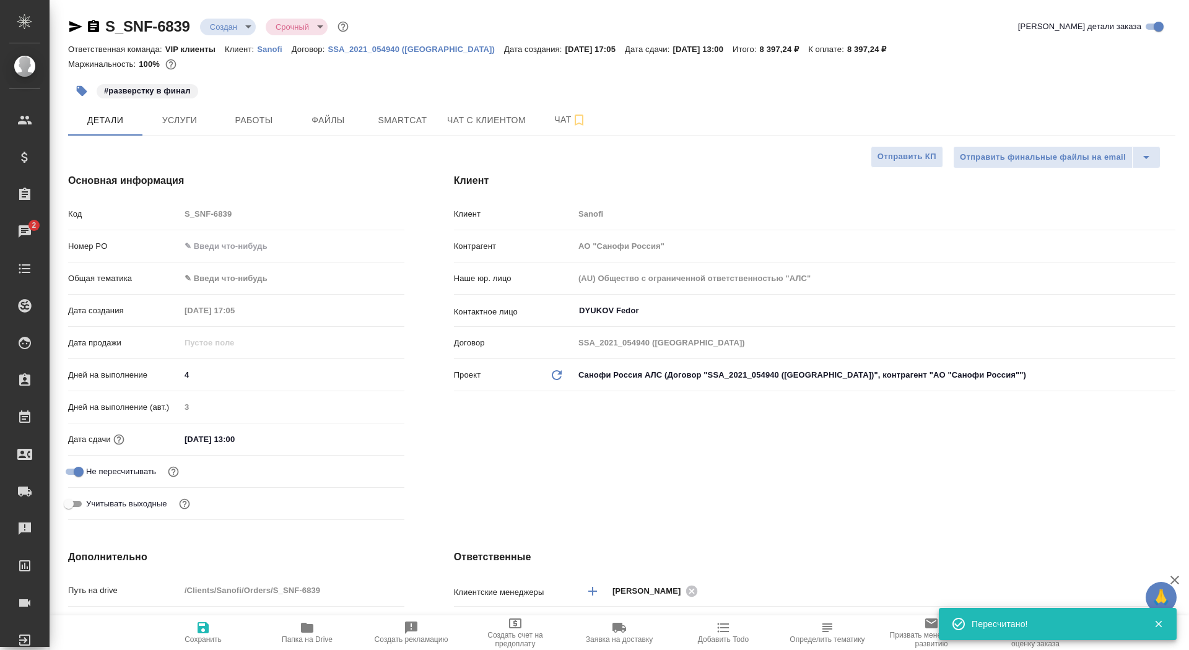
type textarea "x"
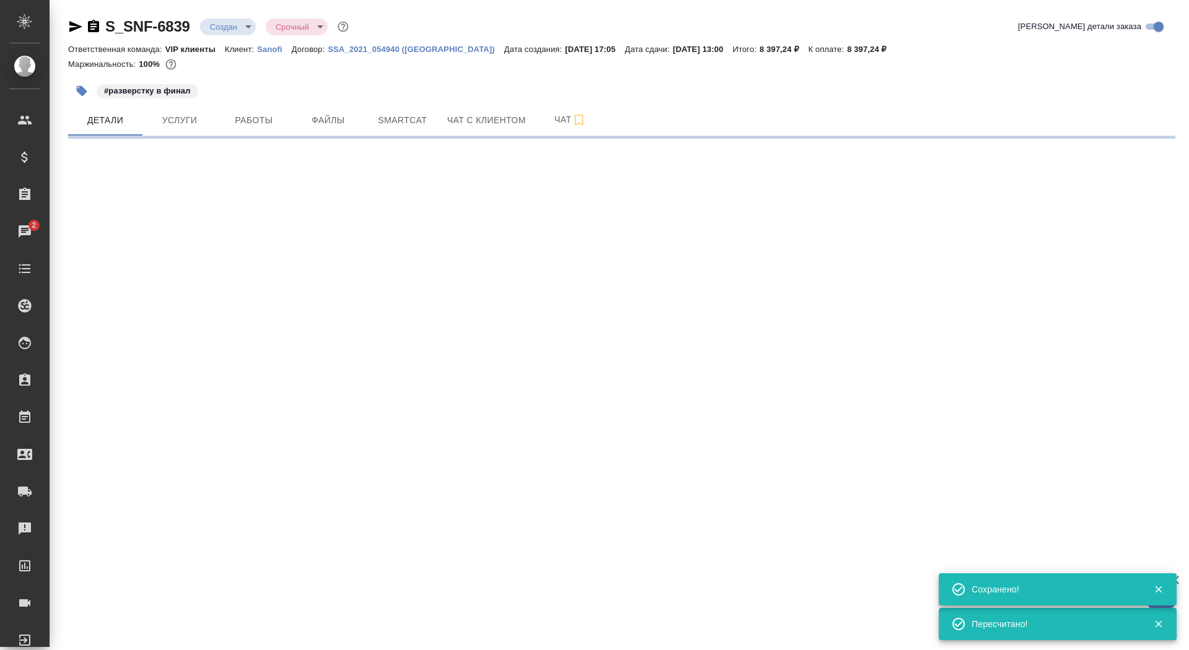
select select "RU"
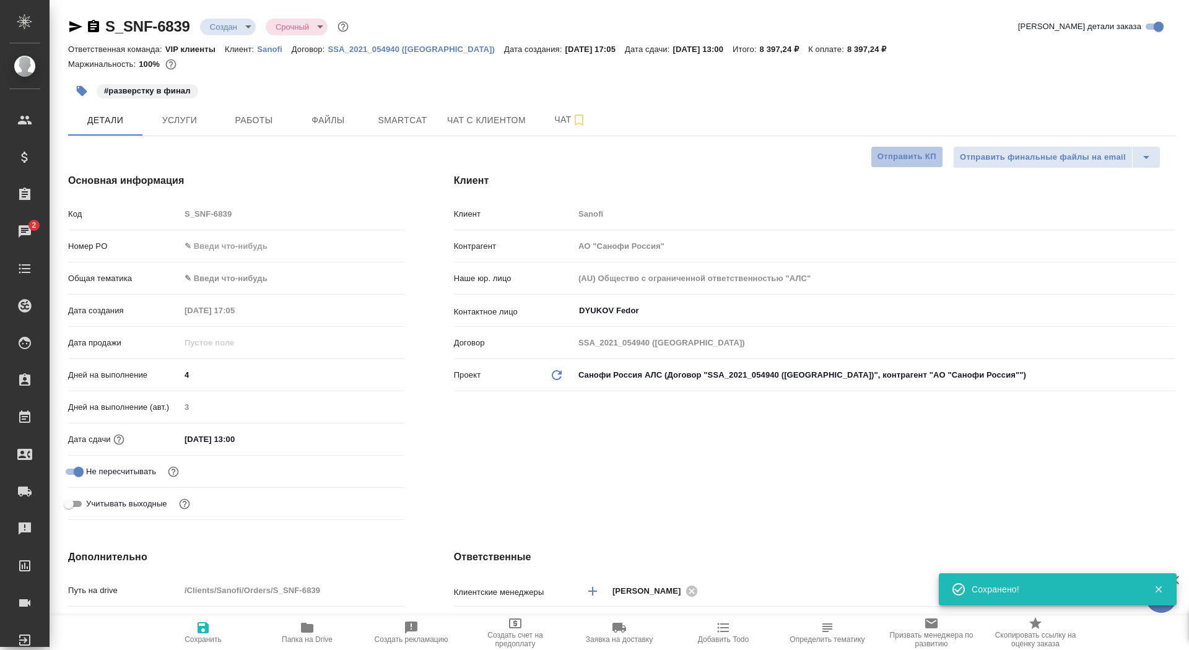
click at [902, 154] on span "Отправить КП" at bounding box center [906, 157] width 59 height 14
type textarea "x"
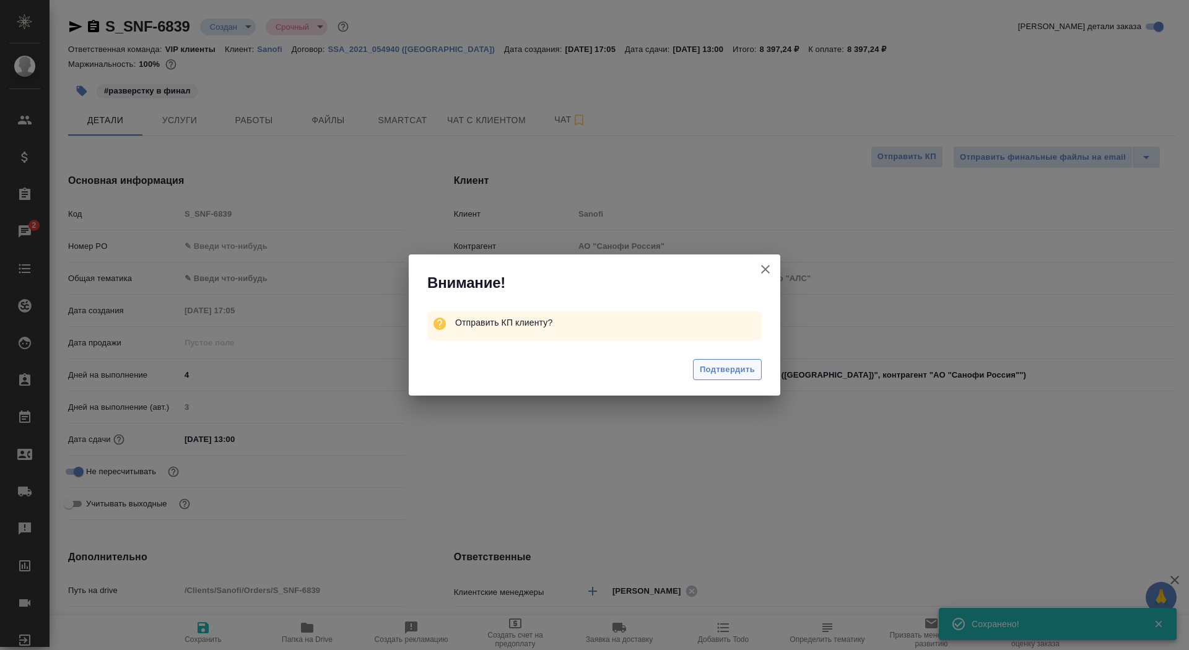
click at [724, 373] on span "Подтвердить" at bounding box center [727, 370] width 55 height 14
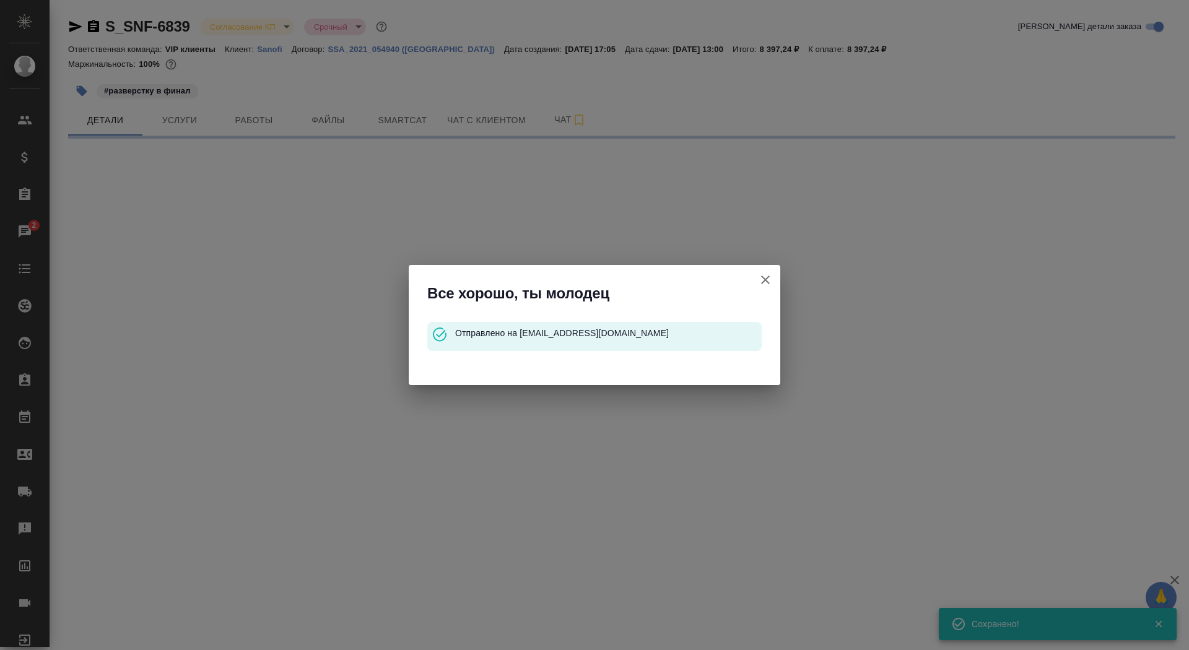
select select "RU"
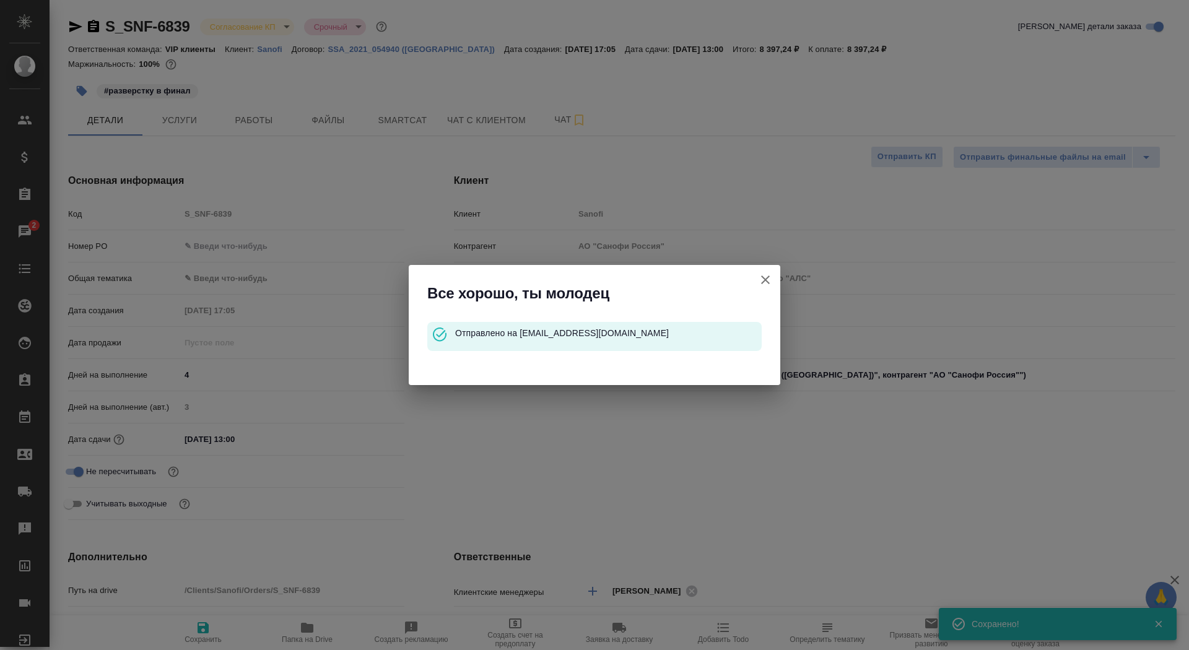
type textarea "x"
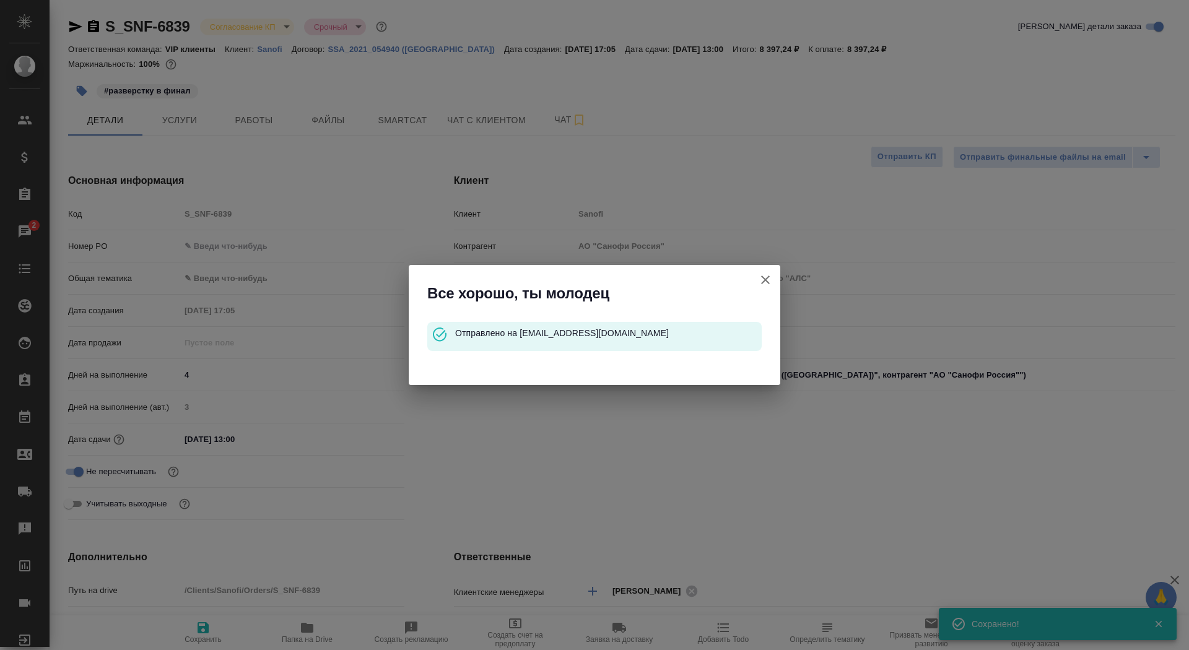
type textarea "x"
click at [766, 275] on icon "button" at bounding box center [765, 279] width 15 height 15
type textarea "x"
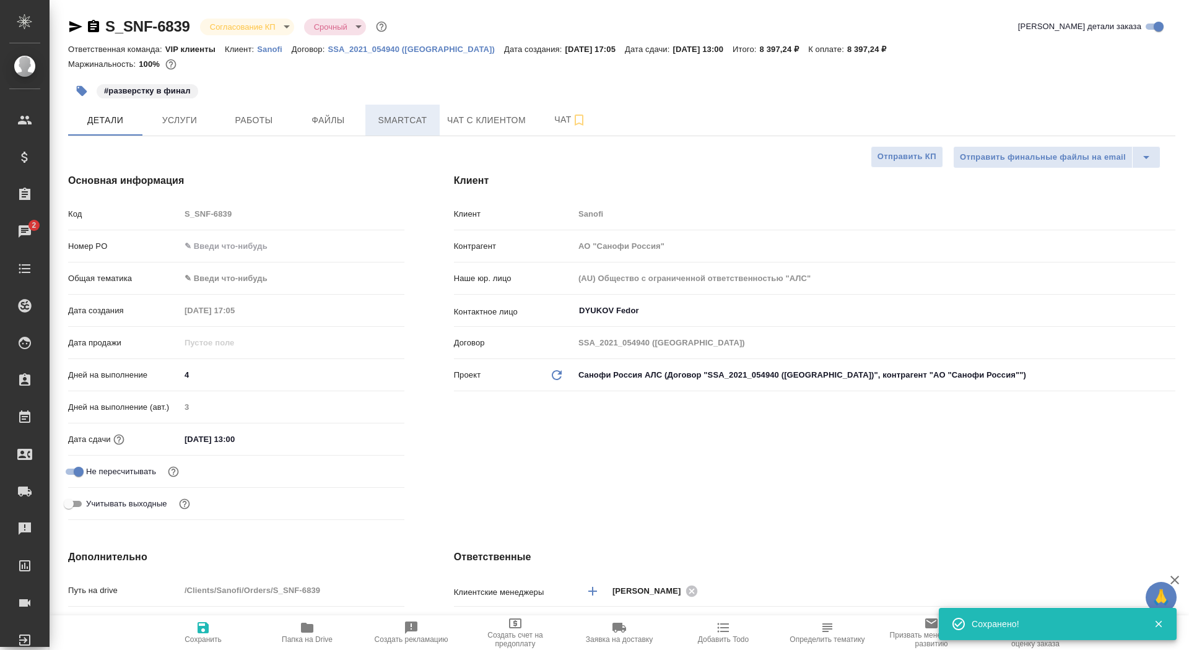
click at [409, 117] on span "Smartcat" at bounding box center [402, 120] width 59 height 15
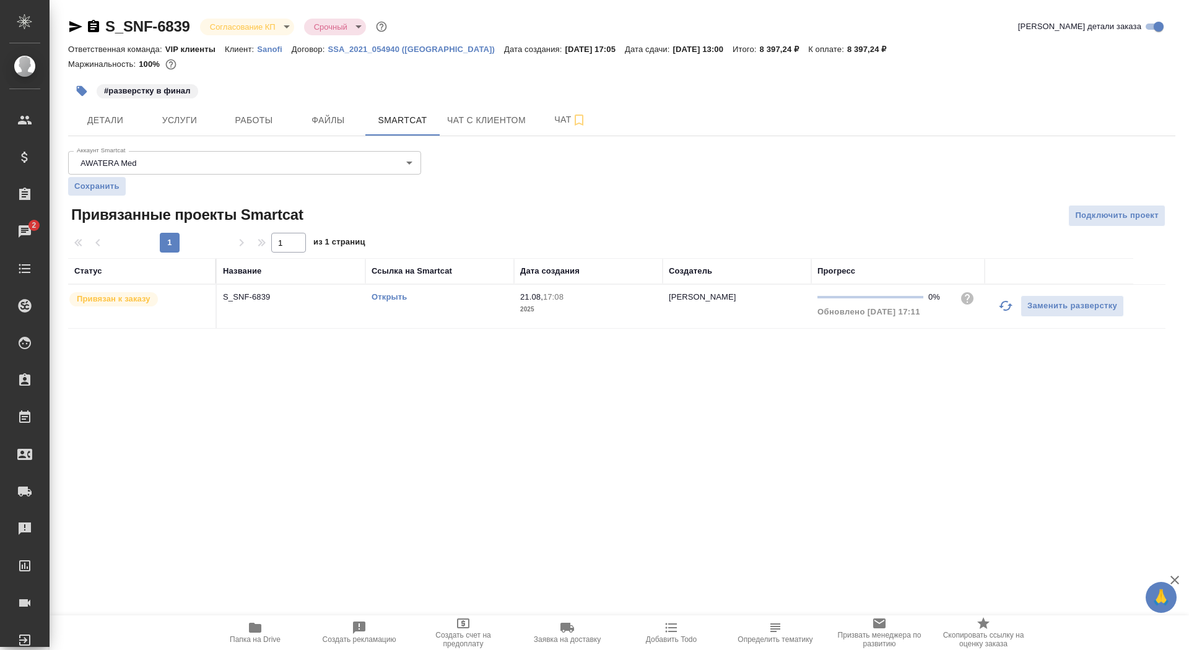
click at [380, 295] on link "Открыть" at bounding box center [389, 296] width 35 height 9
click at [95, 25] on icon "button" at bounding box center [93, 26] width 11 height 12
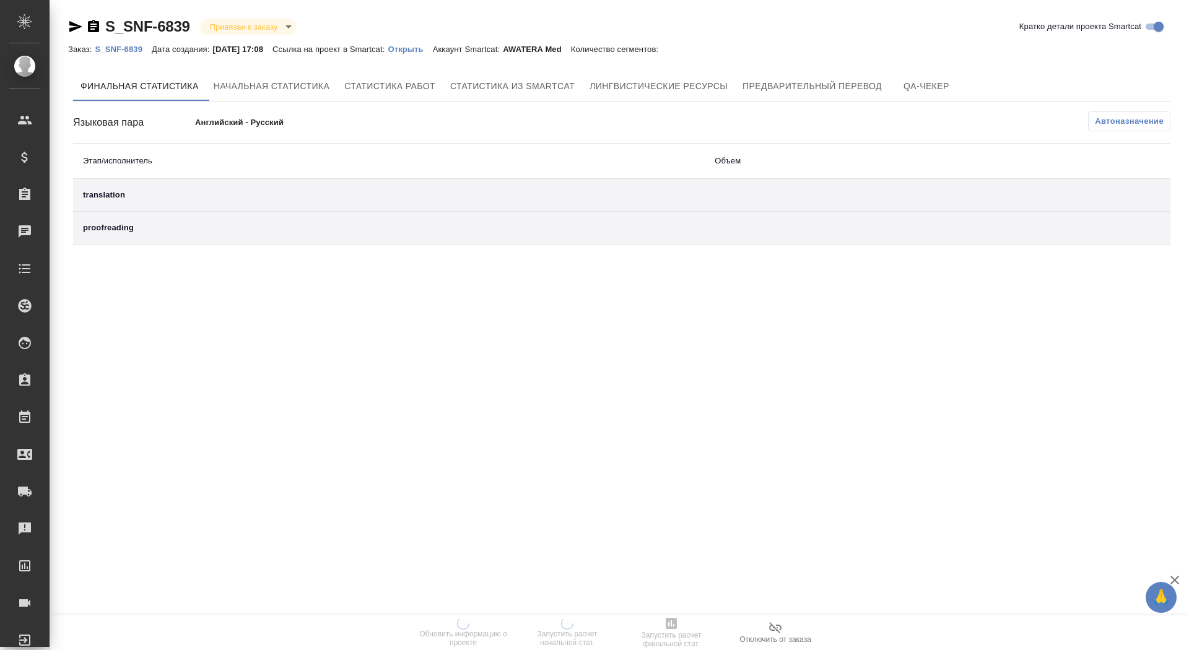
click at [424, 51] on p "Открыть" at bounding box center [410, 49] width 45 height 9
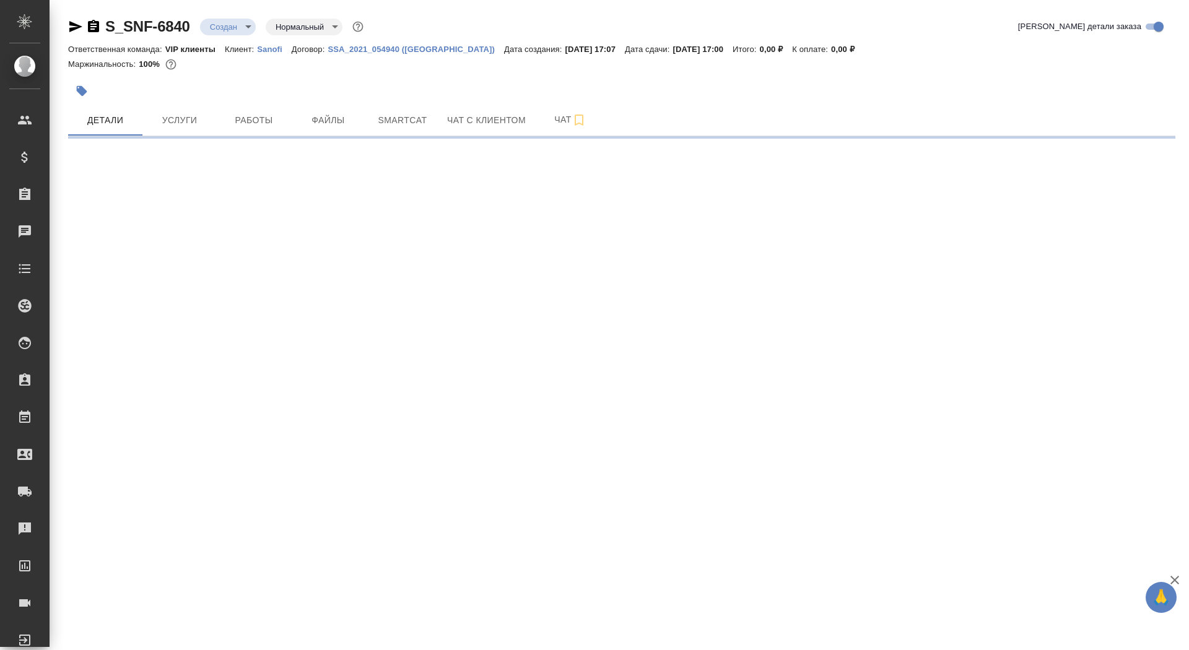
select select "RU"
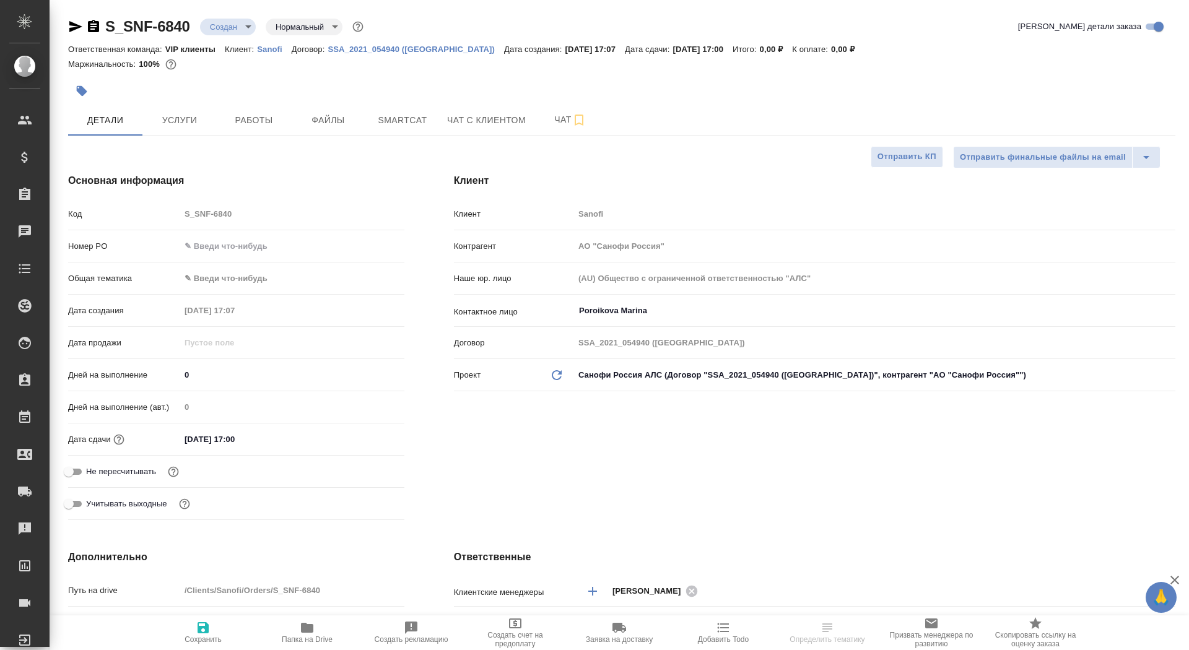
type textarea "x"
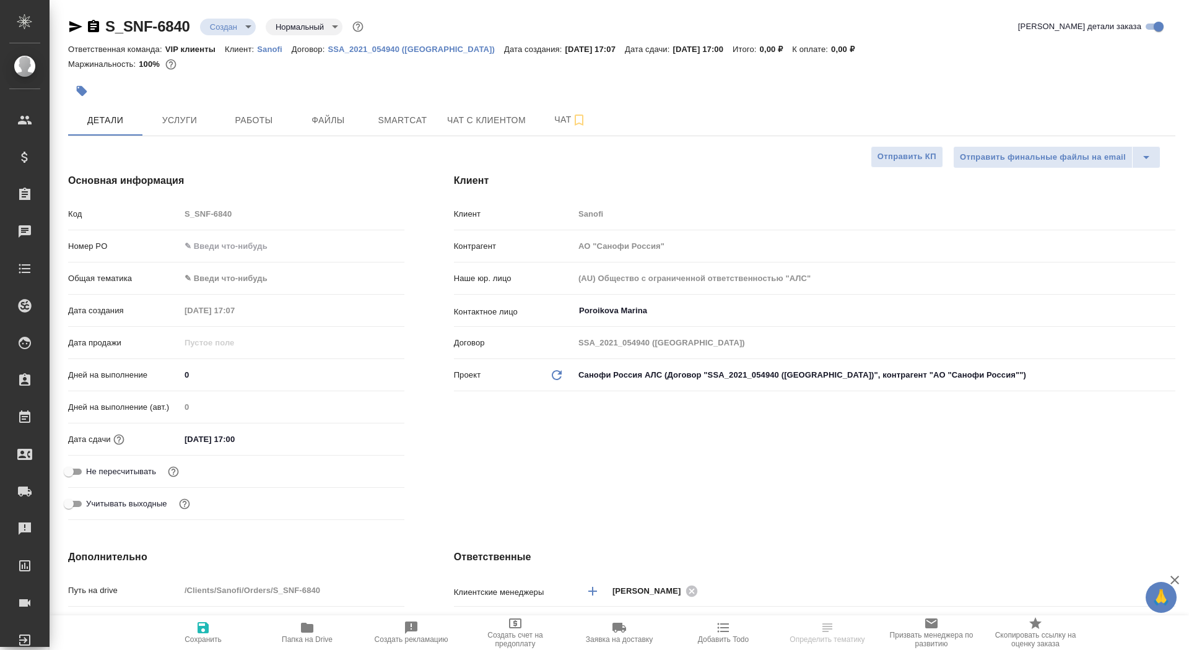
type textarea "x"
drag, startPoint x: 192, startPoint y: 375, endPoint x: 157, endPoint y: 373, distance: 35.3
click at [157, 373] on div "Дней на выполнение 0" at bounding box center [236, 375] width 336 height 22
type textarea "x"
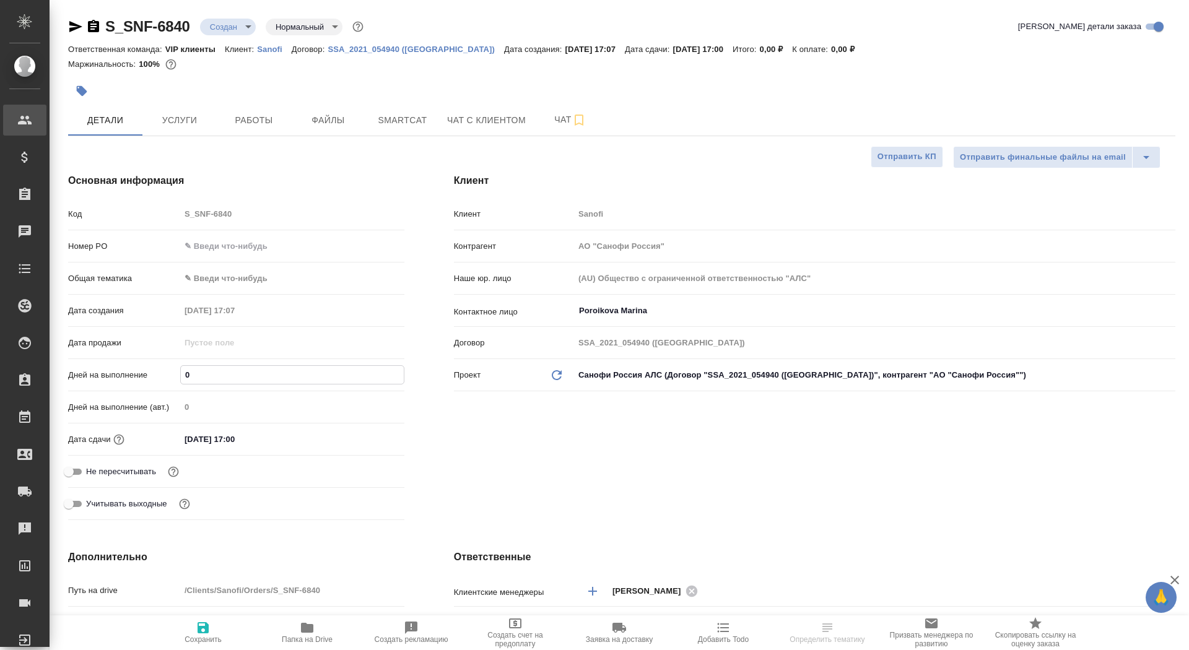
type textarea "x"
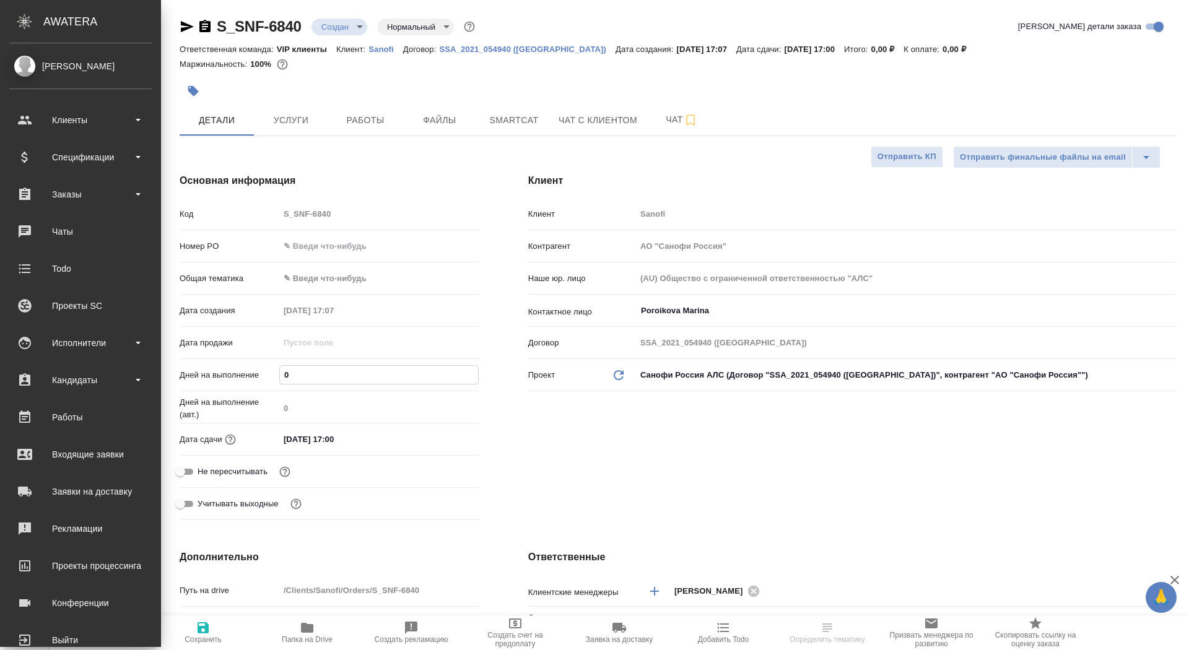
type textarea "x"
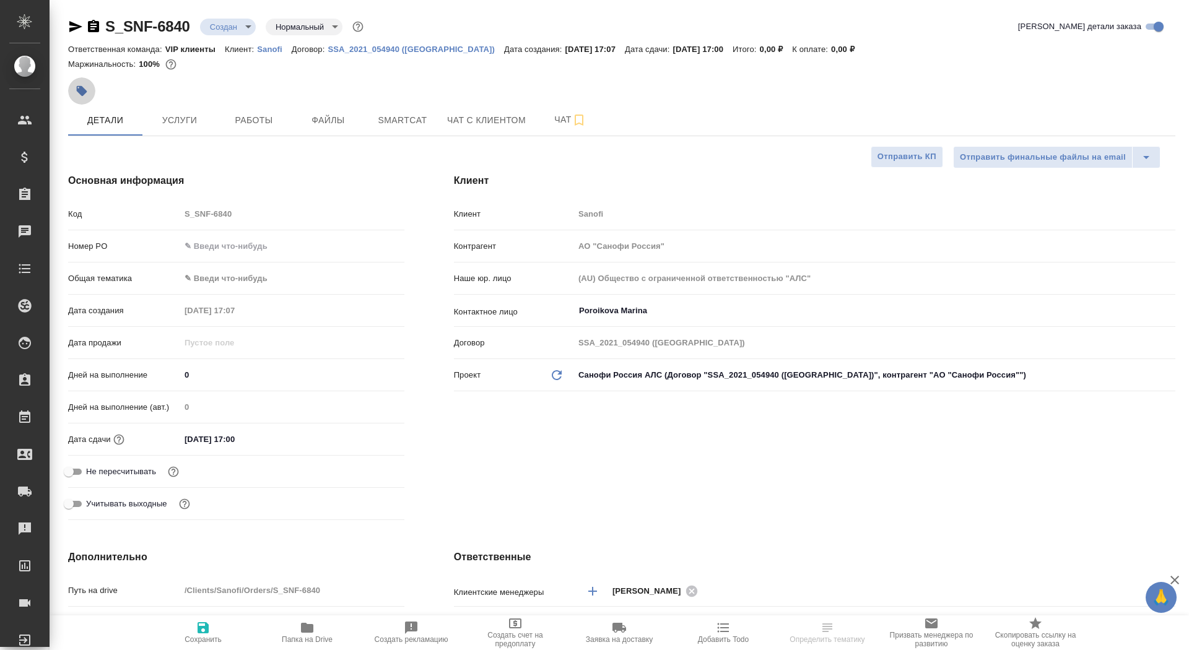
click at [77, 89] on icon "button" at bounding box center [82, 91] width 11 height 11
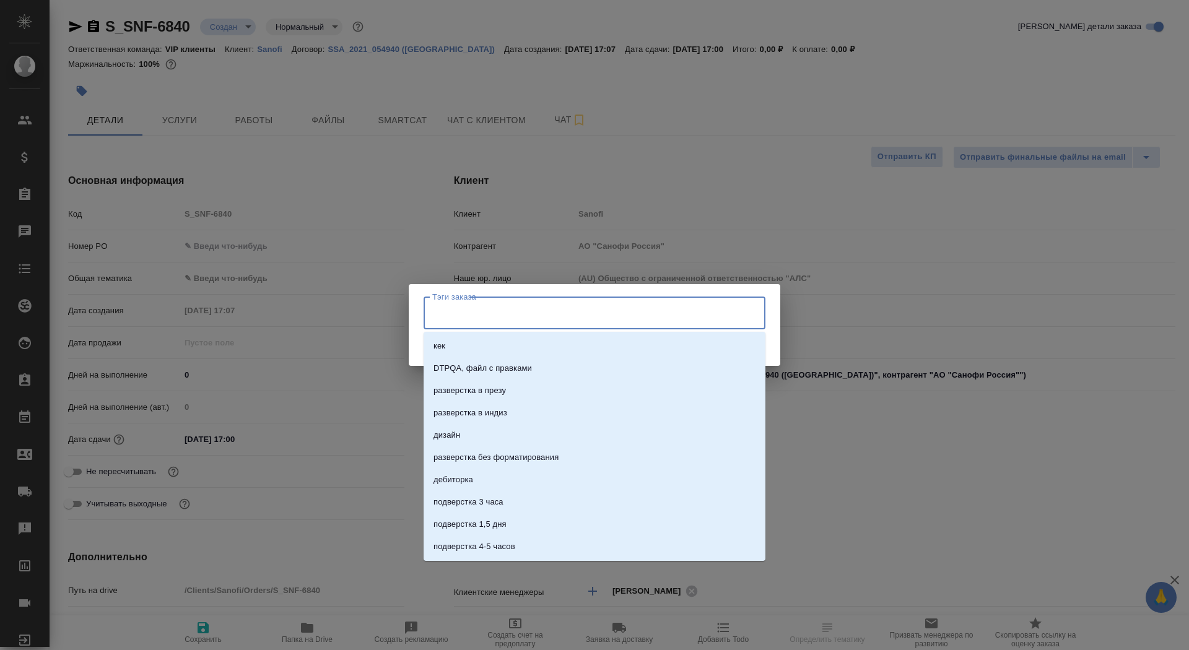
click at [456, 313] on input "Тэги заказа" at bounding box center [582, 312] width 307 height 21
type input "асап"
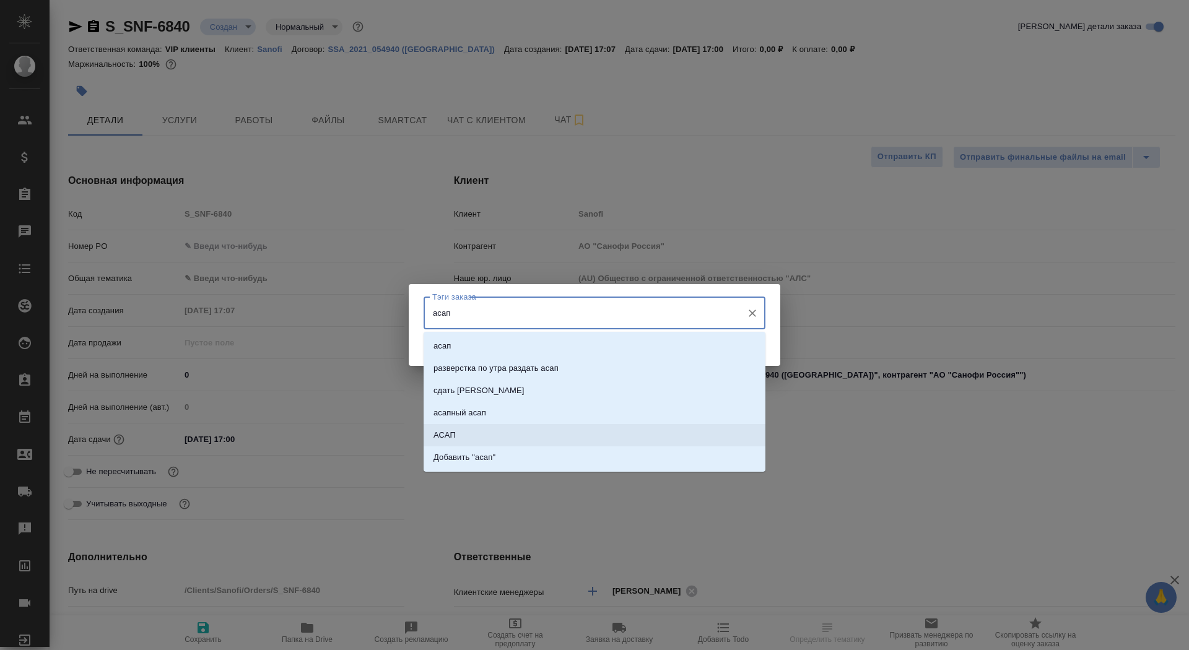
click at [521, 432] on li "АСАП" at bounding box center [595, 435] width 342 height 22
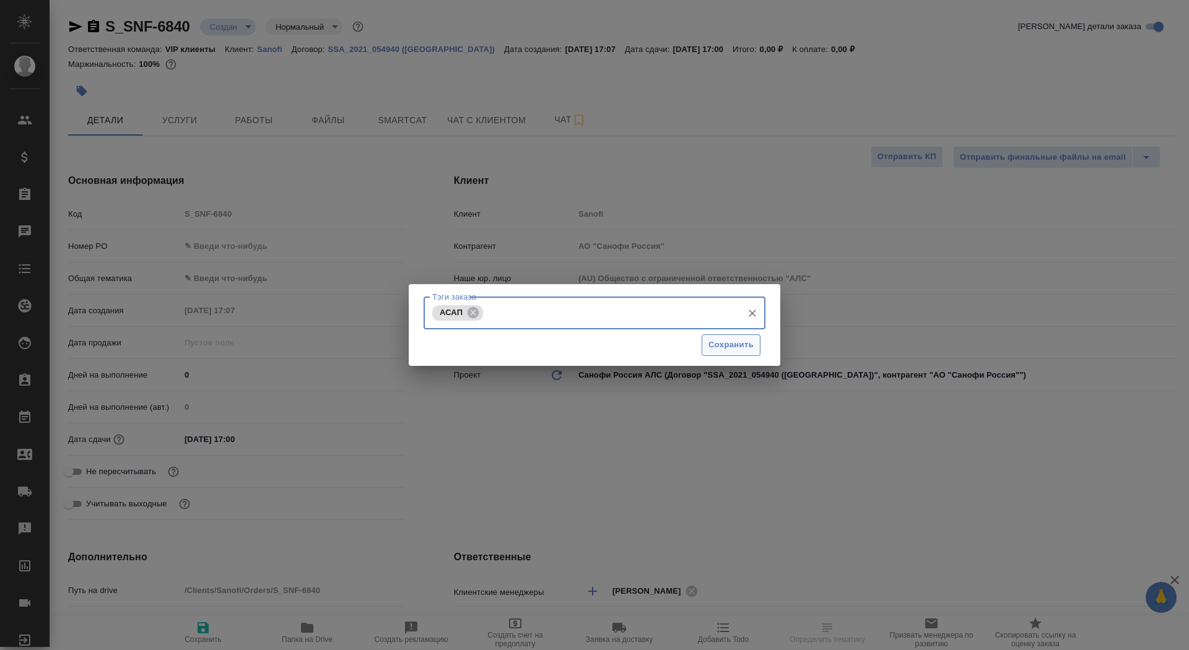
click at [719, 348] on span "Сохранить" at bounding box center [730, 345] width 45 height 14
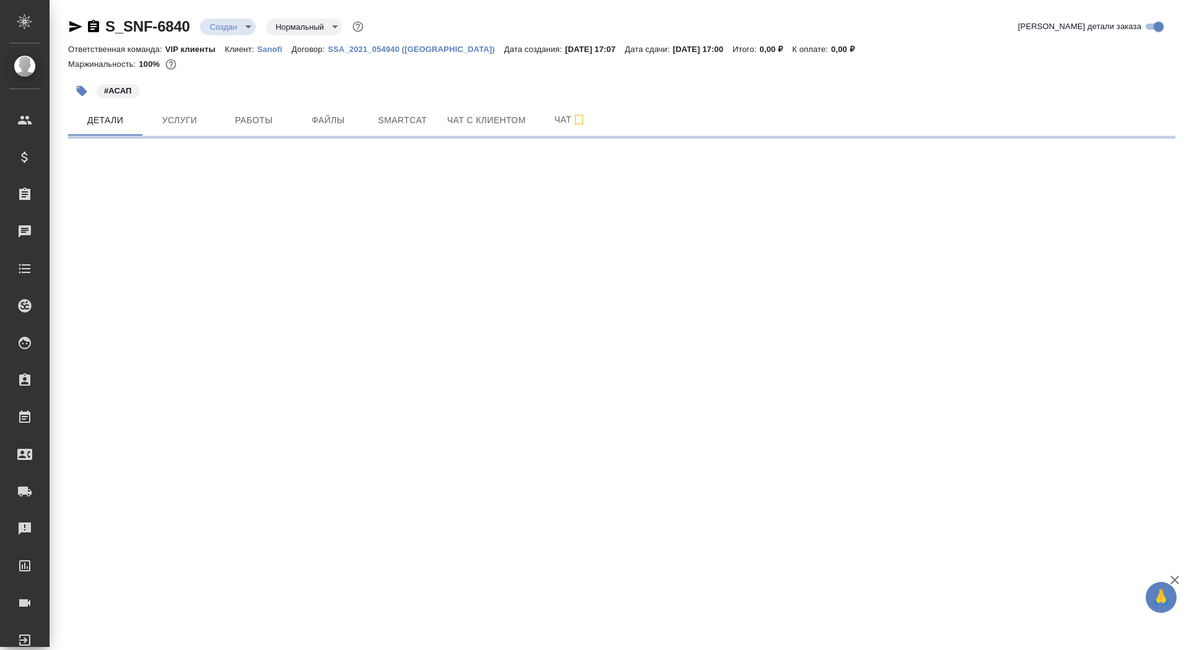
select select "RU"
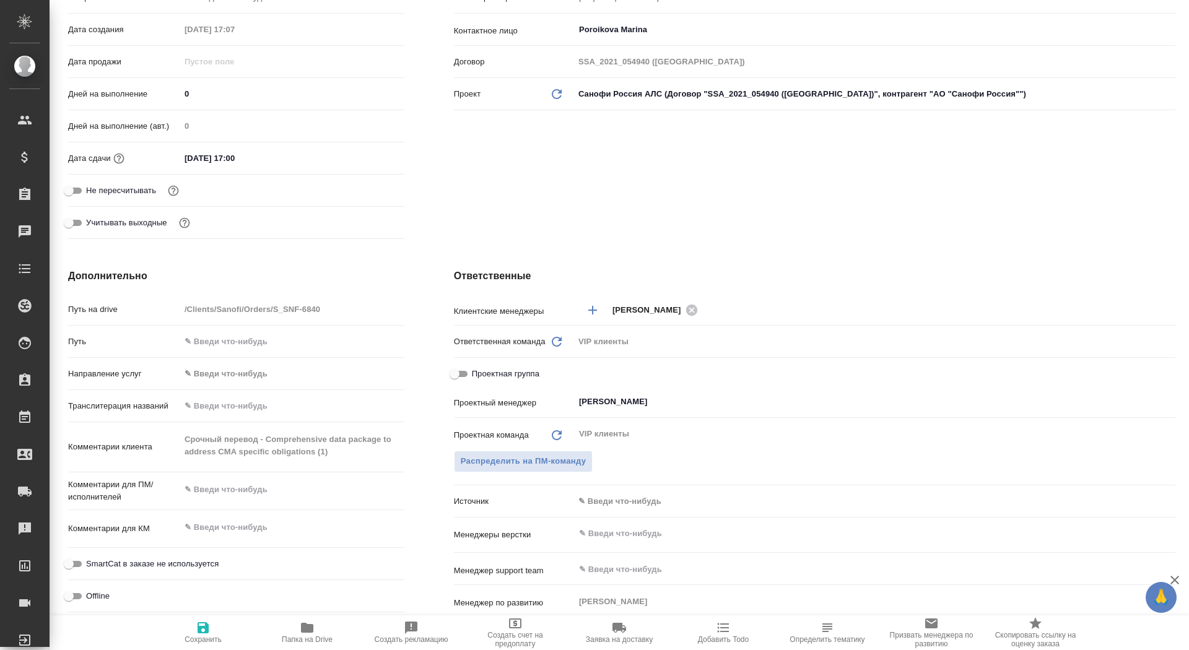
scroll to position [318, 0]
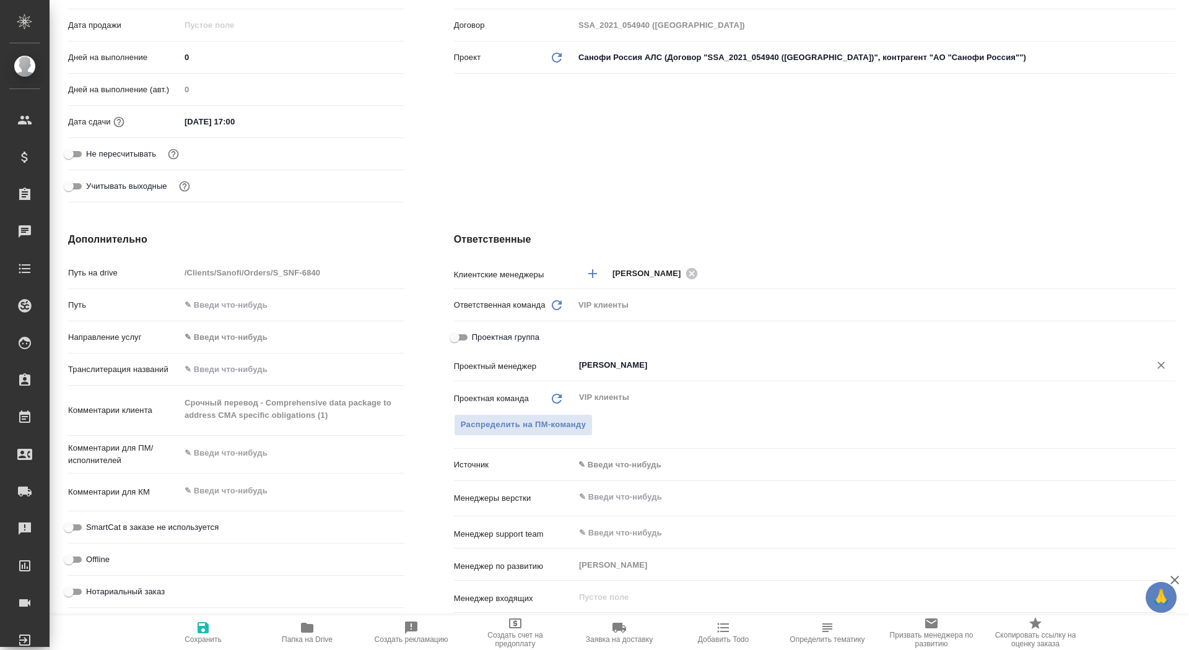
click at [635, 364] on input "[PERSON_NAME]" at bounding box center [854, 365] width 552 height 15
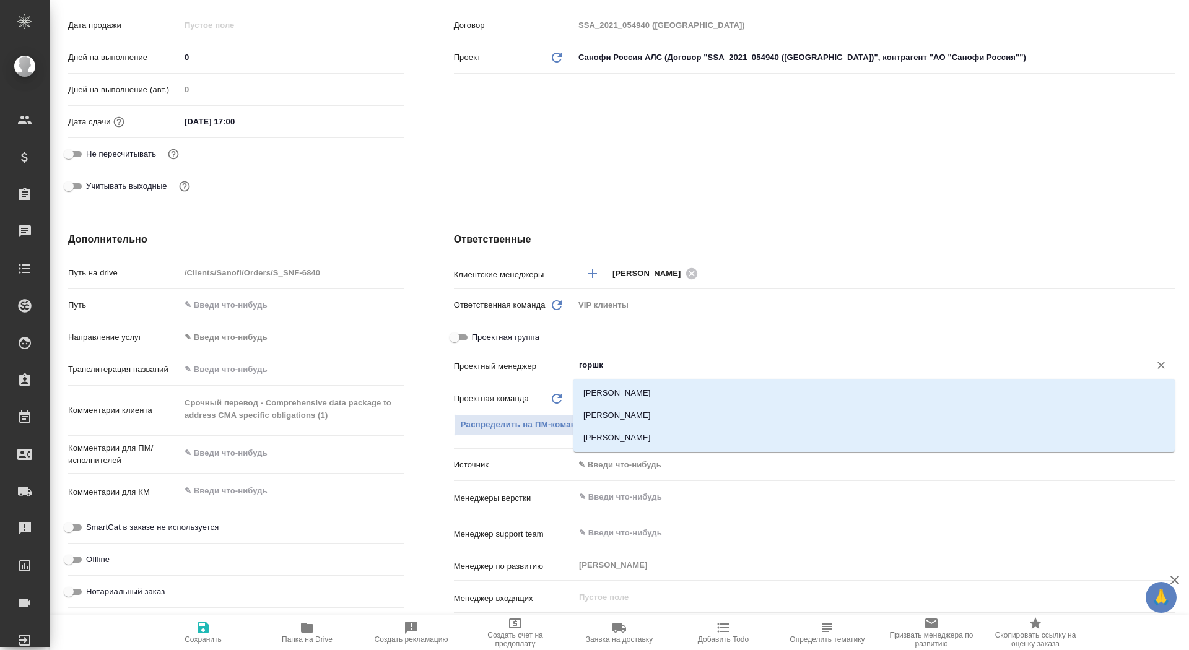
type input "горшко"
click at [662, 410] on li "[PERSON_NAME]" at bounding box center [873, 415] width 601 height 22
type textarea "x"
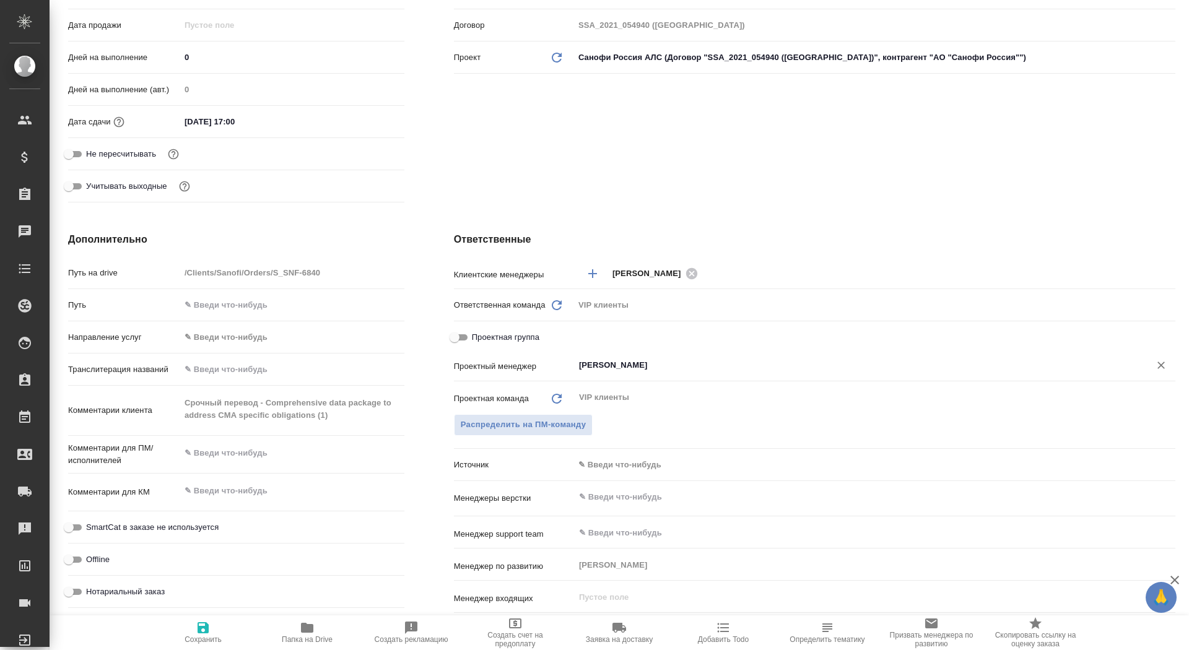
type input "[PERSON_NAME]"
click at [198, 639] on span "Сохранить" at bounding box center [203, 639] width 37 height 9
type textarea "x"
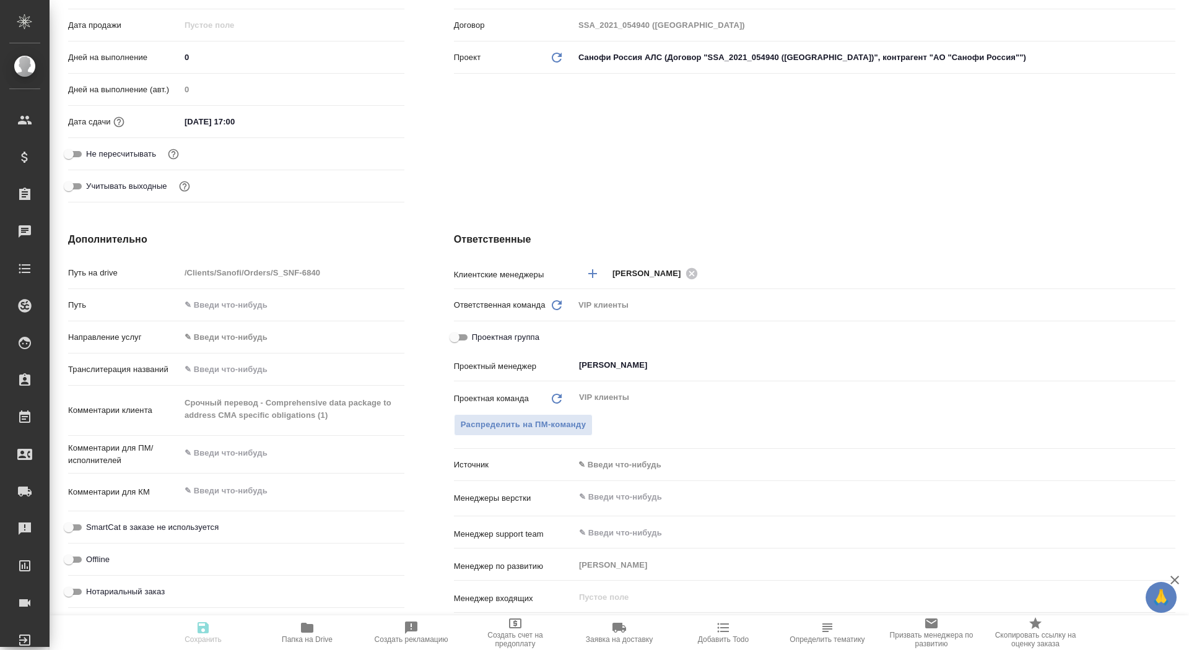
type textarea "x"
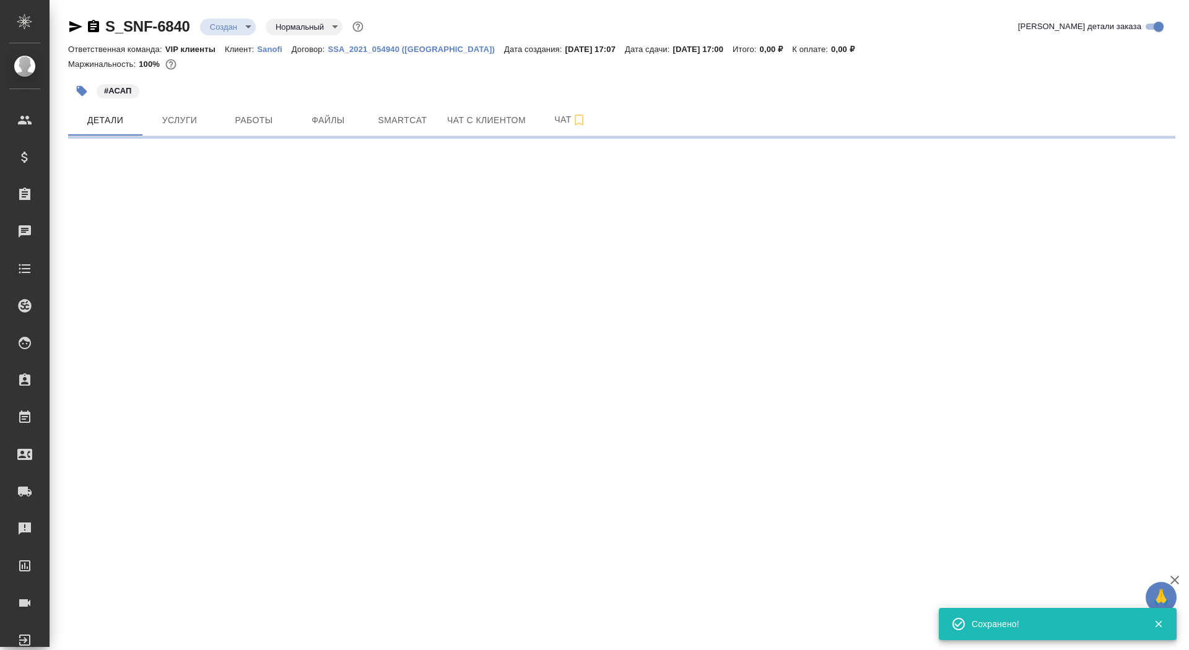
select select "RU"
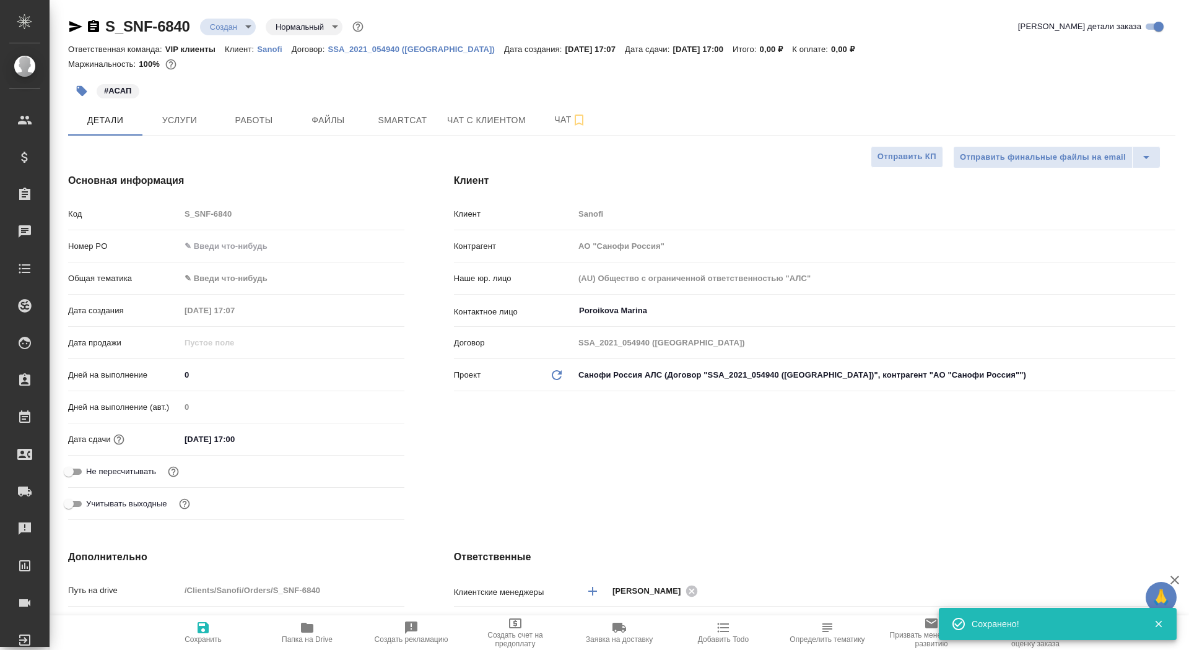
type textarea "x"
click at [316, 646] on button "Папка на Drive" at bounding box center [307, 632] width 104 height 35
type textarea "x"
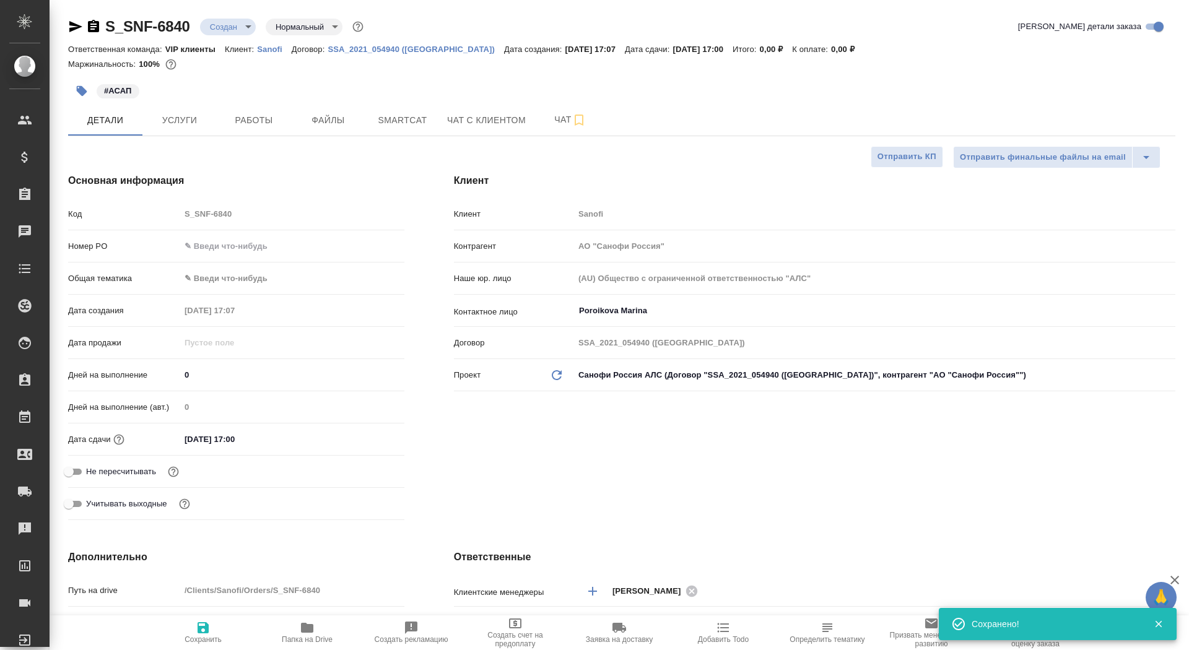
type textarea "x"
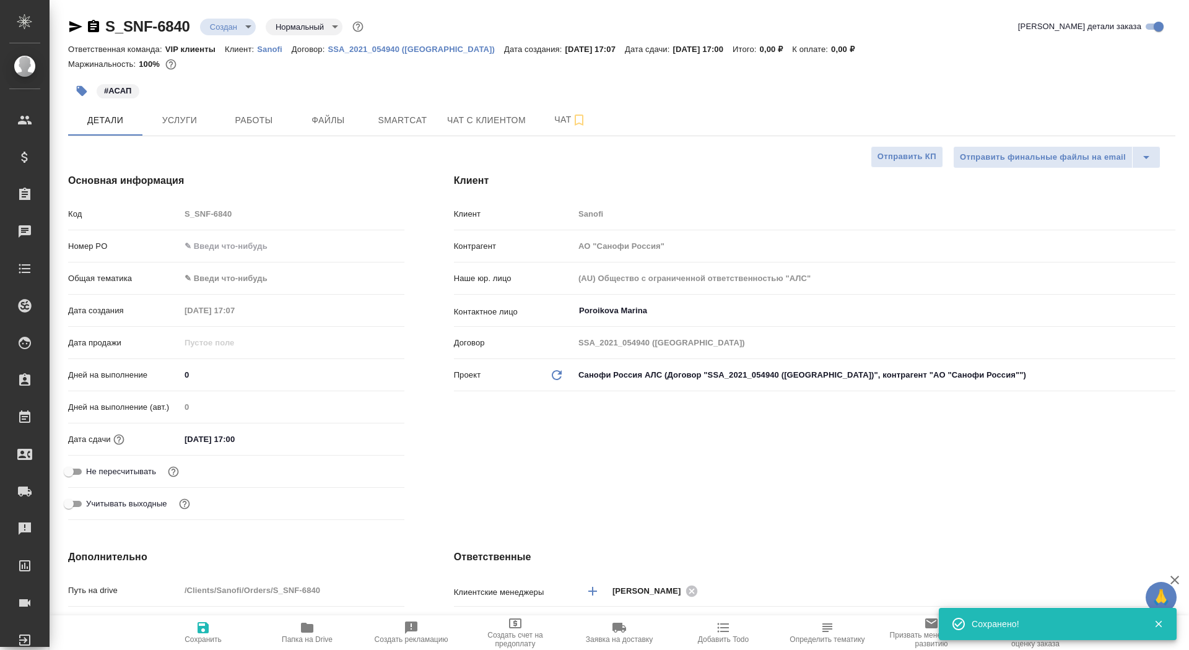
type textarea "x"
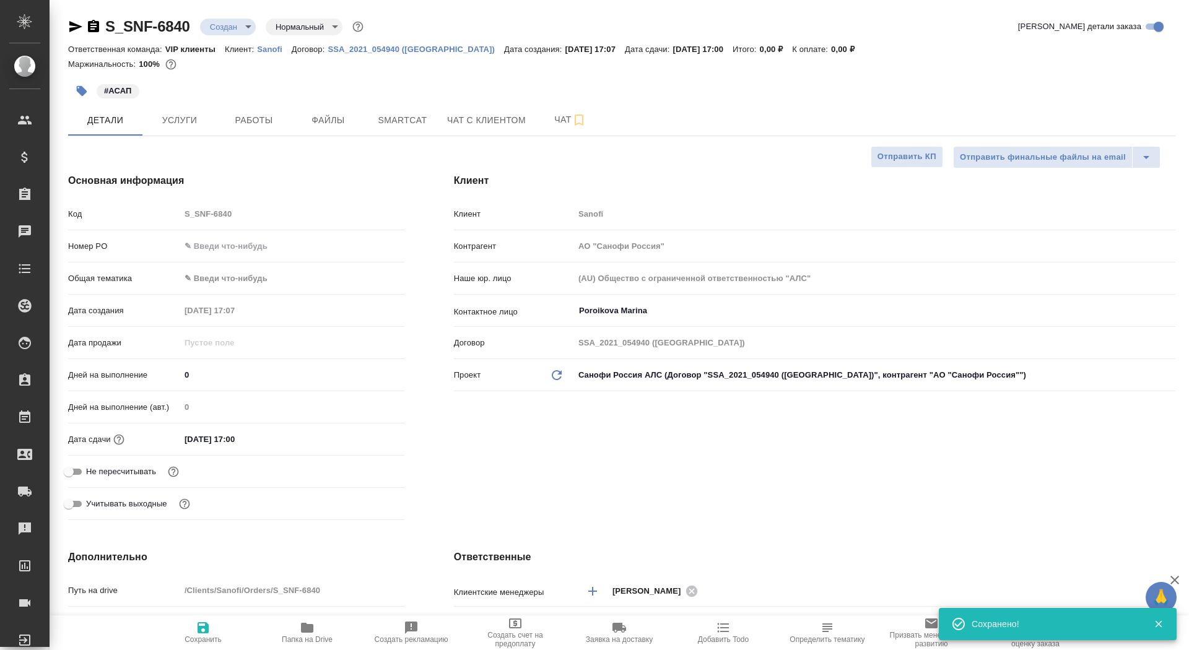
type textarea "x"
click at [160, 128] on span "Услуги" at bounding box center [179, 120] width 59 height 15
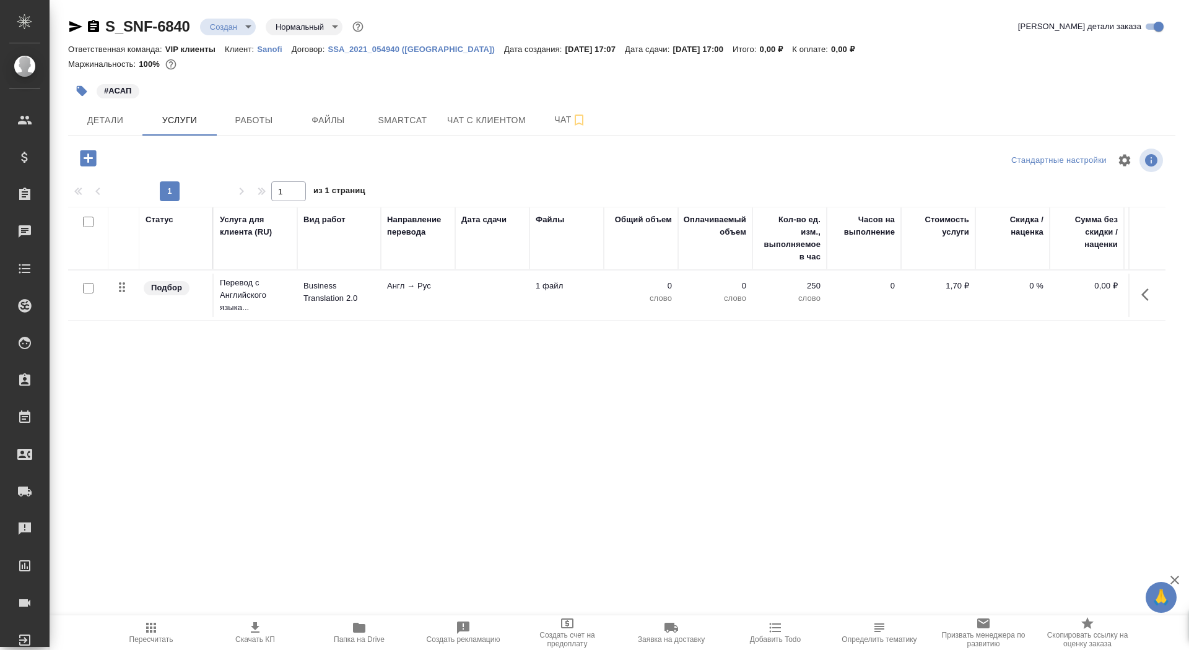
click at [502, 287] on td at bounding box center [492, 295] width 74 height 43
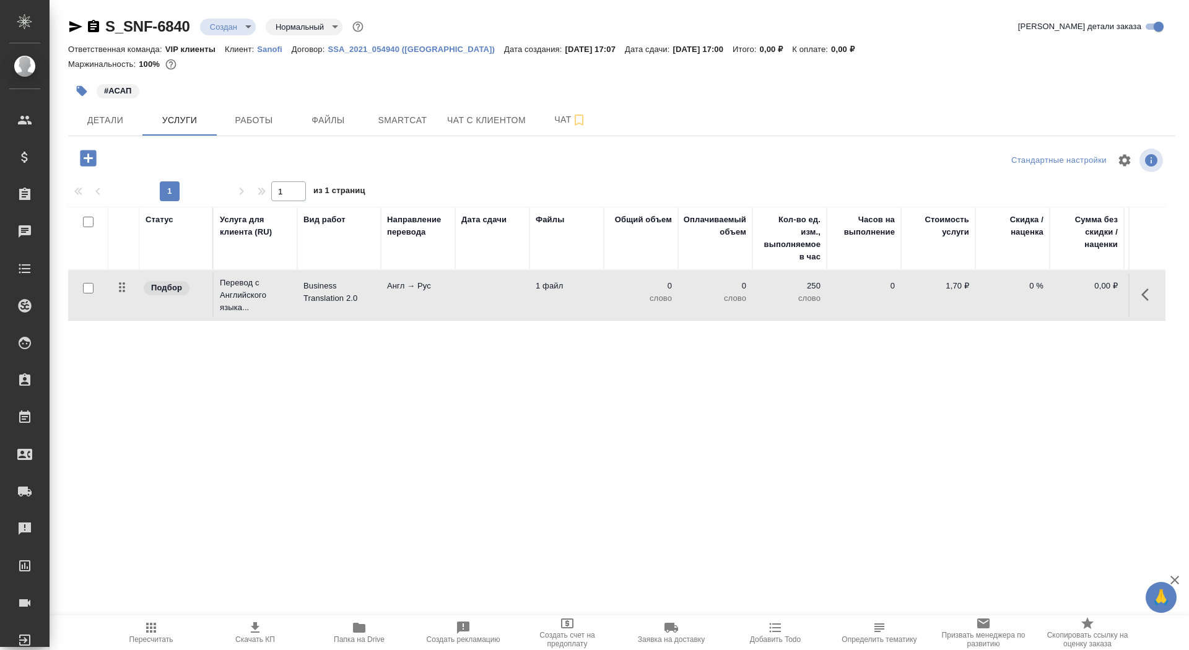
click at [502, 287] on td at bounding box center [492, 295] width 74 height 43
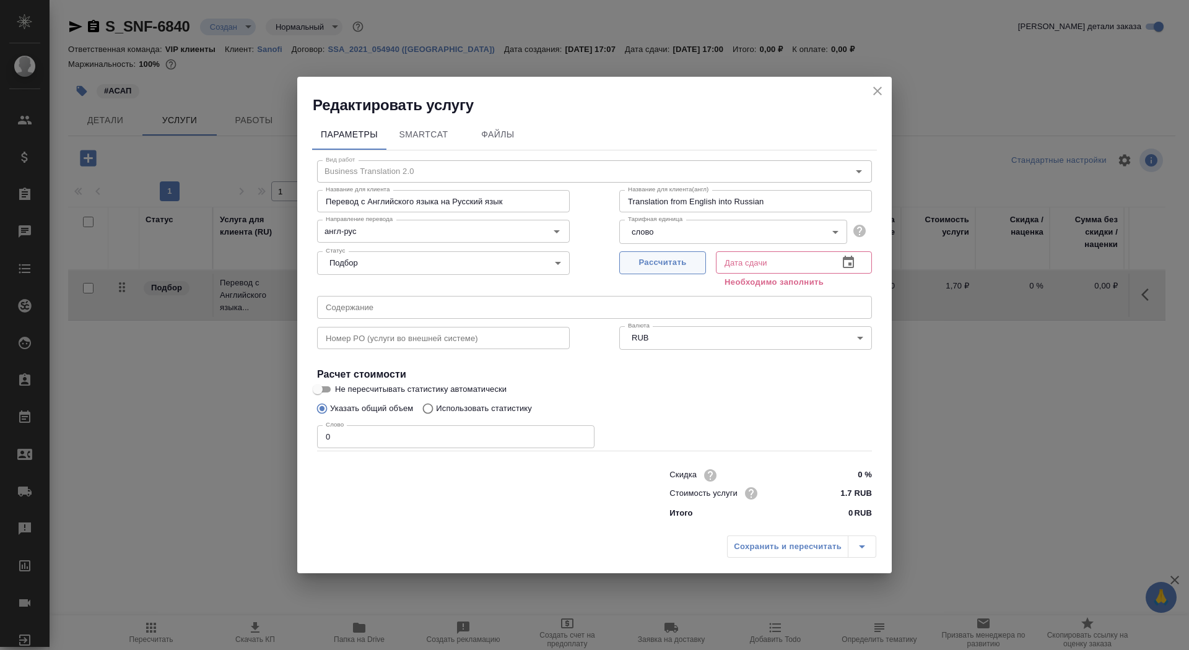
click at [663, 271] on button "Рассчитать" at bounding box center [662, 262] width 87 height 23
type input "[DATE] 17:00"
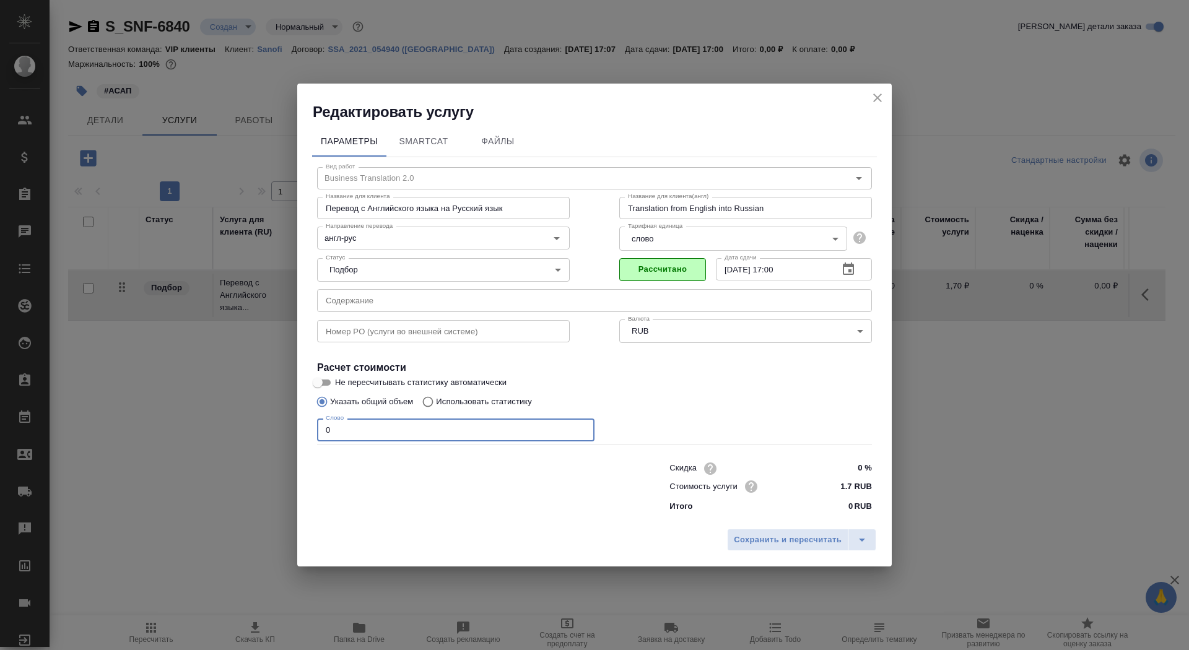
click at [385, 427] on input "0" at bounding box center [455, 430] width 277 height 22
type input "01"
click at [313, 379] on input "Не пересчитывать статистику автоматически" at bounding box center [317, 382] width 45 height 15
checkbox input "true"
click at [760, 523] on div "Сохранить и пересчитать" at bounding box center [594, 545] width 594 height 44
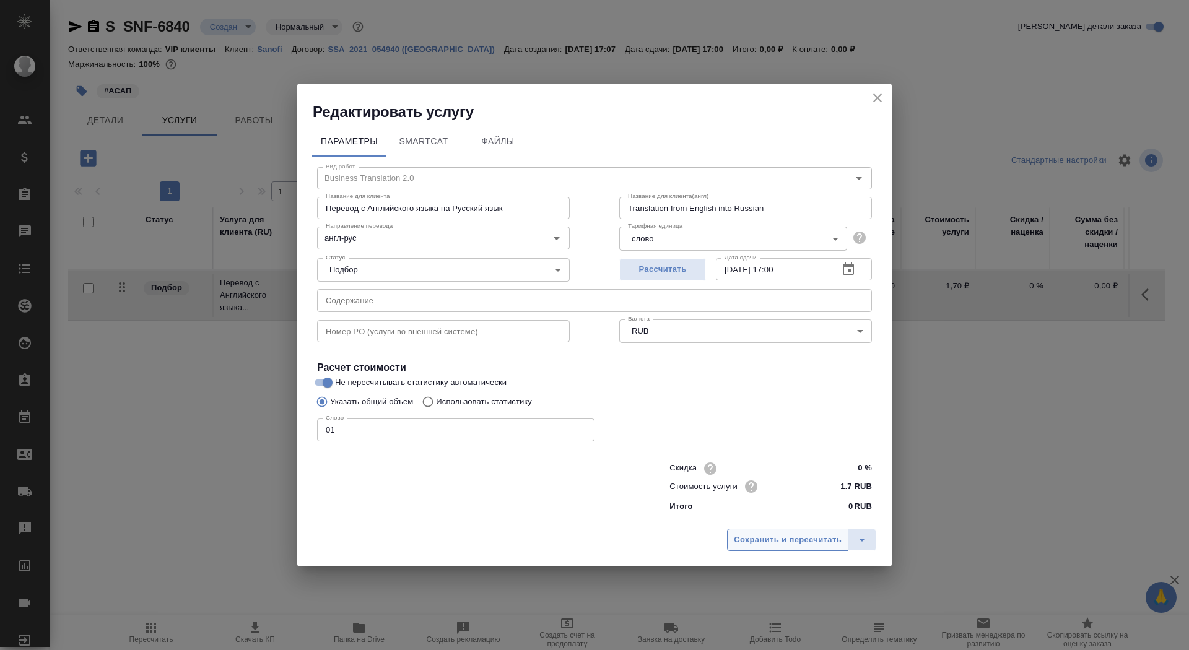
click at [760, 544] on span "Сохранить и пересчитать" at bounding box center [788, 540] width 108 height 14
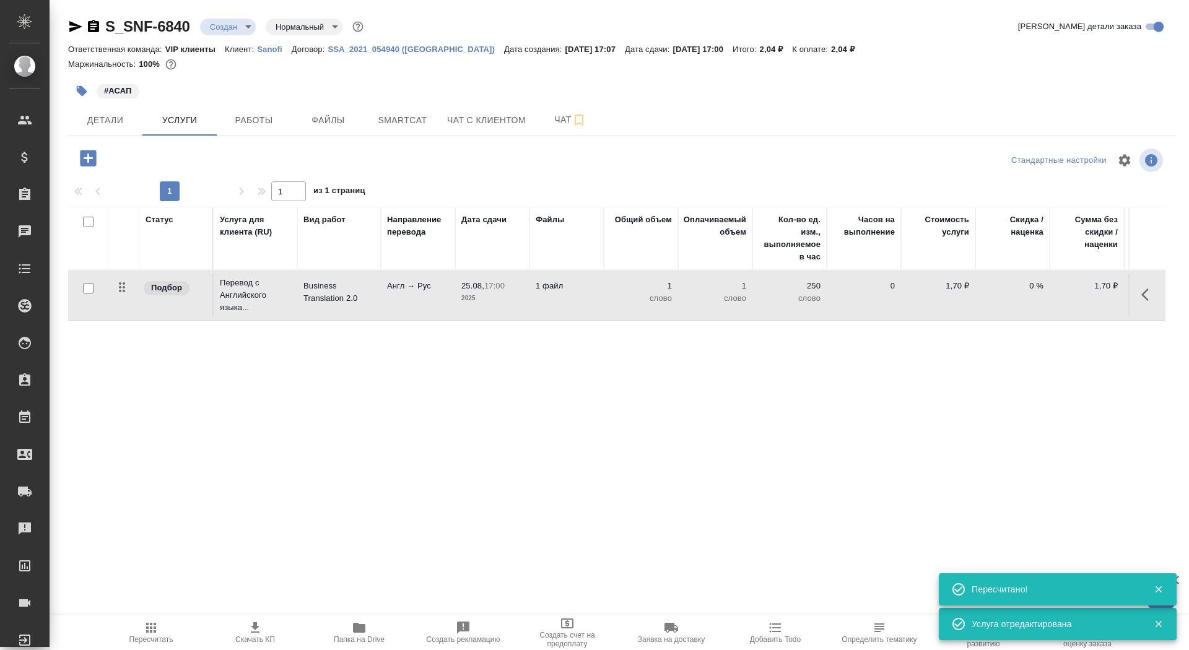
click at [87, 289] on input "checkbox" at bounding box center [88, 288] width 11 height 11
checkbox input "true"
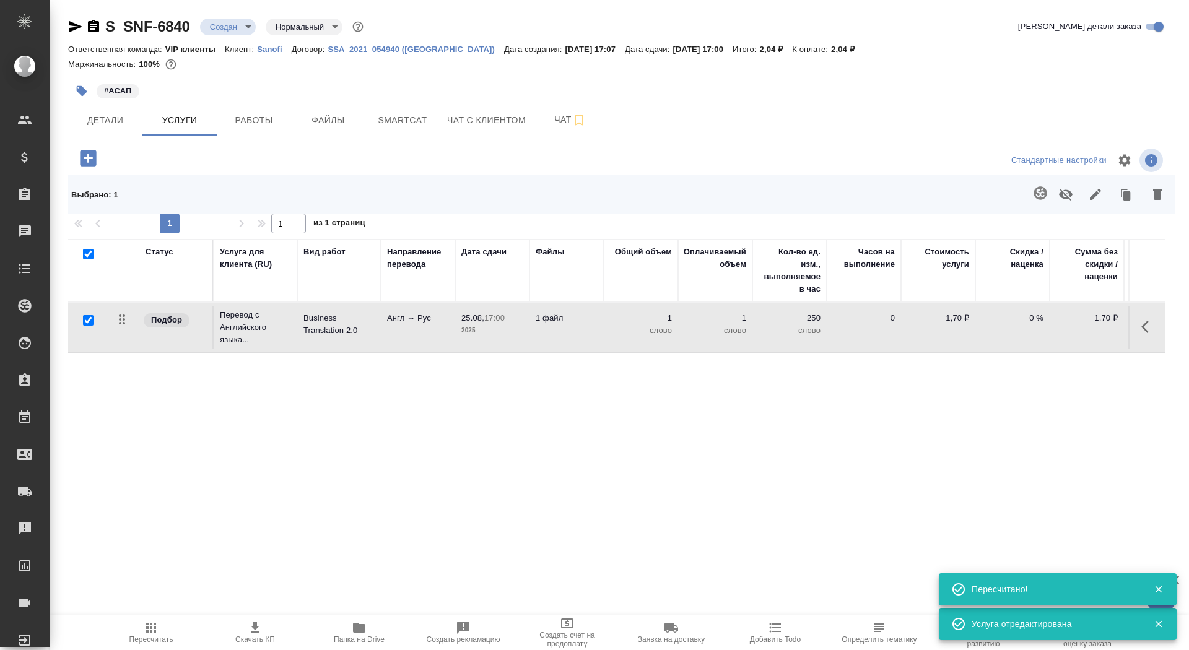
click at [1041, 195] on icon "button" at bounding box center [1040, 193] width 15 height 15
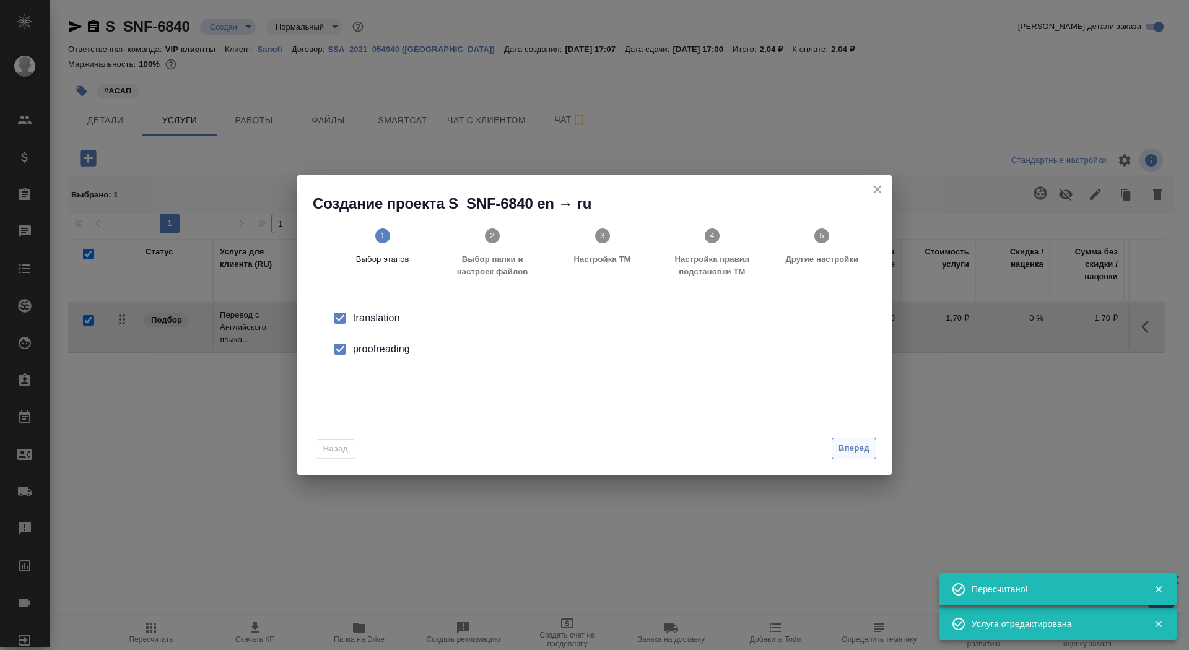
click at [846, 449] on span "Вперед" at bounding box center [853, 448] width 31 height 14
click at [697, 314] on div "Папка с файлами для перевода" at bounding box center [594, 320] width 555 height 25
click at [697, 325] on input "Папка с файлами для перевода" at bounding box center [574, 325] width 515 height 15
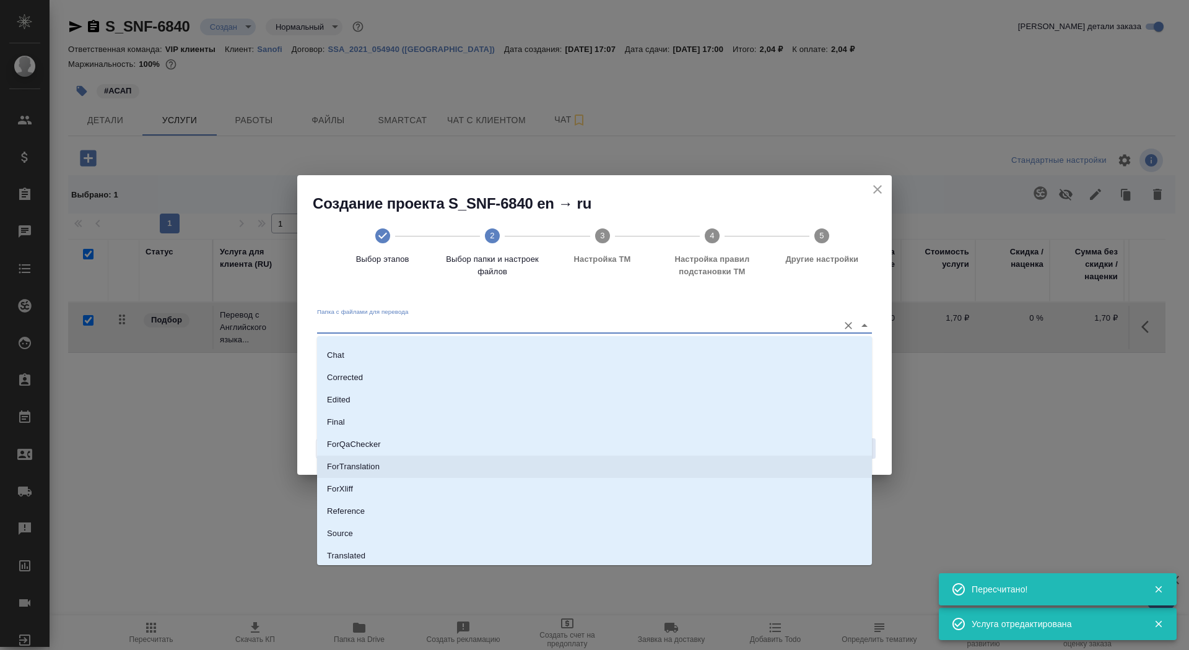
scroll to position [64, 0]
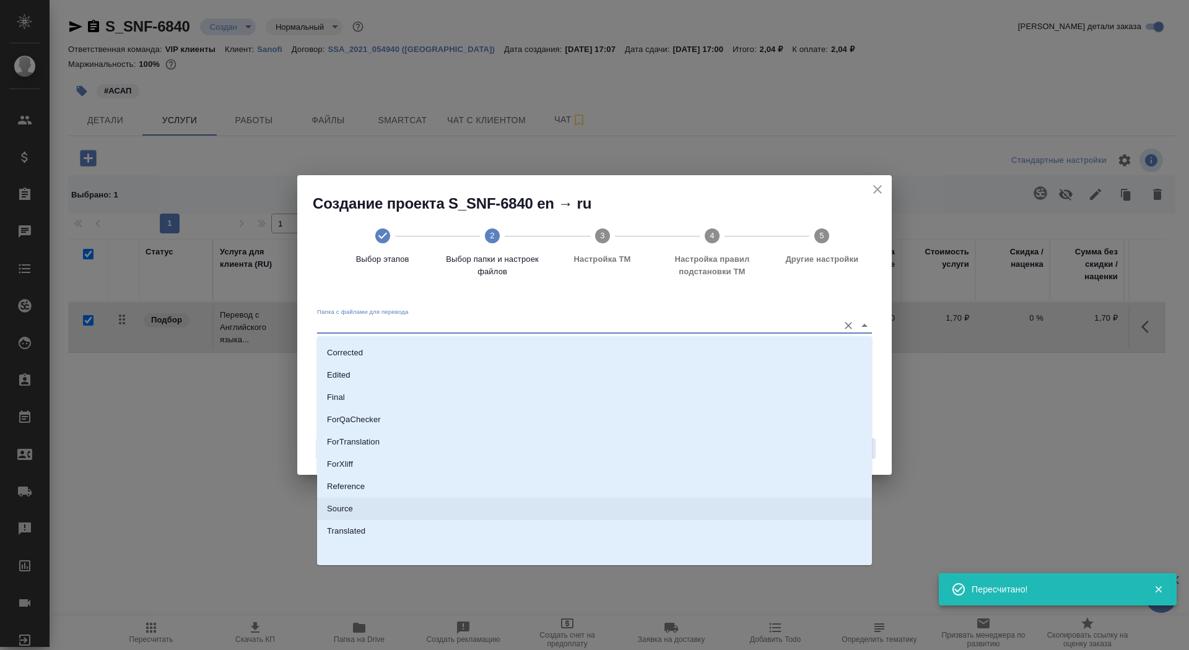
click at [628, 511] on li "Source" at bounding box center [594, 509] width 555 height 22
type input "Source"
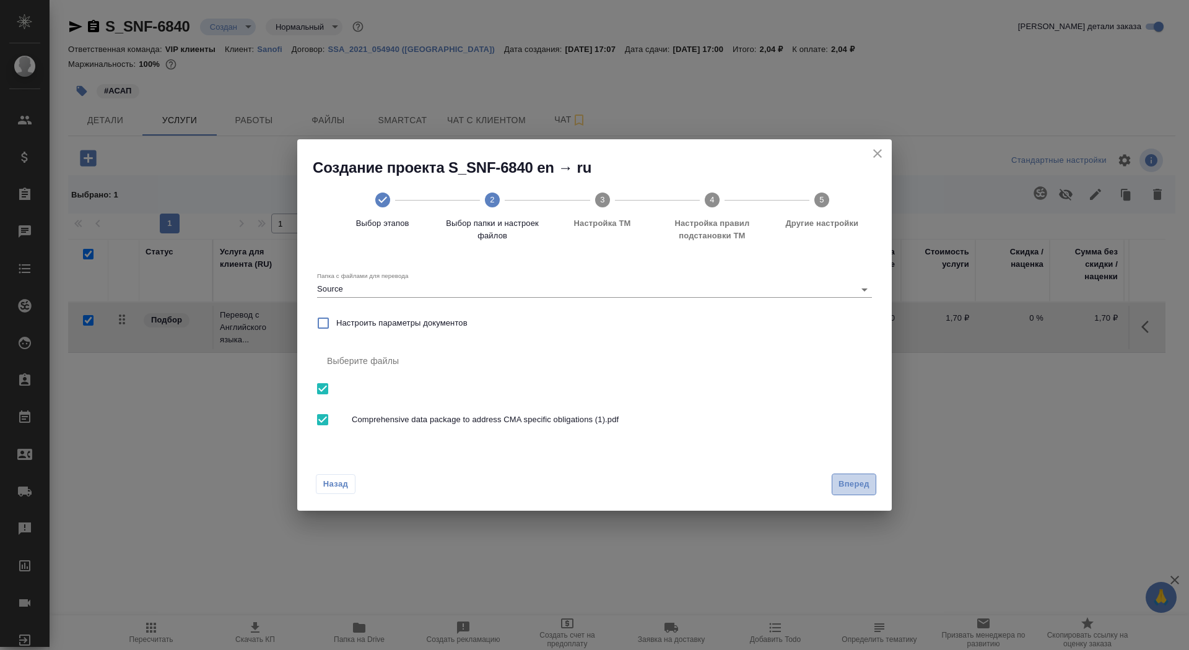
click at [857, 475] on button "Вперед" at bounding box center [854, 485] width 45 height 22
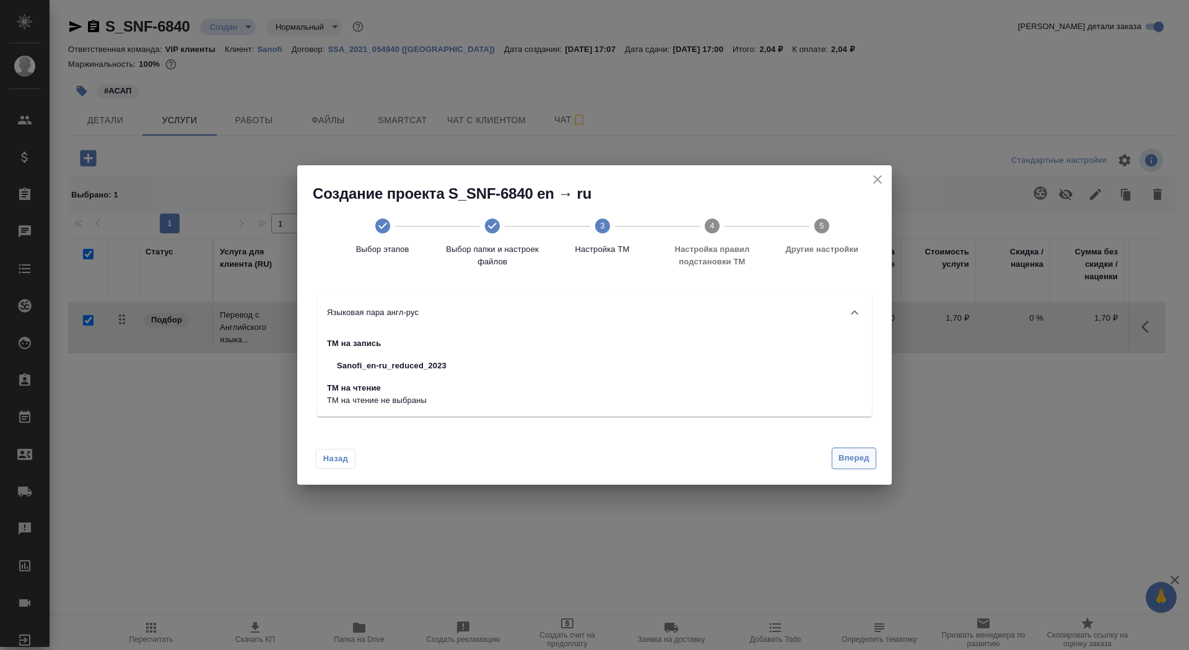
click at [850, 466] on button "Вперед" at bounding box center [854, 459] width 45 height 22
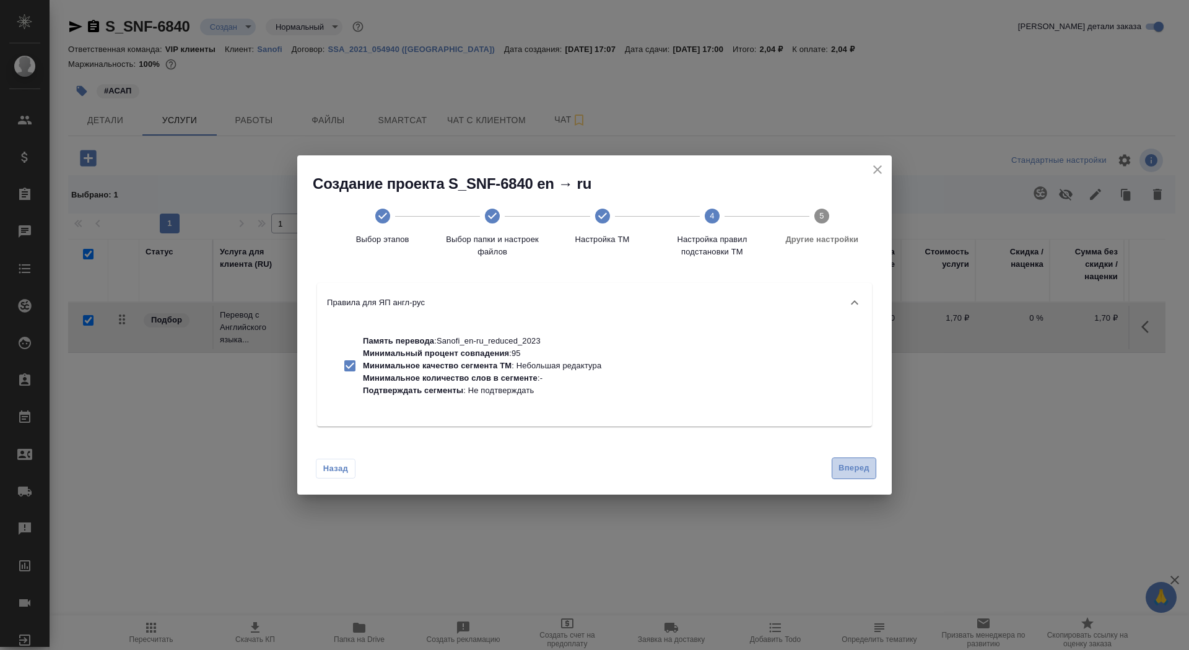
click at [850, 466] on span "Вперед" at bounding box center [853, 468] width 31 height 14
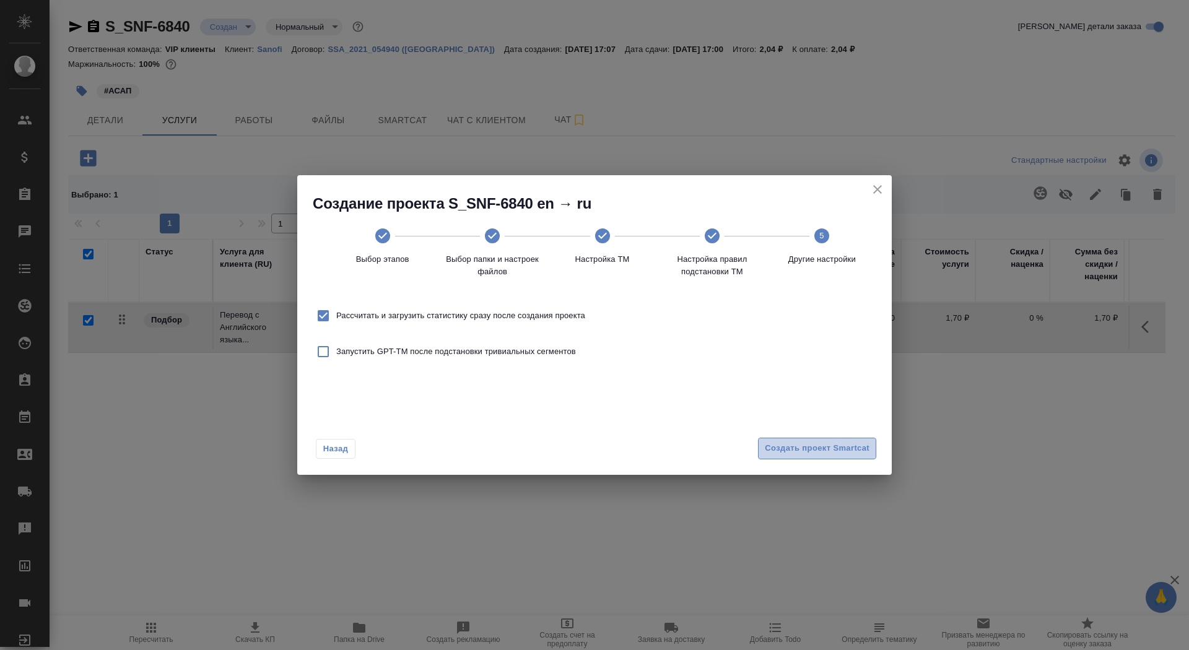
click at [841, 454] on span "Создать проект Smartcat" at bounding box center [817, 448] width 105 height 14
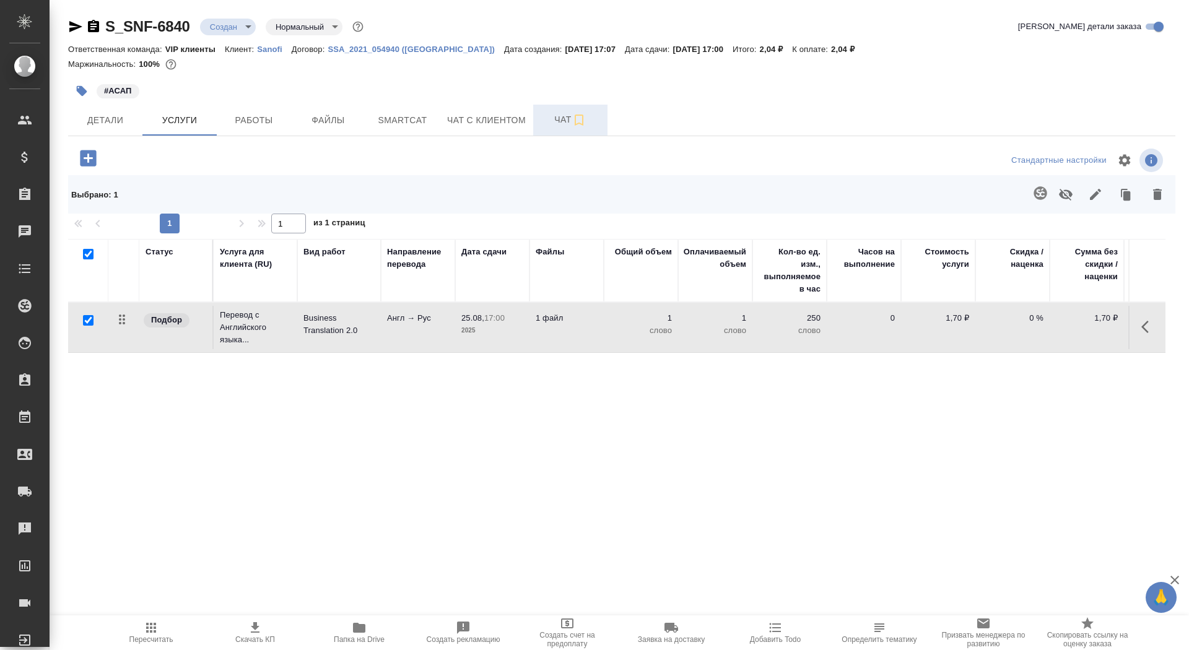
click at [554, 117] on span "Чат" at bounding box center [570, 119] width 59 height 15
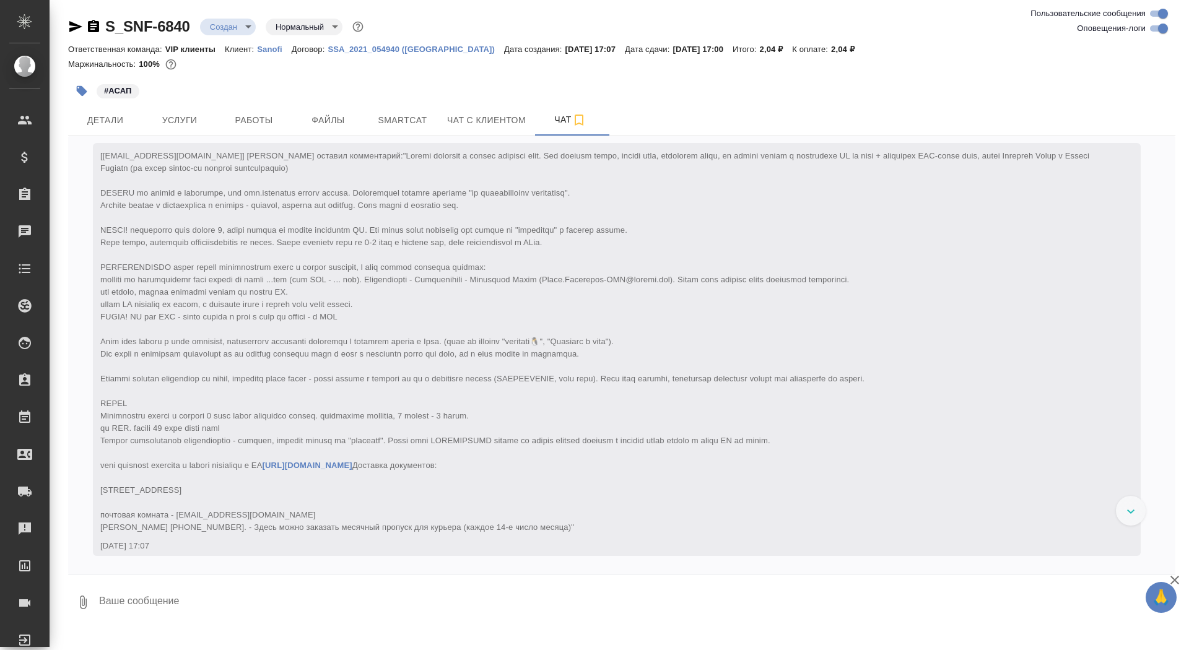
scroll to position [97, 0]
click at [305, 610] on textarea at bounding box center [636, 602] width 1077 height 42
click at [101, 108] on button "Детали" at bounding box center [105, 120] width 74 height 31
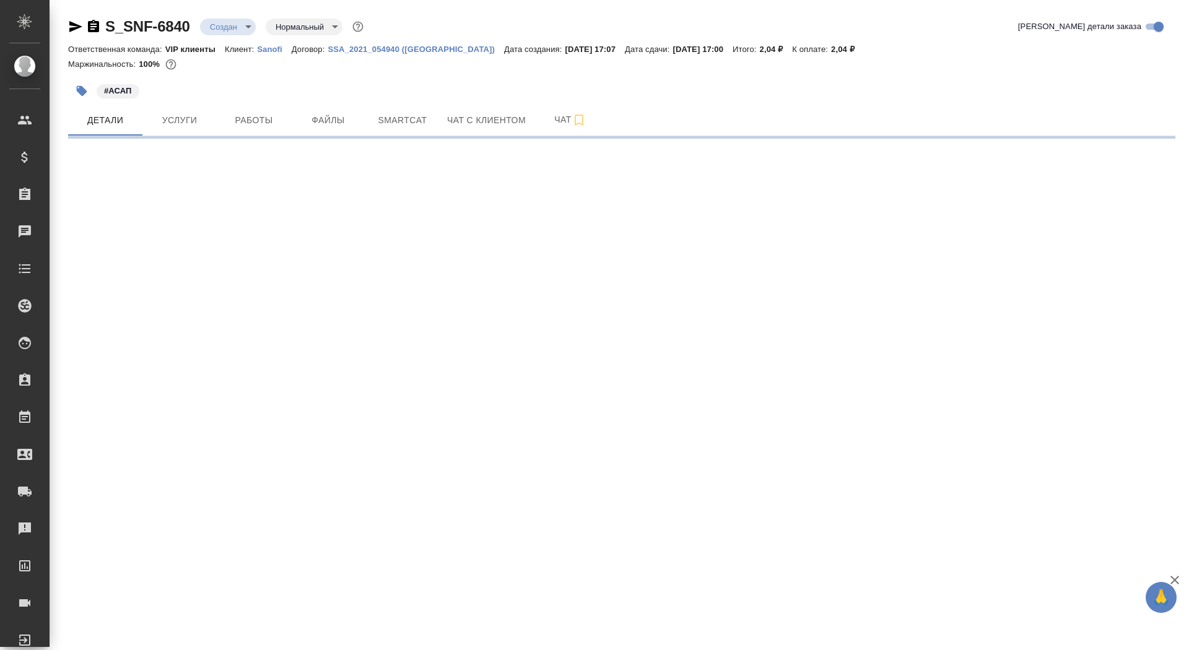
select select "RU"
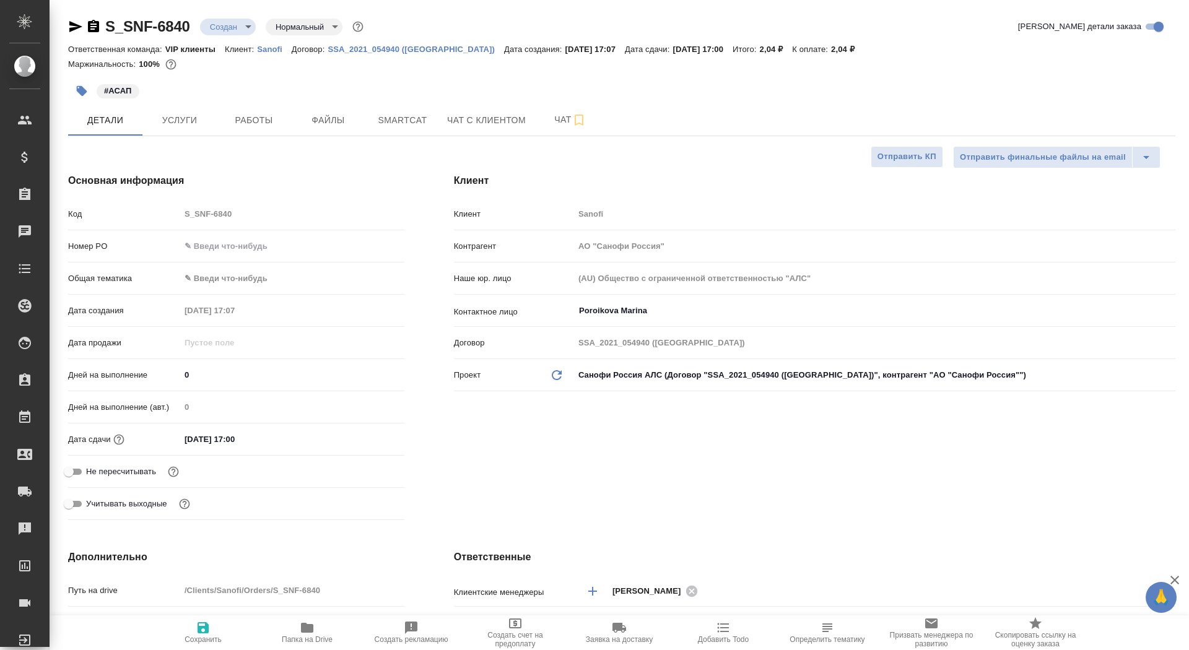
type textarea "x"
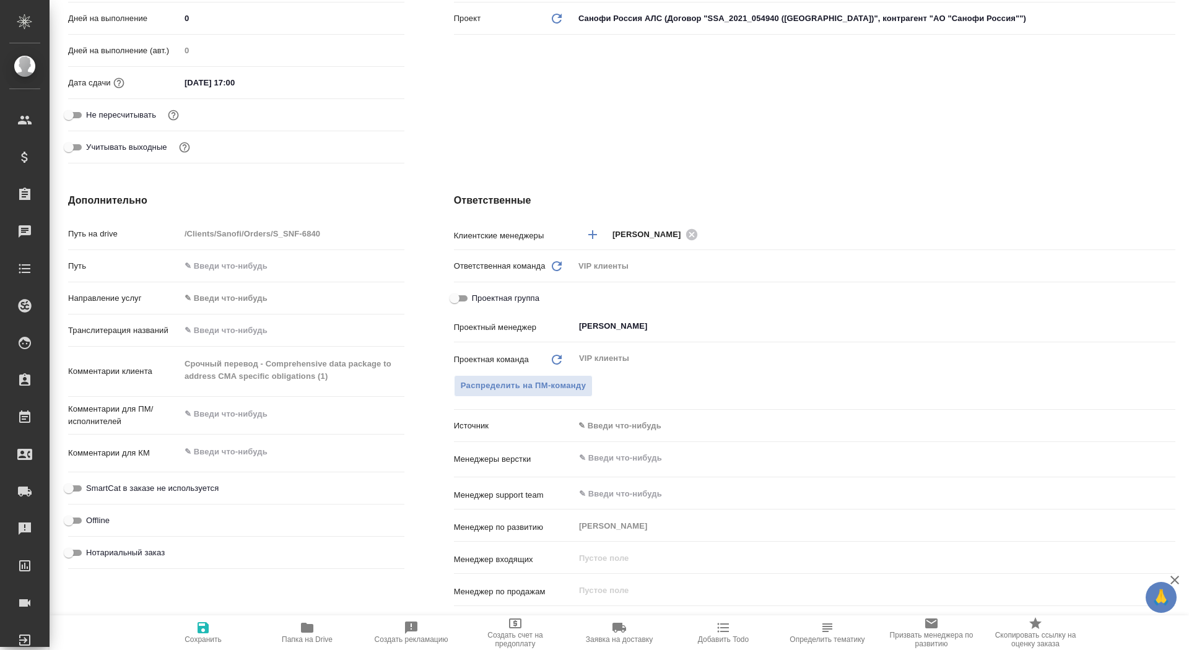
scroll to position [480, 0]
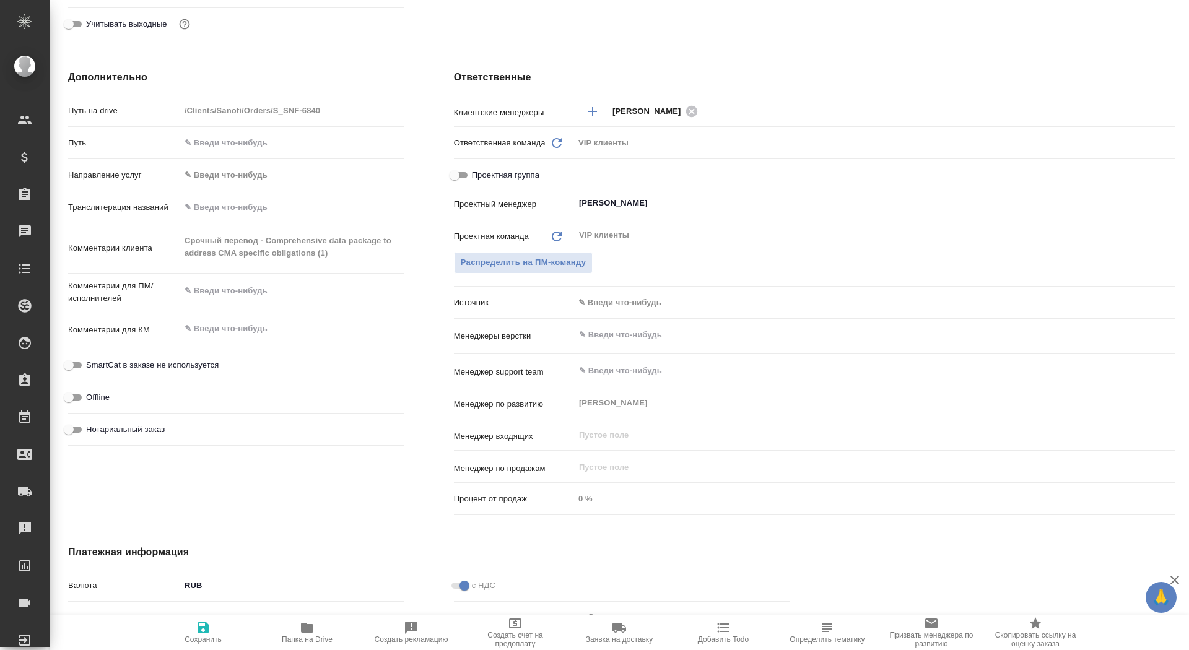
type textarea "x"
click at [254, 298] on textarea at bounding box center [292, 291] width 223 height 21
type textarea "x"
type textarea "к"
type textarea "x"
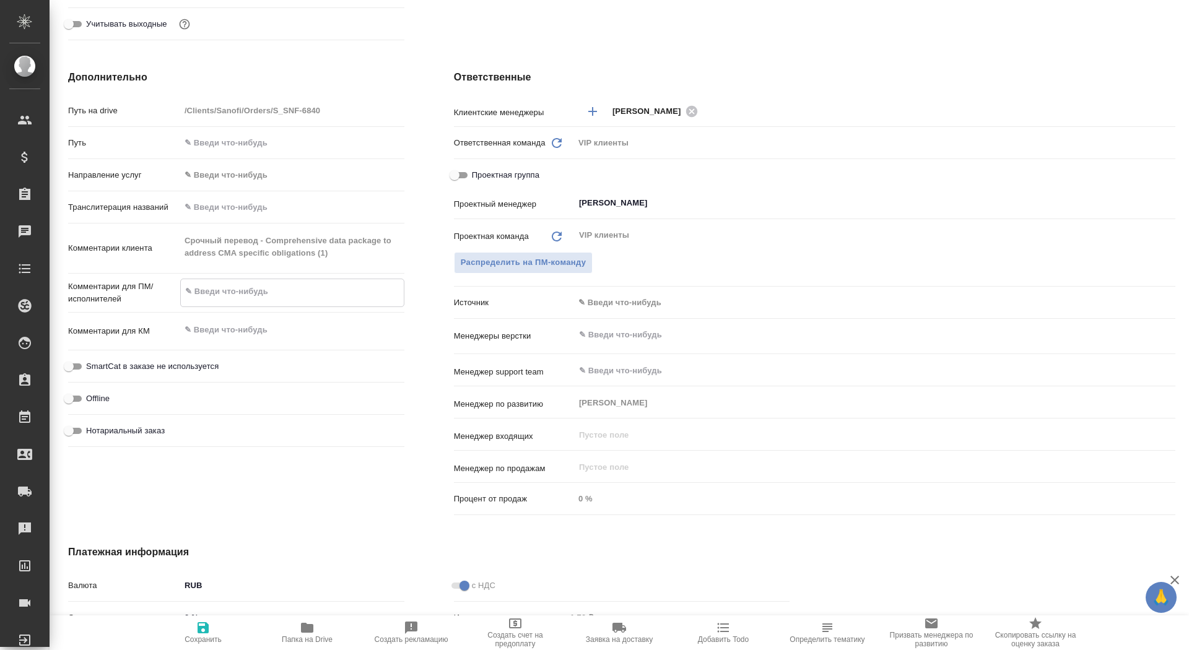
type textarea "x"
type textarea "ко"
type textarea "x"
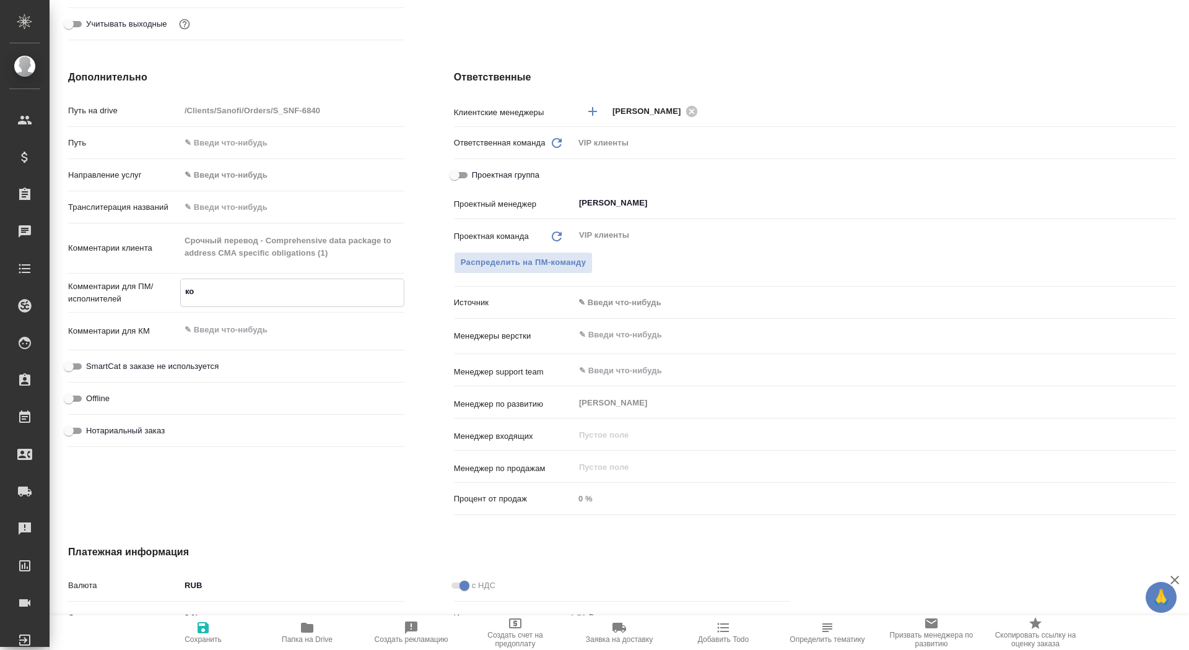
type textarea "x"
type textarea "кол"
type textarea "x"
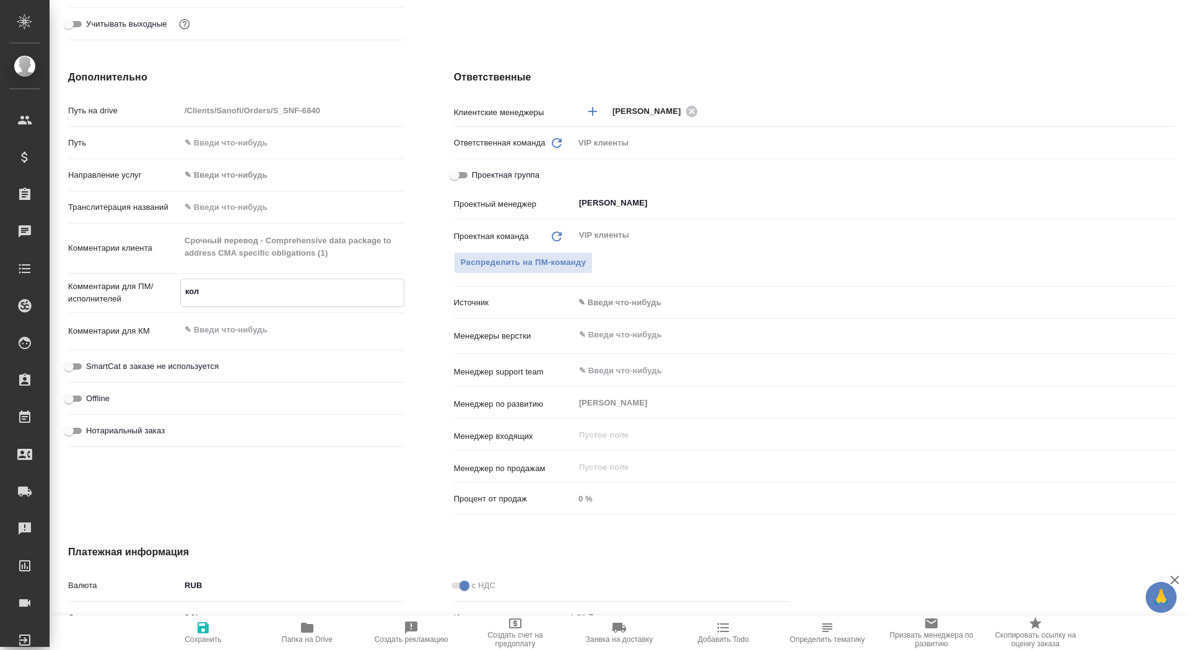
type textarea "колл"
type textarea "x"
type textarea "колле"
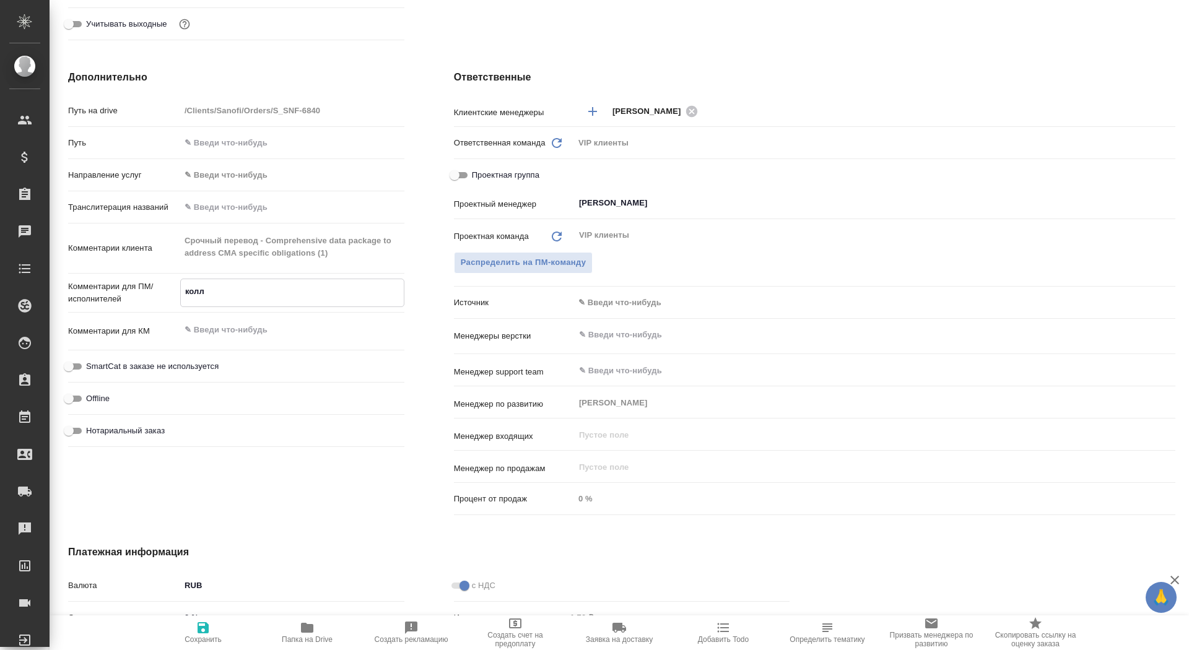
type textarea "x"
type textarea "коллег"
type textarea "x"
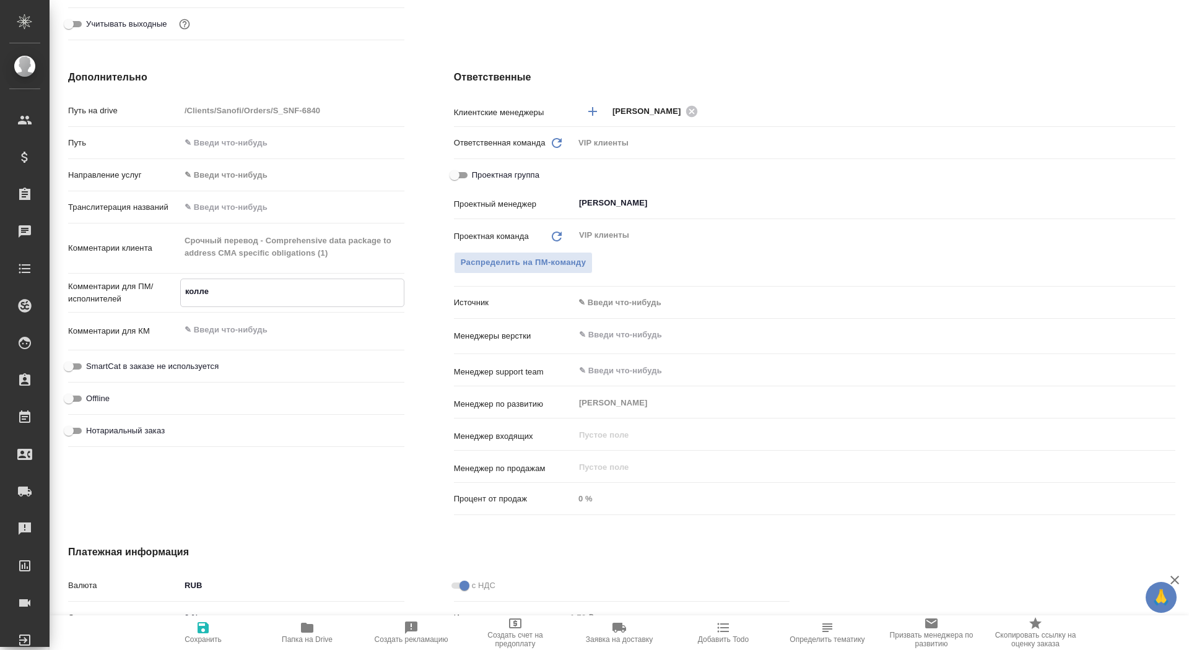
type textarea "x"
type textarea "коллеги"
type textarea "x"
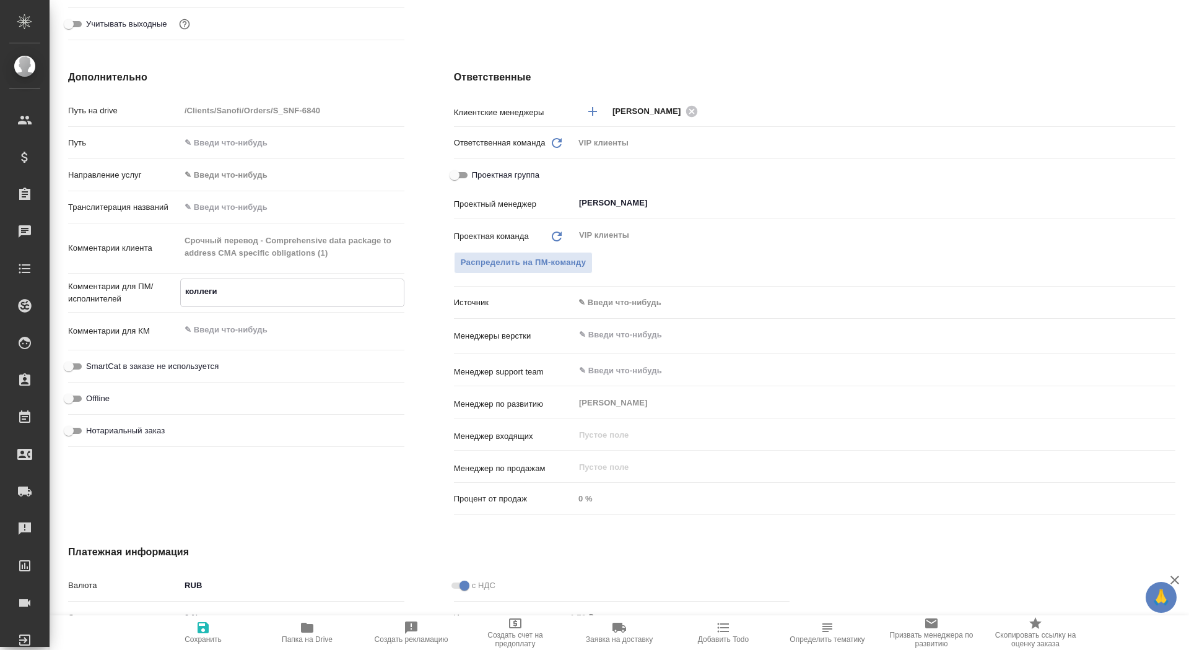
type textarea "x"
type textarea "коллеги,"
type textarea "x"
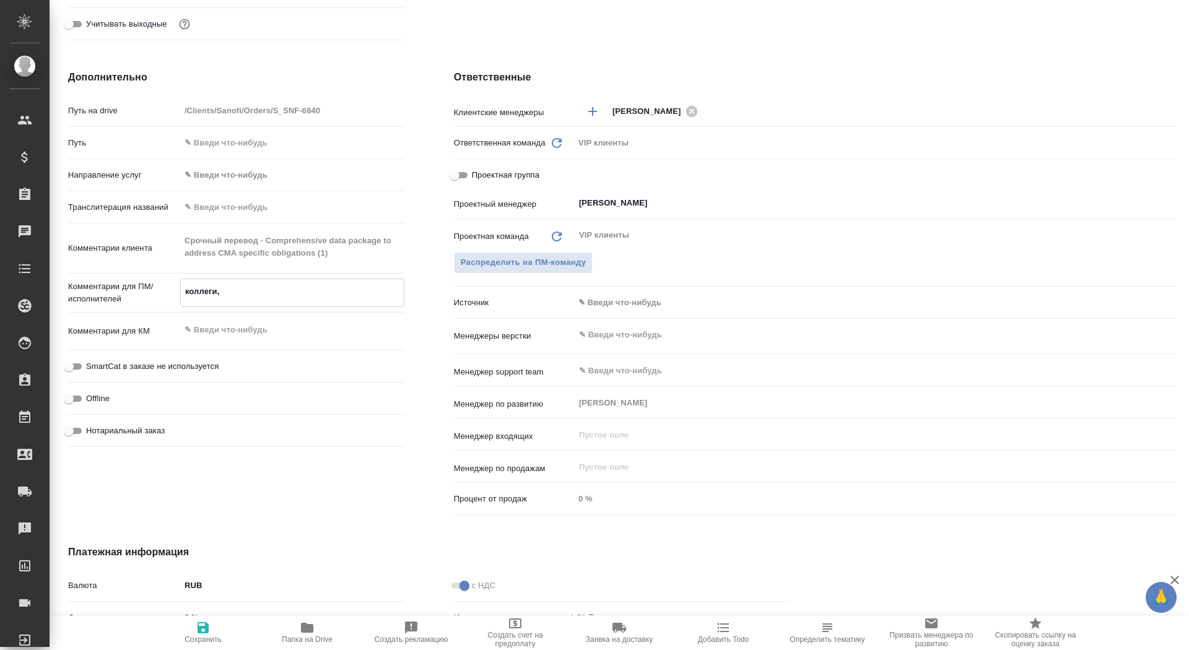
type textarea "коллеги,"
type textarea "x"
type textarea "коллеги, с"
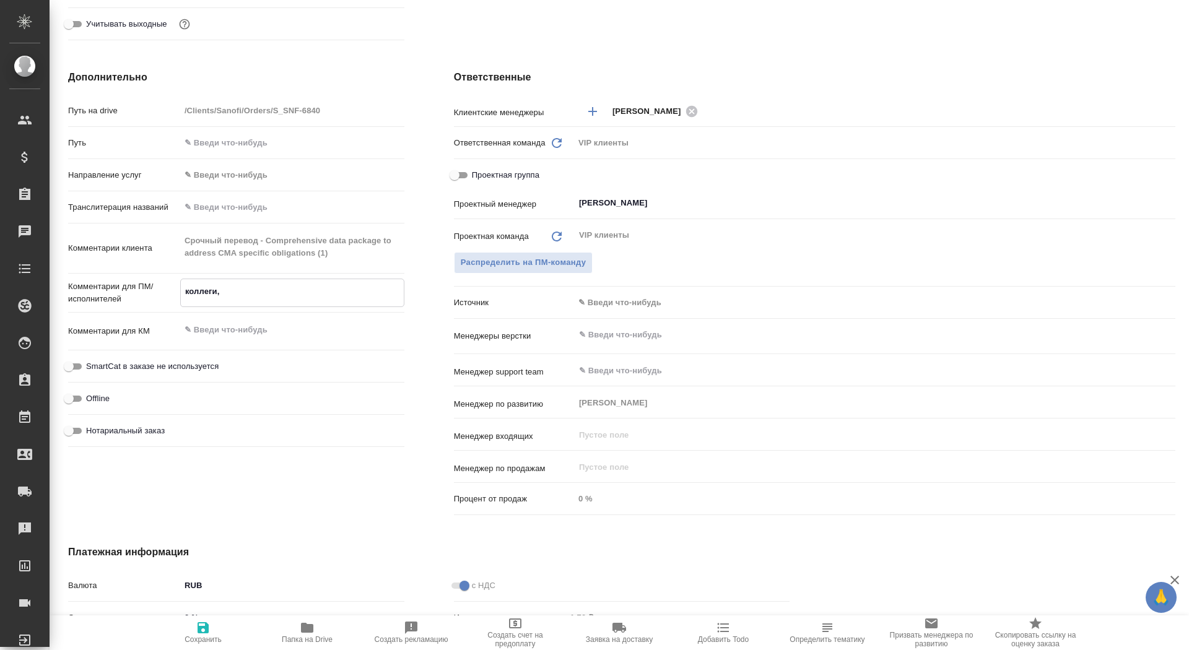
type textarea "x"
type textarea "коллеги, ср"
type textarea "x"
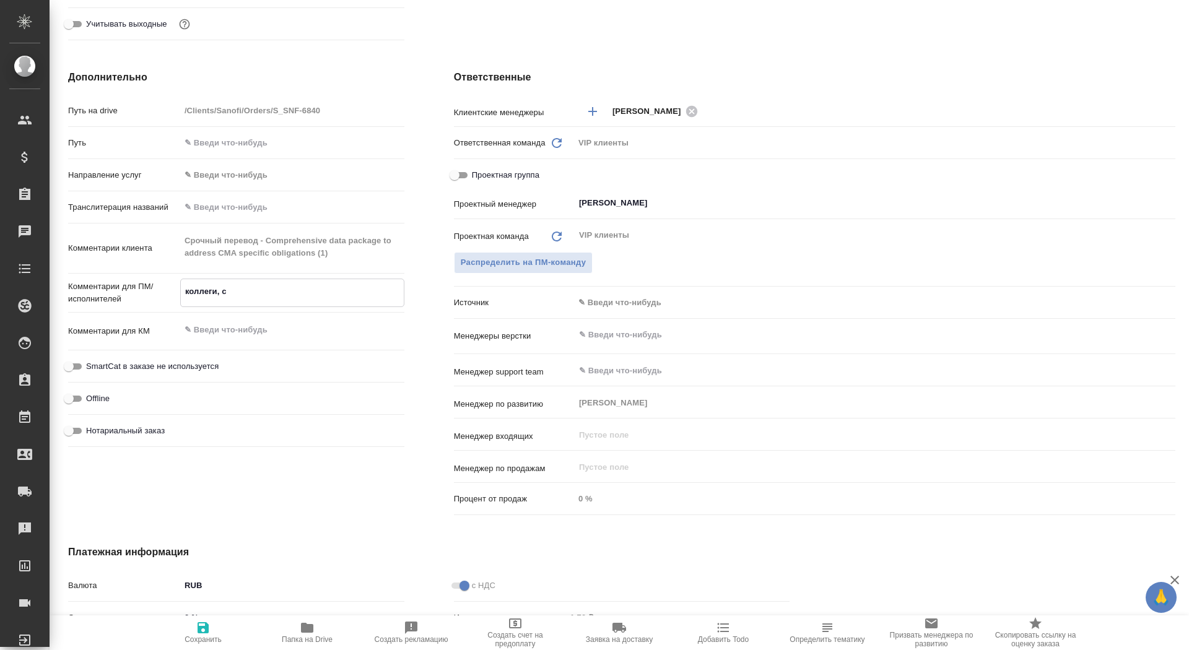
type textarea "x"
type textarea "коллеги, сро"
type textarea "x"
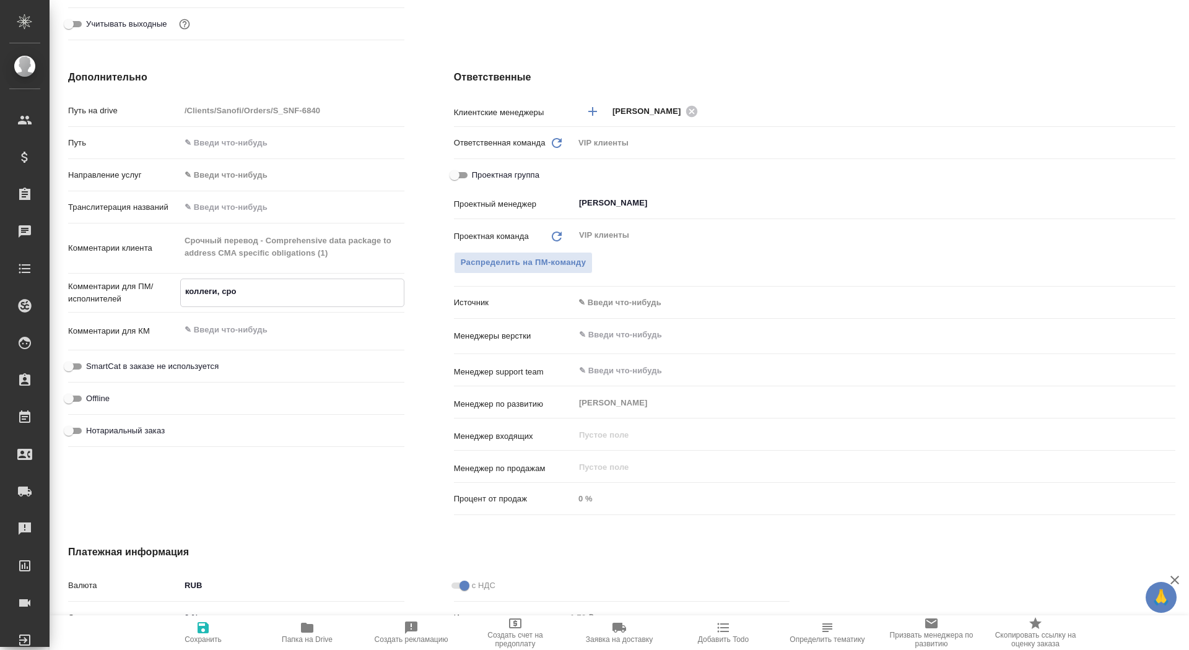
type textarea "x"
type textarea "коллеги, срок"
type textarea "x"
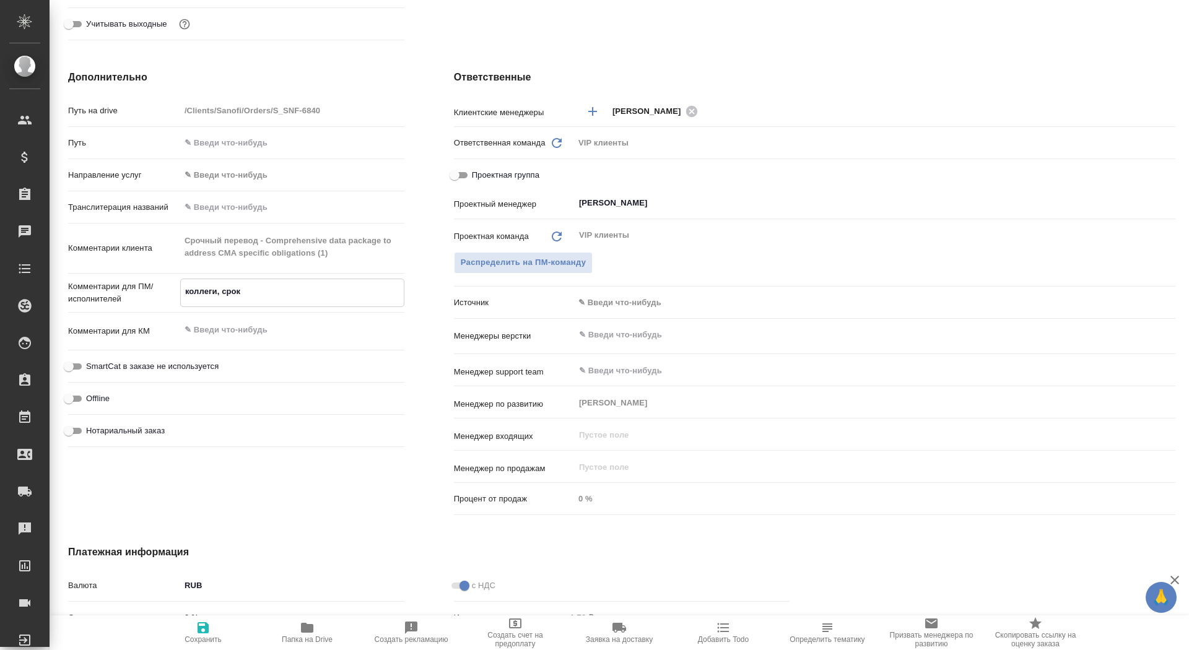
type textarea "коллеги, срок"
type textarea "x"
type textarea "коллеги, срок с"
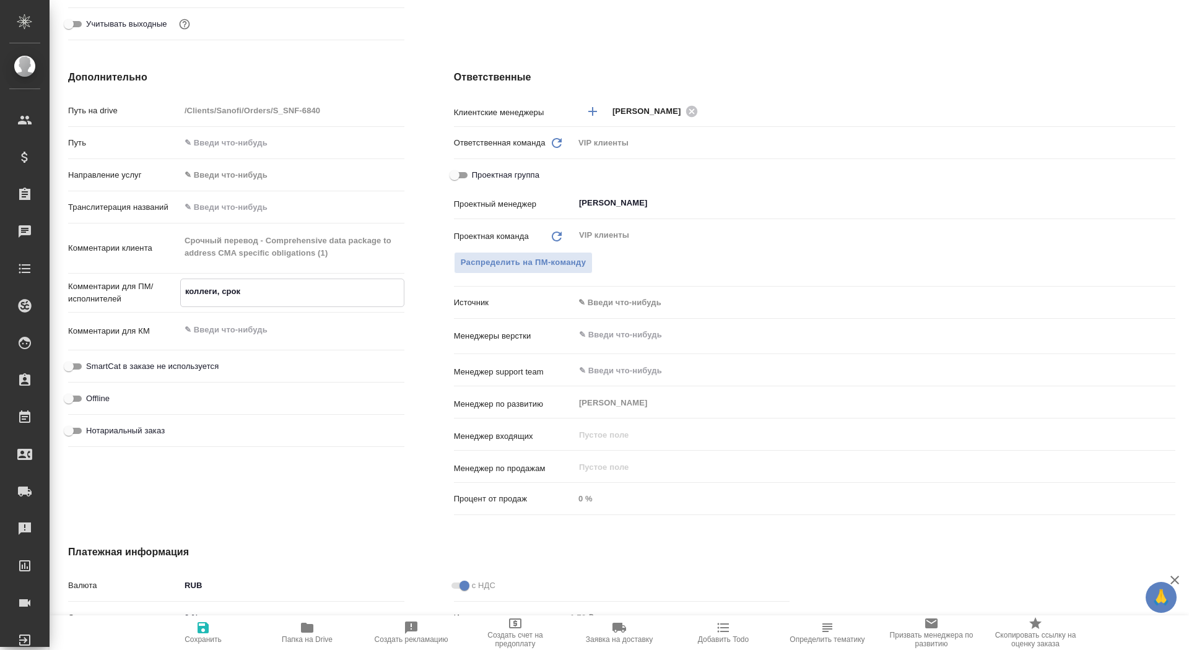
type textarea "x"
type textarea "коллеги, срок сл"
type textarea "x"
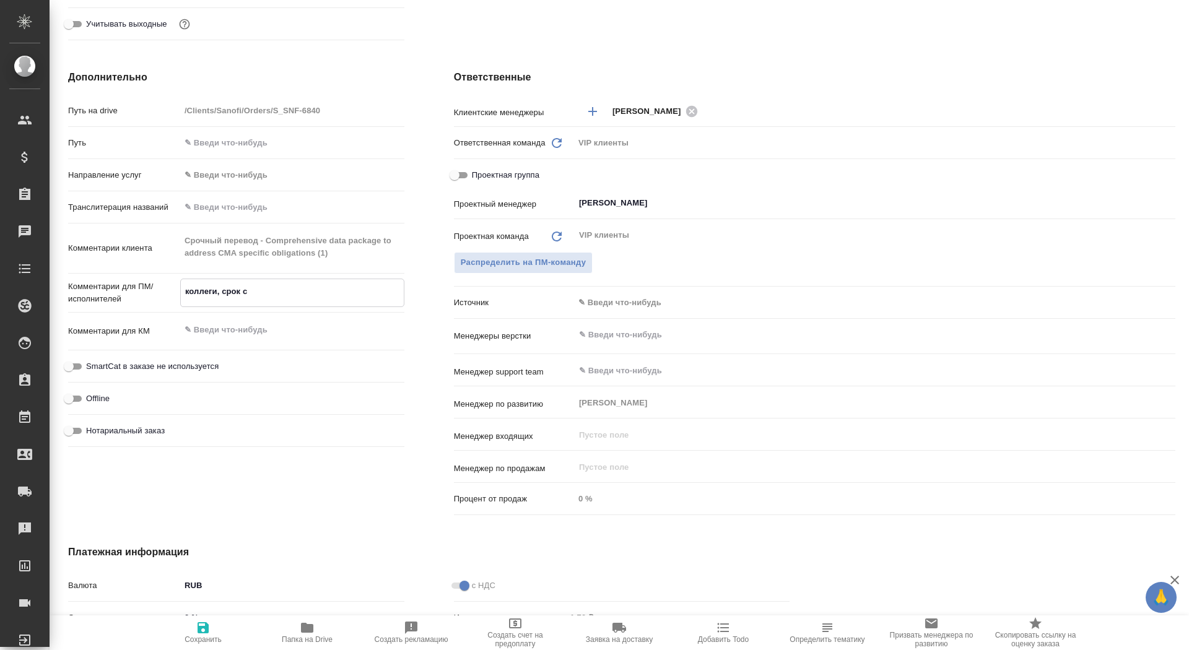
type textarea "x"
type textarea "коллеги, срок с"
type textarea "x"
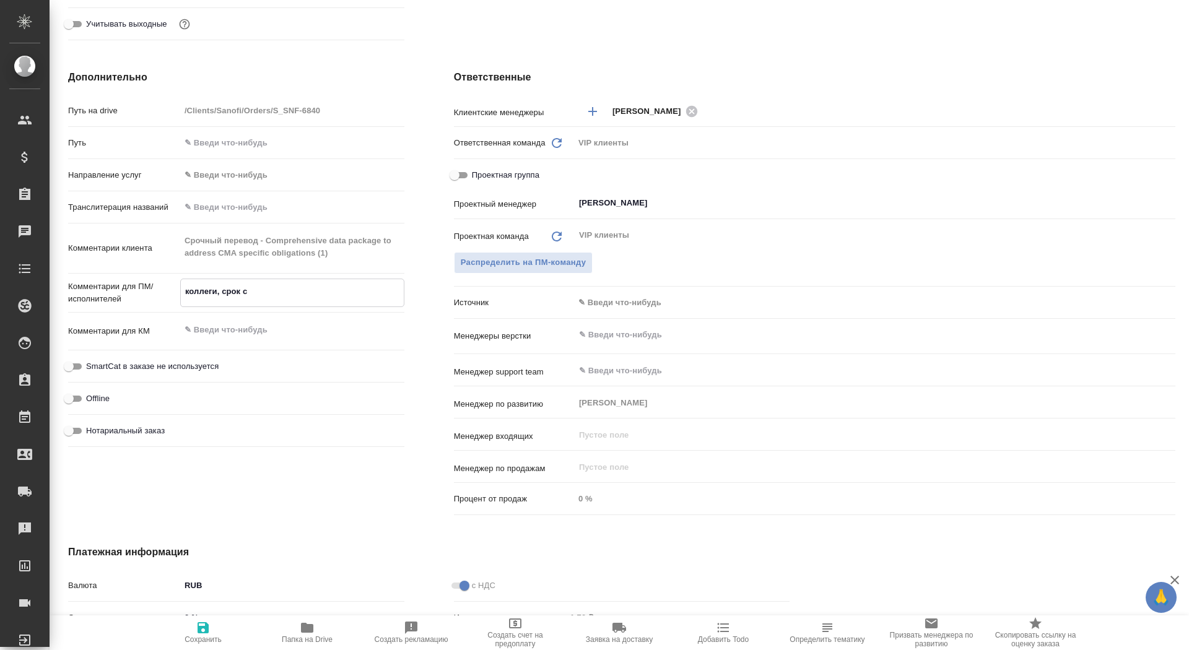
type textarea "x"
type textarea "коллеги, срок"
type textarea "x"
type textarea "коллеги, срок у"
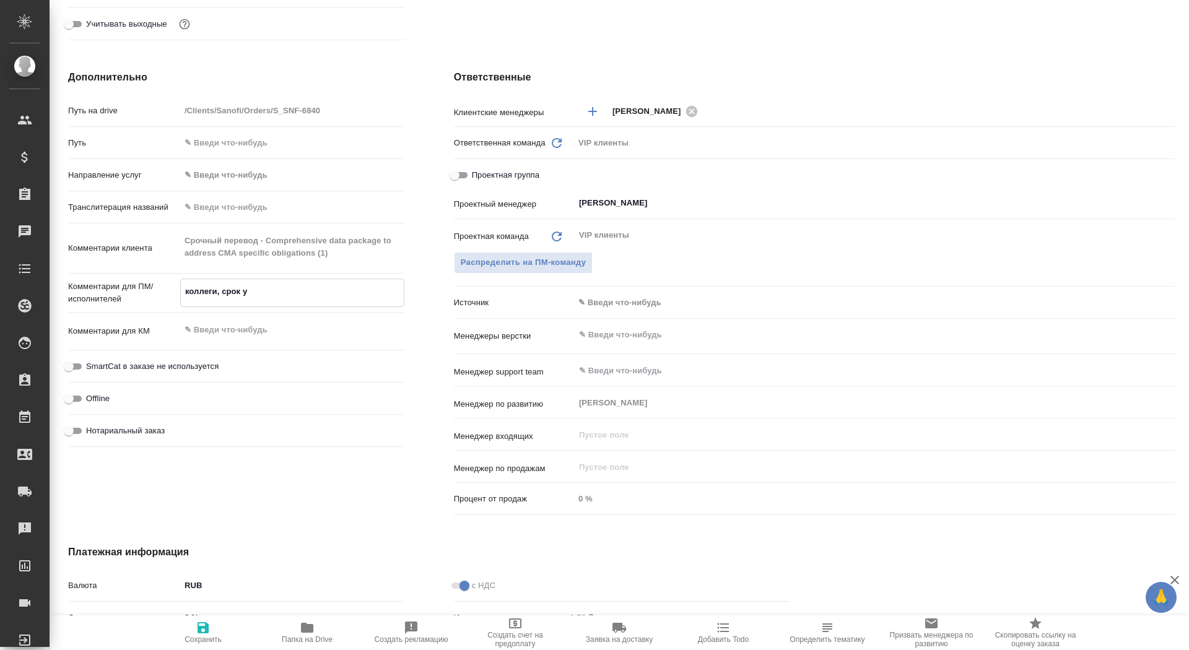
type textarea "x"
type textarea "коллеги, срок ус"
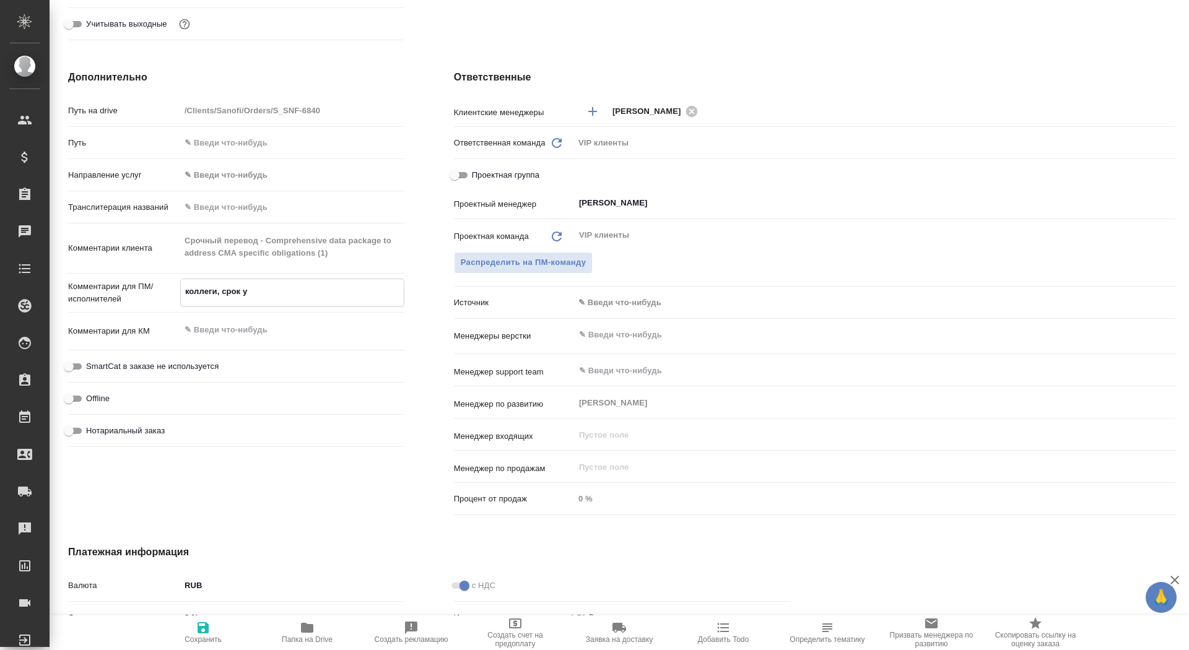
type textarea "x"
type textarea "коллеги, срок усл"
type textarea "x"
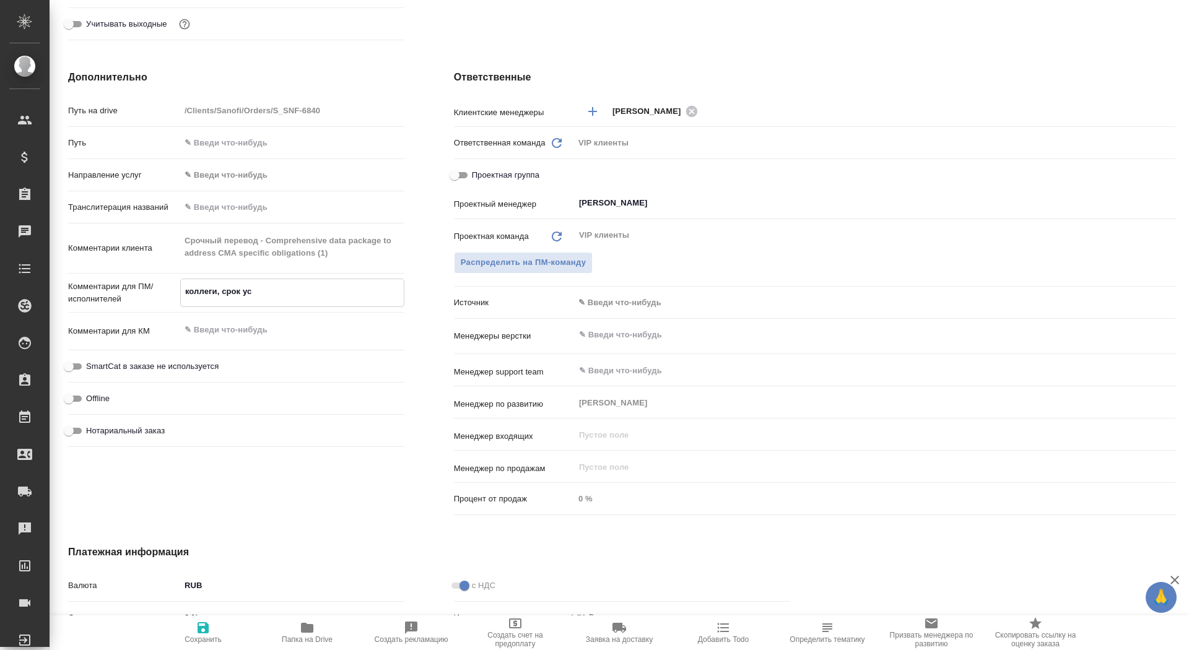
type textarea "x"
type textarea "коллеги, срок усло"
type textarea "x"
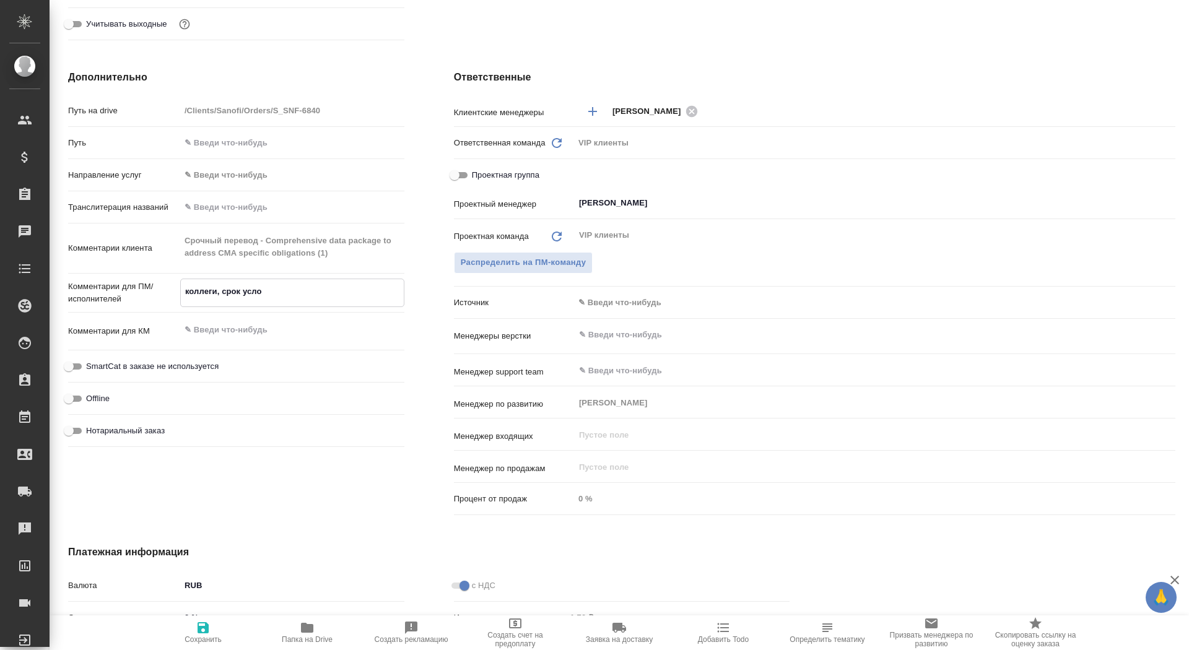
type textarea "x"
type textarea "коллеги, срок услов"
type textarea "x"
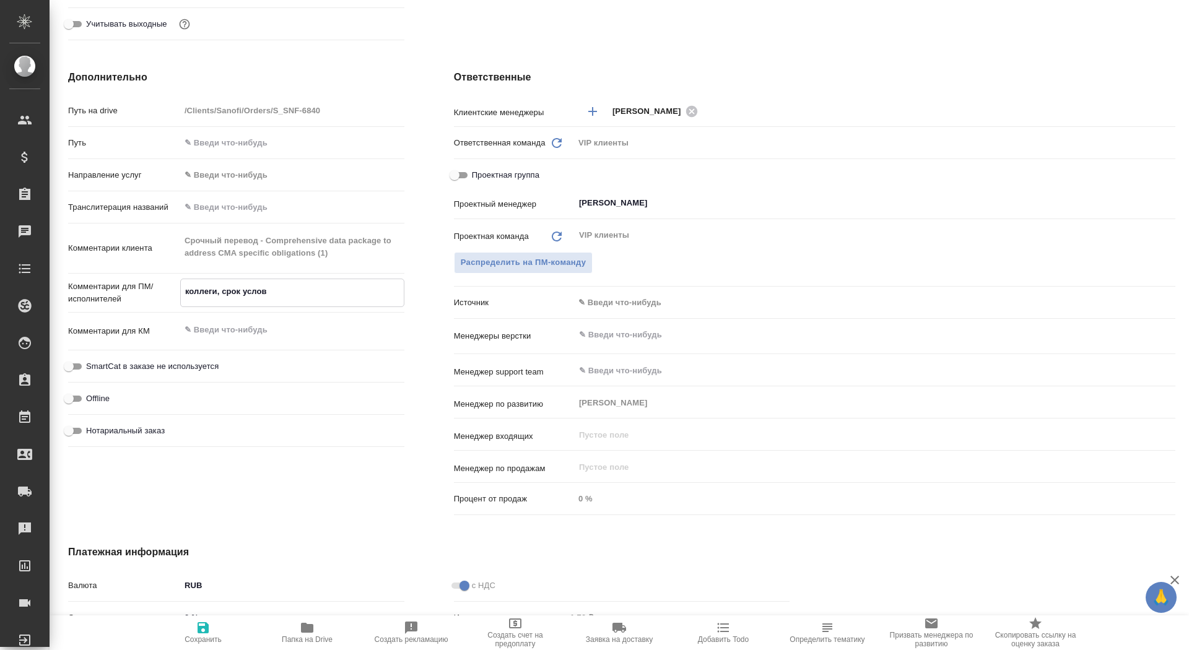
type textarea "коллеги, срок условн"
type textarea "x"
type textarea "коллеги, срок условны"
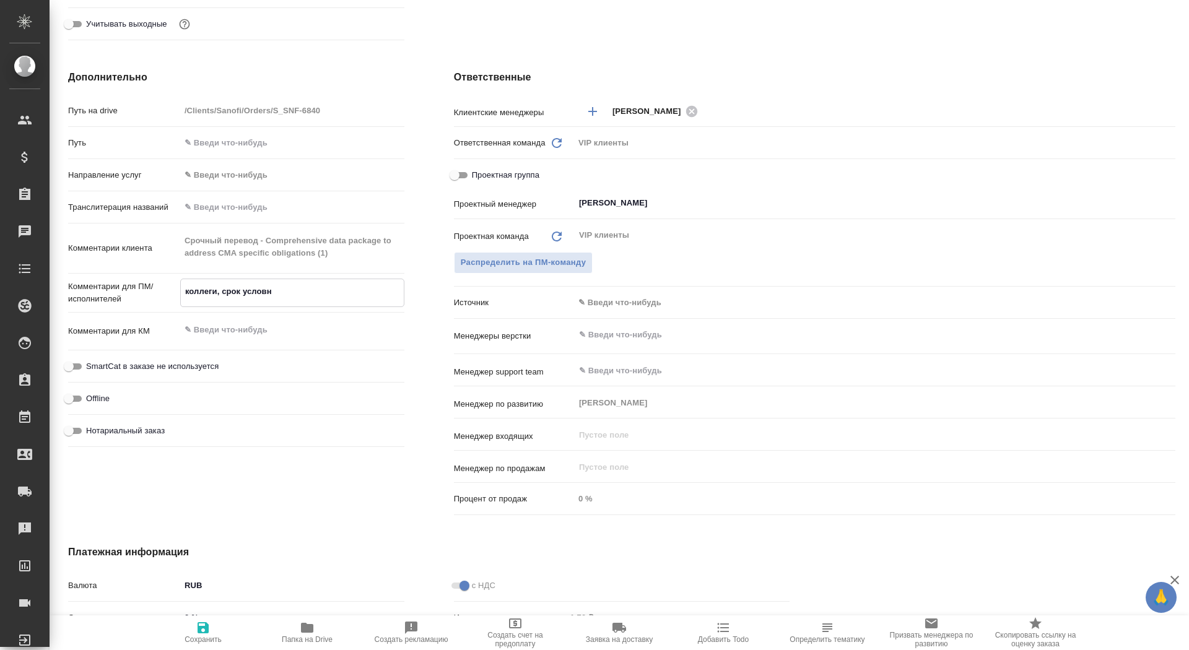
type textarea "x"
type textarea "коллеги, срок условный"
type textarea "x"
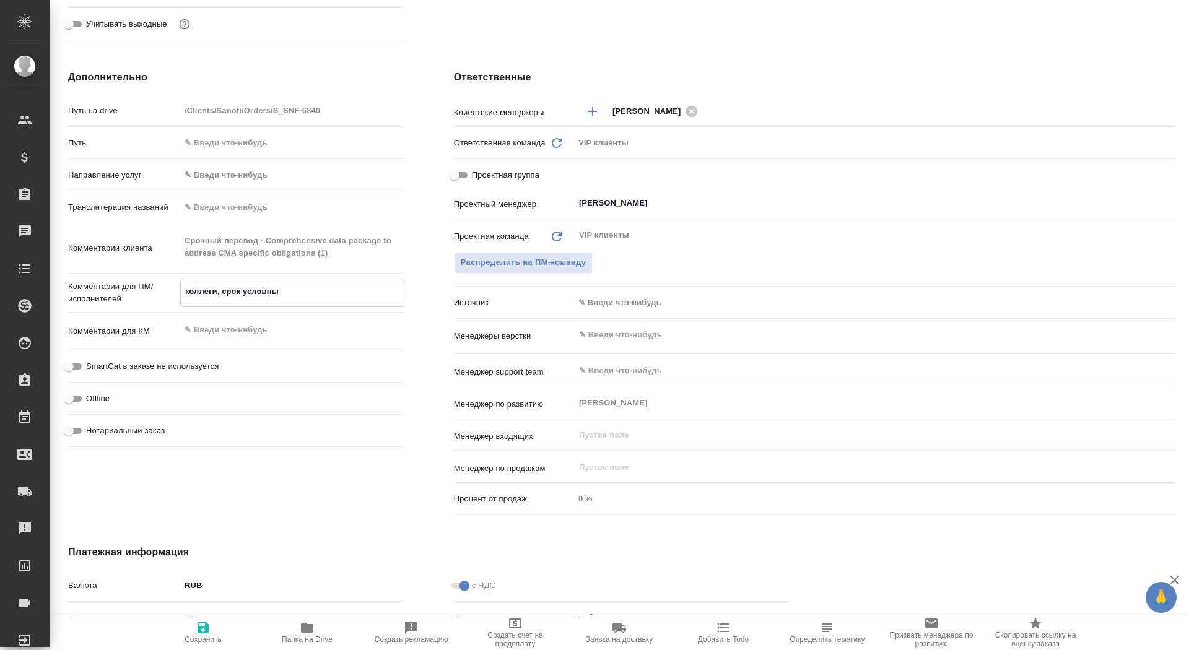
type textarea "x"
type textarea "коллеги, срок условный,"
type textarea "x"
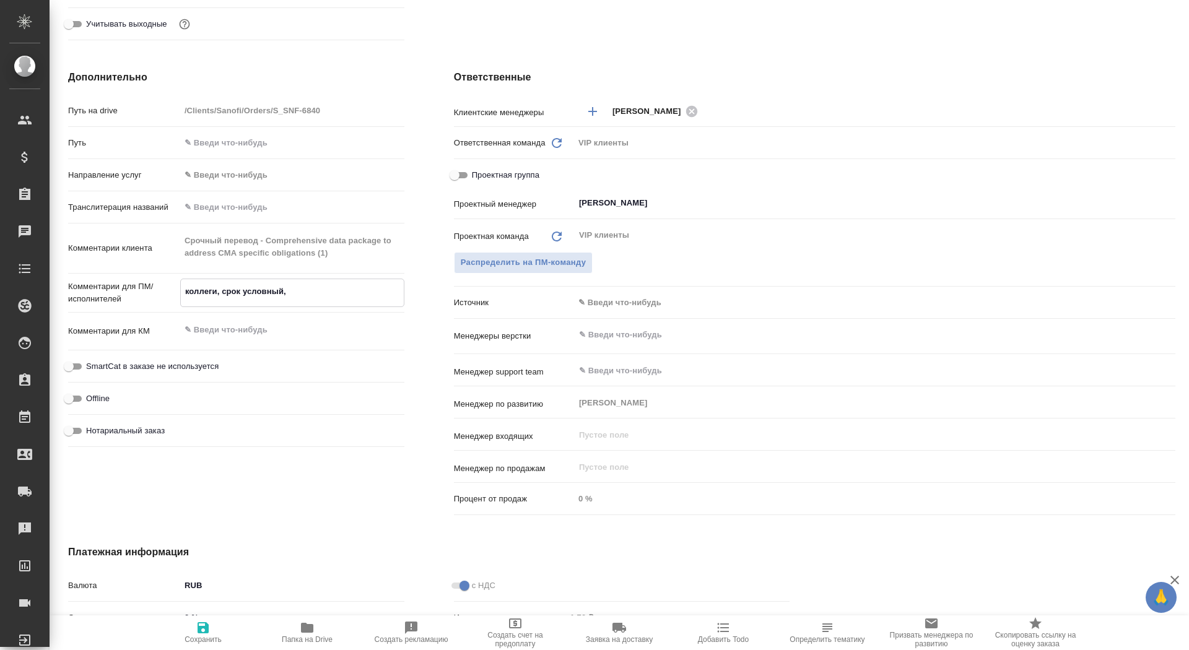
type textarea "коллеги, срок условный,"
type textarea "x"
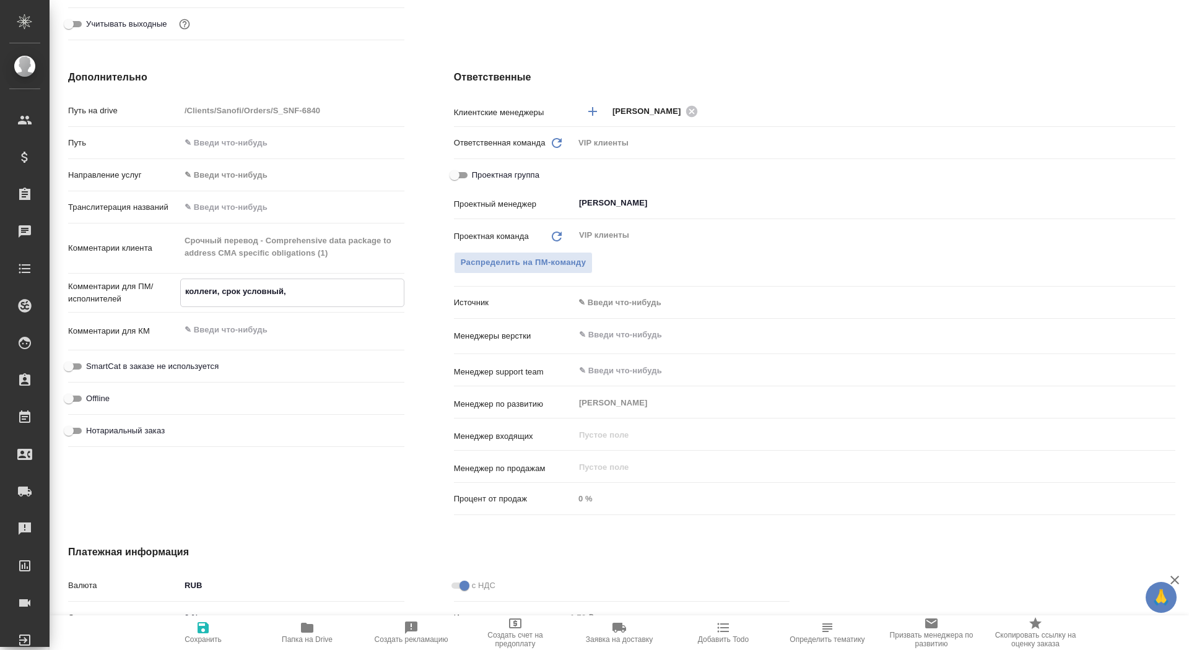
type textarea "коллеги, срок условный, п"
type textarea "x"
type textarea "коллеги, срок условный, пе"
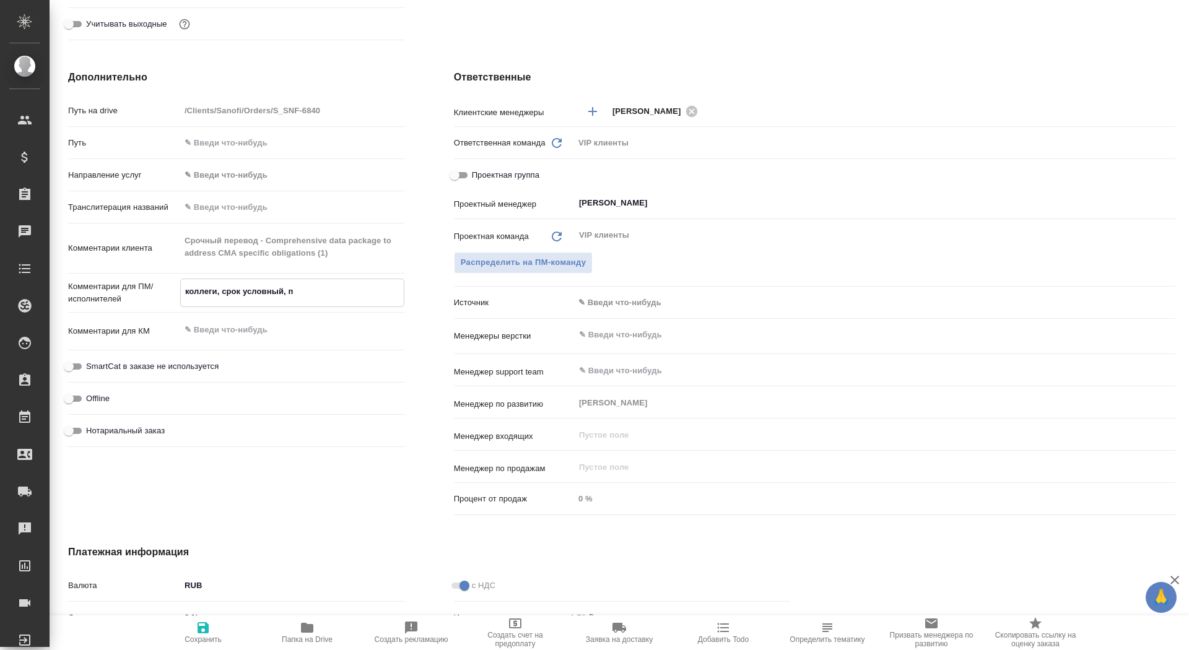
type textarea "x"
type textarea "коллеги, срок условный, пер"
type textarea "x"
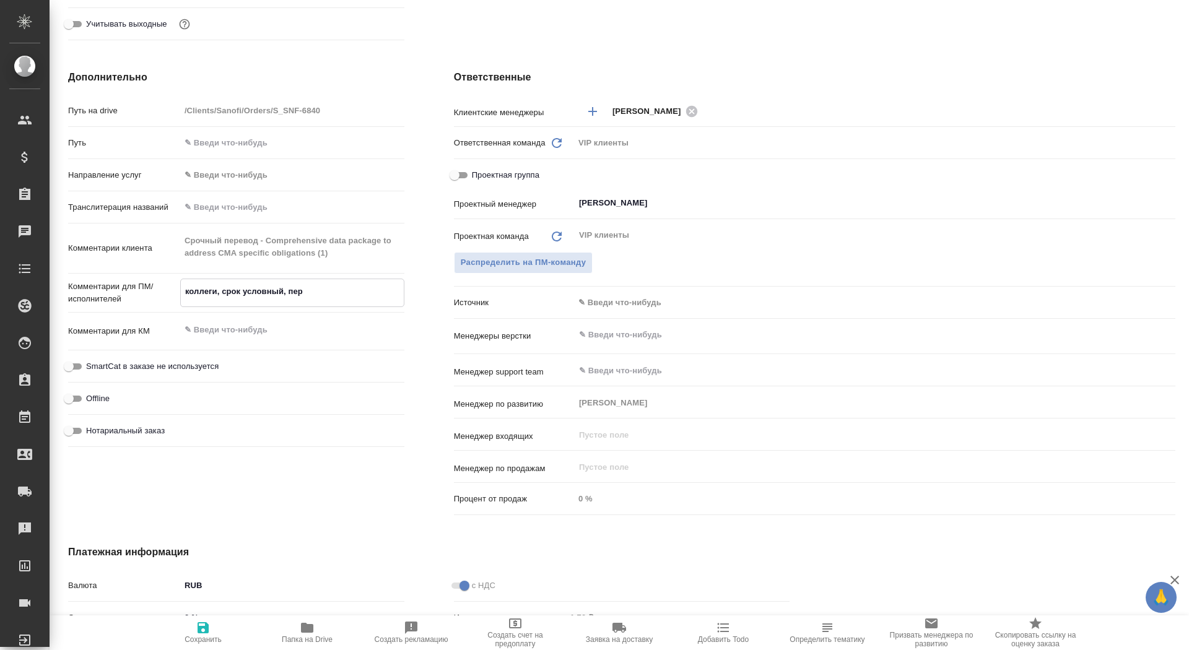
type textarea "x"
type textarea "коллеги, срок условный, перв"
type textarea "x"
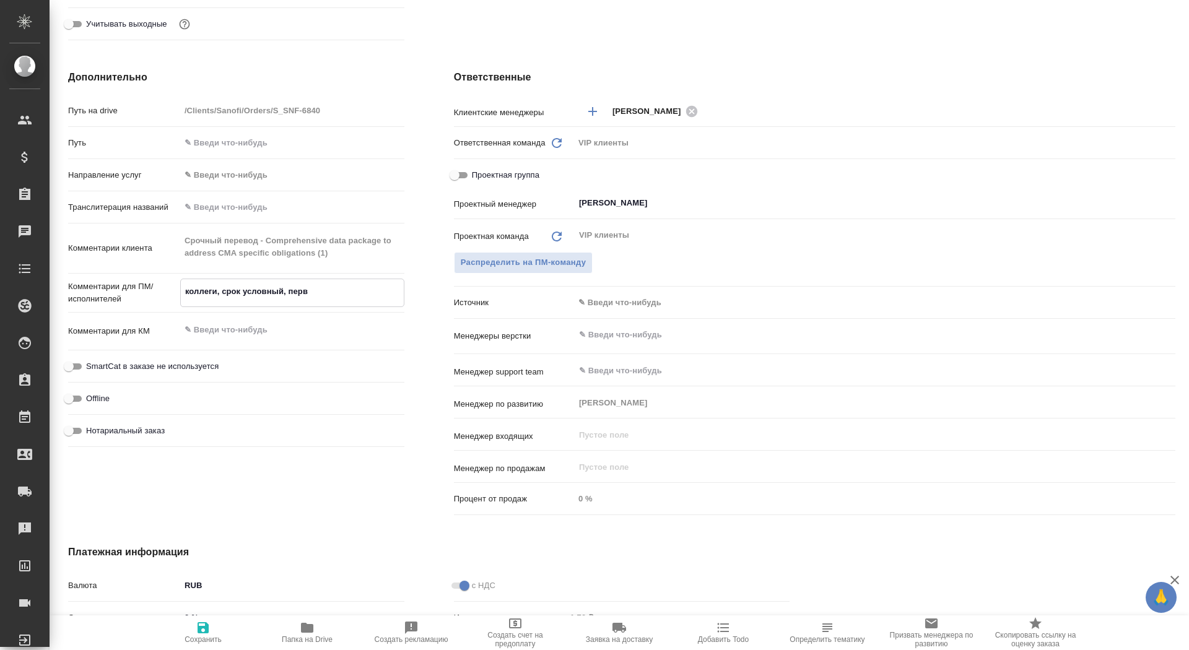
type textarea "x"
type textarea "коллеги, срок условный, пер"
type textarea "x"
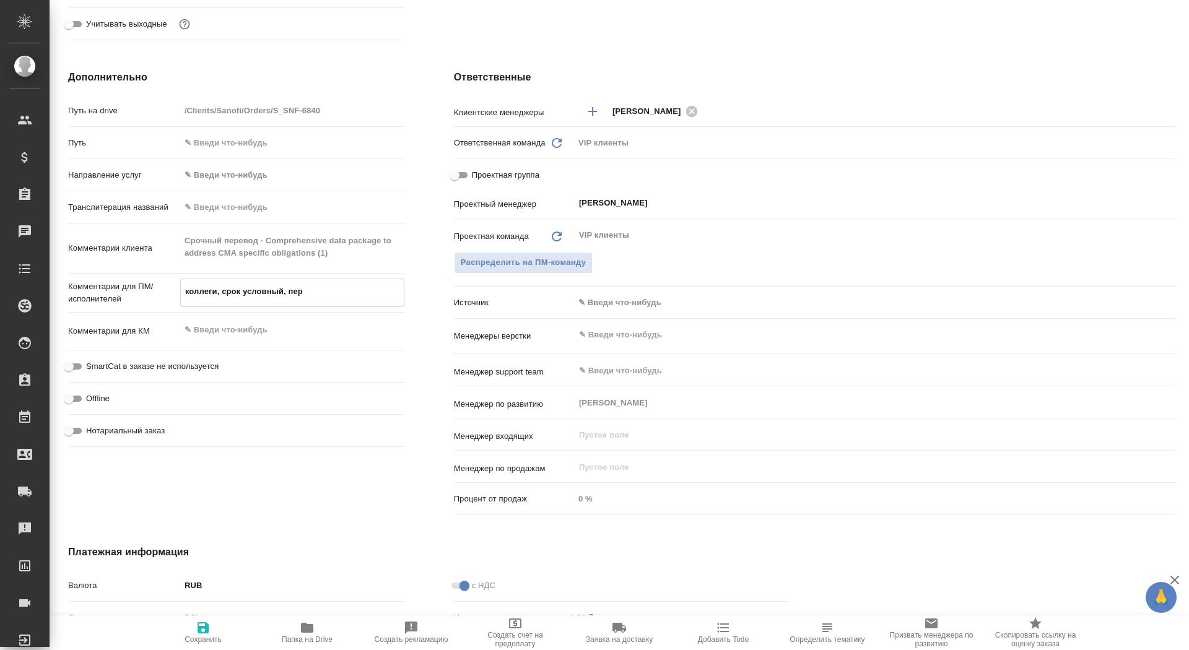
type textarea "коллеги, срок условный, пере"
type textarea "x"
type textarea "коллеги, срок условный, перев"
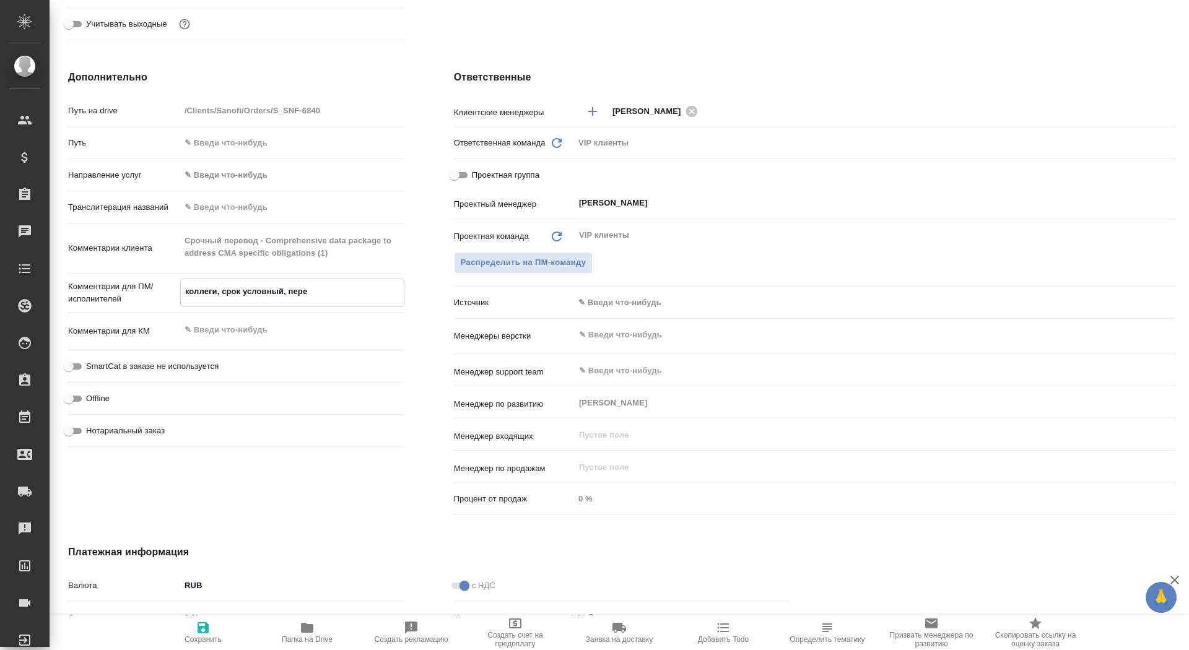
type textarea "x"
type textarea "коллеги, срок условный, перево"
type textarea "x"
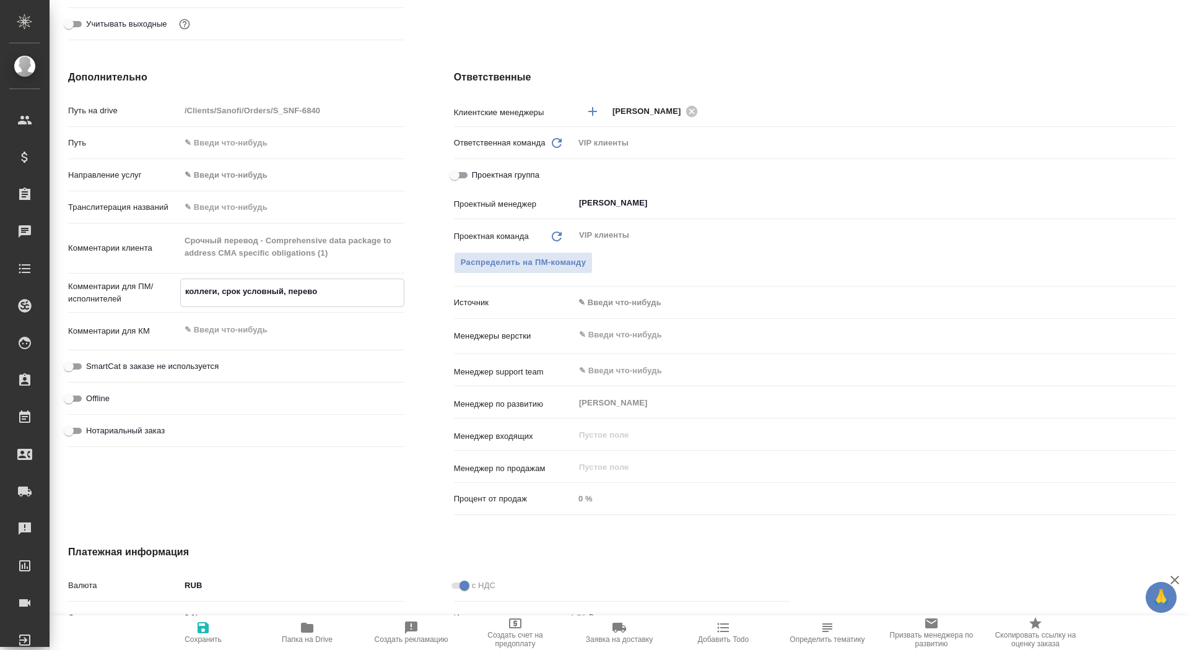
type textarea "x"
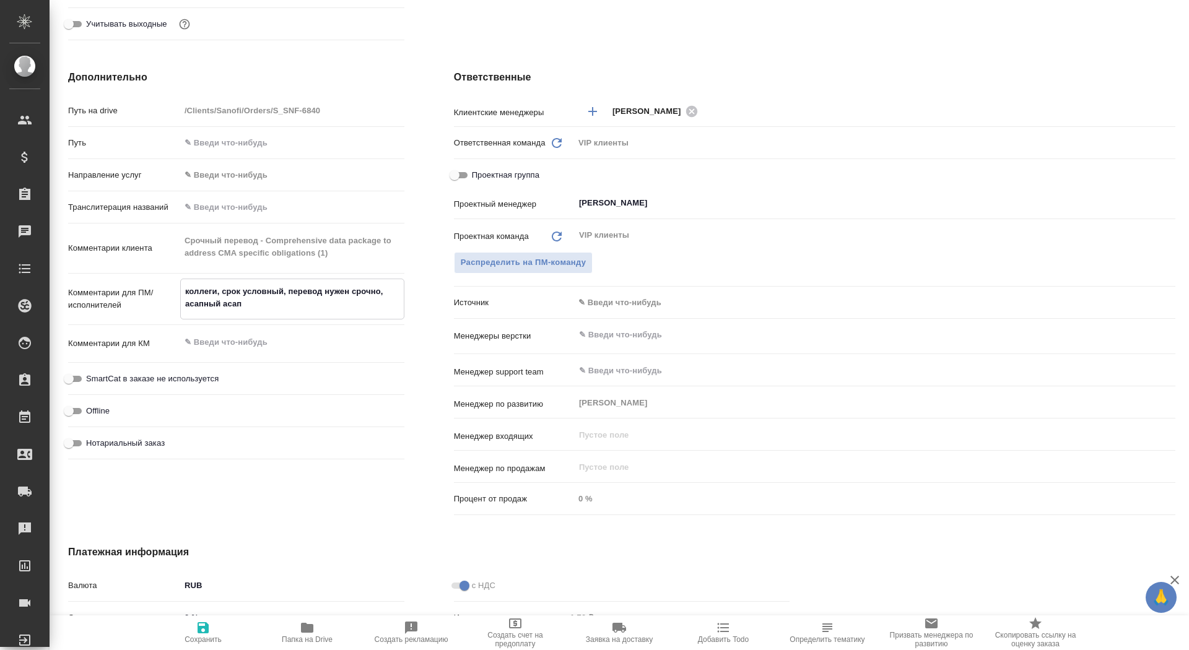
click at [155, 627] on button "Сохранить" at bounding box center [203, 632] width 104 height 35
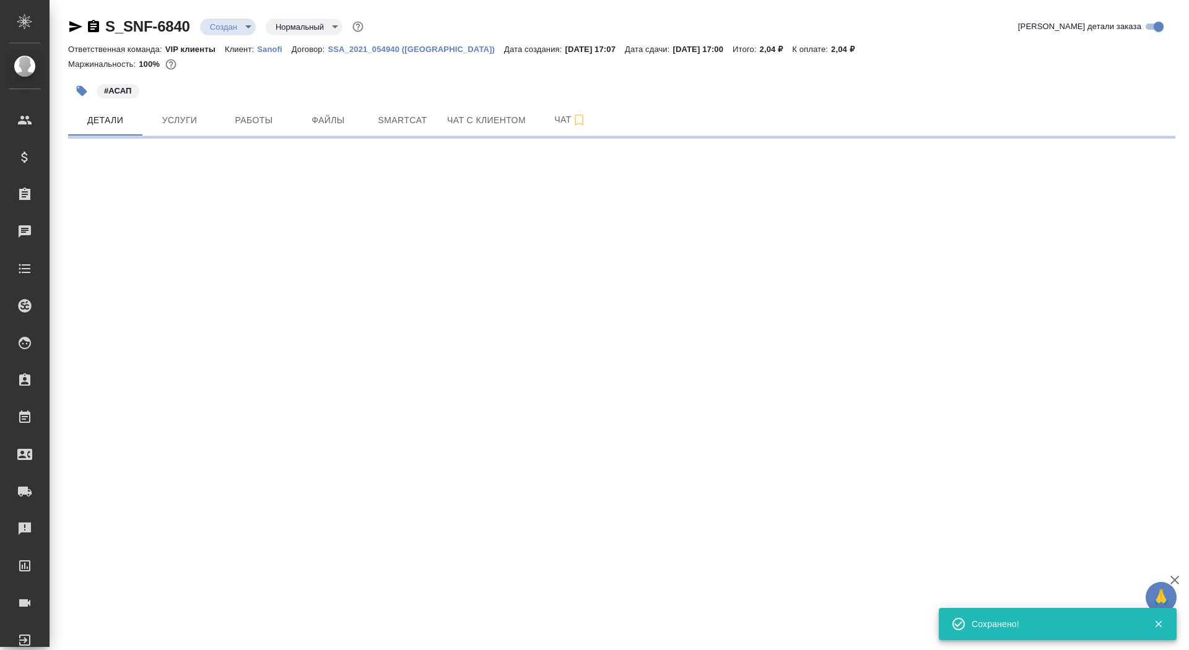
scroll to position [0, 0]
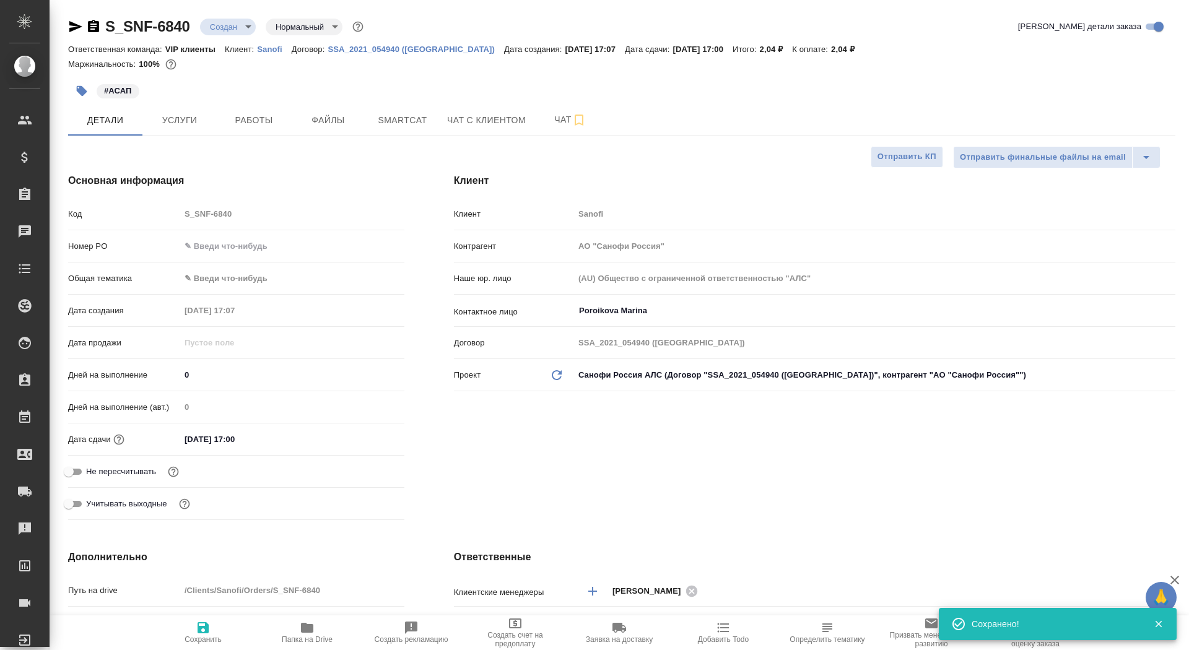
click at [85, 87] on icon "button" at bounding box center [82, 91] width 12 height 12
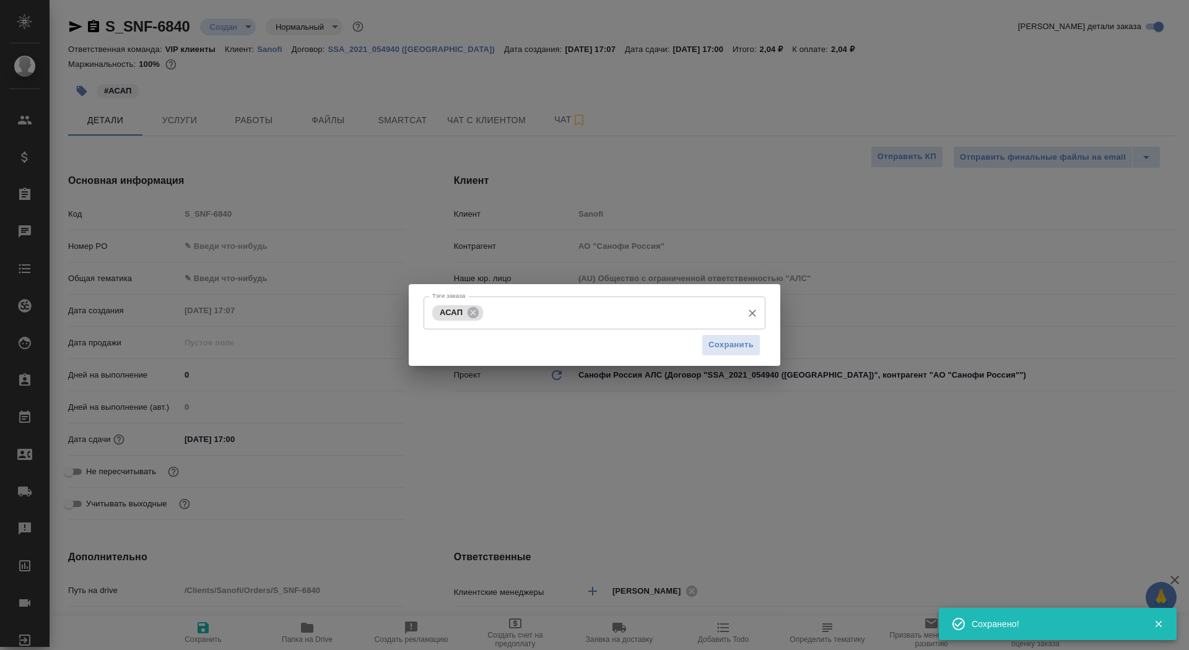
click at [524, 308] on input "Тэги заказа" at bounding box center [611, 312] width 250 height 21
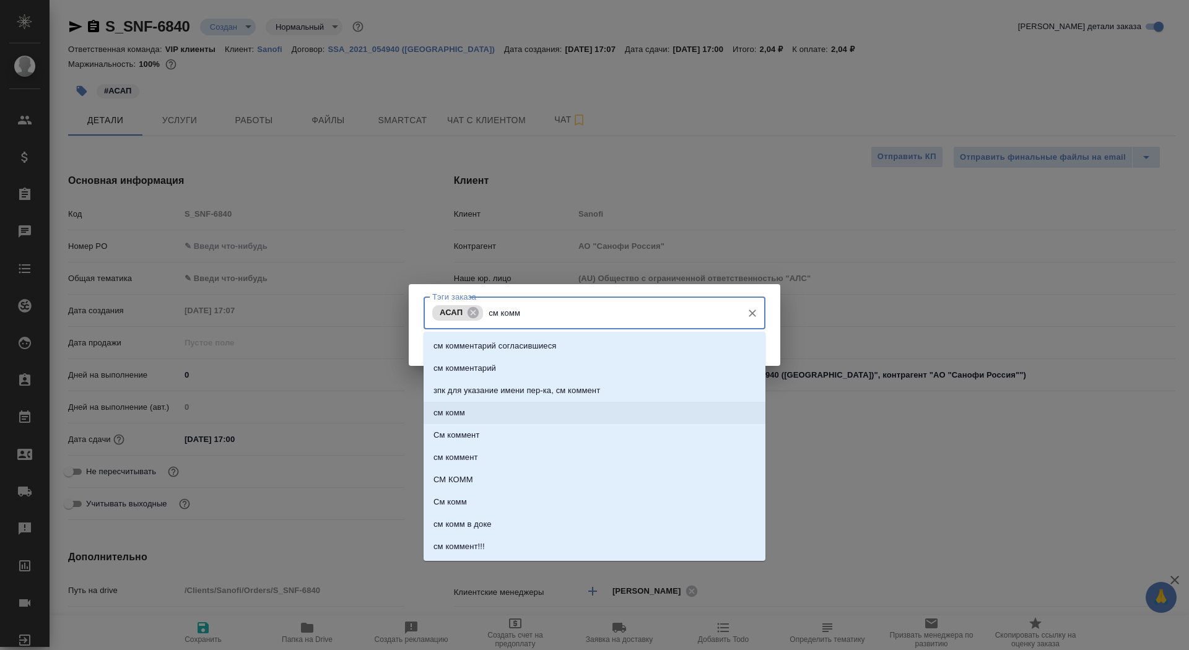
click at [545, 414] on li "см комм" at bounding box center [595, 413] width 342 height 22
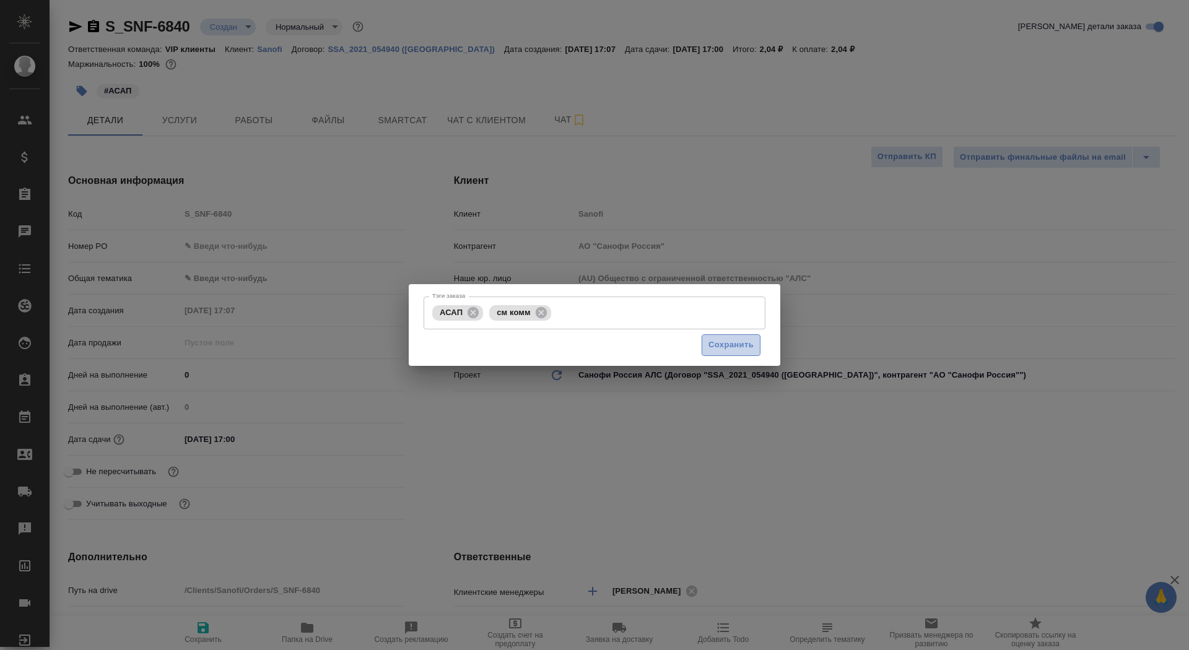
click at [743, 341] on span "Сохранить" at bounding box center [730, 345] width 45 height 14
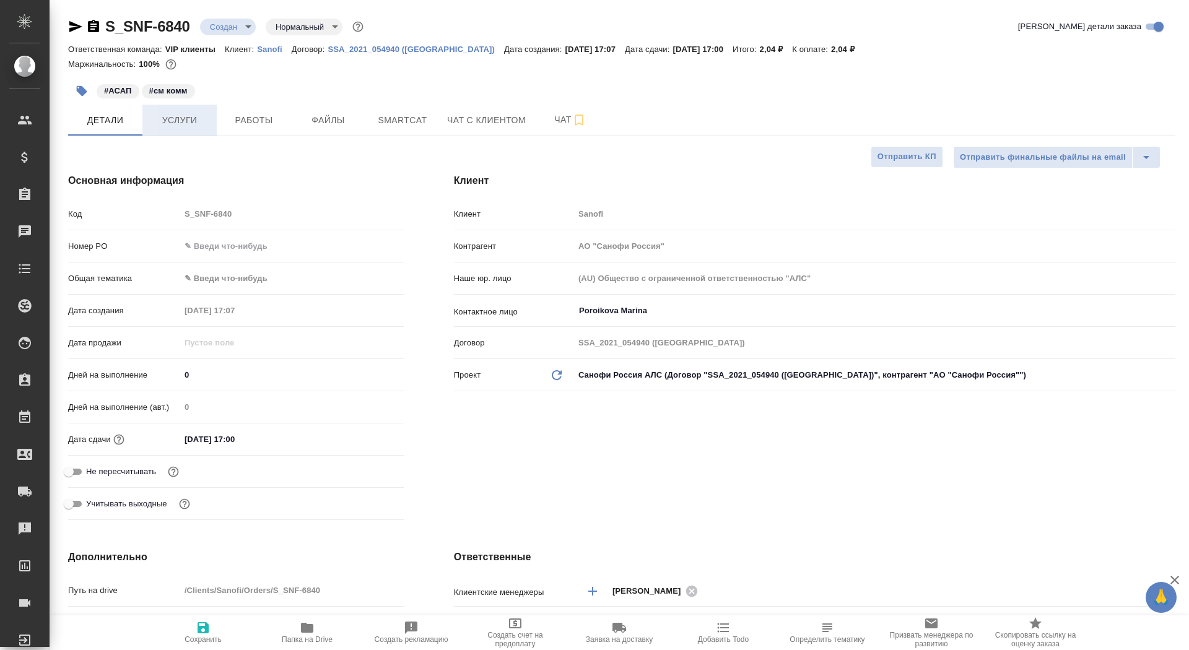
click at [178, 133] on button "Услуги" at bounding box center [179, 120] width 74 height 31
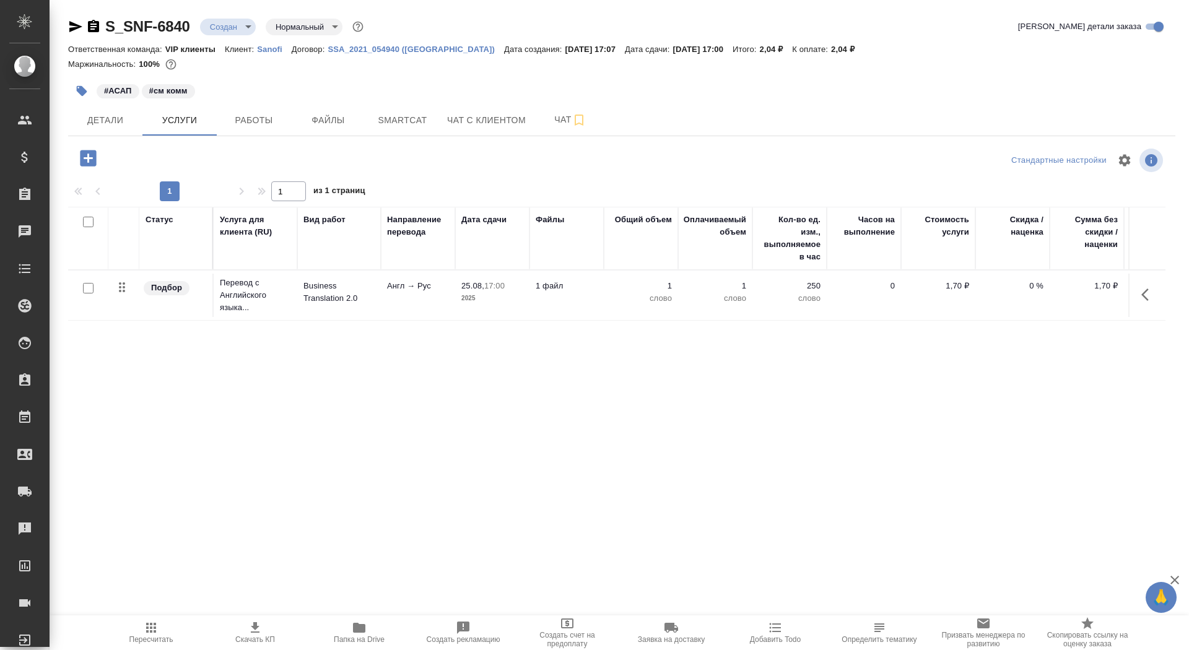
click at [461, 305] on td "25.08, 17:00 2025" at bounding box center [492, 295] width 74 height 43
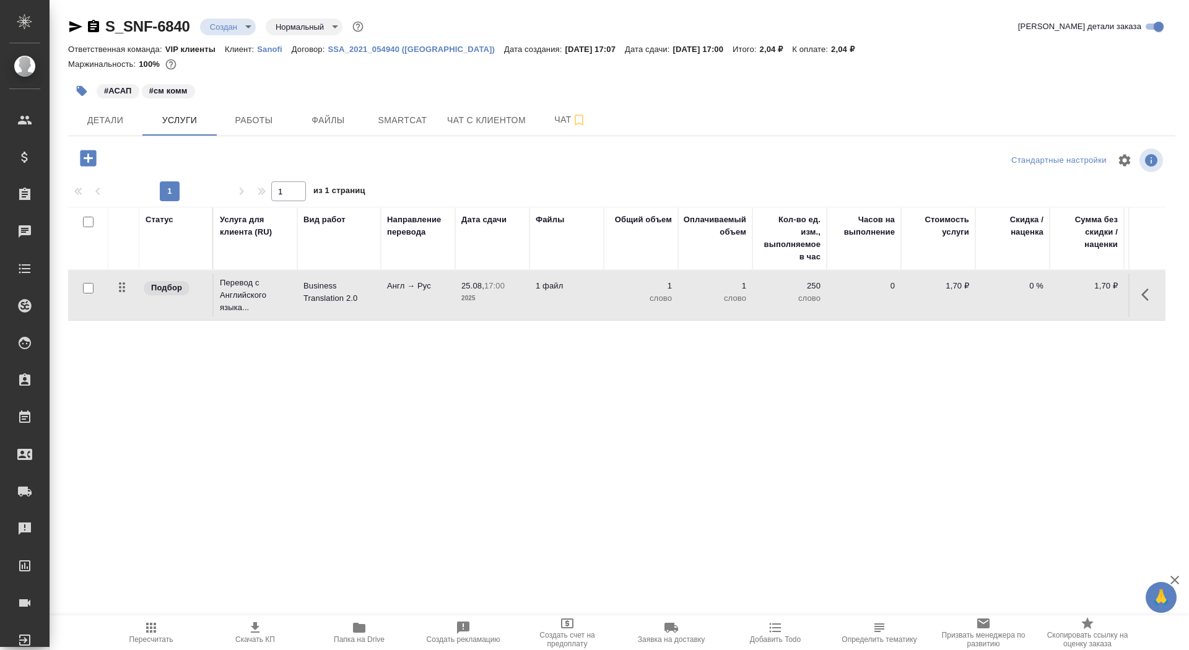
click at [461, 305] on td "25.08, 17:00 2025" at bounding box center [492, 295] width 74 height 43
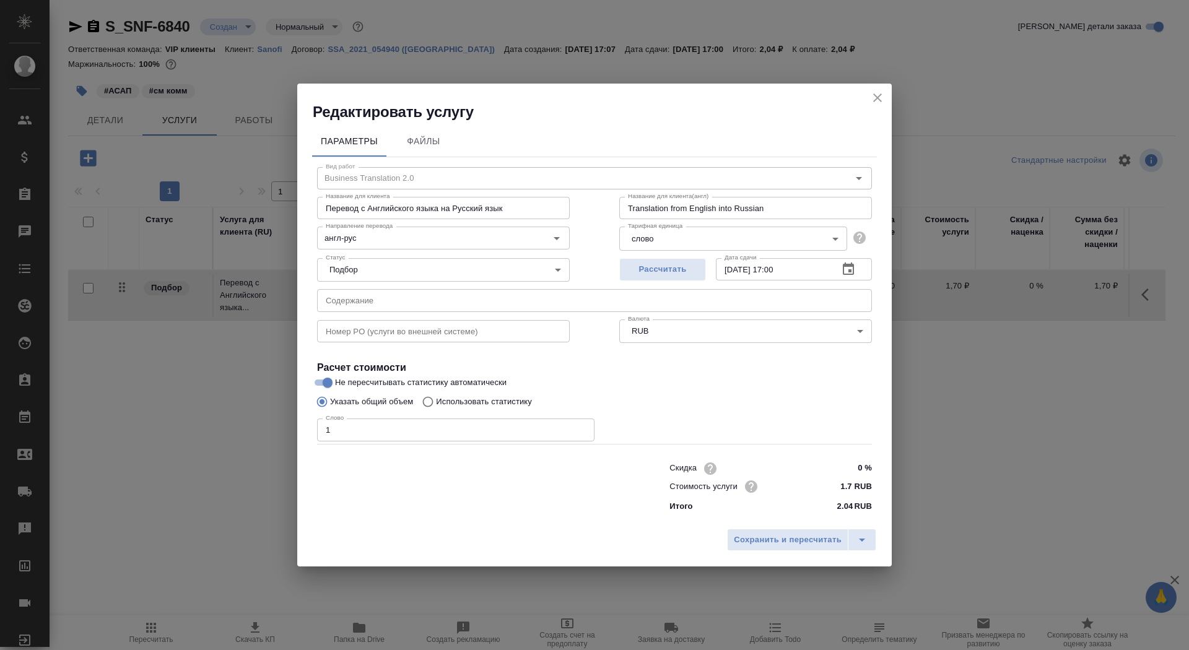
click at [511, 402] on p "Использовать статистику" at bounding box center [484, 402] width 96 height 12
click at [436, 402] on input "Использовать статистику" at bounding box center [426, 402] width 20 height 24
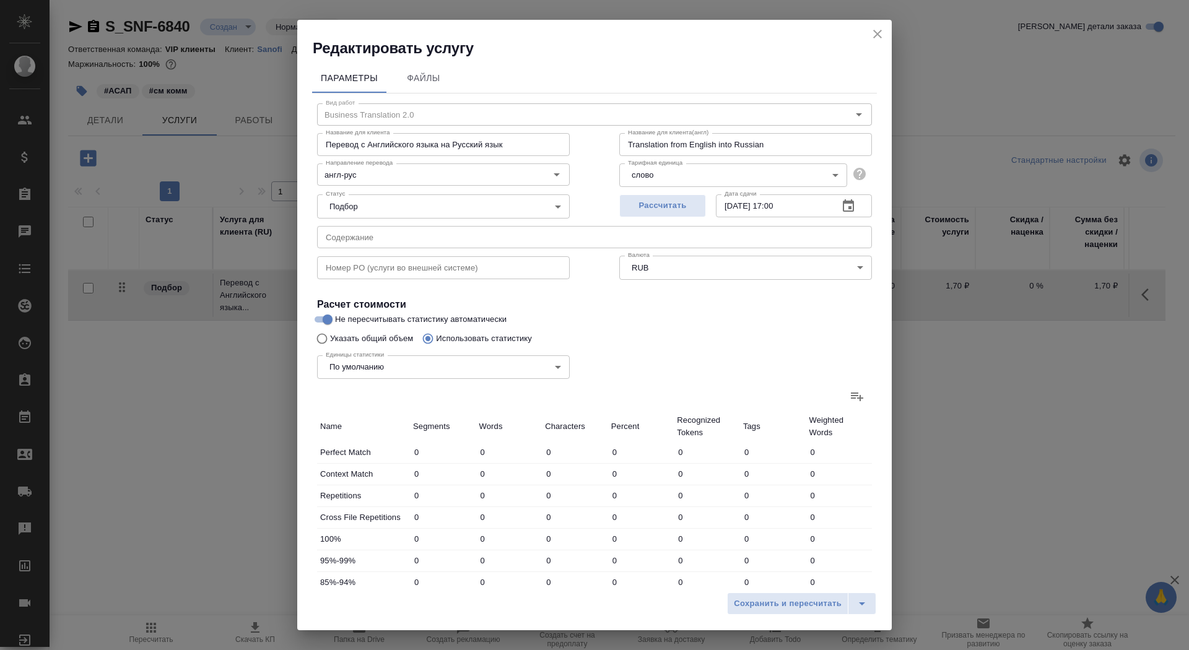
click at [858, 389] on icon at bounding box center [857, 396] width 15 height 15
click at [0, 0] on input "file" at bounding box center [0, 0] width 0 height 0
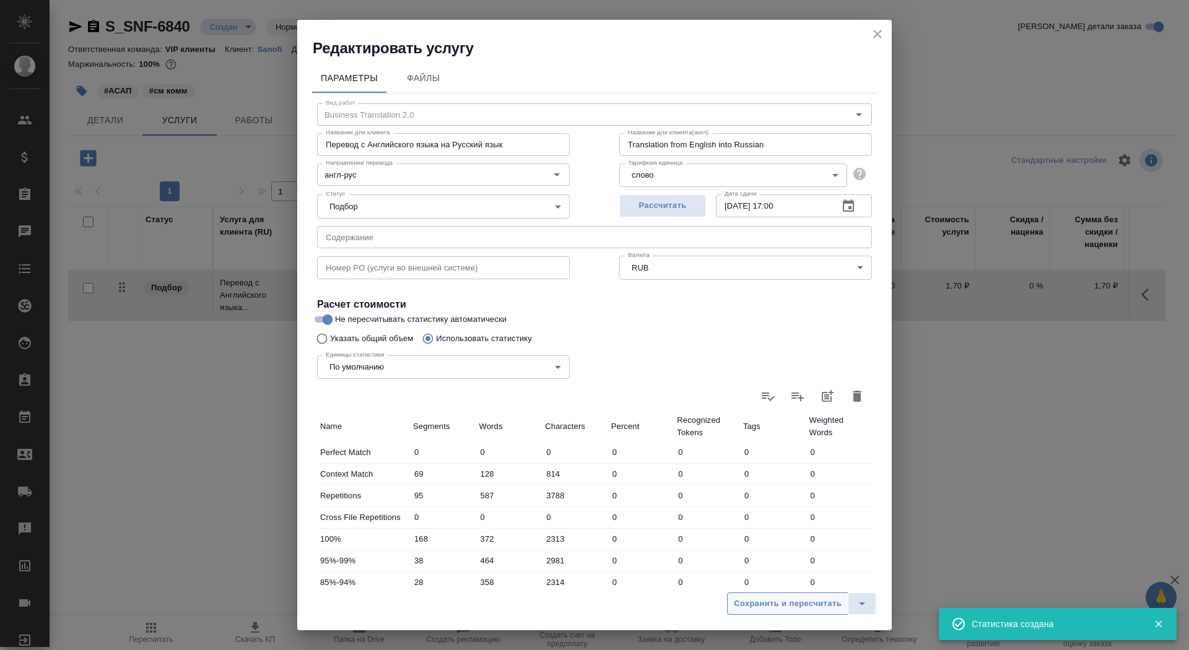
click at [809, 602] on span "Сохранить и пересчитать" at bounding box center [788, 604] width 108 height 14
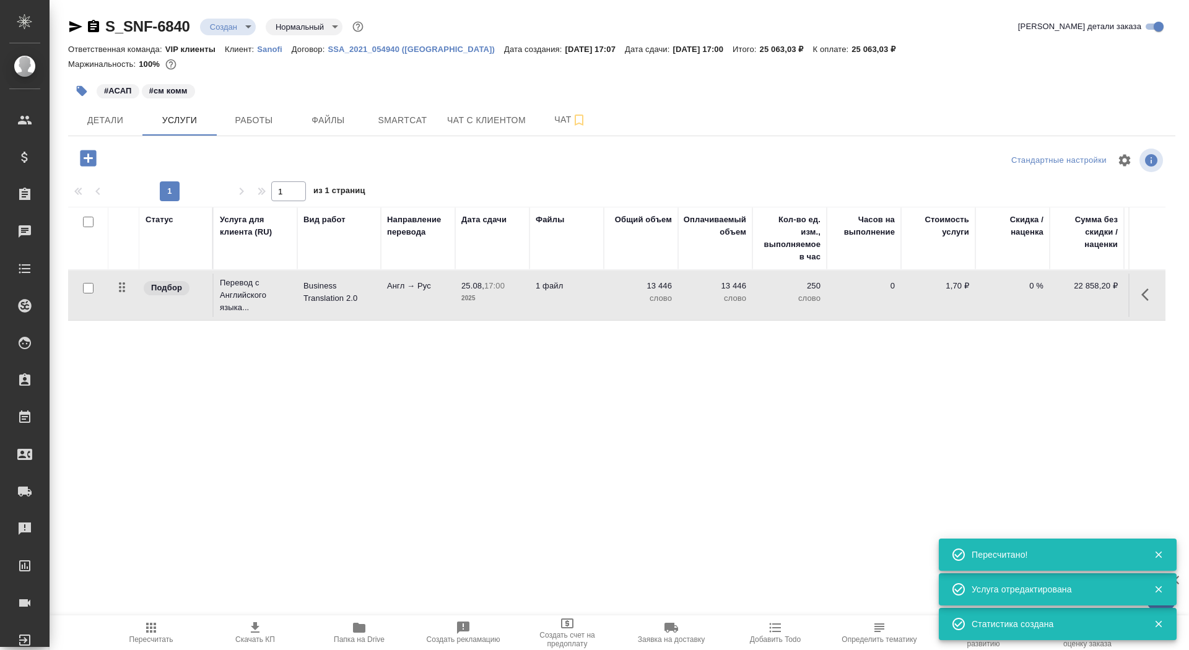
click at [554, 292] on td "1 файл" at bounding box center [566, 295] width 74 height 43
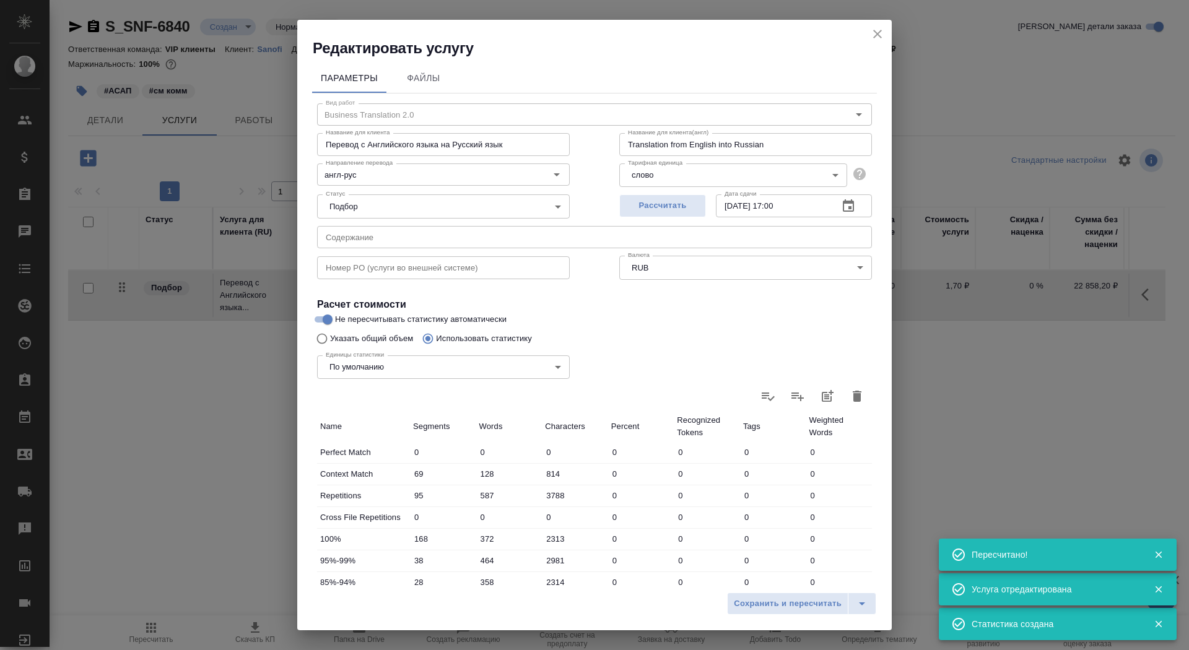
scroll to position [192, 0]
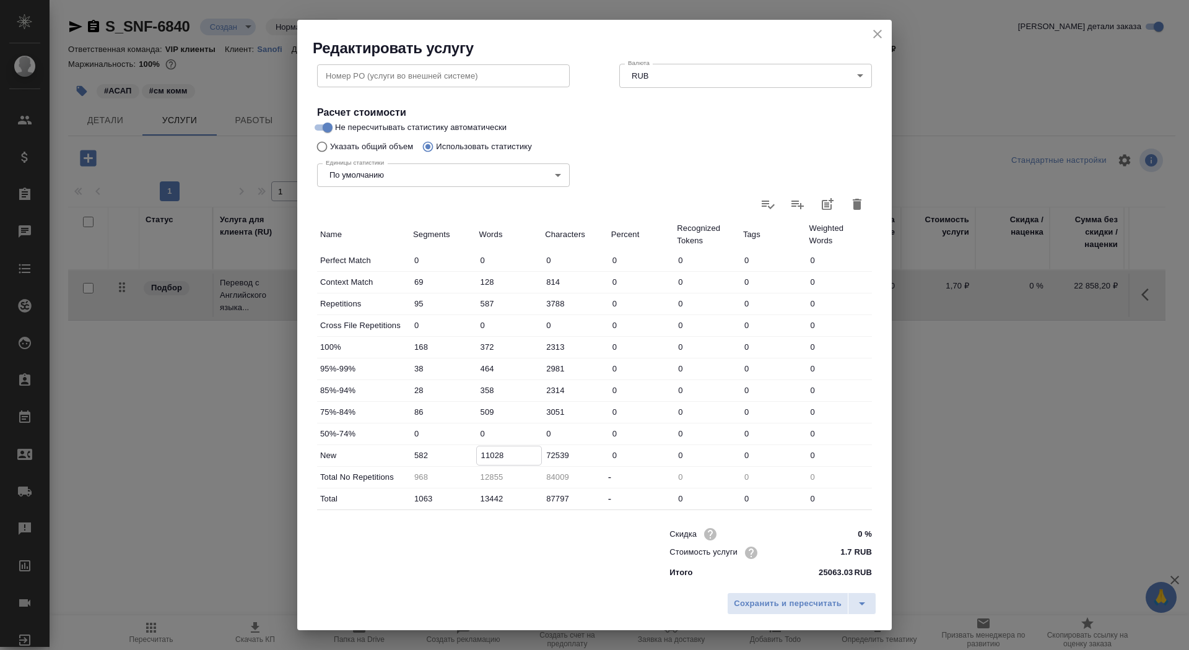
click at [492, 455] on input "11028" at bounding box center [509, 455] width 65 height 18
click at [775, 597] on span "Сохранить и пересчитать" at bounding box center [788, 604] width 108 height 14
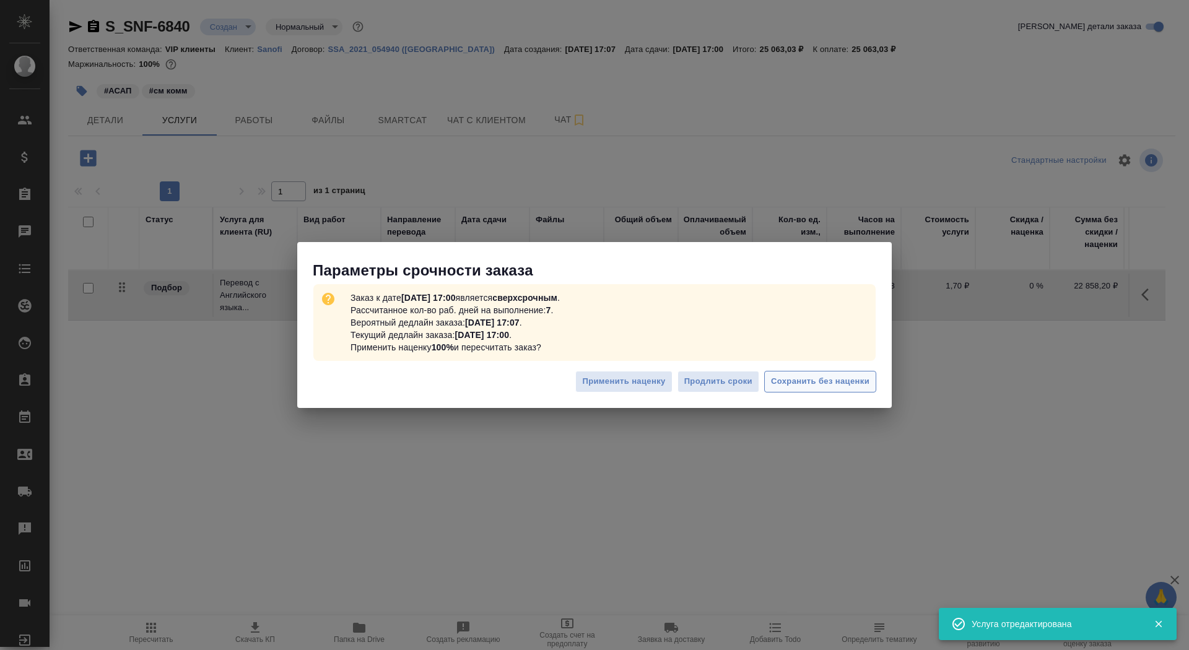
click at [843, 383] on span "Сохранить без наценки" at bounding box center [820, 382] width 98 height 14
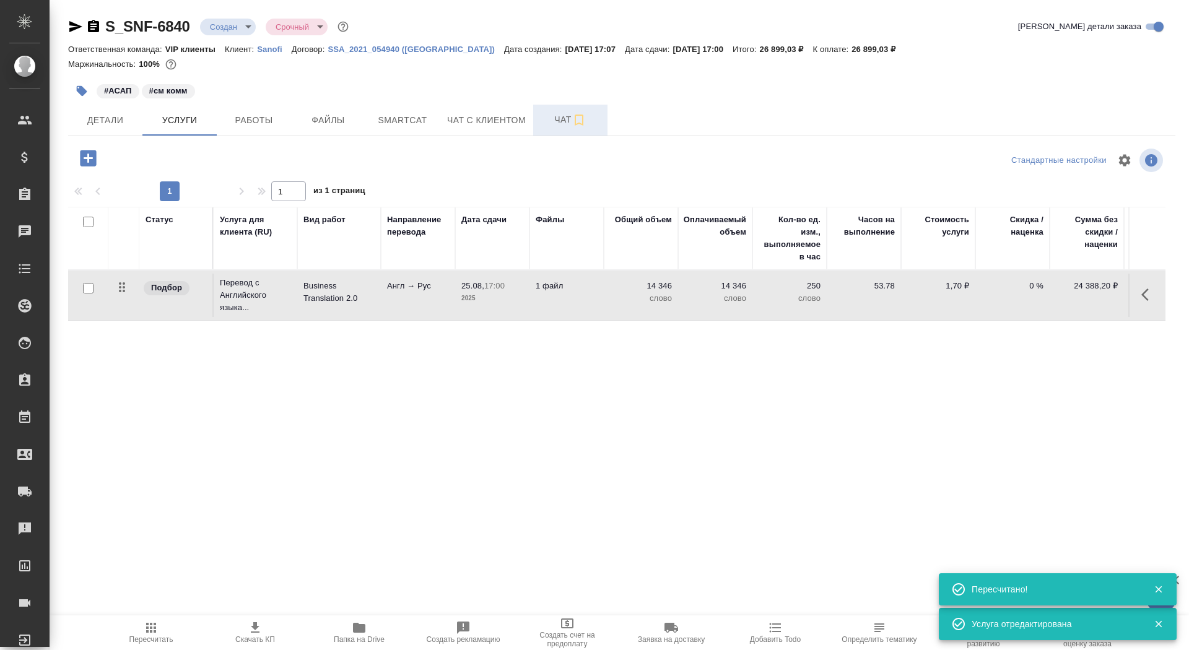
click at [546, 123] on span "Чат" at bounding box center [570, 119] width 59 height 15
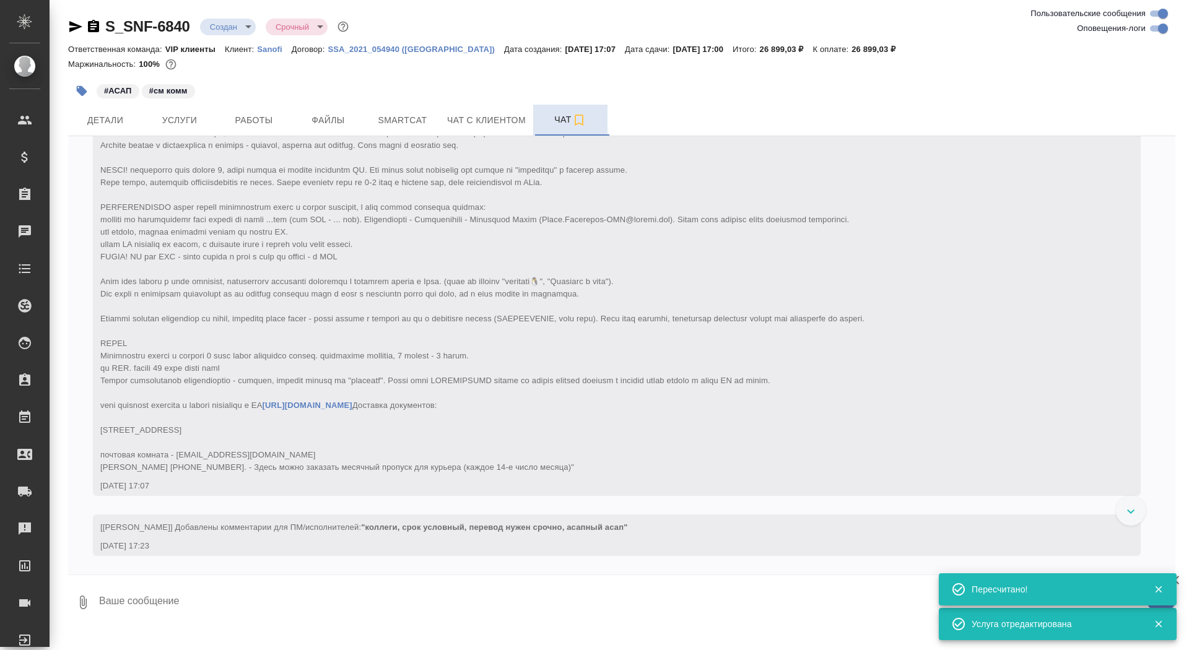
scroll to position [157, 0]
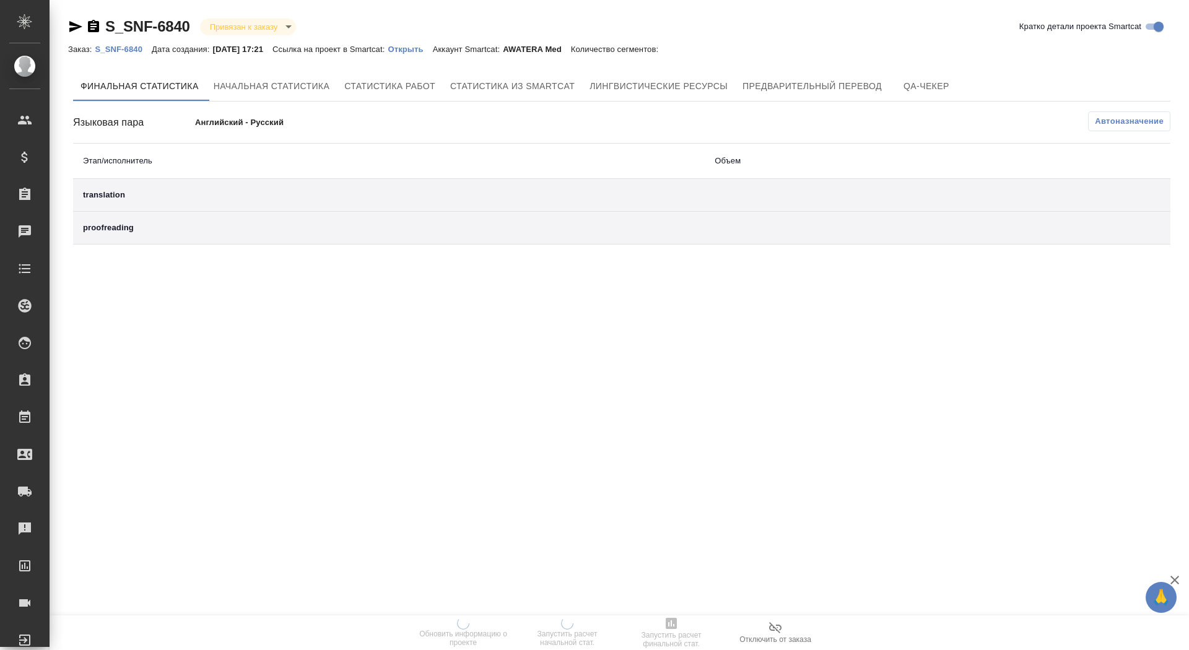
click at [432, 51] on p "Открыть" at bounding box center [410, 49] width 45 height 9
